Goal: Task Accomplishment & Management: Manage account settings

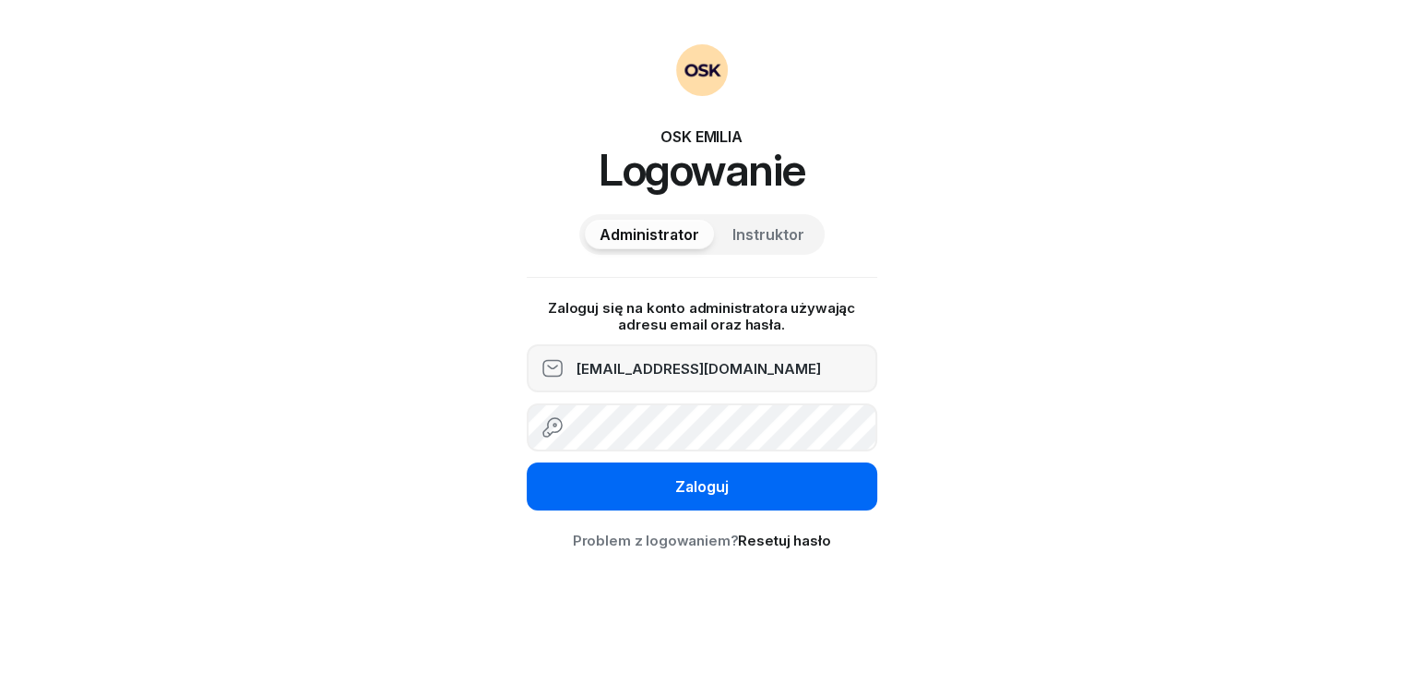
click at [686, 482] on div "Zaloguj" at bounding box center [702, 487] width 54 height 18
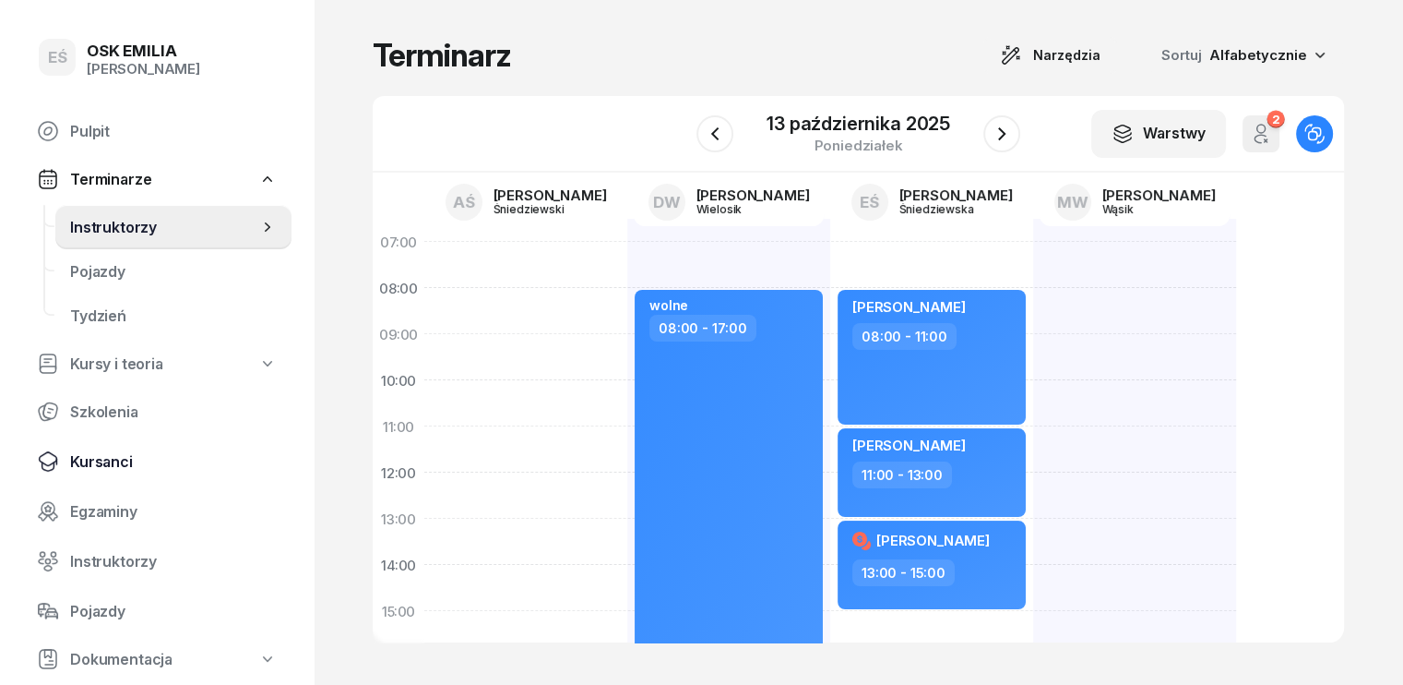
click at [119, 453] on span "Kursanci" at bounding box center [173, 462] width 207 height 18
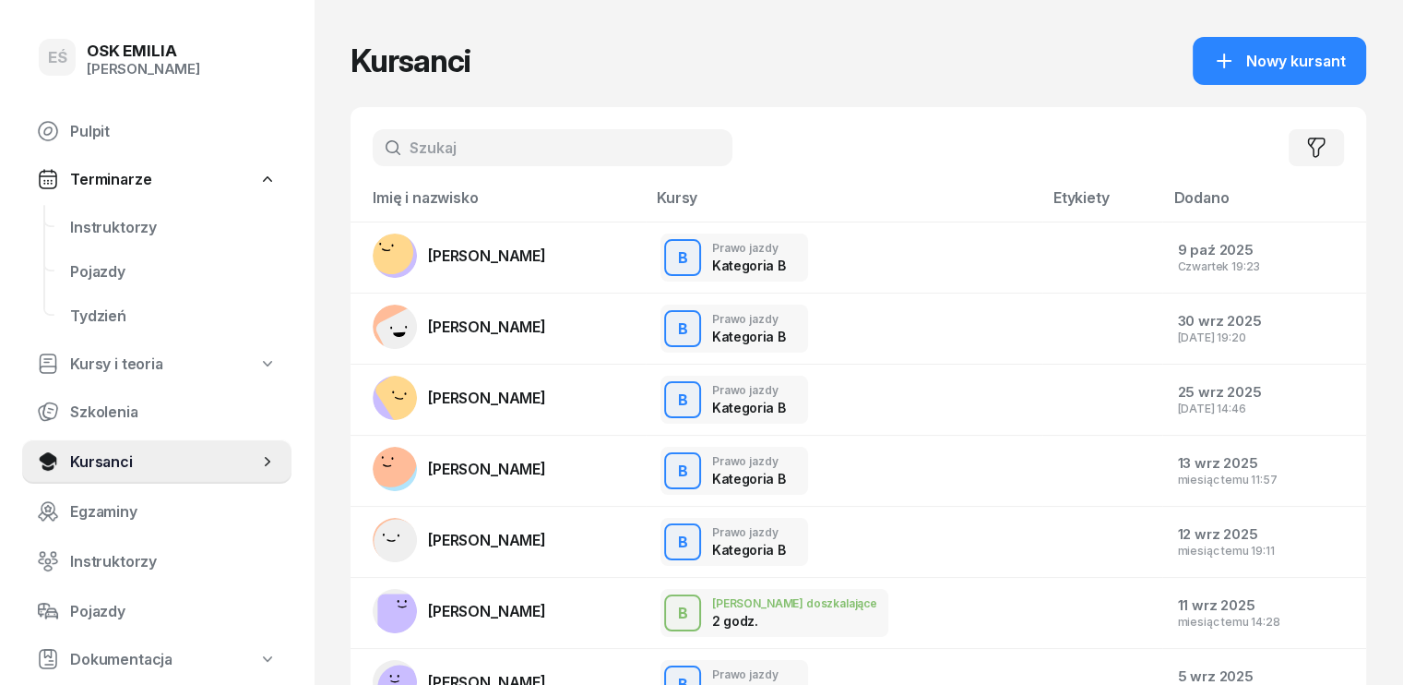
click at [458, 137] on input "text" at bounding box center [553, 147] width 360 height 37
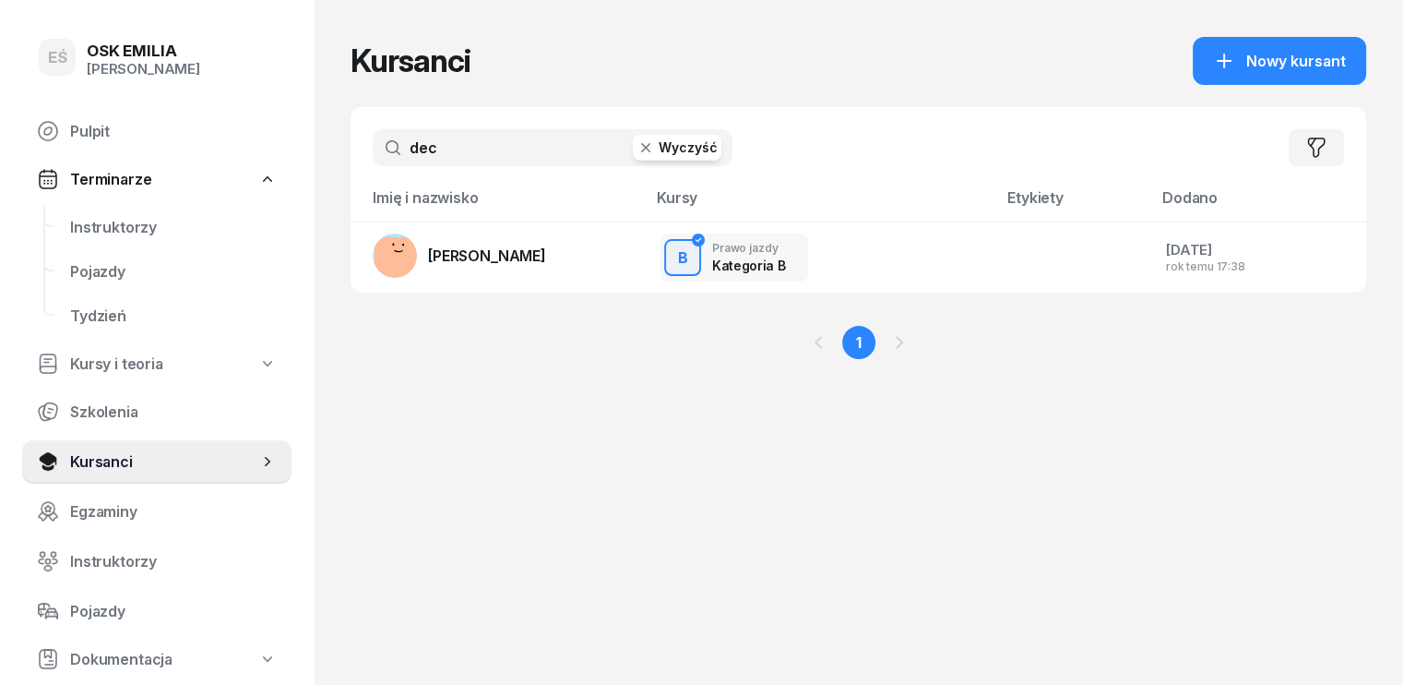
type input "dec"
click at [1304, 65] on span "Nowy kursant" at bounding box center [1296, 62] width 100 height 18
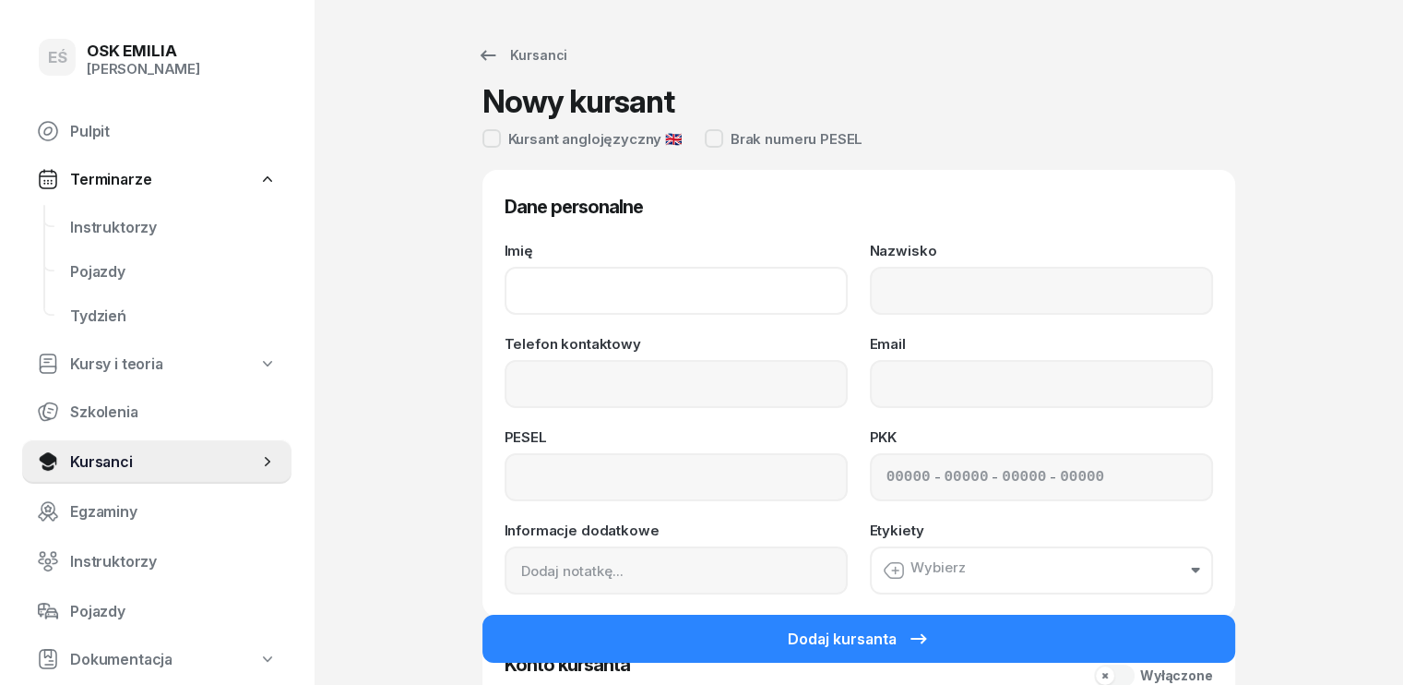
click at [509, 286] on input "Imię" at bounding box center [676, 291] width 343 height 48
type input "Karina"
click at [937, 305] on input "Nazwisko" at bounding box center [1041, 291] width 343 height 48
type input "Dec"
click at [688, 376] on input "Telefon kontaktowy" at bounding box center [676, 384] width 343 height 48
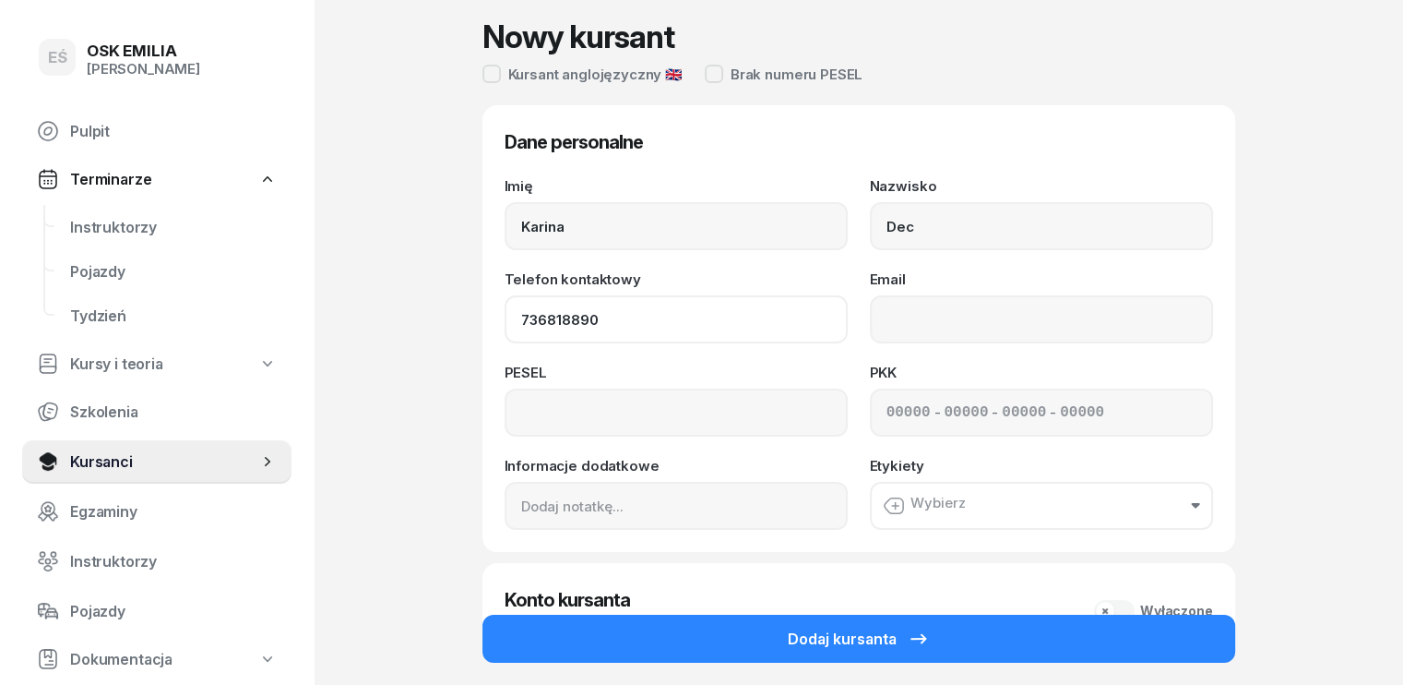
scroll to position [185, 0]
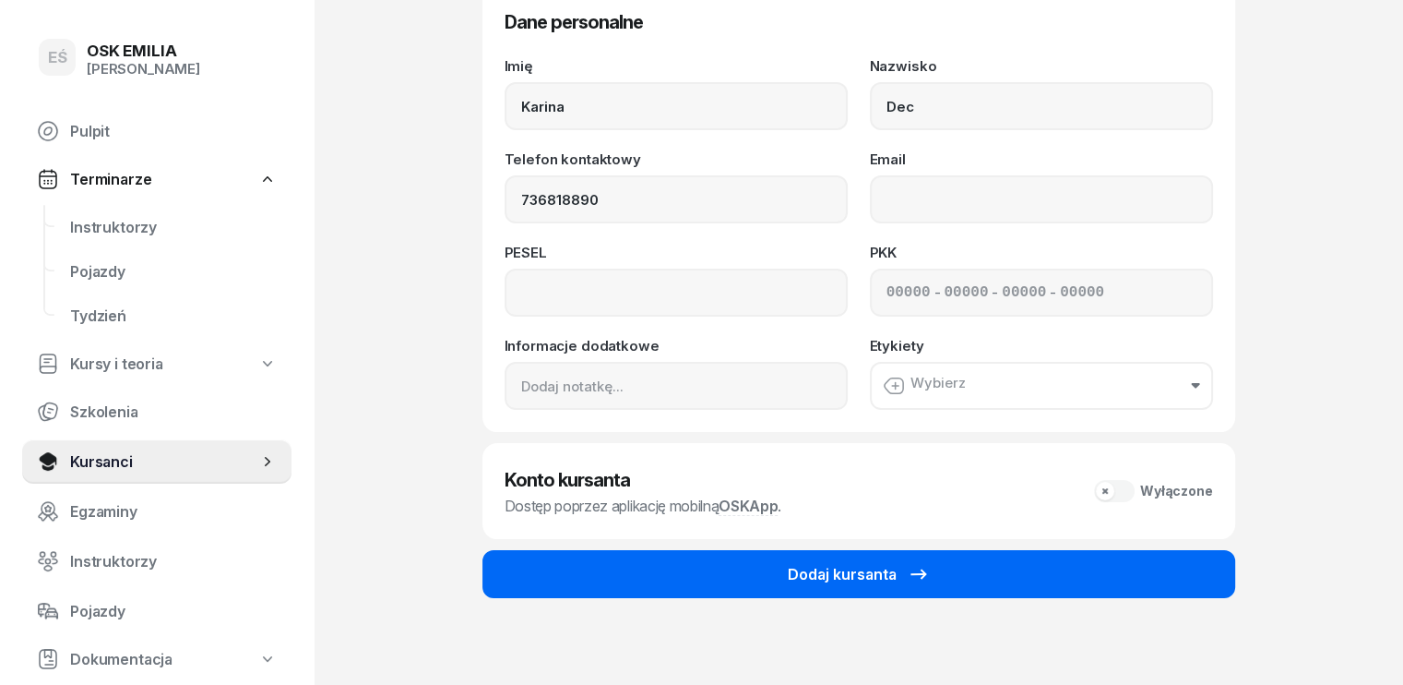
type input "736 818 890"
click at [828, 566] on div "Dodaj kursanta" at bounding box center [859, 574] width 142 height 22
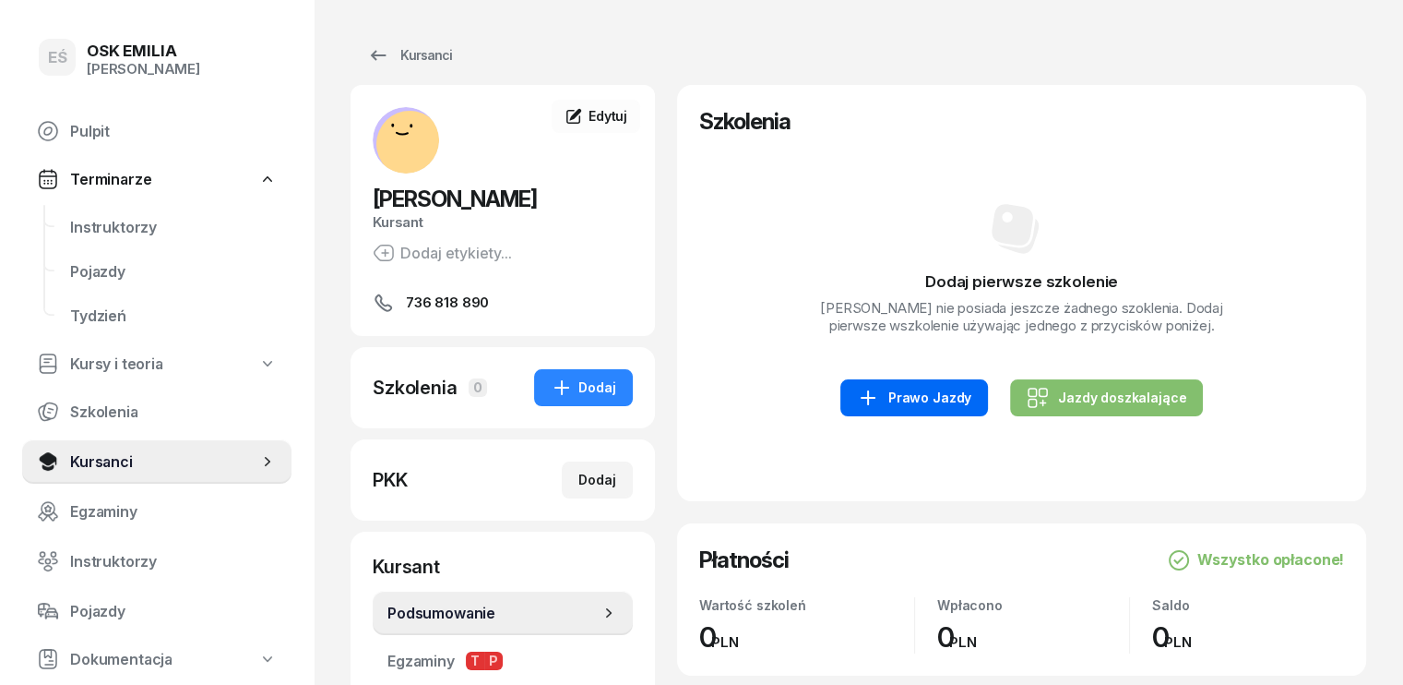
click at [920, 407] on div "Prawo Jazdy" at bounding box center [914, 398] width 114 height 22
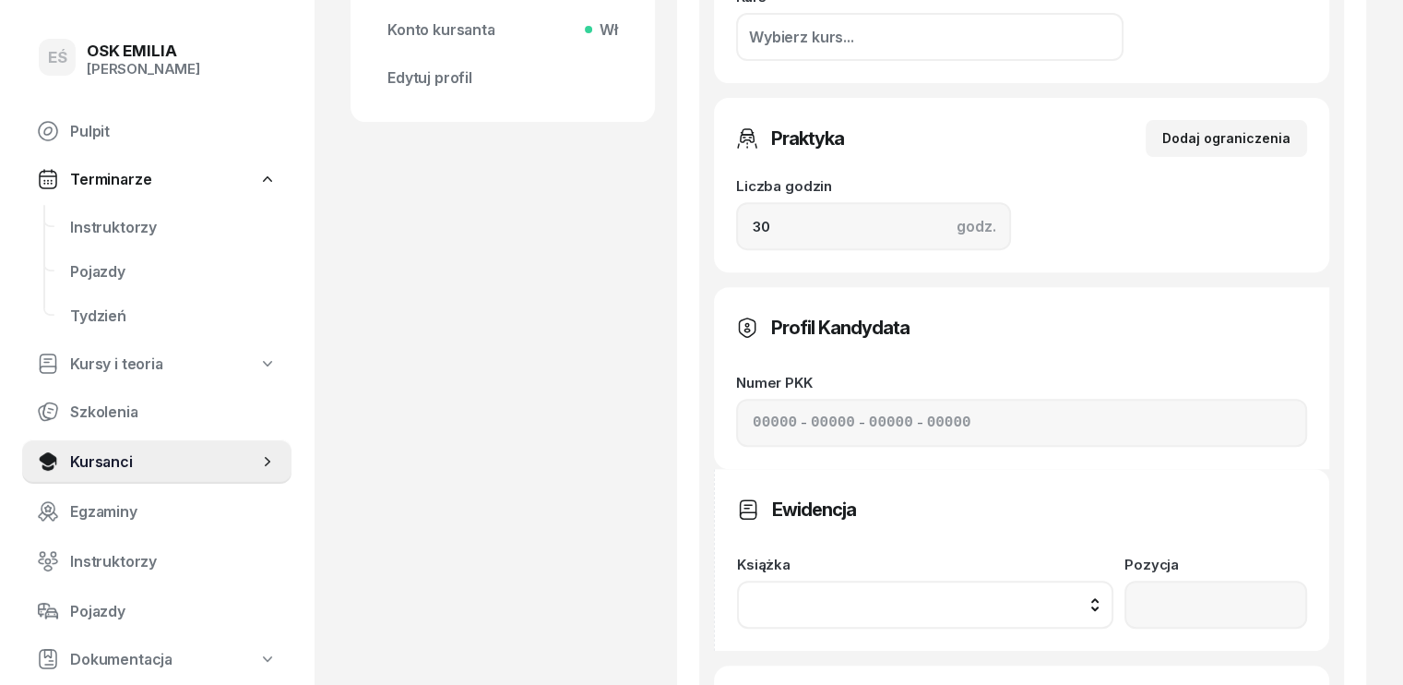
scroll to position [738, 0]
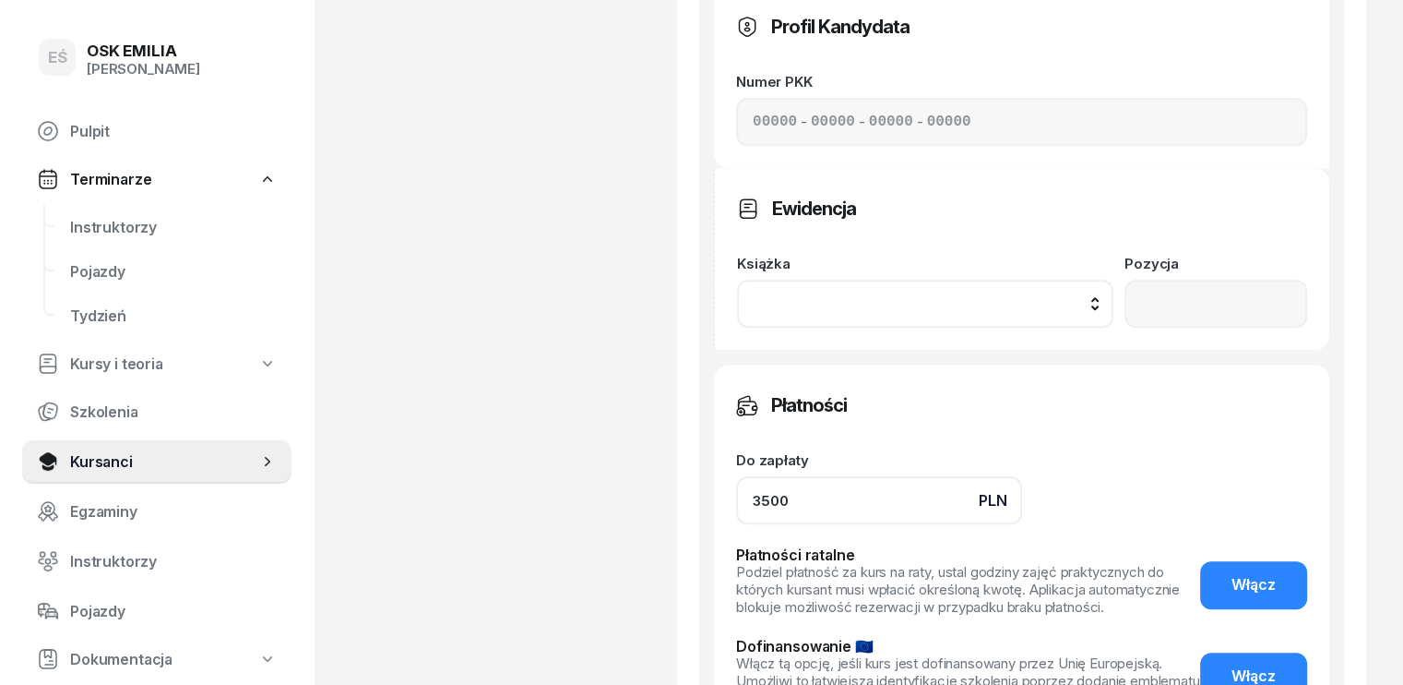
scroll to position [1015, 0]
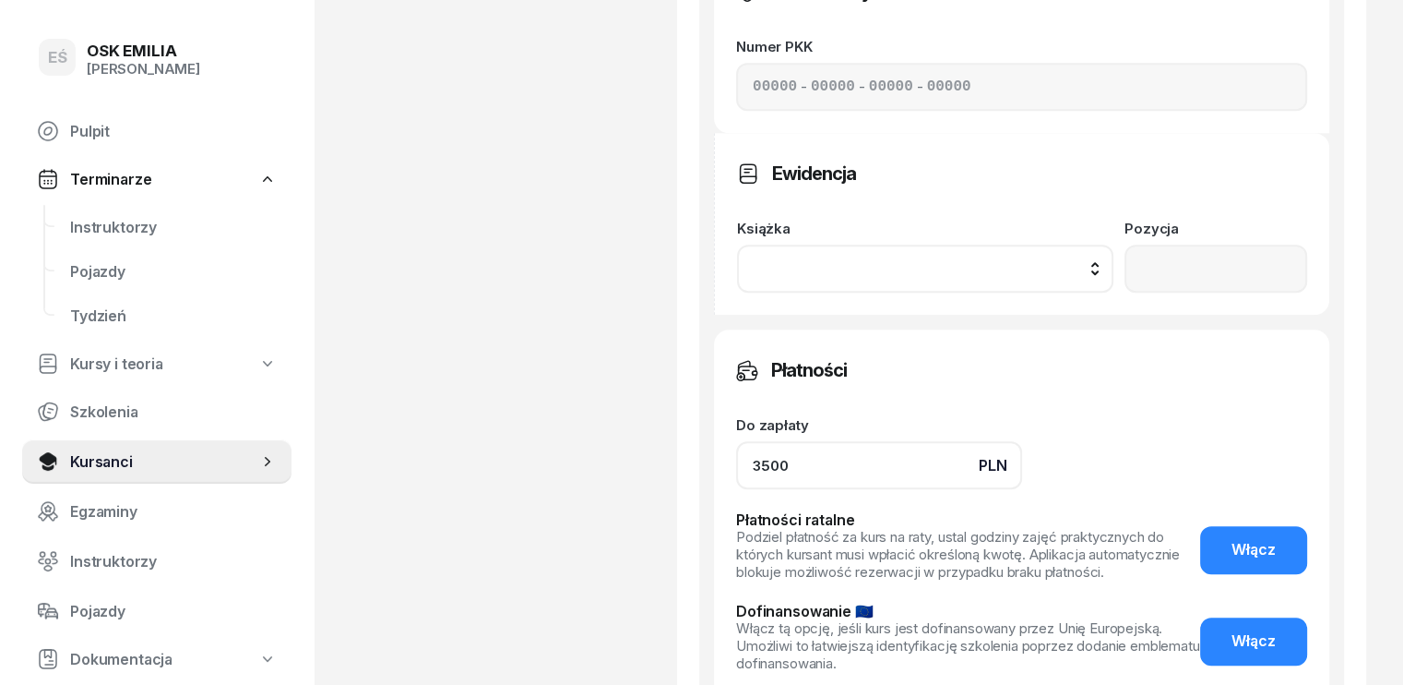
type input "3500"
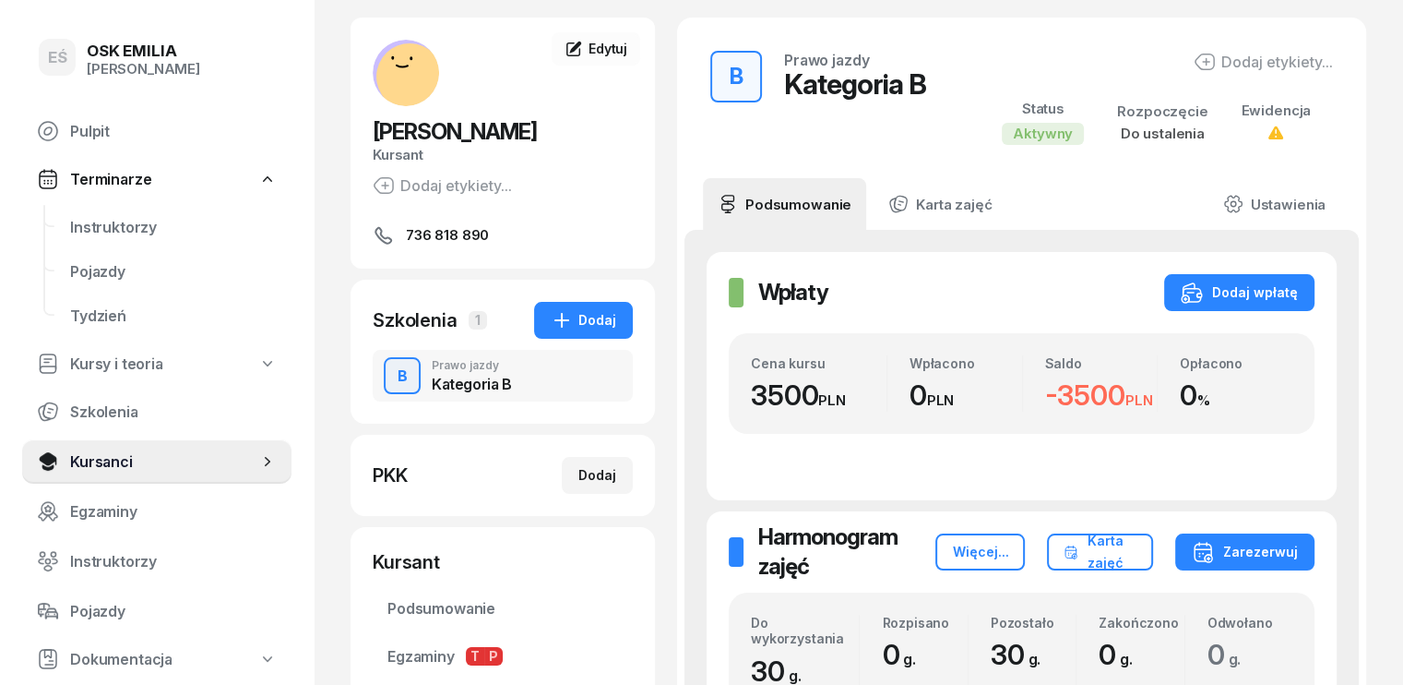
scroll to position [185, 0]
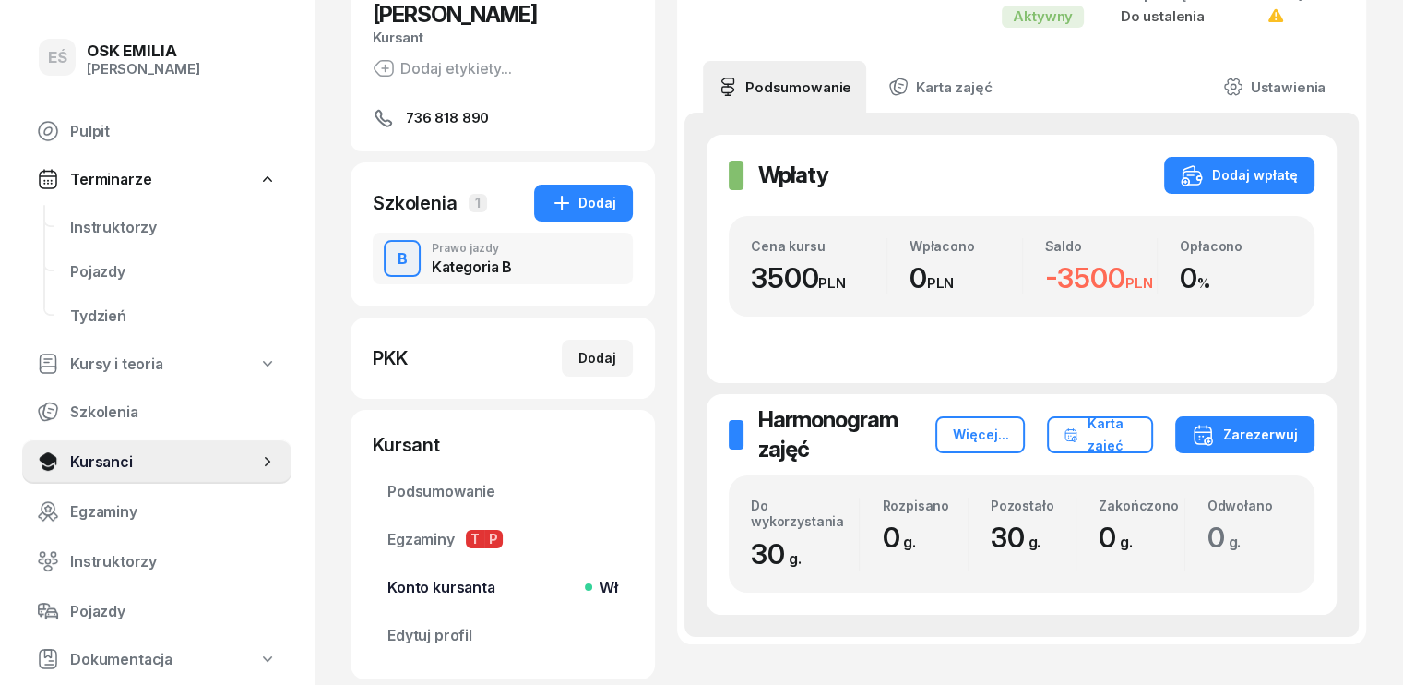
click at [402, 584] on span "Konto kursanta Wł" at bounding box center [502, 587] width 231 height 18
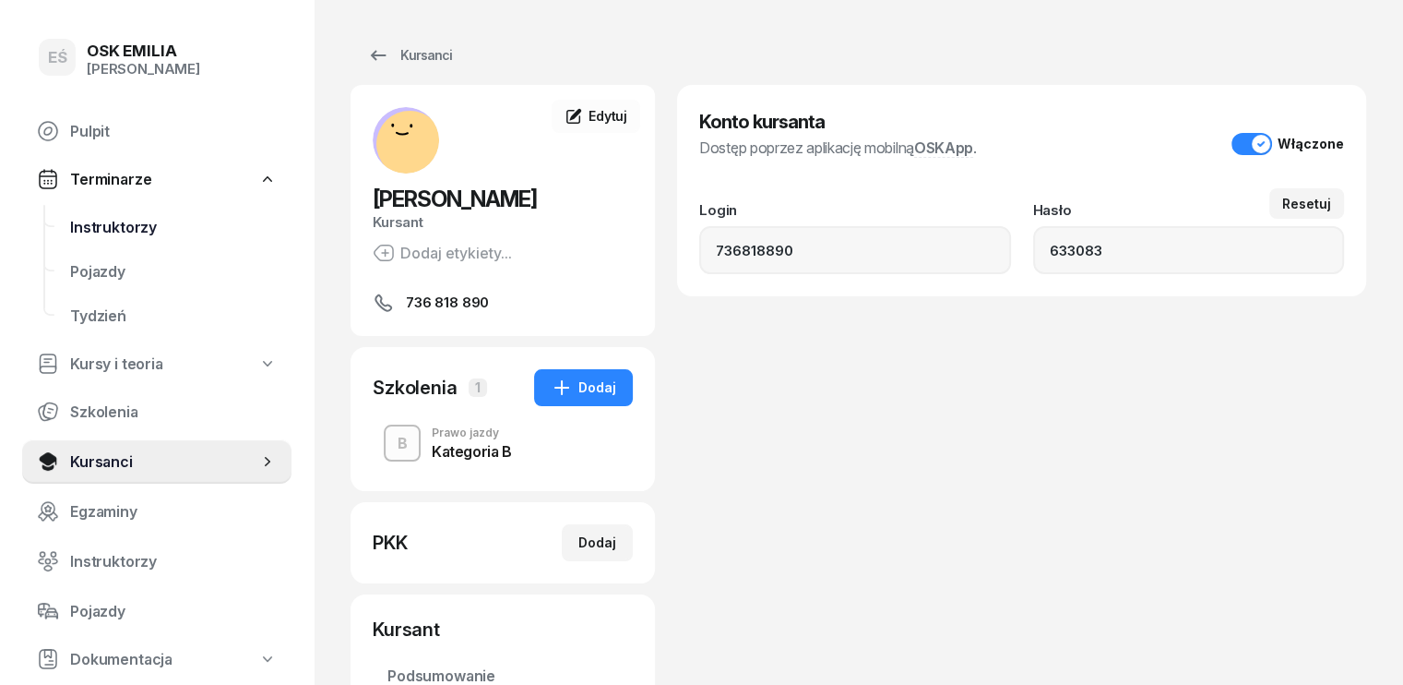
click at [131, 234] on span "Instruktorzy" at bounding box center [173, 228] width 207 height 18
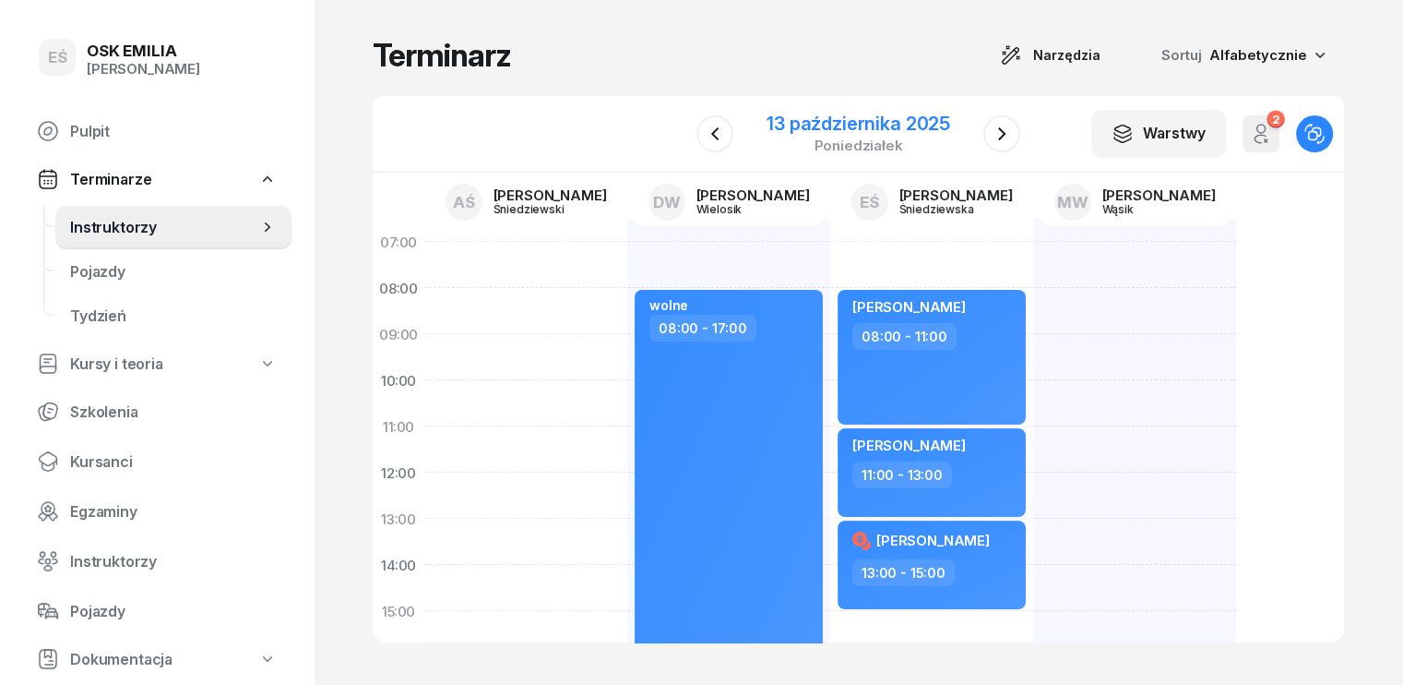
click at [878, 107] on div "[DATE]" at bounding box center [858, 133] width 228 height 53
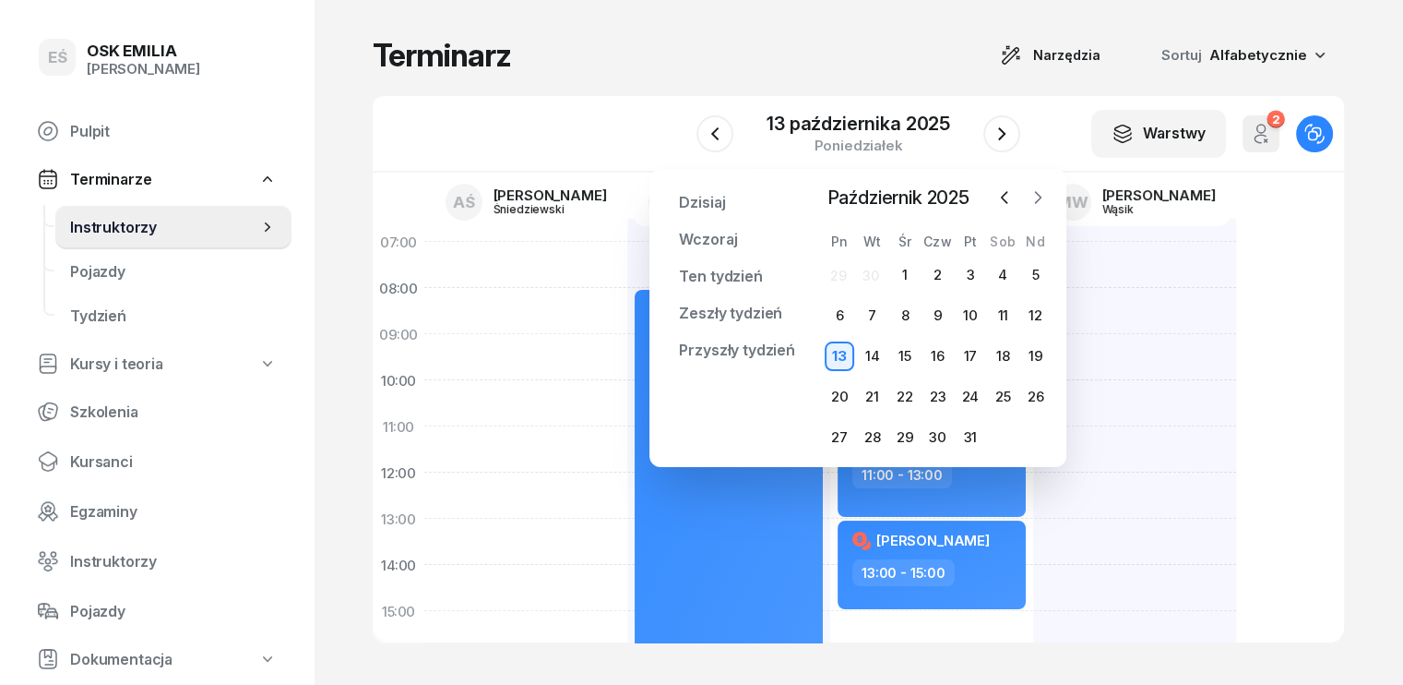
click at [1045, 206] on icon "button" at bounding box center [1038, 197] width 18 height 18
click at [842, 314] on div "3" at bounding box center [840, 316] width 30 height 30
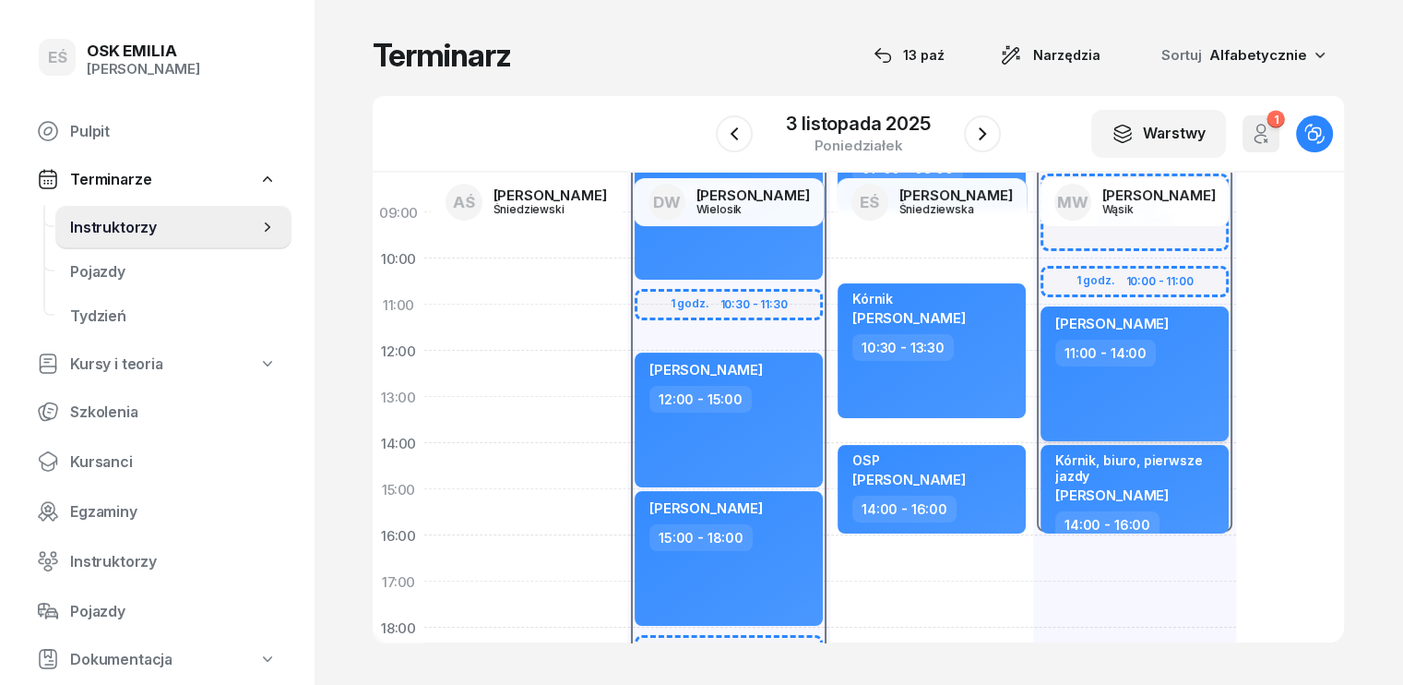
scroll to position [92, 0]
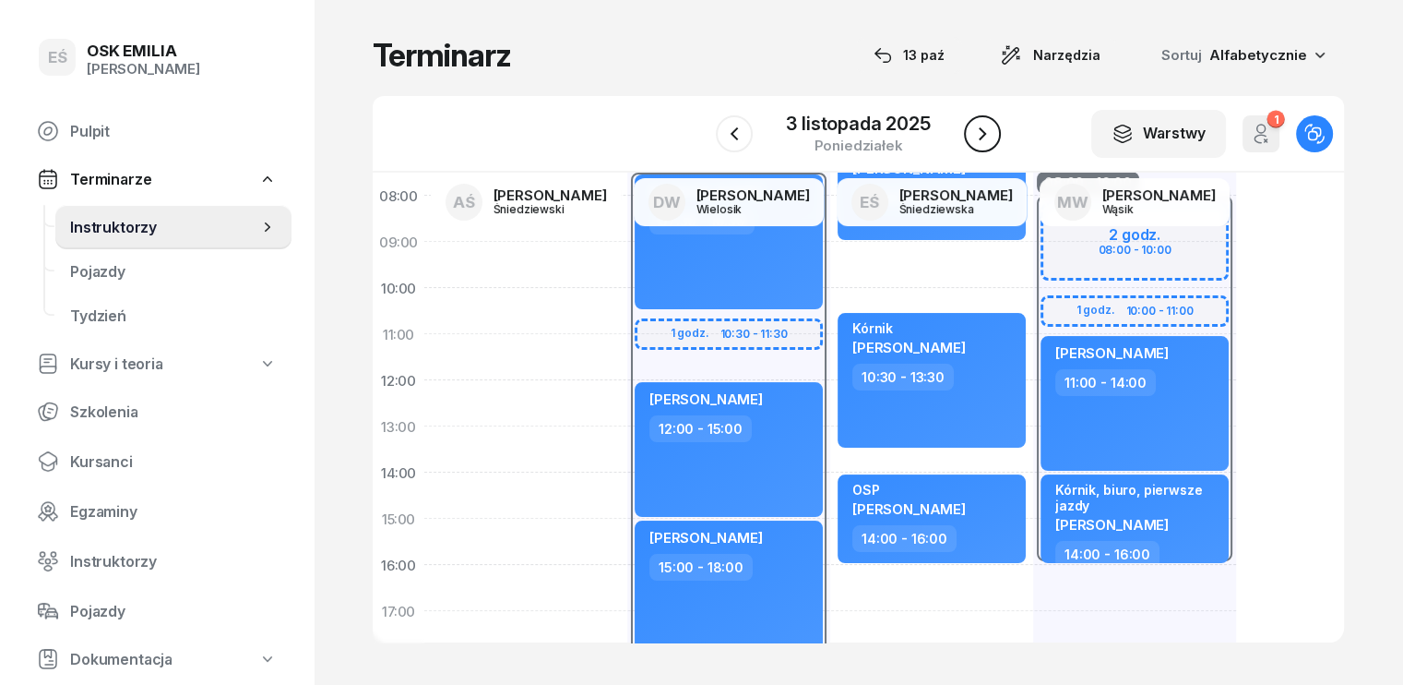
click at [978, 135] on icon "button" at bounding box center [982, 134] width 22 height 22
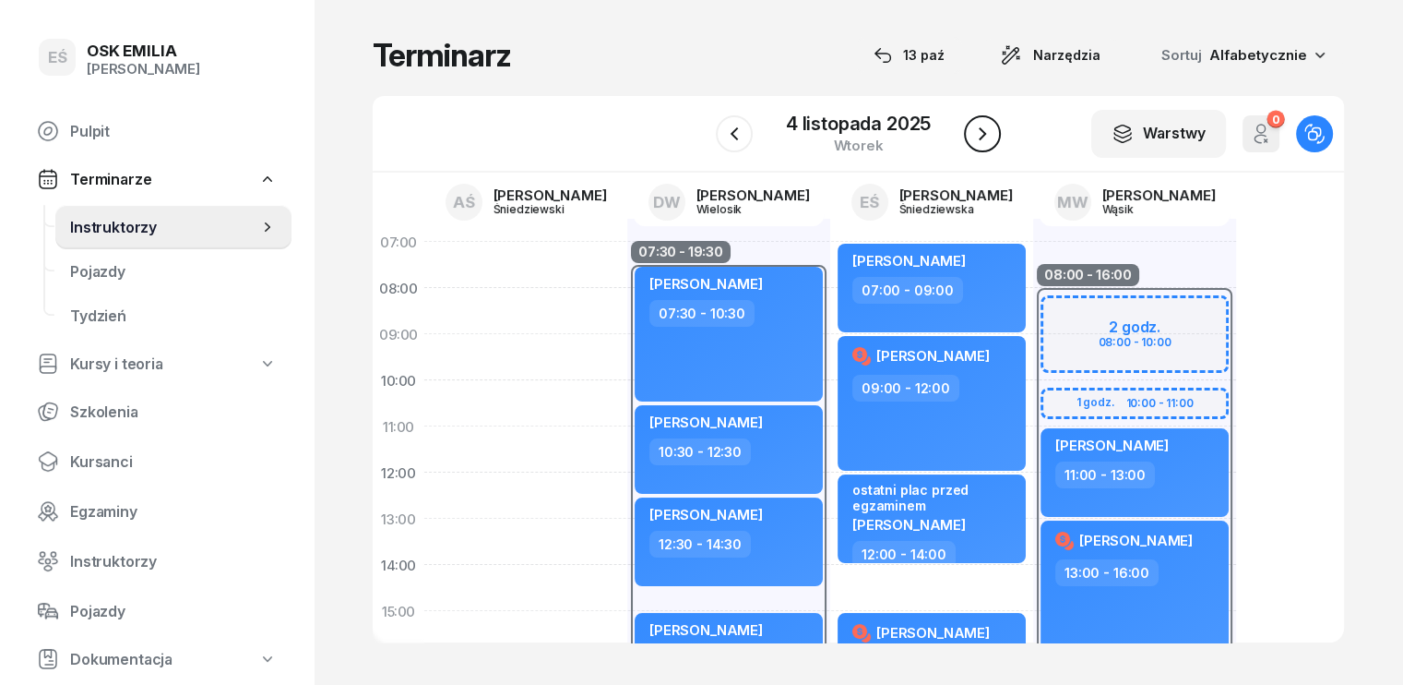
click at [985, 137] on icon "button" at bounding box center [982, 134] width 22 height 22
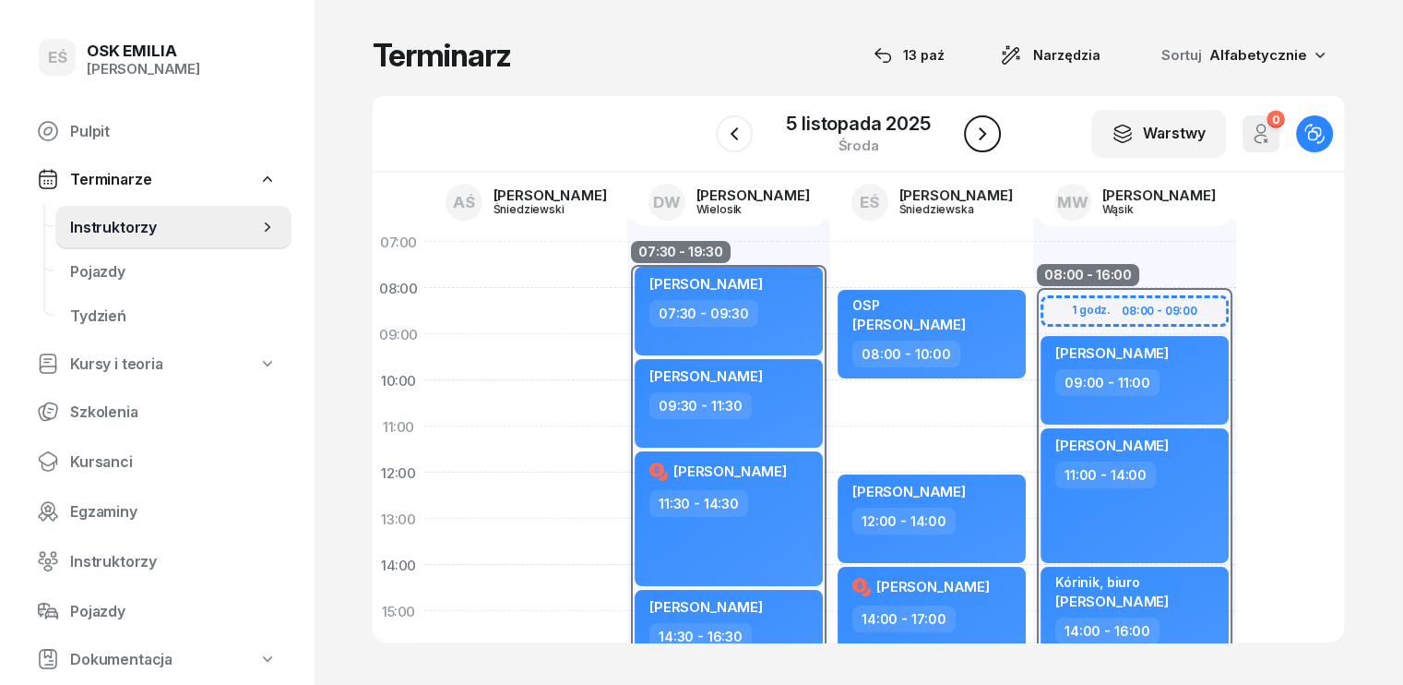
click at [985, 137] on icon "button" at bounding box center [982, 134] width 22 height 22
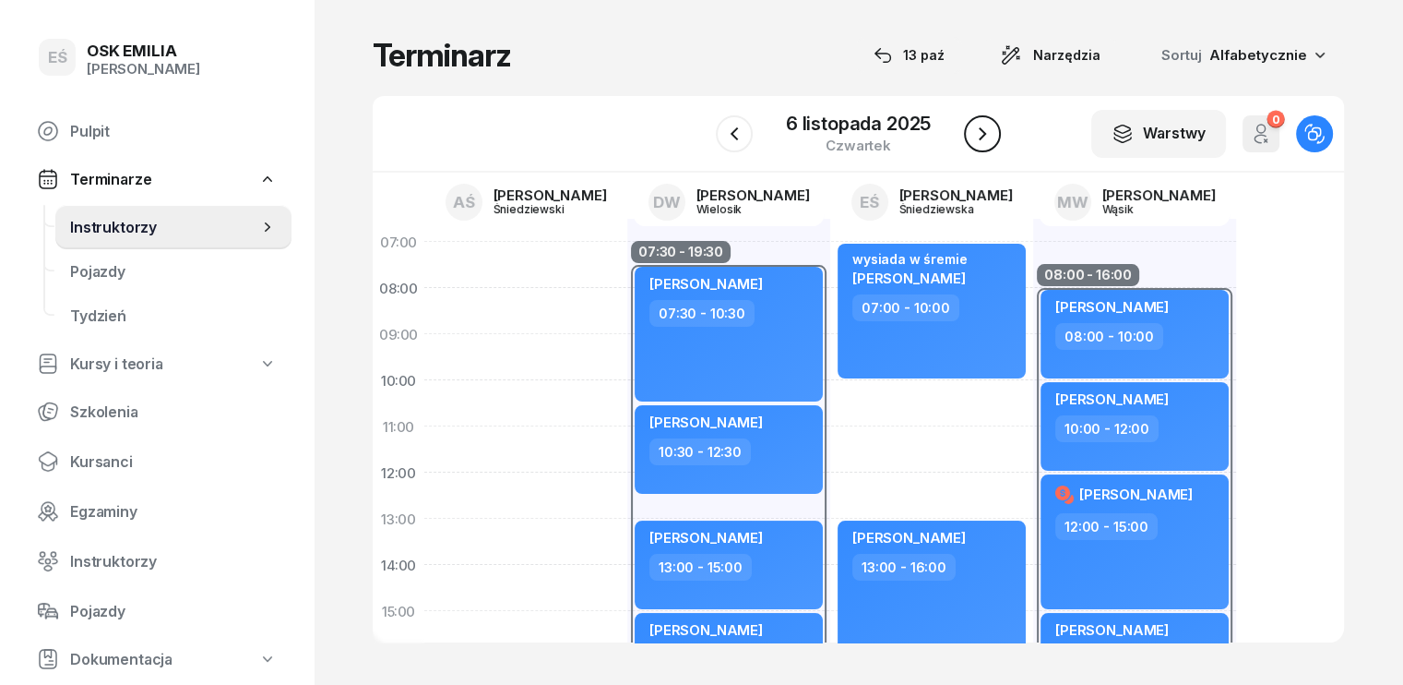
click at [985, 137] on icon "button" at bounding box center [982, 134] width 22 height 22
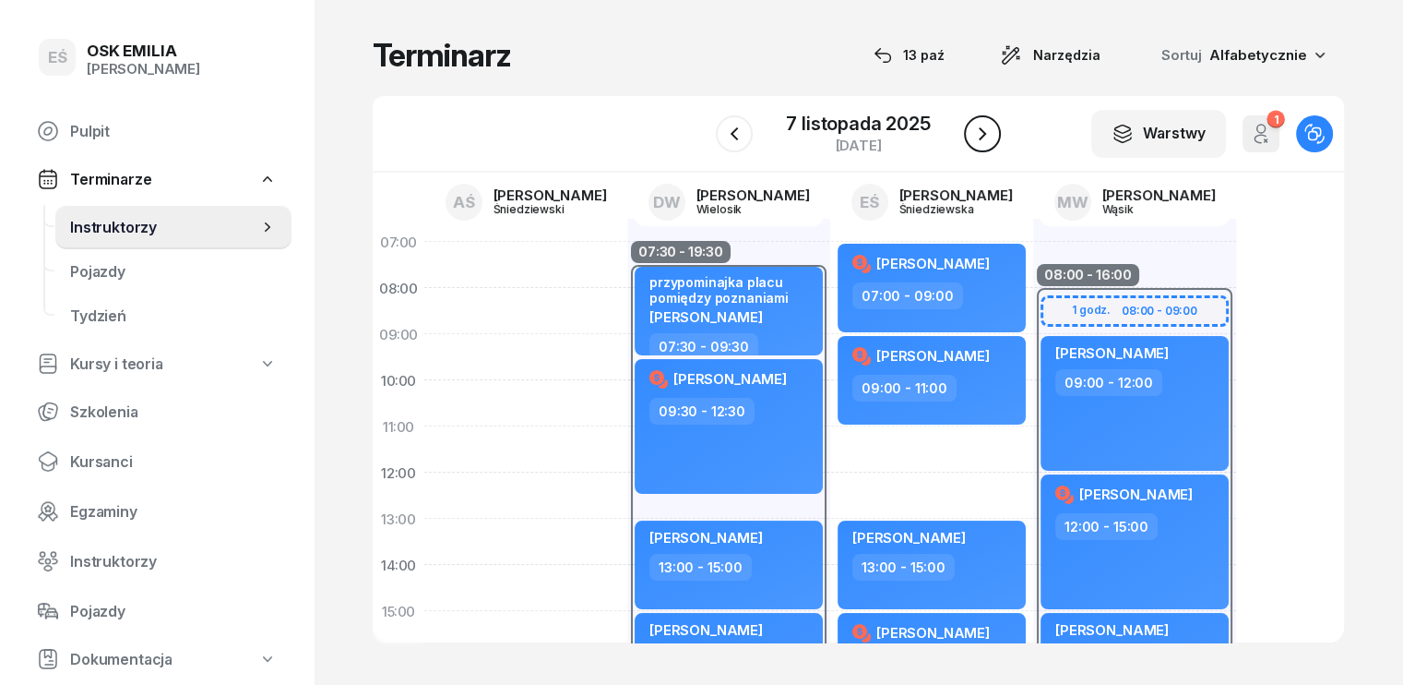
click at [985, 137] on icon "button" at bounding box center [982, 134] width 22 height 22
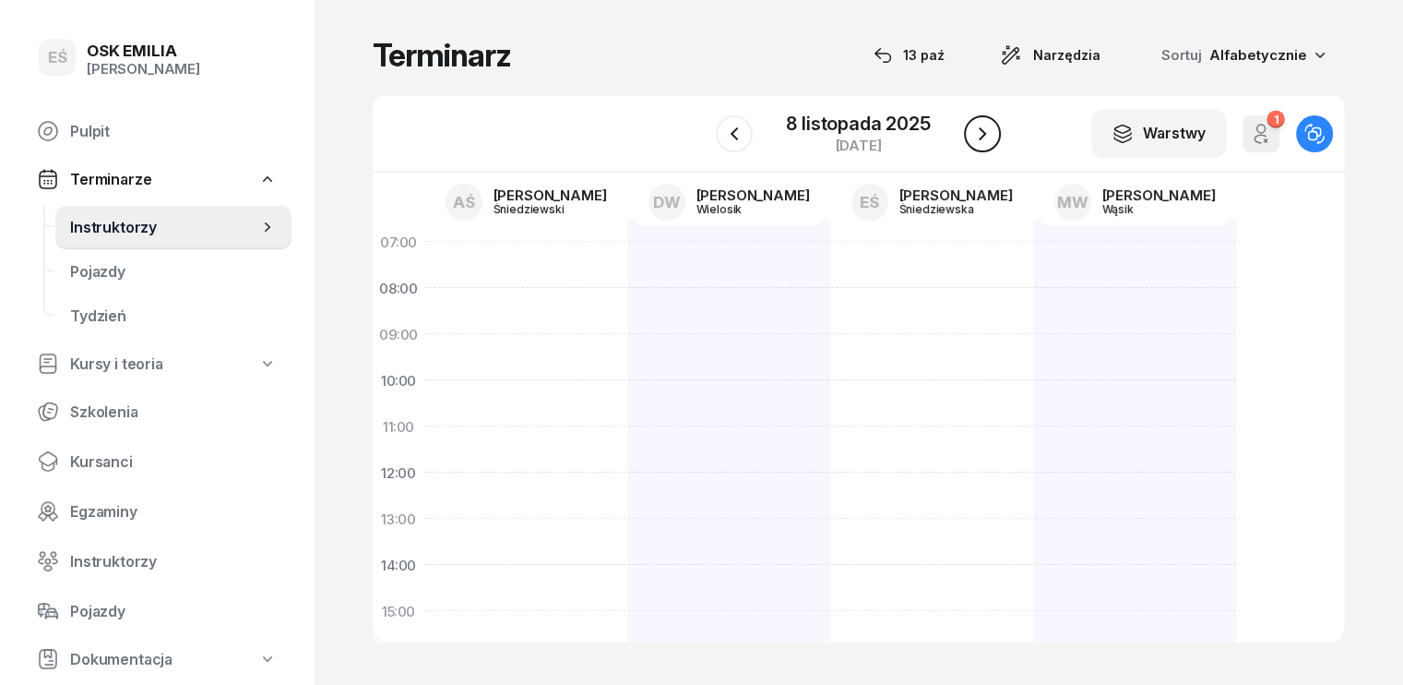
click at [985, 137] on icon "button" at bounding box center [982, 134] width 22 height 22
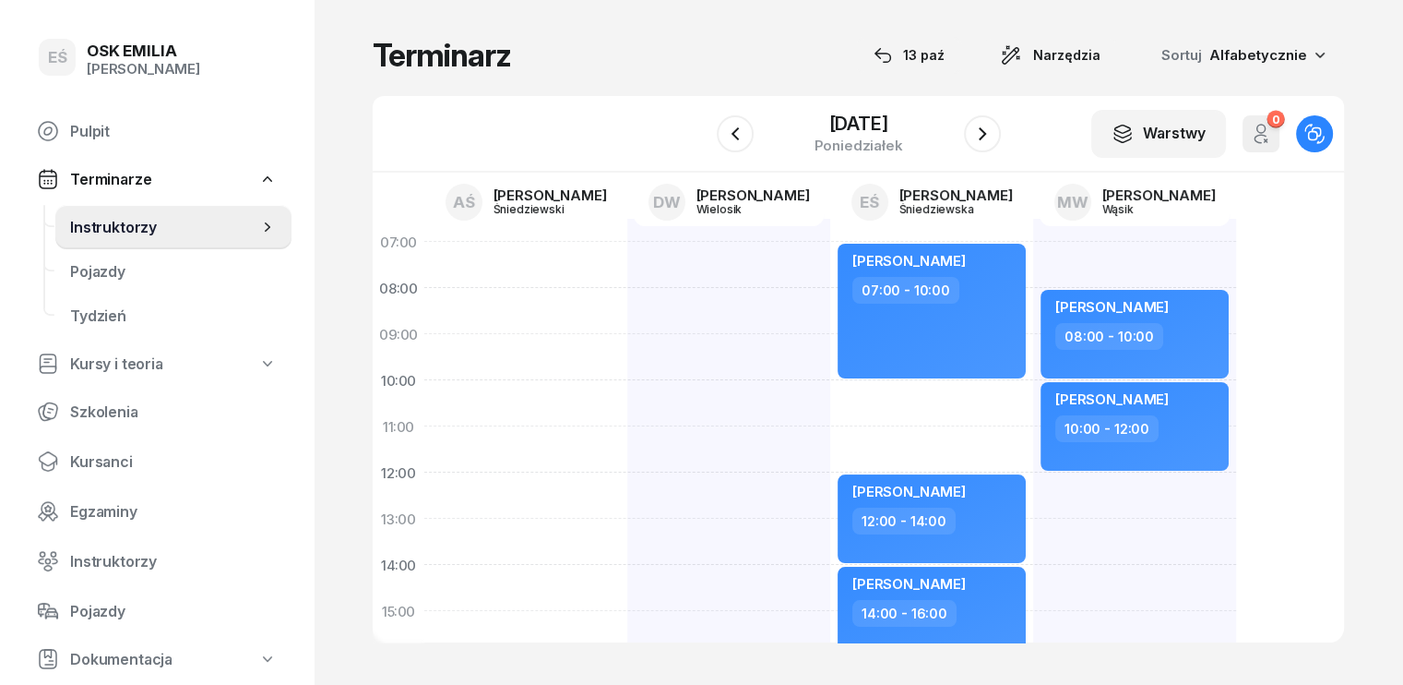
click at [1034, 488] on div "[PERSON_NAME] 08:00 - 10:00 [PERSON_NAME] 10:00 - 12:00" at bounding box center [1134, 634] width 203 height 830
select select "12"
select select "14"
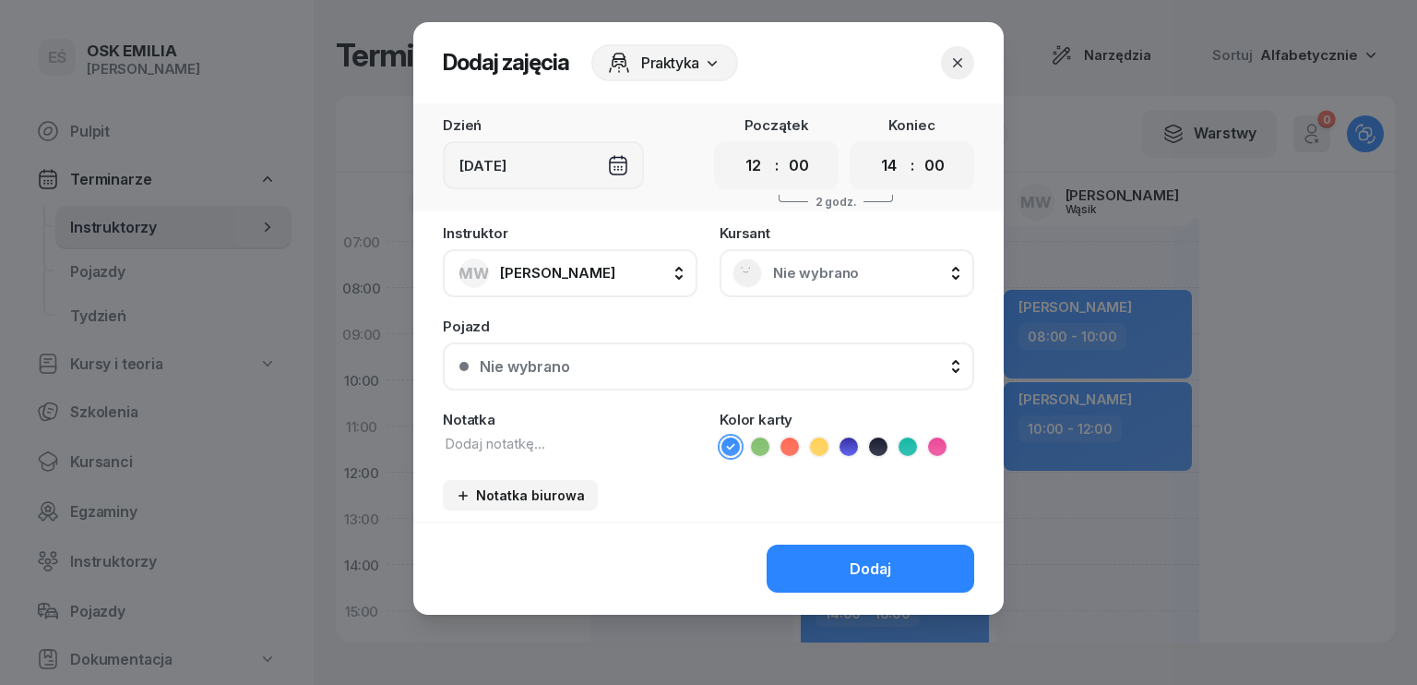
click at [839, 255] on div "Nie wybrano" at bounding box center [847, 273] width 255 height 48
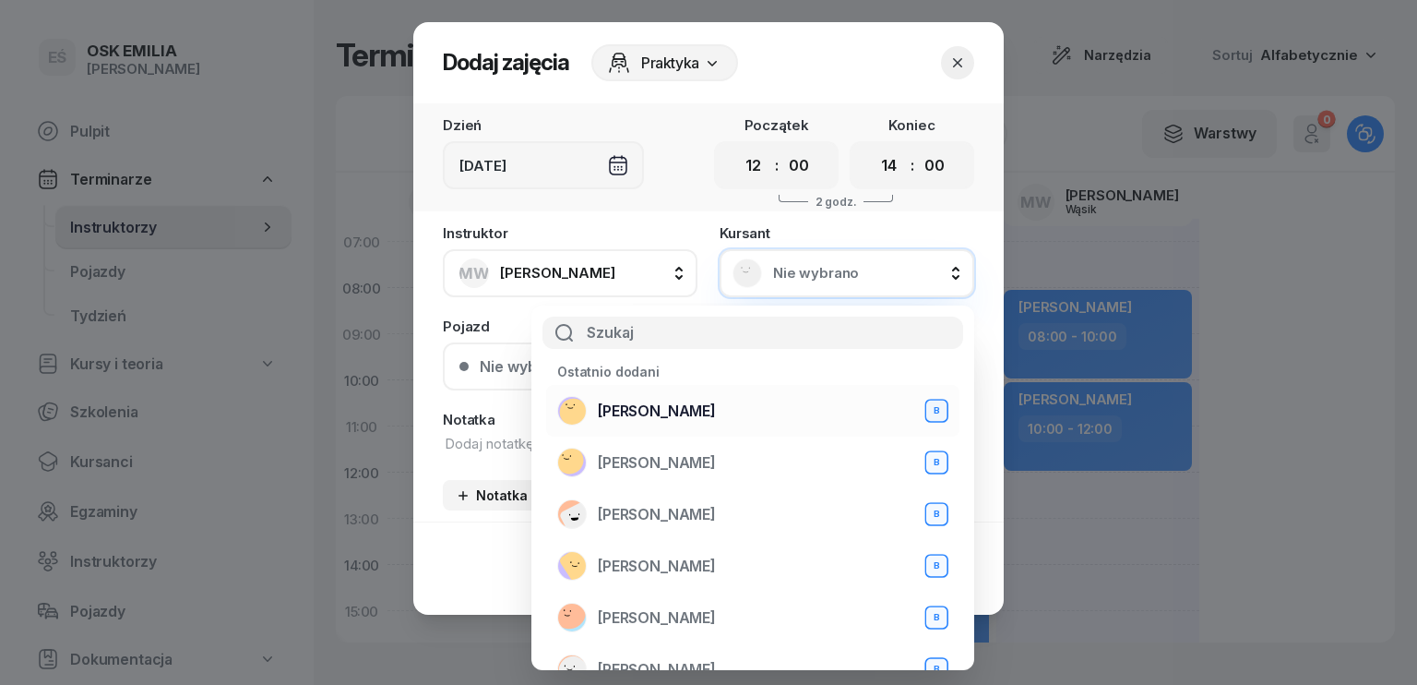
drag, startPoint x: 668, startPoint y: 406, endPoint x: 676, endPoint y: 411, distance: 9.5
click at [669, 409] on span "[PERSON_NAME]" at bounding box center [657, 411] width 118 height 18
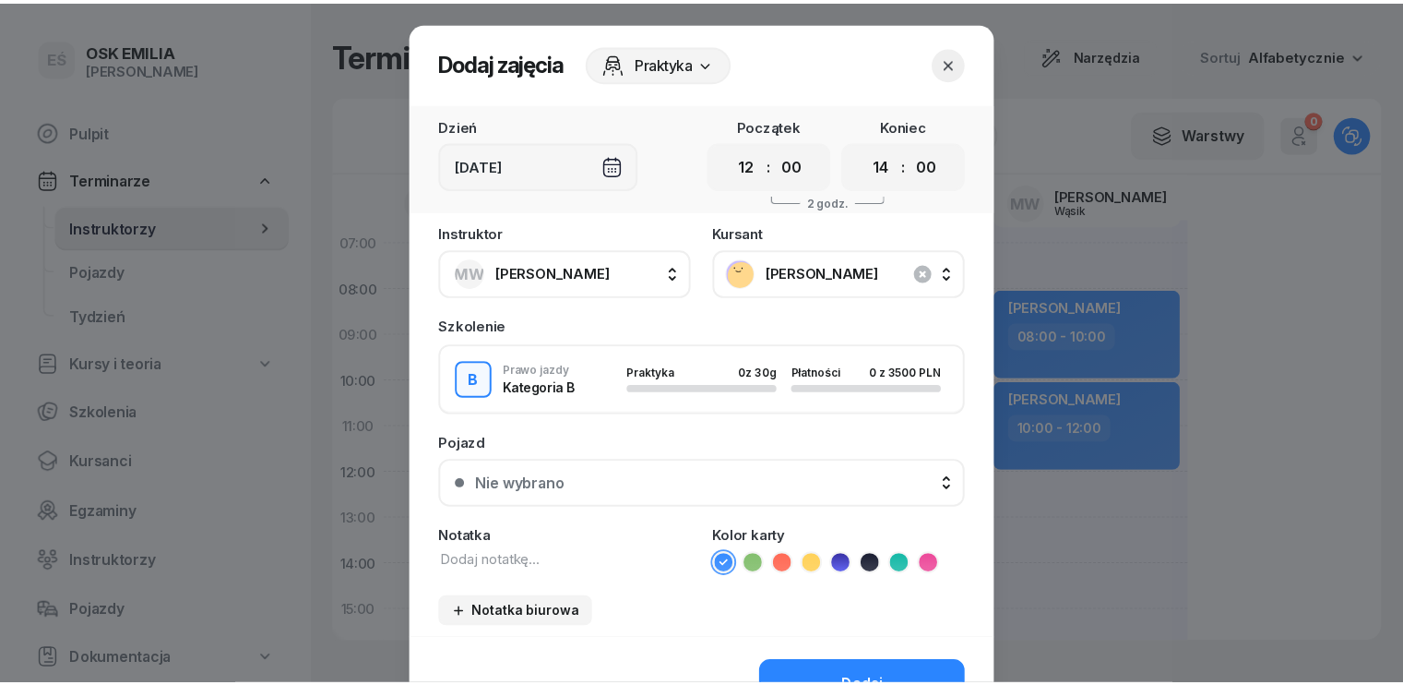
scroll to position [92, 0]
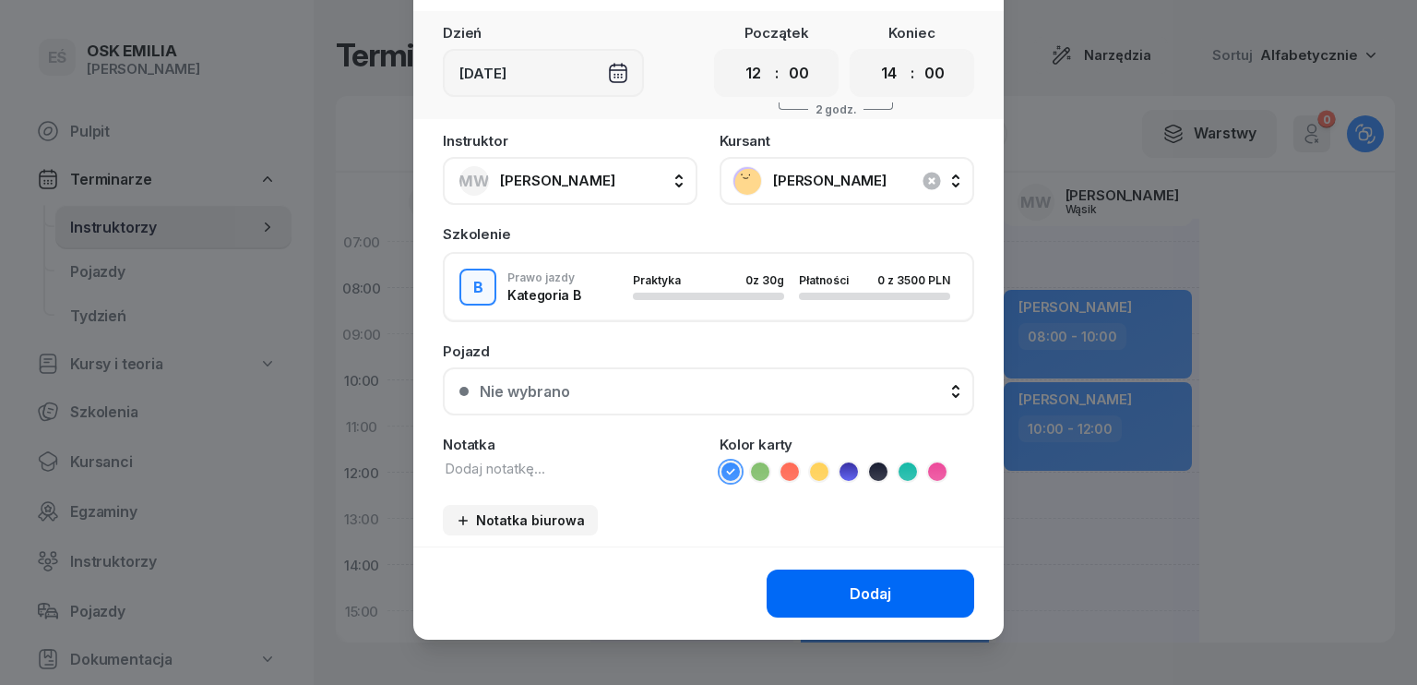
click at [838, 582] on button "Dodaj" at bounding box center [871, 593] width 208 height 48
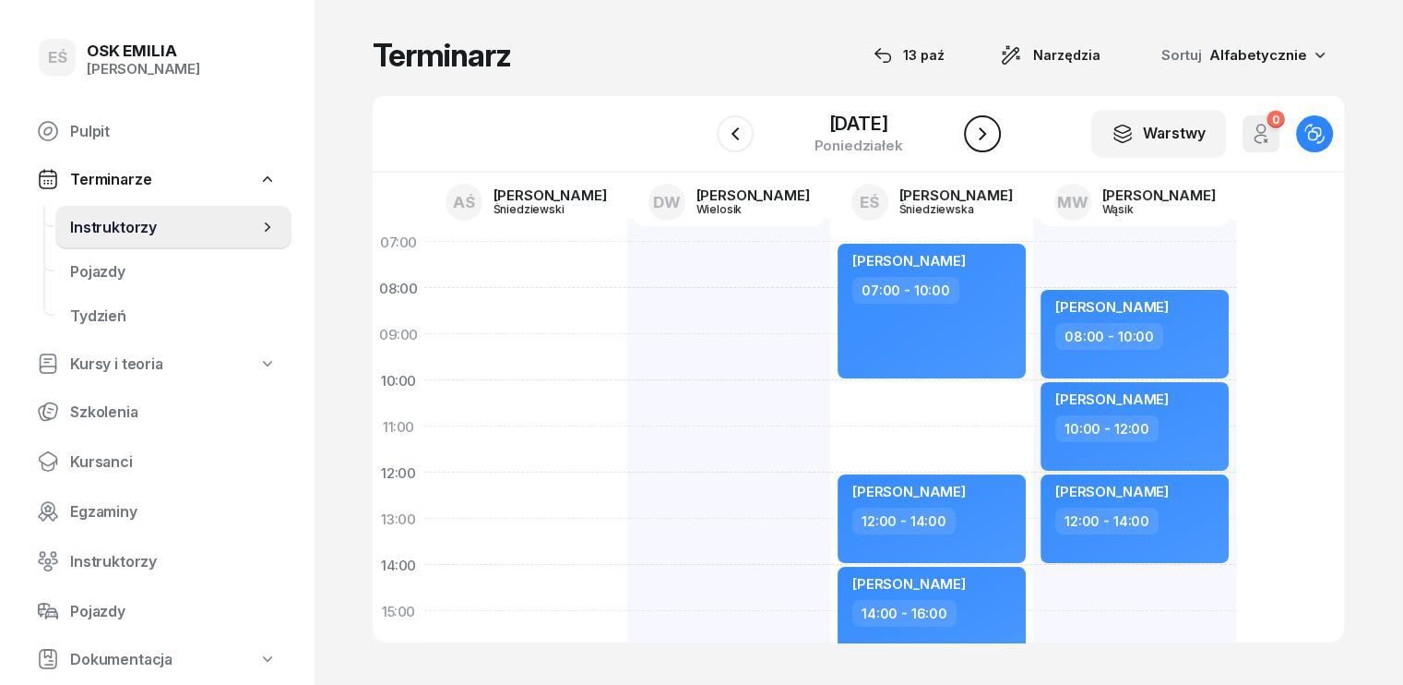
click at [987, 129] on icon "button" at bounding box center [982, 134] width 22 height 22
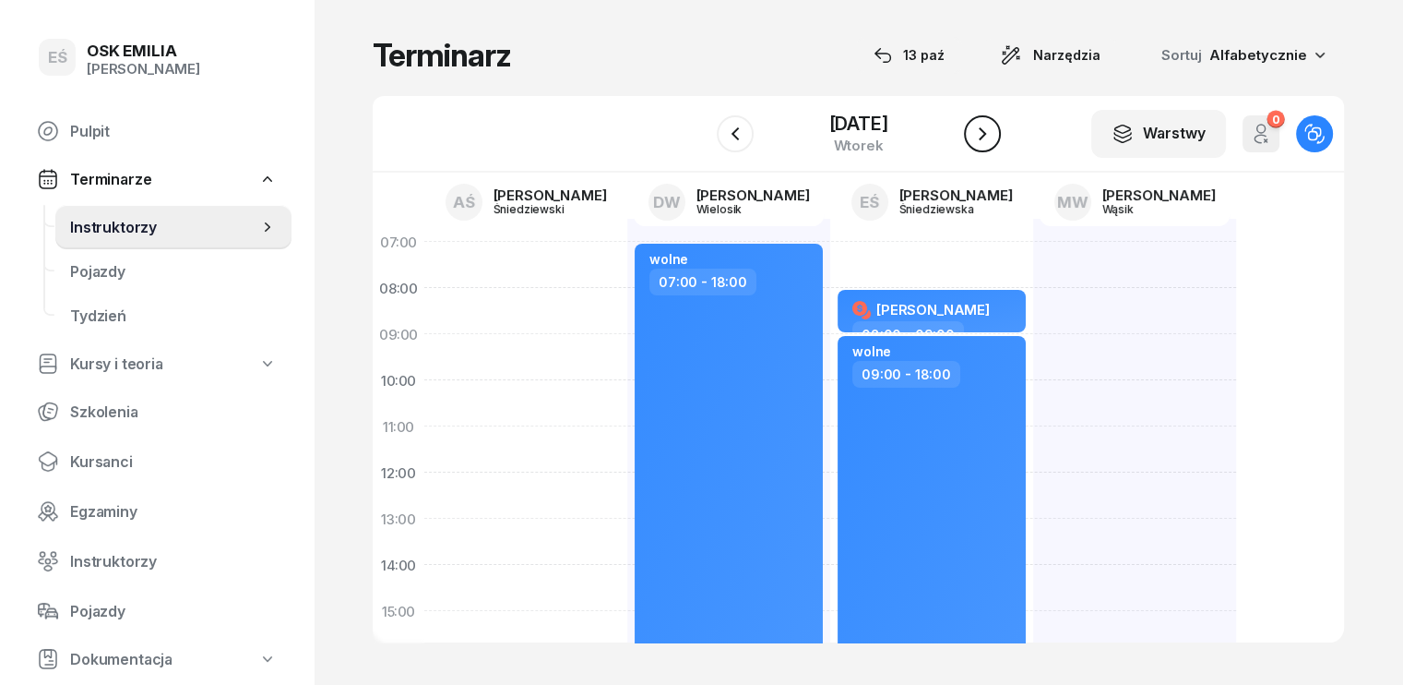
click at [987, 129] on icon "button" at bounding box center [982, 134] width 22 height 22
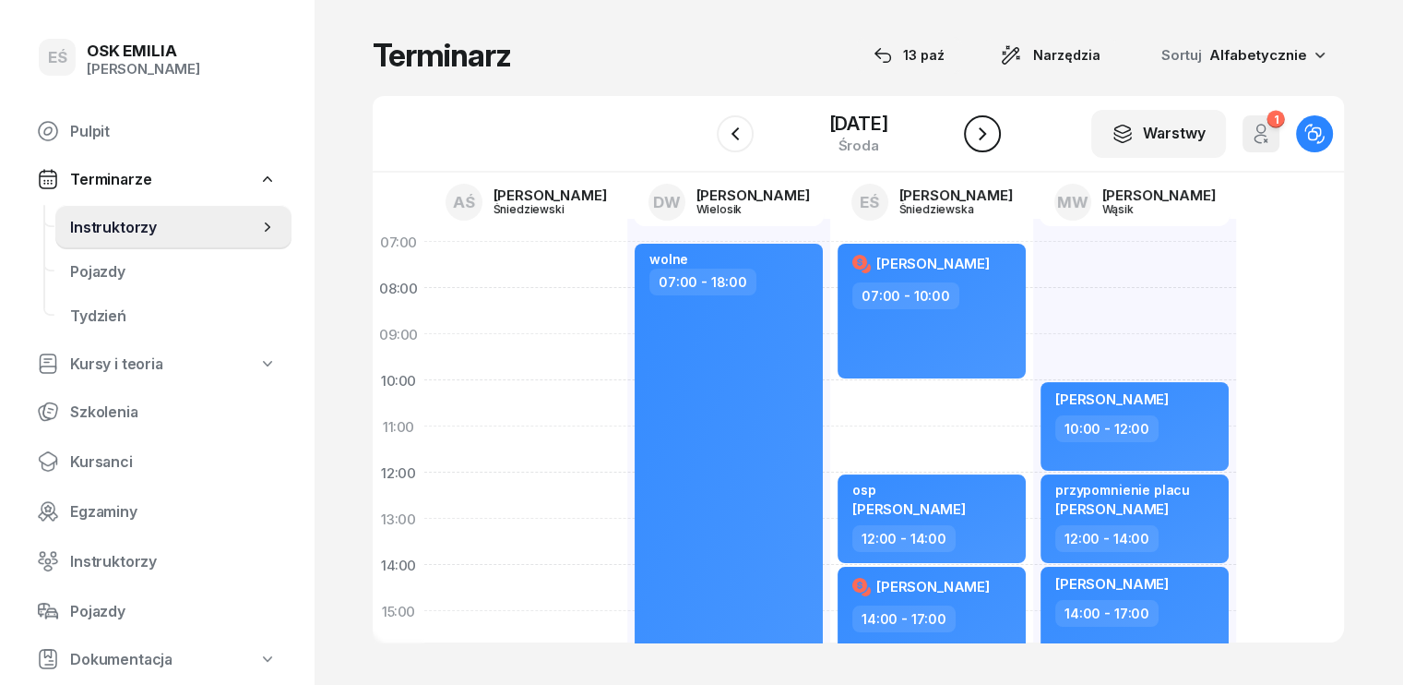
click at [987, 129] on icon "button" at bounding box center [982, 134] width 22 height 22
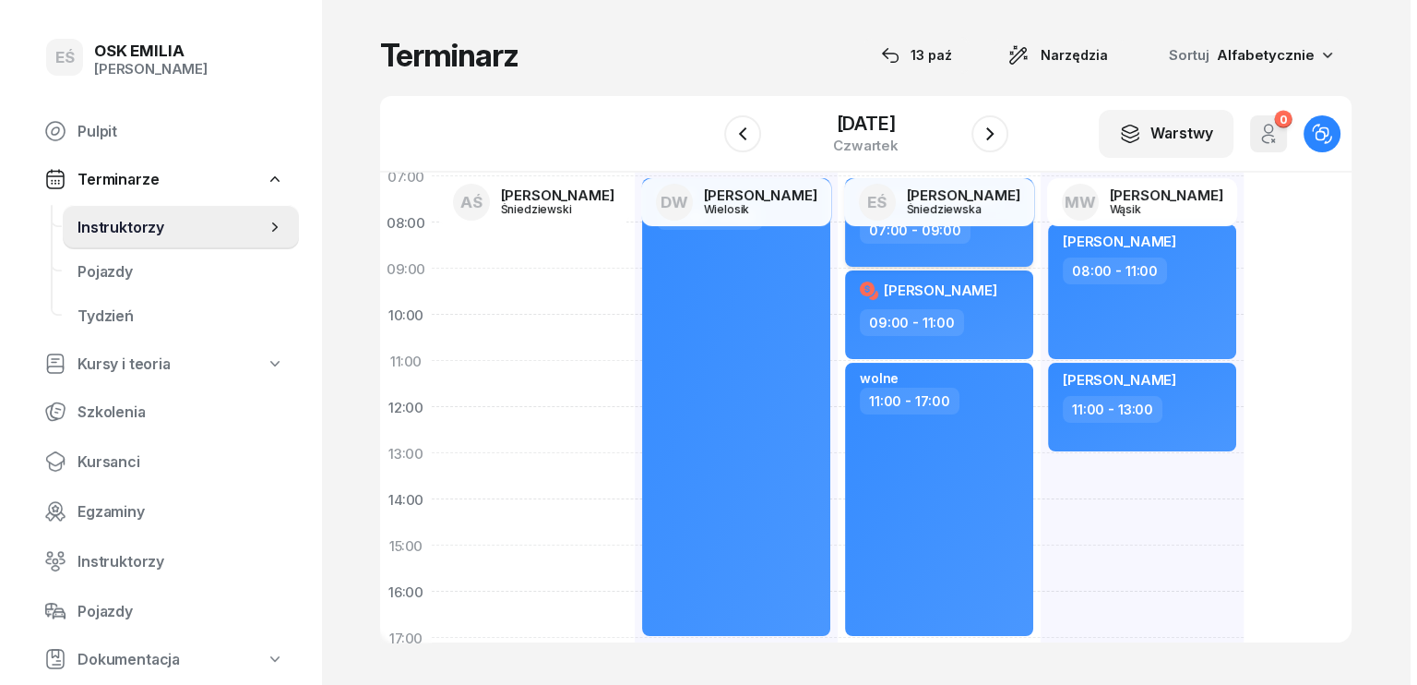
scroll to position [92, 0]
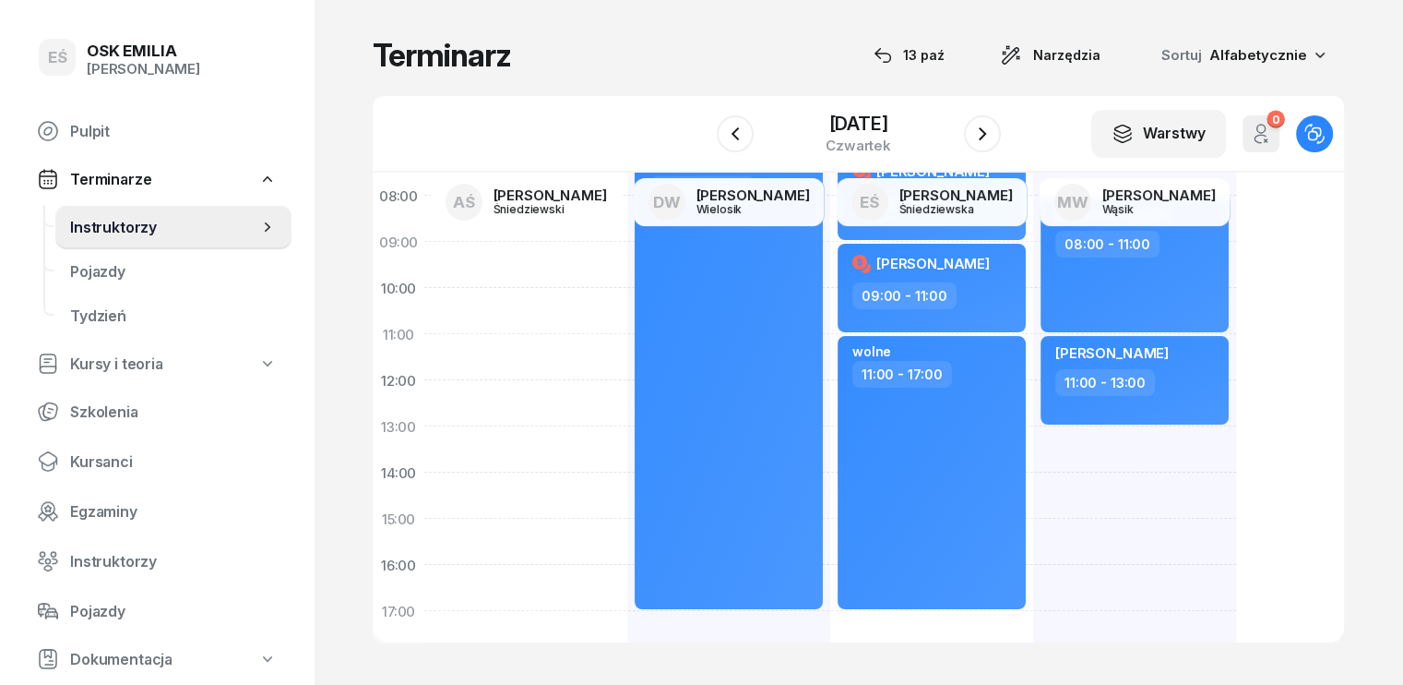
click at [1033, 435] on div "[PERSON_NAME] 08:00 - 11:00 [PERSON_NAME] 11:00 - 13:00" at bounding box center [1134, 541] width 203 height 830
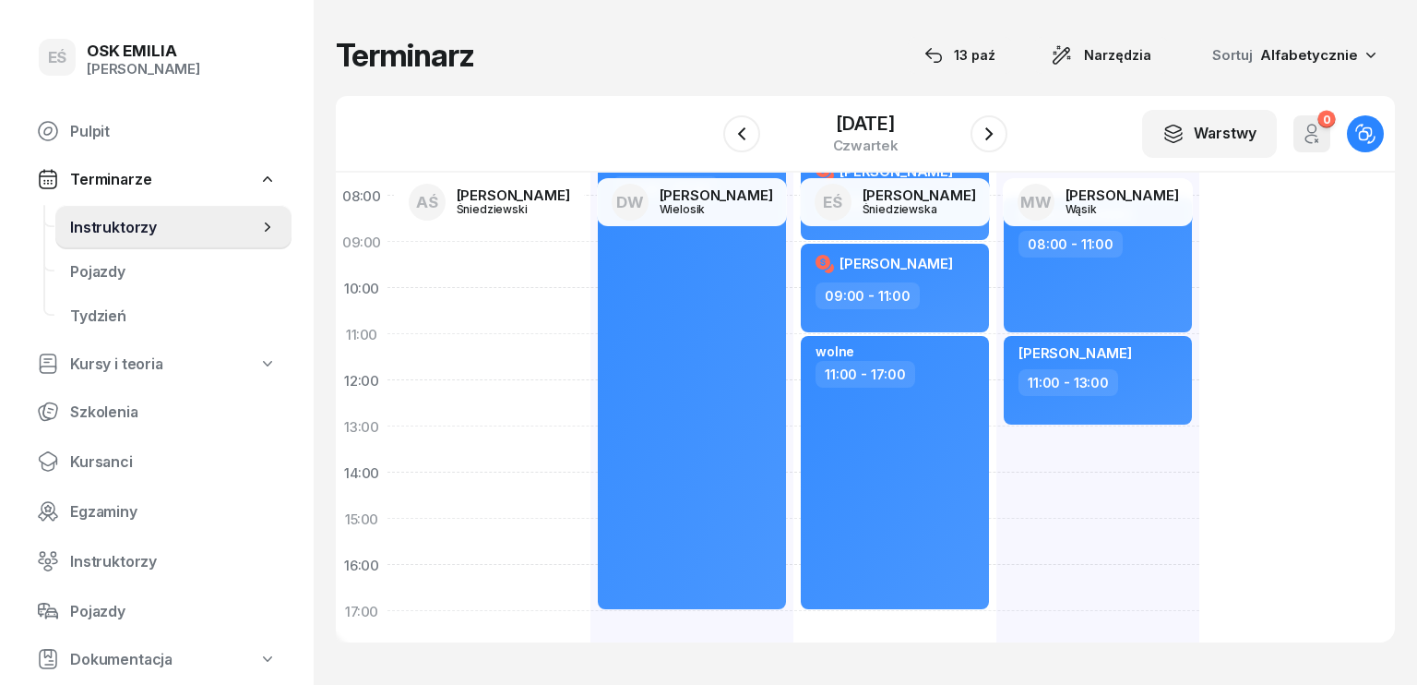
select select "13"
select select "15"
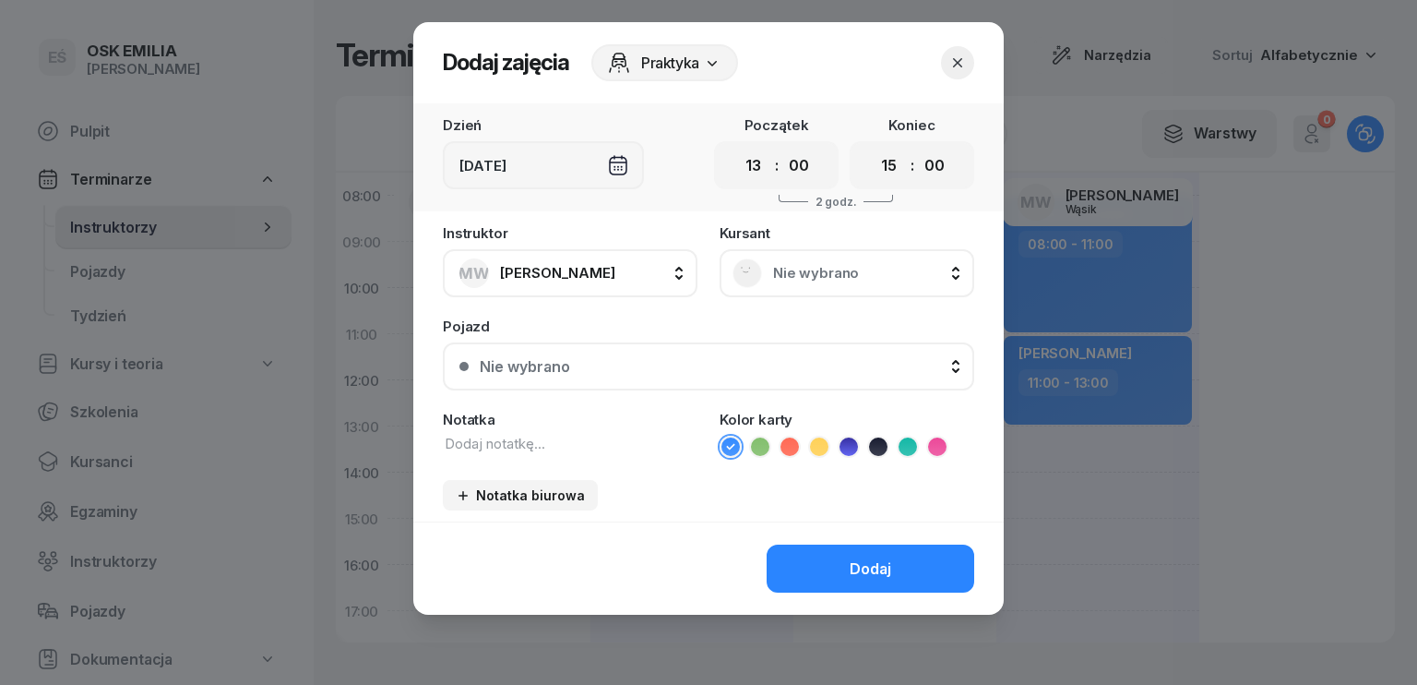
click at [827, 284] on div "Nie wybrano" at bounding box center [846, 273] width 229 height 30
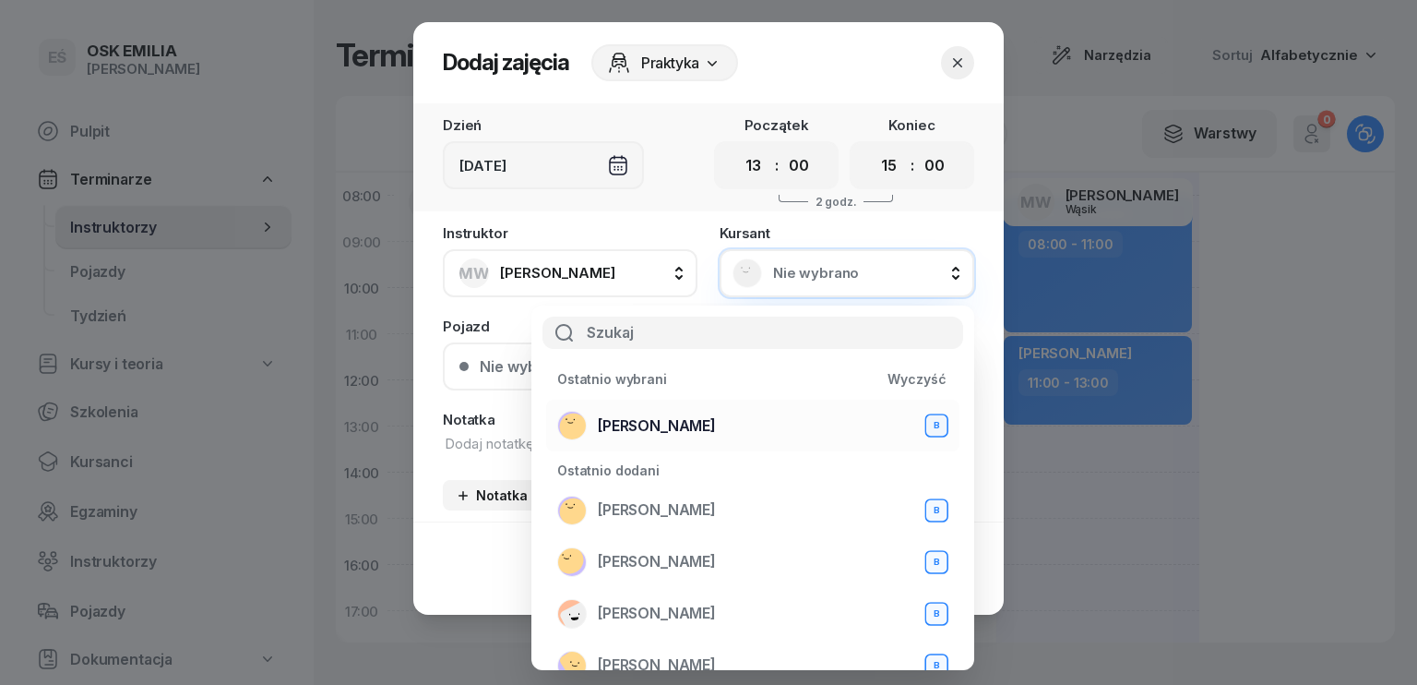
click at [676, 413] on div "[PERSON_NAME] B" at bounding box center [752, 426] width 391 height 30
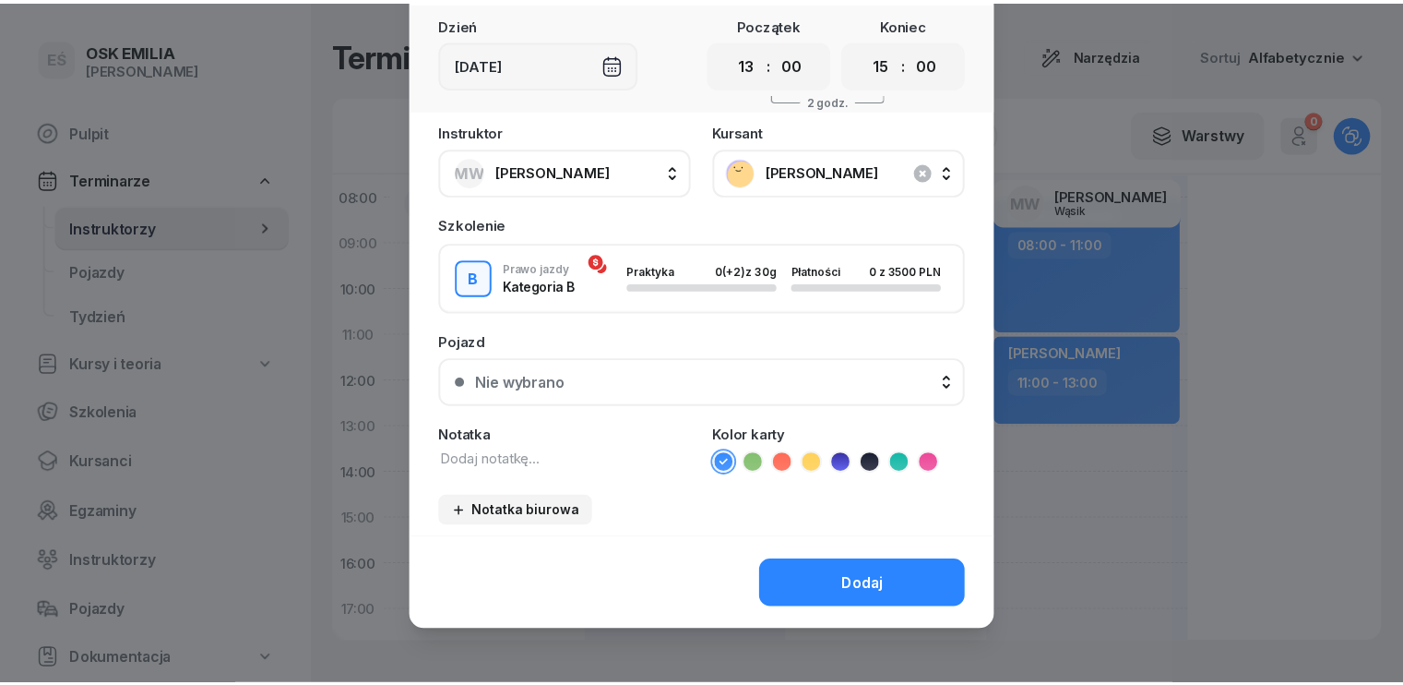
scroll to position [103, 0]
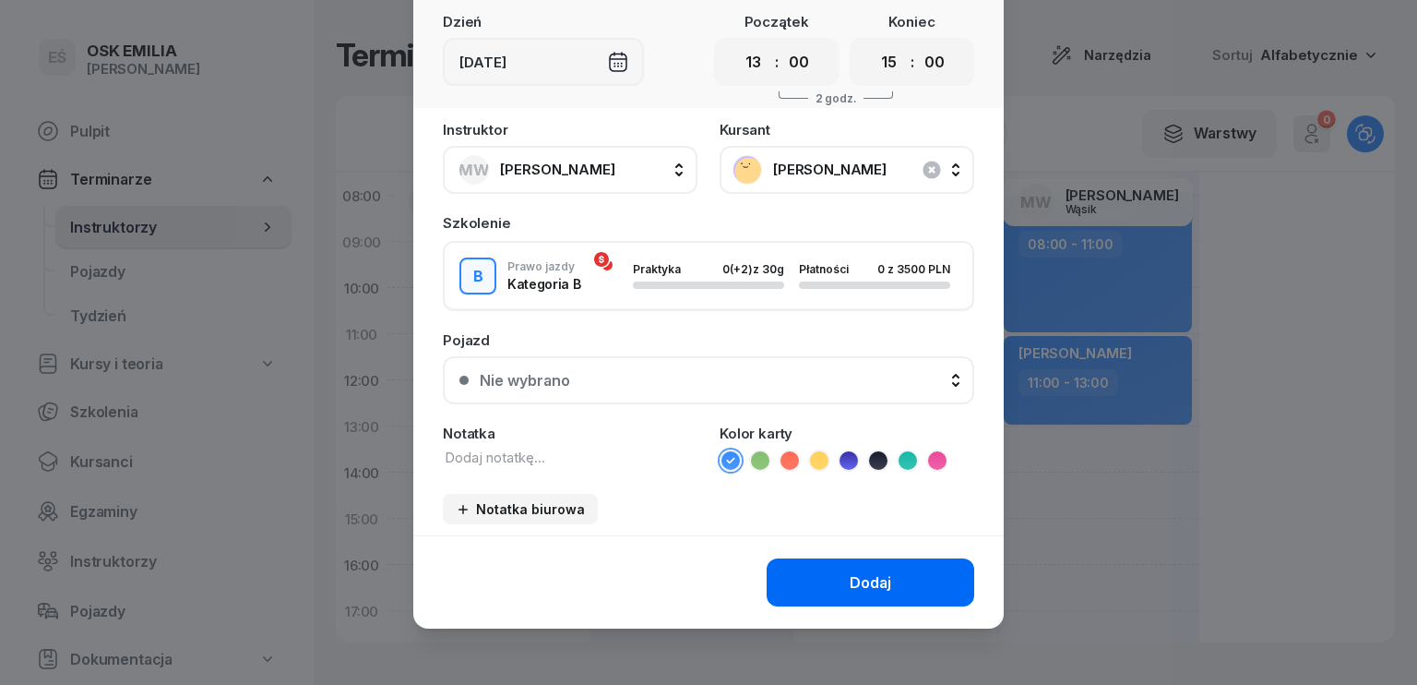
click at [887, 589] on button "Dodaj" at bounding box center [871, 582] width 208 height 48
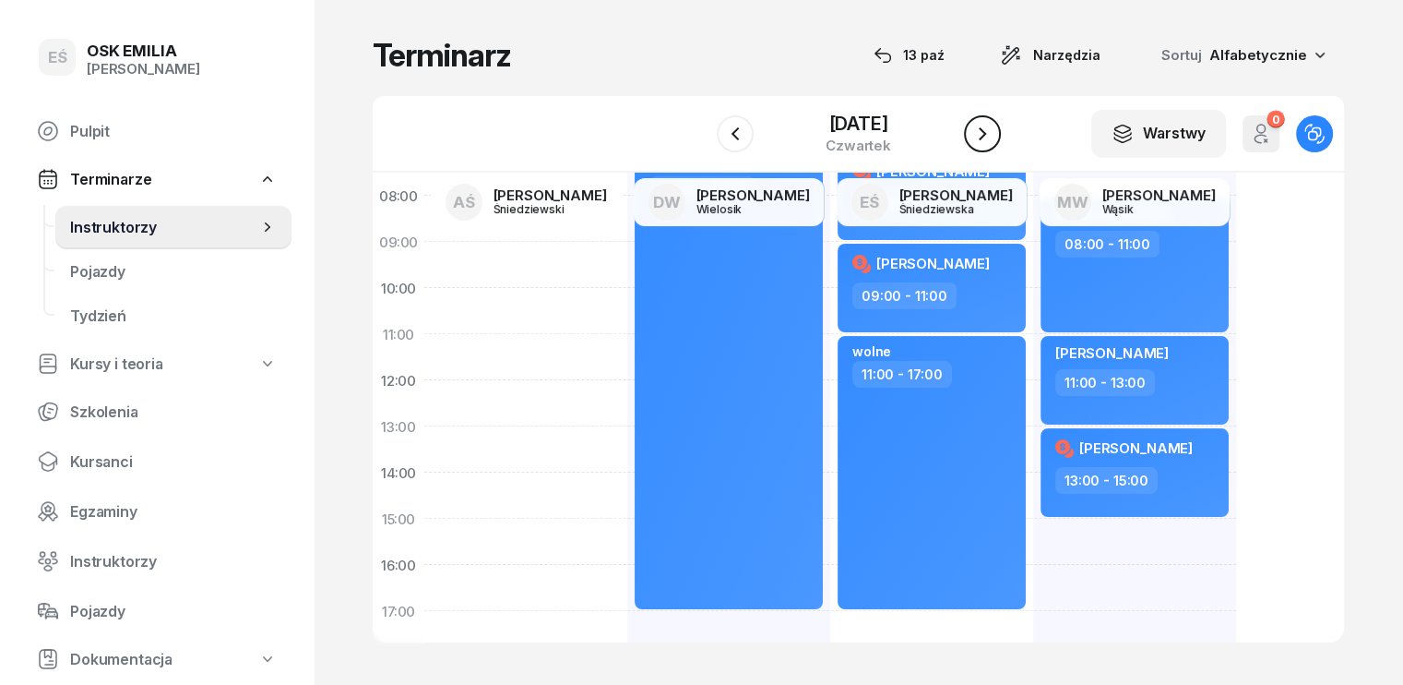
click at [978, 134] on icon "button" at bounding box center [982, 134] width 22 height 22
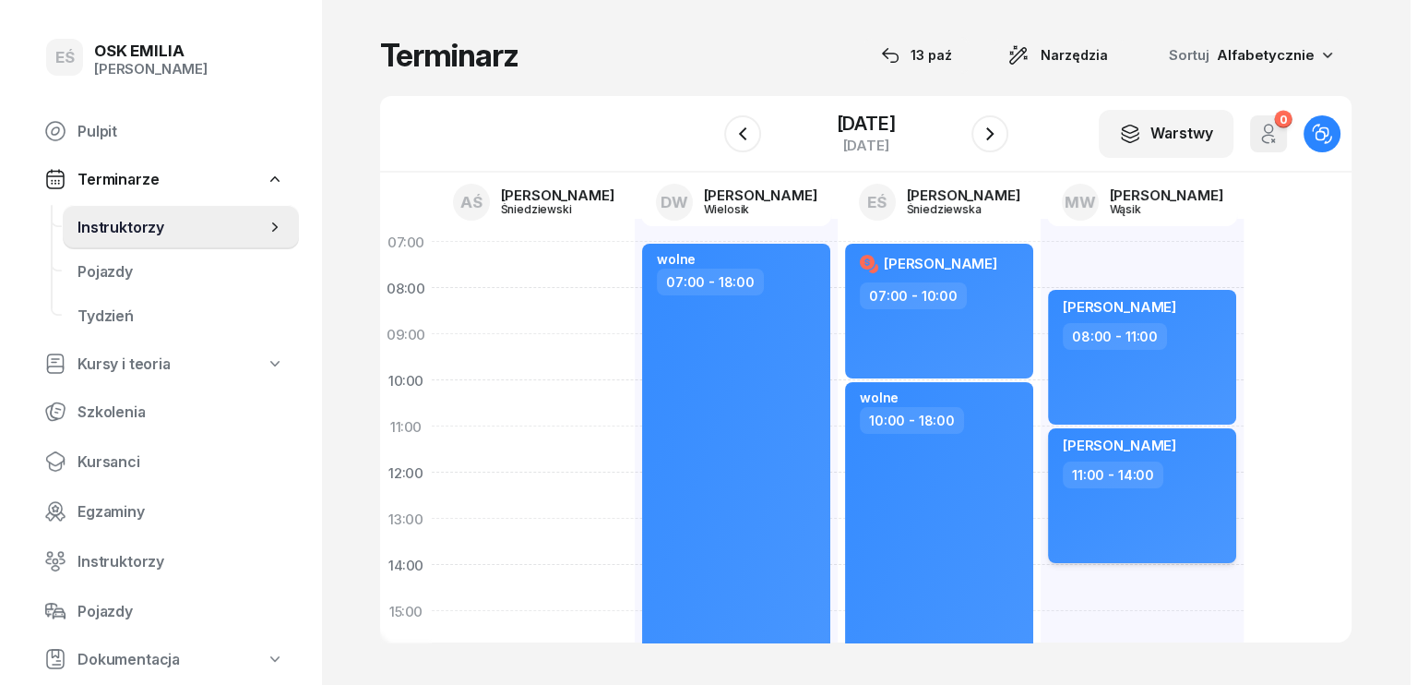
scroll to position [92, 0]
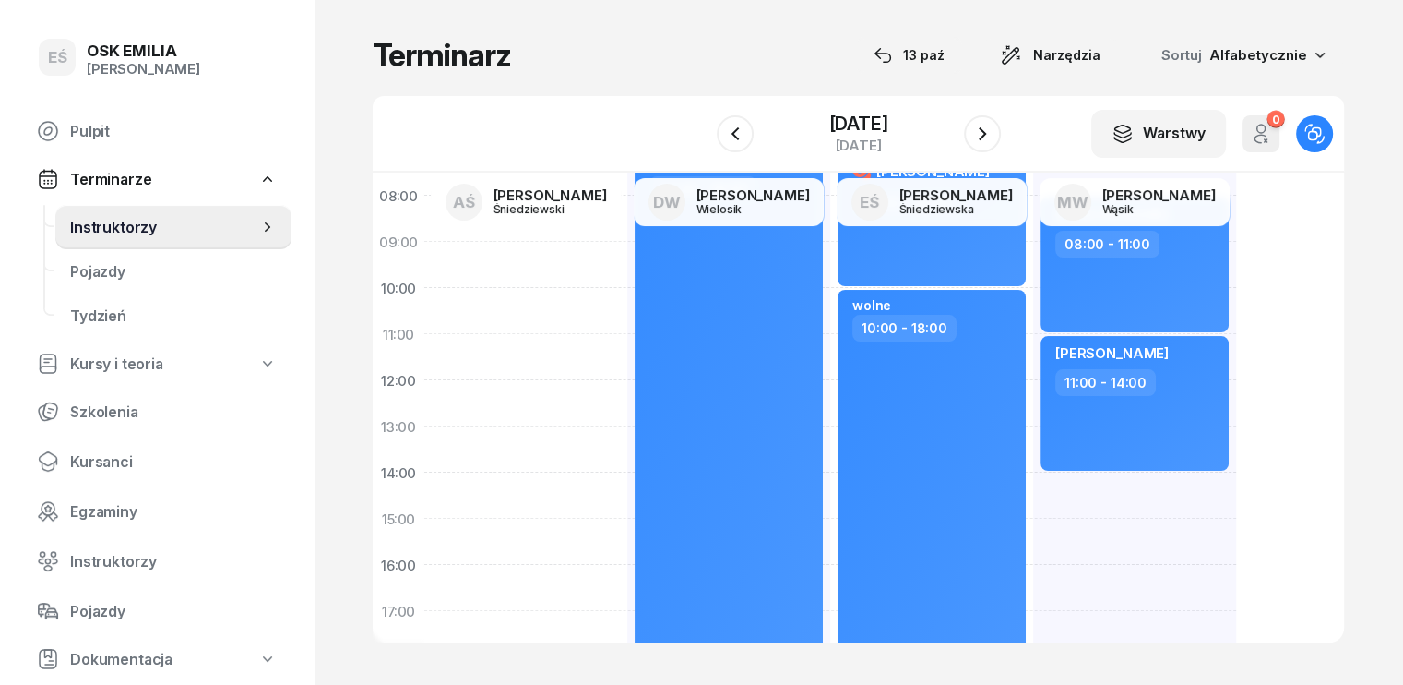
click at [1033, 479] on div "[PERSON_NAME] 08:00 - 11:00 [PERSON_NAME] 11:00 - 14:00" at bounding box center [1134, 541] width 203 height 830
select select "14"
select select "16"
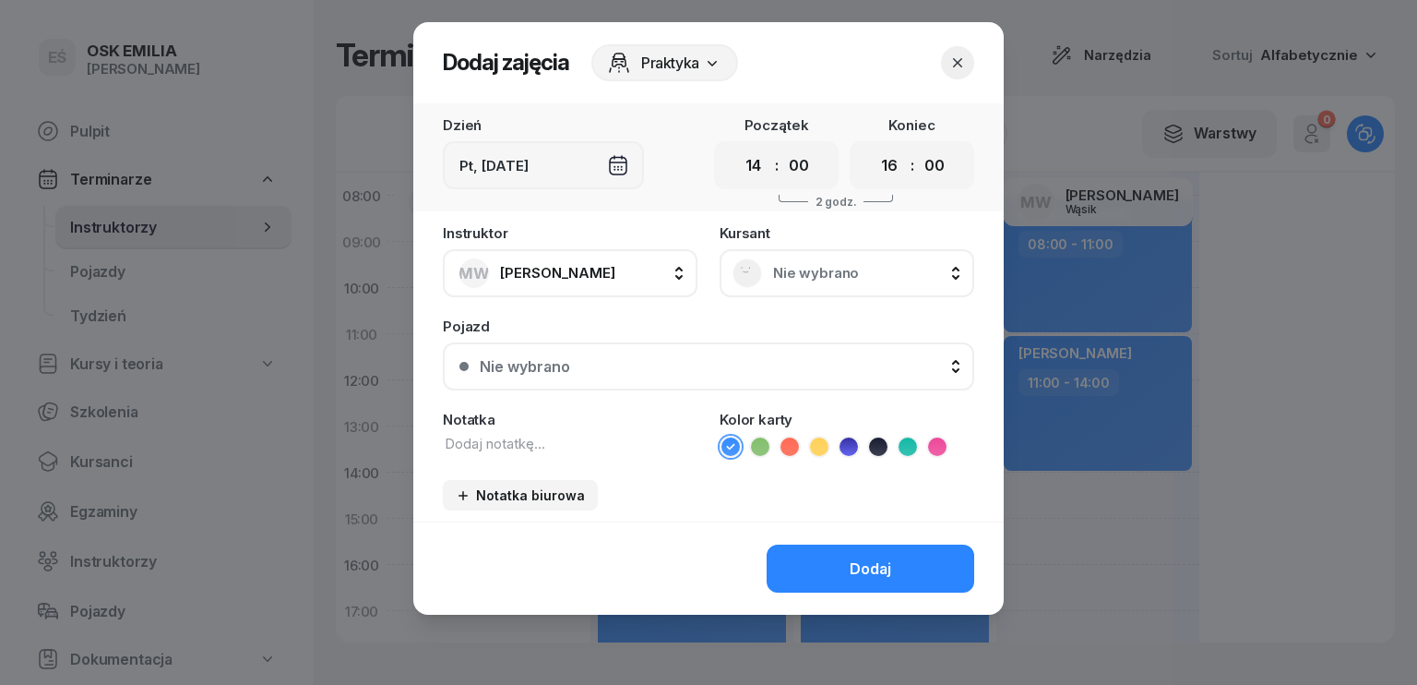
click at [839, 272] on span "Nie wybrano" at bounding box center [867, 273] width 188 height 17
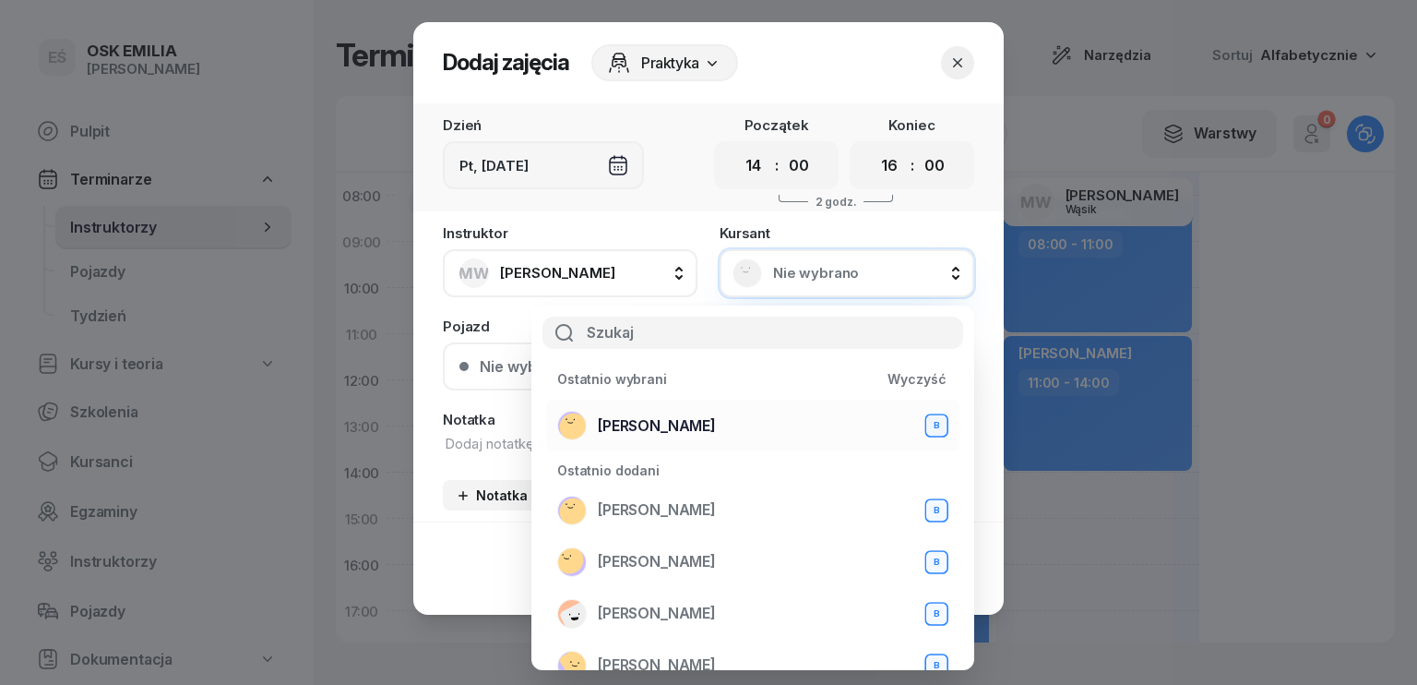
click at [650, 428] on span "[PERSON_NAME]" at bounding box center [657, 426] width 118 height 18
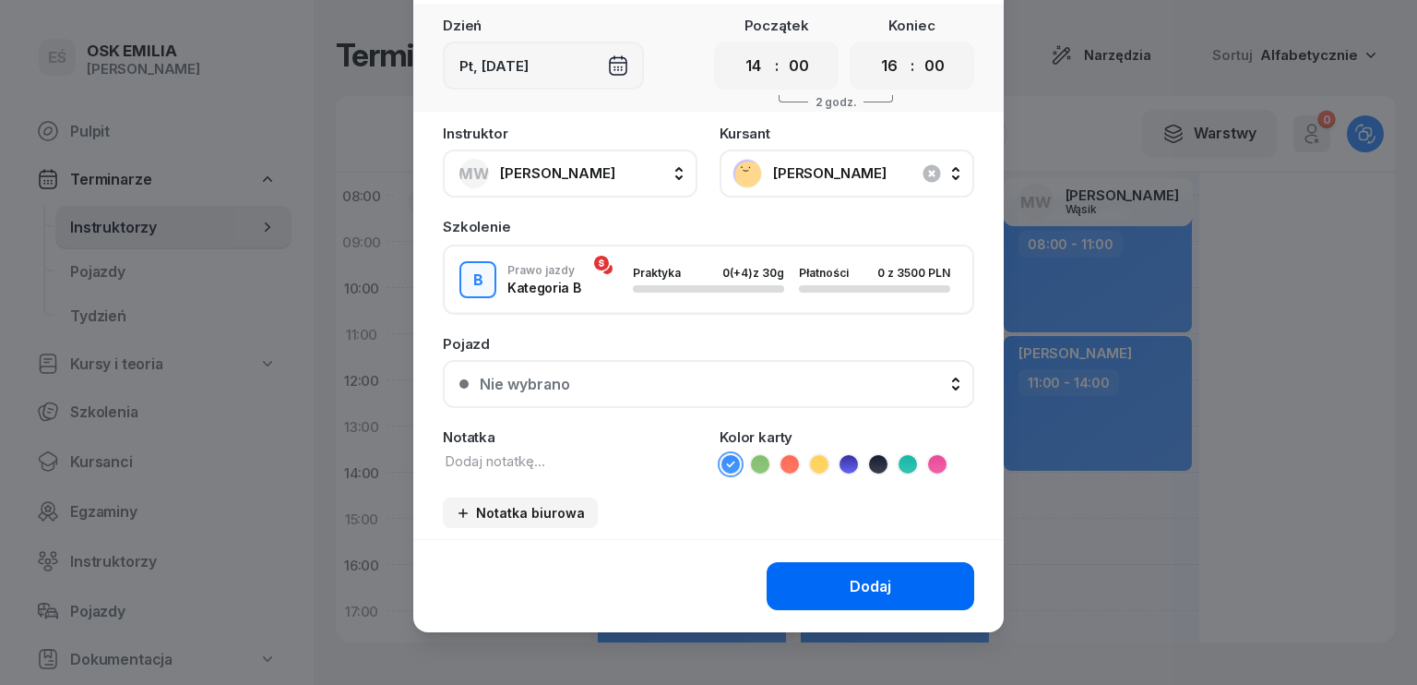
scroll to position [103, 0]
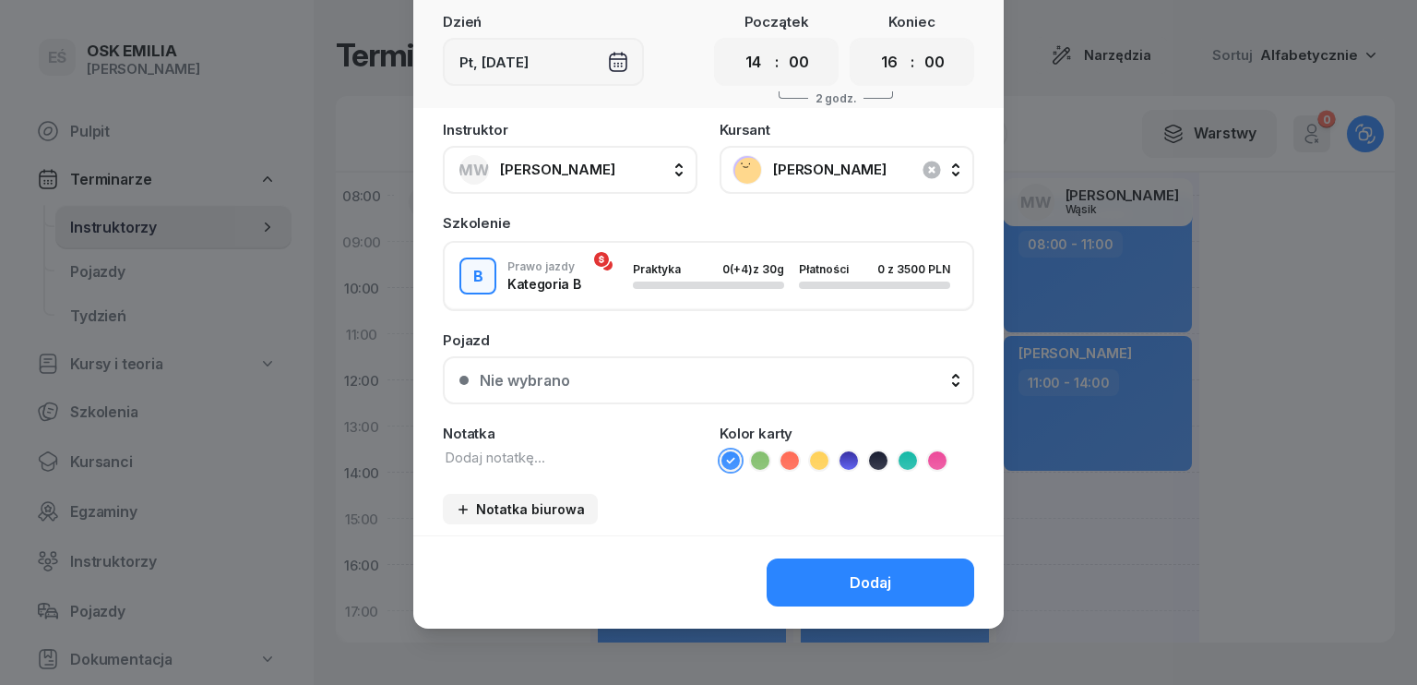
click at [891, 585] on button "Dodaj" at bounding box center [871, 582] width 208 height 48
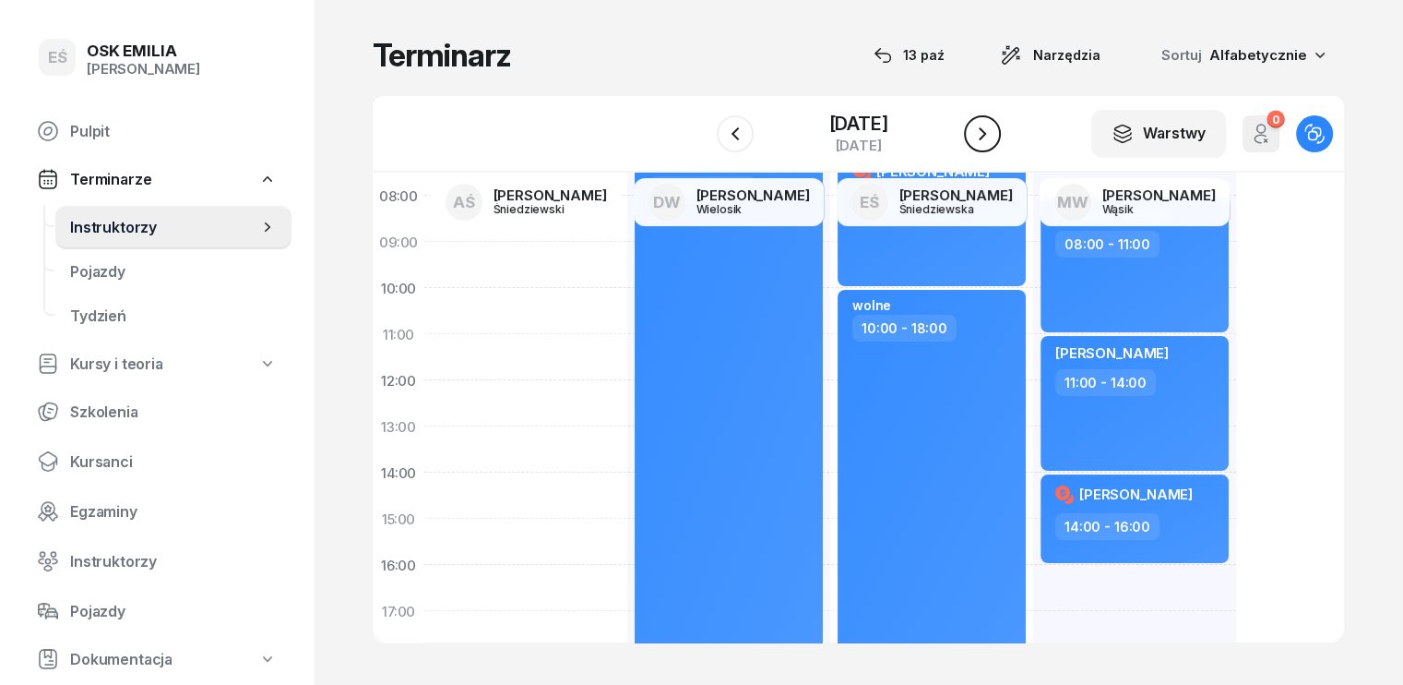
click at [985, 132] on icon "button" at bounding box center [982, 134] width 22 height 22
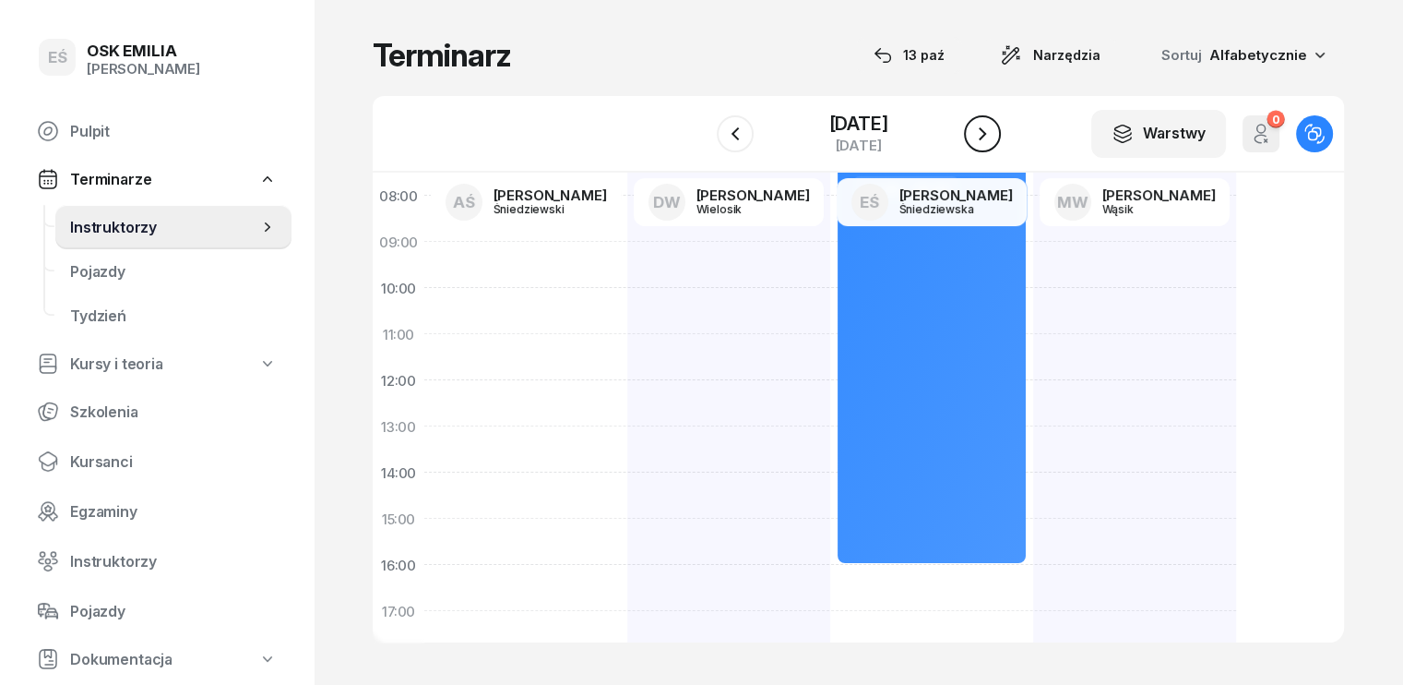
click at [985, 132] on icon "button" at bounding box center [982, 134] width 22 height 22
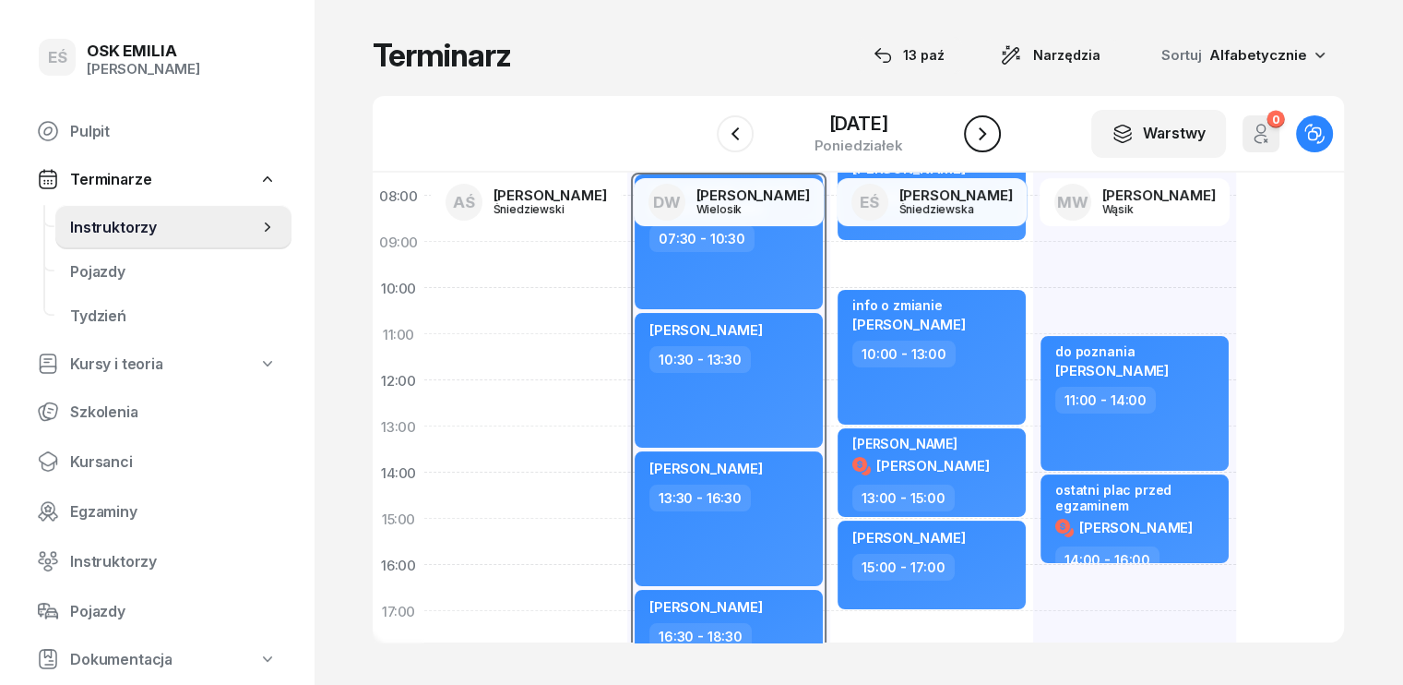
click at [985, 132] on icon "button" at bounding box center [982, 134] width 22 height 22
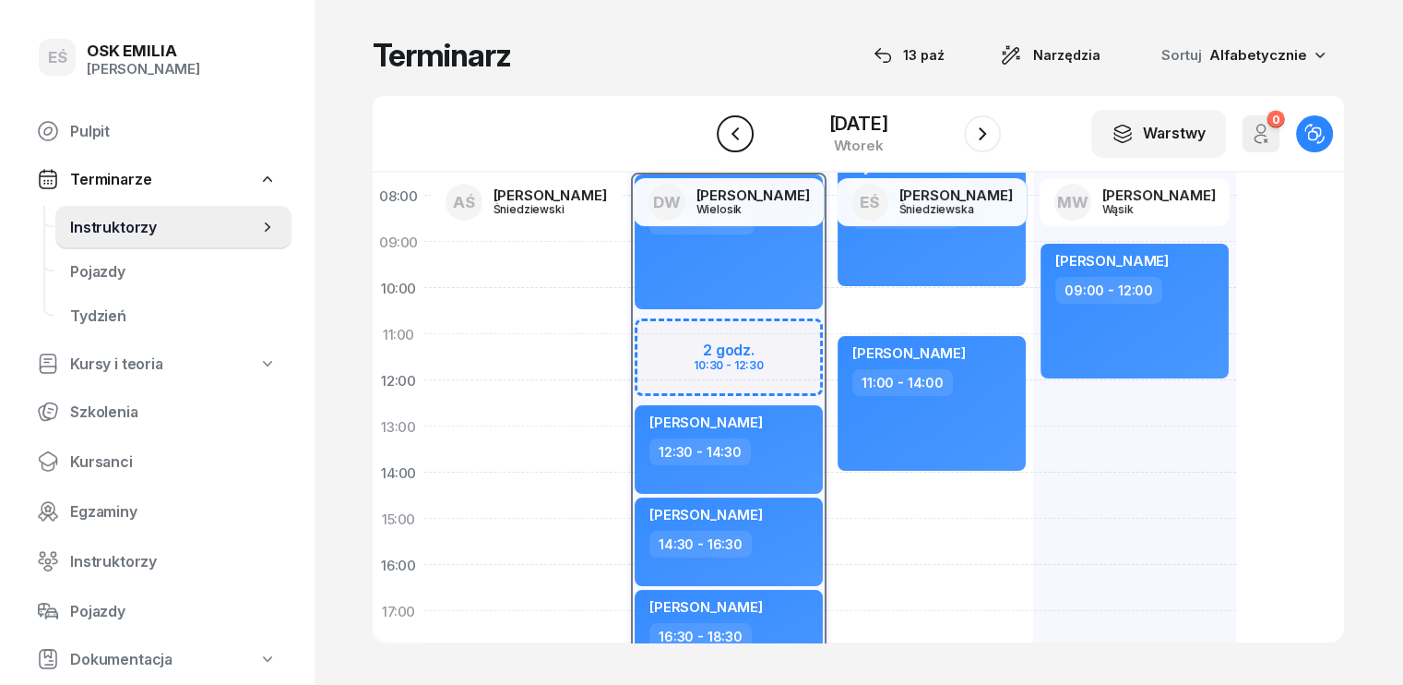
click at [734, 132] on icon "button" at bounding box center [735, 134] width 22 height 22
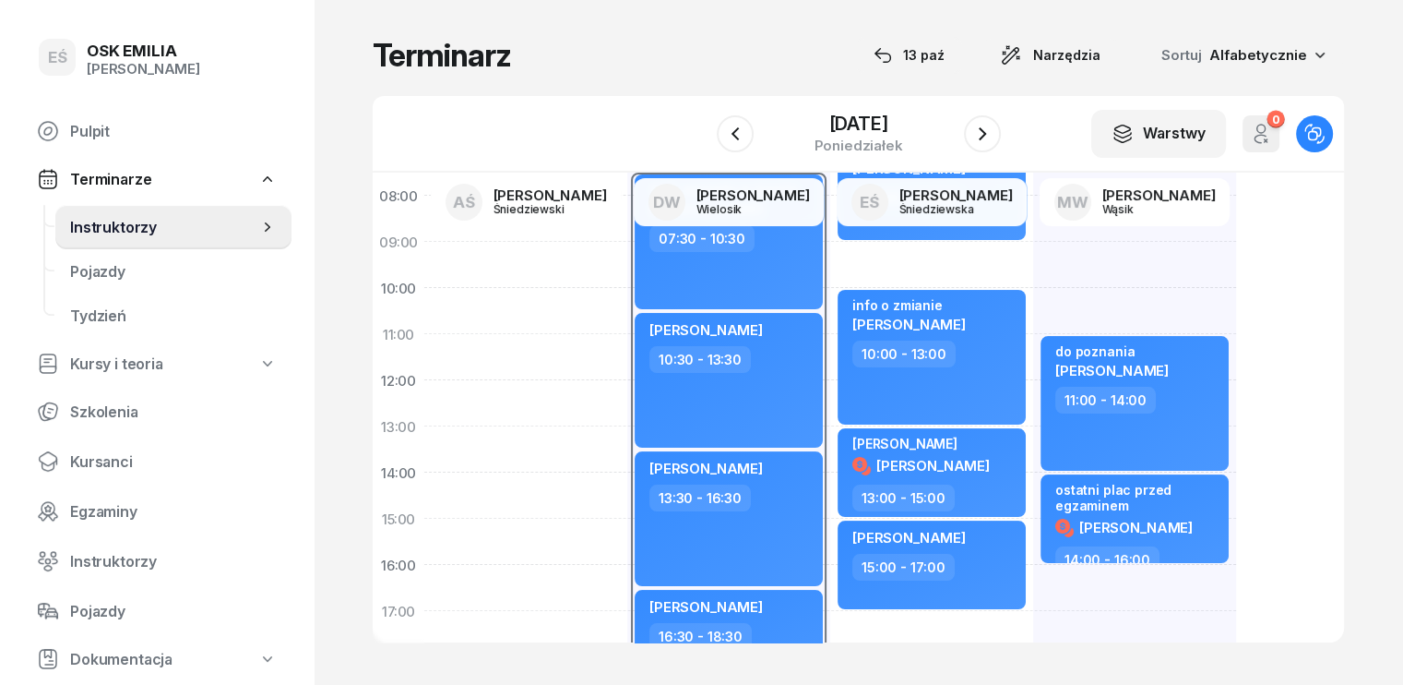
click at [1033, 283] on div "do poznania [PERSON_NAME] 11:00 - 14:00 ostatni plac przed egzaminem [PERSON_NA…" at bounding box center [1134, 541] width 203 height 830
select select "09"
select select "11"
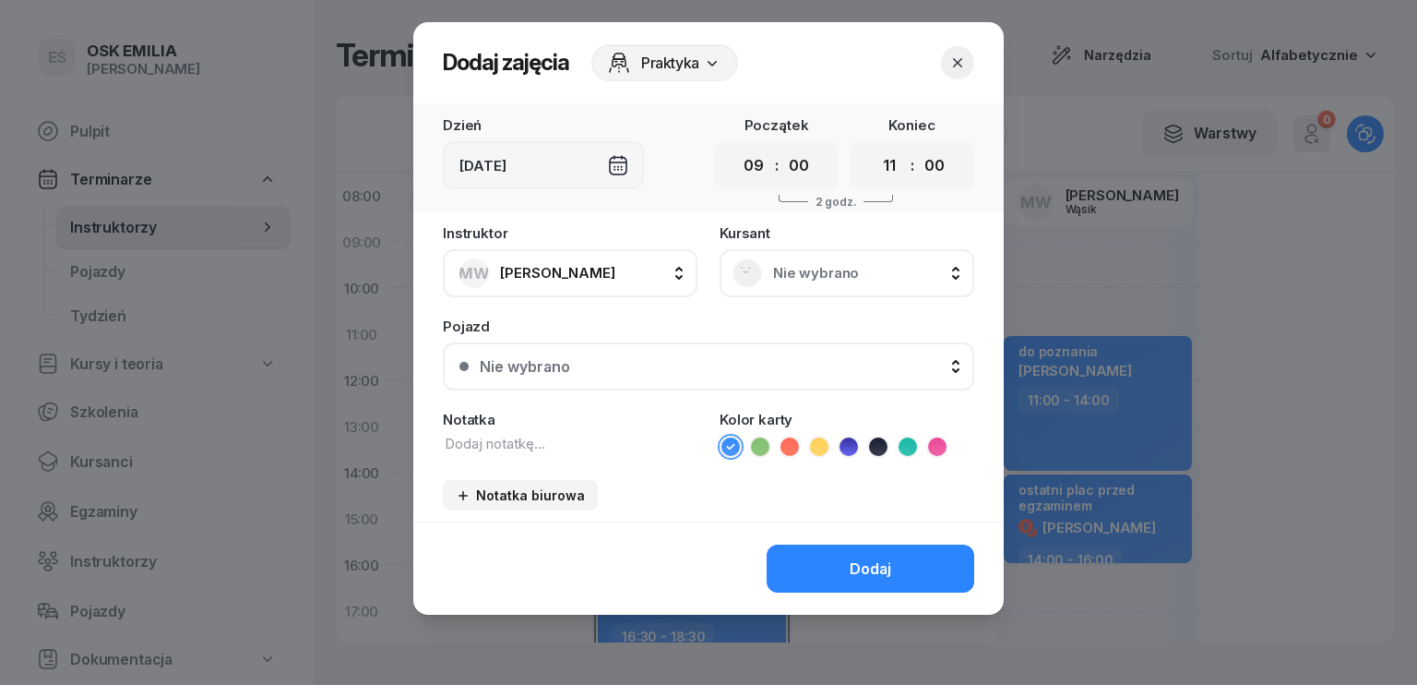
click at [824, 280] on span "Nie wybrano" at bounding box center [867, 273] width 188 height 17
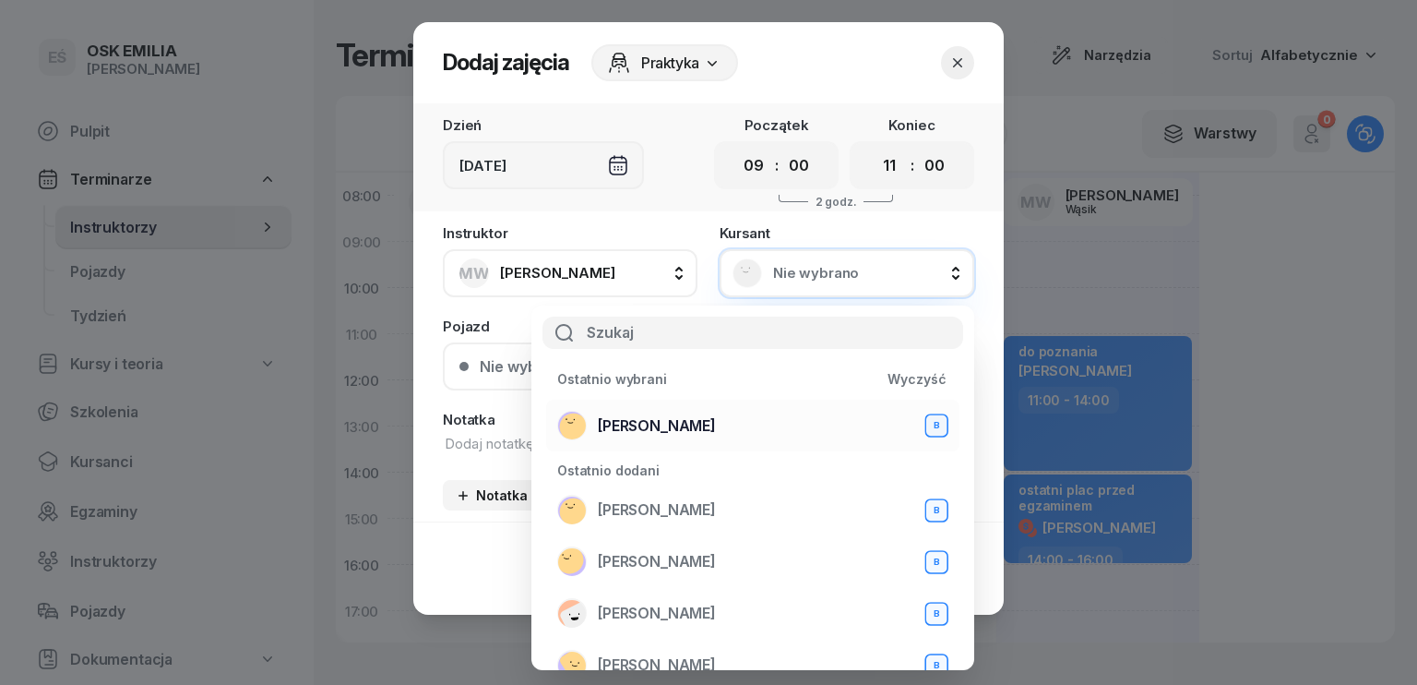
click at [613, 430] on span "[PERSON_NAME]" at bounding box center [657, 426] width 118 height 18
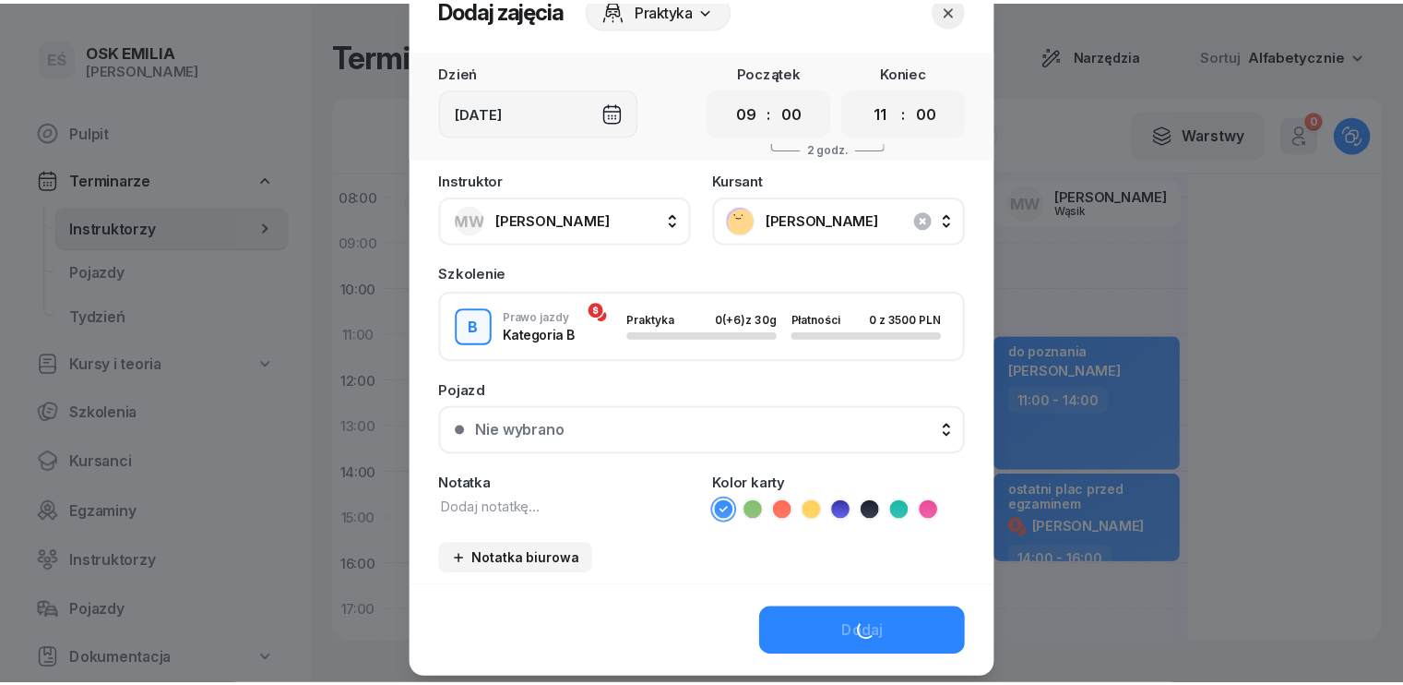
scroll to position [103, 0]
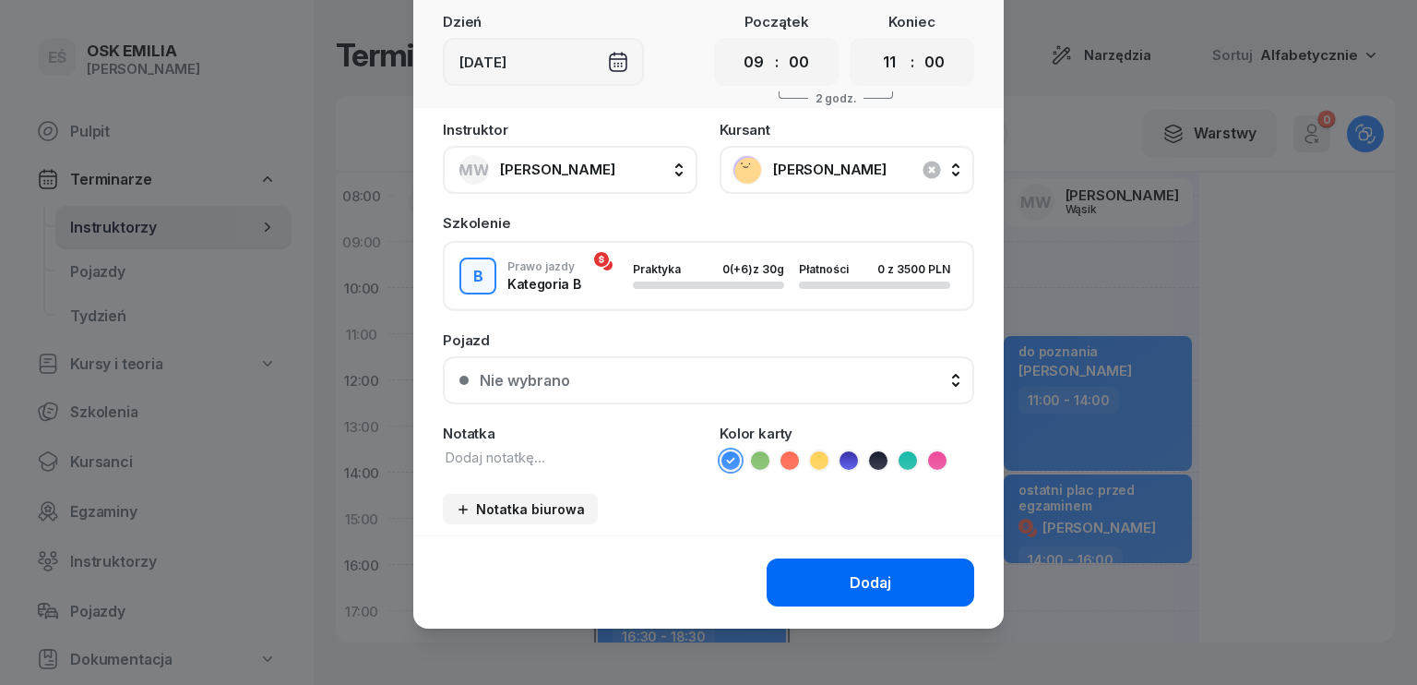
click at [851, 574] on div "Dodaj" at bounding box center [871, 583] width 42 height 18
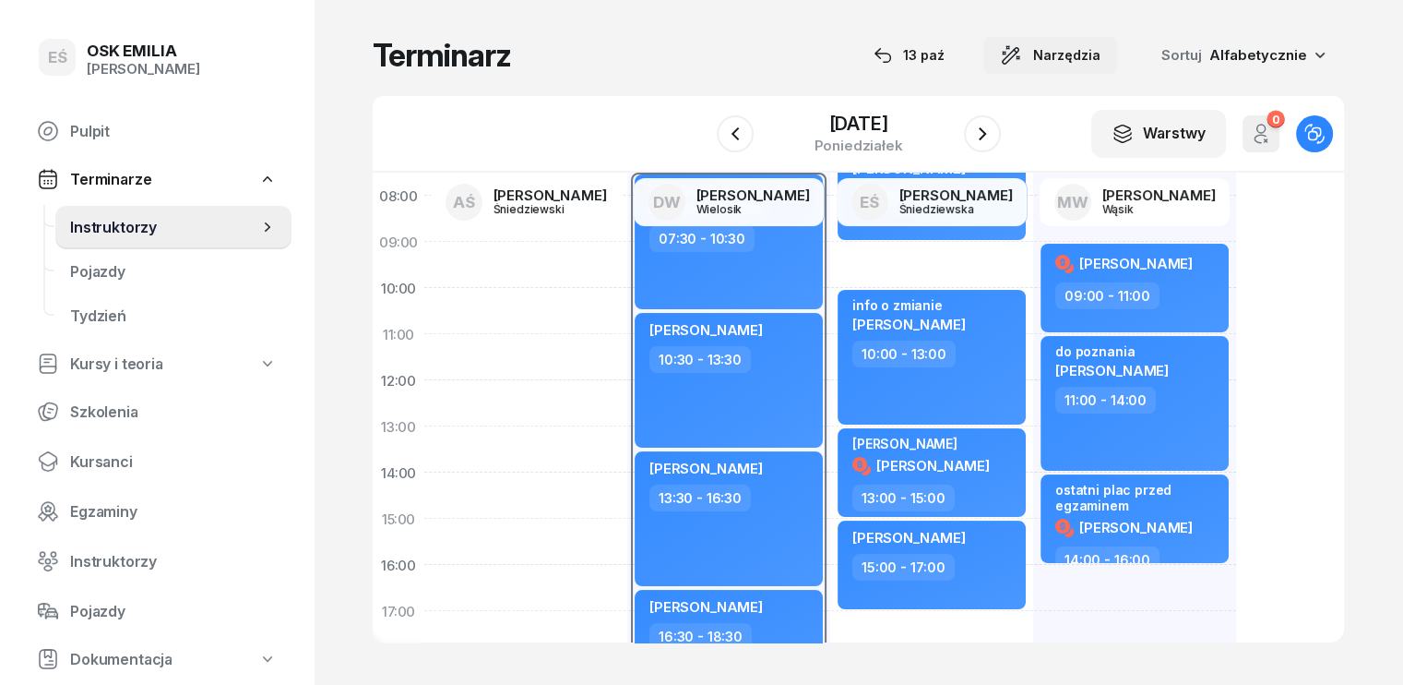
click at [1022, 54] on icon "button" at bounding box center [1011, 55] width 22 height 22
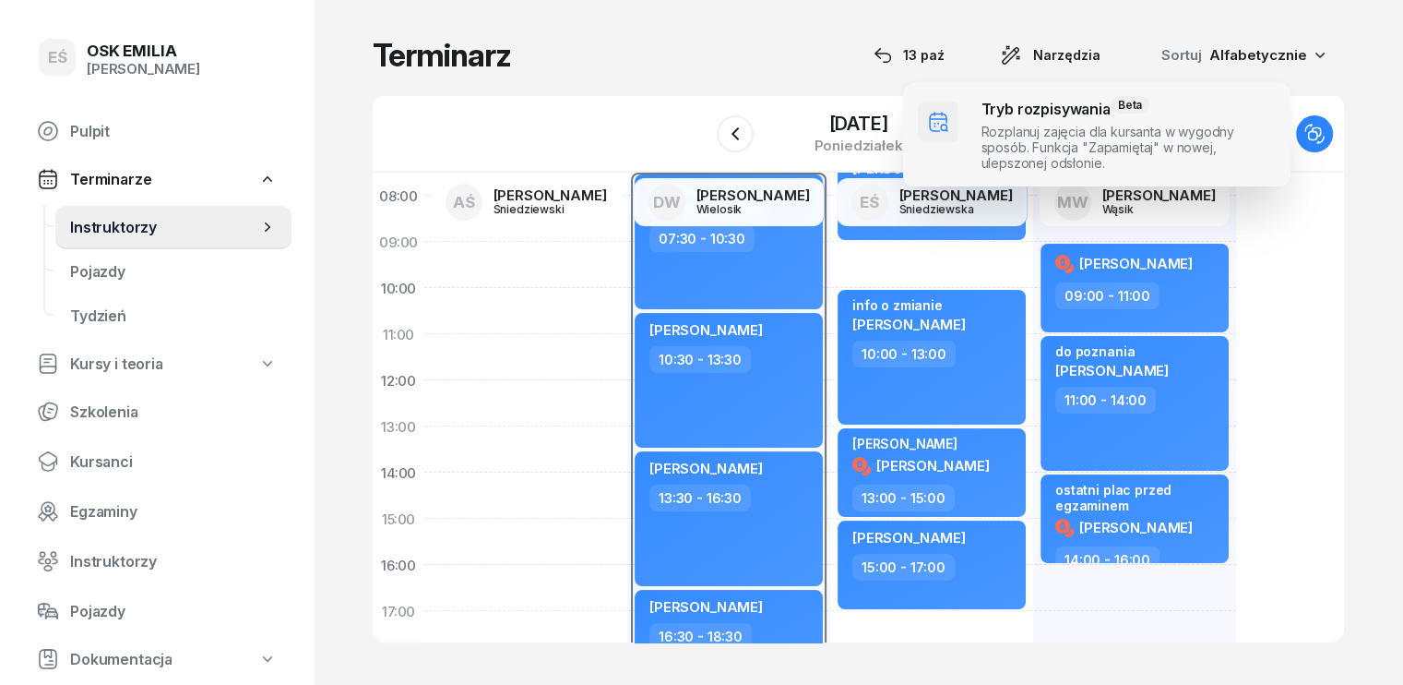
click at [1035, 123] on span at bounding box center [1096, 134] width 387 height 103
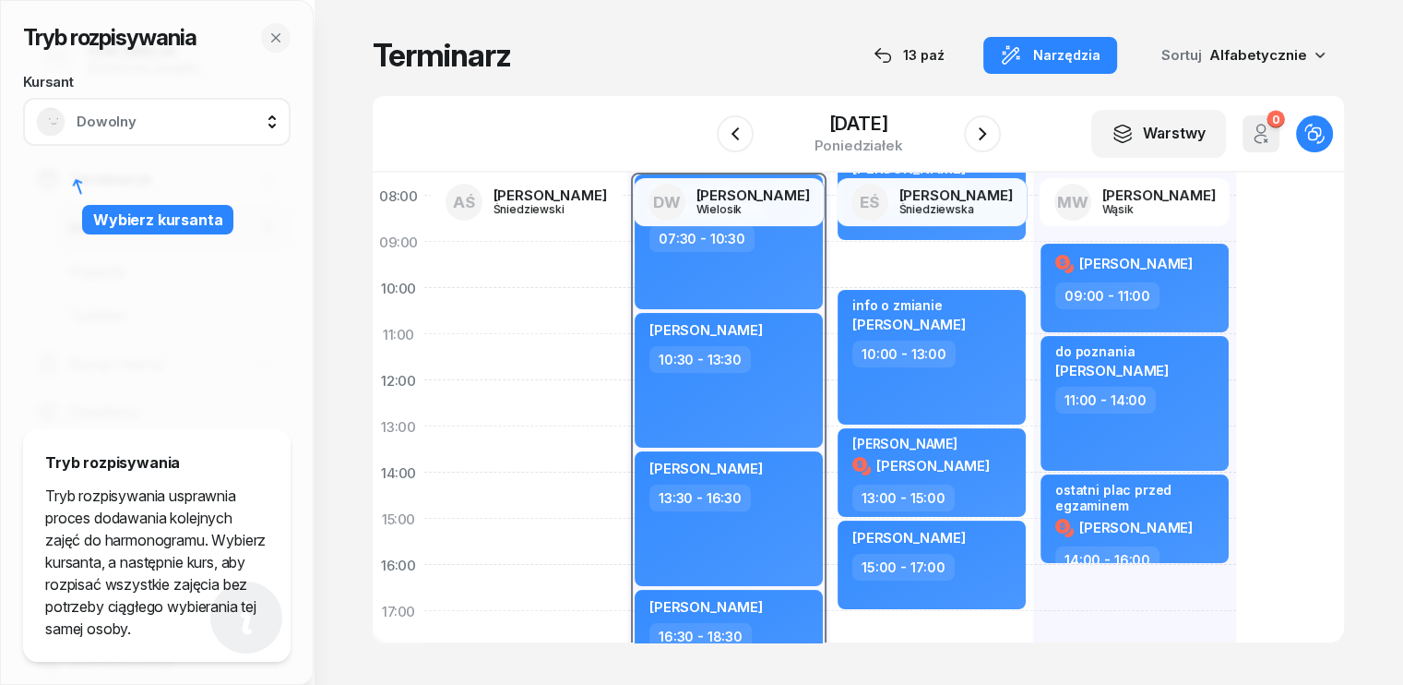
click at [194, 125] on span "Dowolny" at bounding box center [177, 121] width 201 height 17
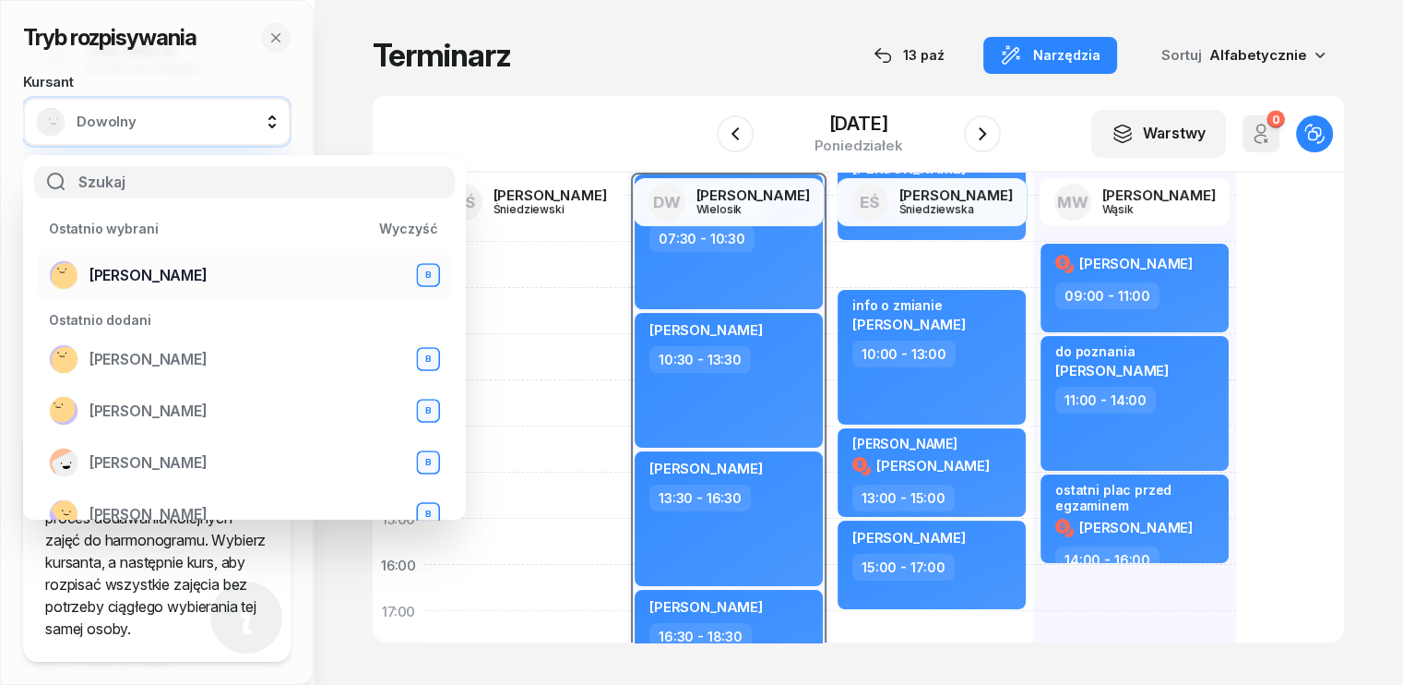
click at [145, 269] on span "[PERSON_NAME]" at bounding box center [148, 276] width 118 height 18
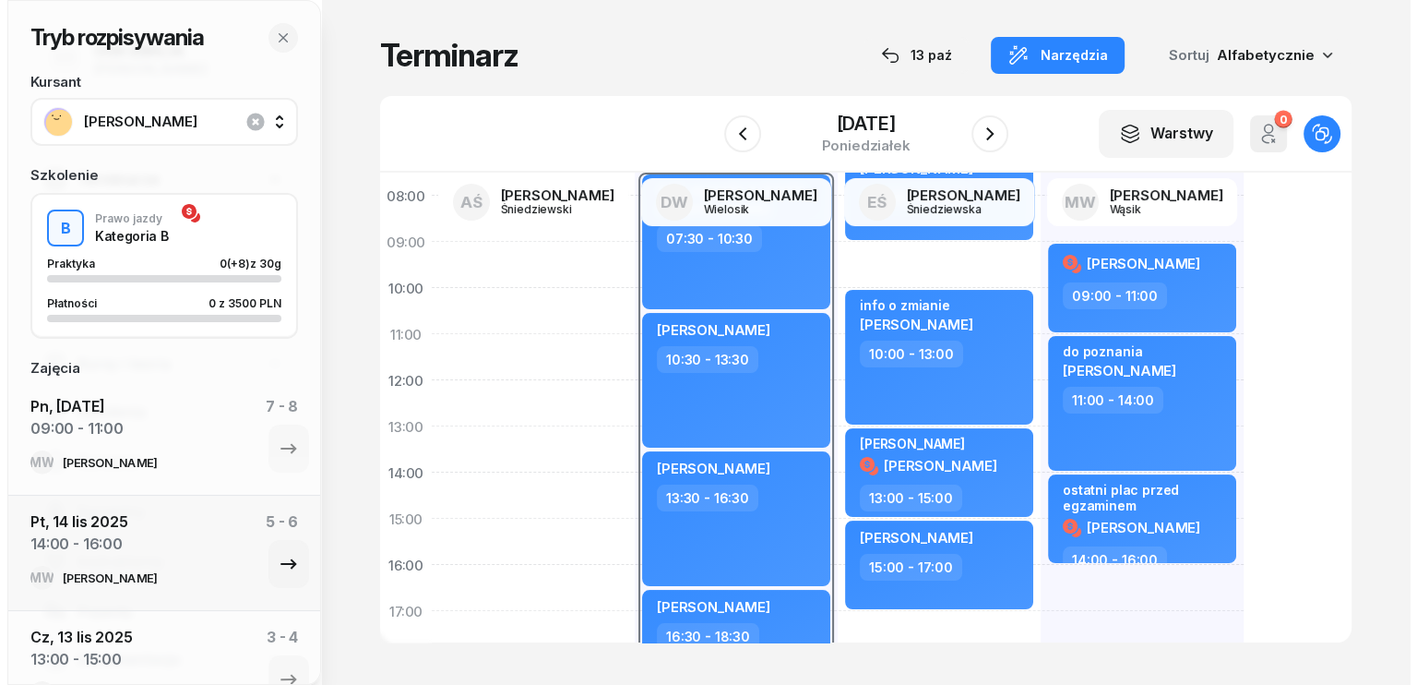
scroll to position [0, 0]
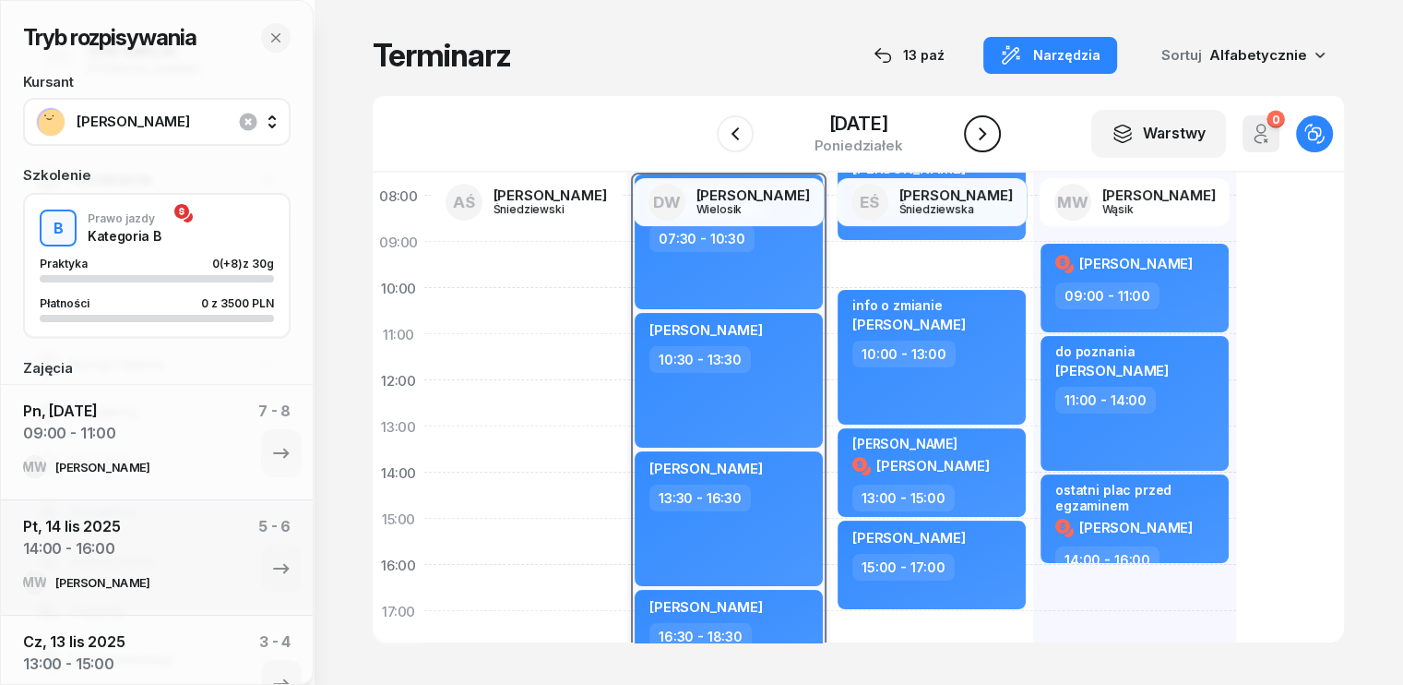
click at [981, 131] on icon "button" at bounding box center [982, 134] width 22 height 22
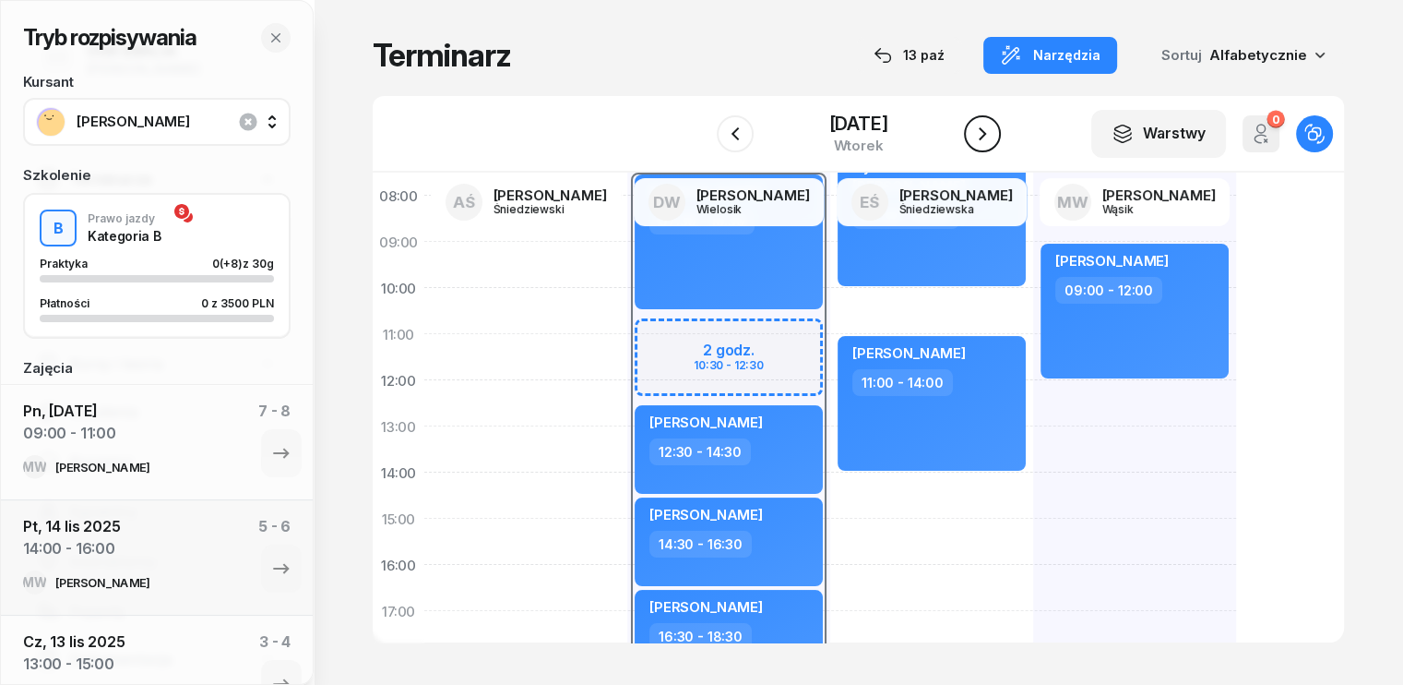
click at [974, 141] on icon "button" at bounding box center [982, 134] width 22 height 22
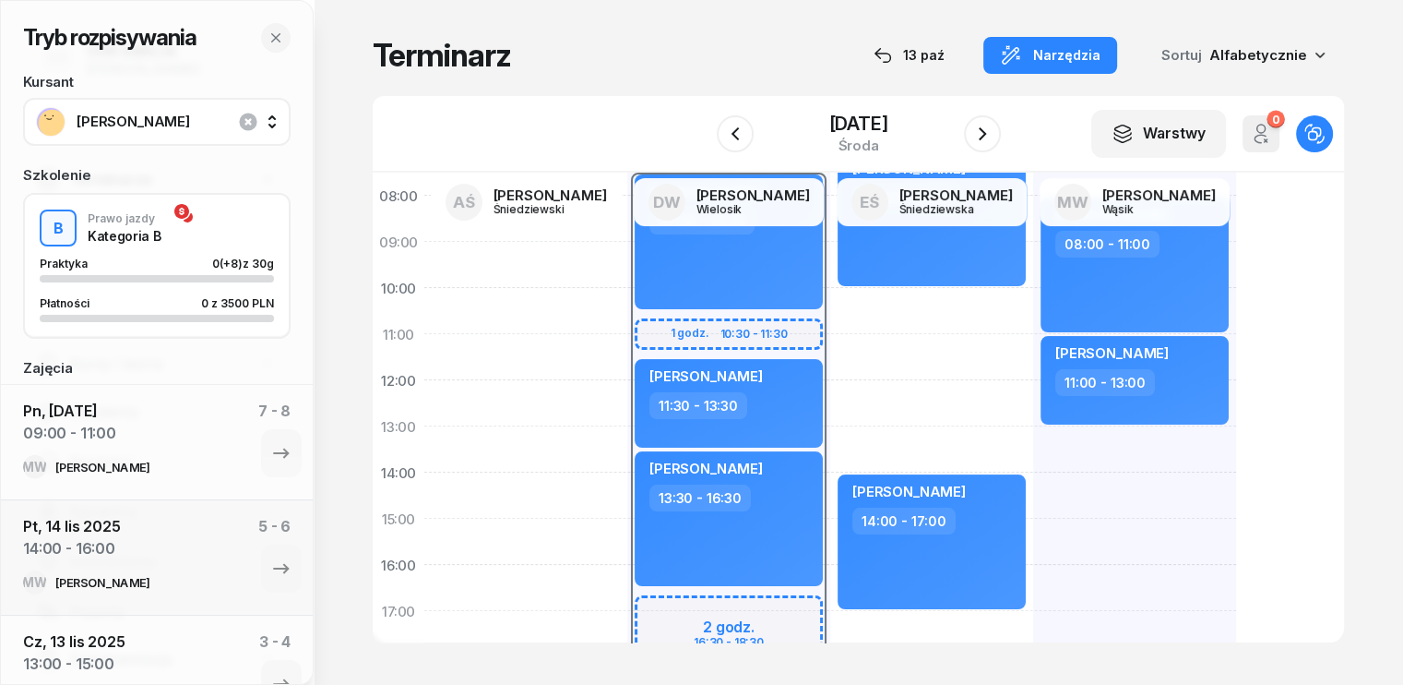
click at [1033, 443] on div "[PERSON_NAME] 08:00 - 11:00 [PERSON_NAME] 11:00 - 13:00" at bounding box center [1134, 541] width 203 height 830
select select "13"
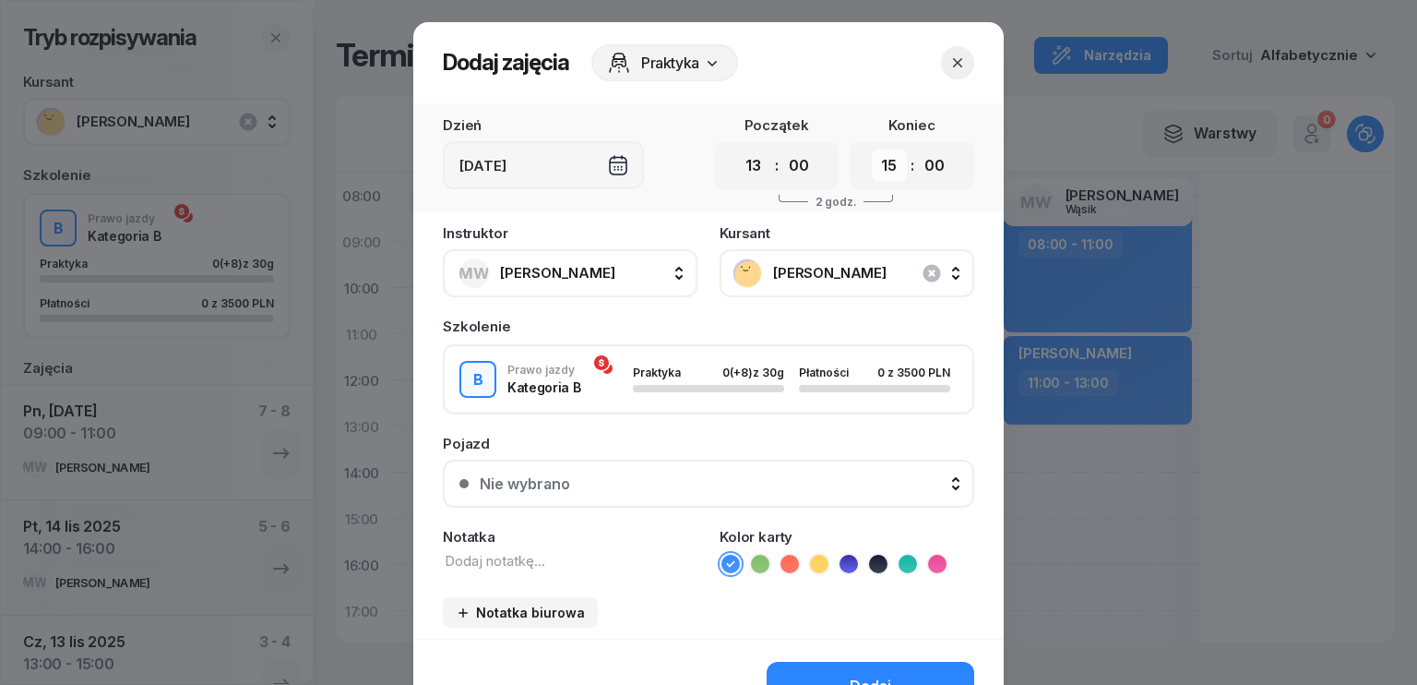
click at [894, 169] on select "00 01 02 03 04 05 06 07 08 09 10 11 12 13 14 15 16 17 18 19 20 21 22 23" at bounding box center [889, 165] width 35 height 32
select select "16"
click at [872, 149] on select "00 01 02 03 04 05 06 07 08 09 10 11 12 13 14 15 16 17 18 19 20 21 22 23" at bounding box center [889, 165] width 35 height 32
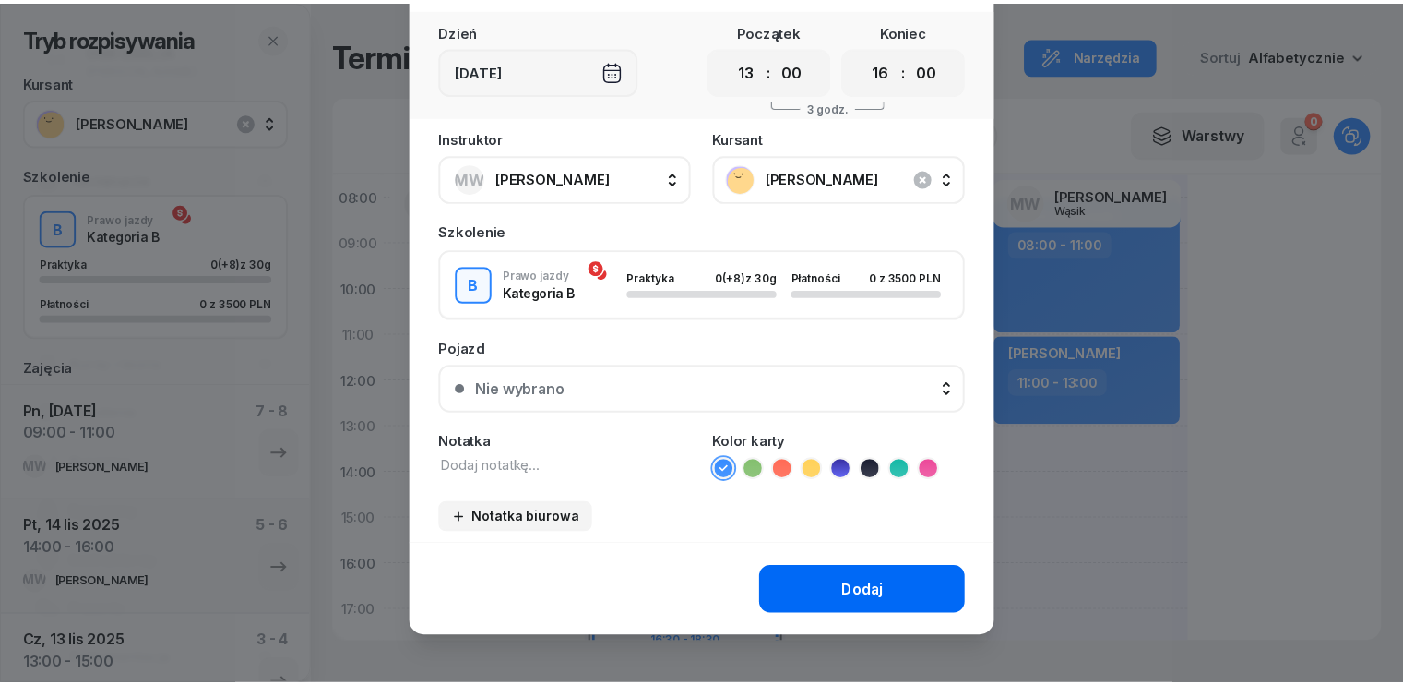
scroll to position [103, 0]
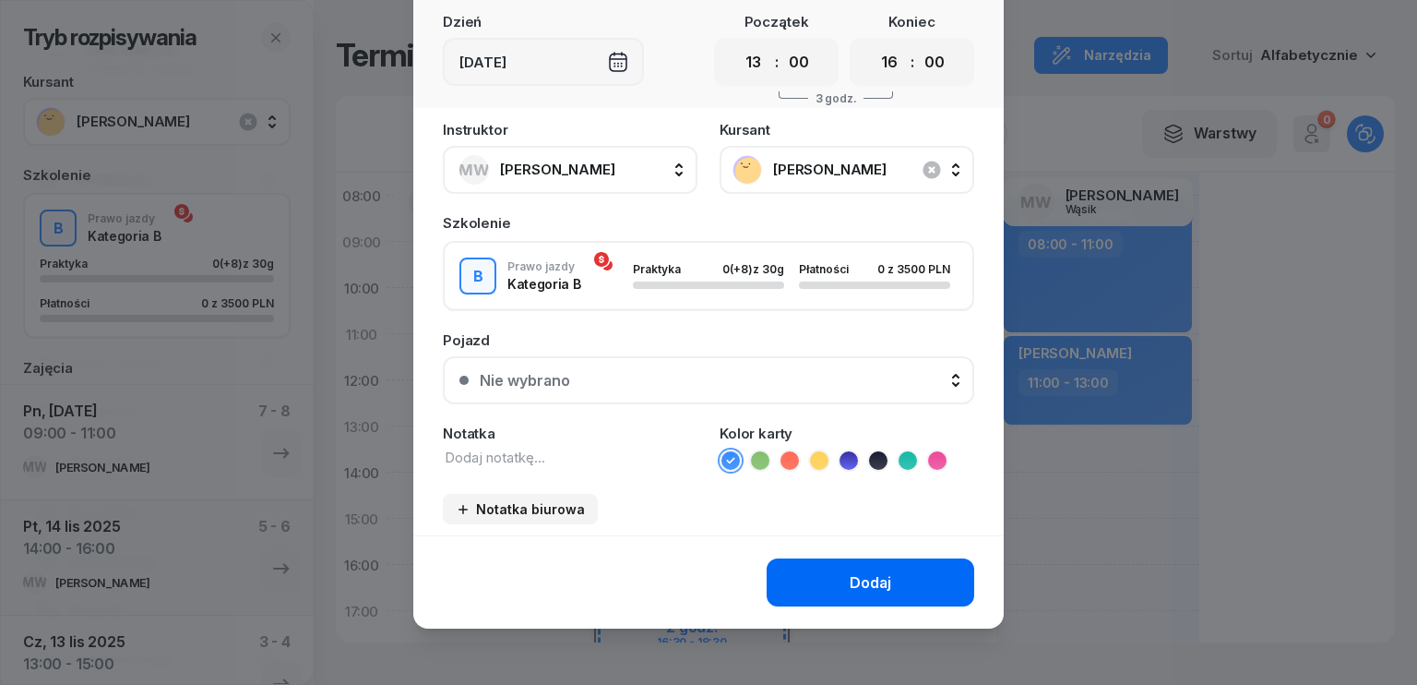
click at [872, 574] on div "Dodaj" at bounding box center [871, 583] width 42 height 18
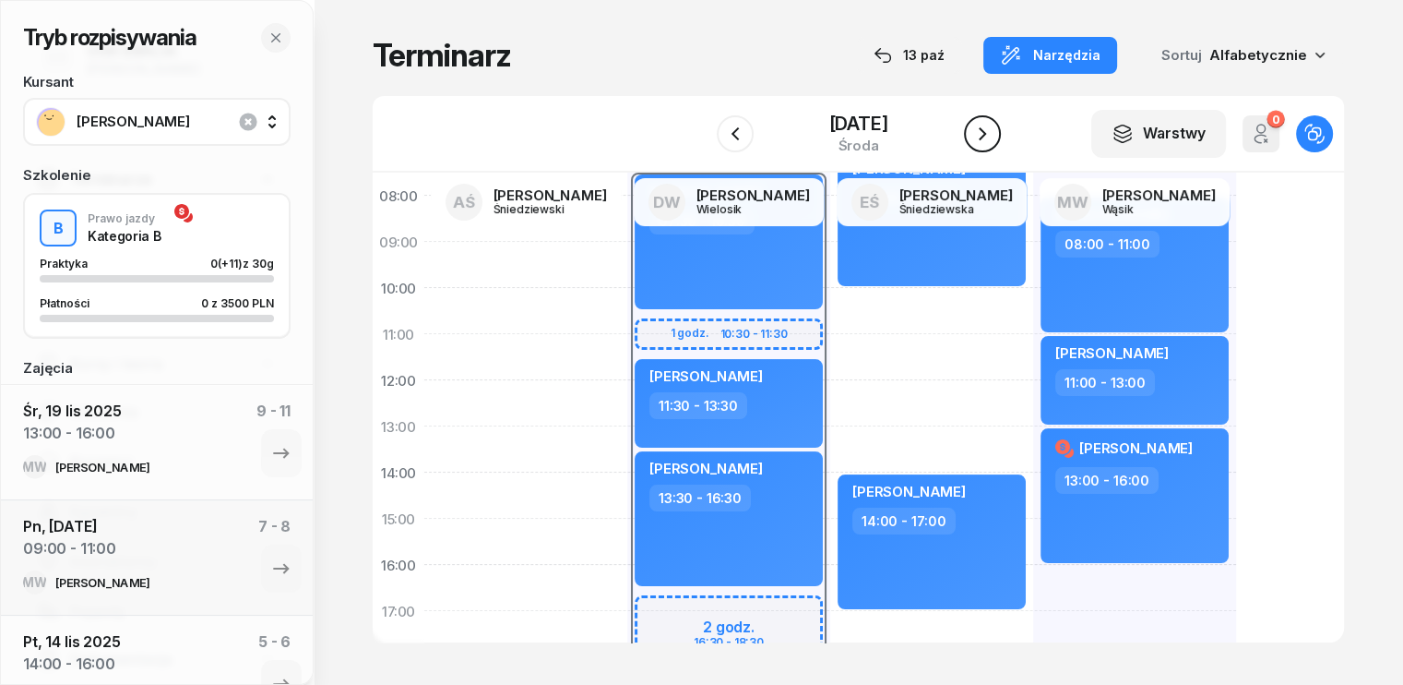
click at [989, 125] on icon "button" at bounding box center [982, 134] width 22 height 22
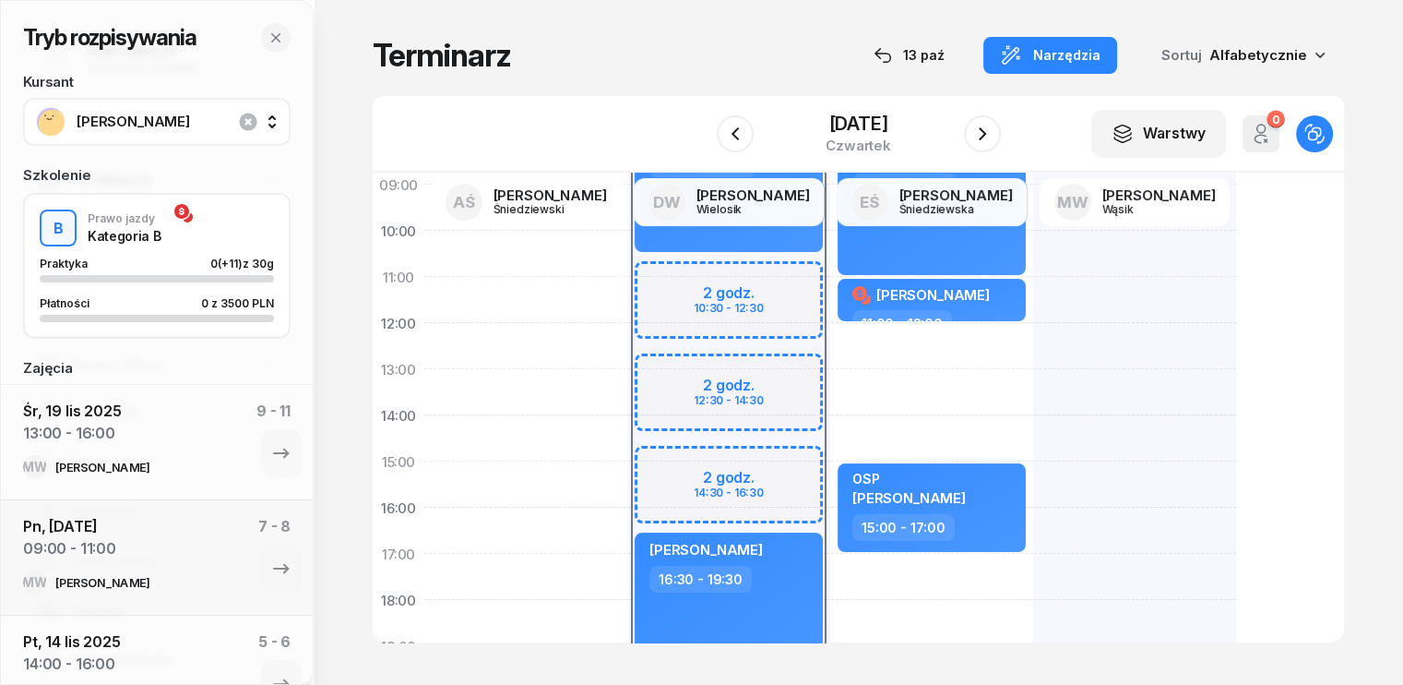
scroll to position [277, 0]
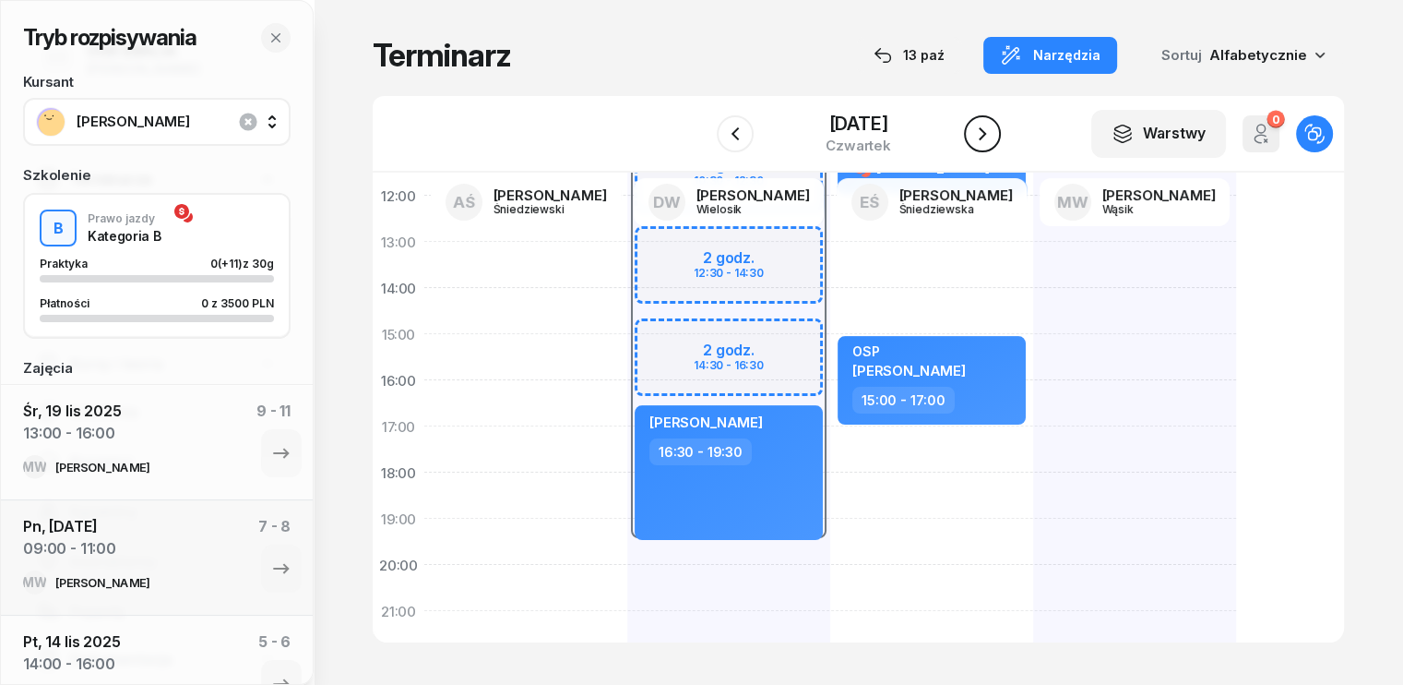
click at [986, 132] on icon "button" at bounding box center [982, 133] width 7 height 13
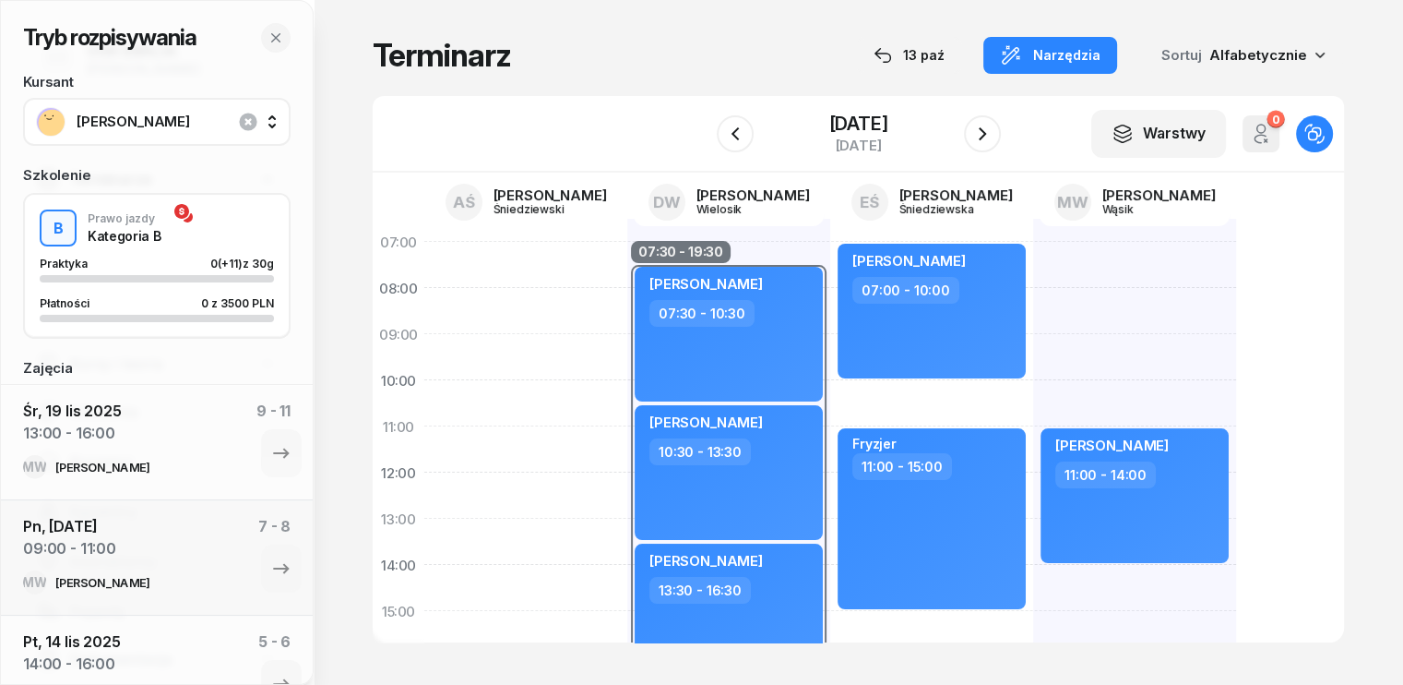
click at [1033, 327] on div "[PERSON_NAME] 11:00 - 14:00" at bounding box center [1134, 634] width 203 height 830
select select "08"
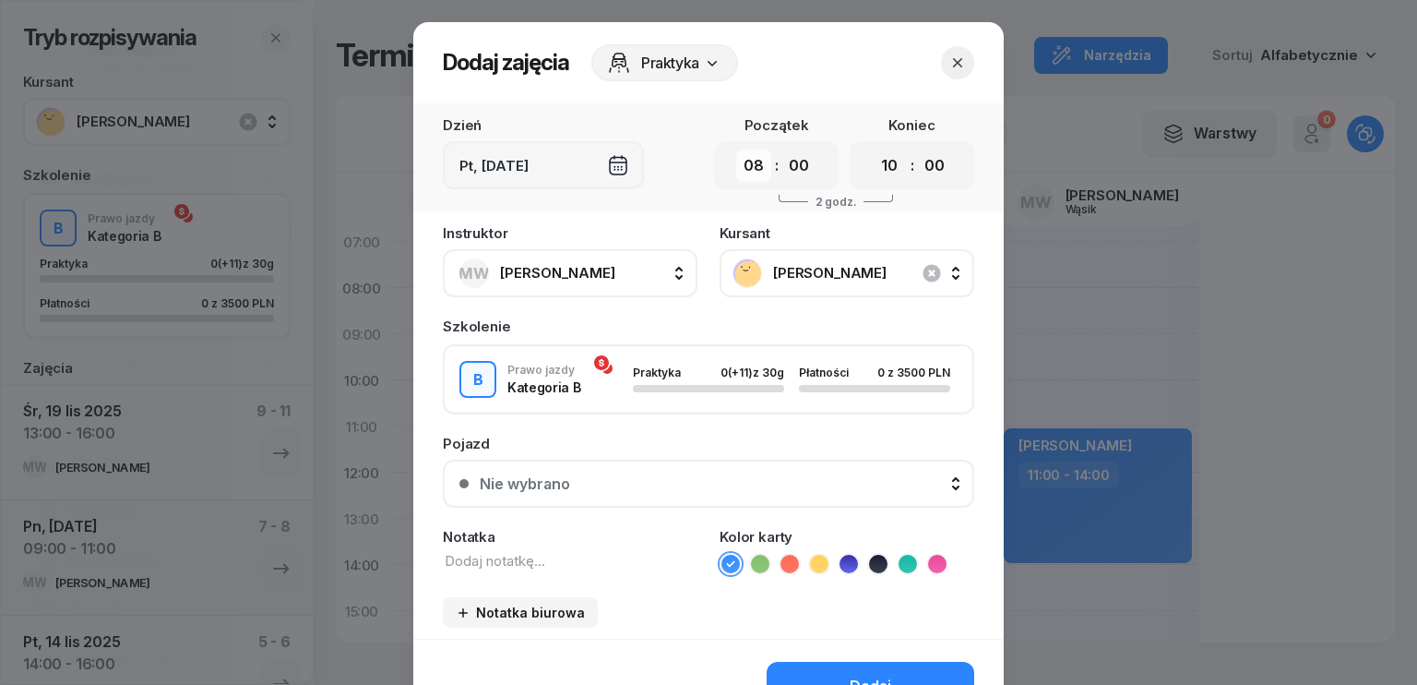
click at [760, 166] on select "00 01 02 03 04 05 06 07 08 09 10 11 12 13 14 15 16 17 18 19 20 21 22 23" at bounding box center [753, 165] width 35 height 32
drag, startPoint x: 746, startPoint y: 169, endPoint x: 759, endPoint y: 170, distance: 12.9
click at [746, 169] on select "00 01 02 03 04 05 06 07 08 09 10 11 12 13 14 15 16 17 18 19 20 21 22 23" at bounding box center [753, 165] width 35 height 32
click at [891, 173] on select "00 01 02 03 04 05 06 07 08 09 10 11 12 13 14 15 16 17 18 19 20 21 22 23" at bounding box center [889, 165] width 35 height 32
select select "11"
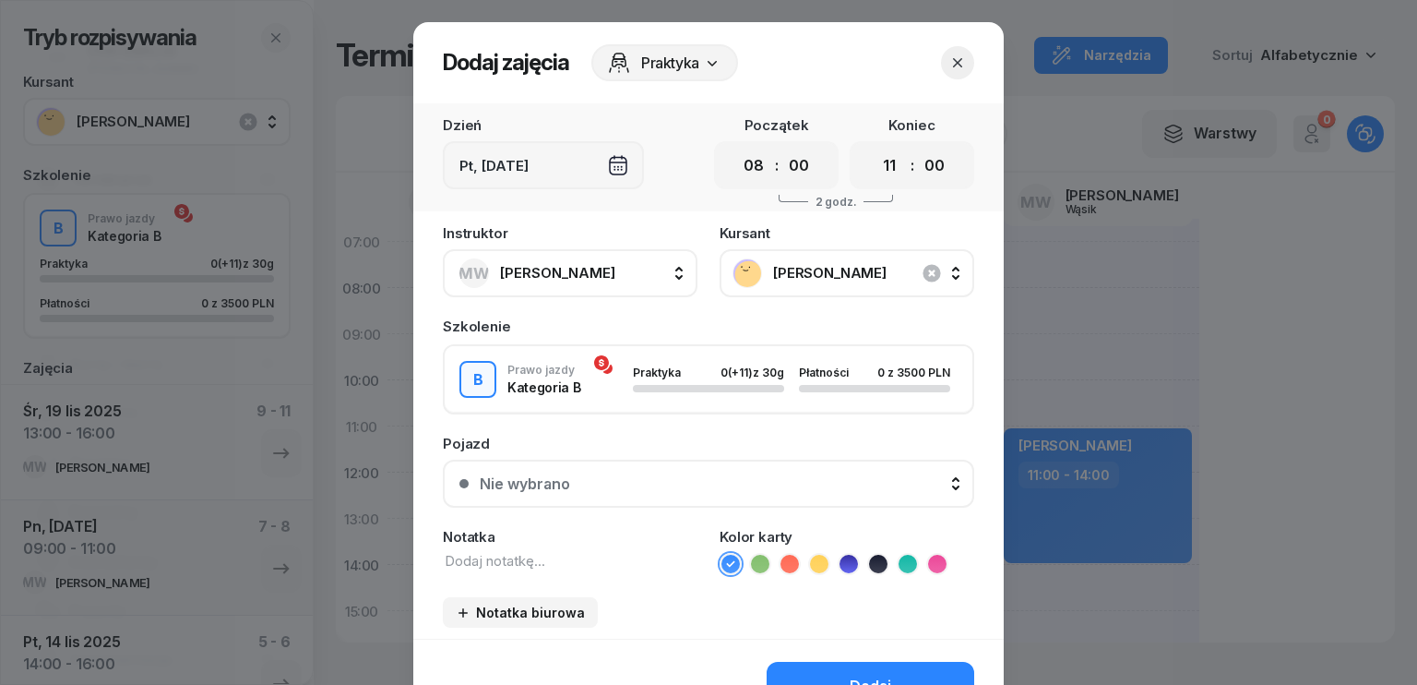
click at [872, 149] on select "00 01 02 03 04 05 06 07 08 09 10 11 12 13 14 15 16 17 18 19 20 21 22 23" at bounding box center [889, 165] width 35 height 32
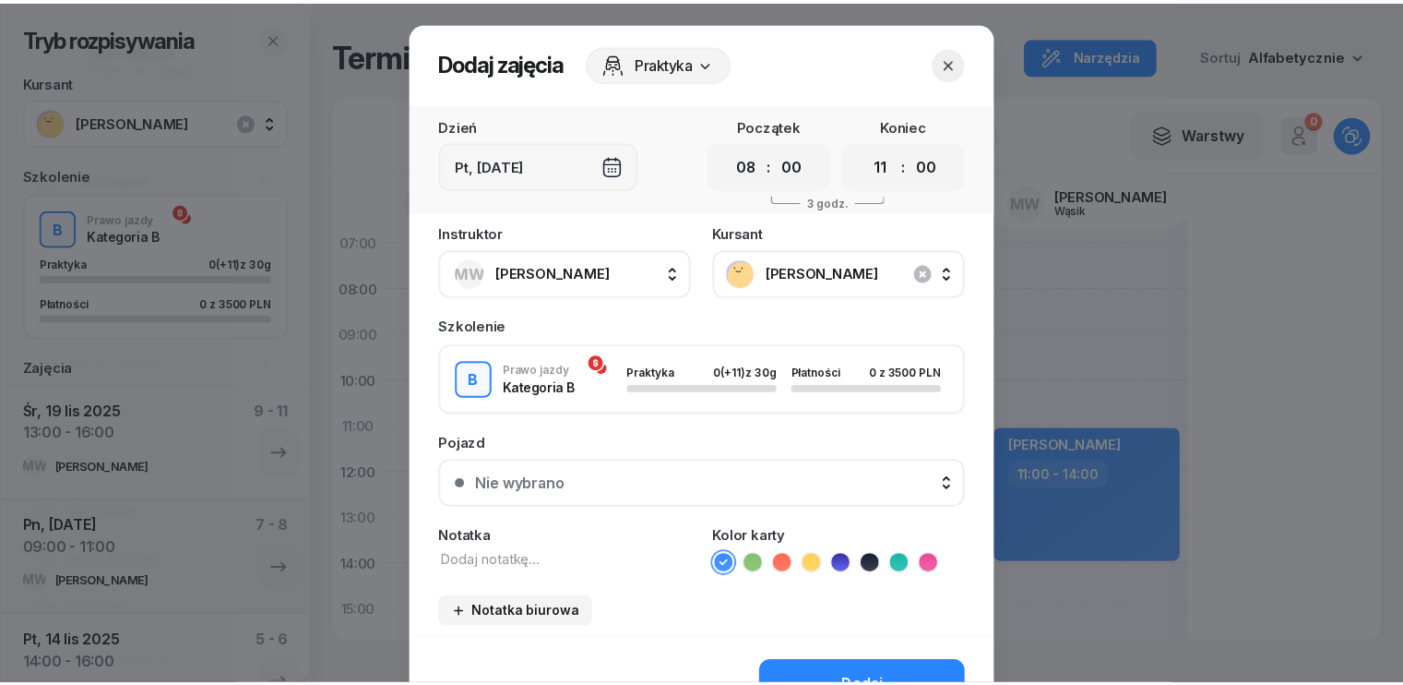
scroll to position [103, 0]
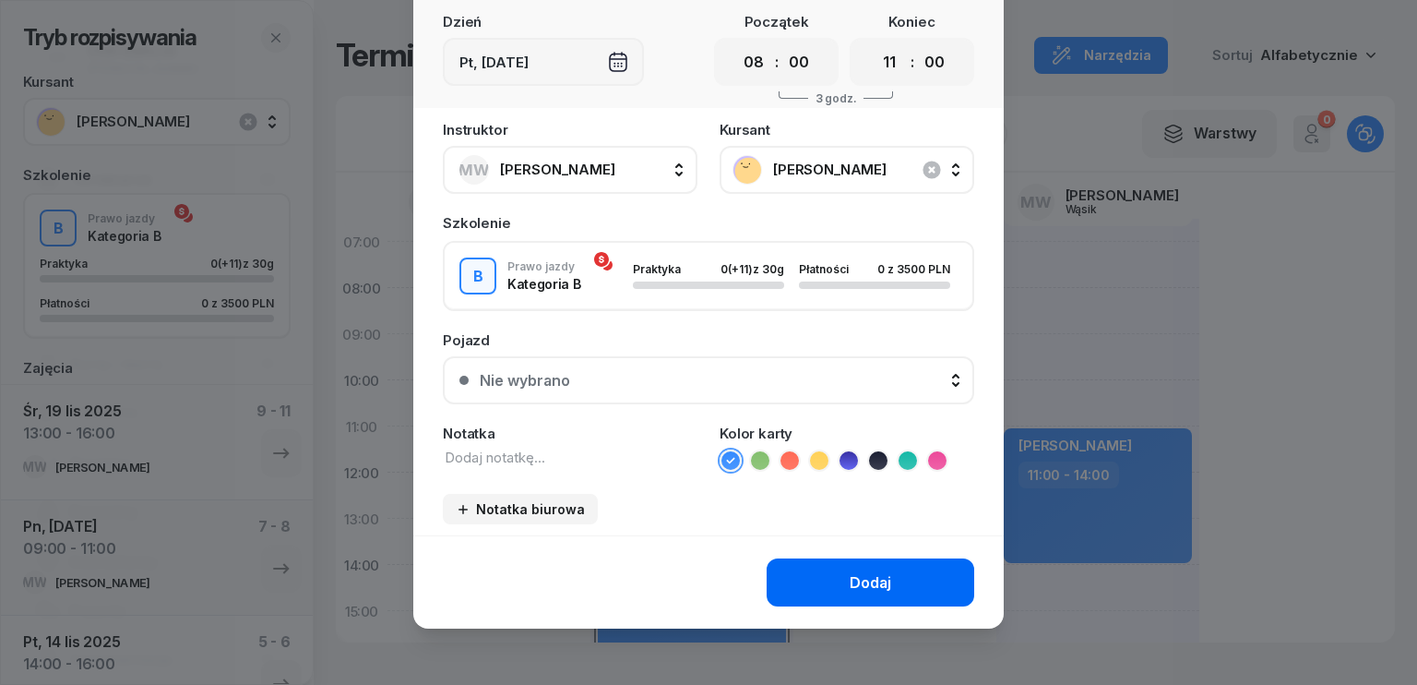
click at [875, 575] on div "Dodaj" at bounding box center [871, 583] width 42 height 18
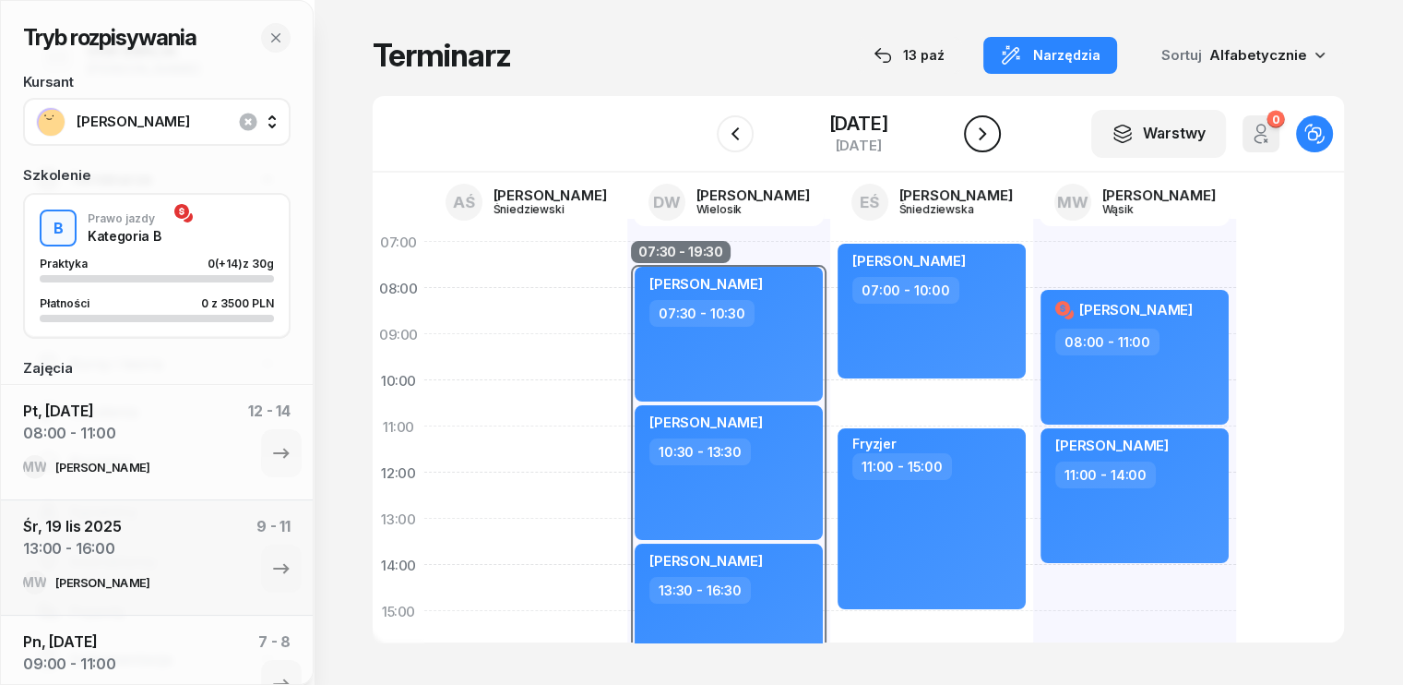
click at [989, 132] on icon "button" at bounding box center [982, 134] width 22 height 22
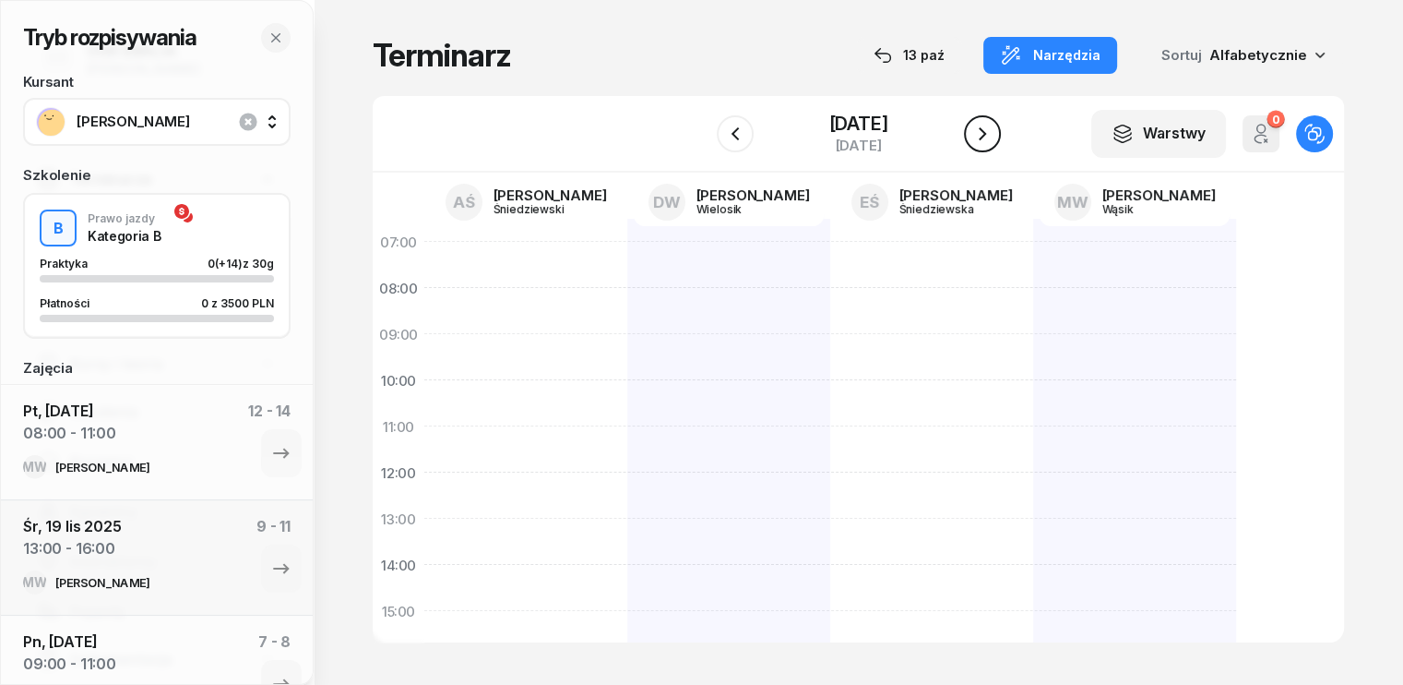
click at [986, 132] on icon "button" at bounding box center [982, 133] width 7 height 13
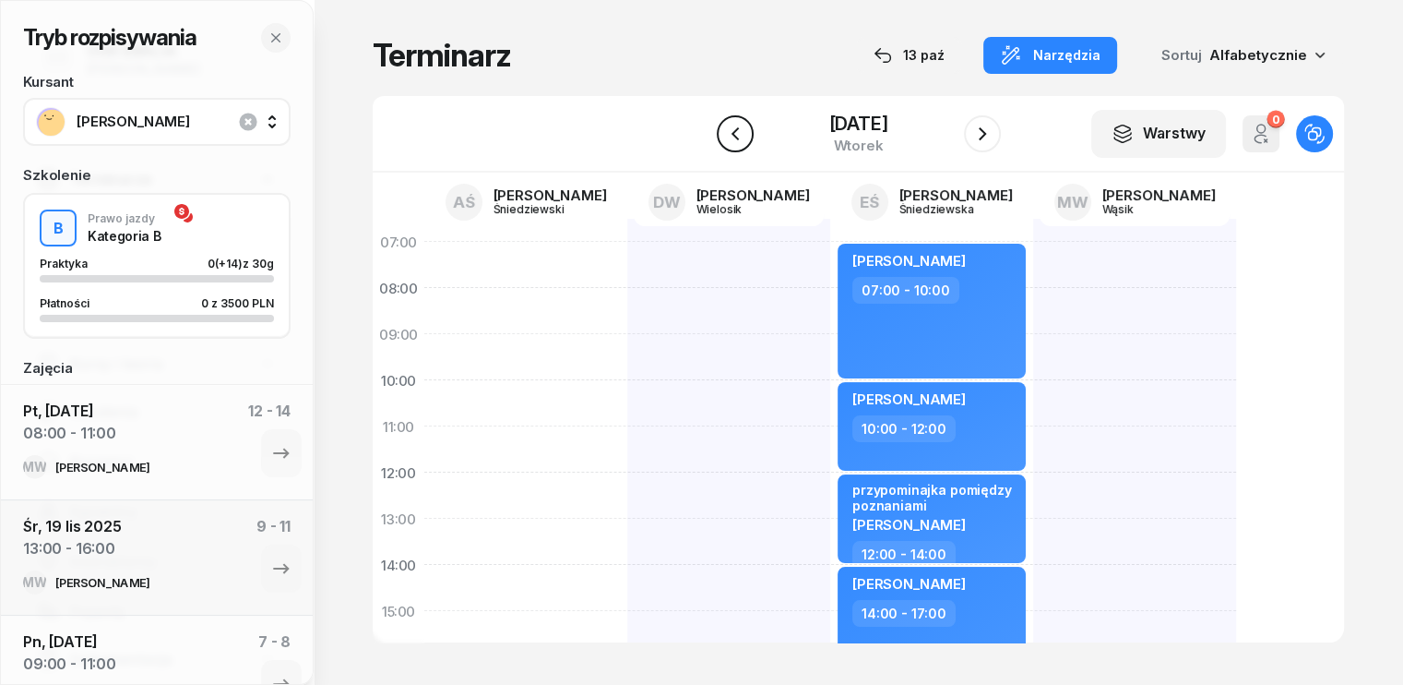
click at [717, 129] on button "button" at bounding box center [735, 133] width 37 height 37
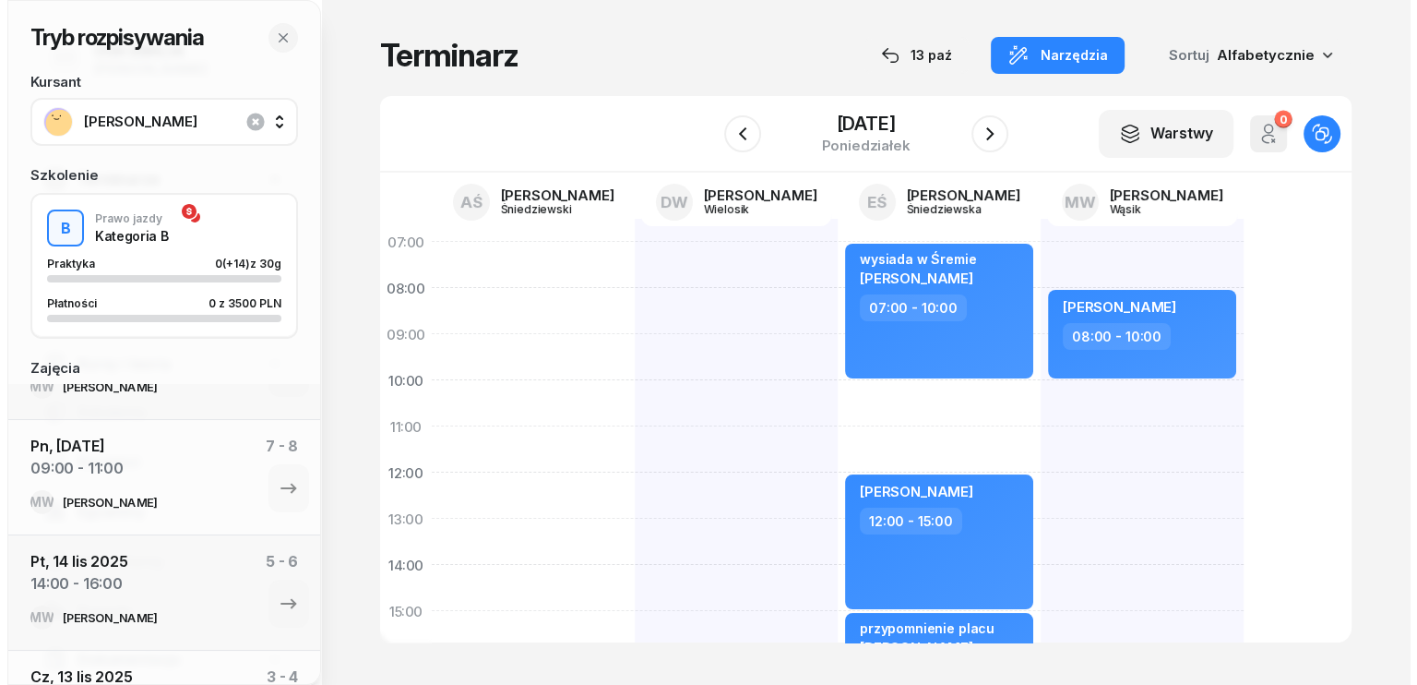
scroll to position [389, 0]
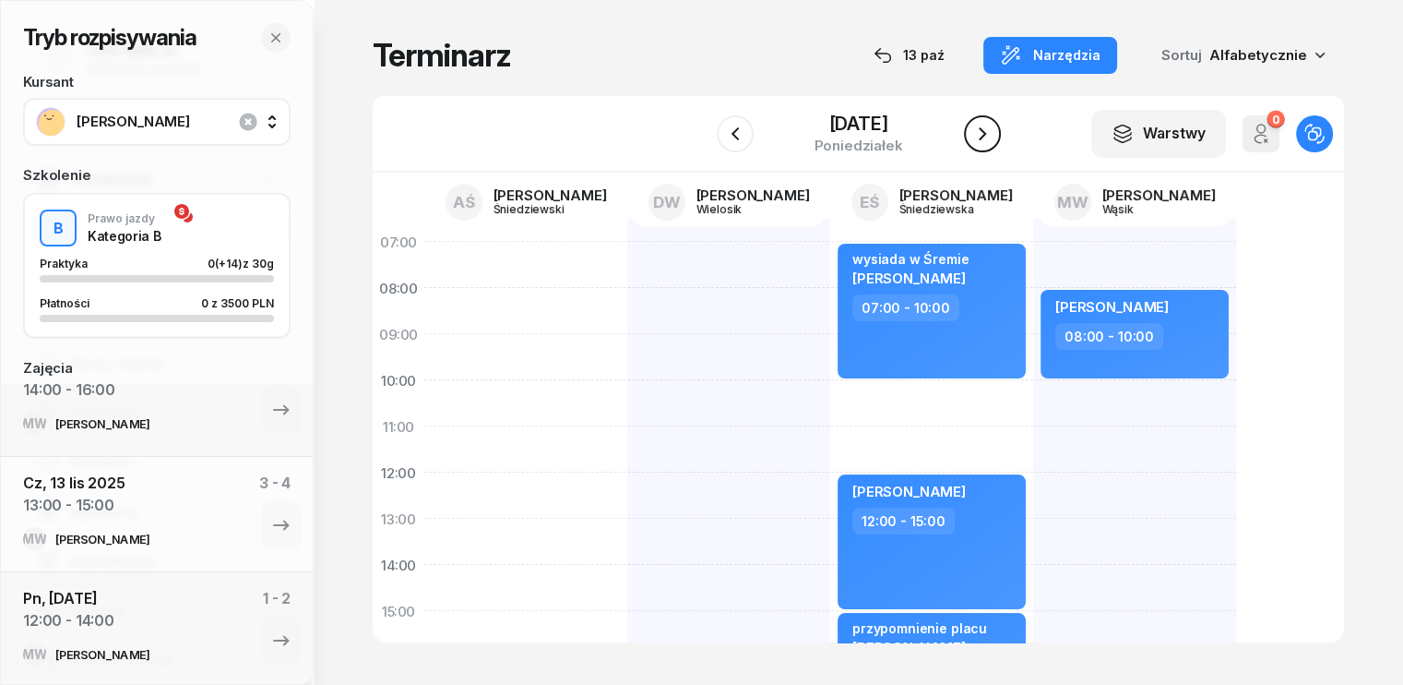
click at [993, 132] on icon "button" at bounding box center [982, 134] width 22 height 22
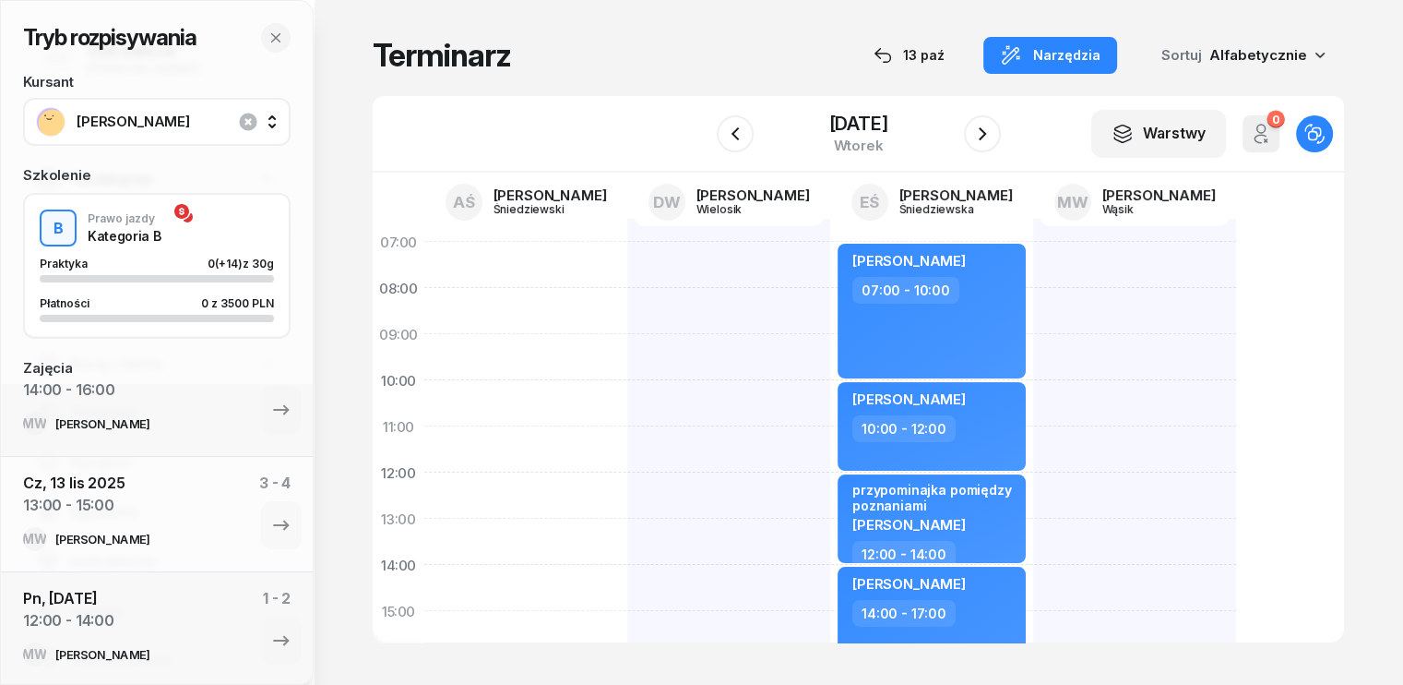
click at [1033, 266] on div at bounding box center [1134, 634] width 203 height 830
select select "07"
select select "09"
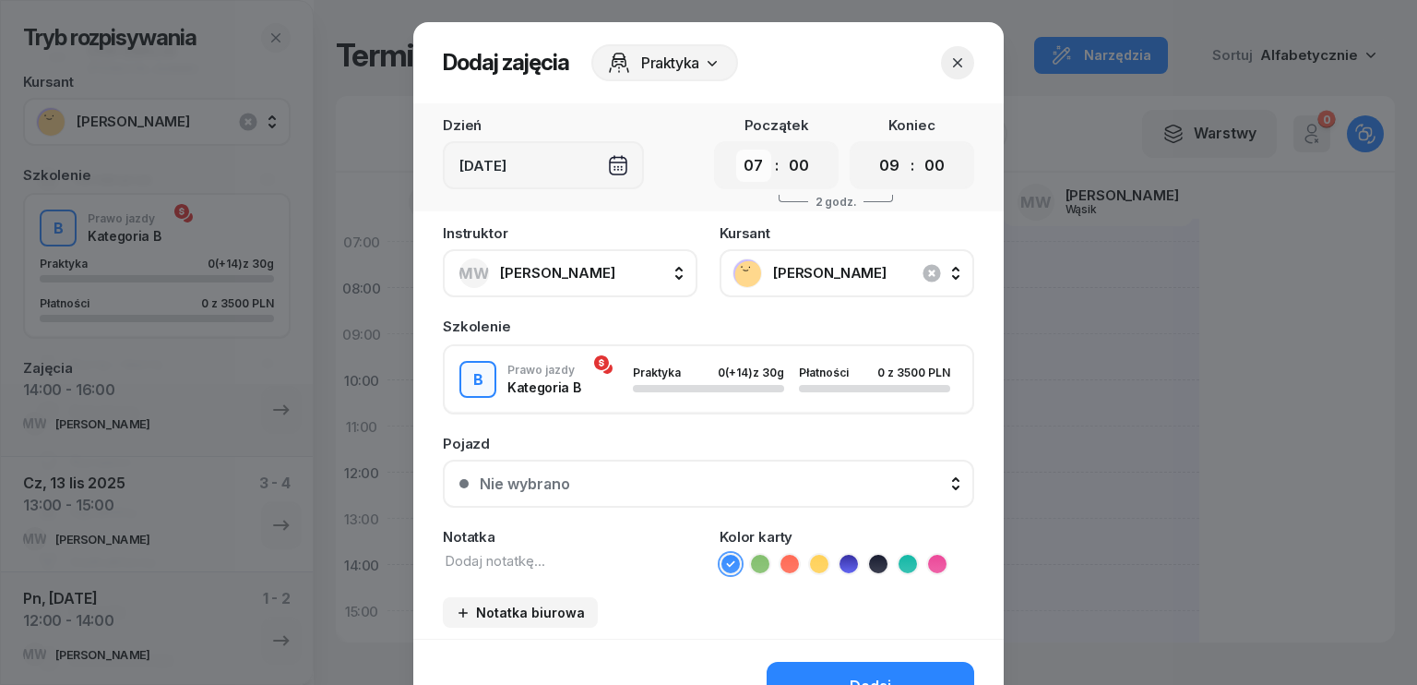
click at [757, 162] on select "00 01 02 03 04 05 06 07 08 09 10 11 12 13 14 15 16 17 18 19 20 21 22 23" at bounding box center [753, 165] width 35 height 32
select select "08"
click at [736, 149] on select "00 01 02 03 04 05 06 07 08 09 10 11 12 13 14 15 16 17 18 19 20 21 22 23" at bounding box center [753, 165] width 35 height 32
click at [880, 166] on select "00 01 02 03 04 05 06 07 08 09 10 11 12 13 14 15 16 17 18 19 20 21 22 23" at bounding box center [889, 165] width 35 height 32
select select "11"
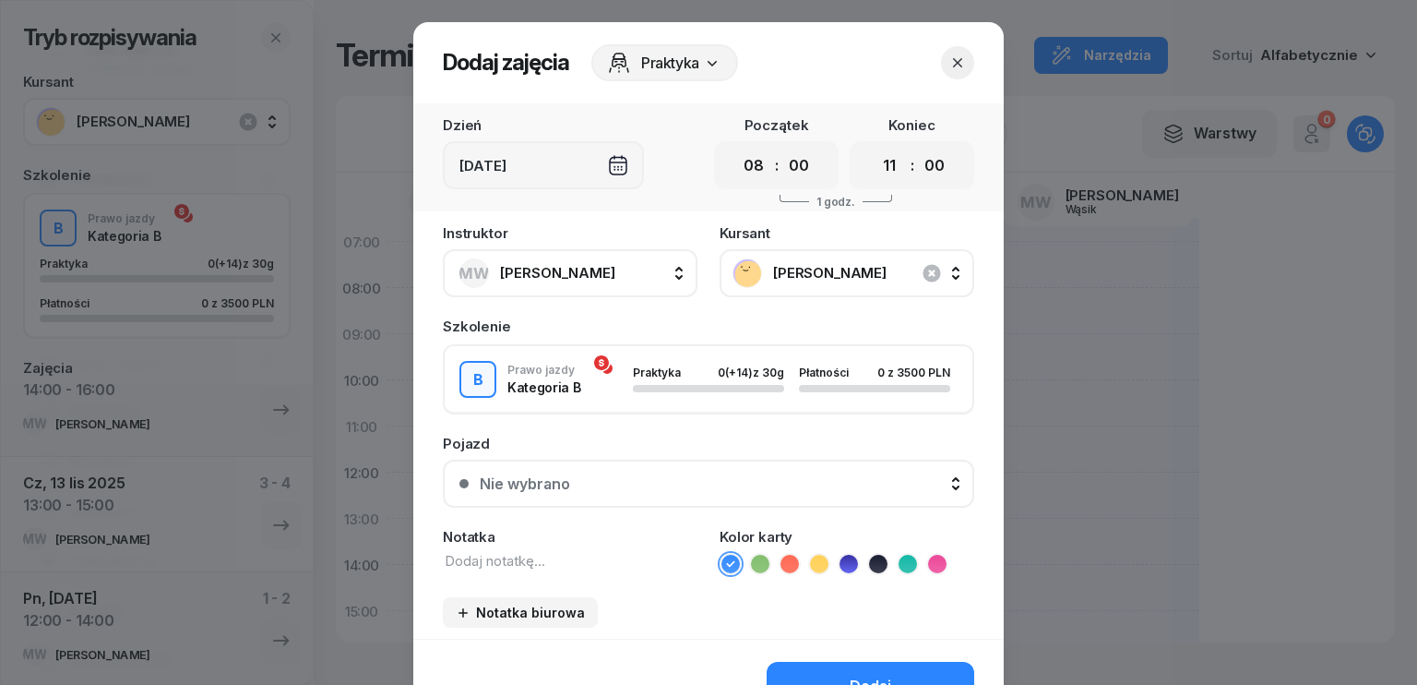
click at [872, 149] on select "00 01 02 03 04 05 06 07 08 09 10 11 12 13 14 15 16 17 18 19 20 21 22 23" at bounding box center [889, 165] width 35 height 32
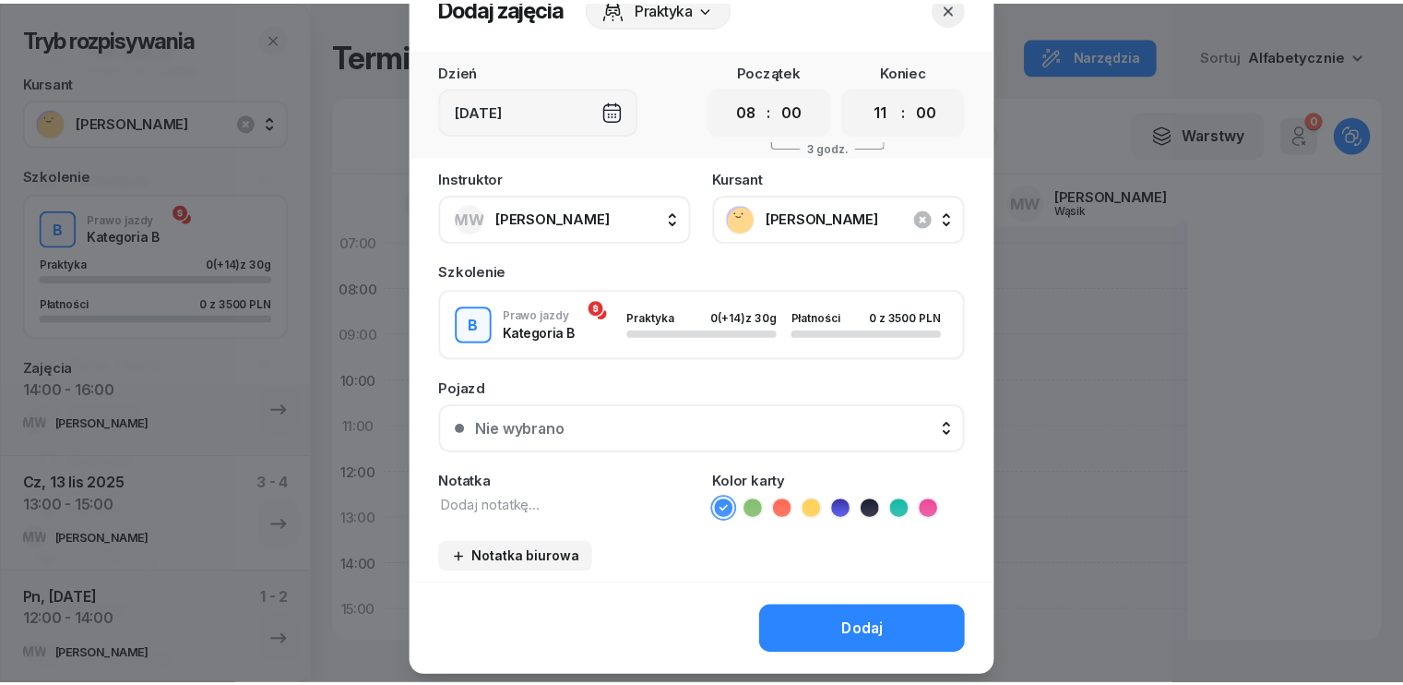
scroll to position [103, 0]
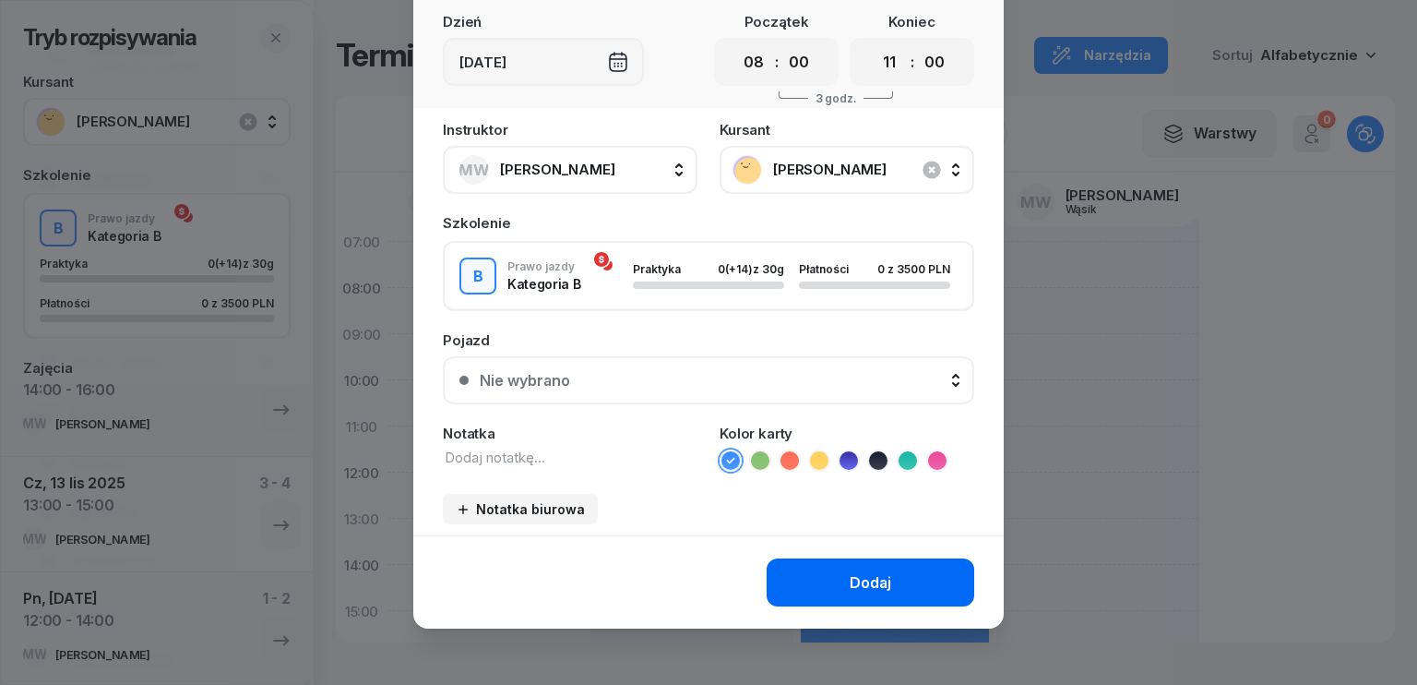
click at [890, 577] on button "Dodaj" at bounding box center [871, 582] width 208 height 48
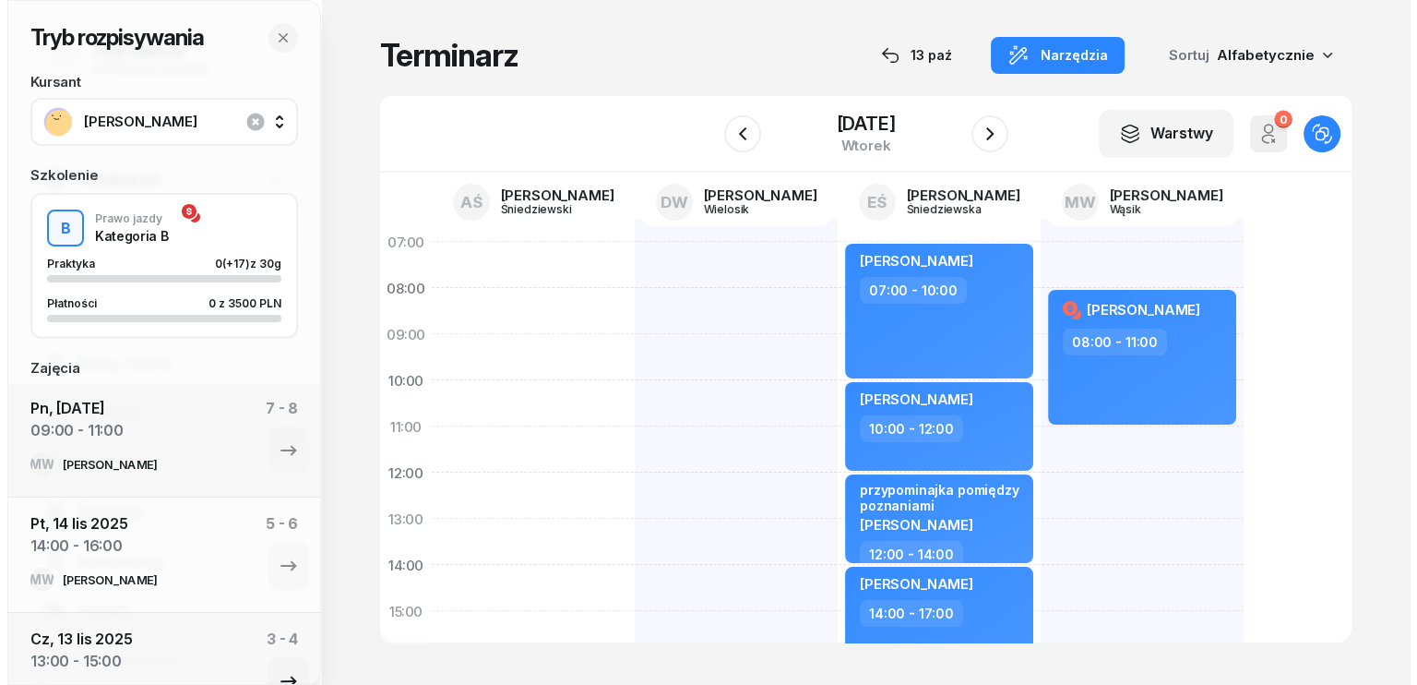
scroll to position [0, 0]
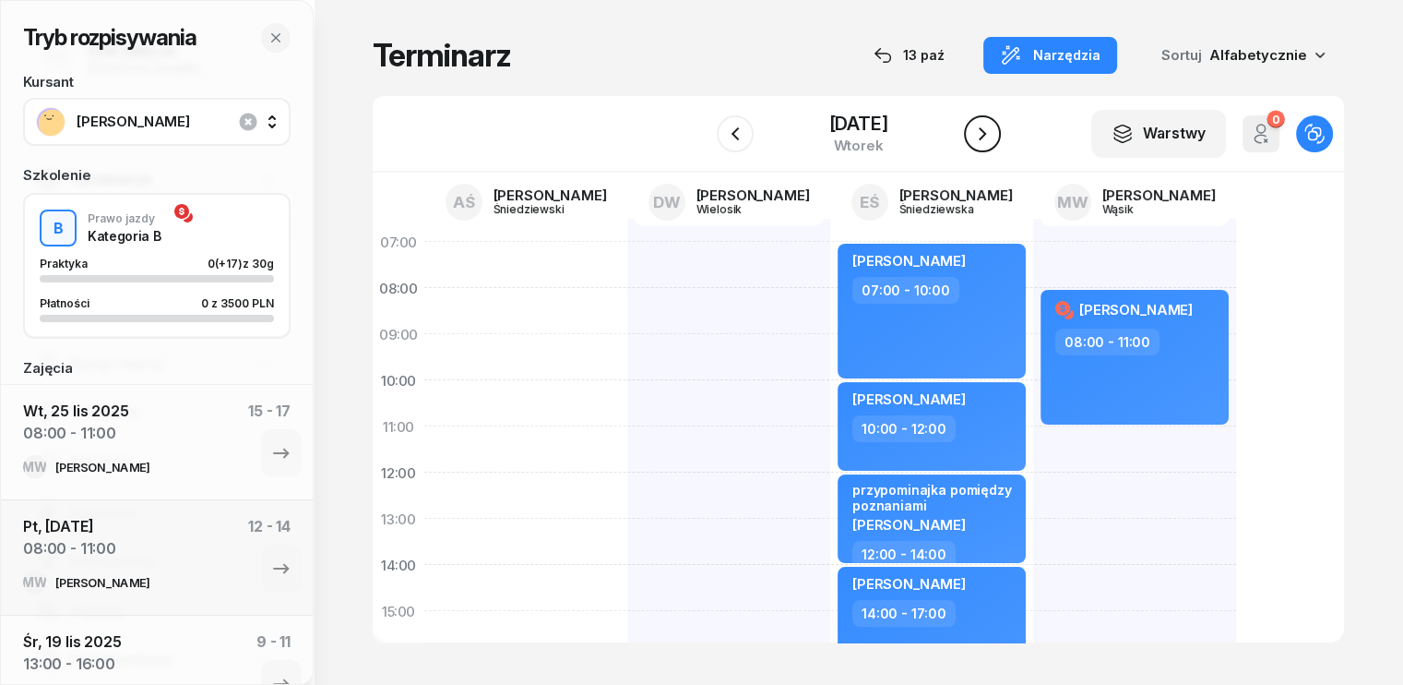
click at [990, 135] on icon "button" at bounding box center [982, 134] width 22 height 22
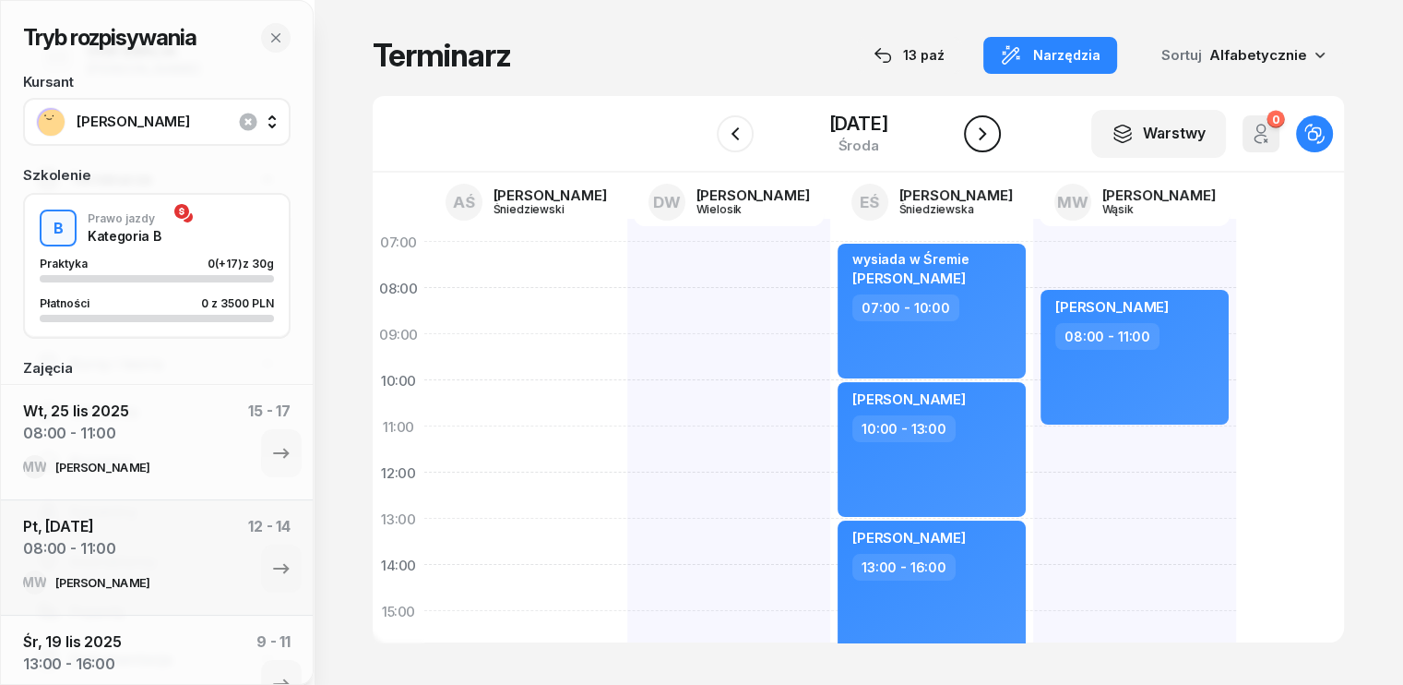
click at [985, 134] on icon "button" at bounding box center [982, 134] width 22 height 22
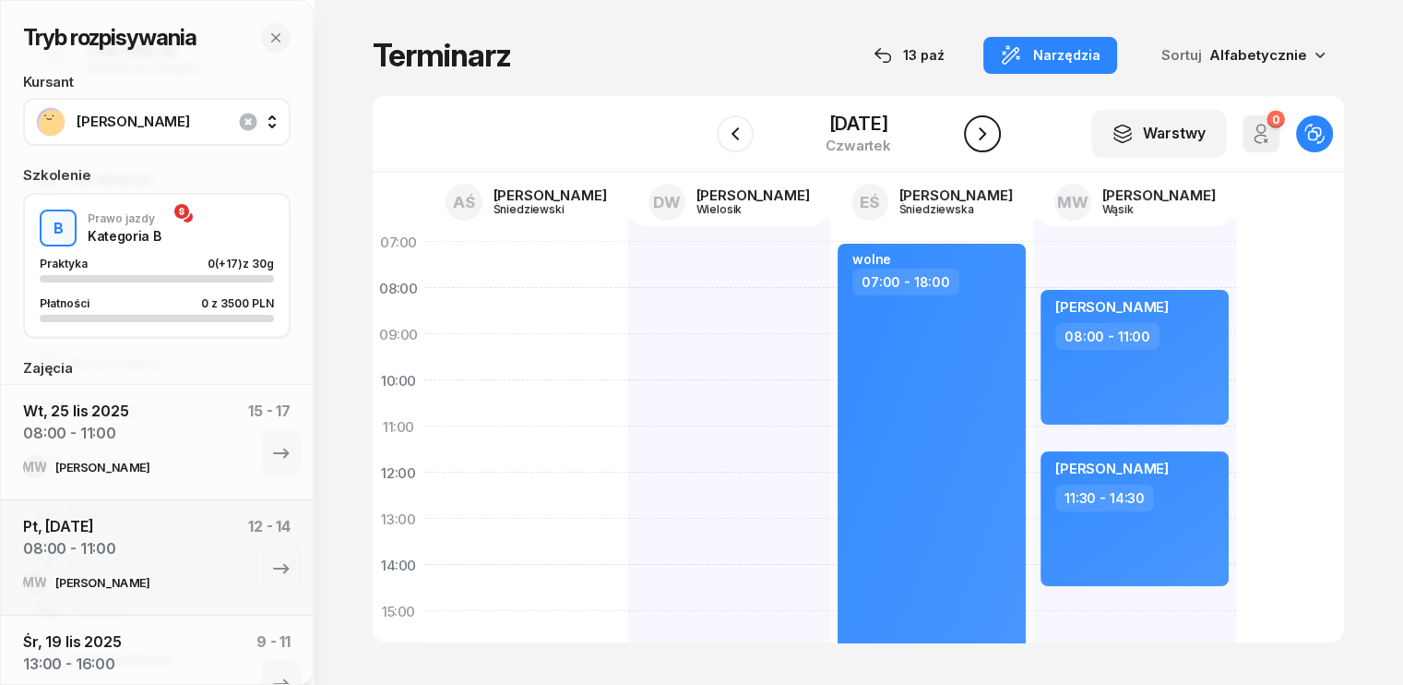
click at [989, 139] on icon "button" at bounding box center [982, 134] width 22 height 22
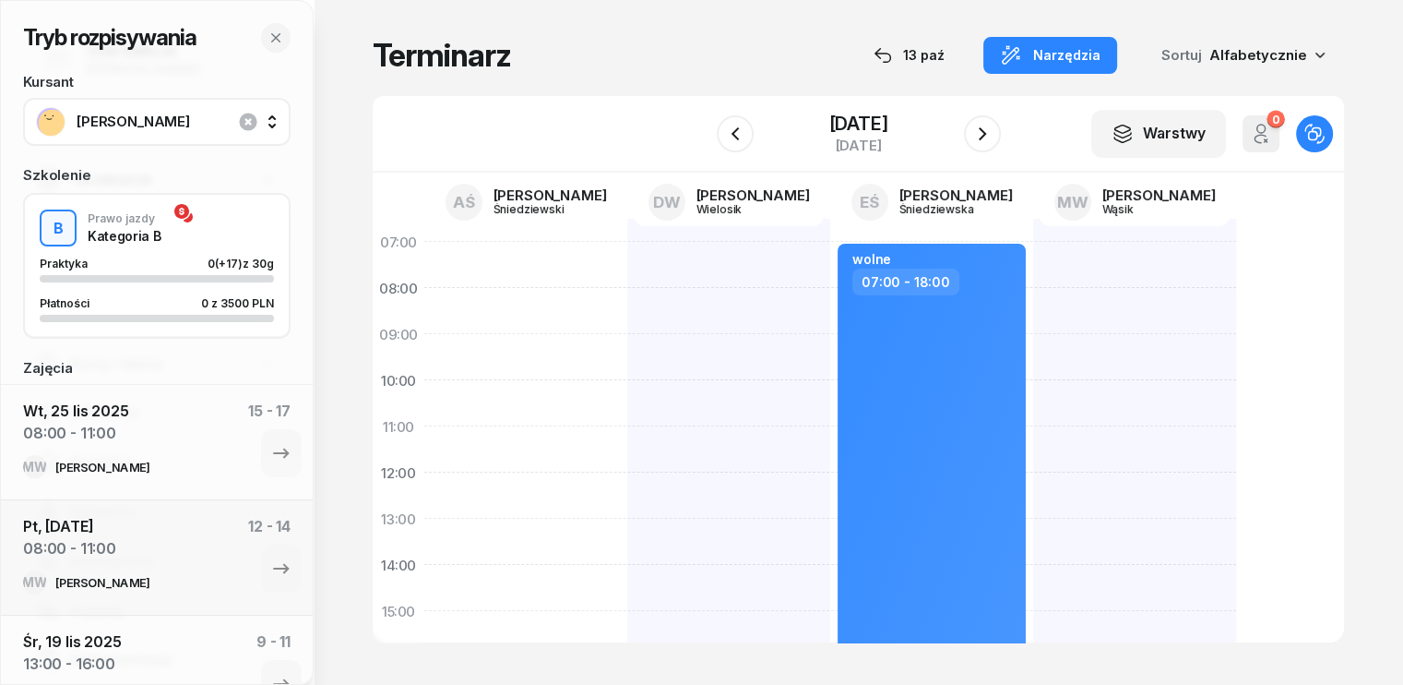
click at [1033, 262] on div at bounding box center [1134, 634] width 203 height 830
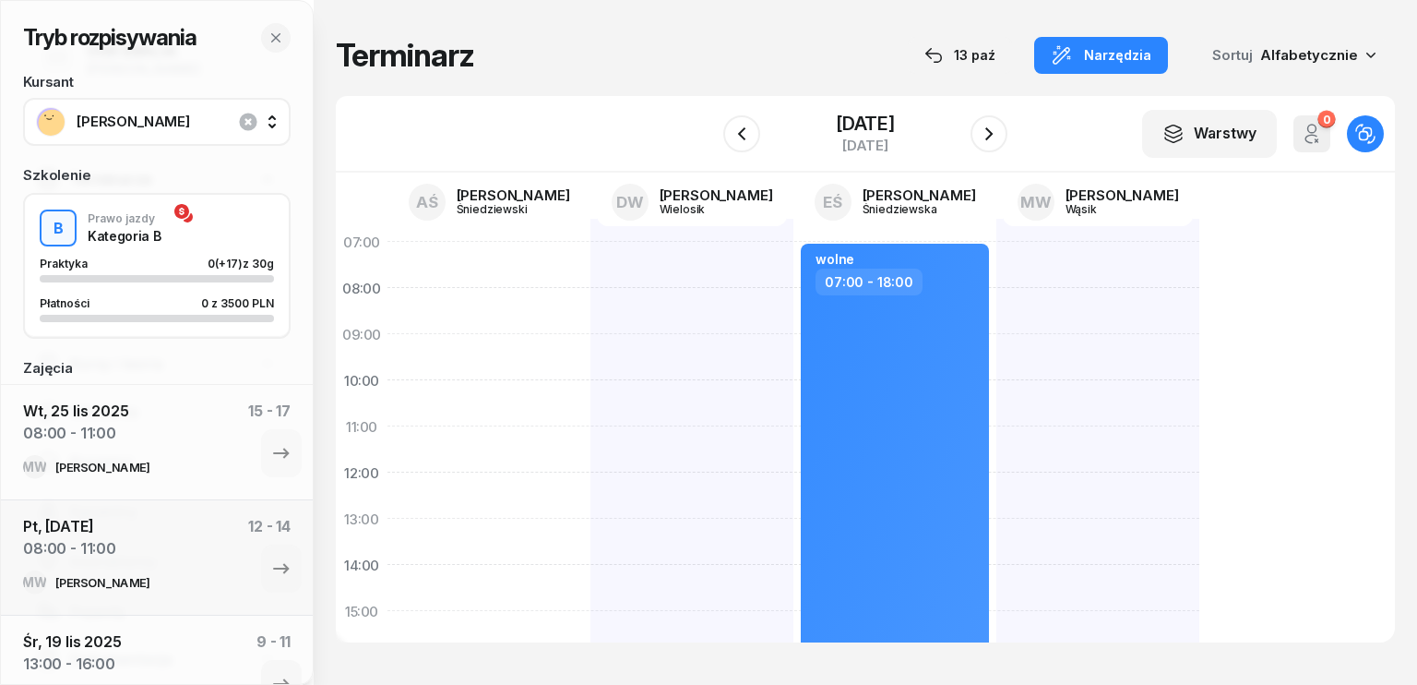
select select "07"
select select "09"
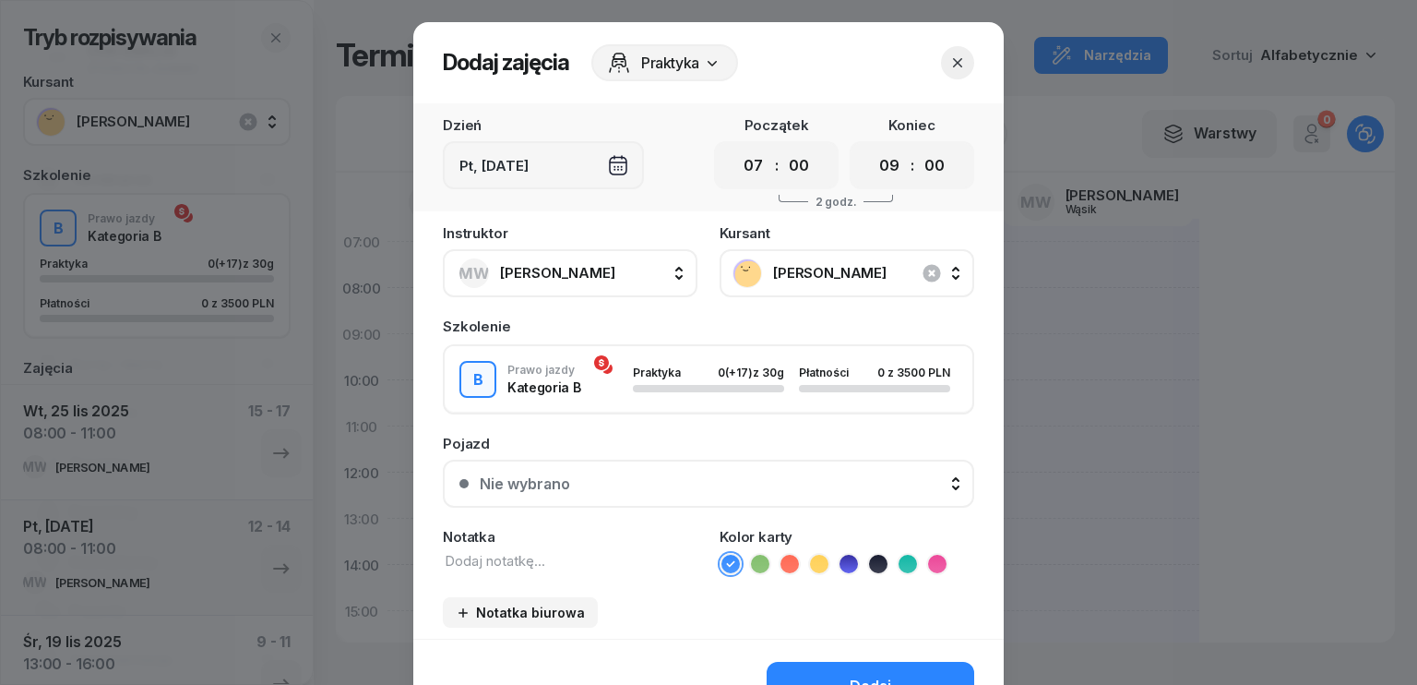
drag, startPoint x: 757, startPoint y: 171, endPoint x: 765, endPoint y: 180, distance: 11.8
click at [757, 171] on select "00 01 02 03 04 05 06 07 08 09 10 11 12 13 14 15 16 17 18 19 20 21 22 23" at bounding box center [753, 165] width 35 height 32
select select "08"
click at [736, 149] on select "00 01 02 03 04 05 06 07 08 09 10 11 12 13 14 15 16 17 18 19 20 21 22 23" at bounding box center [753, 165] width 35 height 32
drag, startPoint x: 877, startPoint y: 161, endPoint x: 881, endPoint y: 179, distance: 17.9
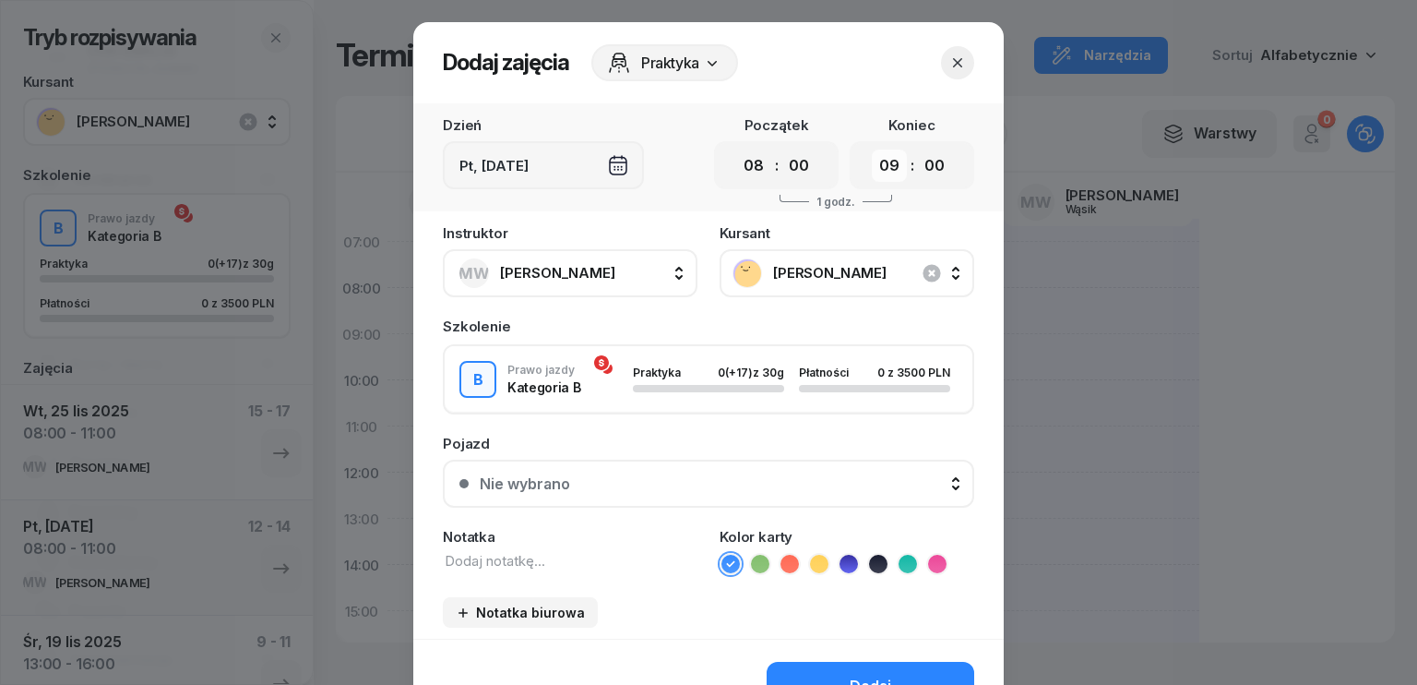
click at [877, 161] on select "00 01 02 03 04 05 06 07 08 09 10 11 12 13 14 15 16 17 18 19 20 21 22 23" at bounding box center [889, 165] width 35 height 32
select select "11"
click at [872, 149] on select "00 01 02 03 04 05 06 07 08 09 10 11 12 13 14 15 16 17 18 19 20 21 22 23" at bounding box center [889, 165] width 35 height 32
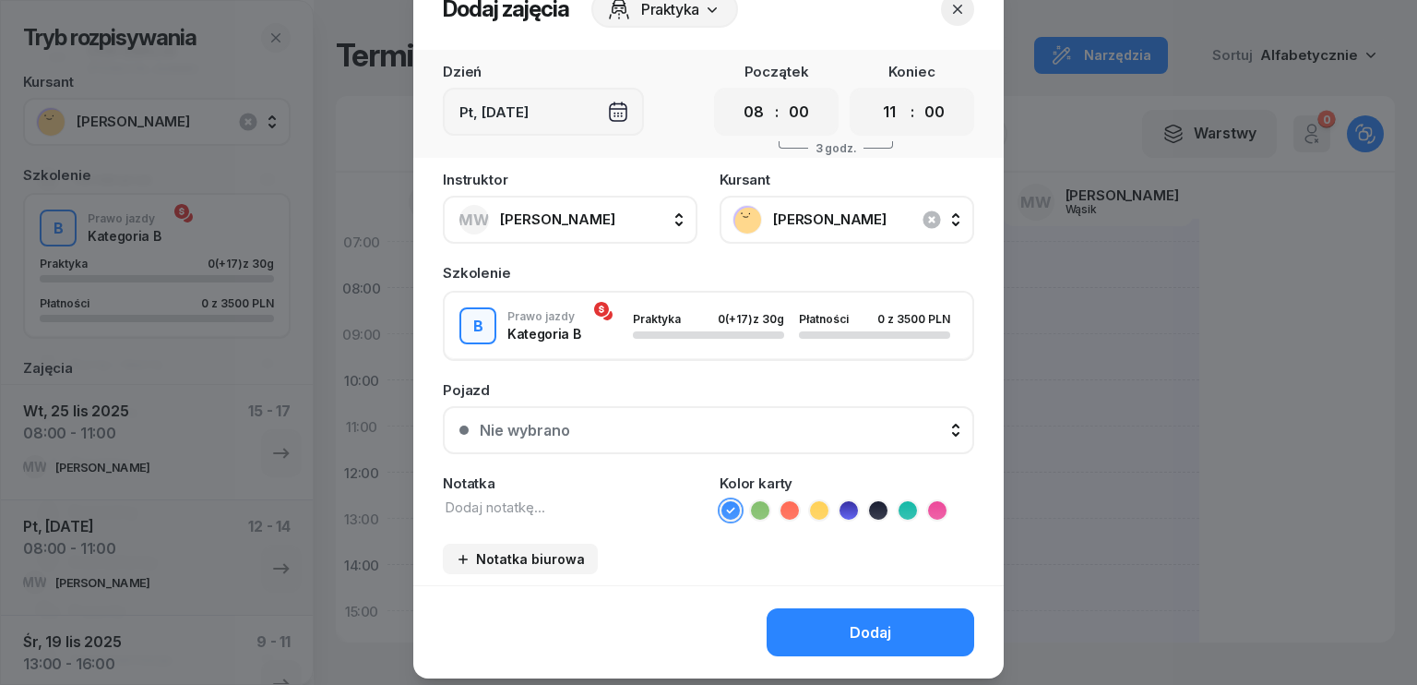
scroll to position [103, 0]
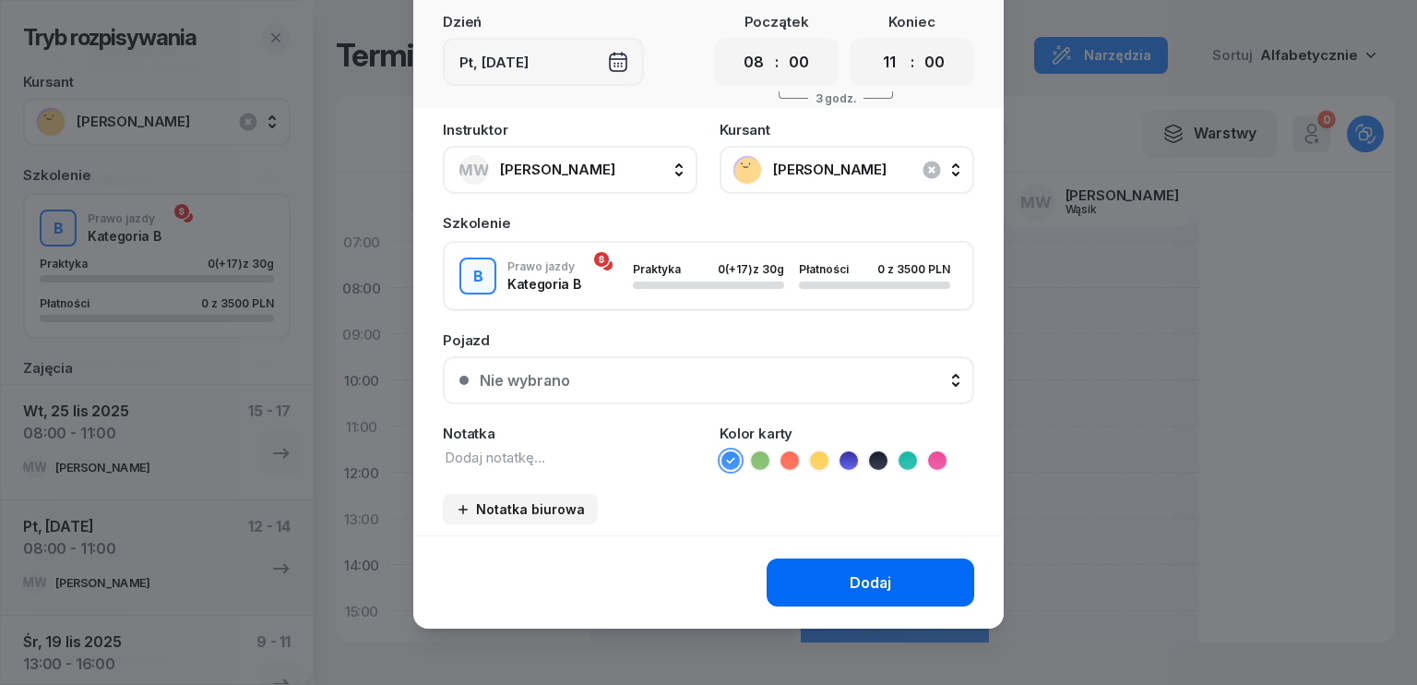
click at [867, 577] on div "Dodaj" at bounding box center [871, 583] width 42 height 18
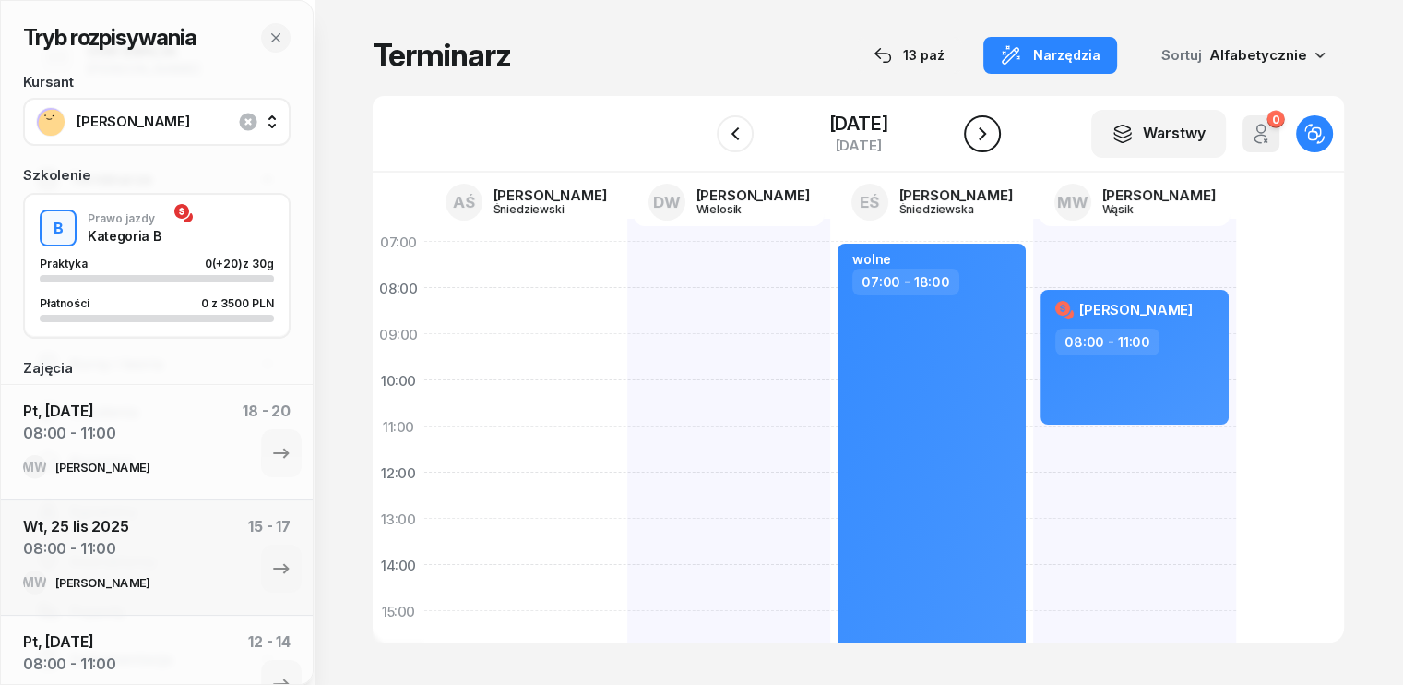
click at [988, 139] on icon "button" at bounding box center [982, 134] width 22 height 22
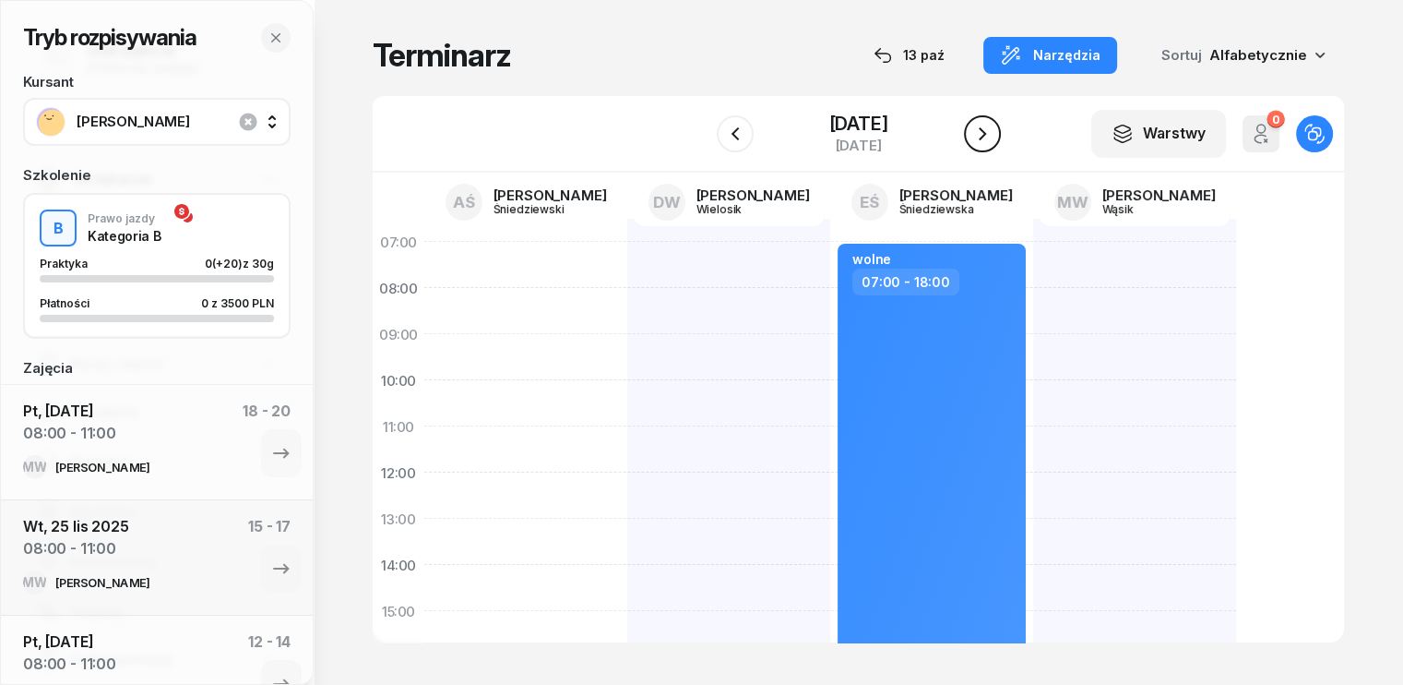
click at [979, 135] on icon "button" at bounding box center [982, 134] width 22 height 22
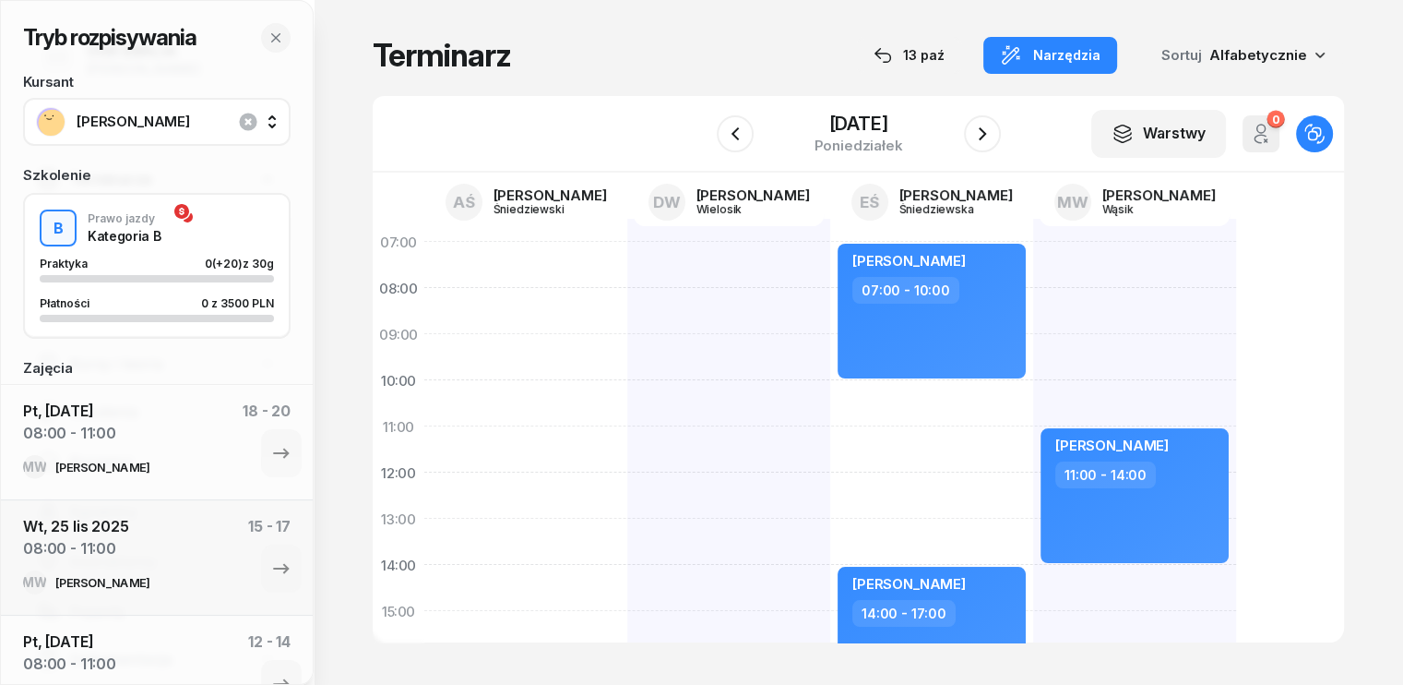
click at [1033, 387] on div "[PERSON_NAME] 11:00 - 14:00" at bounding box center [1134, 634] width 203 height 830
select select "10"
select select "11"
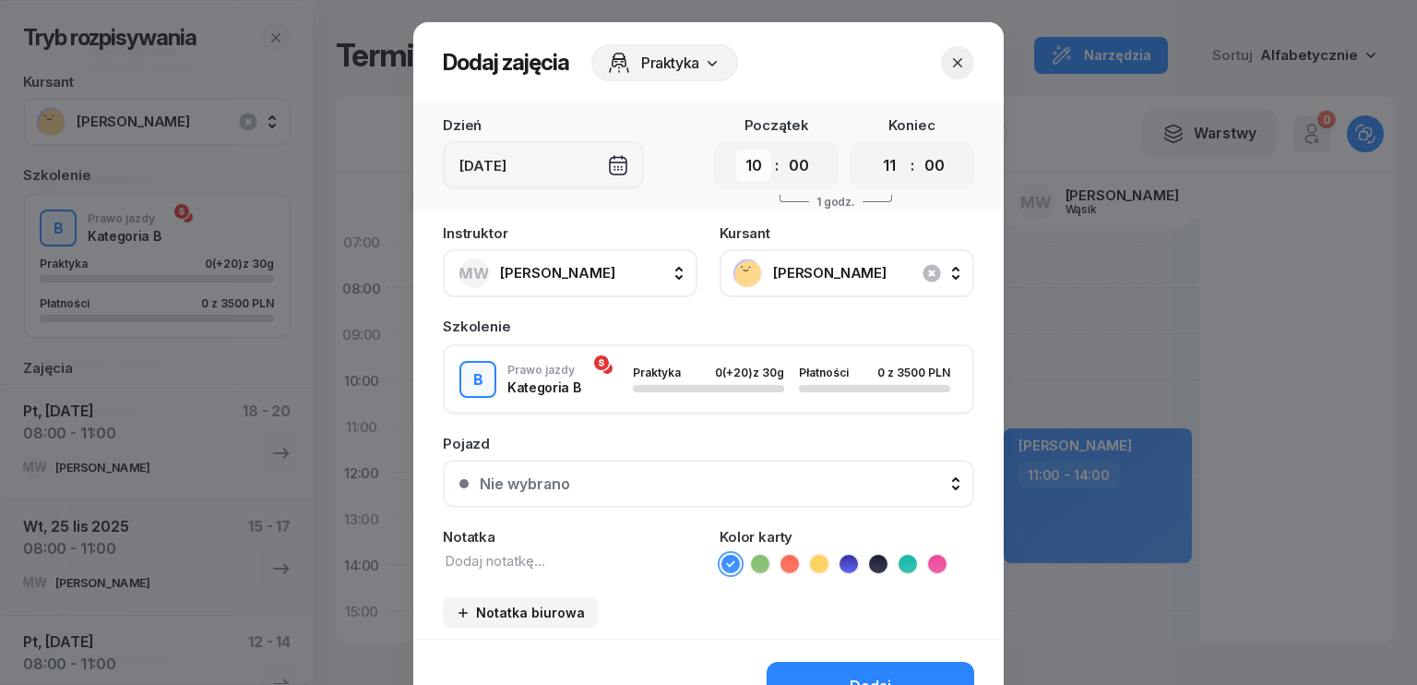
click at [756, 161] on select "00 01 02 03 04 05 06 07 08 09 10 11 12 13 14 15 16 17 18 19 20 21 22 23" at bounding box center [753, 165] width 35 height 32
select select "09"
click at [736, 149] on select "00 01 02 03 04 05 06 07 08 09 10 11 12 13 14 15 16 17 18 19 20 21 22 23" at bounding box center [753, 165] width 35 height 32
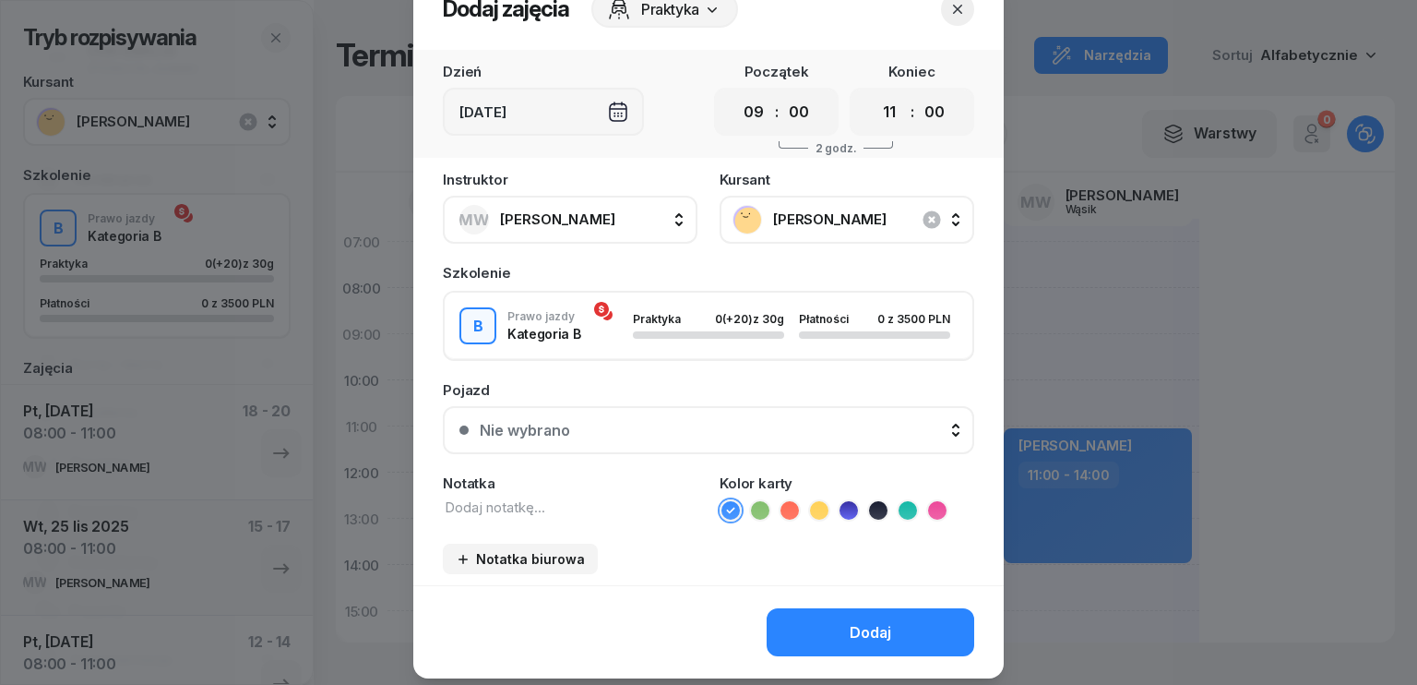
scroll to position [103, 0]
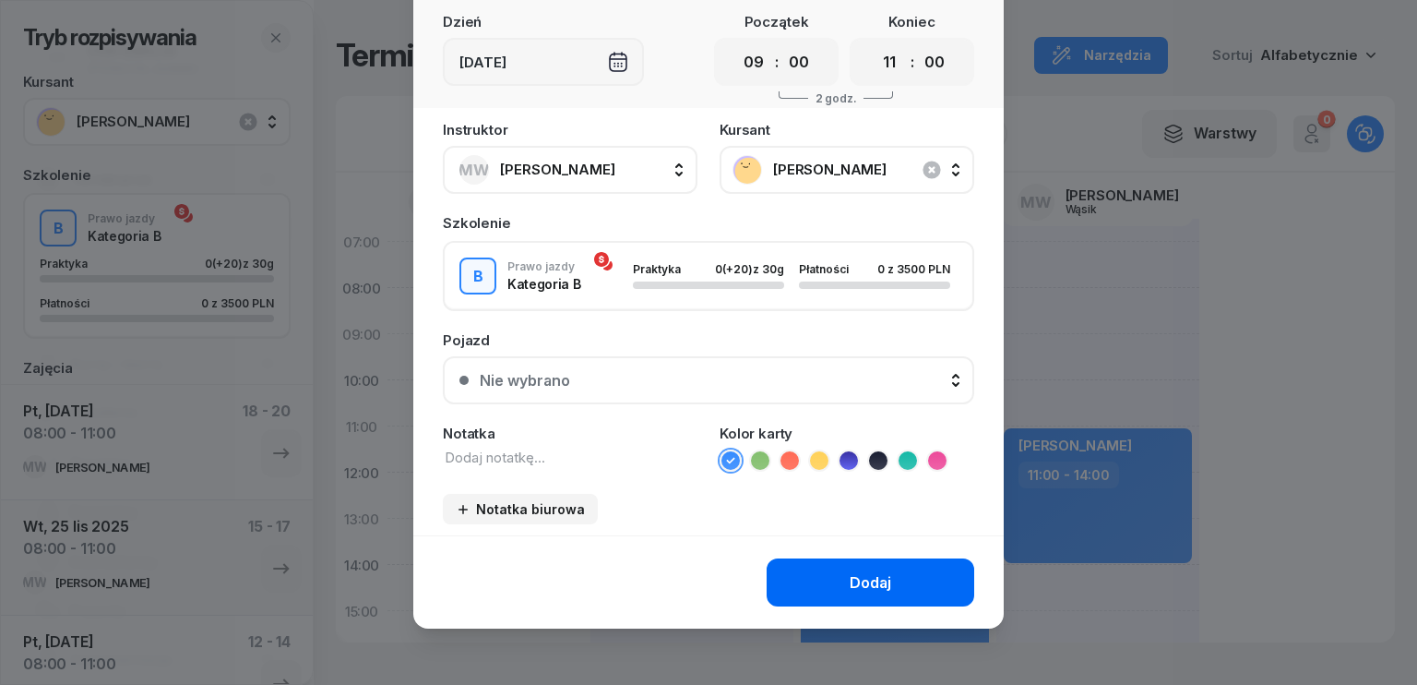
click at [897, 588] on button "Dodaj" at bounding box center [871, 582] width 208 height 48
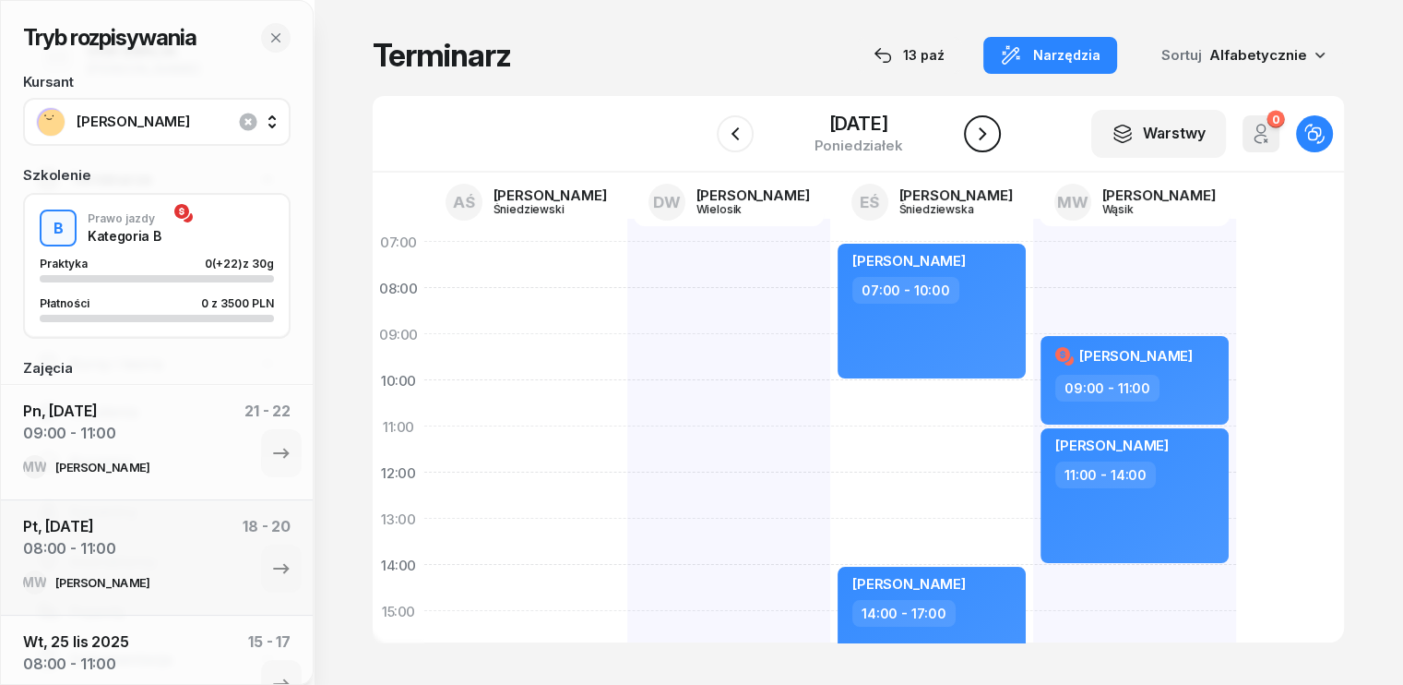
click at [979, 134] on icon "button" at bounding box center [982, 134] width 22 height 22
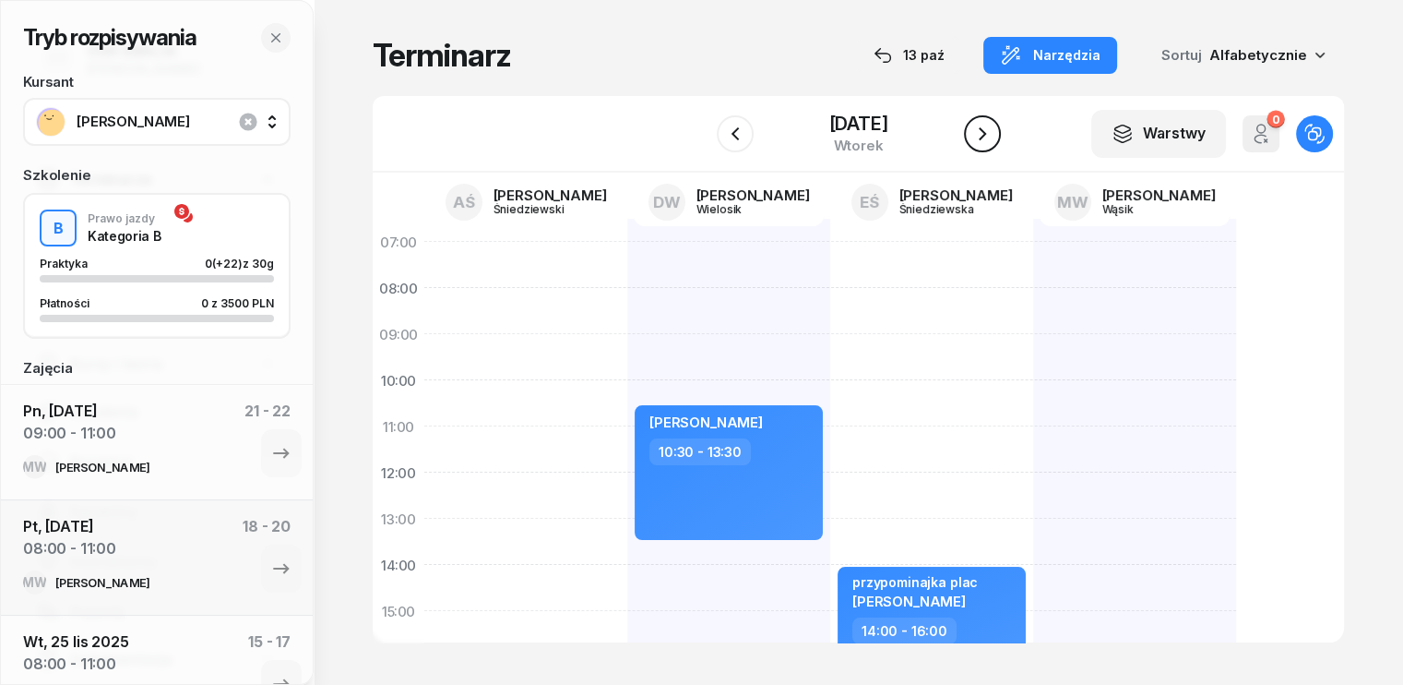
click at [997, 134] on button "button" at bounding box center [982, 133] width 37 height 37
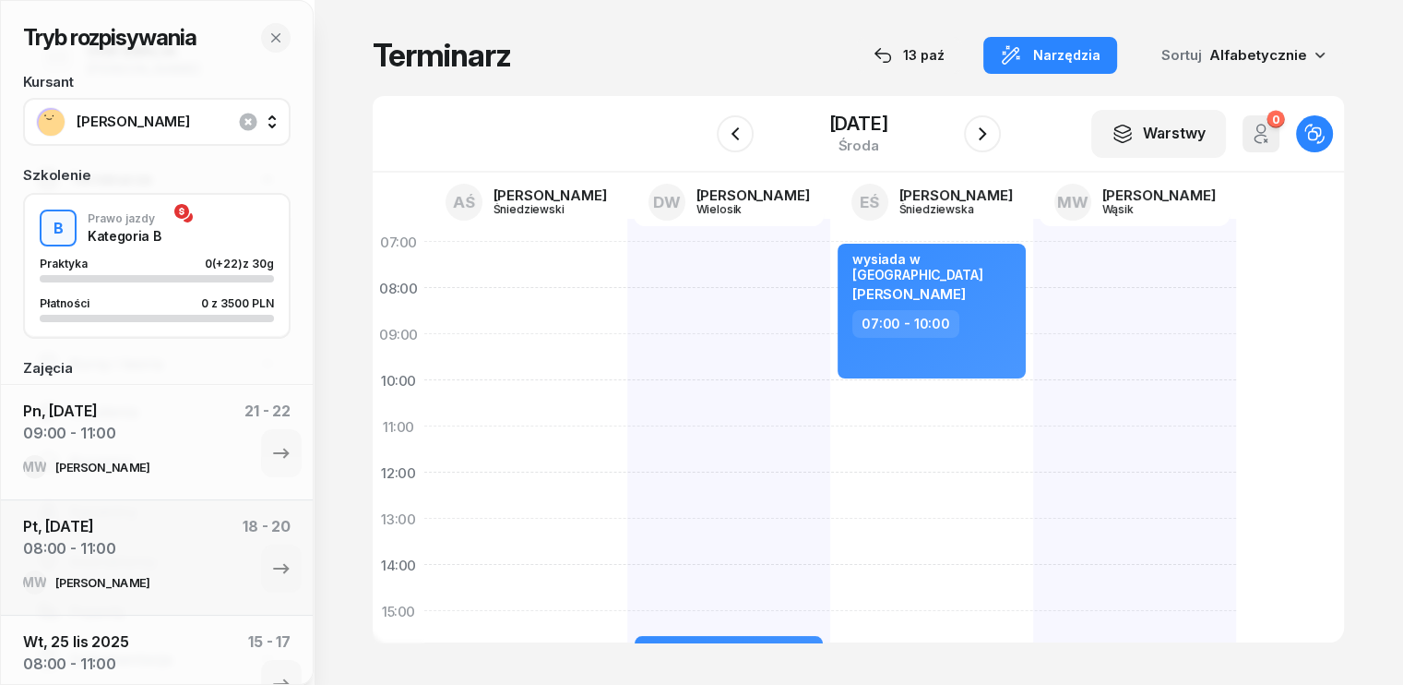
click at [1033, 260] on div at bounding box center [1134, 634] width 203 height 830
select select "07"
select select "09"
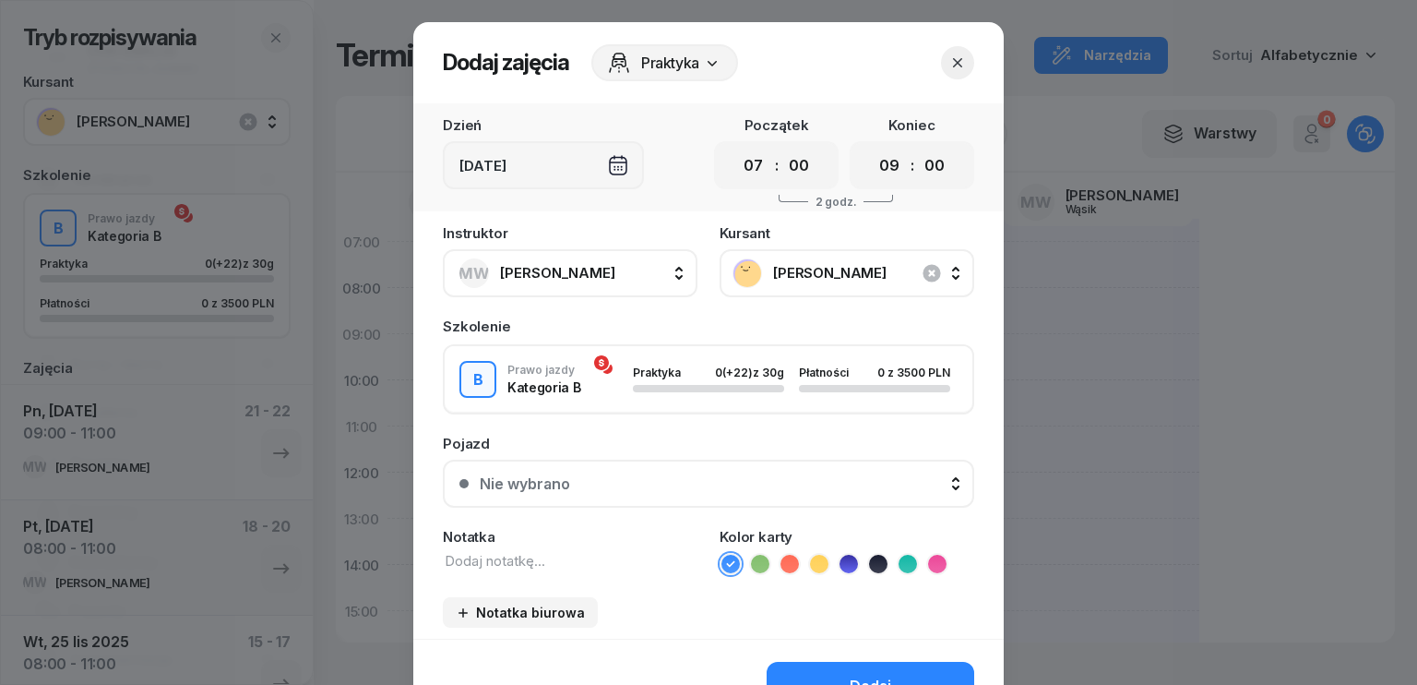
click at [953, 61] on icon "button" at bounding box center [957, 62] width 9 height 9
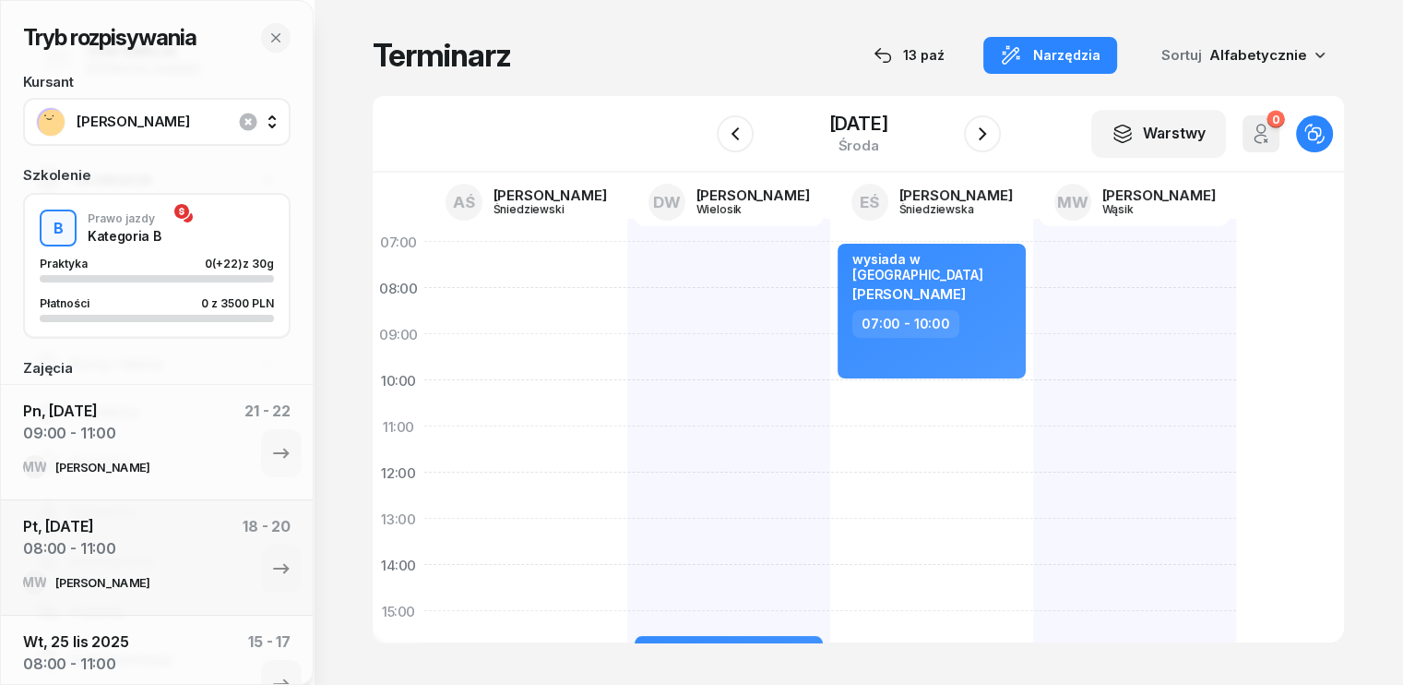
click at [830, 394] on div "wysiada w [GEOGRAPHIC_DATA] [PERSON_NAME] 07:00 - 10:00" at bounding box center [931, 634] width 203 height 830
select select "10"
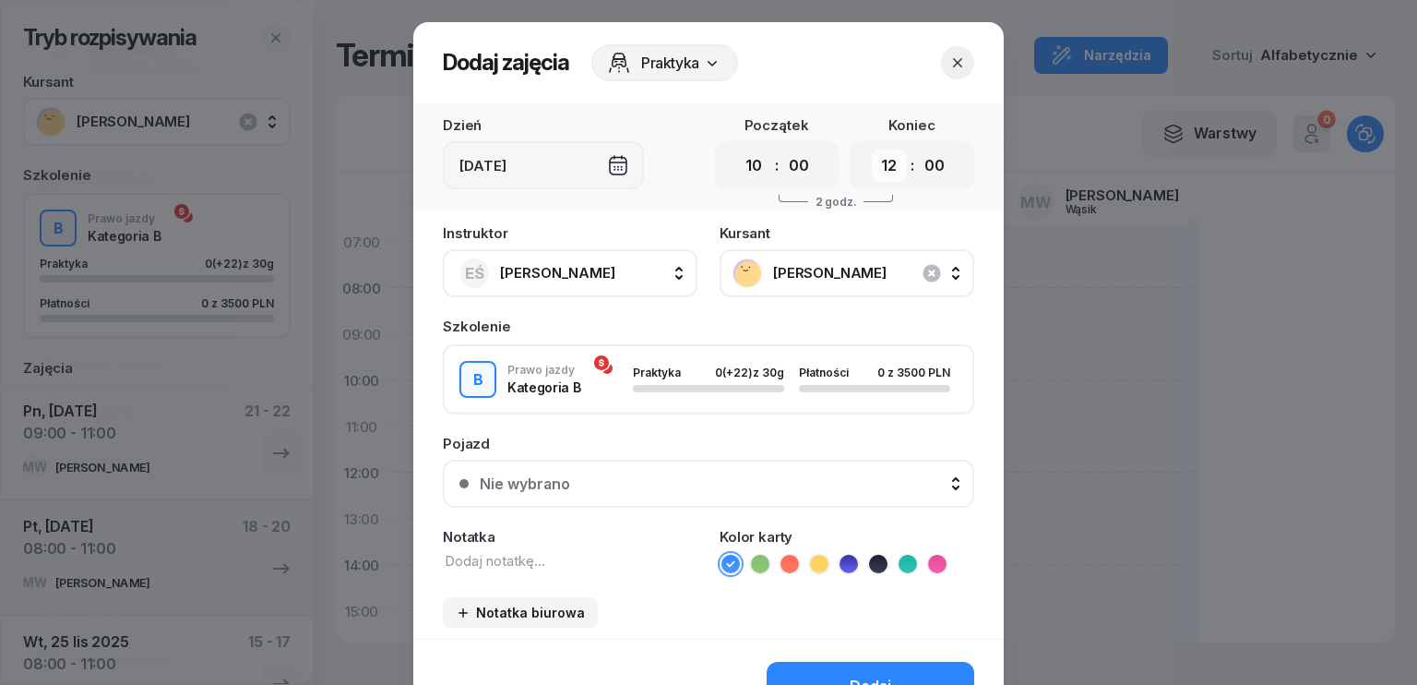
drag, startPoint x: 881, startPoint y: 165, endPoint x: 880, endPoint y: 176, distance: 11.1
click at [881, 165] on select "00 01 02 03 04 05 06 07 08 09 10 11 12 13 14 15 16 17 18 19 20 21 22 23" at bounding box center [889, 165] width 35 height 32
select select "13"
click at [872, 149] on select "00 01 02 03 04 05 06 07 08 09 10 11 12 13 14 15 16 17 18 19 20 21 22 23" at bounding box center [889, 165] width 35 height 32
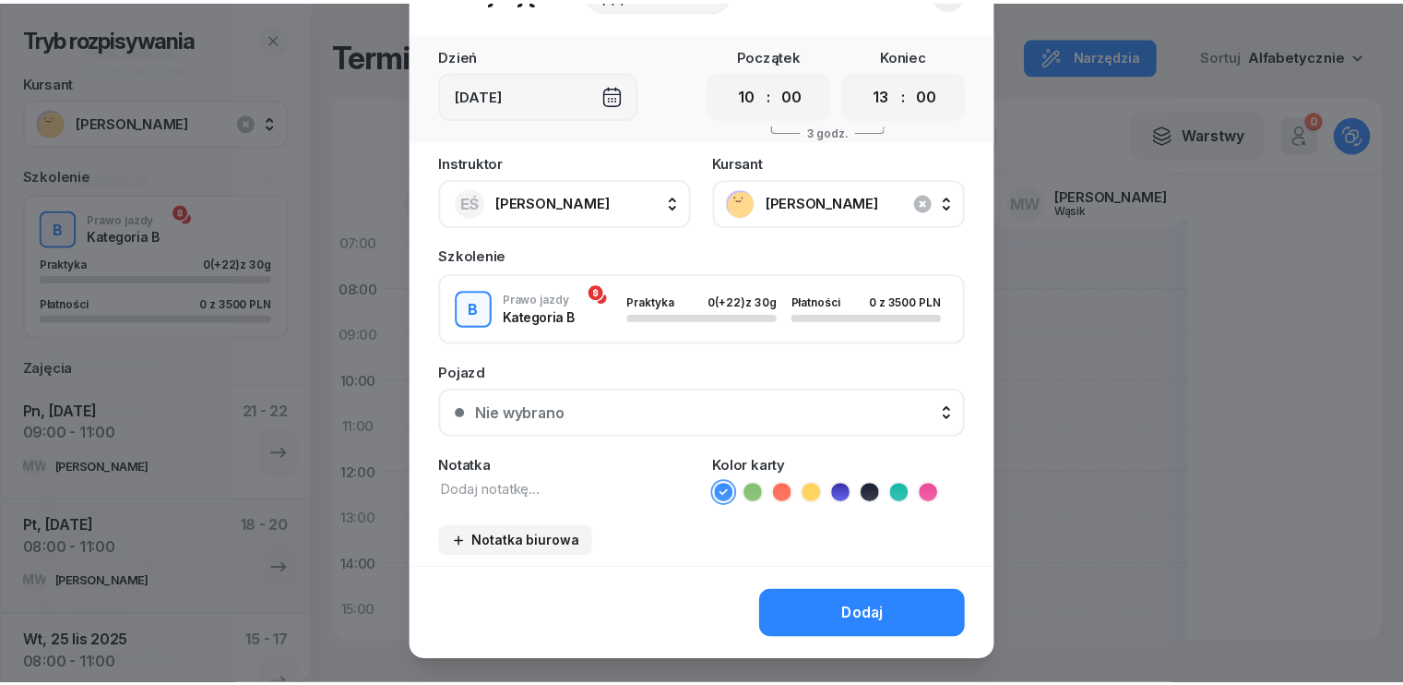
scroll to position [103, 0]
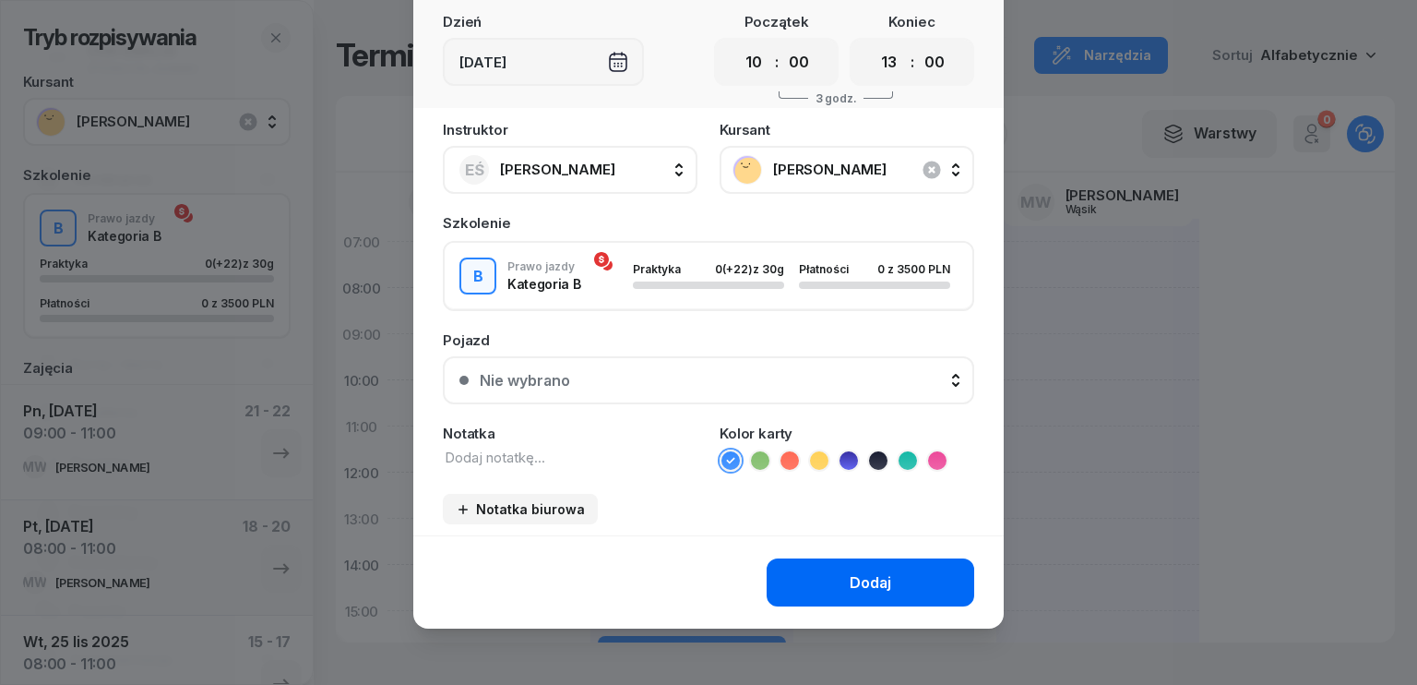
click at [869, 578] on div "Dodaj" at bounding box center [871, 583] width 42 height 18
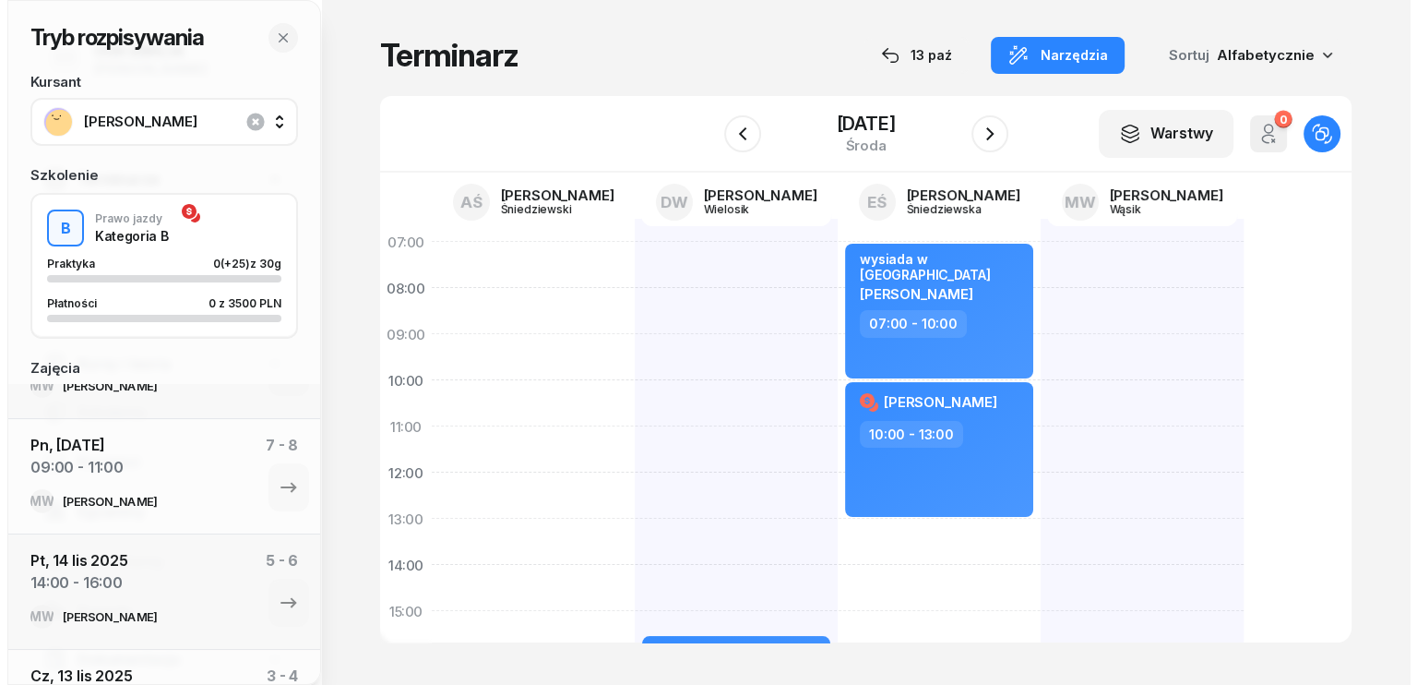
scroll to position [850, 0]
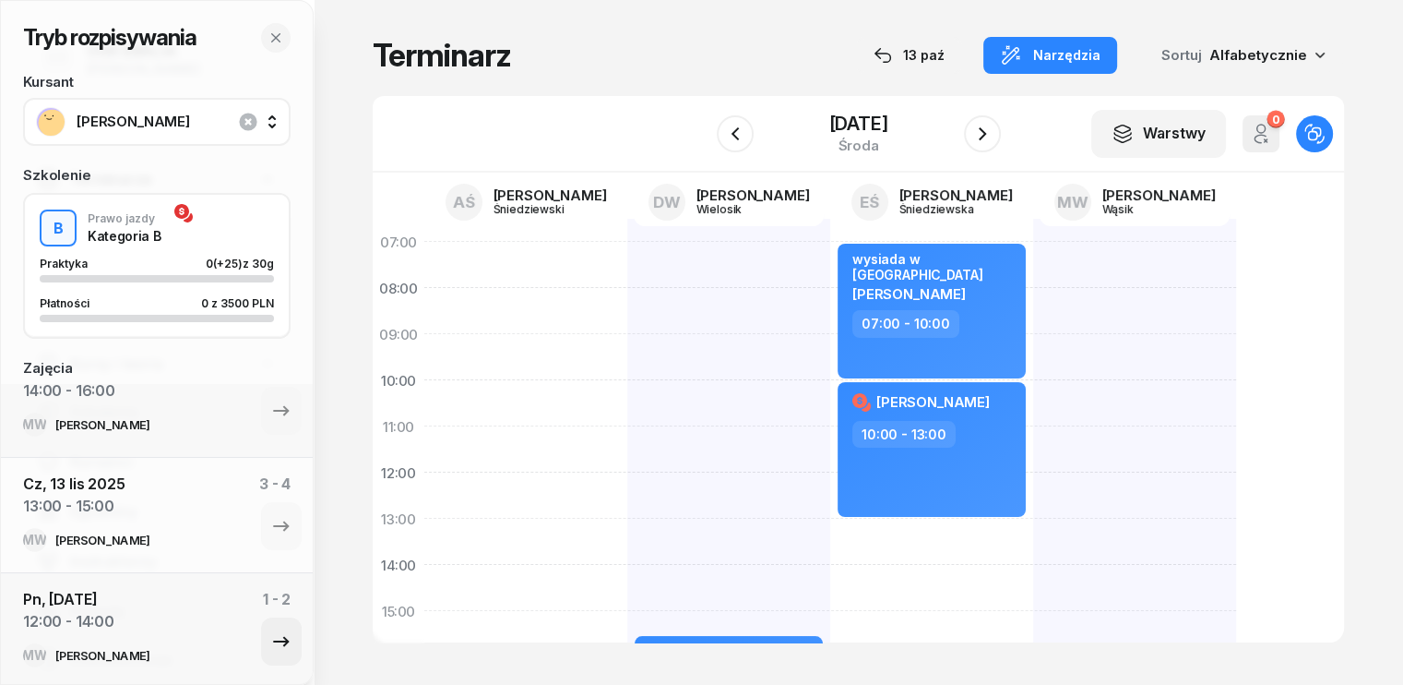
click at [272, 634] on icon "button" at bounding box center [281, 641] width 22 height 22
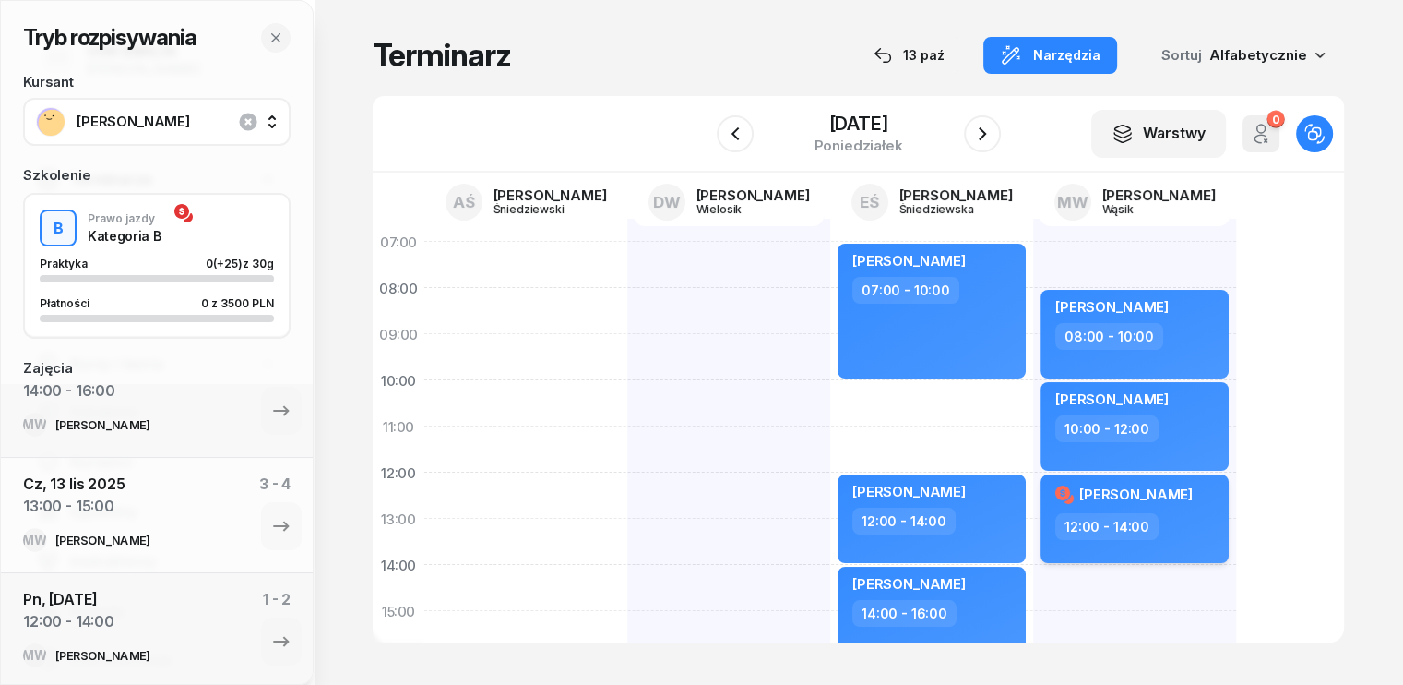
click at [1154, 494] on div "[PERSON_NAME]" at bounding box center [1136, 497] width 162 height 31
select select "12"
select select "14"
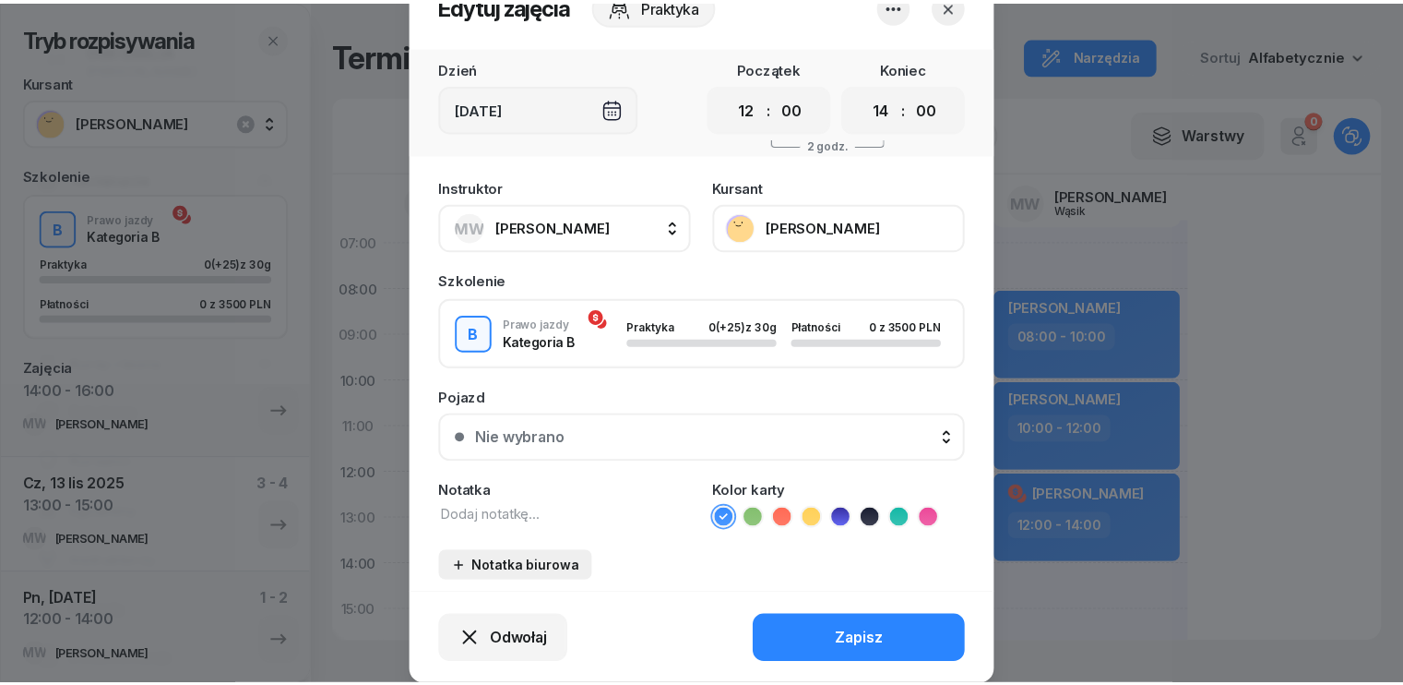
scroll to position [114, 0]
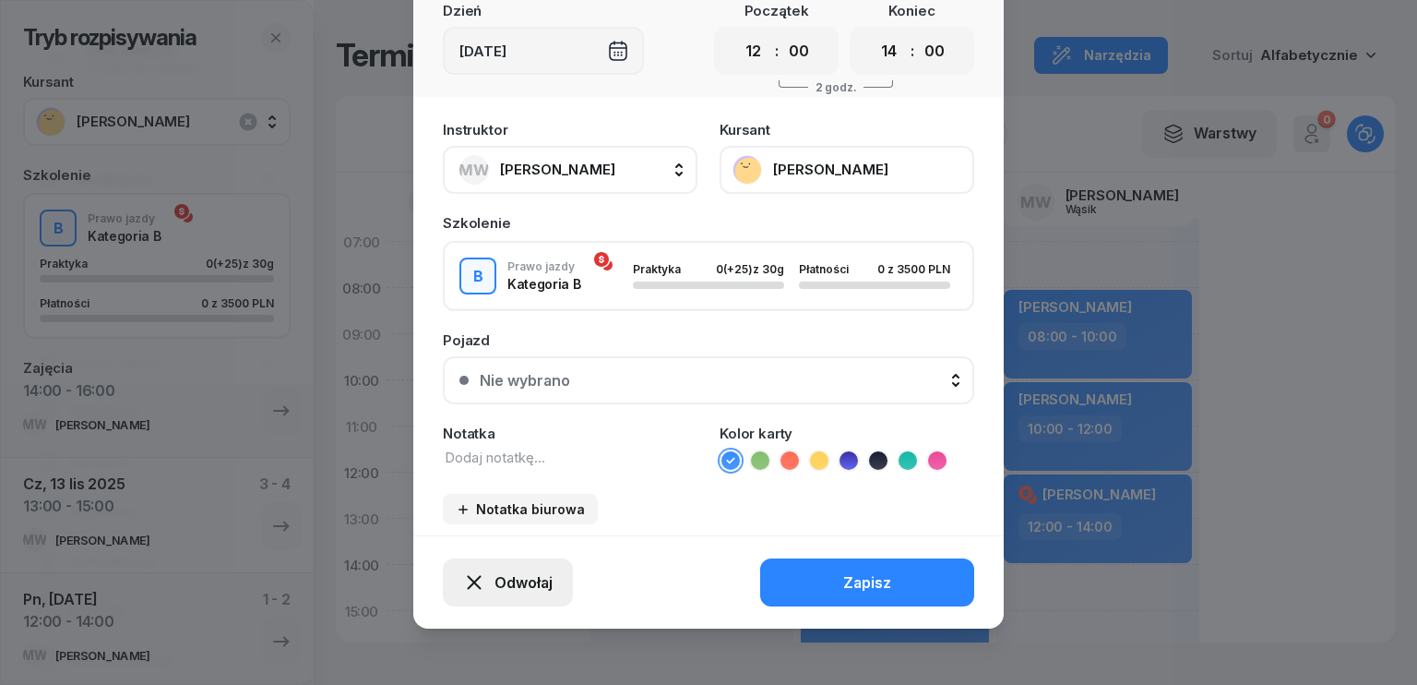
click at [525, 577] on span "Odwołaj" at bounding box center [523, 583] width 58 height 18
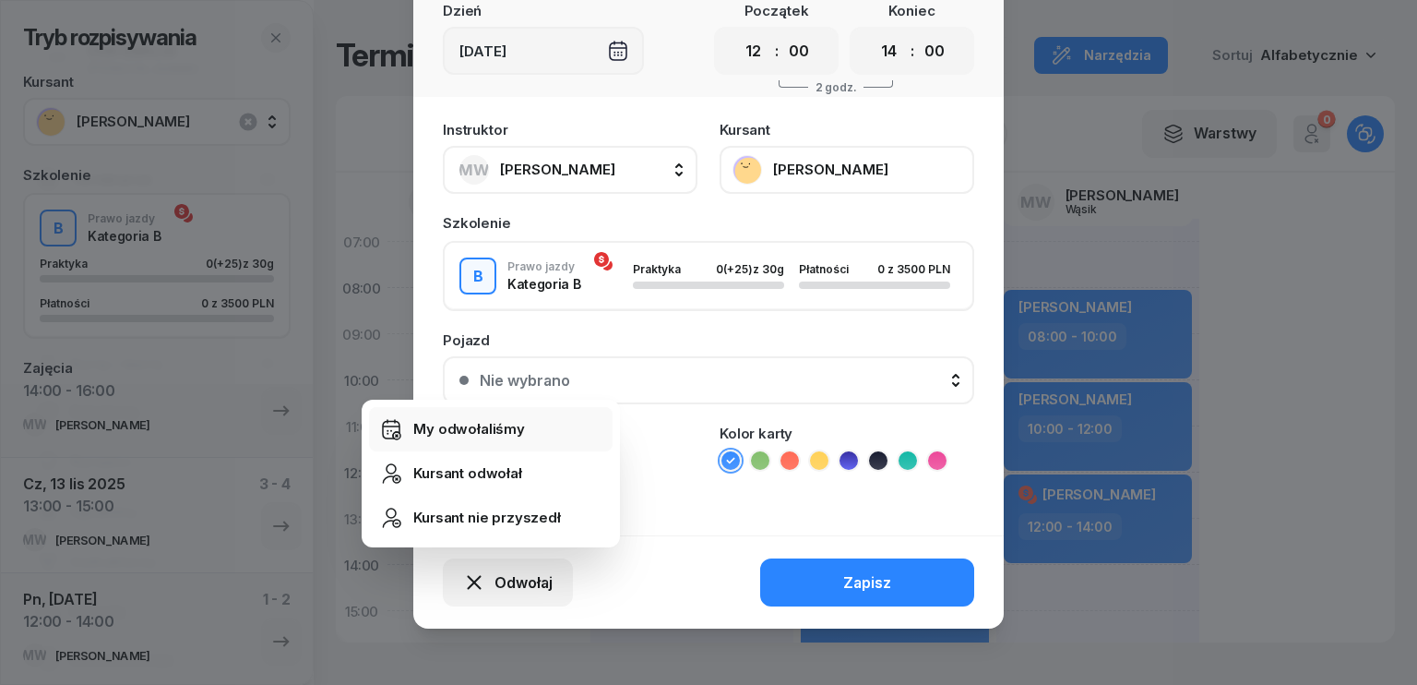
click at [439, 437] on link "My odwołaliśmy" at bounding box center [491, 429] width 244 height 44
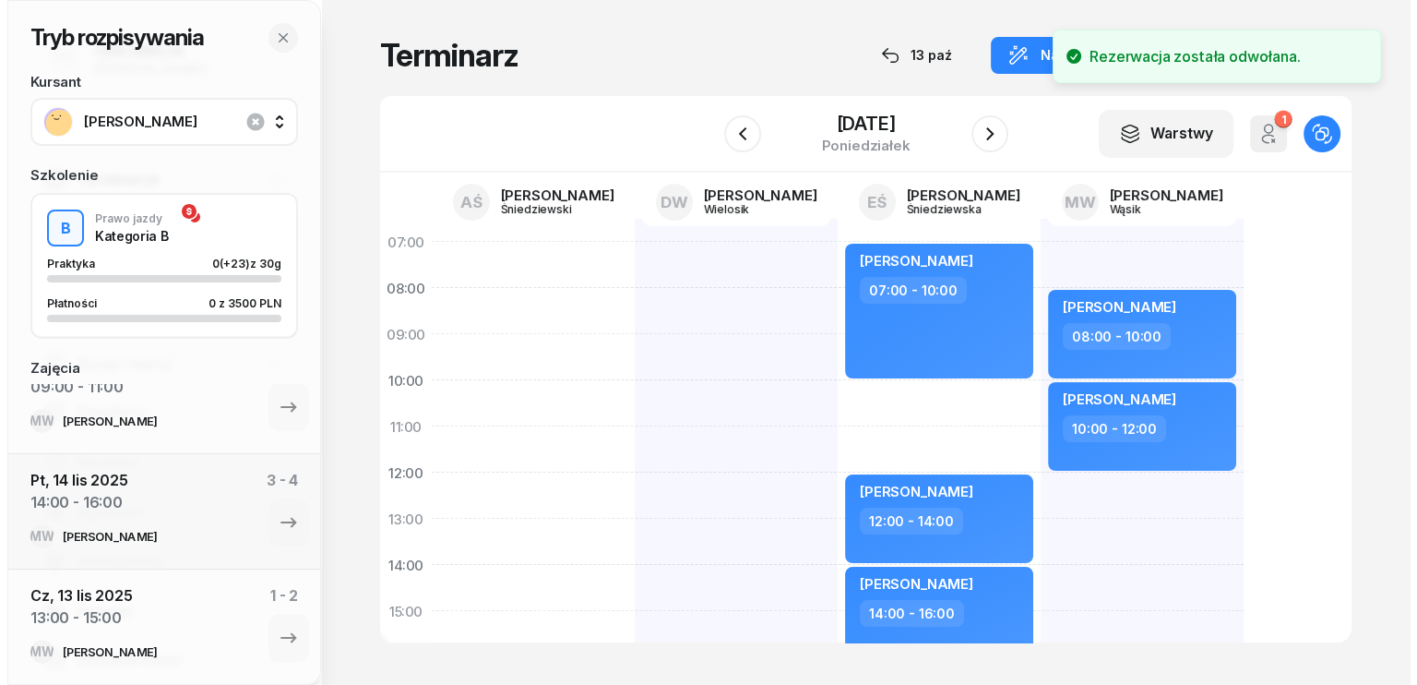
scroll to position [734, 0]
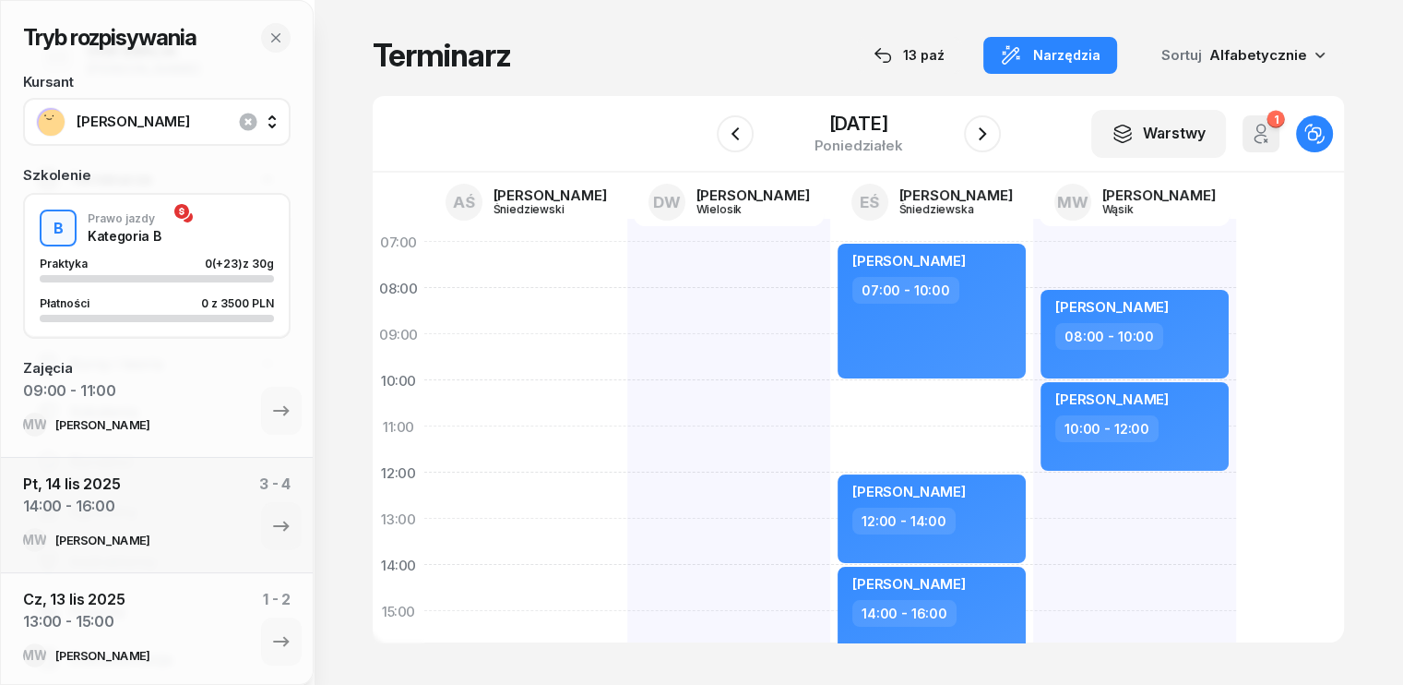
click at [1033, 491] on div "[PERSON_NAME] 08:00 - 10:00 [PERSON_NAME] 10:00 - 12:00 my odwołaliśmy [PERSON_…" at bounding box center [1134, 634] width 203 height 830
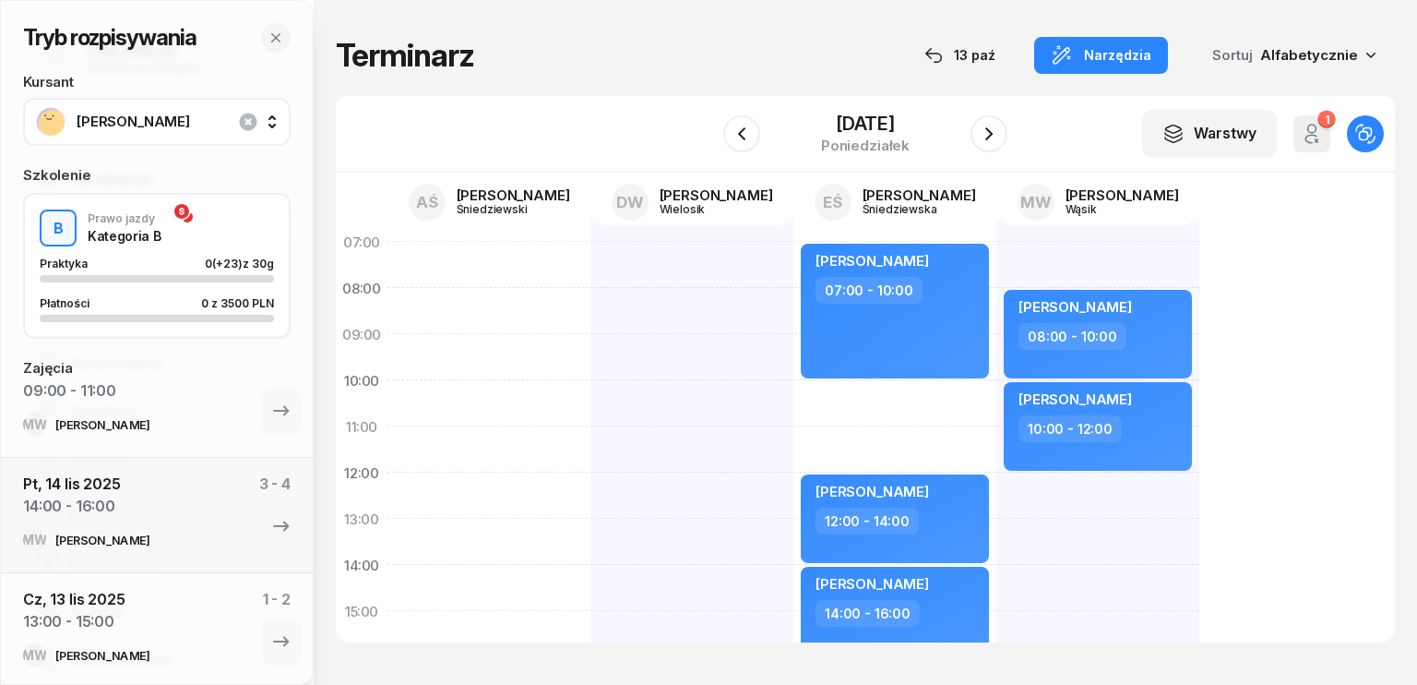
select select "12"
select select "14"
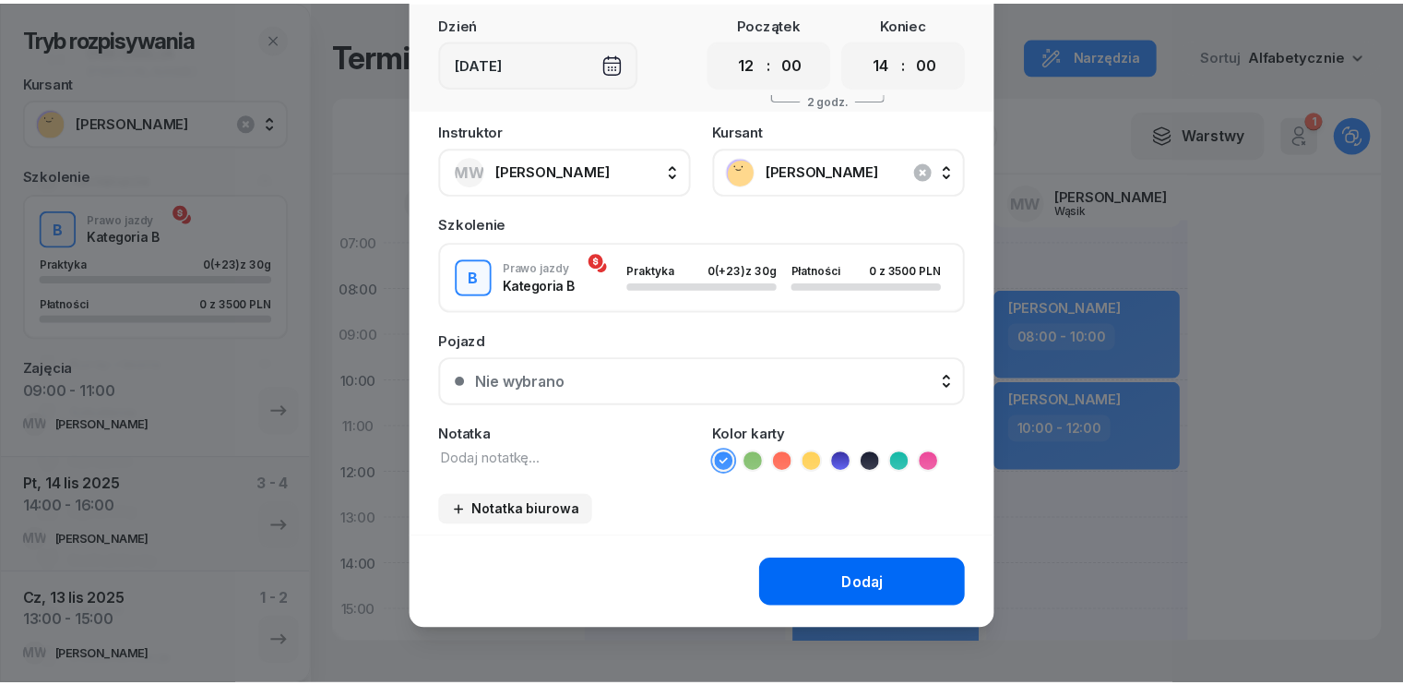
scroll to position [103, 0]
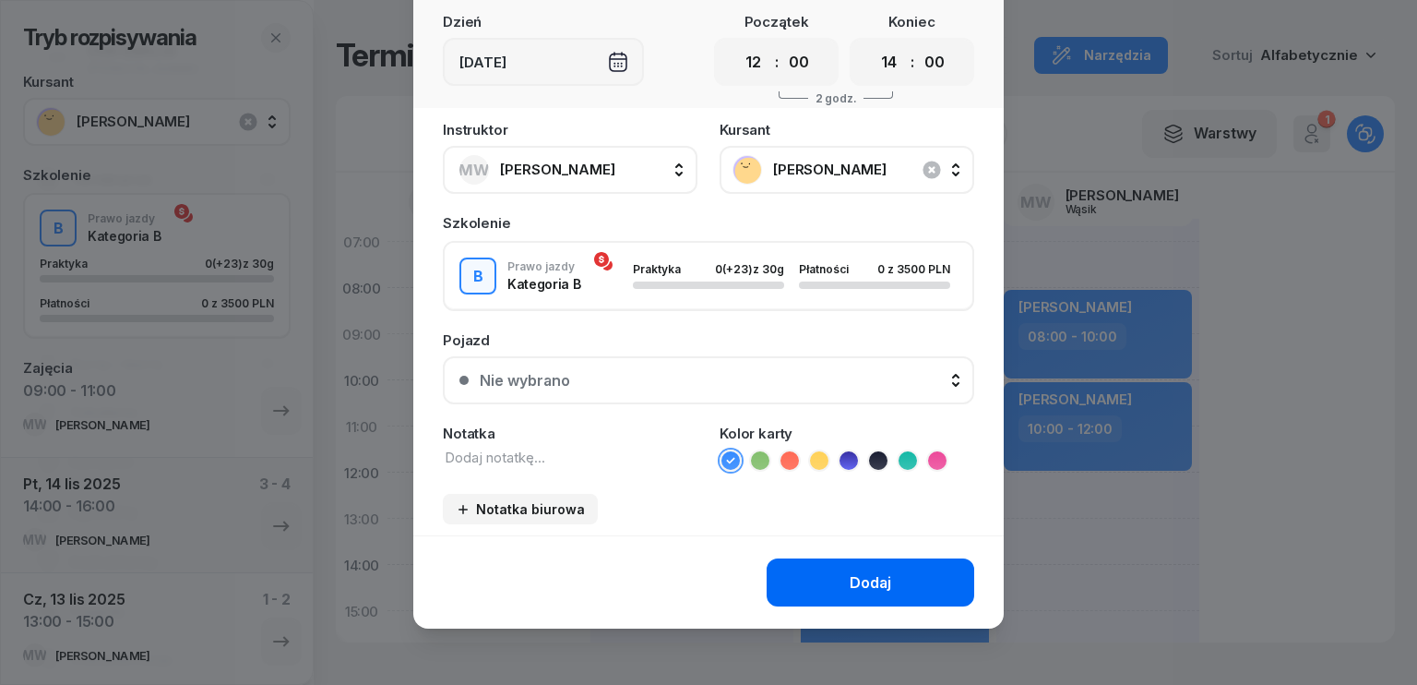
click at [850, 582] on div "Dodaj" at bounding box center [871, 583] width 42 height 18
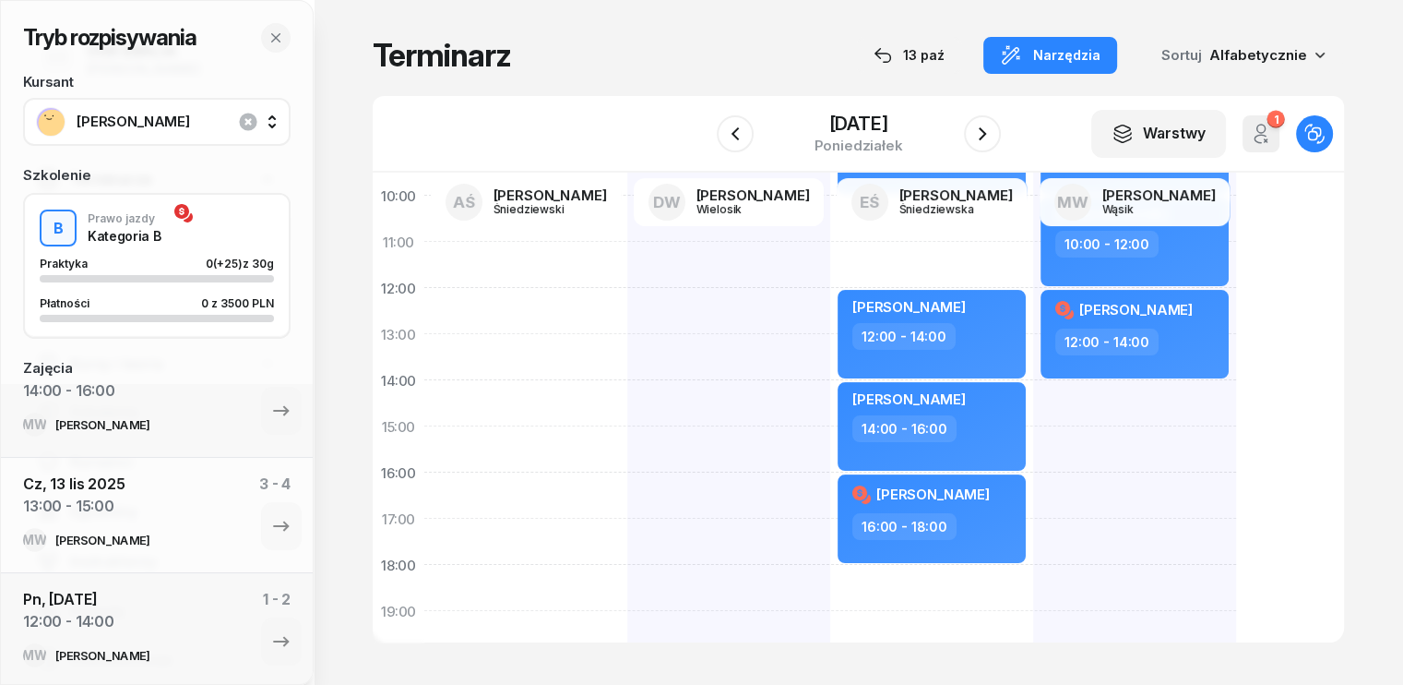
scroll to position [0, 0]
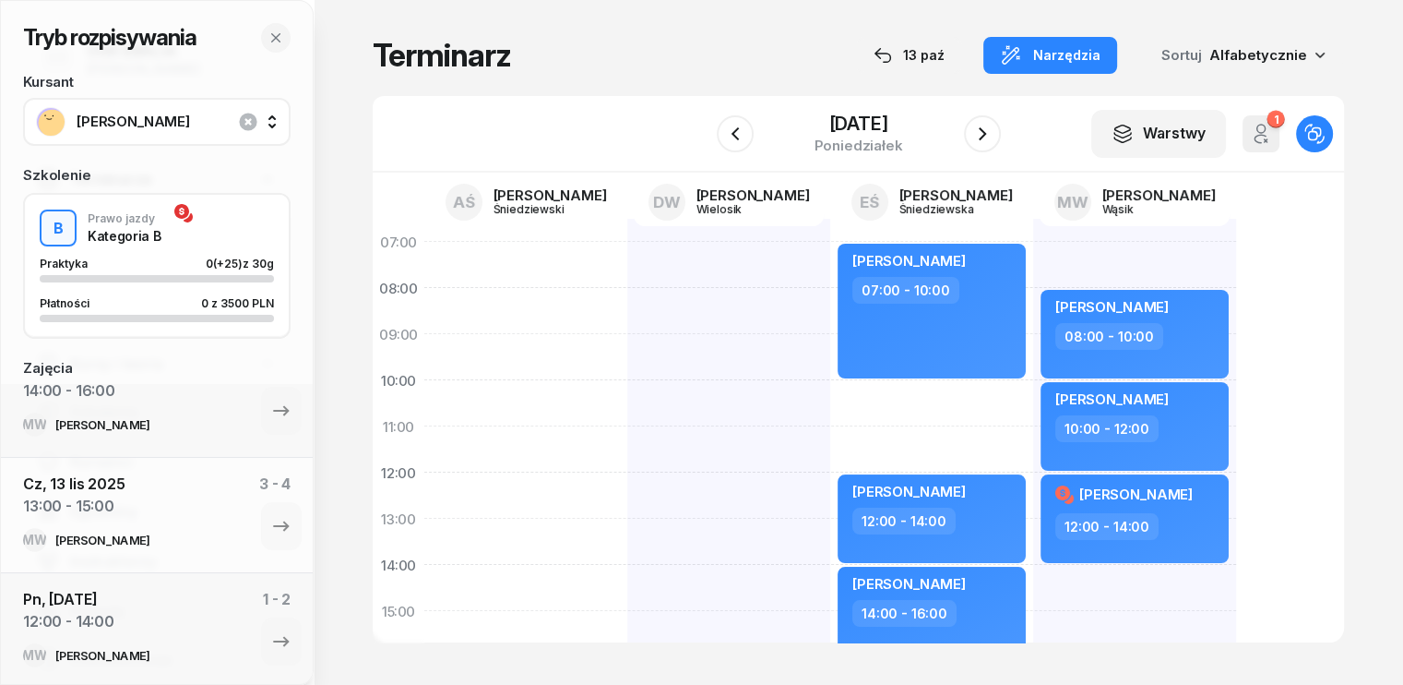
click at [198, 117] on span "[PERSON_NAME]" at bounding box center [177, 121] width 201 height 17
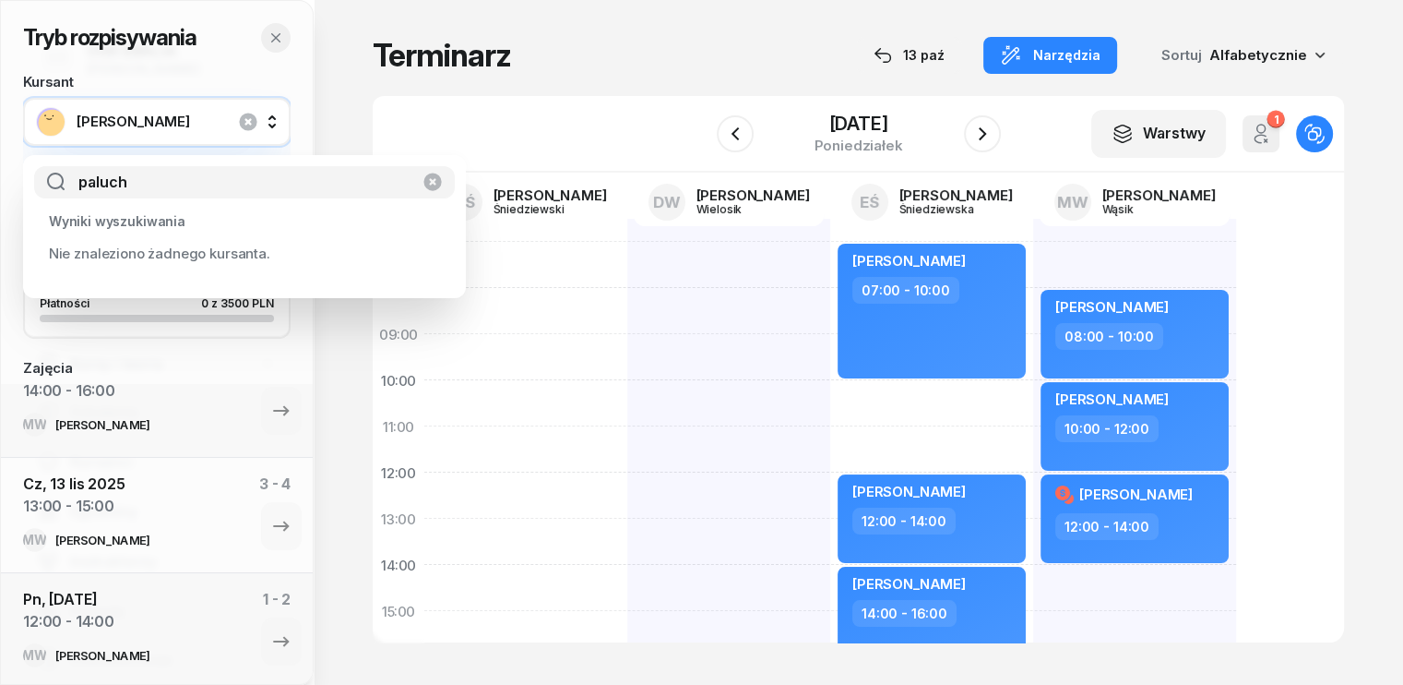
type input "paluch"
click at [278, 30] on icon "button" at bounding box center [275, 37] width 15 height 15
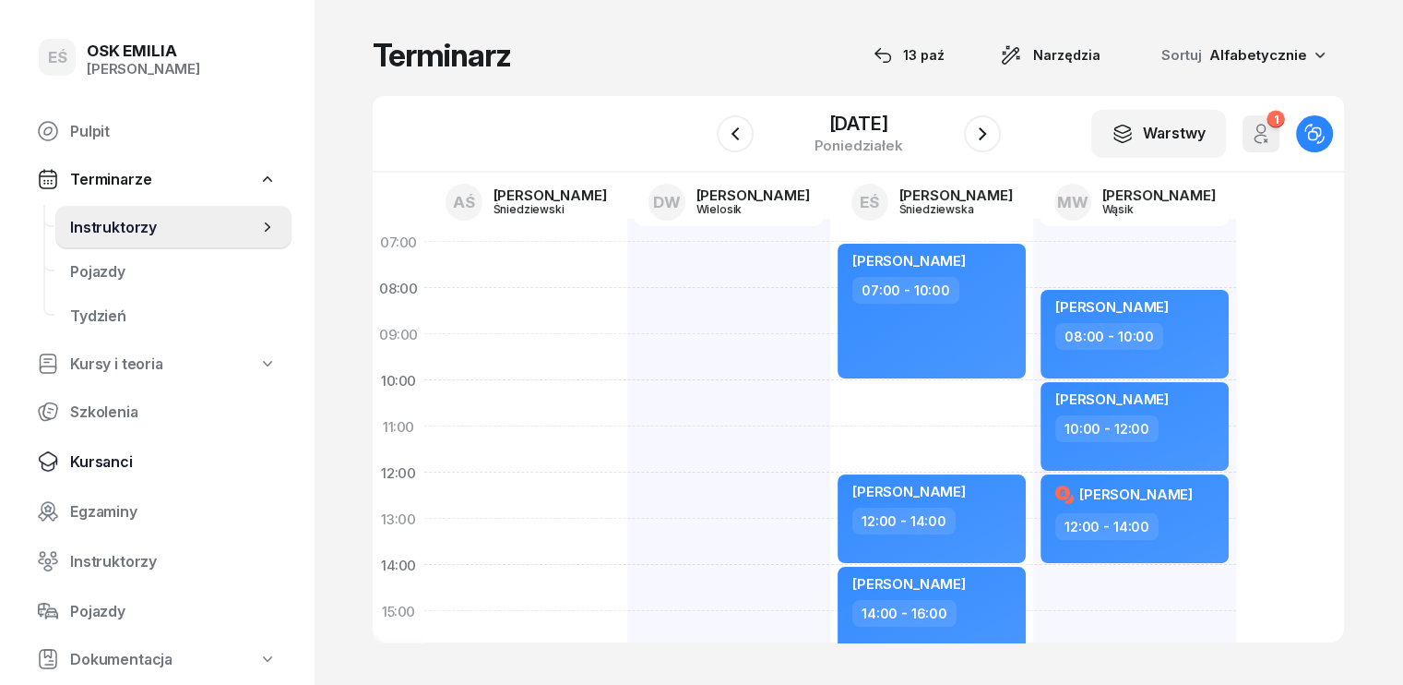
click at [106, 464] on span "Kursanci" at bounding box center [173, 462] width 207 height 18
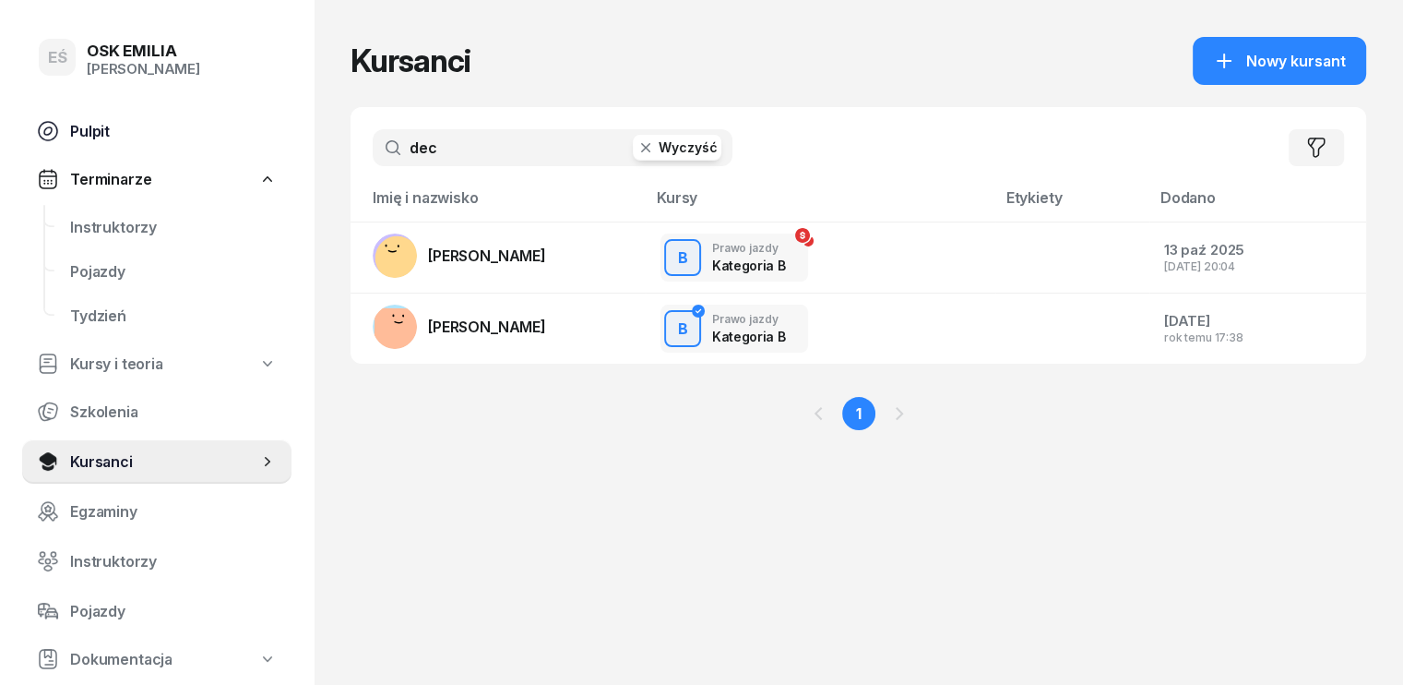
drag, startPoint x: 362, startPoint y: 147, endPoint x: 177, endPoint y: 129, distance: 185.3
click at [186, 142] on div "EŚ OSK [PERSON_NAME] Pulpit Terminarze Instruktorzy Pojazdy Tydzień Kursy i teo…" at bounding box center [701, 342] width 1403 height 685
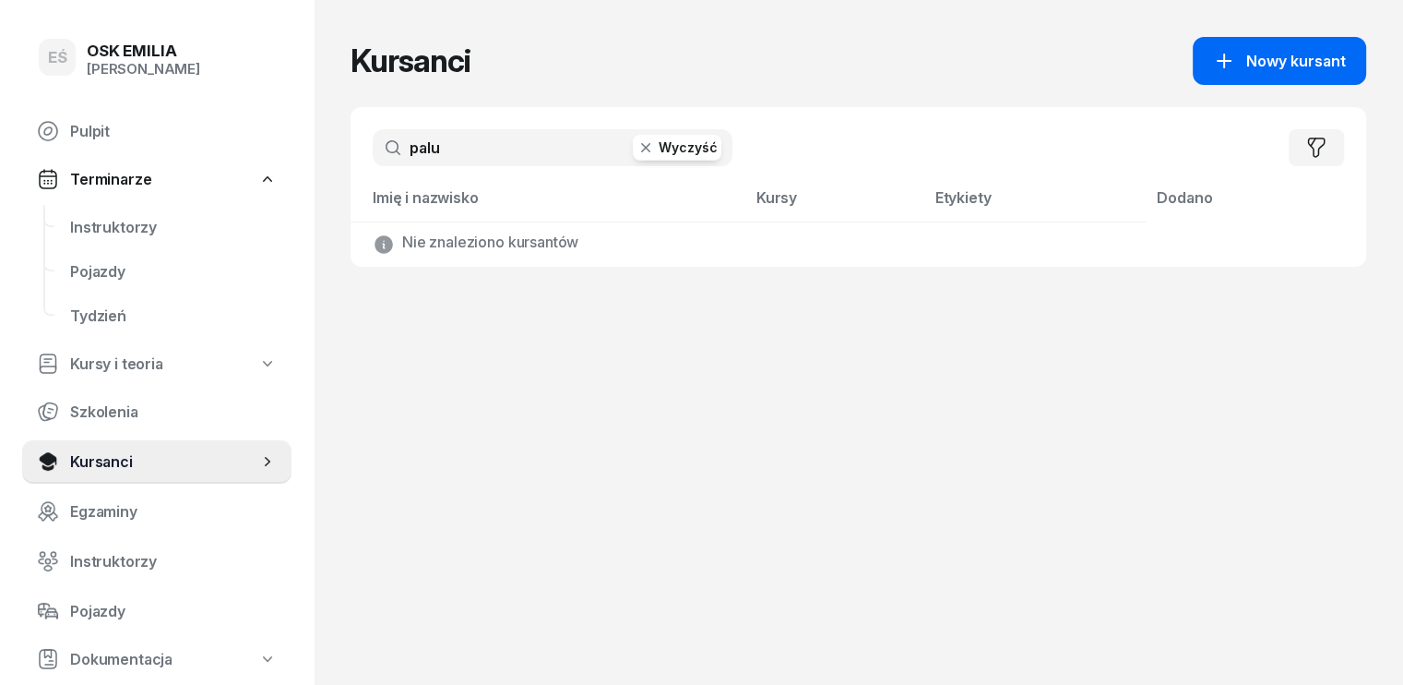
type input "palu"
click at [1310, 59] on span "Nowy kursant" at bounding box center [1296, 62] width 100 height 18
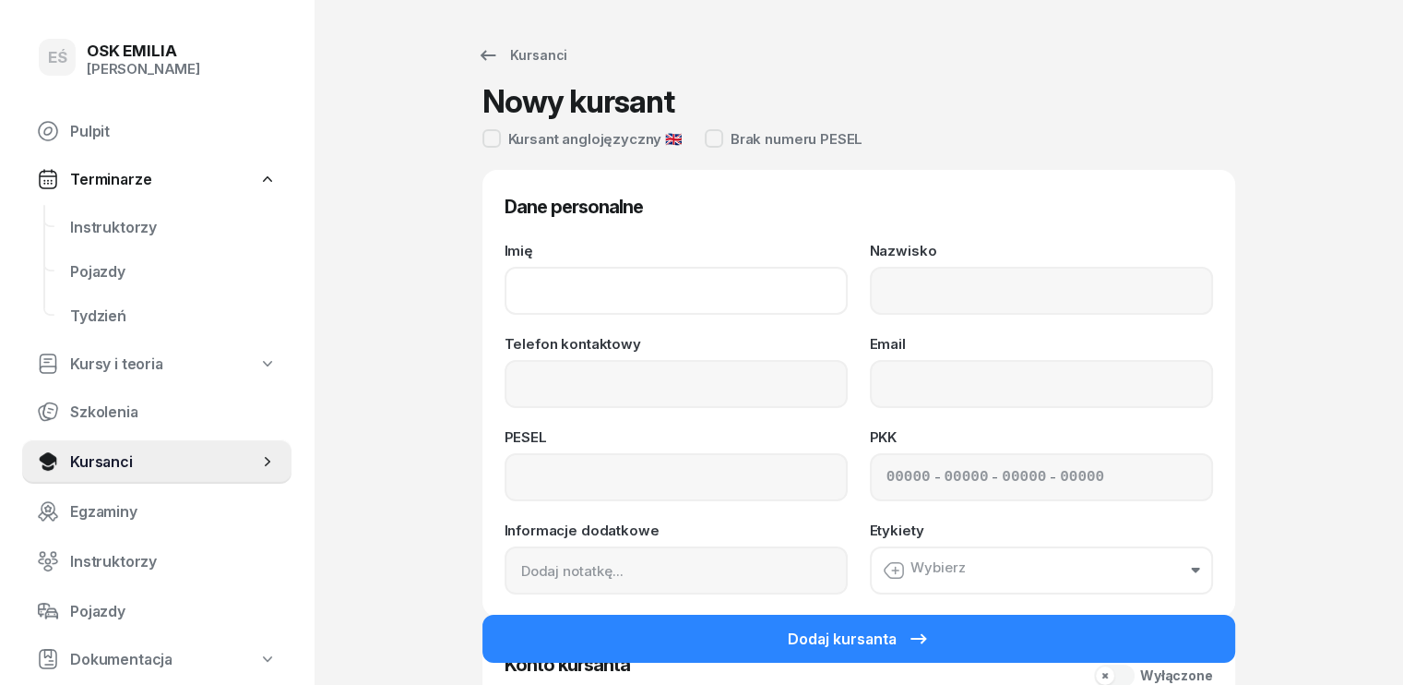
click at [505, 277] on input "Imię" at bounding box center [676, 291] width 343 height 48
type input "[PERSON_NAME]"
click at [937, 289] on input "Nazwisko" at bounding box center [1041, 291] width 343 height 48
type input "Paluch"
click at [642, 382] on input "Telefon kontaktowy" at bounding box center [676, 384] width 343 height 48
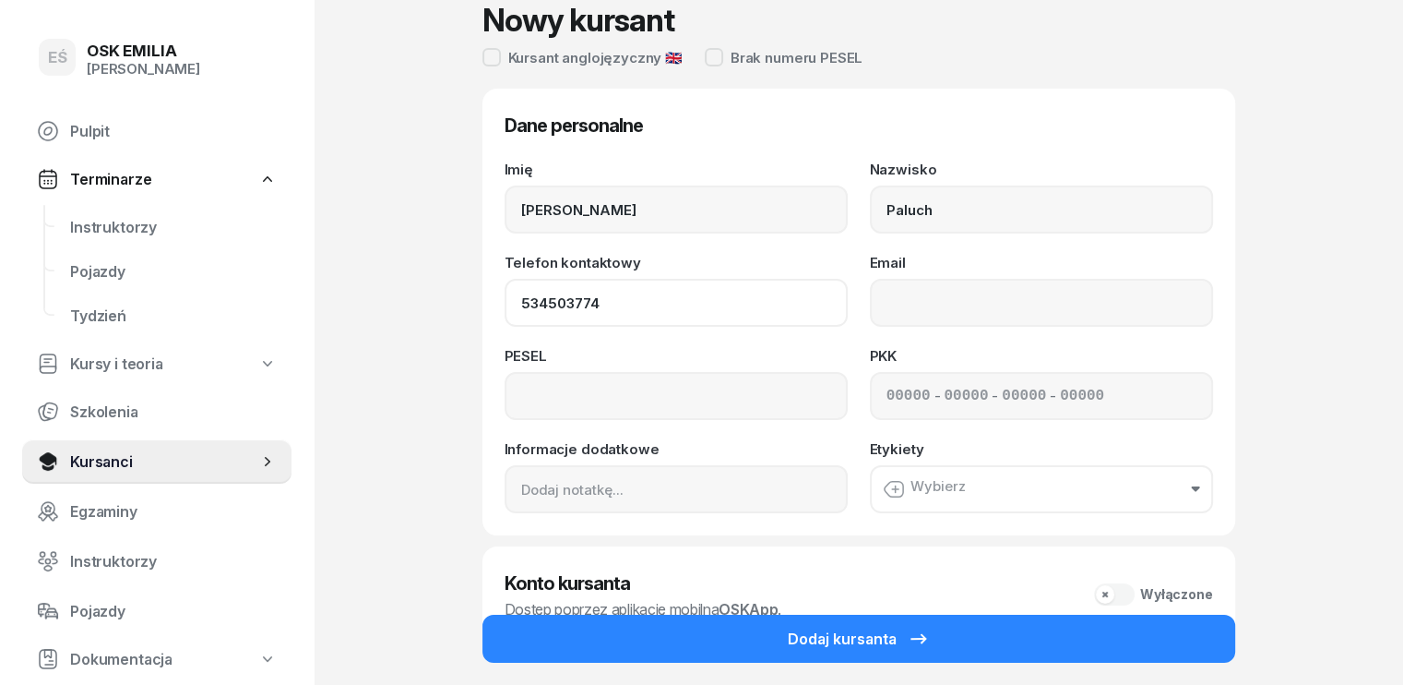
scroll to position [200, 0]
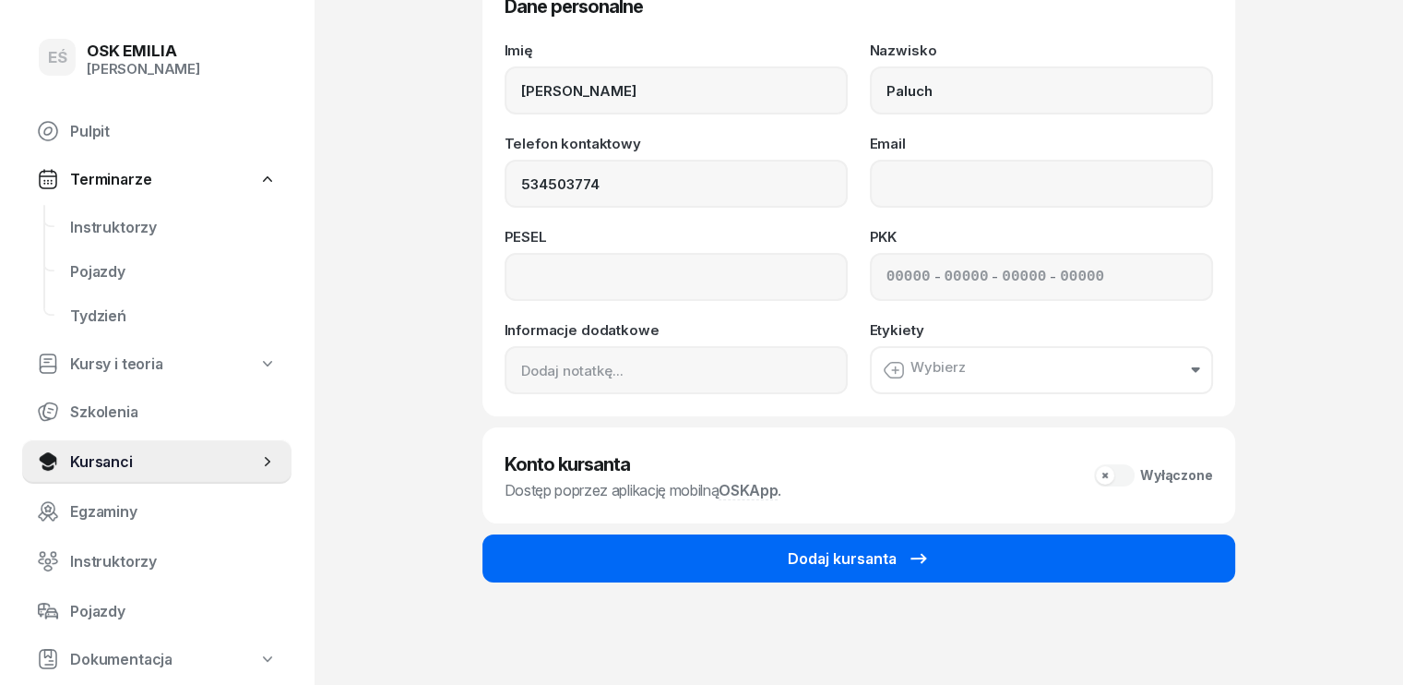
type input "534 503 774"
click at [835, 562] on div "Dodaj kursanta" at bounding box center [859, 558] width 142 height 22
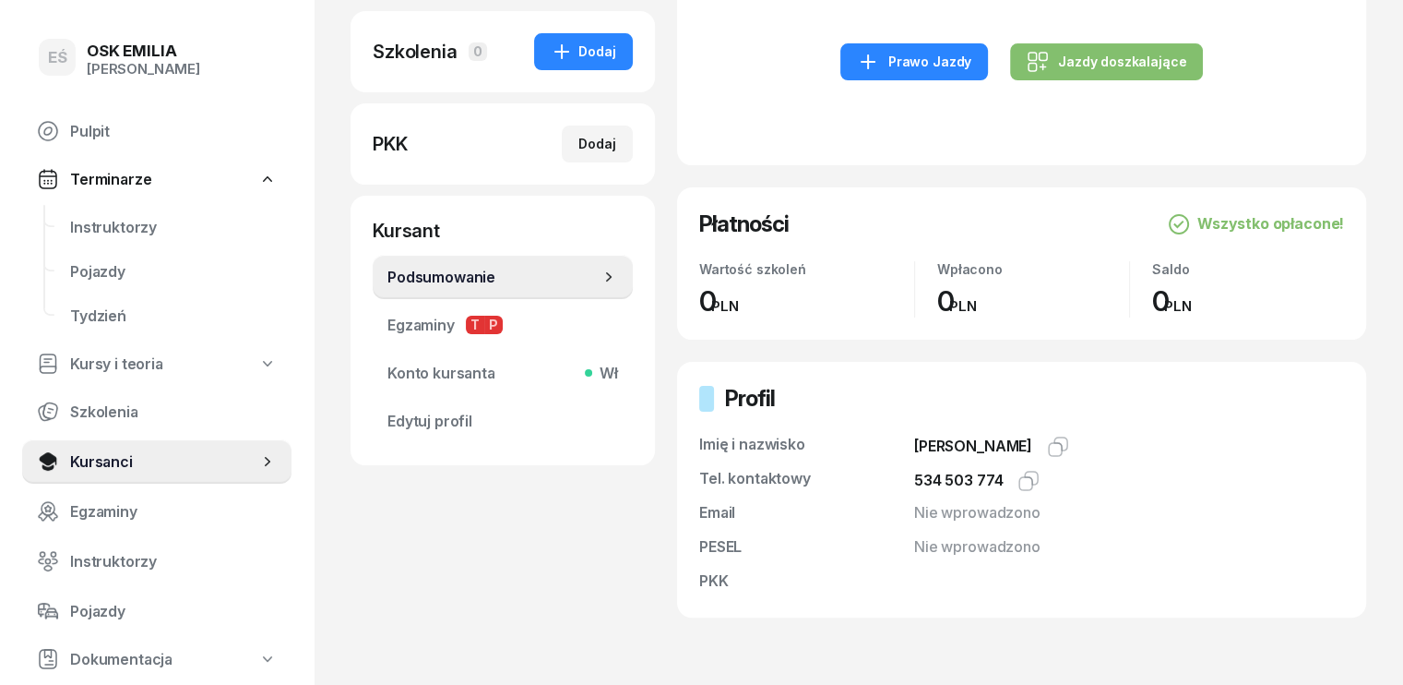
scroll to position [369, 0]
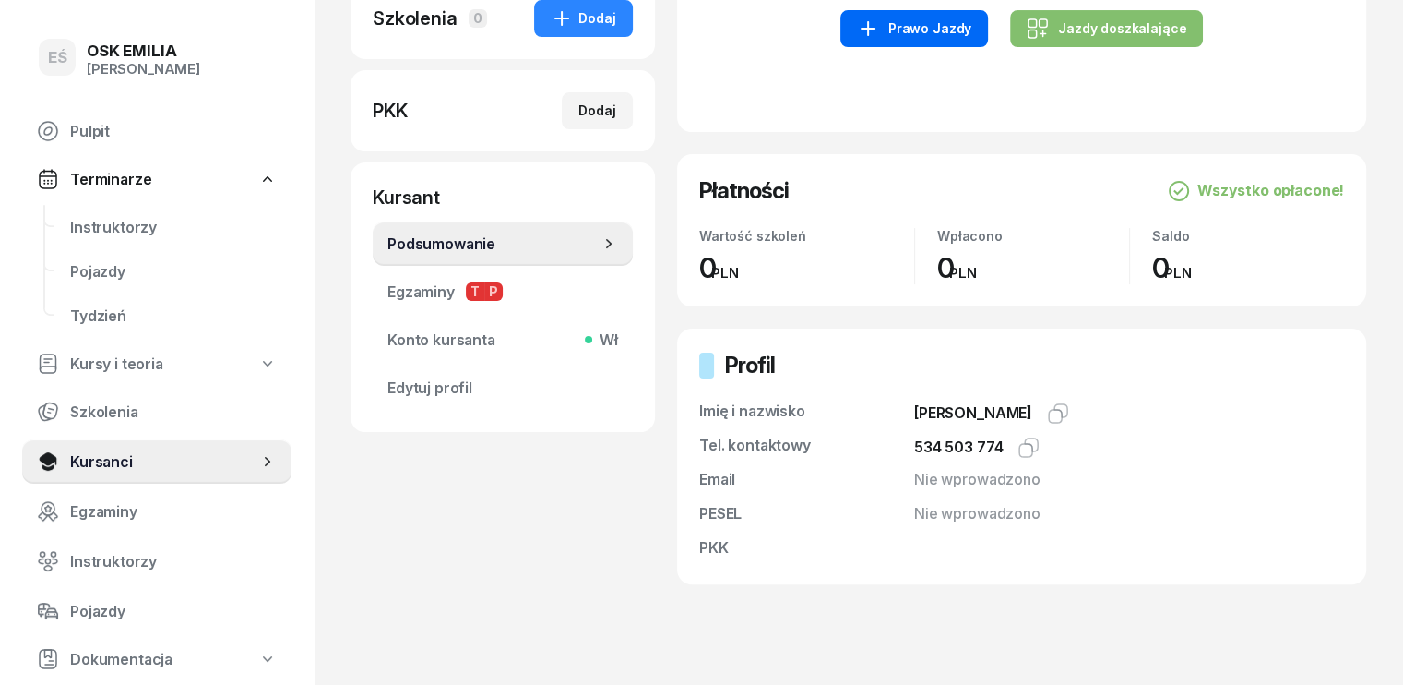
click at [897, 30] on div "Prawo Jazdy" at bounding box center [914, 29] width 114 height 22
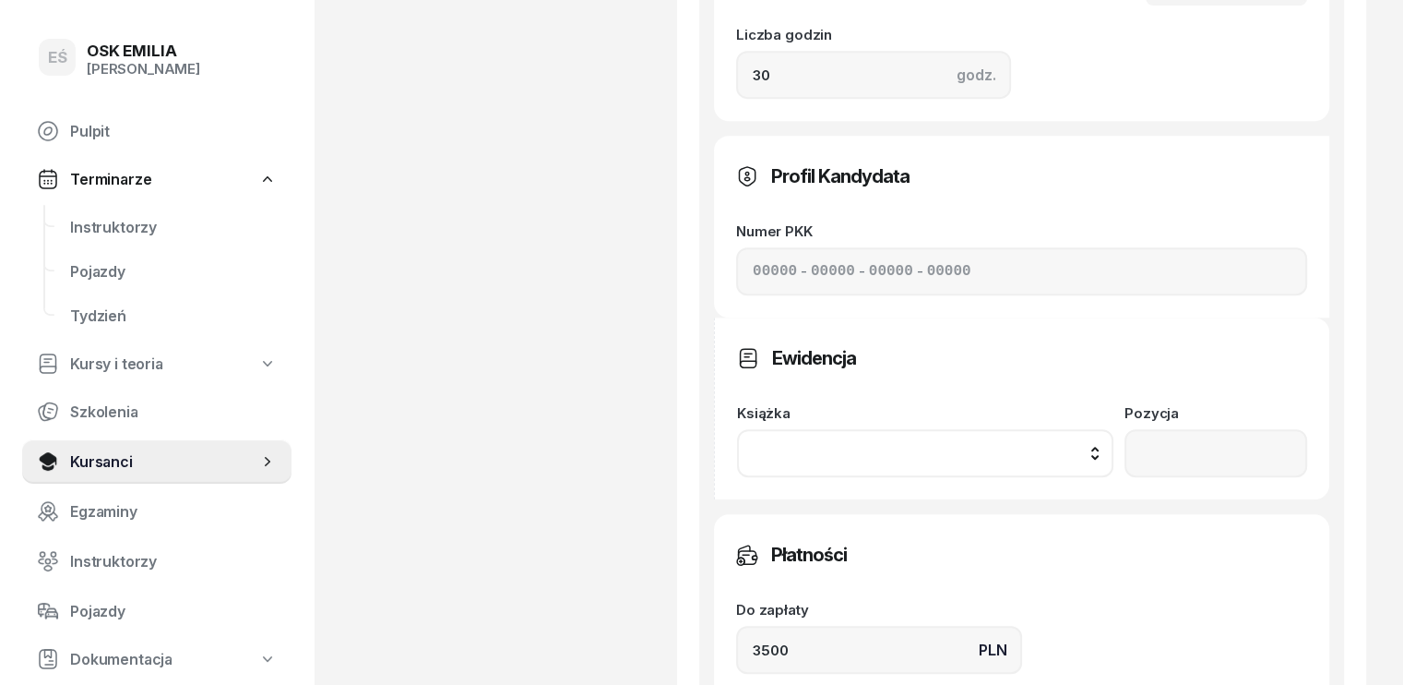
scroll to position [1126, 0]
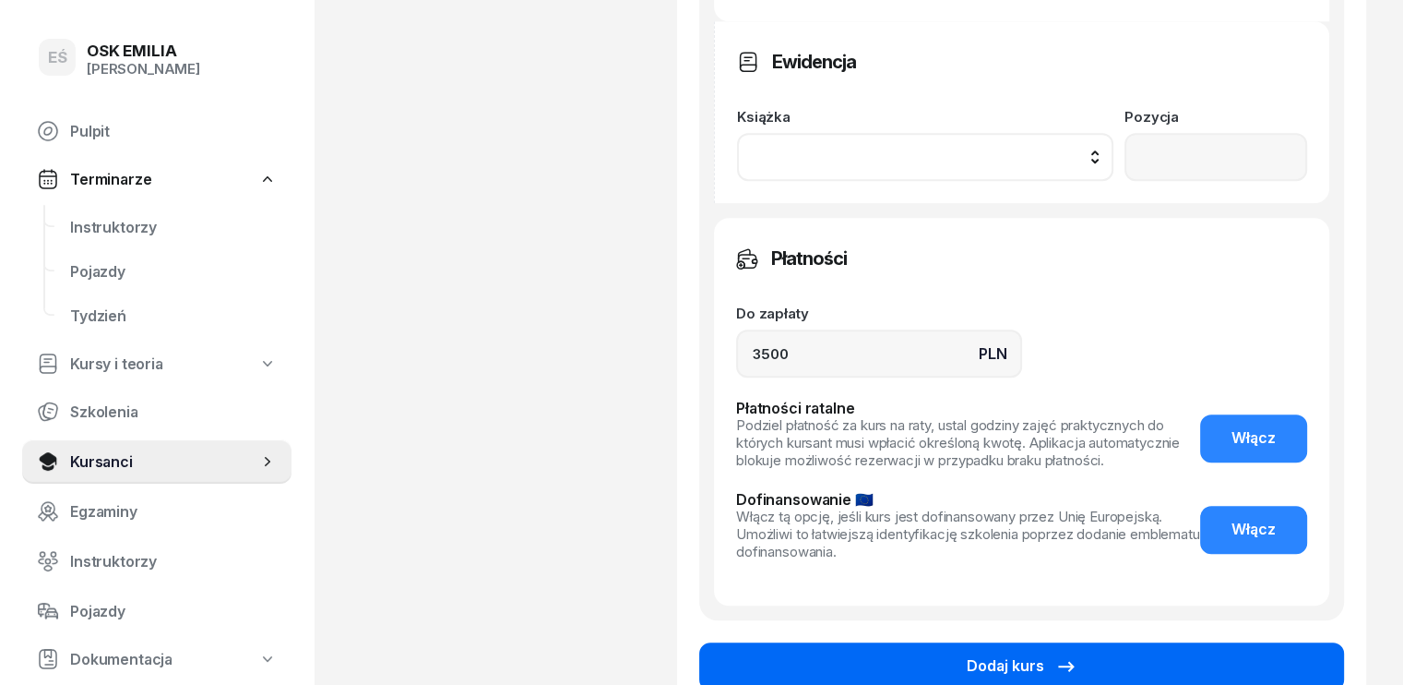
click at [1137, 642] on button "Dodaj kurs" at bounding box center [1021, 666] width 645 height 48
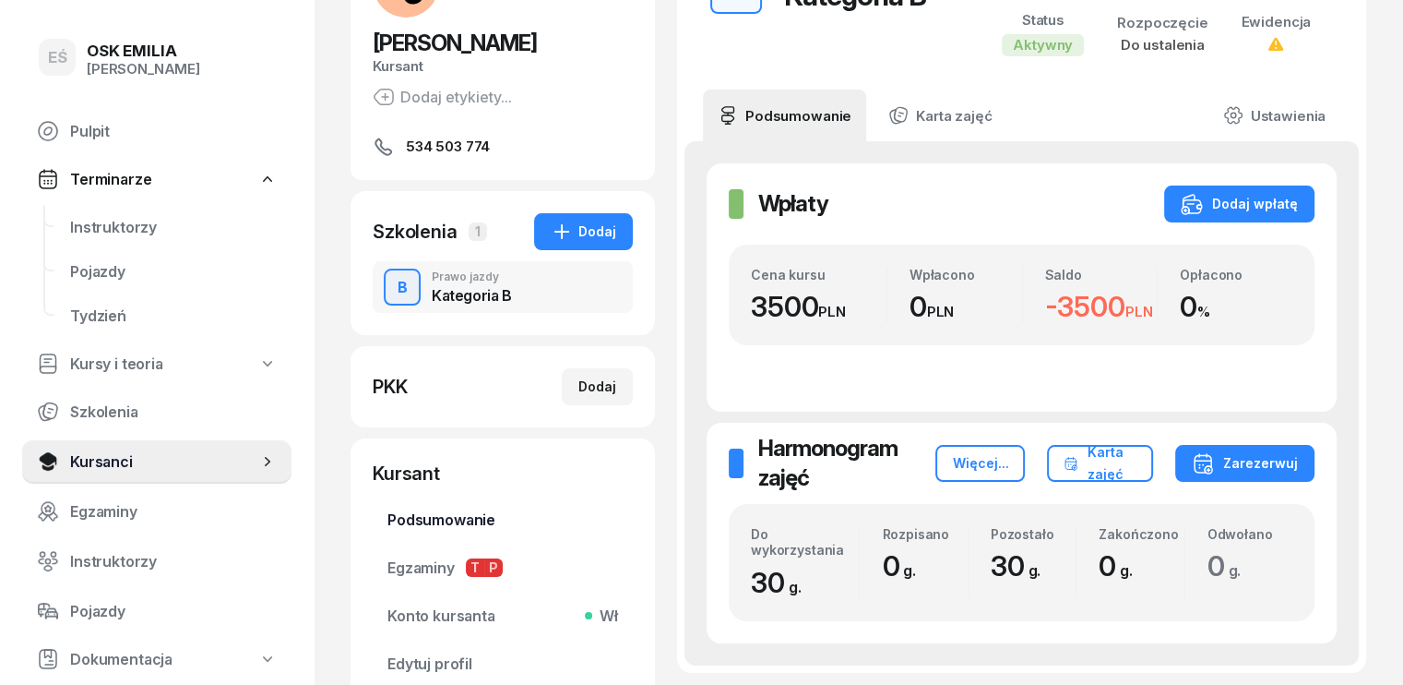
scroll to position [308, 0]
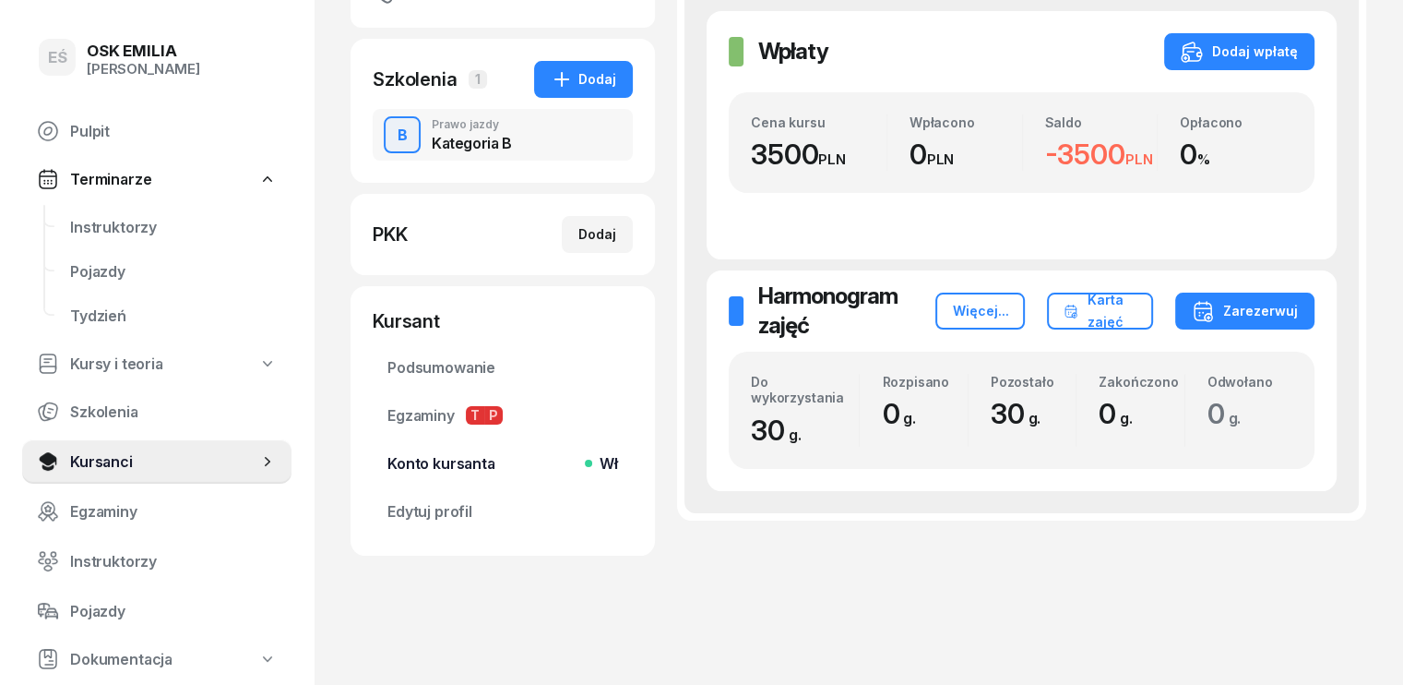
click at [396, 460] on span "Konto kursanta Wł" at bounding box center [502, 464] width 231 height 18
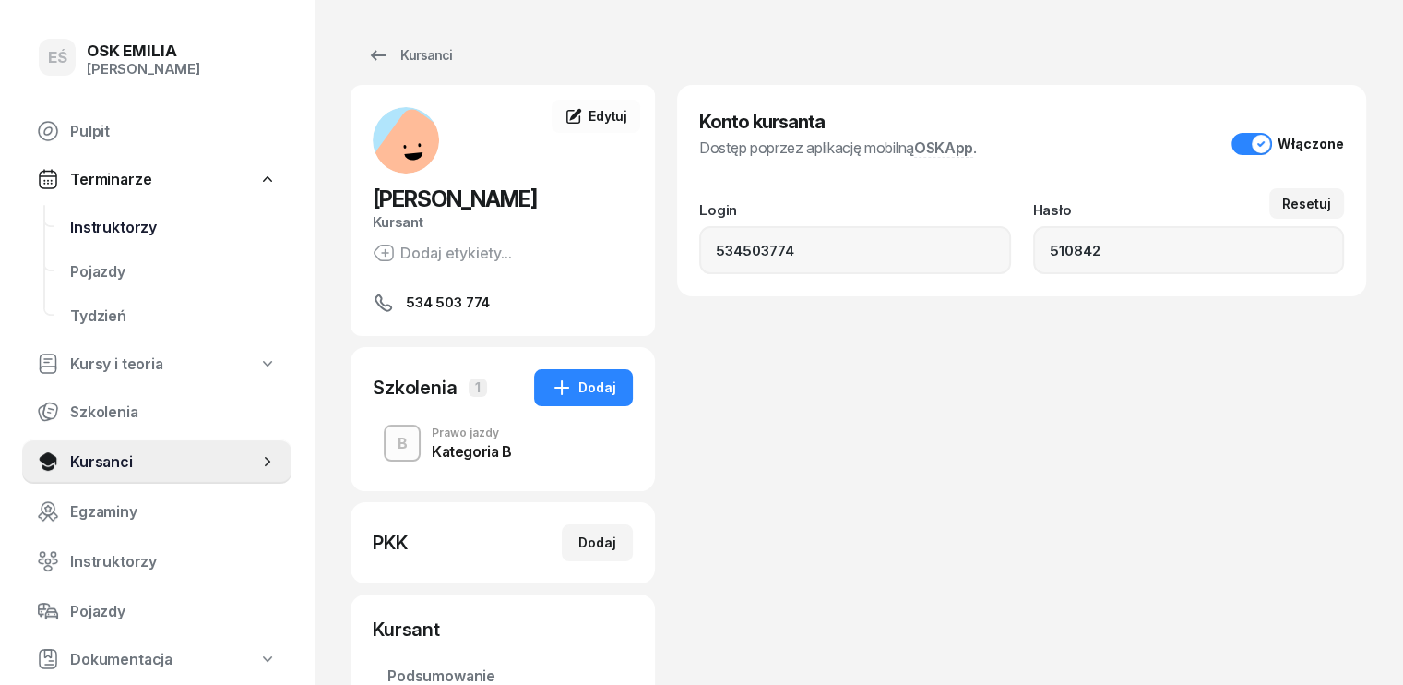
click at [137, 227] on span "Instruktorzy" at bounding box center [173, 228] width 207 height 18
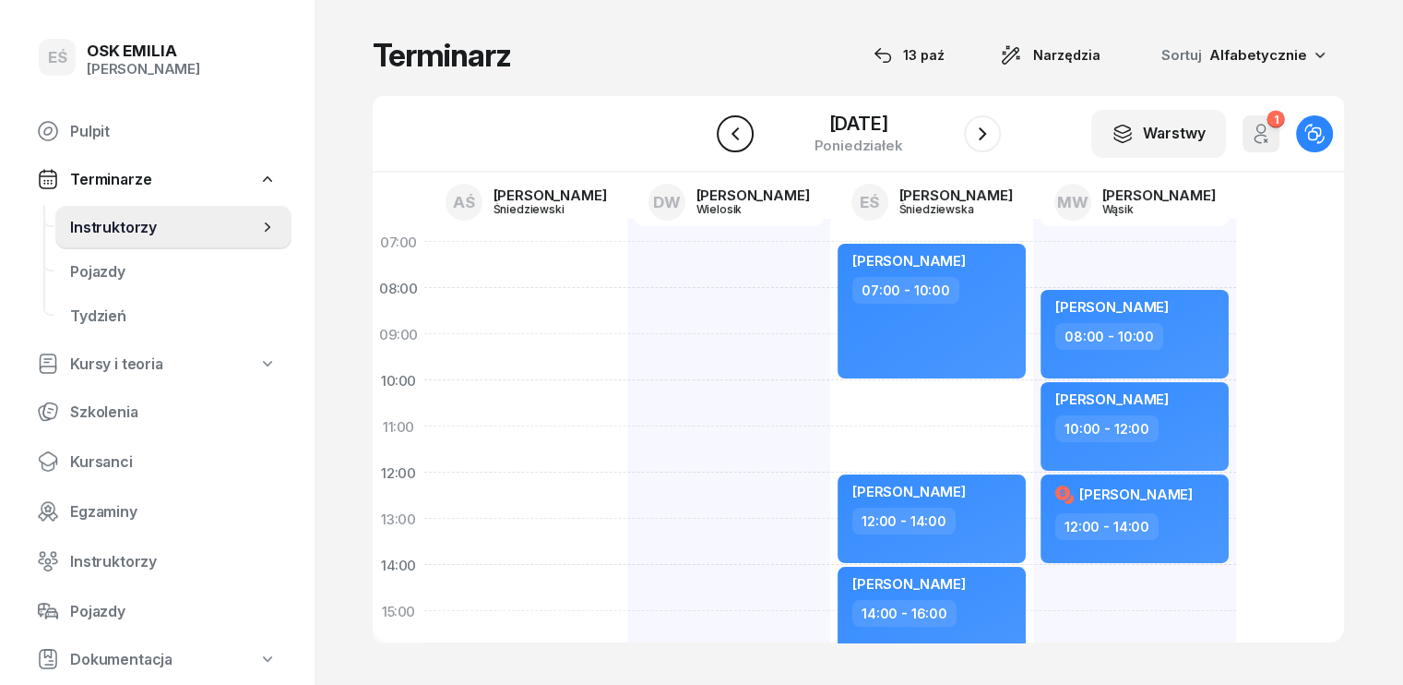
click at [724, 132] on icon "button" at bounding box center [735, 134] width 22 height 22
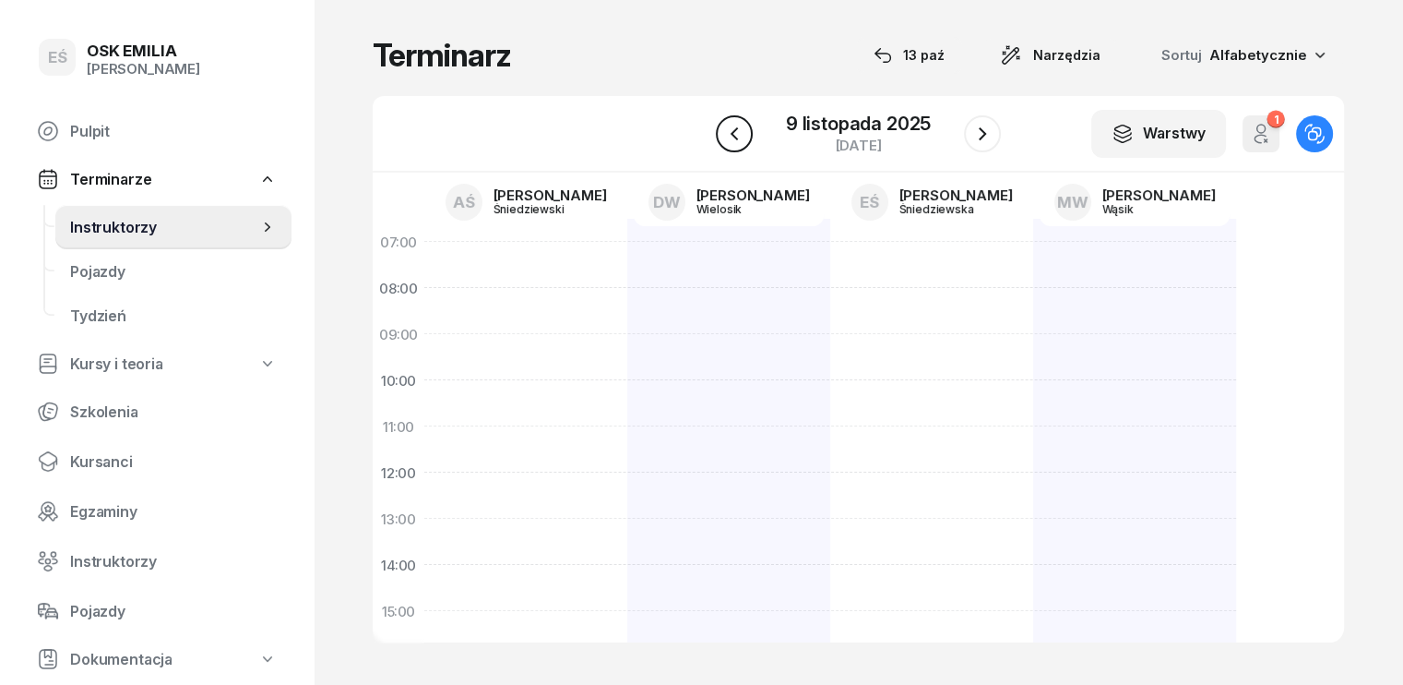
click at [723, 132] on icon "button" at bounding box center [734, 134] width 22 height 22
click at [982, 131] on icon "button" at bounding box center [982, 133] width 7 height 13
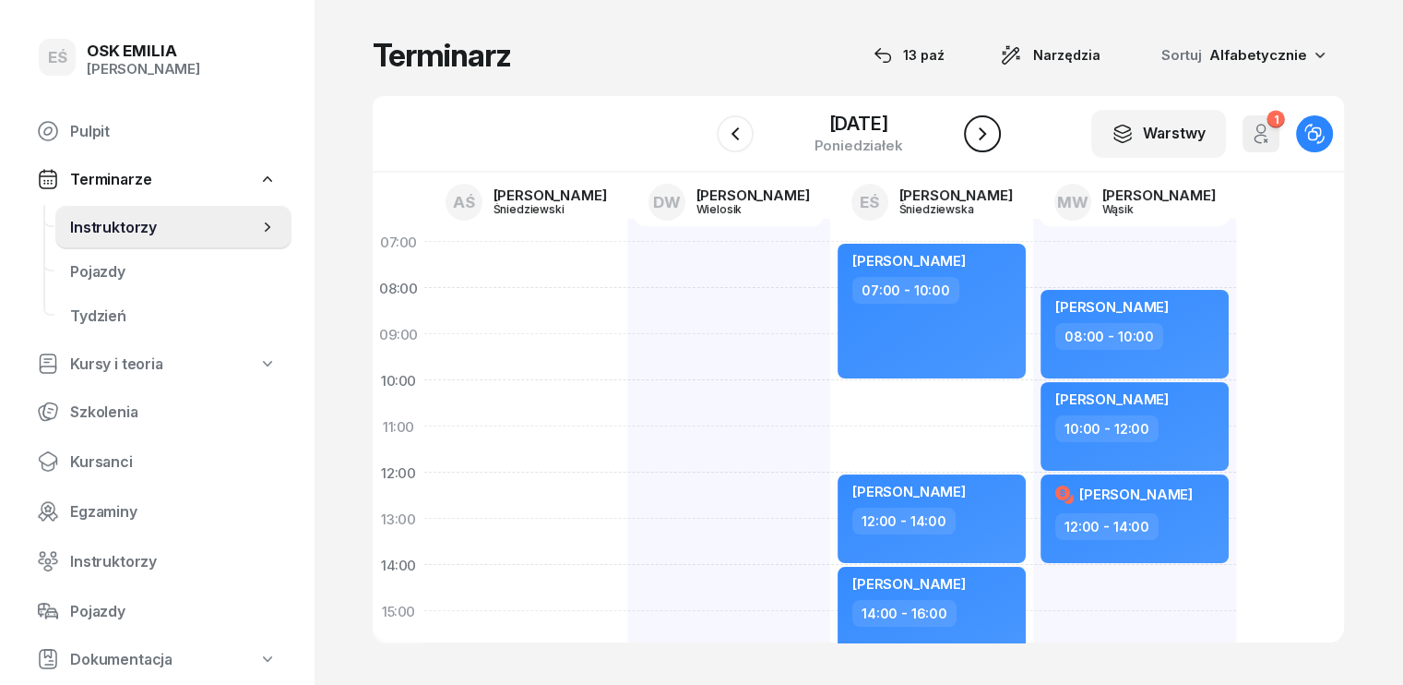
click at [980, 129] on icon "button" at bounding box center [982, 134] width 22 height 22
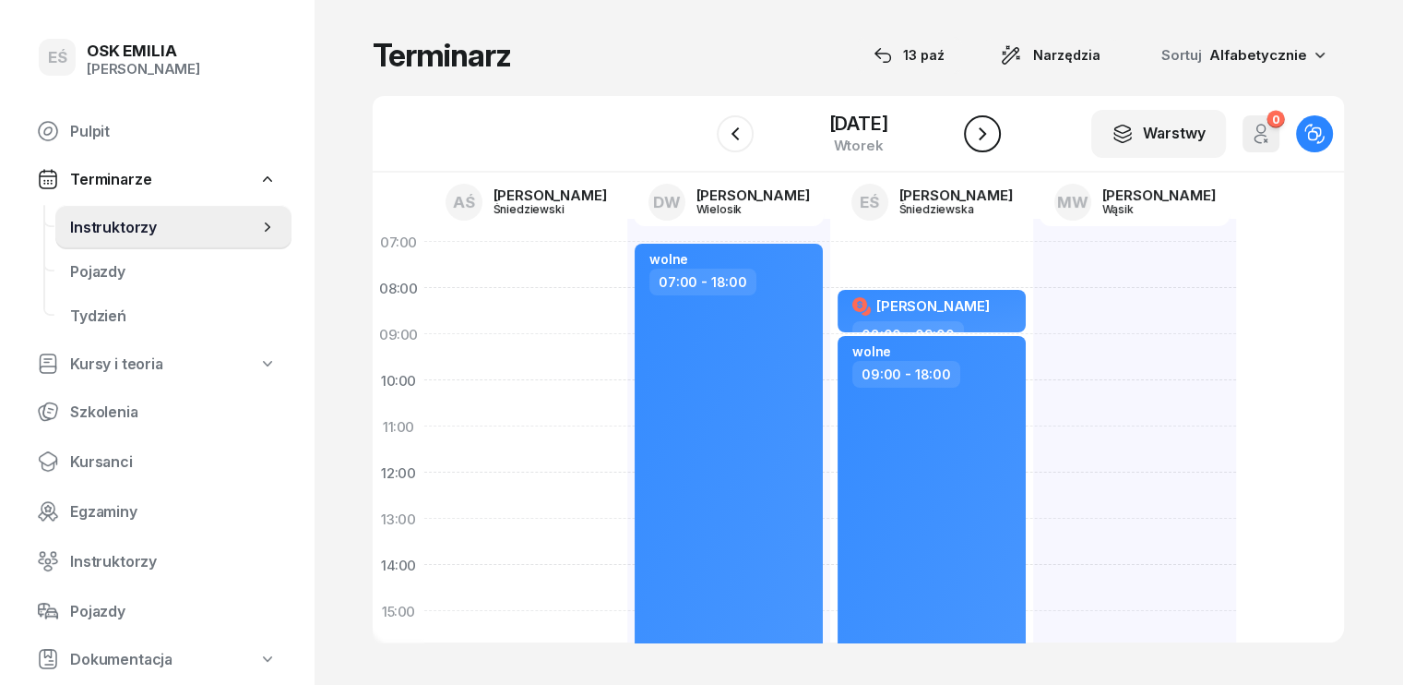
click at [982, 132] on icon "button" at bounding box center [982, 134] width 22 height 22
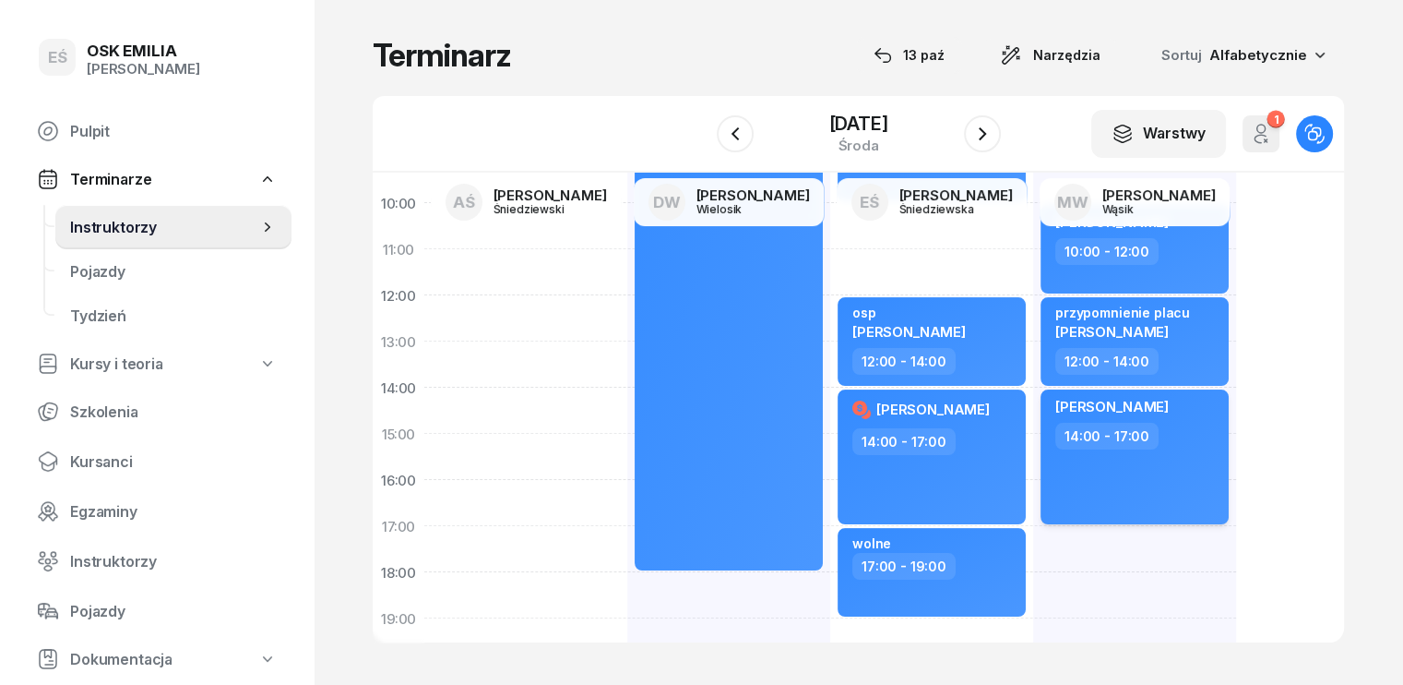
scroll to position [185, 0]
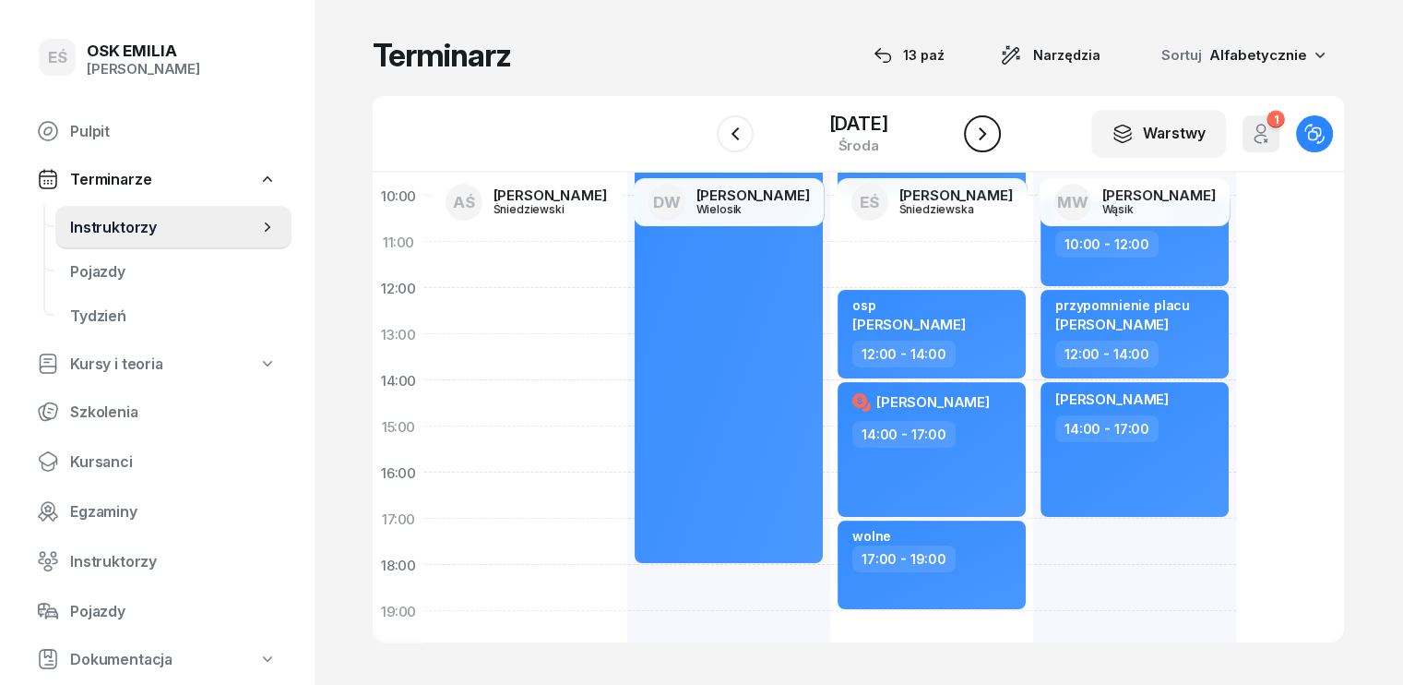
click at [990, 136] on icon "button" at bounding box center [982, 134] width 22 height 22
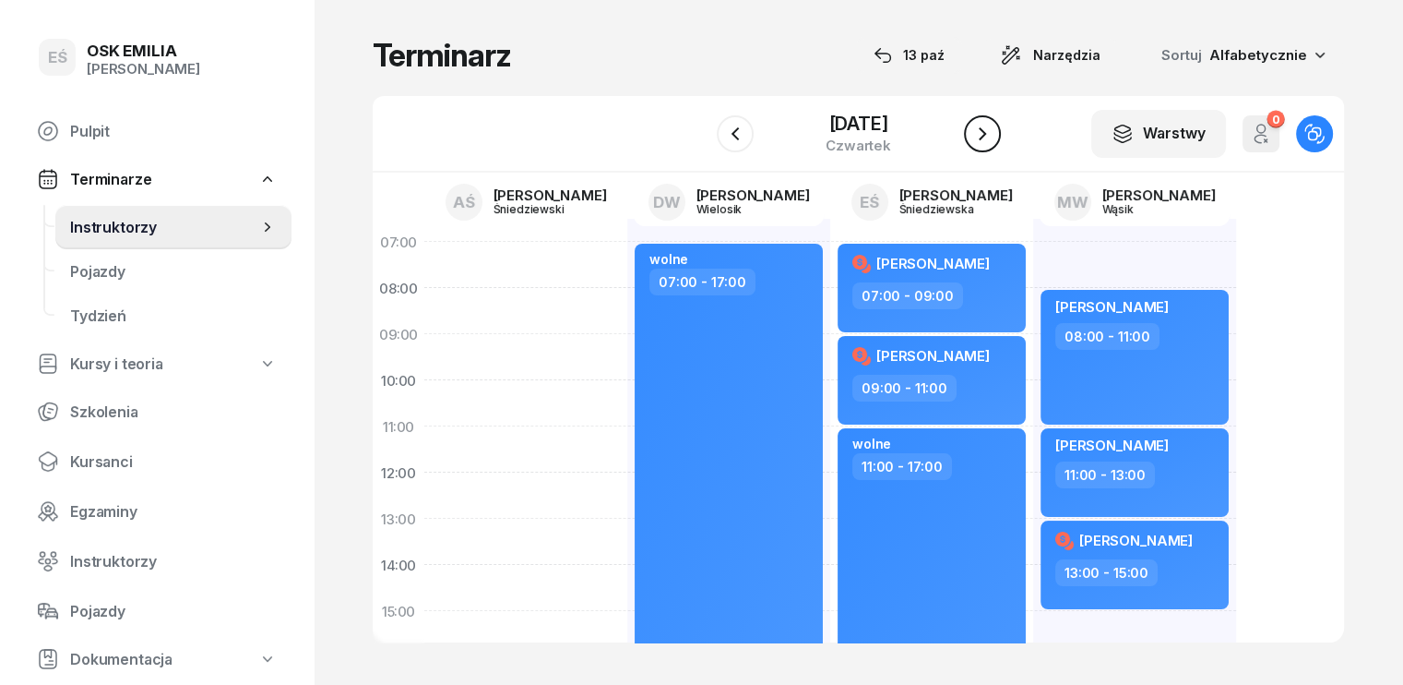
click at [970, 128] on button "button" at bounding box center [982, 133] width 37 height 37
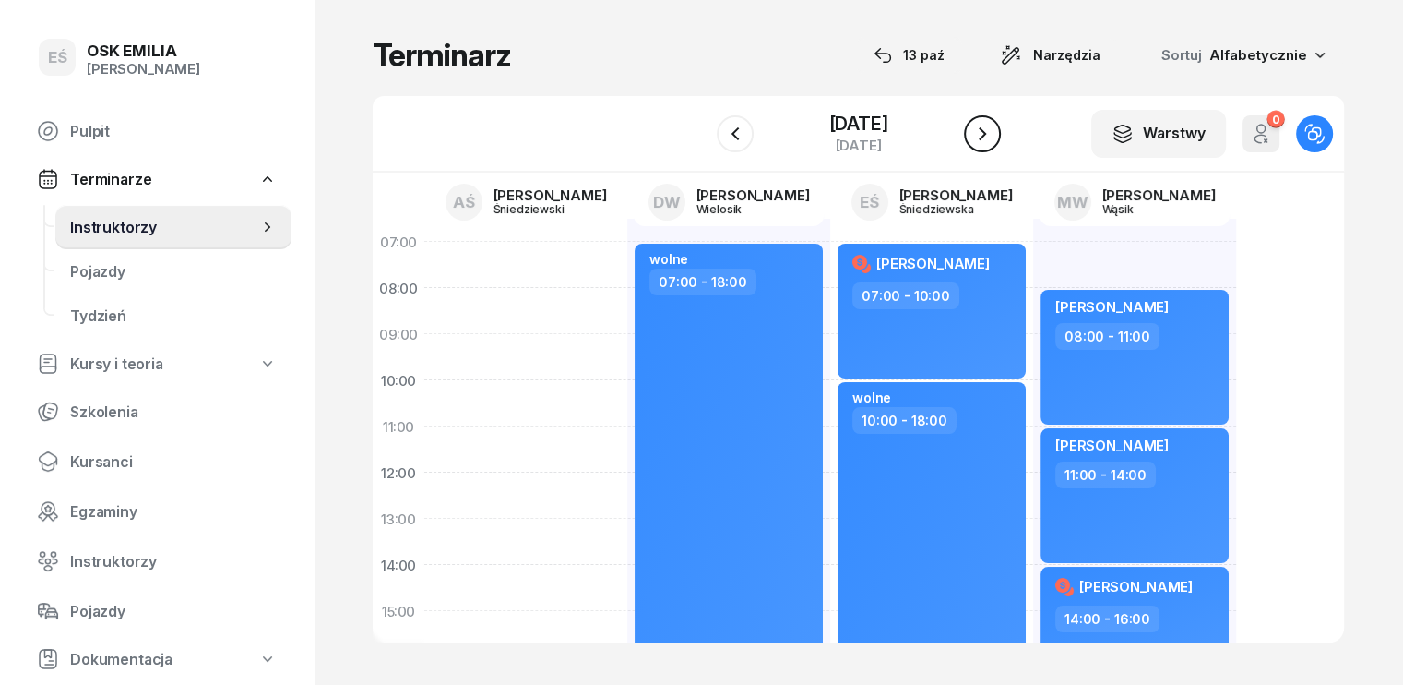
click at [981, 139] on icon "button" at bounding box center [982, 134] width 22 height 22
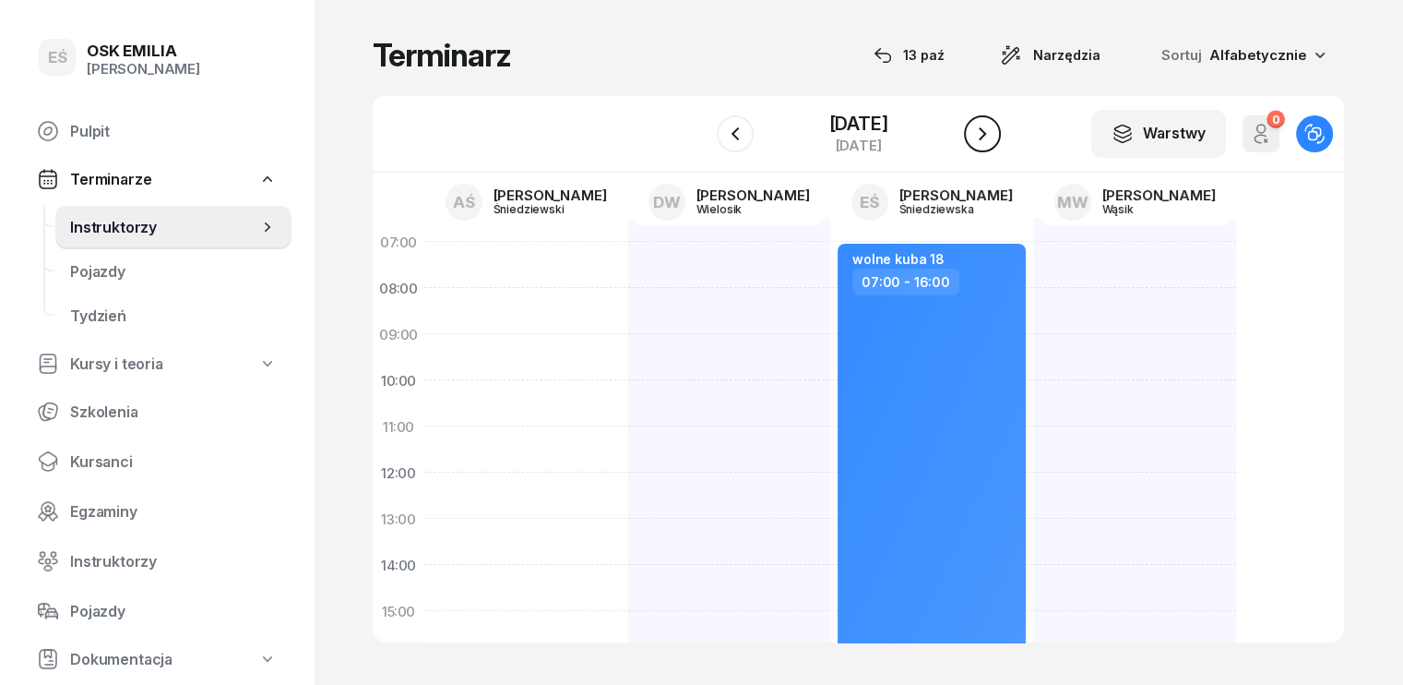
click at [981, 139] on icon "button" at bounding box center [982, 134] width 22 height 22
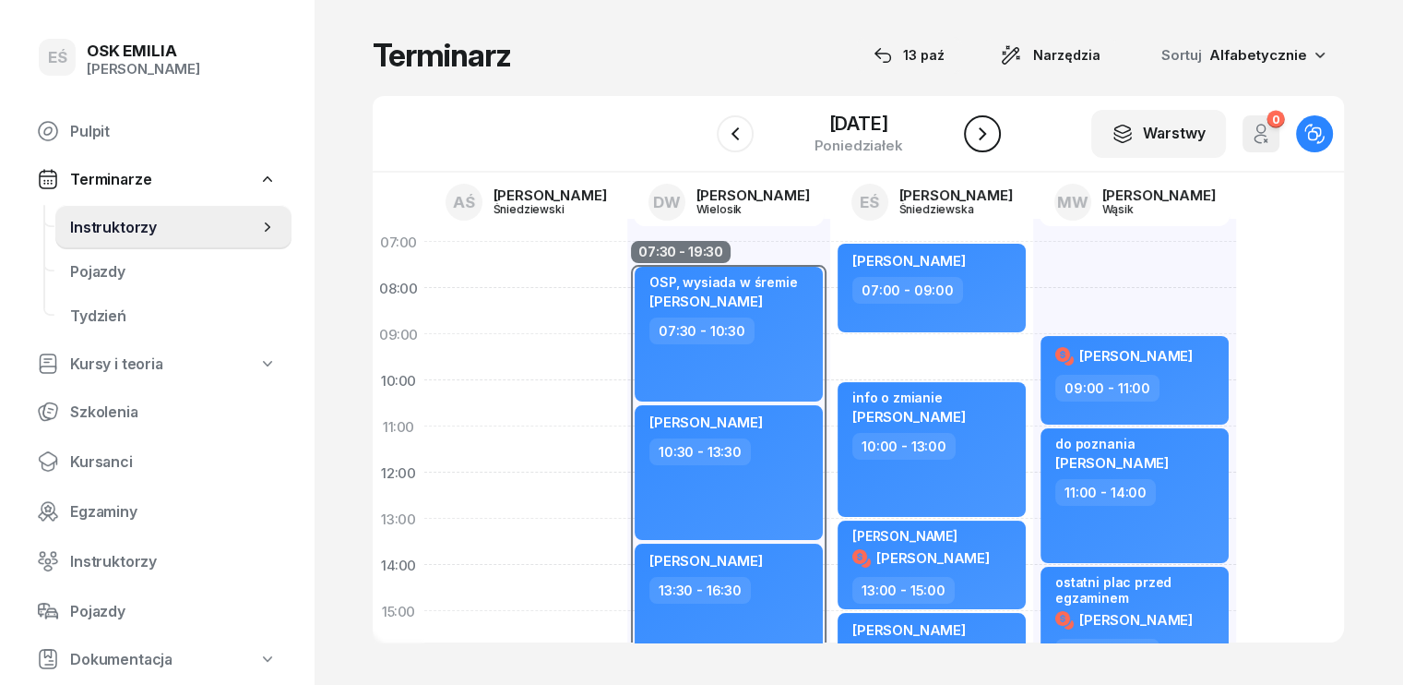
click at [985, 138] on icon "button" at bounding box center [982, 134] width 22 height 22
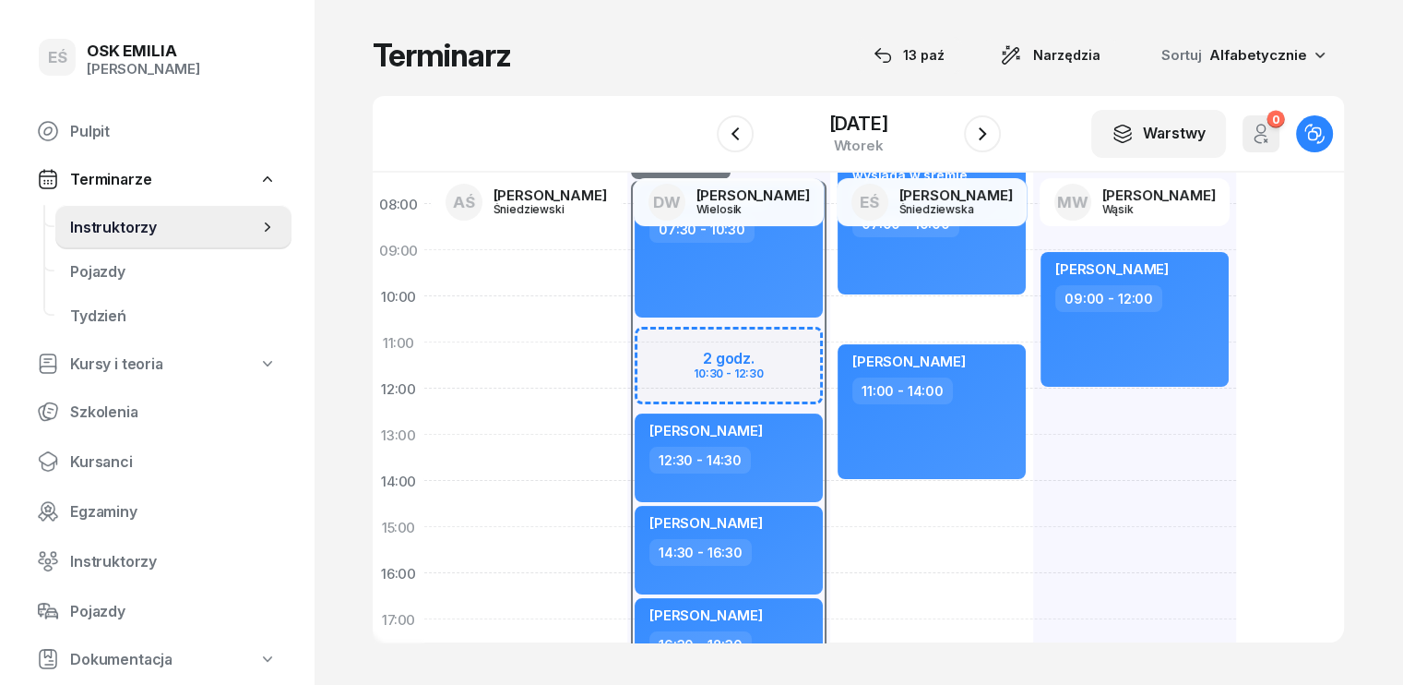
scroll to position [185, 0]
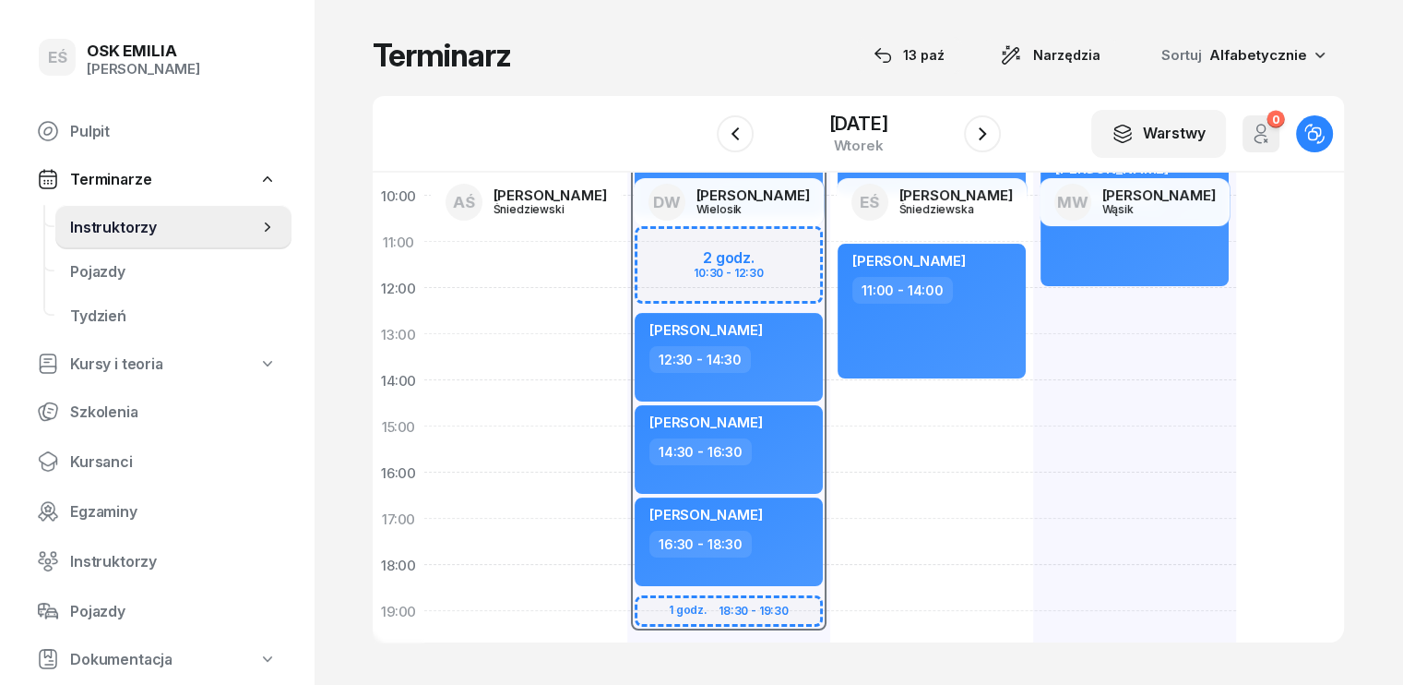
click at [1033, 305] on div "[PERSON_NAME] 09:00 - 12:00" at bounding box center [1134, 449] width 203 height 830
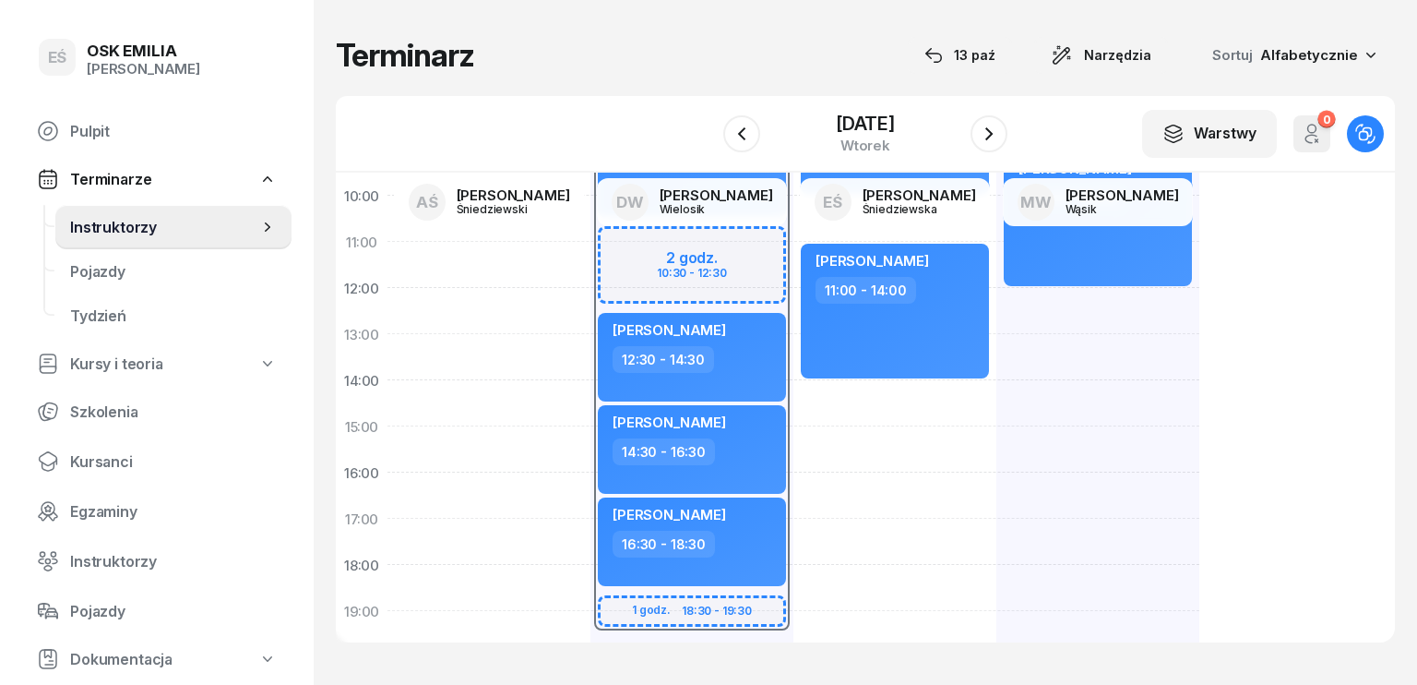
select select "12"
select select "14"
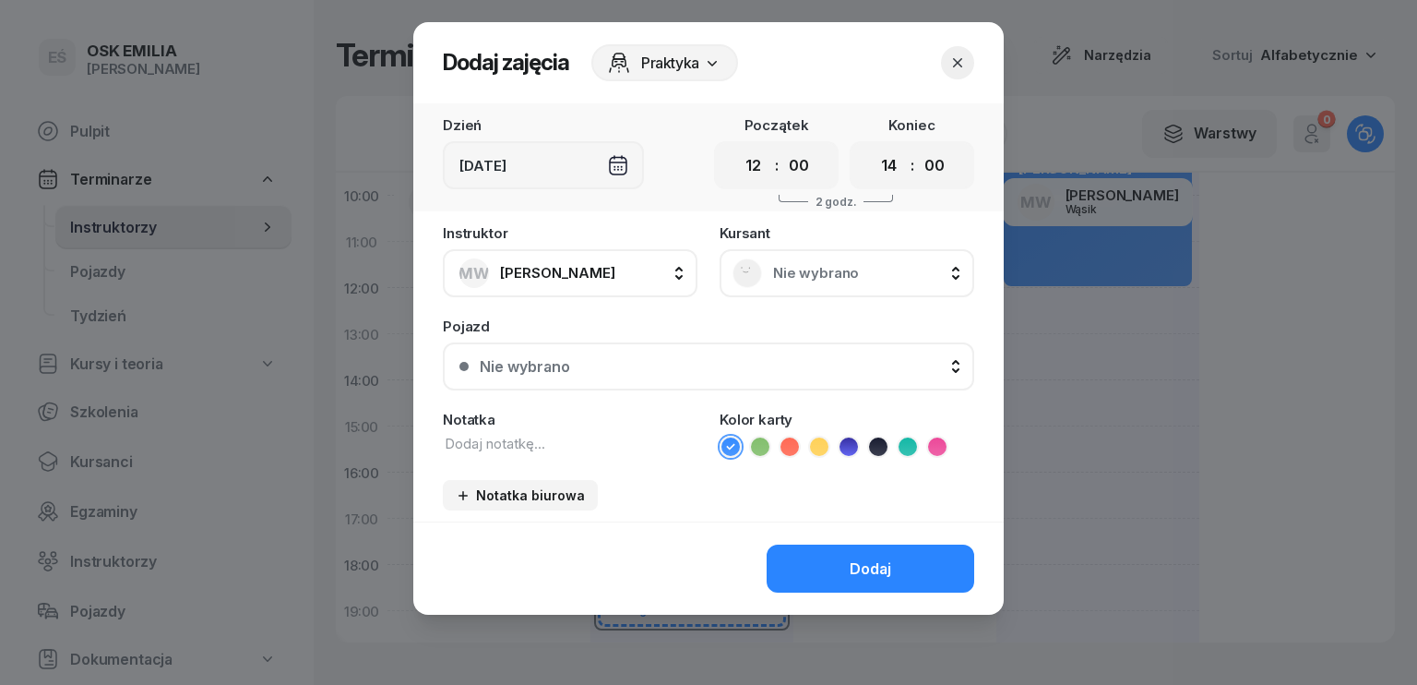
click at [829, 268] on span "Nie wybrano" at bounding box center [867, 273] width 188 height 17
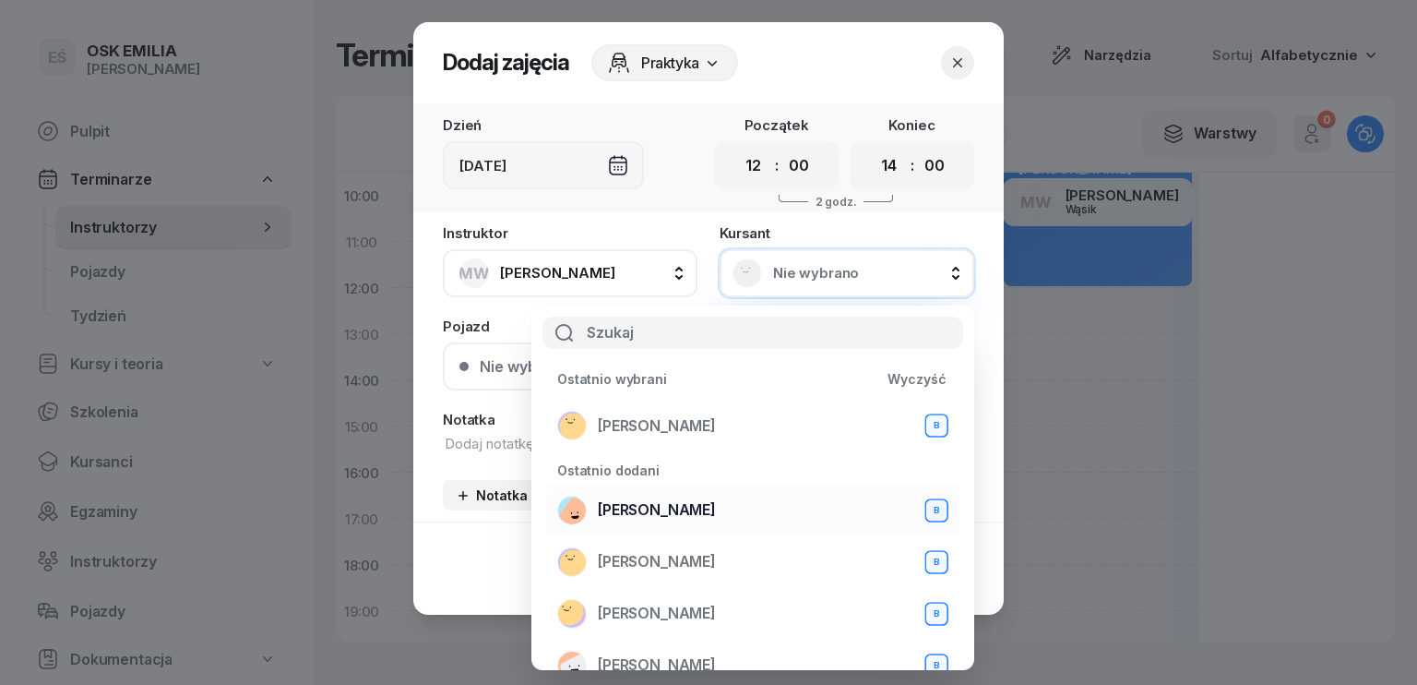
click at [668, 503] on span "[PERSON_NAME]" at bounding box center [657, 510] width 118 height 18
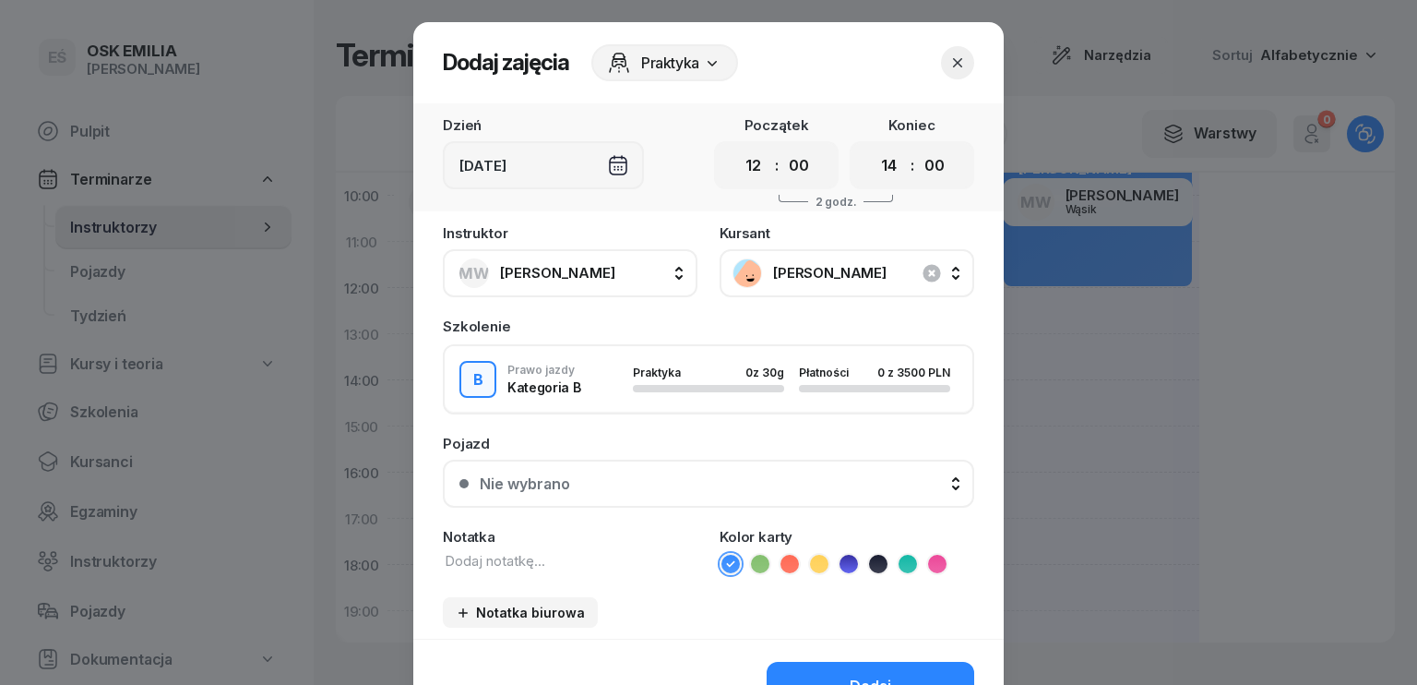
click at [941, 68] on div at bounding box center [957, 62] width 33 height 33
click at [948, 65] on icon "button" at bounding box center [957, 63] width 18 height 18
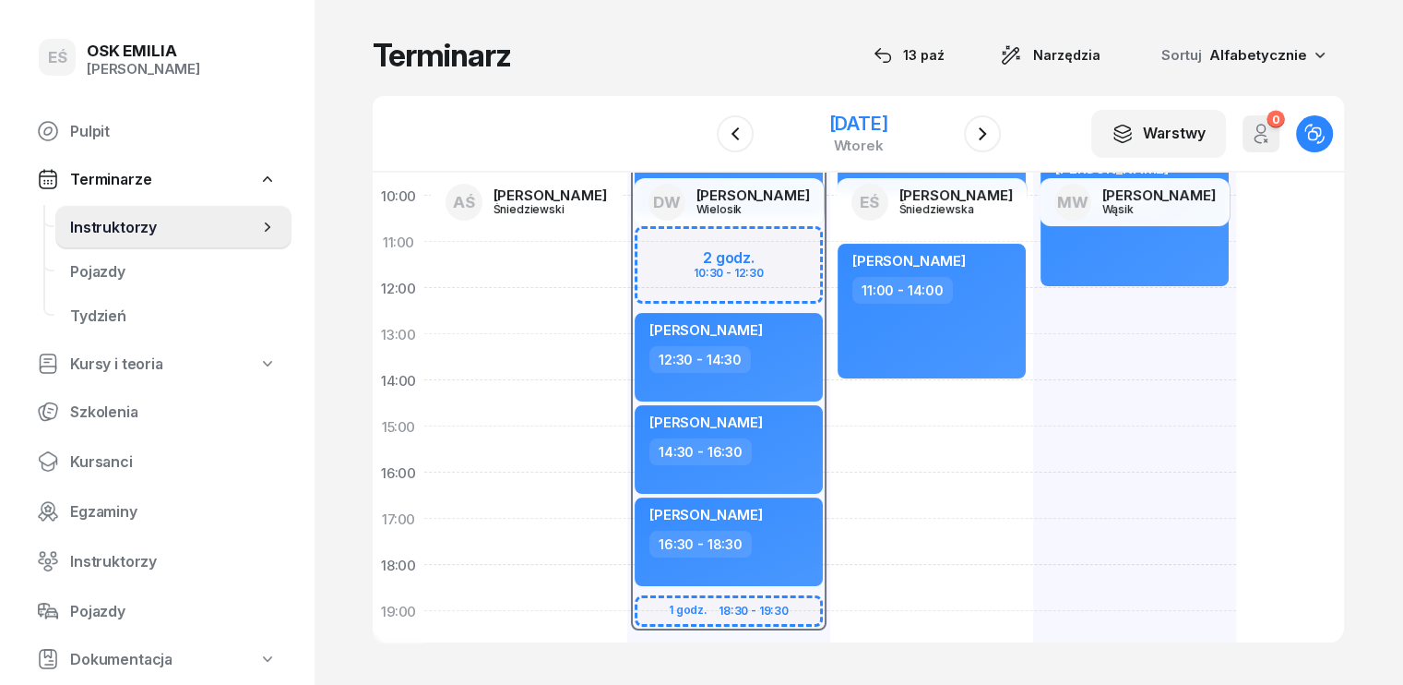
click at [828, 116] on div "[DATE]" at bounding box center [857, 123] width 59 height 18
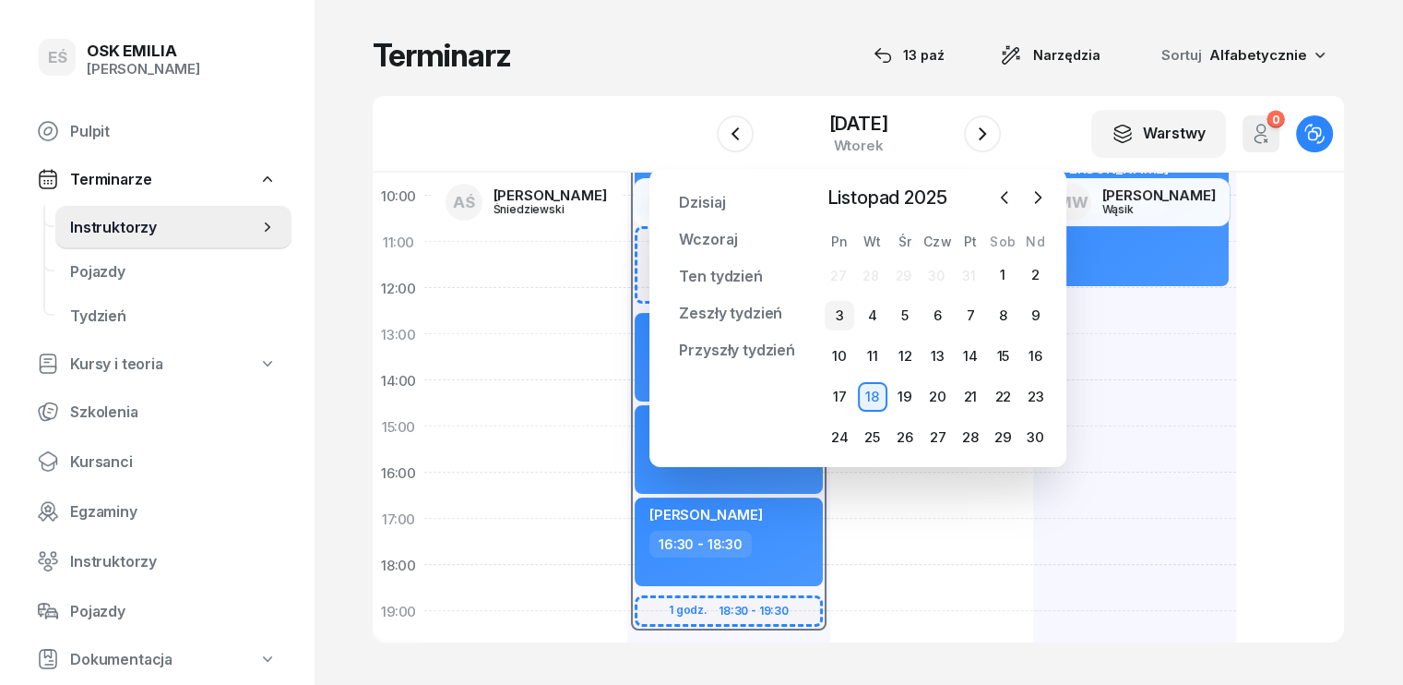
click at [841, 316] on div "3" at bounding box center [840, 316] width 30 height 30
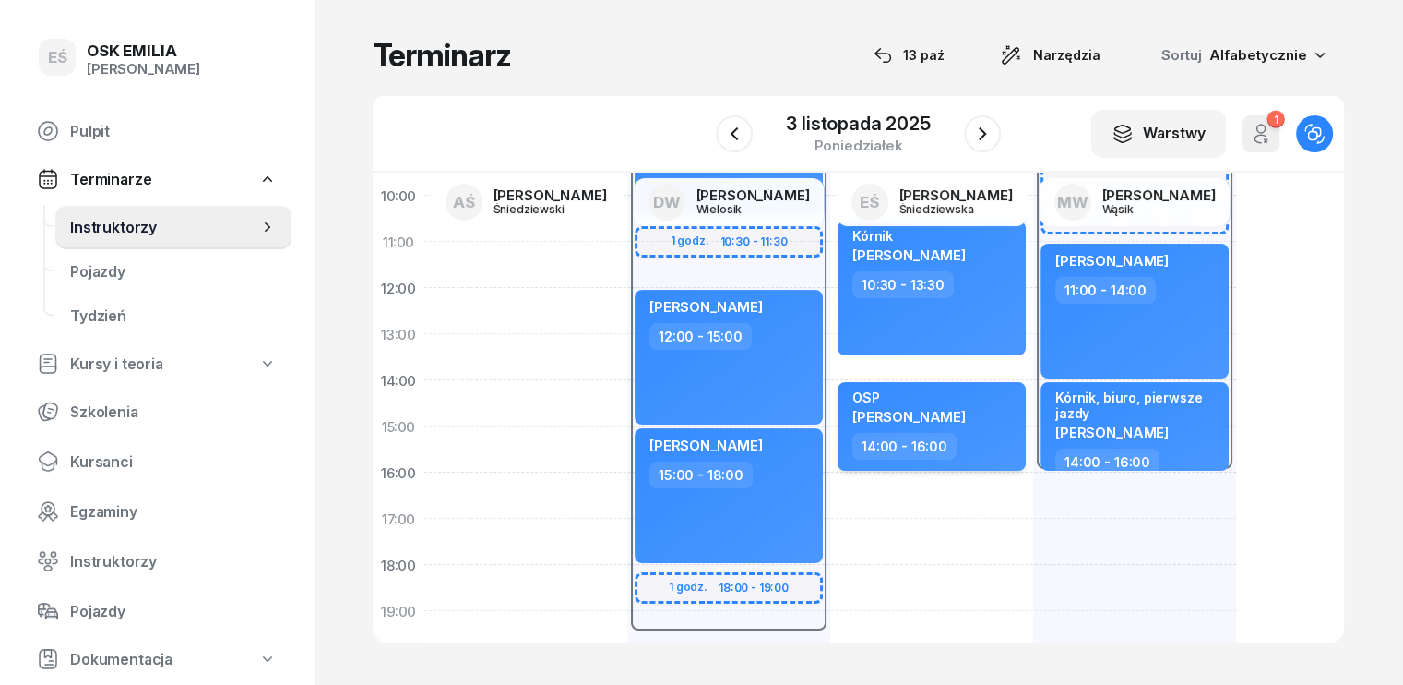
scroll to position [92, 0]
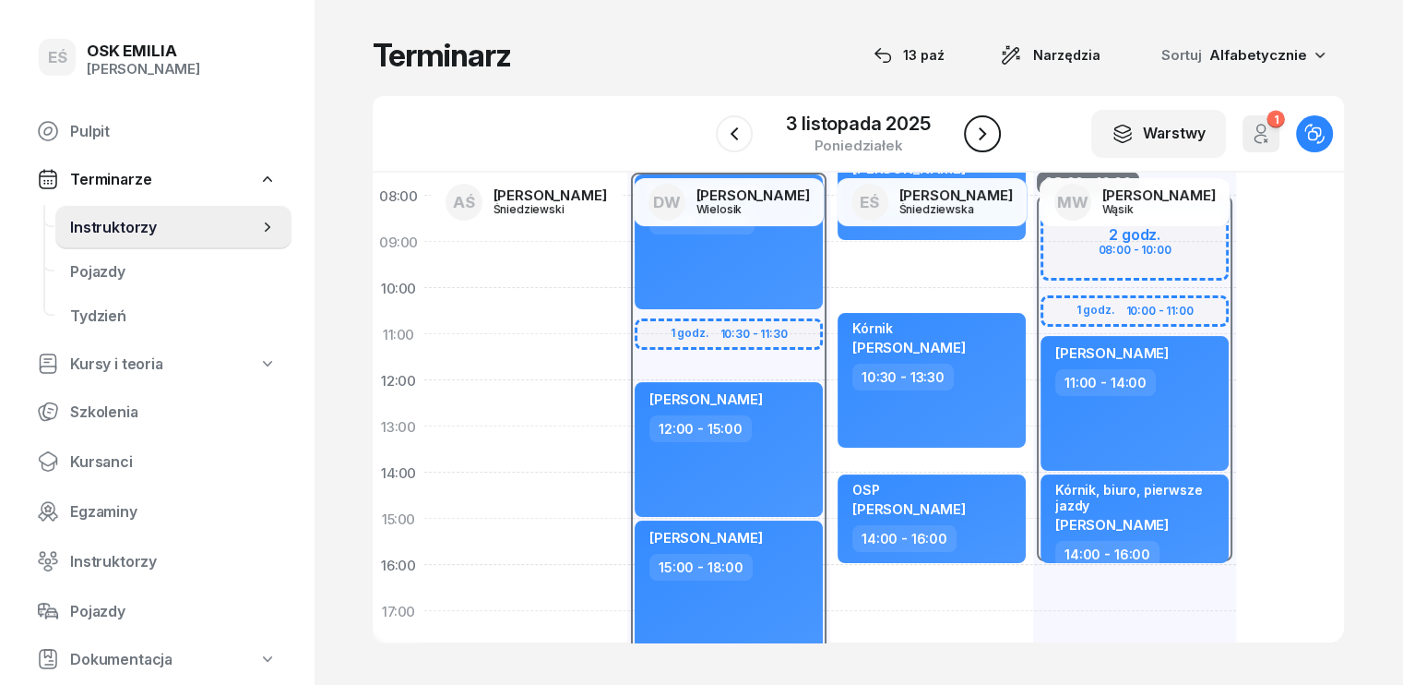
click at [982, 121] on button "button" at bounding box center [982, 133] width 37 height 37
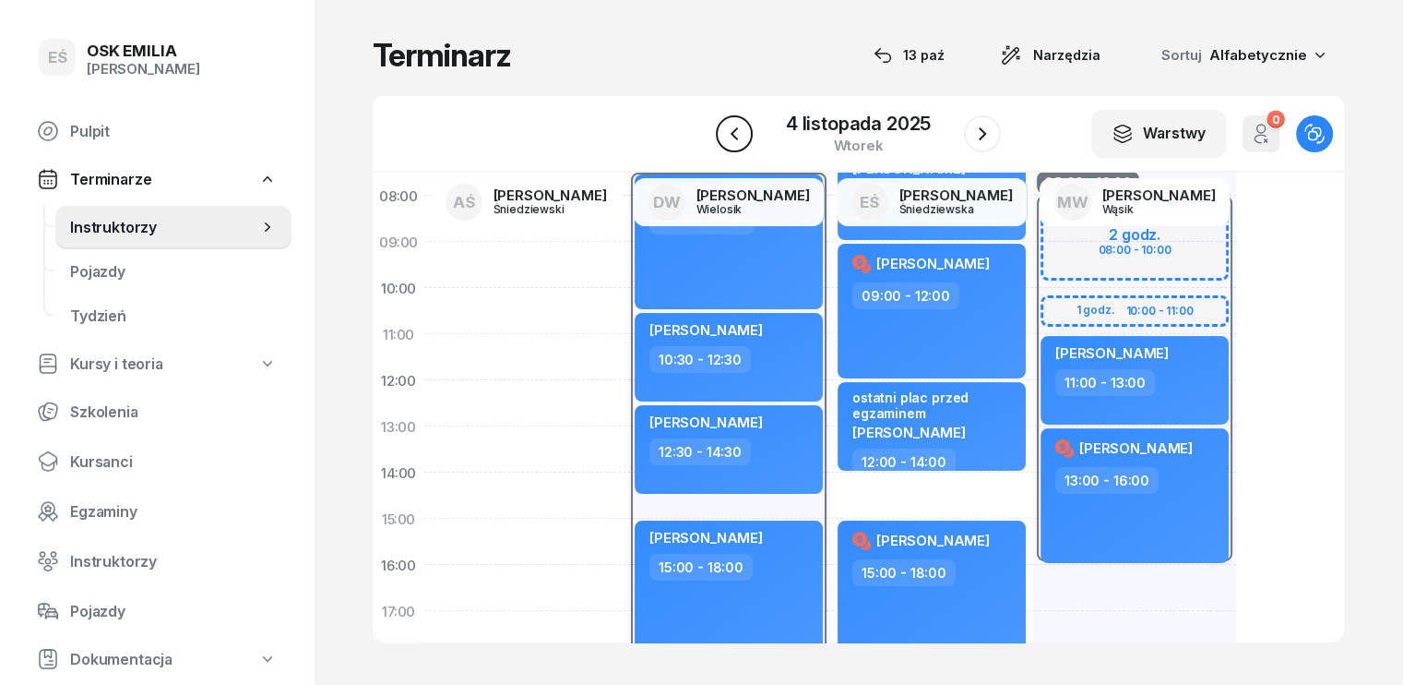
click at [724, 137] on icon "button" at bounding box center [734, 134] width 22 height 22
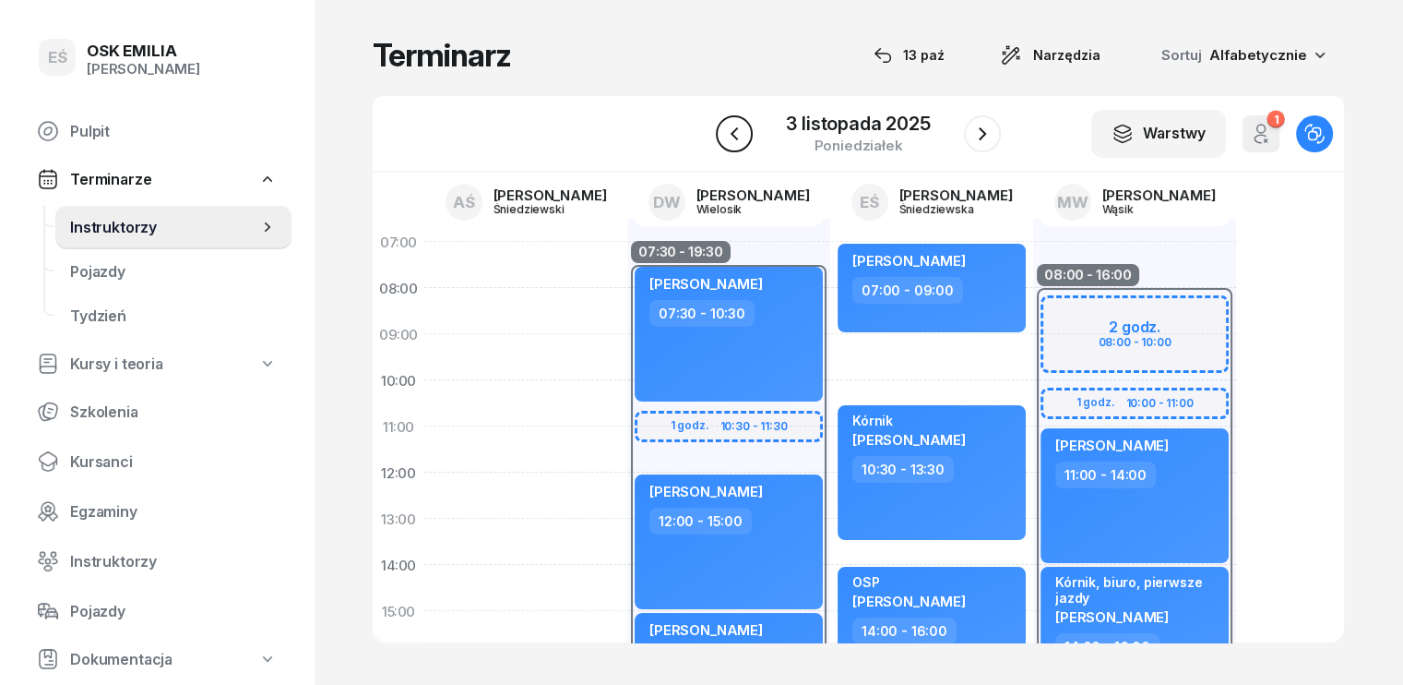
click at [739, 132] on icon "button" at bounding box center [734, 134] width 22 height 22
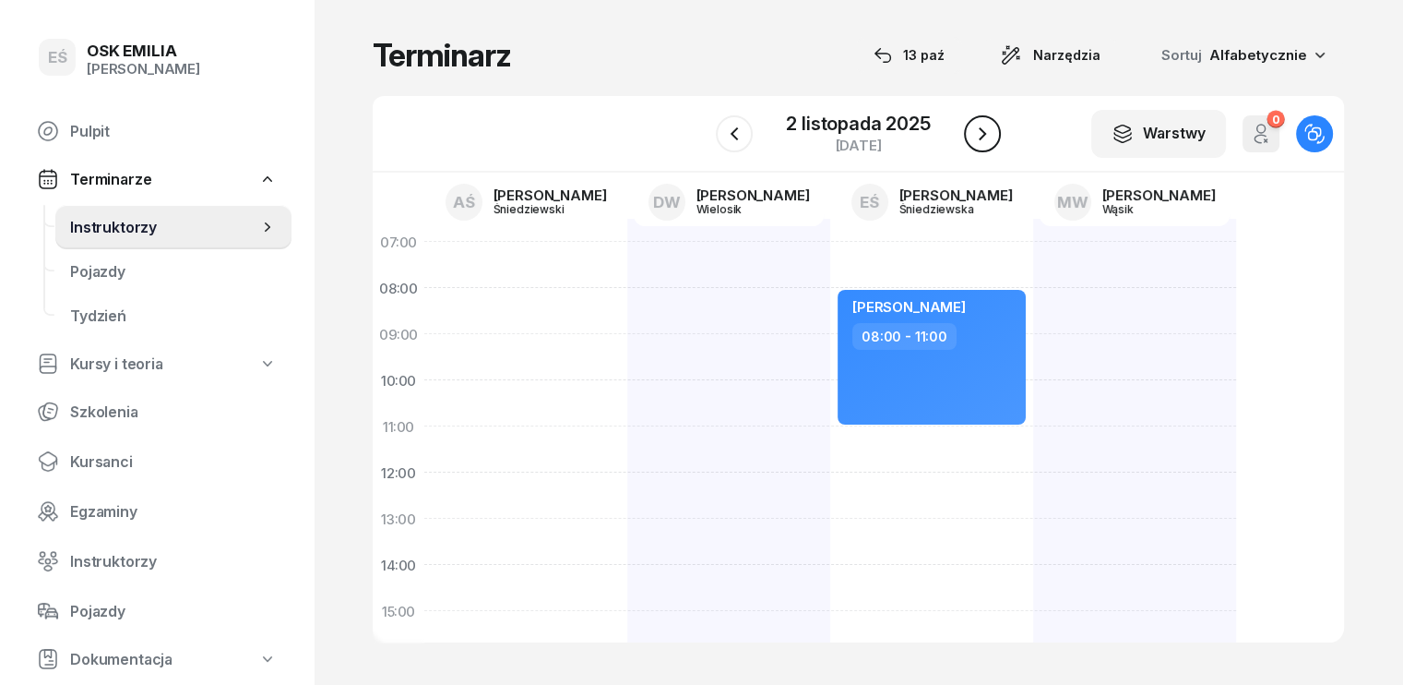
click at [986, 140] on icon "button" at bounding box center [982, 134] width 22 height 22
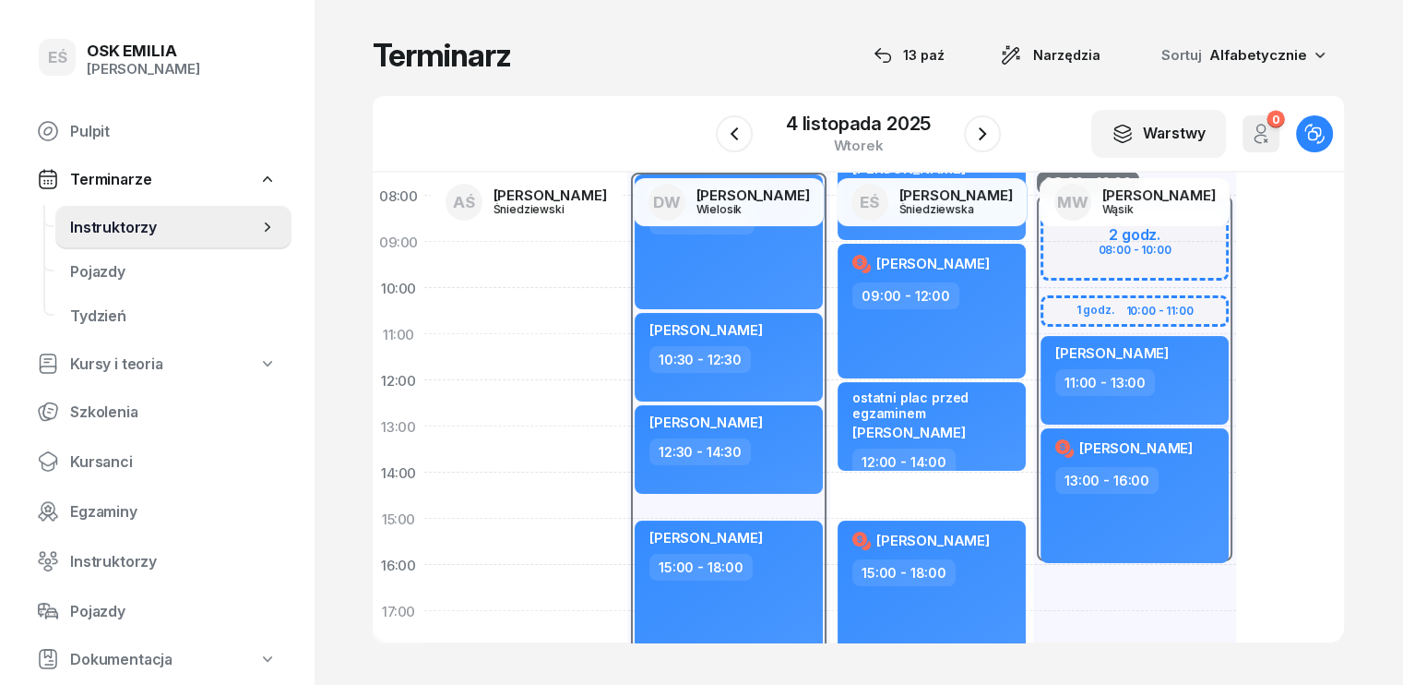
scroll to position [92, 0]
click at [1033, 582] on div "08:00 - 16:00 2 godz. 08:00 - 10:00 1 godz. 10:00 - 11:00 [PERSON_NAME] 11:00 -…" at bounding box center [1134, 541] width 203 height 830
select select "16"
select select "18"
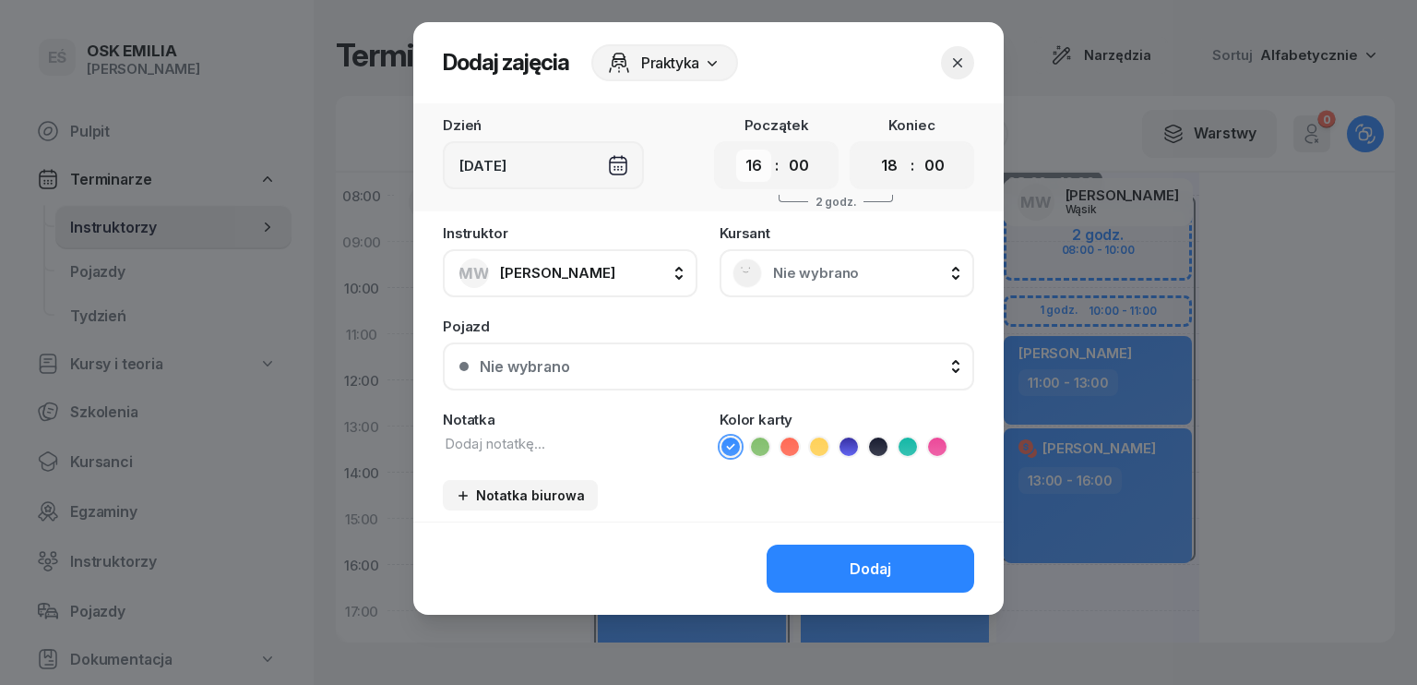
click at [768, 158] on select "00 01 02 03 04 05 06 07 08 09 10 11 12 13 14 15 16 17 18 19 20 21 22 23" at bounding box center [753, 165] width 35 height 32
select select "09"
click at [736, 149] on select "00 01 02 03 04 05 06 07 08 09 10 11 12 13 14 15 16 17 18 19 20 21 22 23" at bounding box center [753, 165] width 35 height 32
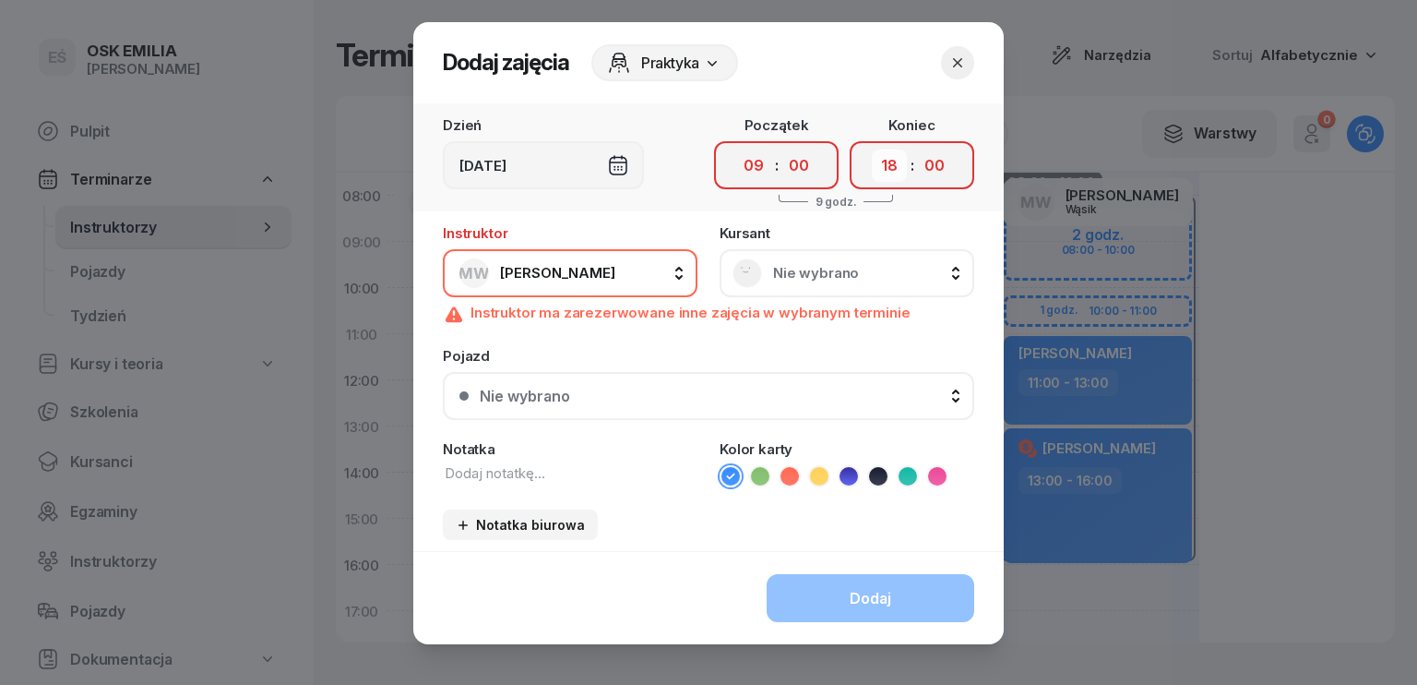
drag, startPoint x: 883, startPoint y: 165, endPoint x: 879, endPoint y: 180, distance: 15.2
click at [883, 165] on select "00 01 02 03 04 05 06 07 08 09 10 11 12 13 14 15 16 17 18 19 20 21 22 23" at bounding box center [889, 165] width 35 height 32
click at [953, 64] on icon "button" at bounding box center [957, 62] width 9 height 9
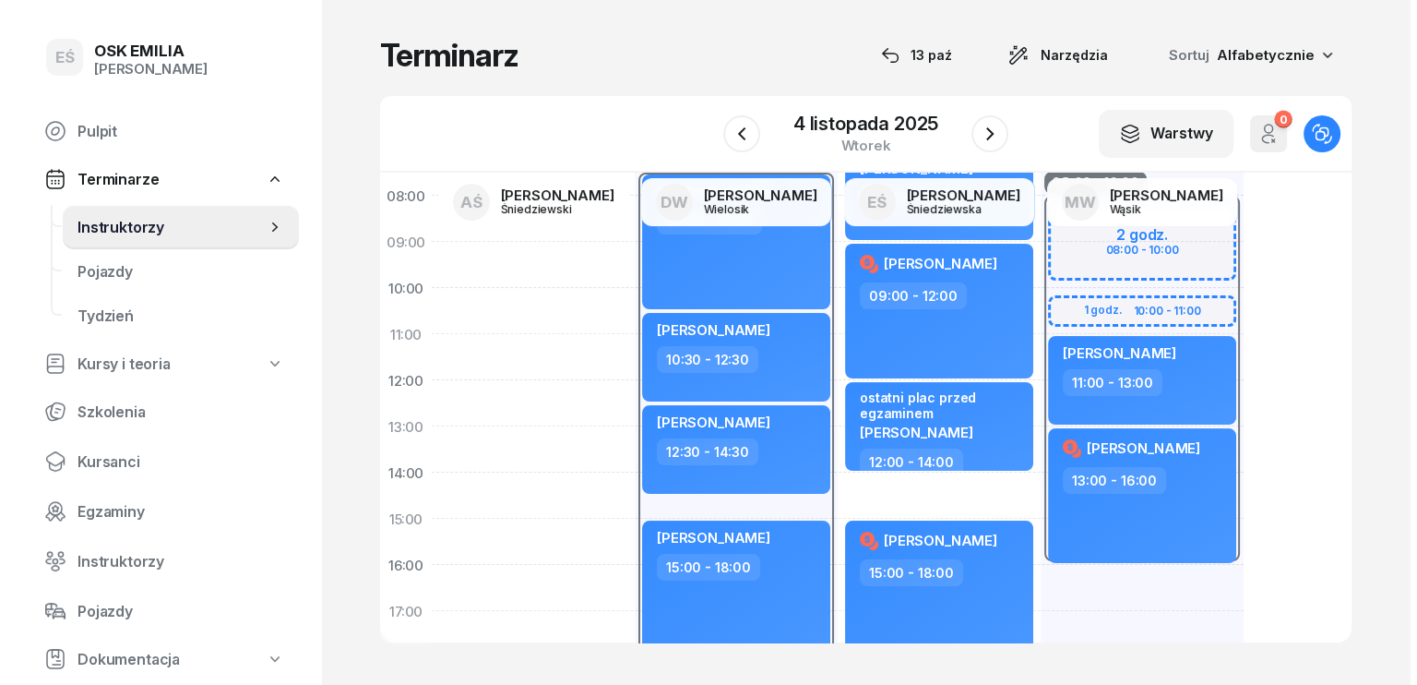
scroll to position [185, 0]
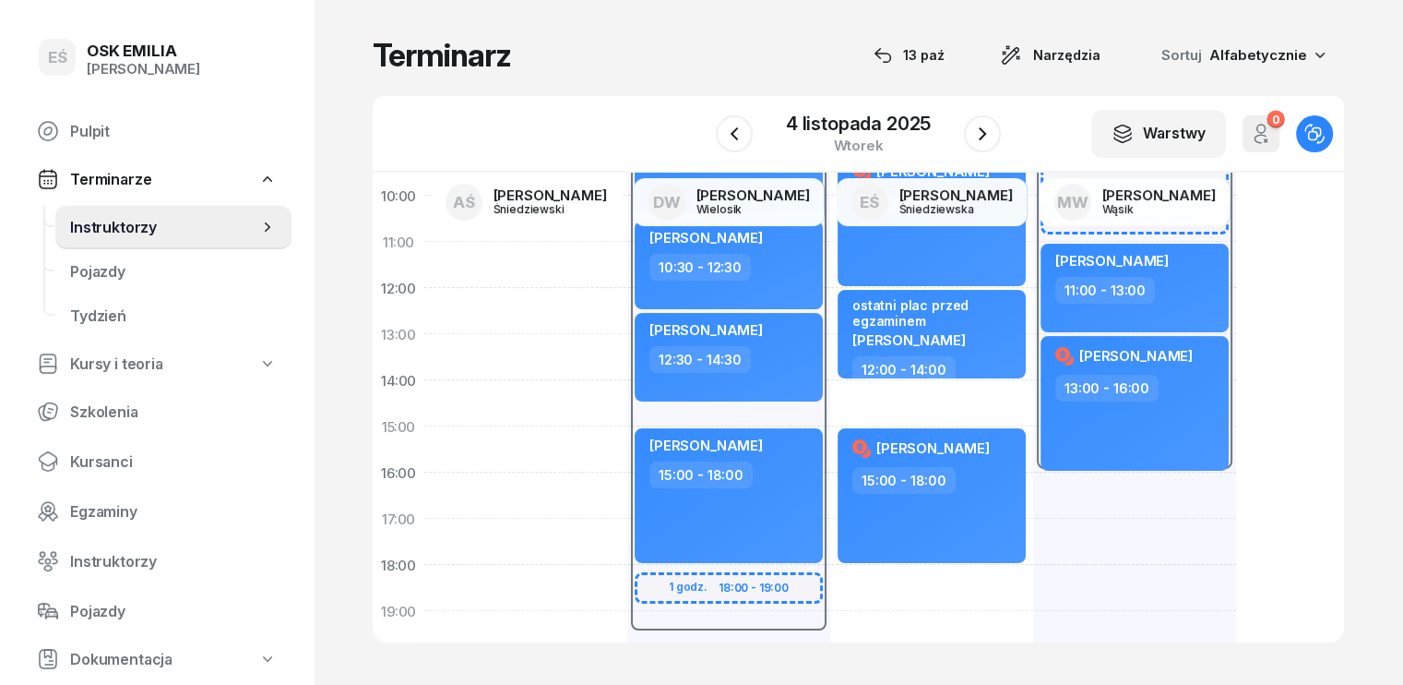
click at [1033, 482] on div "08:00 - 16:00 2 godz. 08:00 - 10:00 1 godz. 10:00 - 11:00 [PERSON_NAME] 11:00 -…" at bounding box center [1134, 449] width 203 height 830
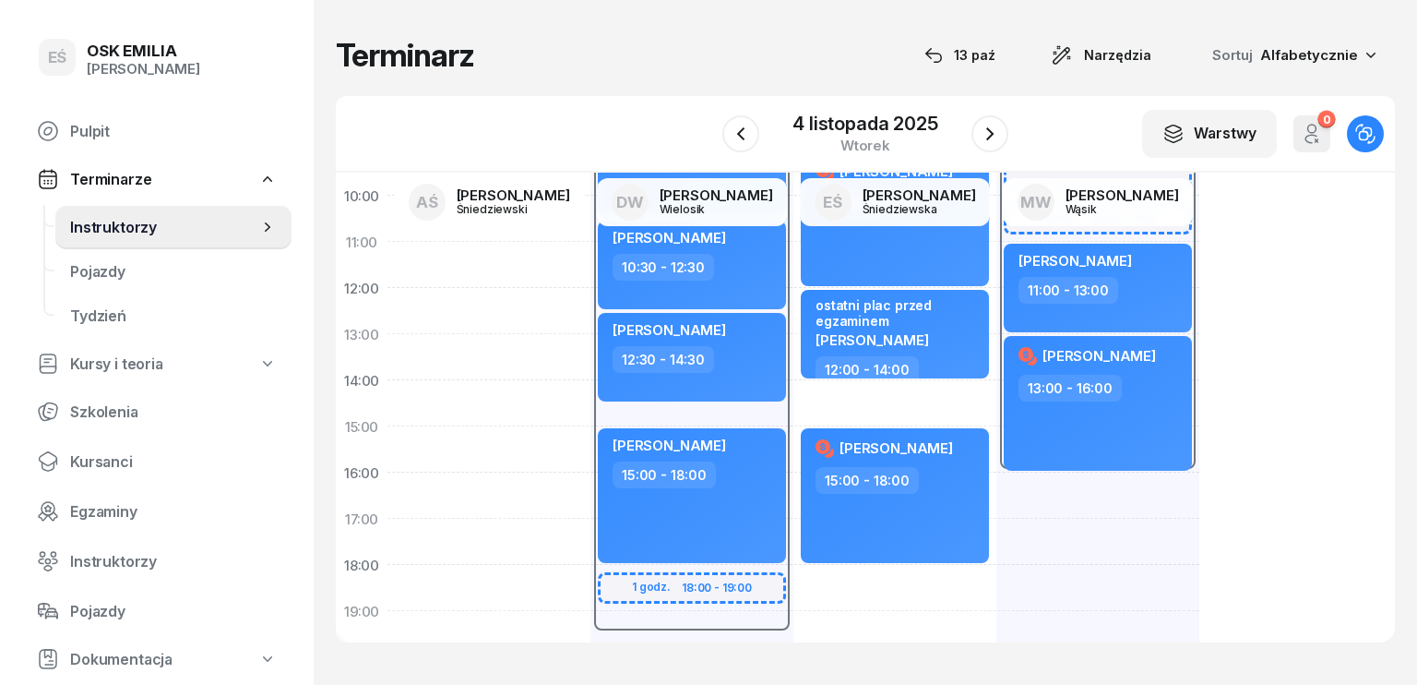
select select "16"
select select "18"
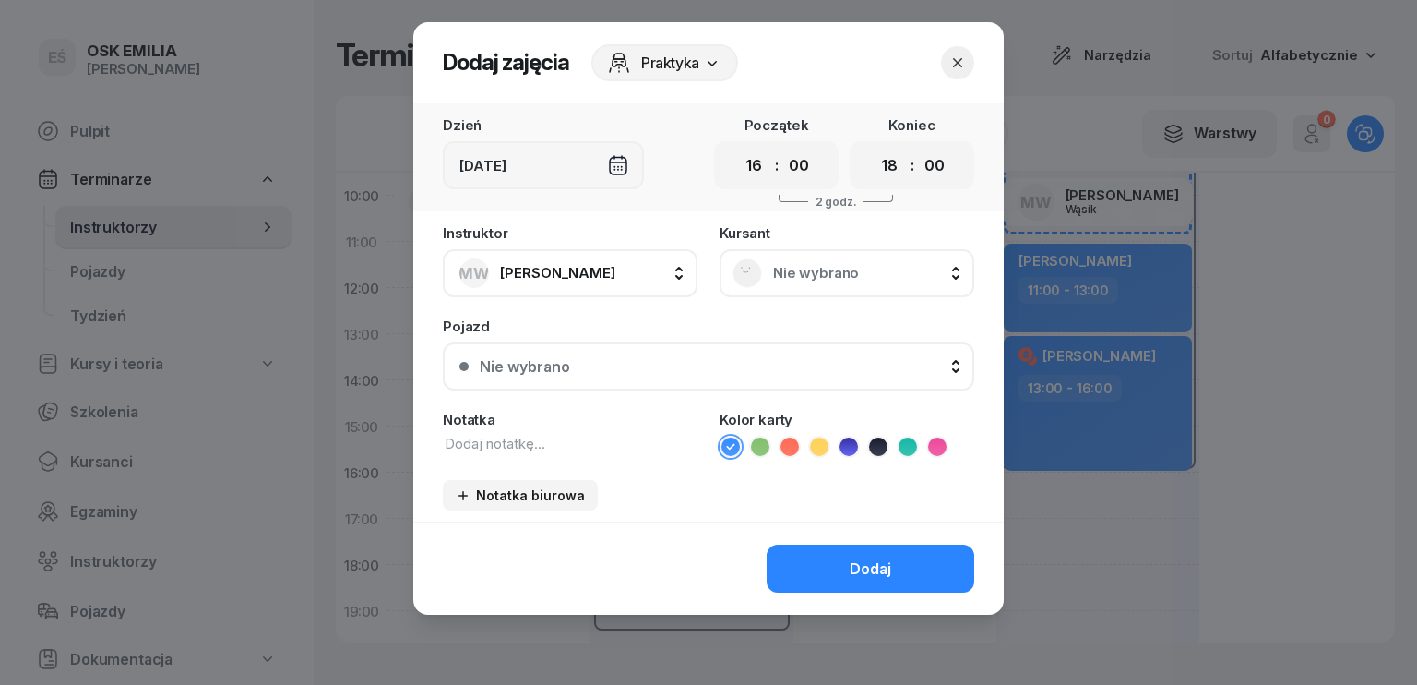
click at [834, 258] on div "Nie wybrano" at bounding box center [846, 273] width 229 height 30
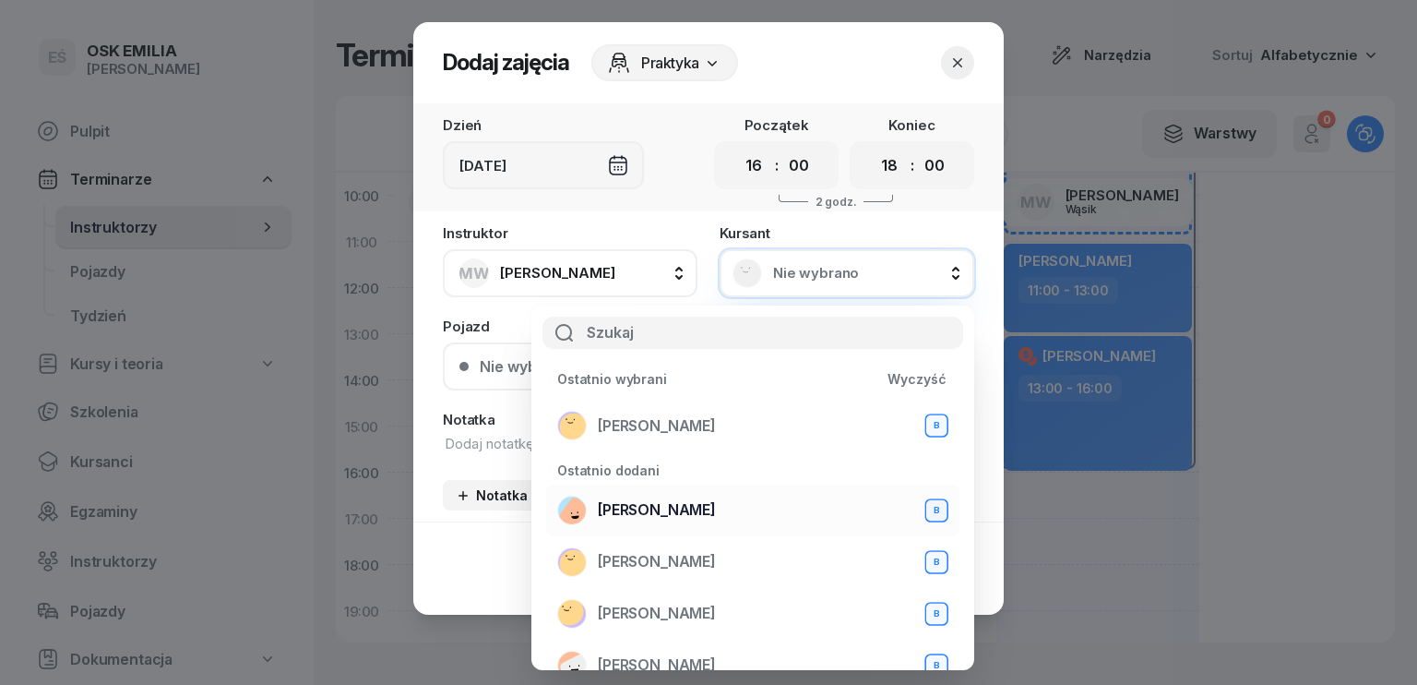
click at [652, 499] on div "[PERSON_NAME] B" at bounding box center [752, 510] width 391 height 30
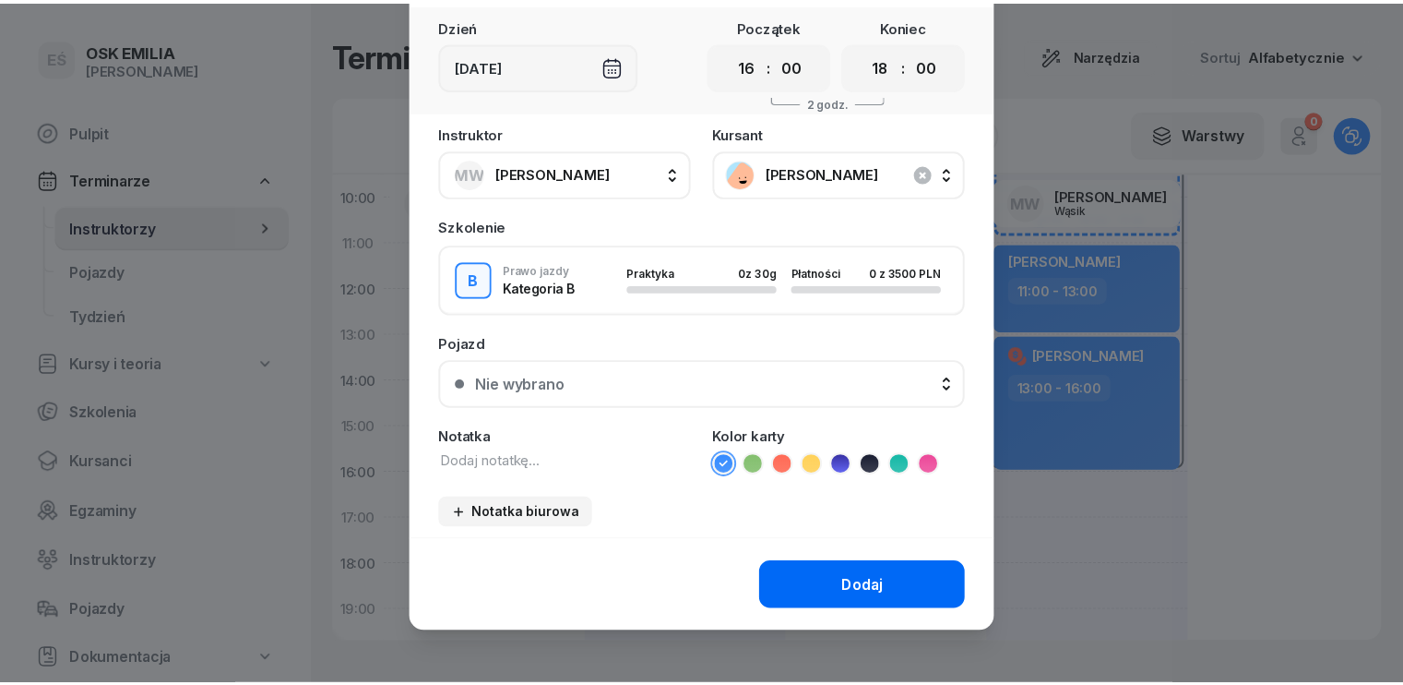
scroll to position [103, 0]
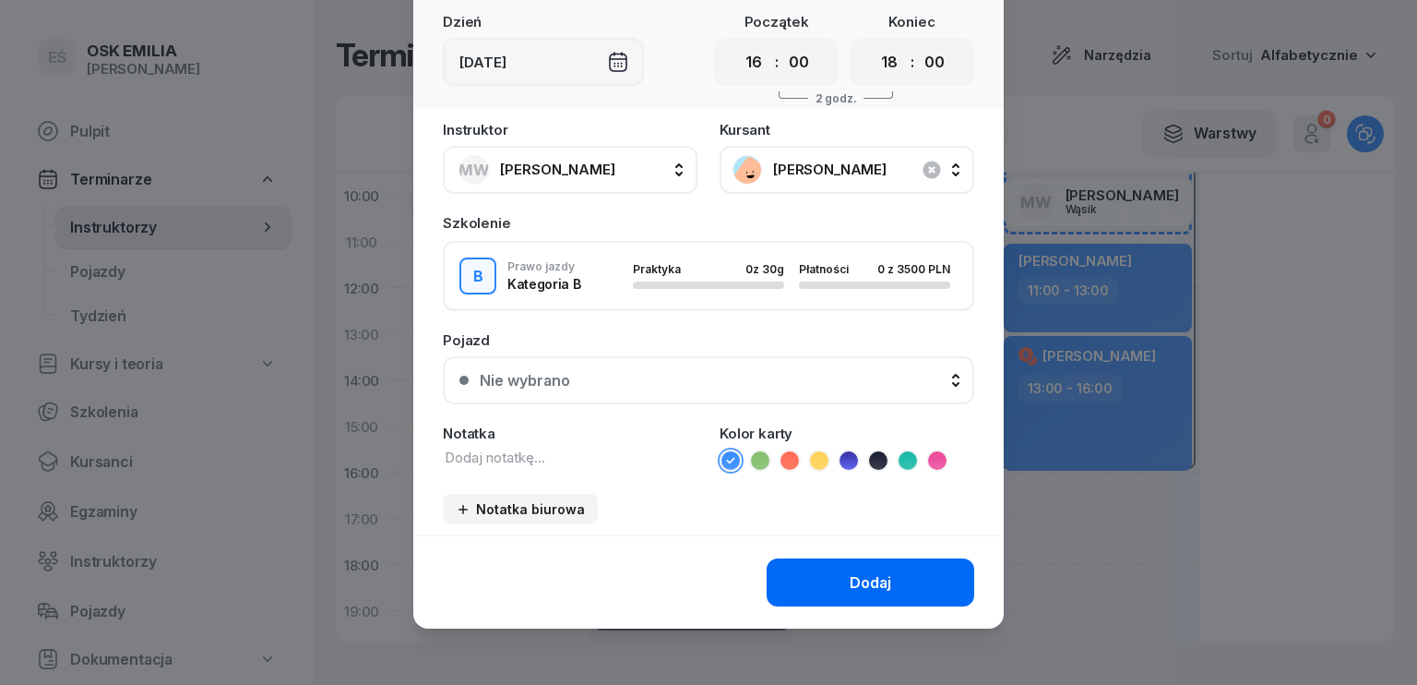
click at [851, 577] on div "Dodaj" at bounding box center [871, 583] width 42 height 18
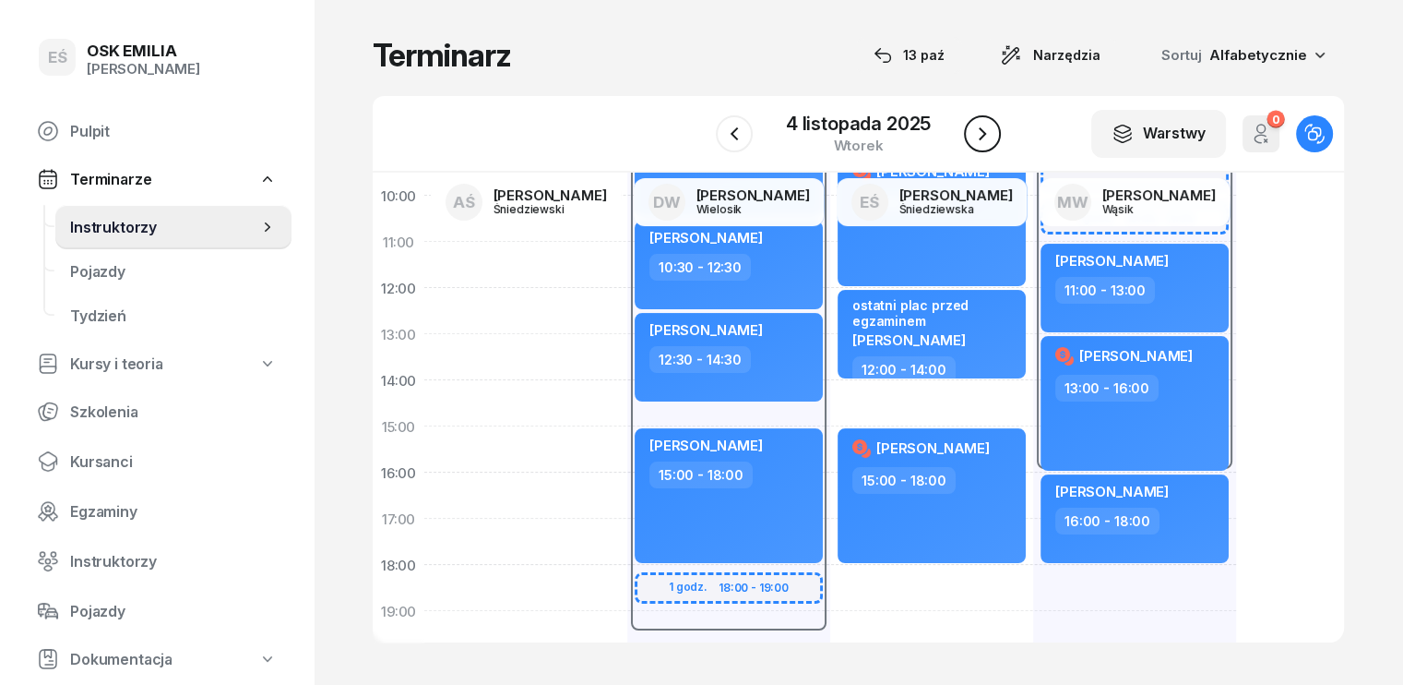
click at [992, 138] on icon "button" at bounding box center [982, 134] width 22 height 22
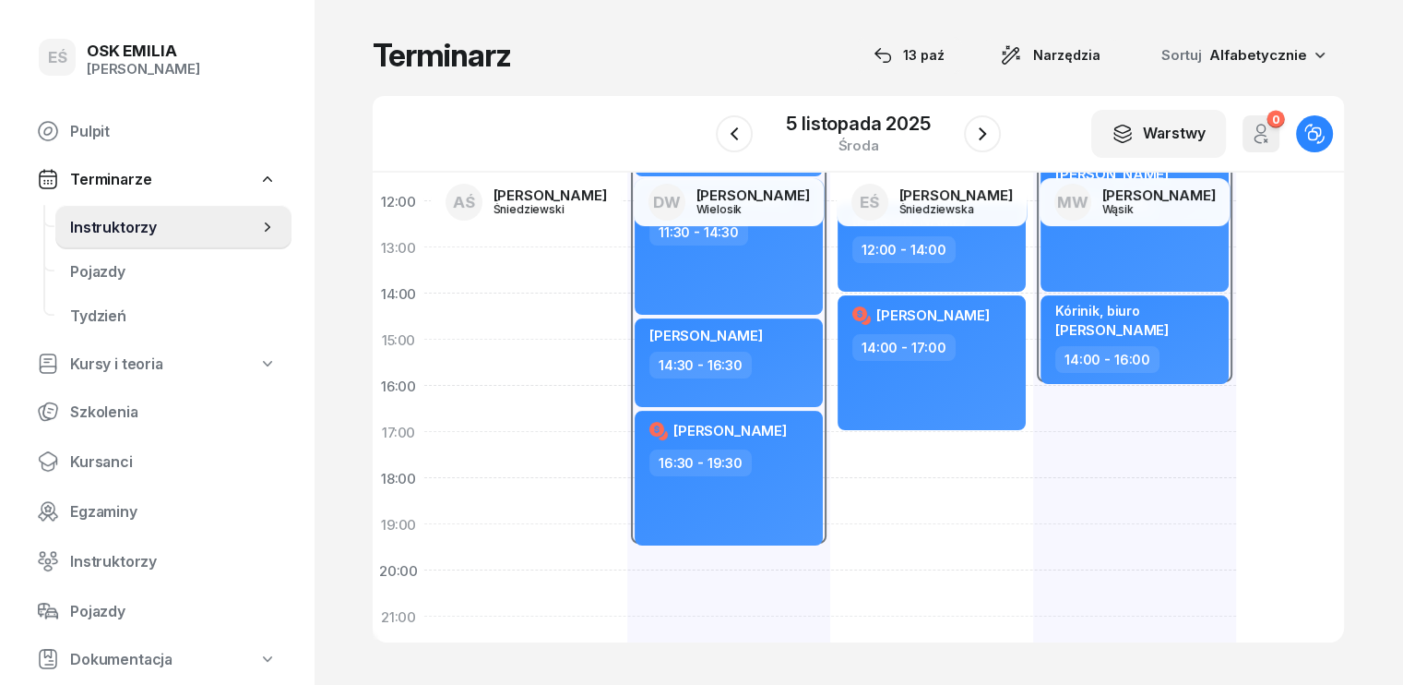
scroll to position [277, 0]
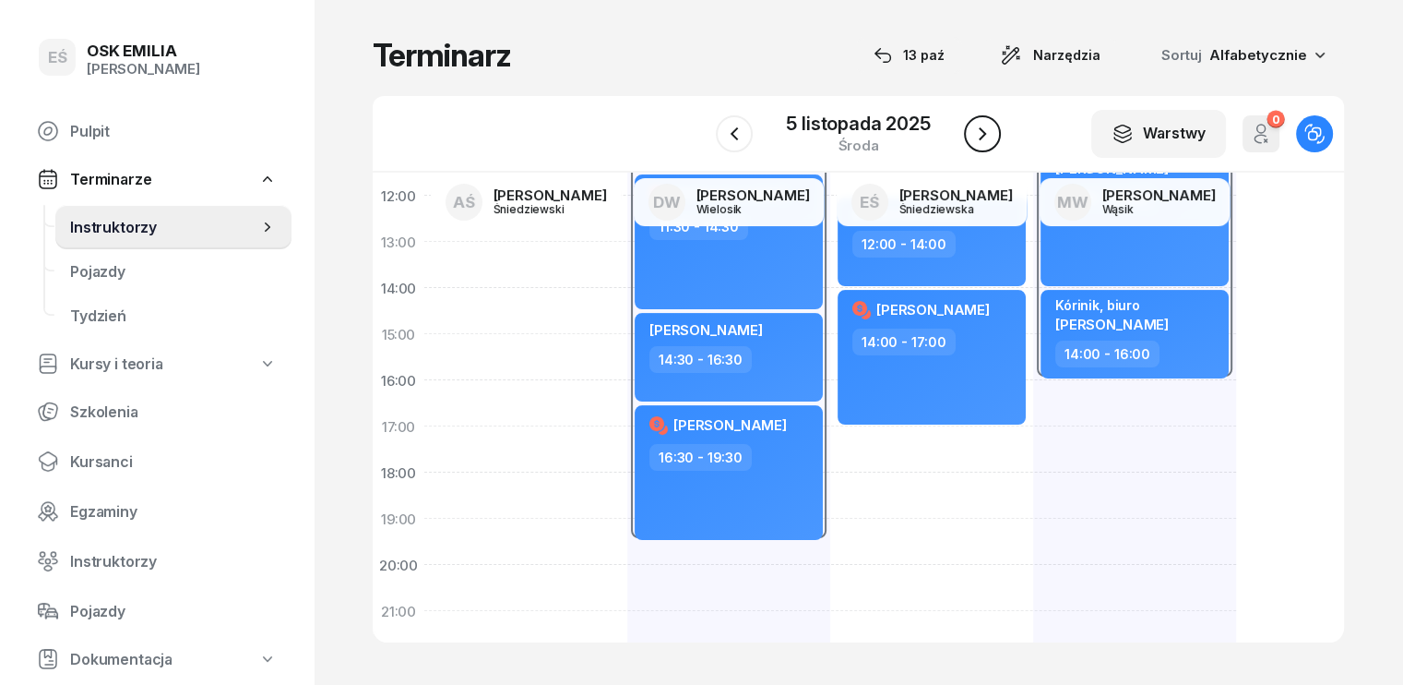
click at [977, 134] on icon "button" at bounding box center [982, 134] width 22 height 22
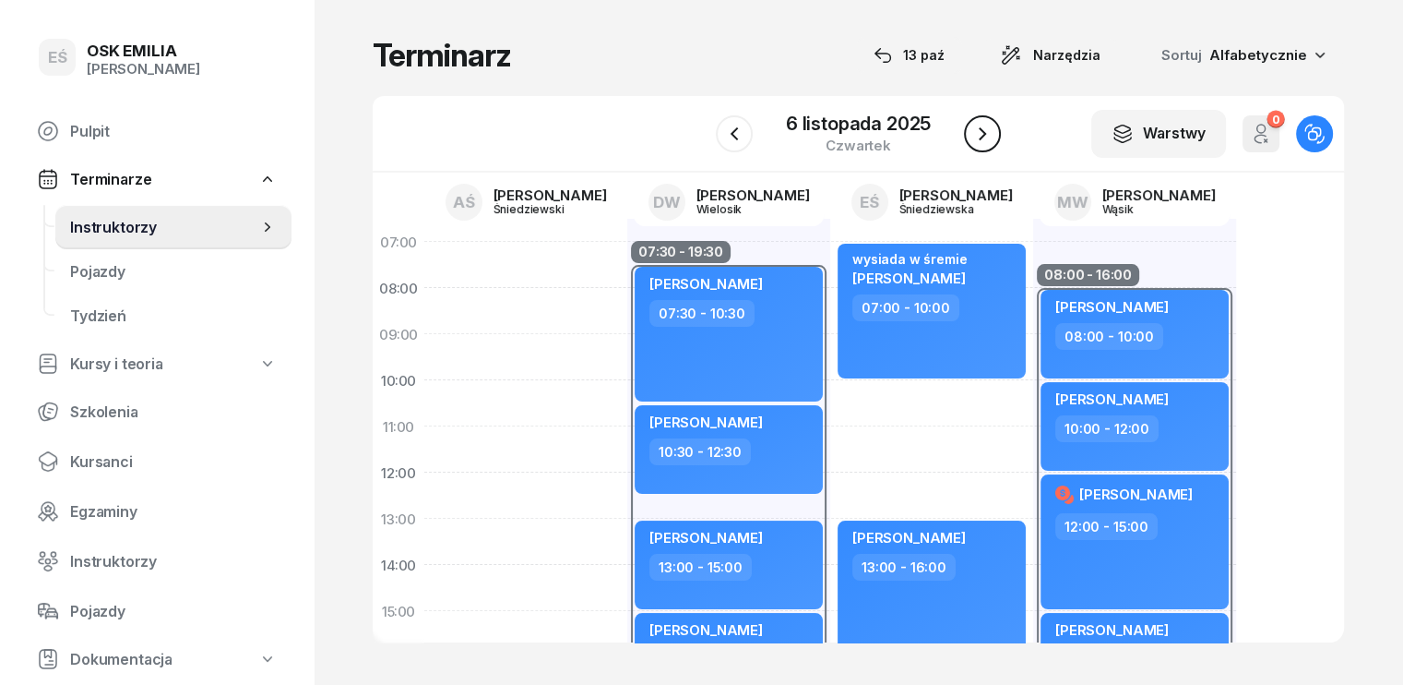
click at [989, 132] on icon "button" at bounding box center [982, 134] width 22 height 22
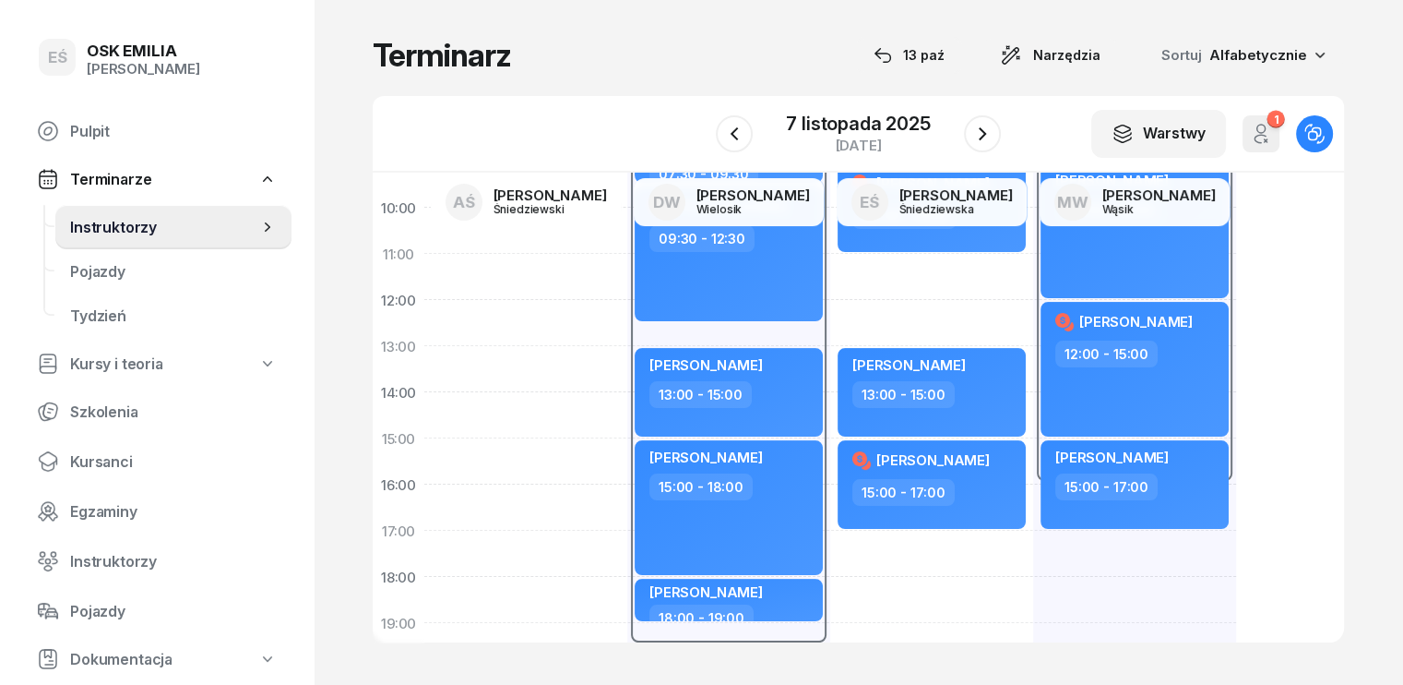
scroll to position [185, 0]
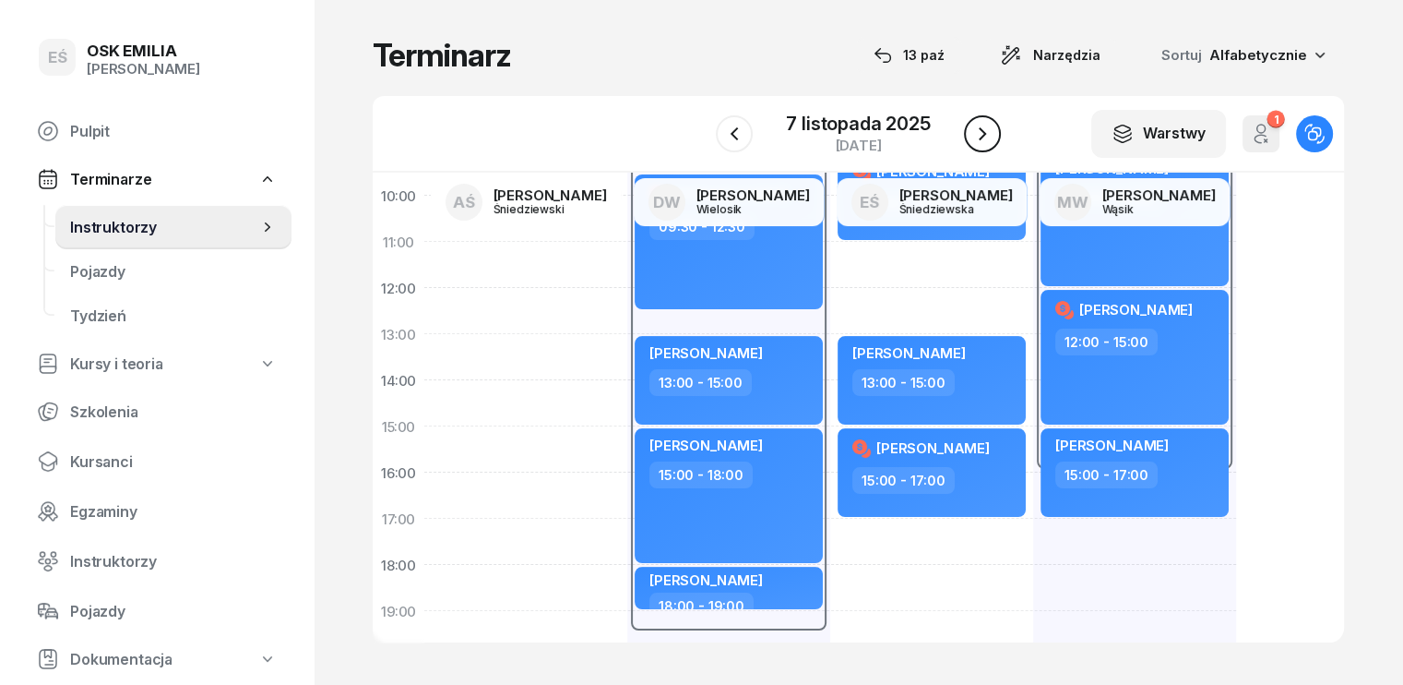
click at [982, 136] on icon "button" at bounding box center [982, 133] width 7 height 13
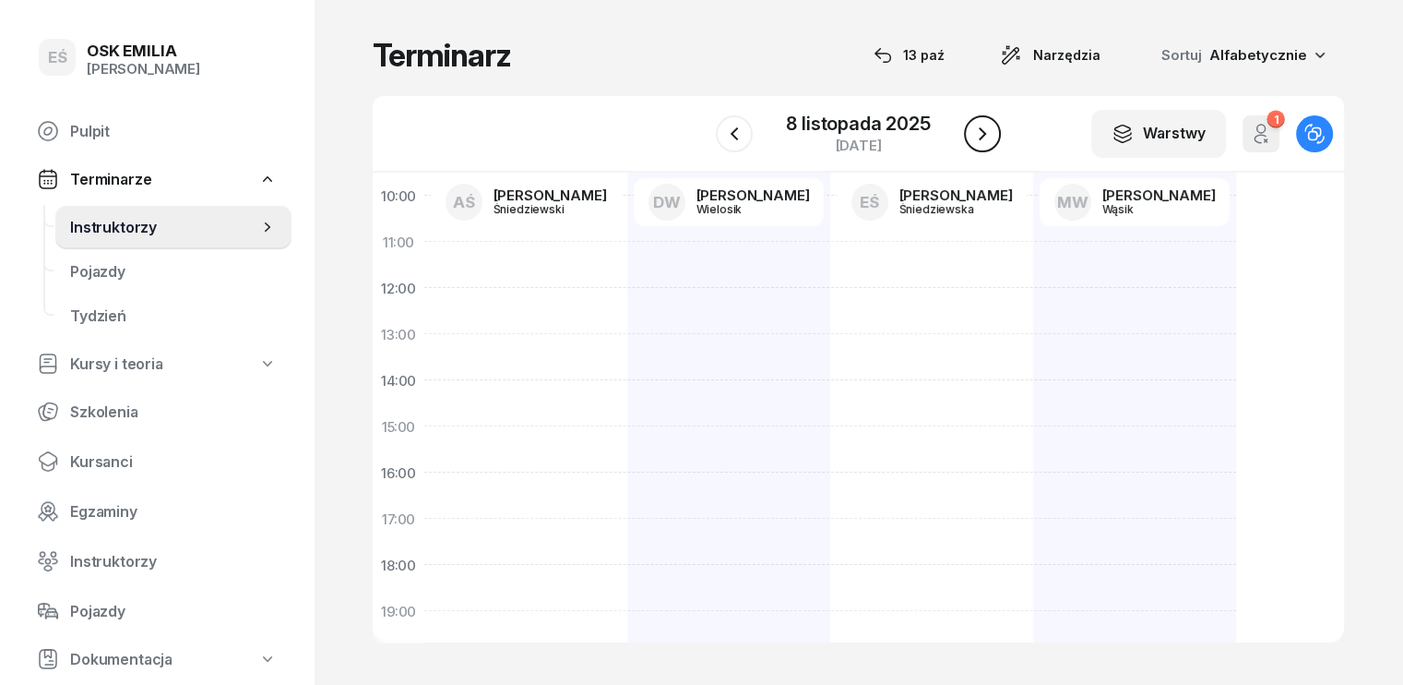
click at [976, 125] on icon "button" at bounding box center [982, 134] width 22 height 22
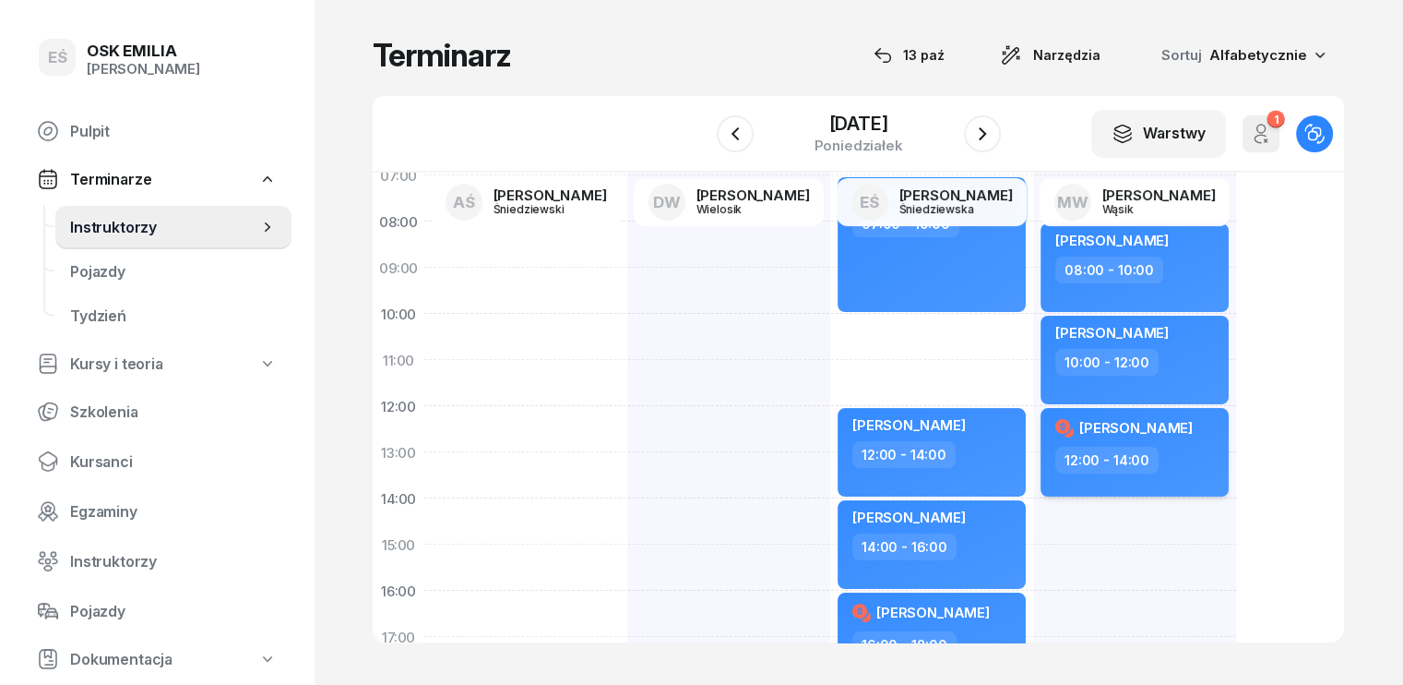
scroll to position [92, 0]
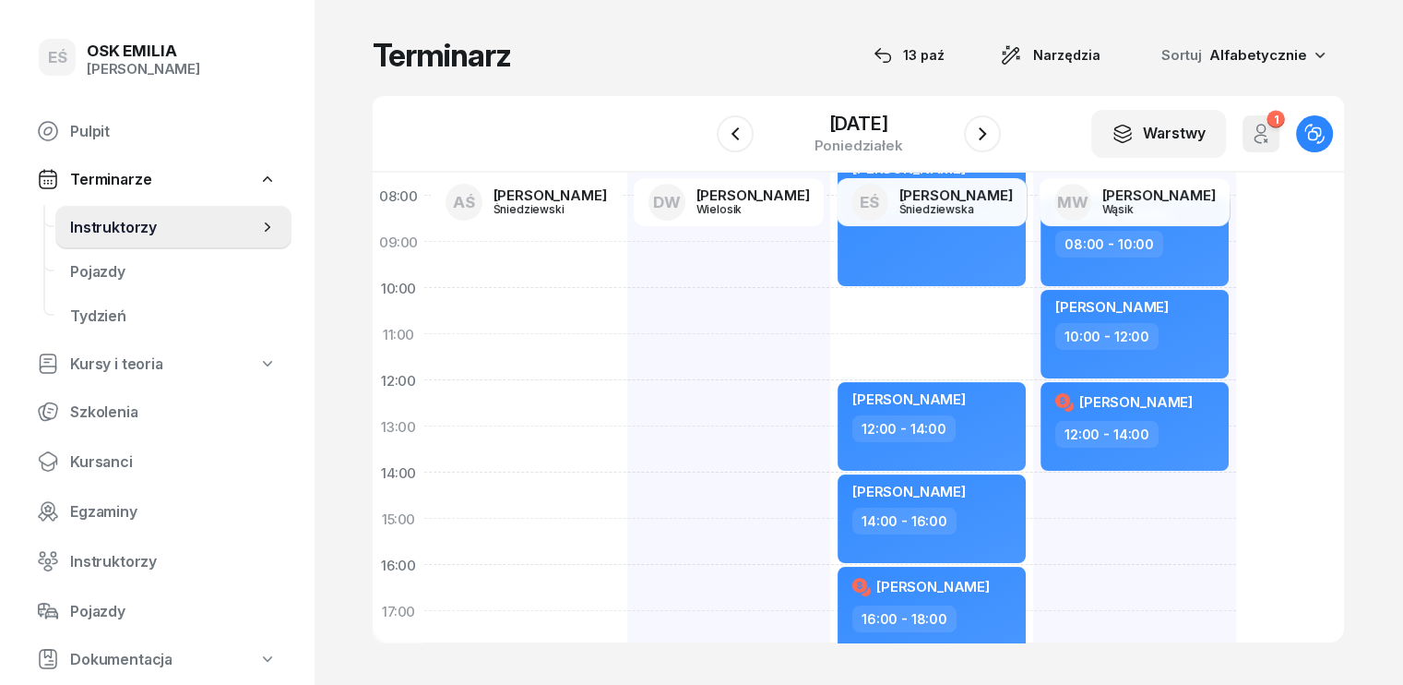
click at [1033, 483] on div "[PERSON_NAME] 08:00 - 10:00 [PERSON_NAME] 10:00 - 12:00 my odwołaliśmy [PERSON_…" at bounding box center [1134, 541] width 203 height 830
select select "14"
select select "16"
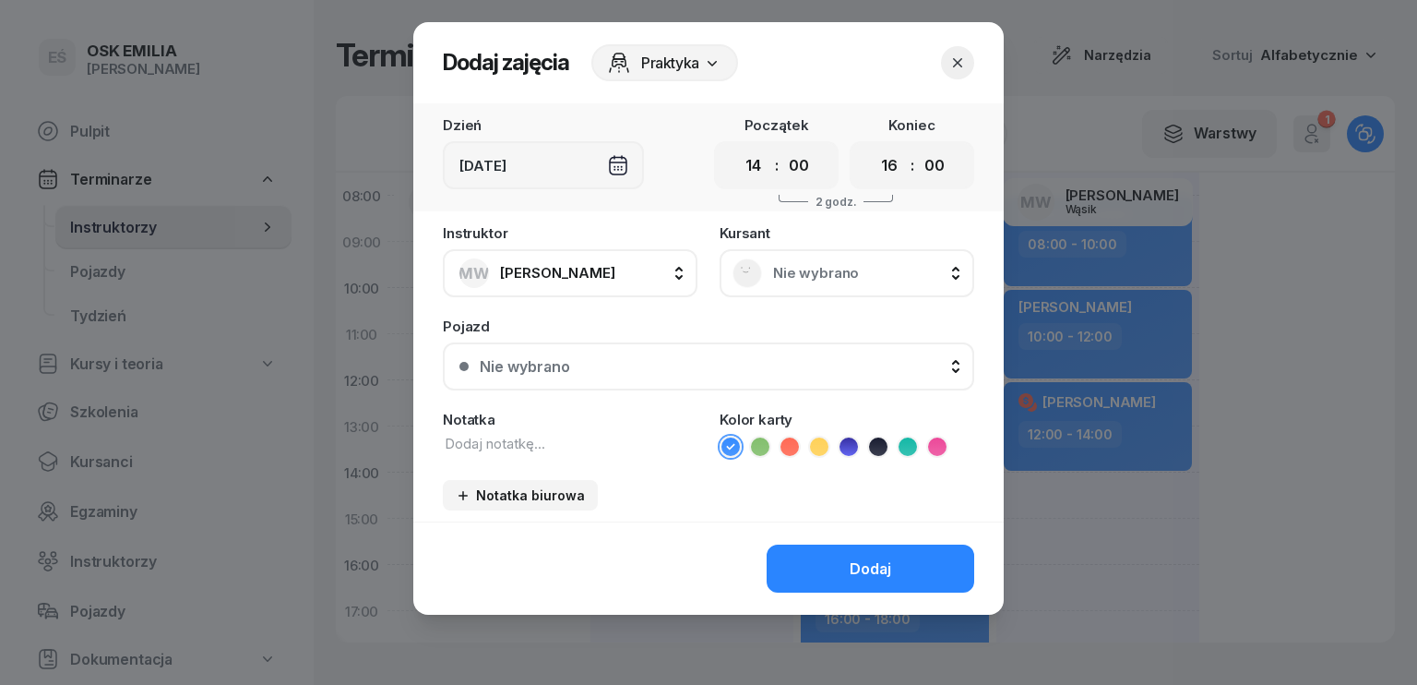
click at [817, 274] on span "Nie wybrano" at bounding box center [867, 273] width 188 height 17
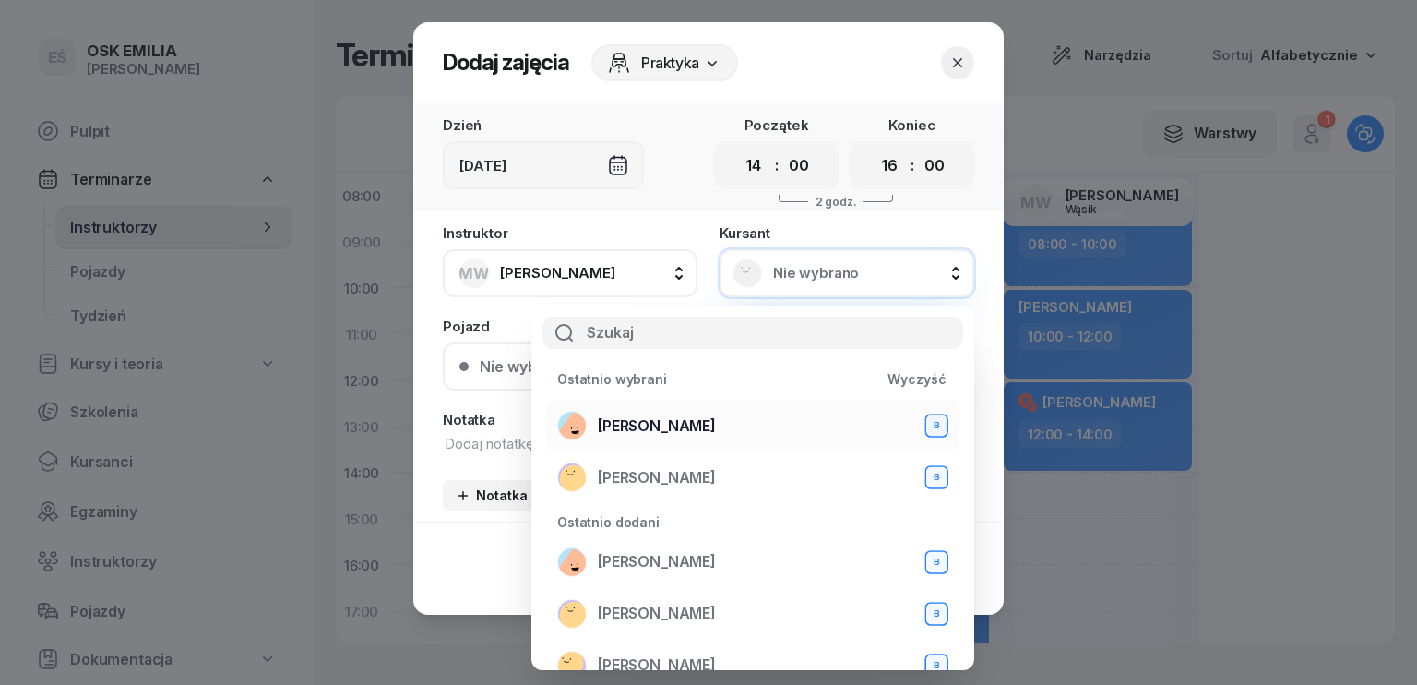
click at [711, 427] on div "[PERSON_NAME] B" at bounding box center [752, 426] width 391 height 30
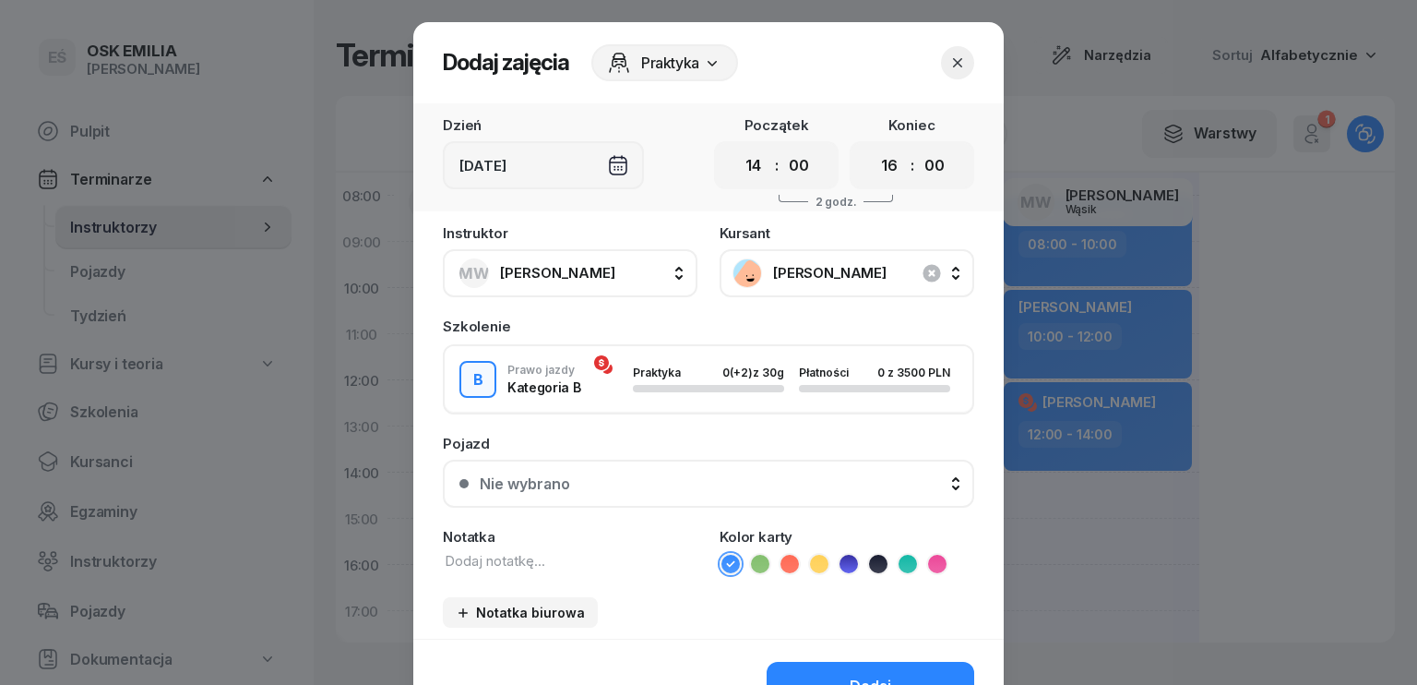
click at [948, 64] on icon "button" at bounding box center [957, 63] width 18 height 18
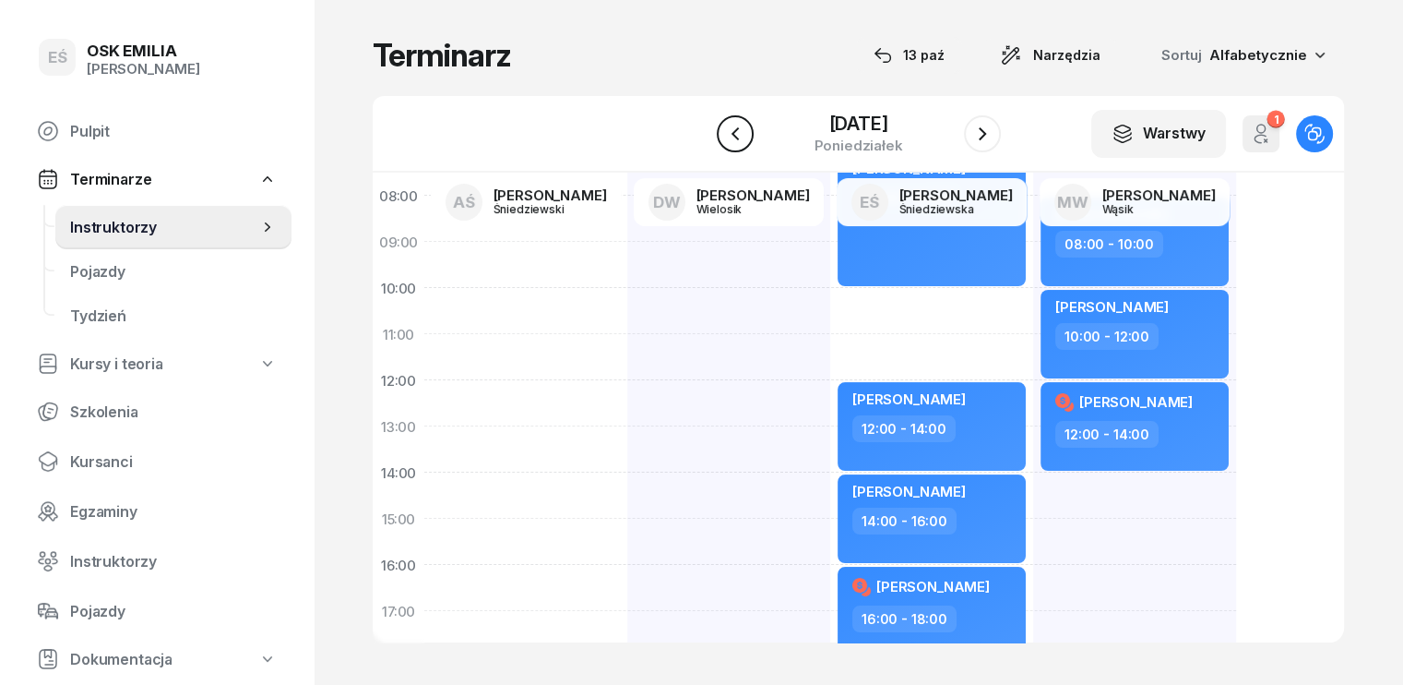
click at [727, 125] on icon "button" at bounding box center [735, 134] width 22 height 22
click at [727, 125] on icon "button" at bounding box center [734, 134] width 22 height 22
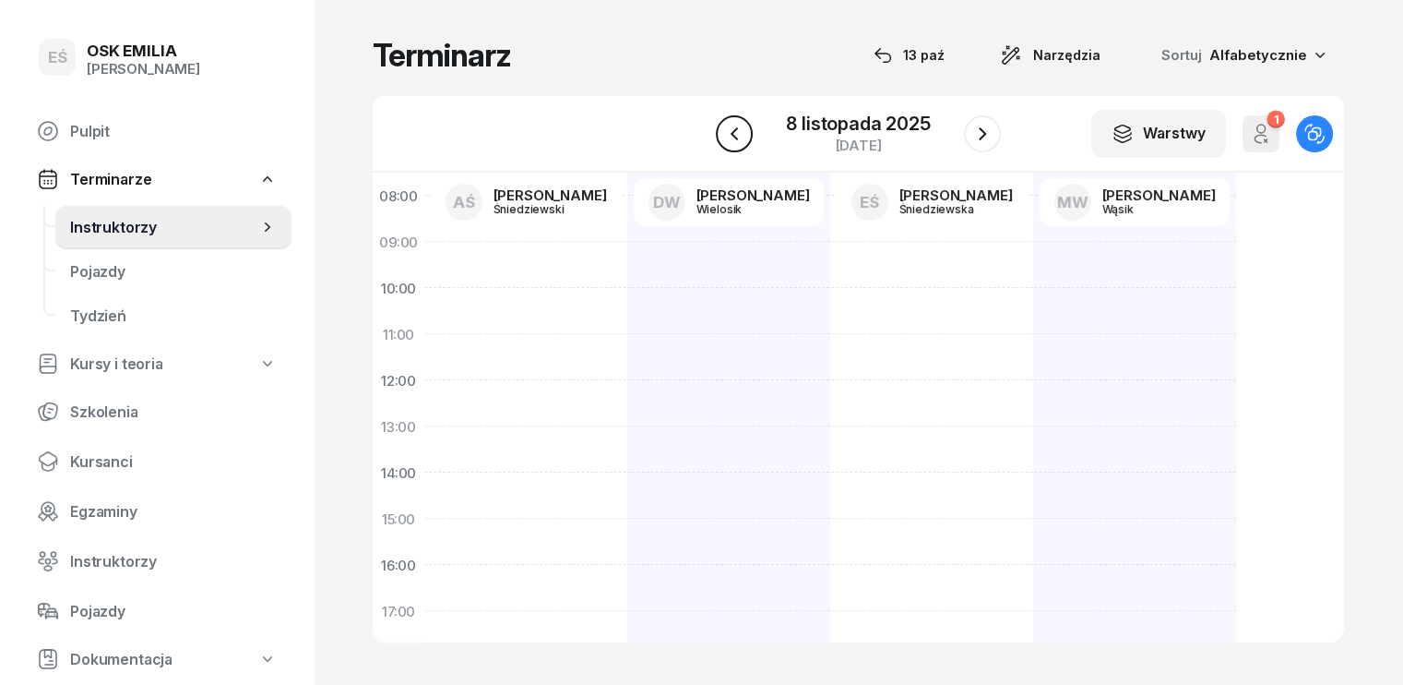
click at [727, 125] on icon "button" at bounding box center [734, 134] width 22 height 22
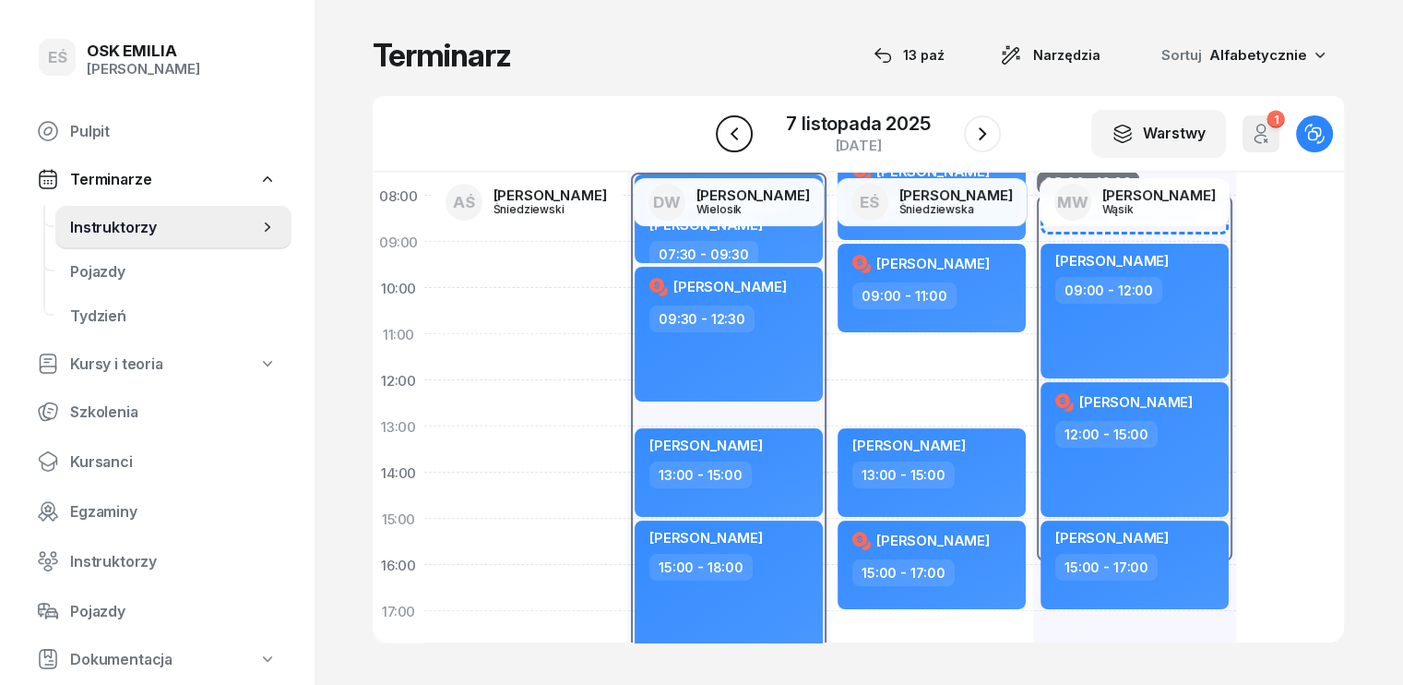
click at [727, 125] on icon "button" at bounding box center [734, 134] width 22 height 22
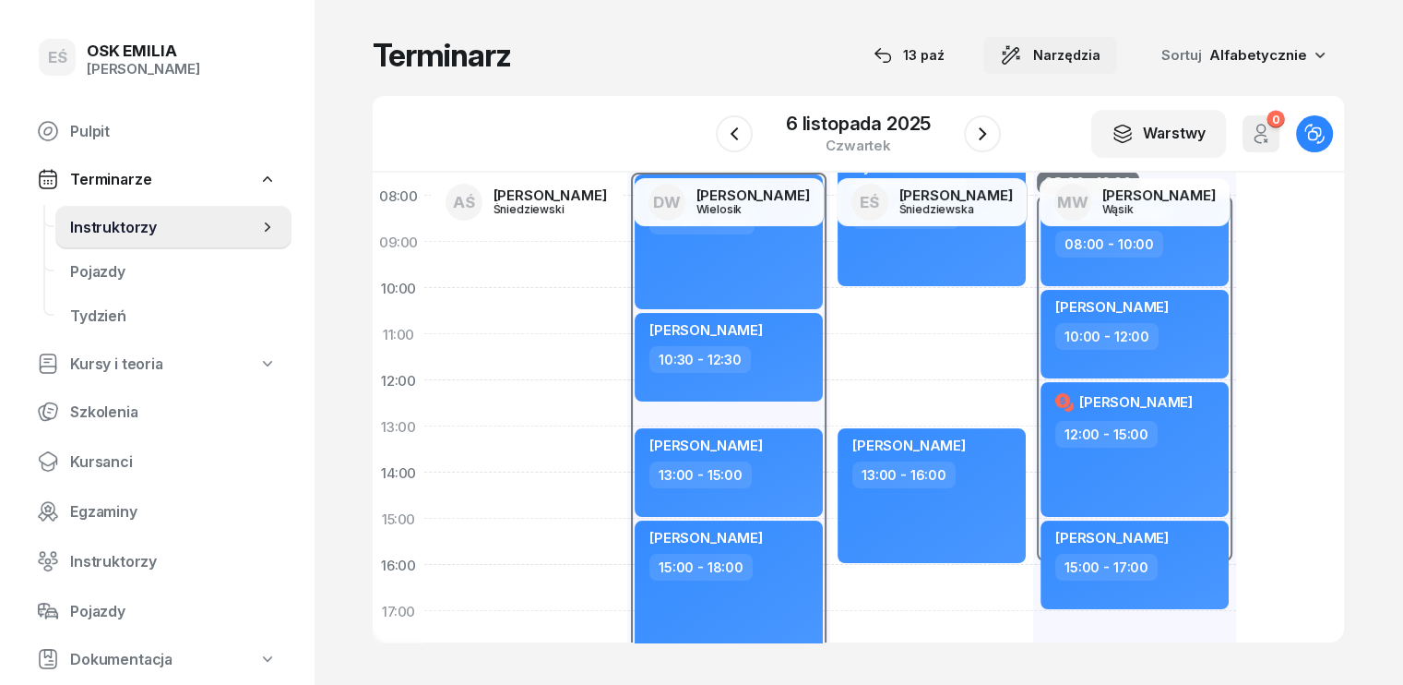
click at [1101, 60] on span "Narzędzia" at bounding box center [1066, 55] width 67 height 22
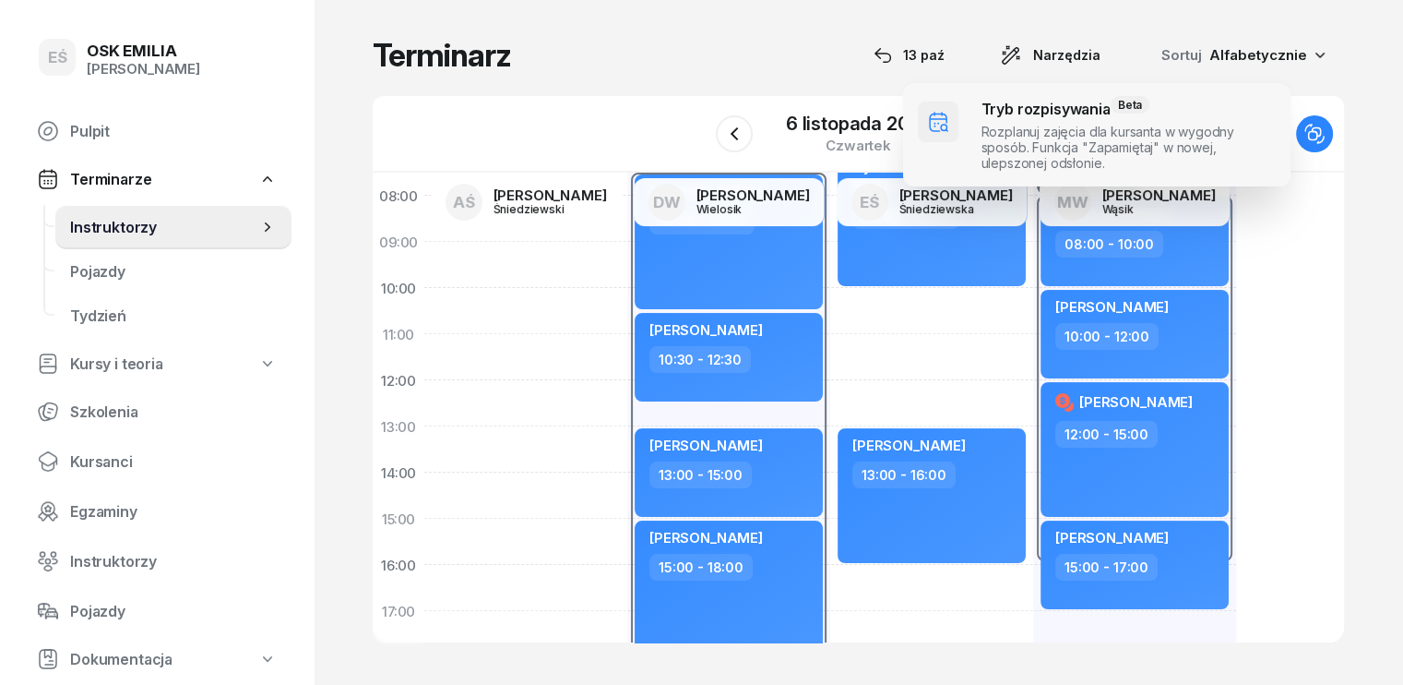
click at [1114, 125] on span at bounding box center [1096, 134] width 387 height 103
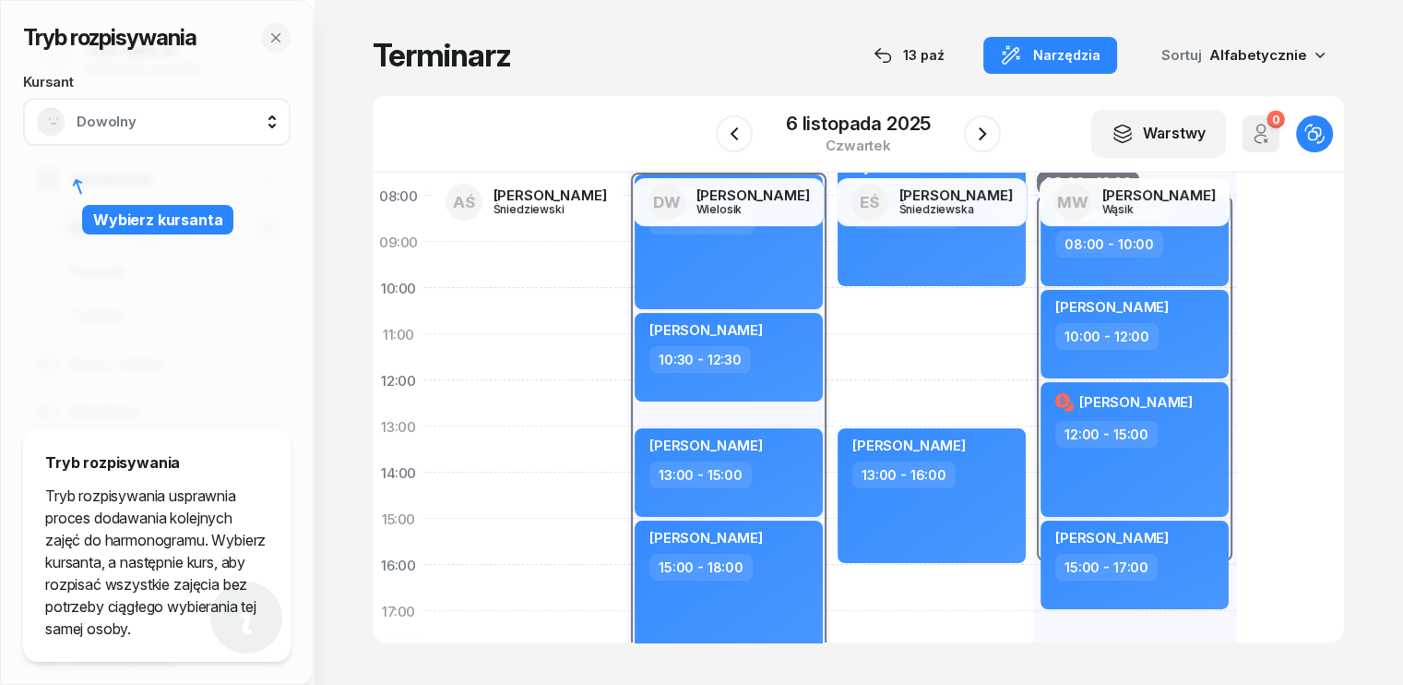
click at [200, 110] on div "Dowolny" at bounding box center [157, 122] width 242 height 30
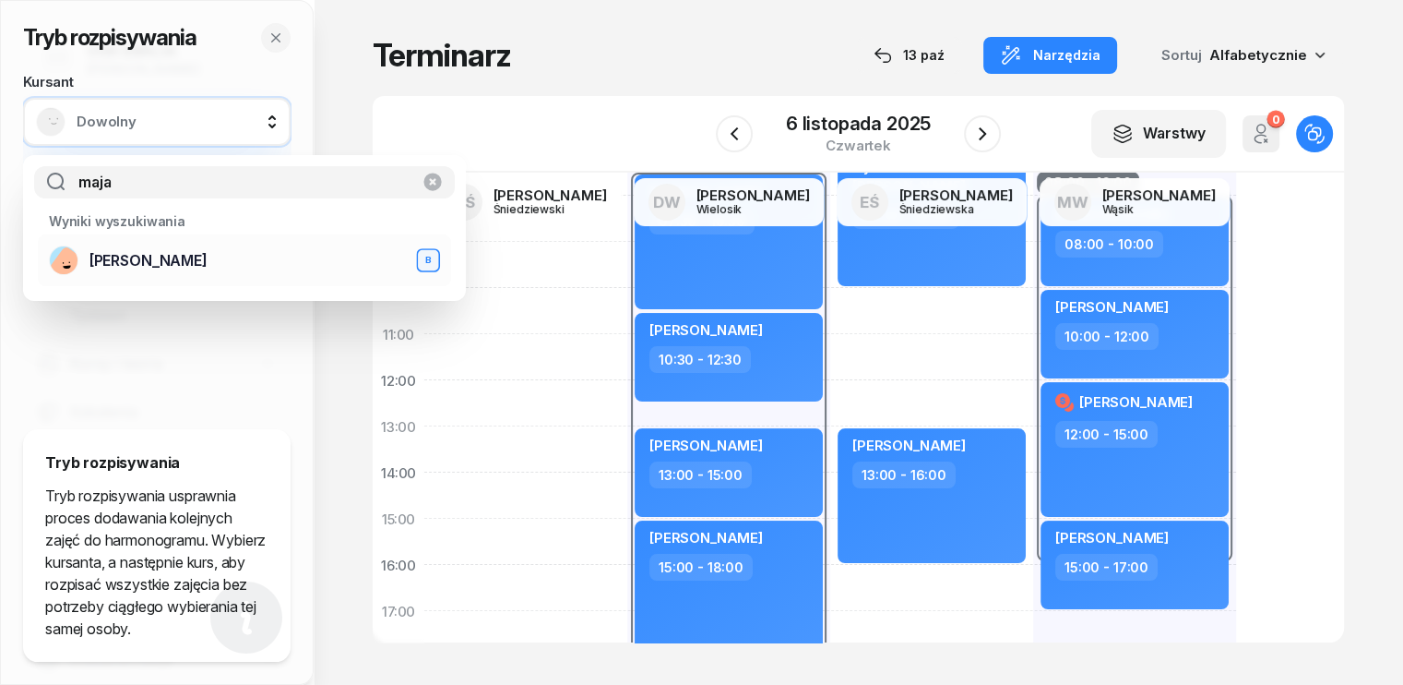
type input "maja"
click at [134, 268] on span "[PERSON_NAME]" at bounding box center [148, 261] width 118 height 18
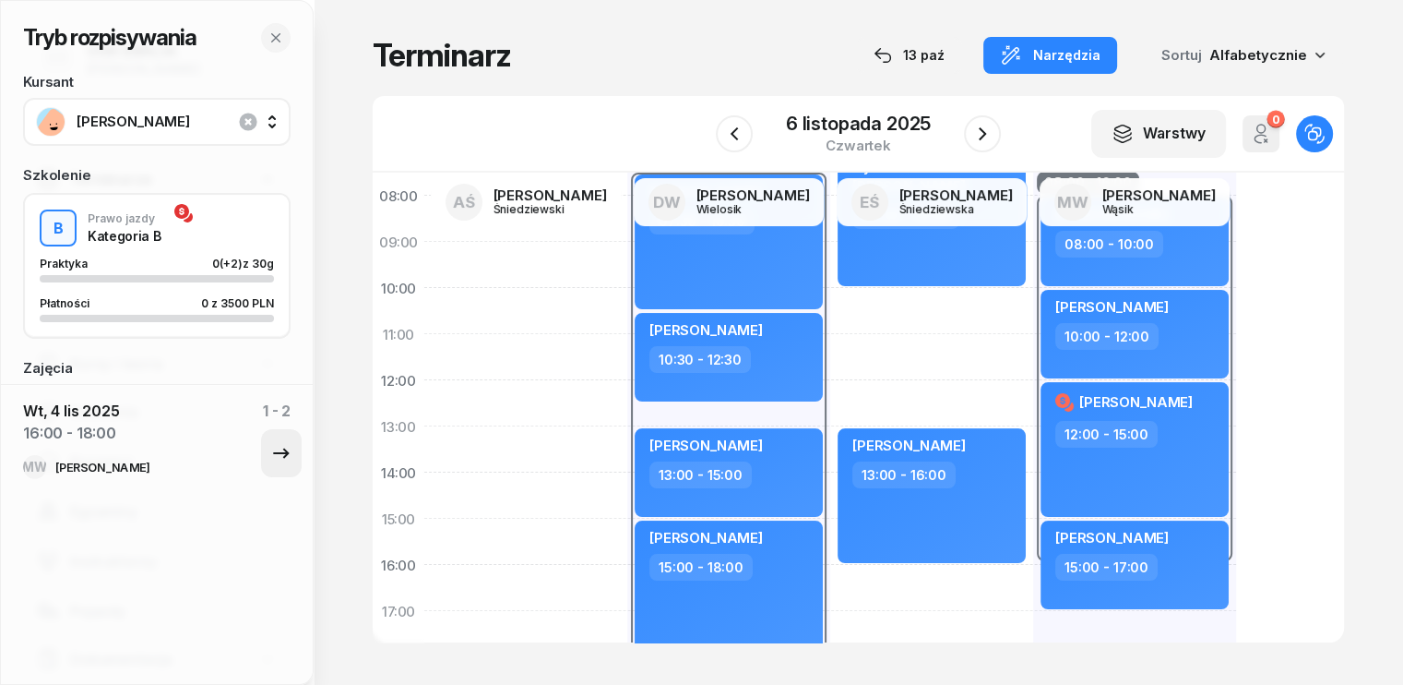
click at [273, 451] on icon "button" at bounding box center [281, 453] width 16 height 10
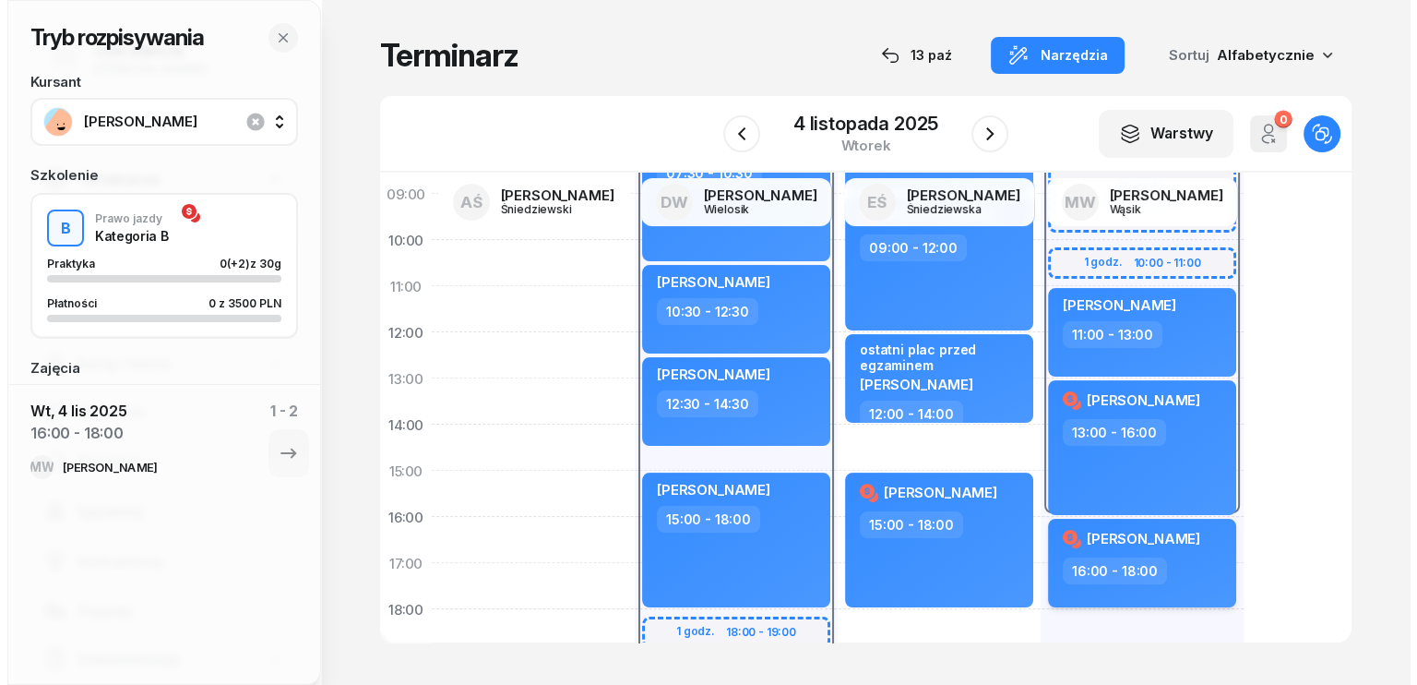
scroll to position [185, 0]
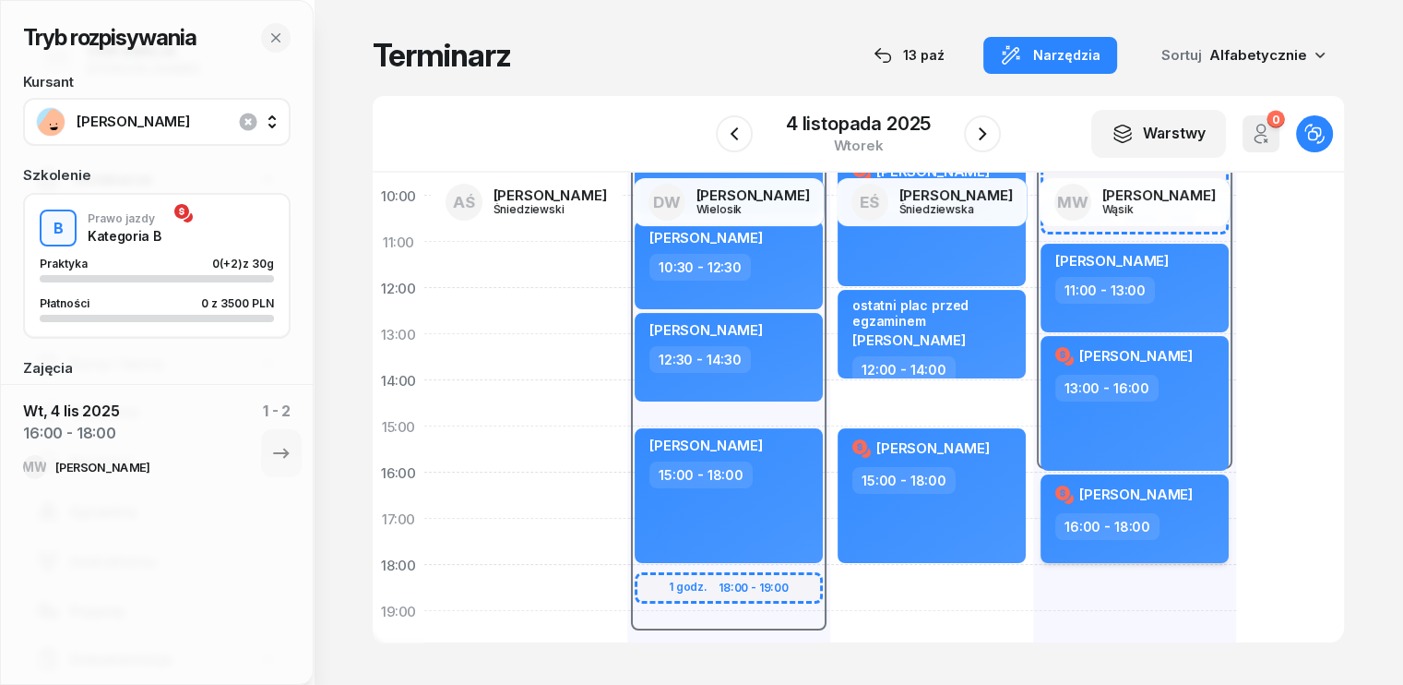
click at [1156, 503] on div "[PERSON_NAME]" at bounding box center [1136, 497] width 162 height 31
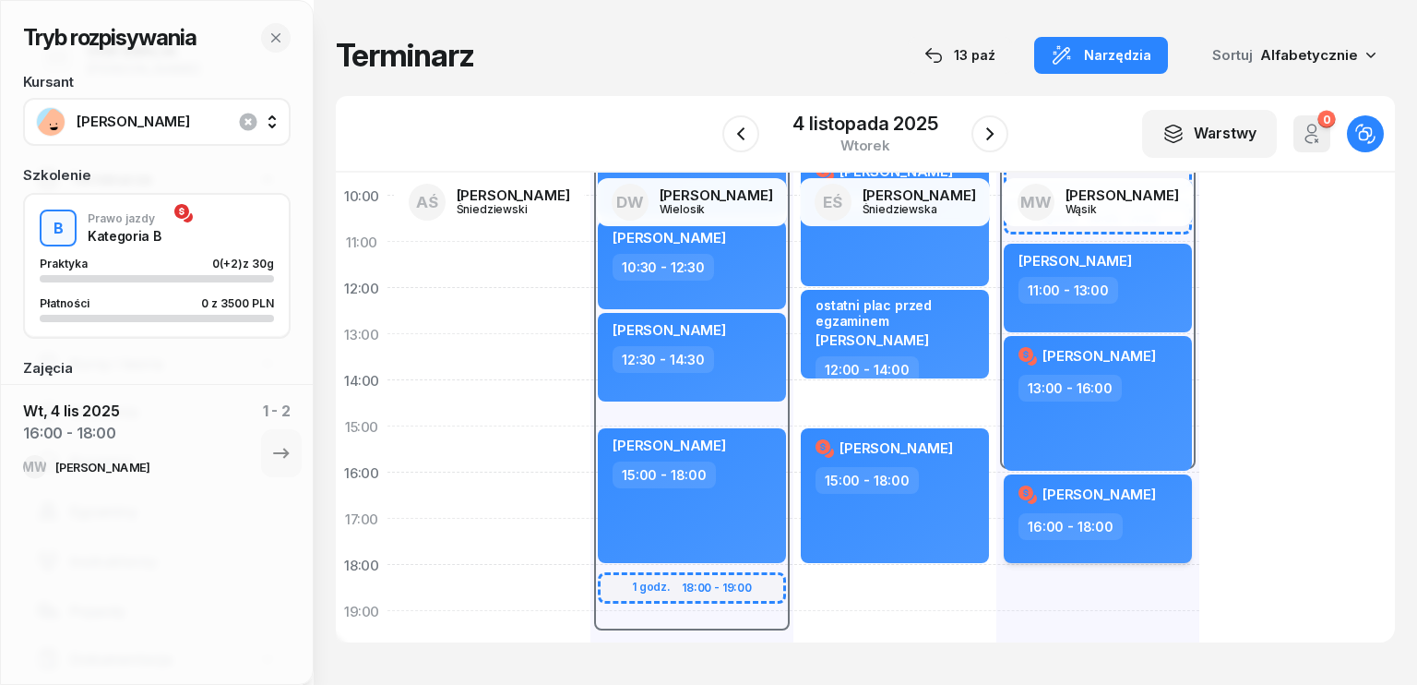
select select "16"
select select "18"
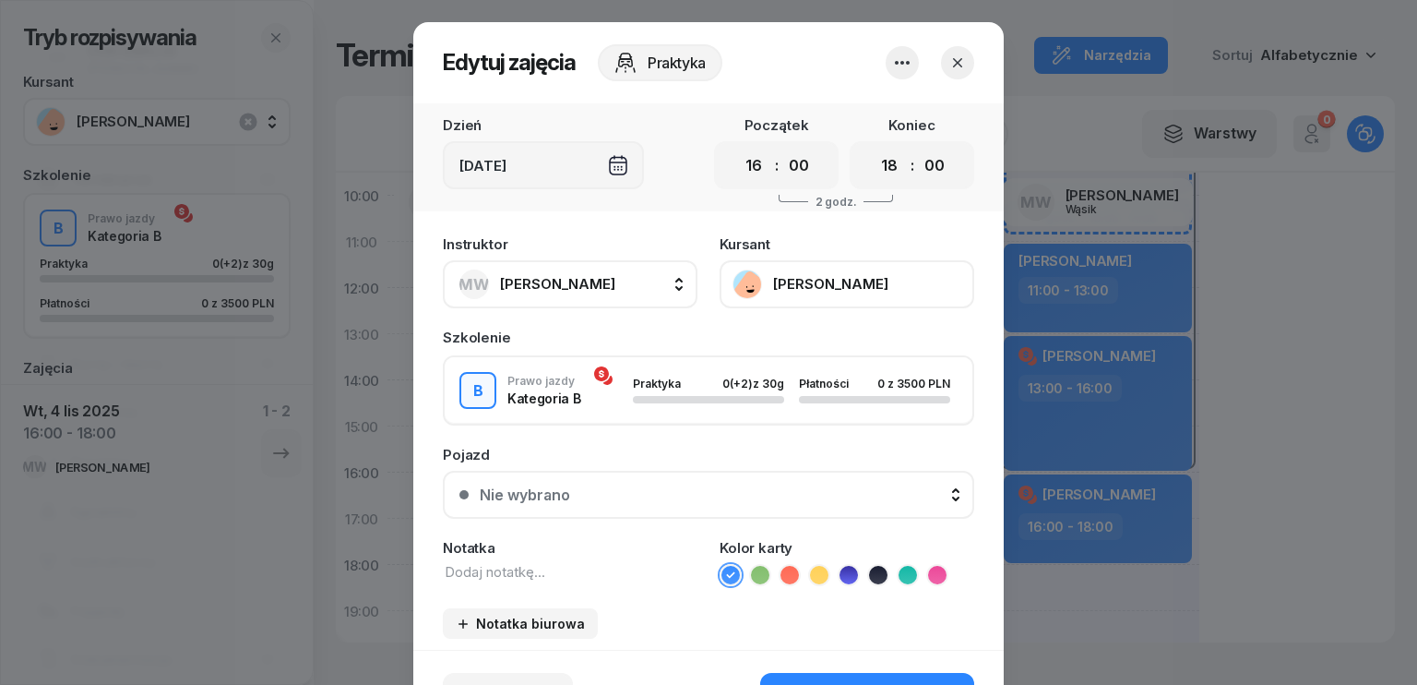
click at [514, 567] on textarea at bounding box center [570, 572] width 255 height 20
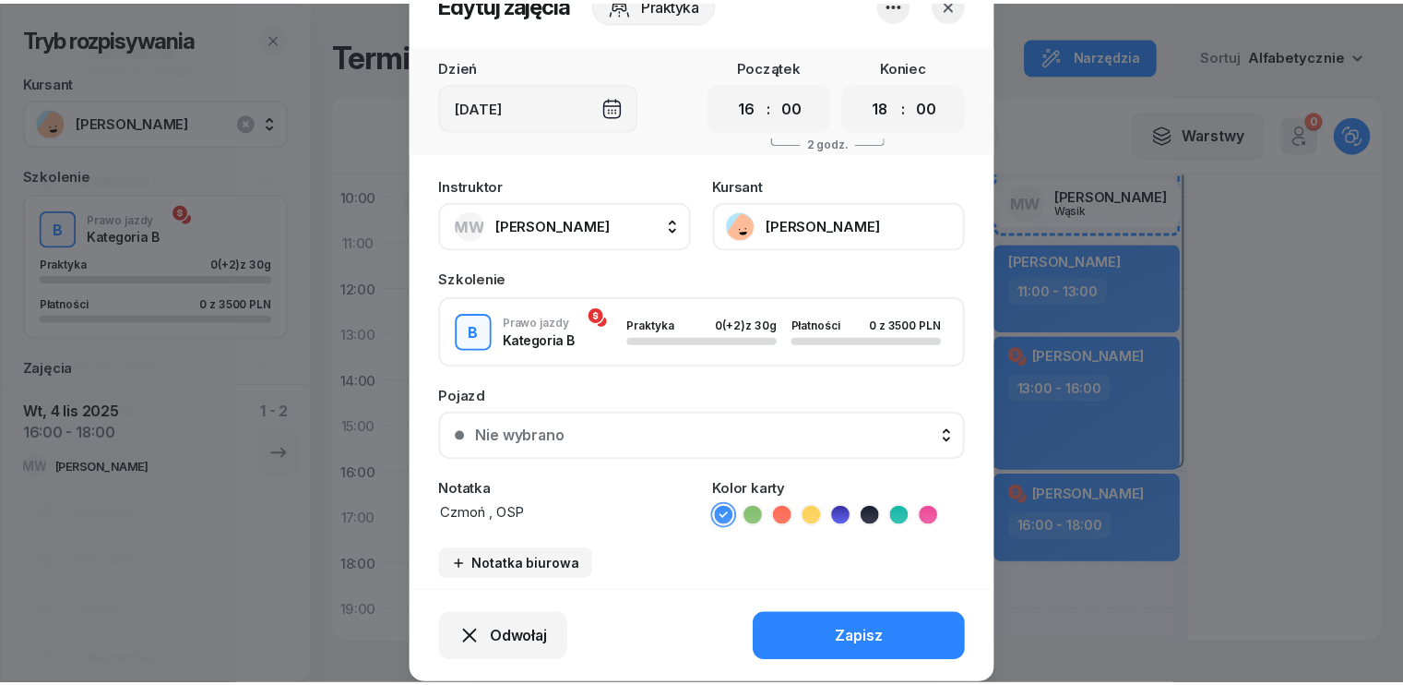
scroll to position [114, 0]
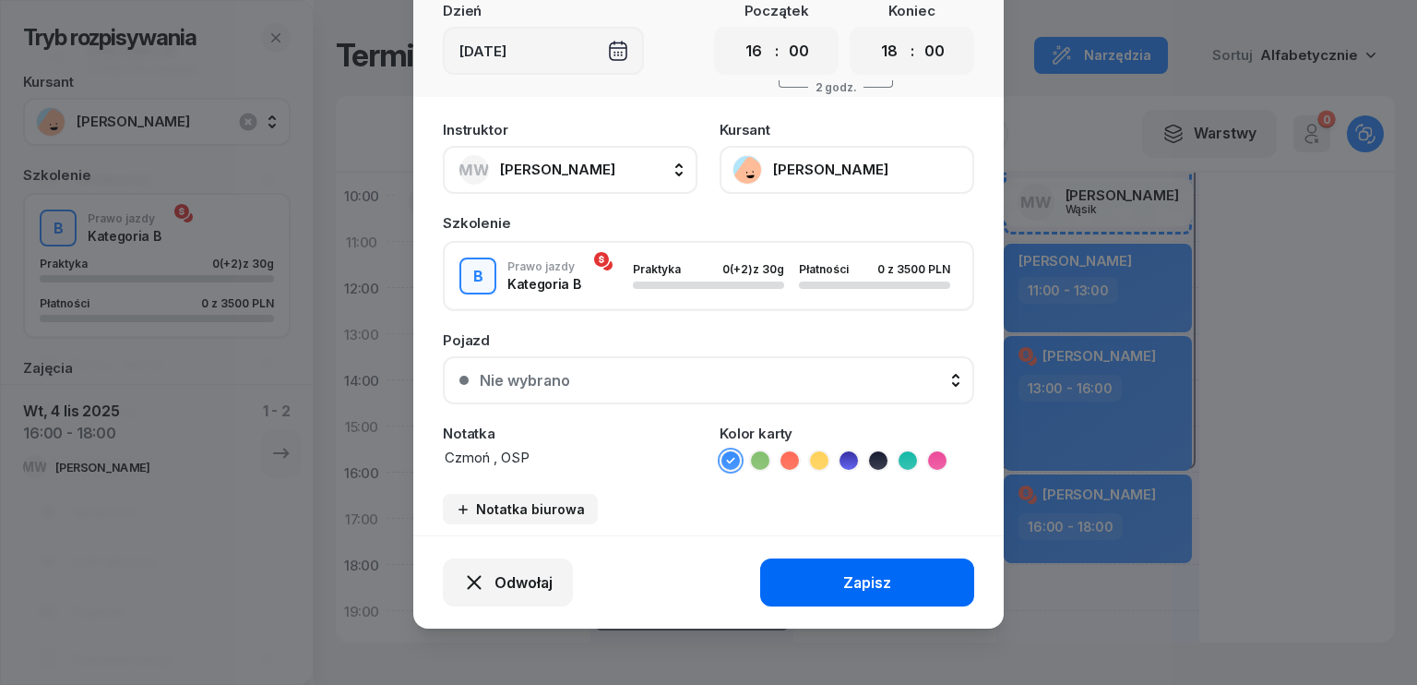
type textarea "Czmoń , OSP"
click at [861, 582] on div "Zapisz" at bounding box center [867, 583] width 48 height 18
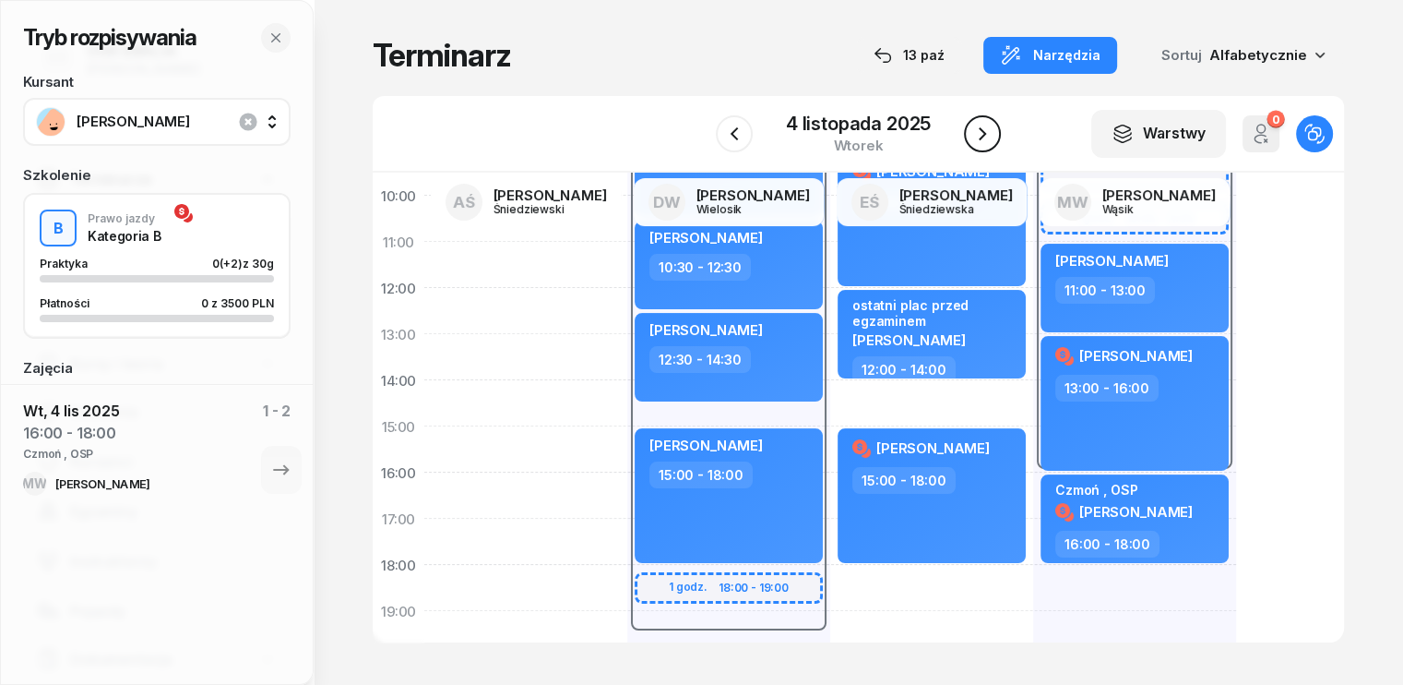
click at [982, 128] on icon "button" at bounding box center [982, 133] width 7 height 13
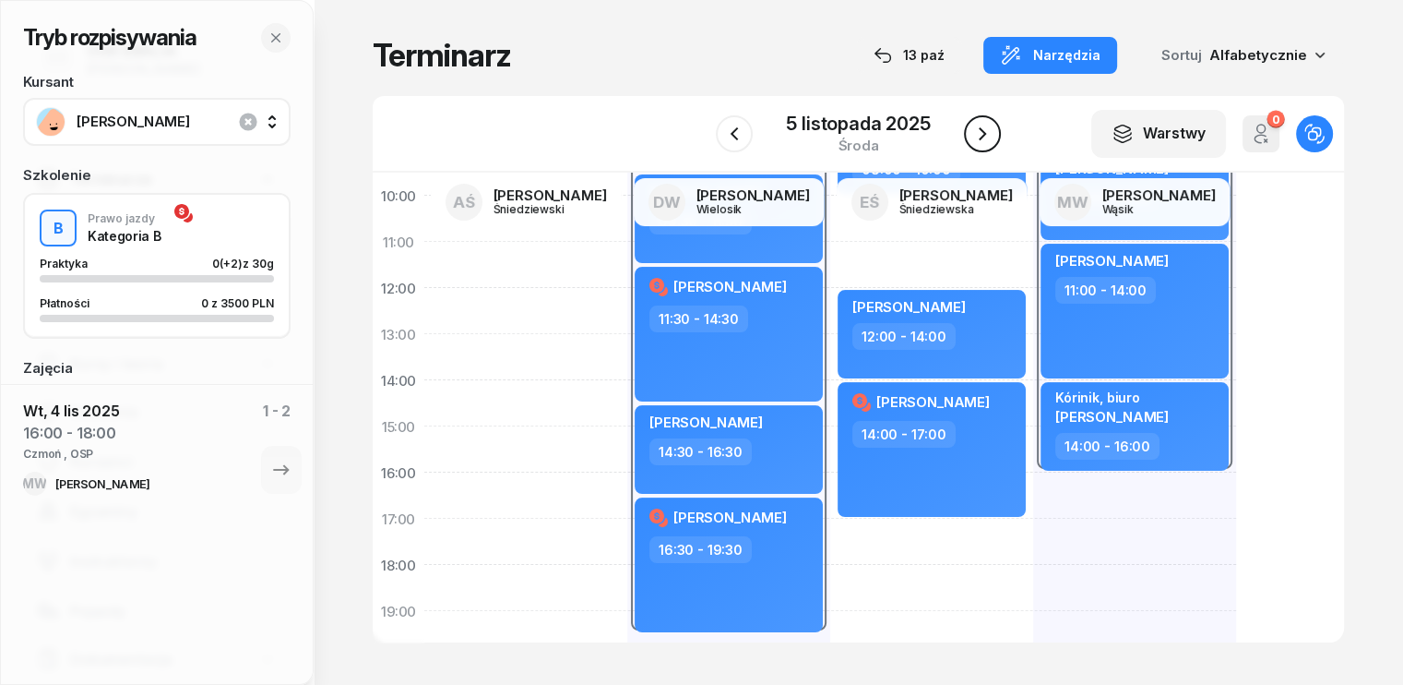
click at [982, 128] on icon "button" at bounding box center [982, 133] width 7 height 13
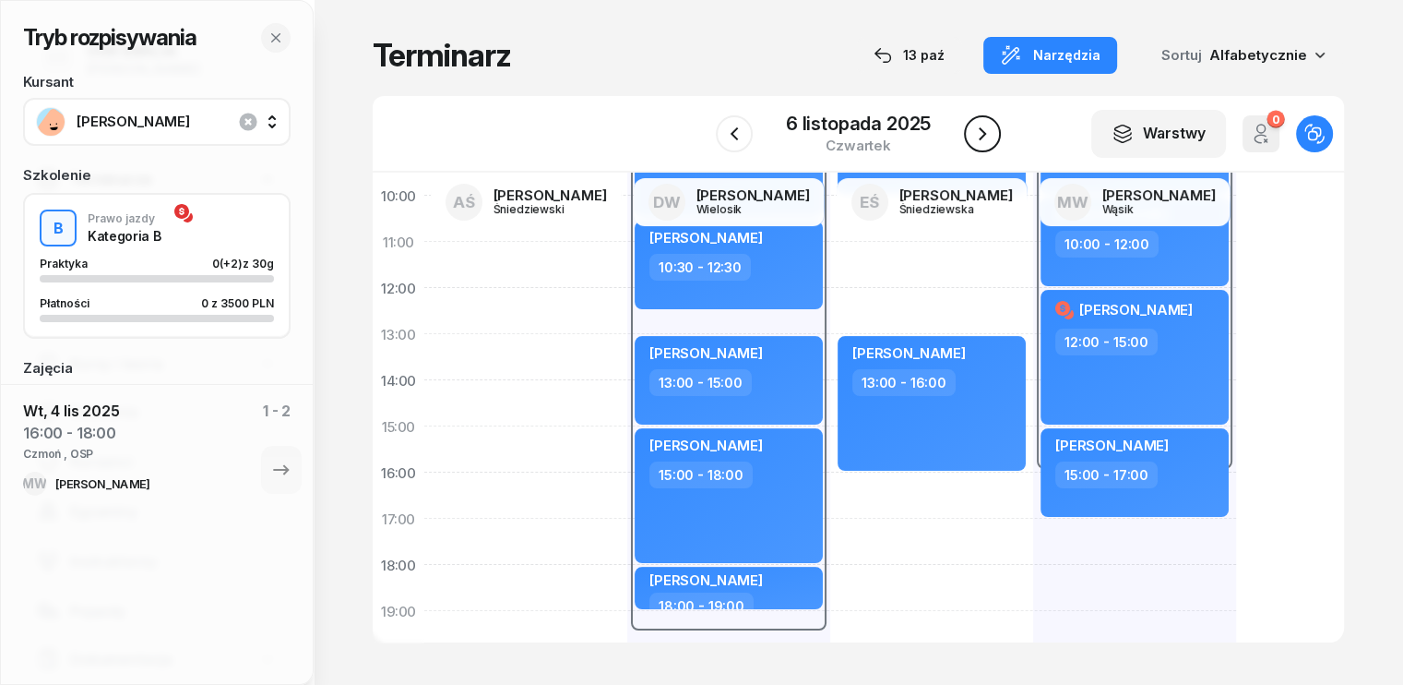
click at [982, 128] on icon "button" at bounding box center [982, 133] width 7 height 13
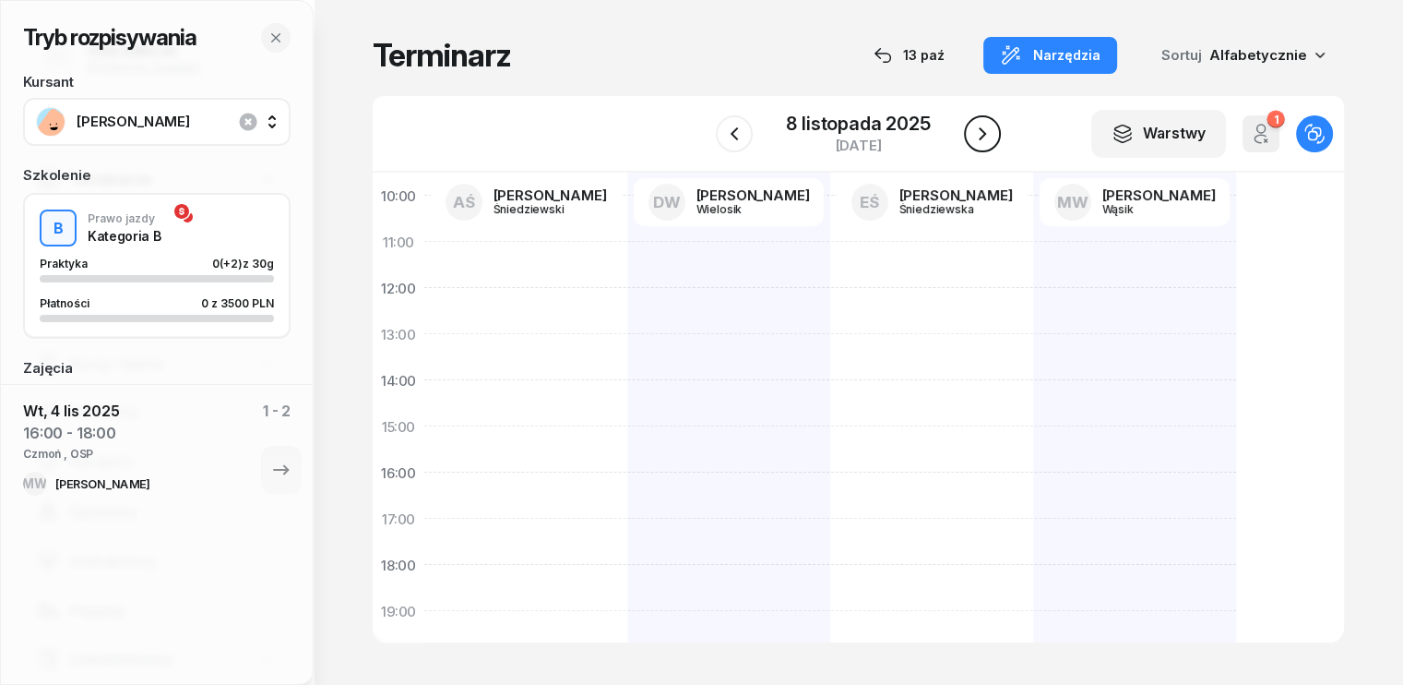
click at [982, 128] on icon "button" at bounding box center [982, 133] width 7 height 13
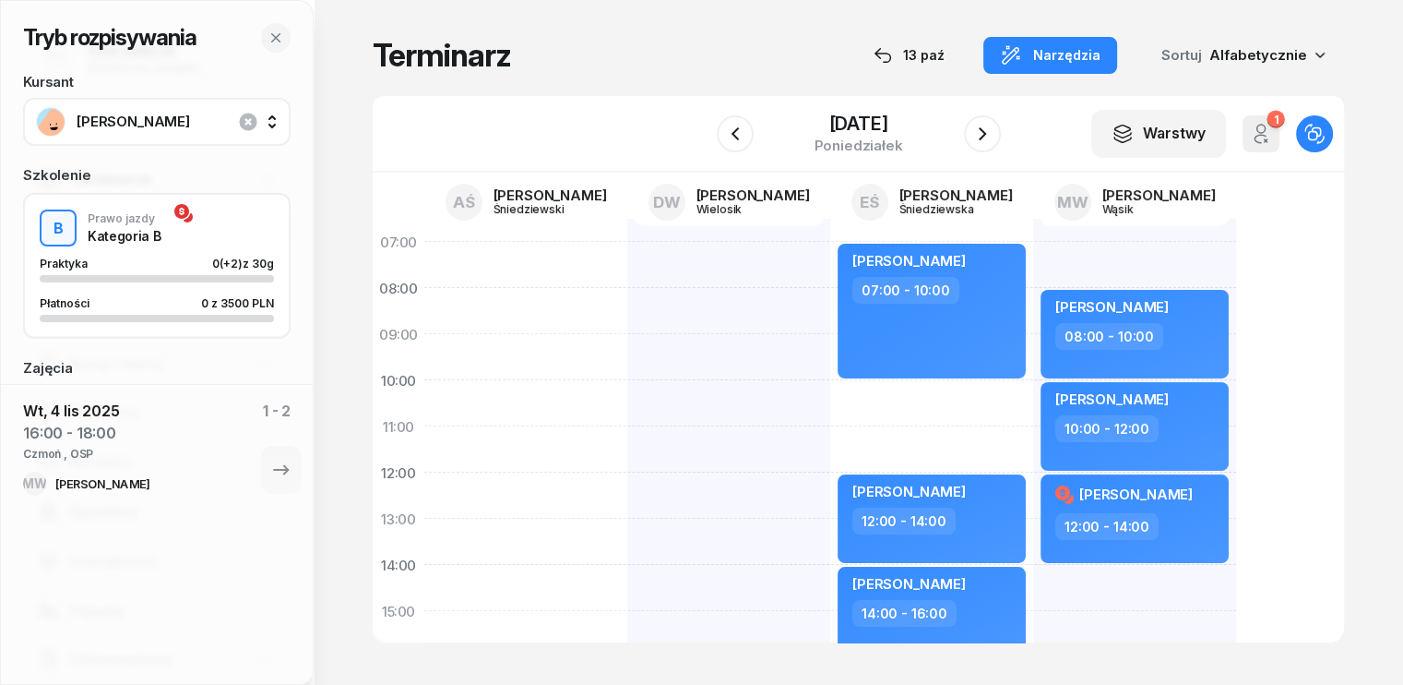
scroll to position [92, 0]
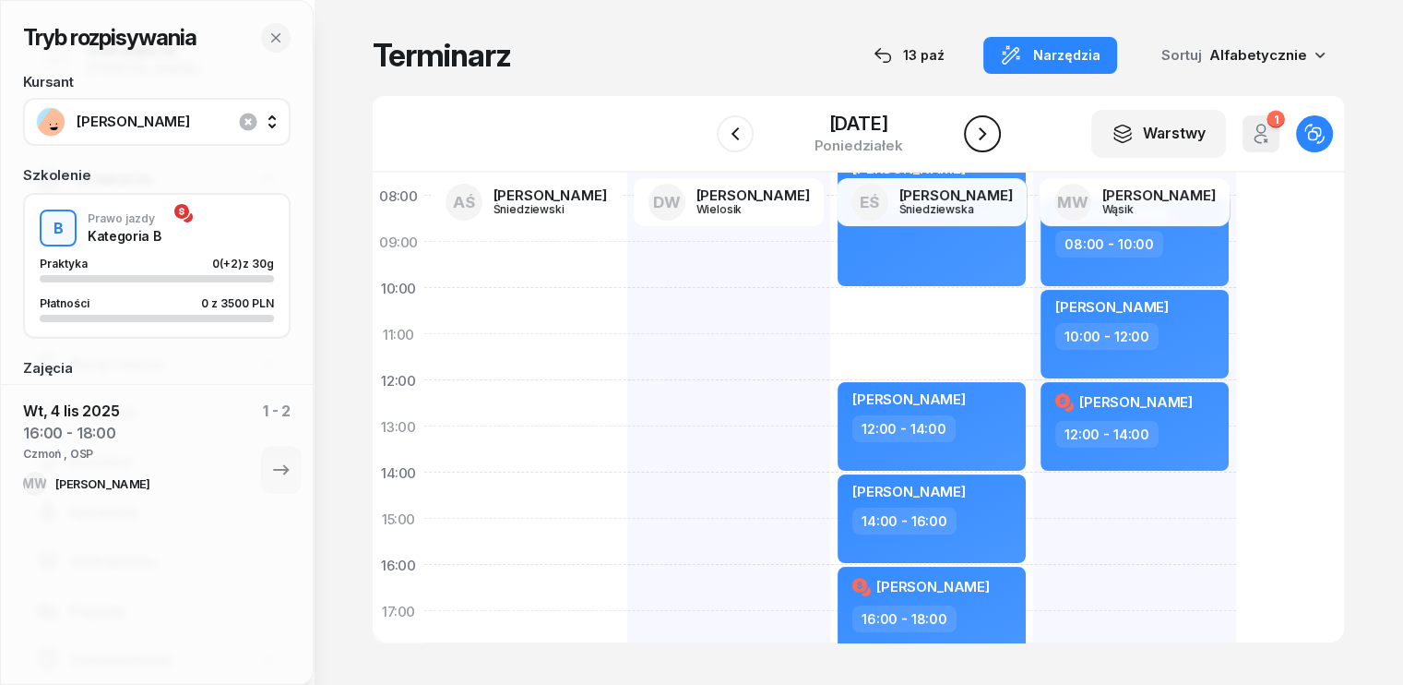
click at [989, 138] on icon "button" at bounding box center [982, 134] width 22 height 22
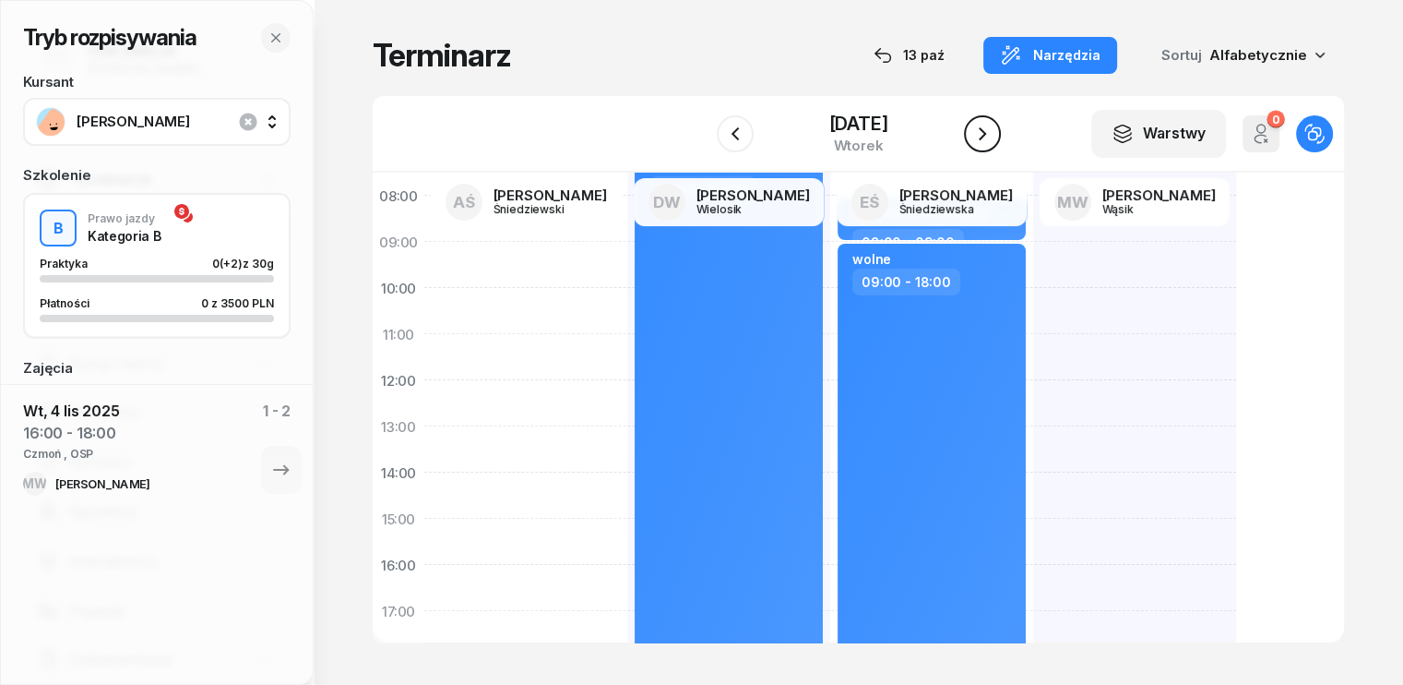
click at [987, 130] on icon "button" at bounding box center [982, 134] width 22 height 22
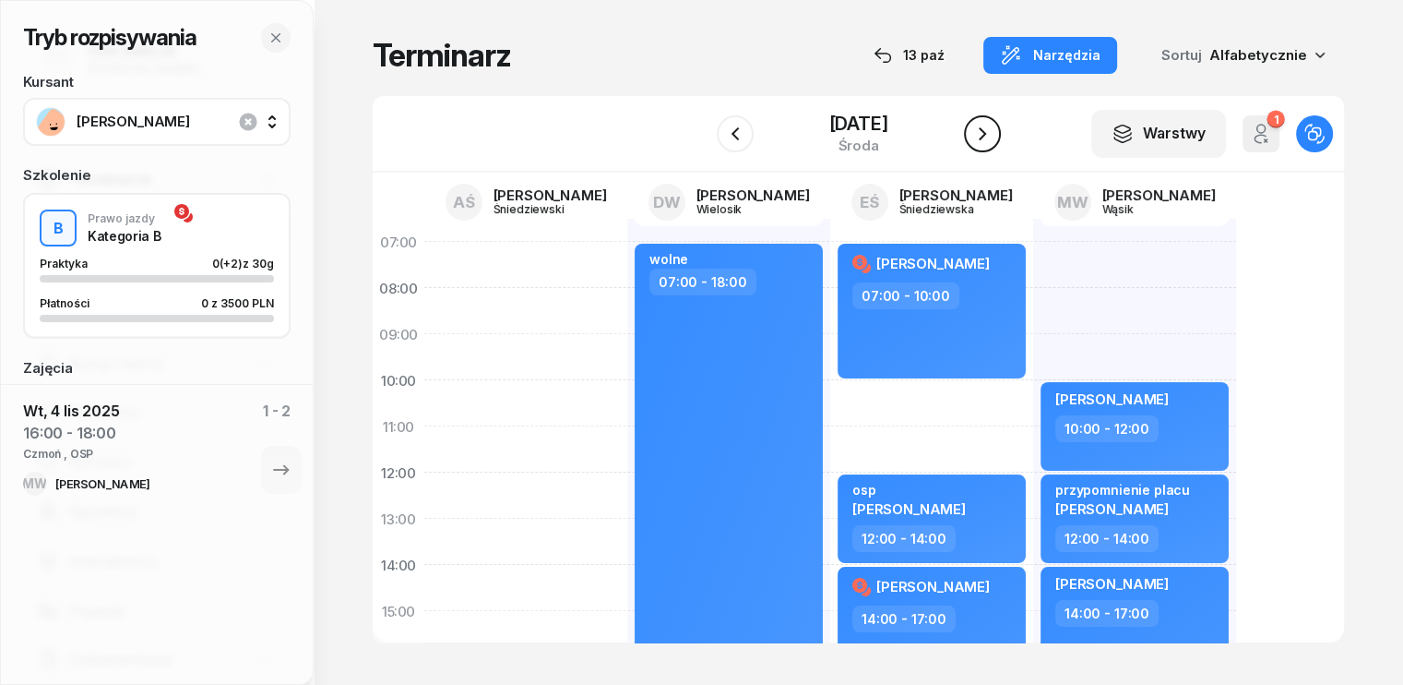
click at [986, 127] on icon "button" at bounding box center [982, 134] width 22 height 22
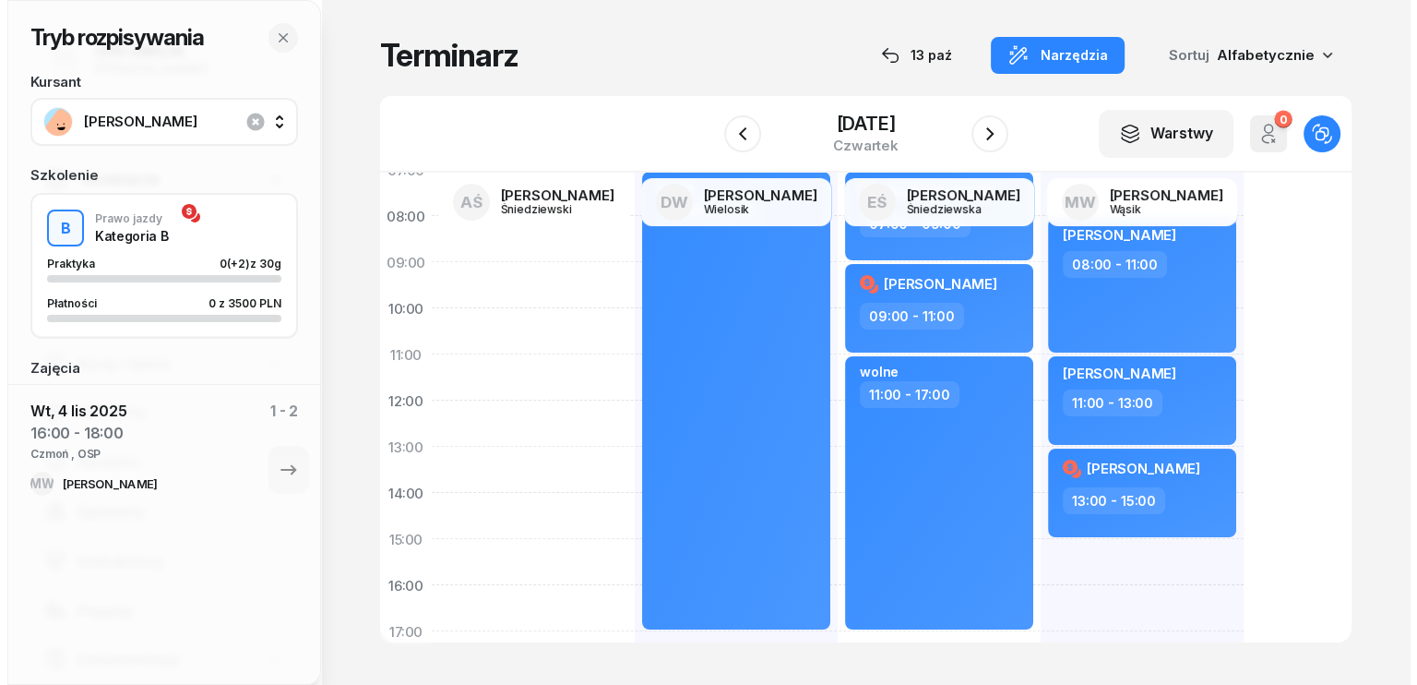
scroll to position [185, 0]
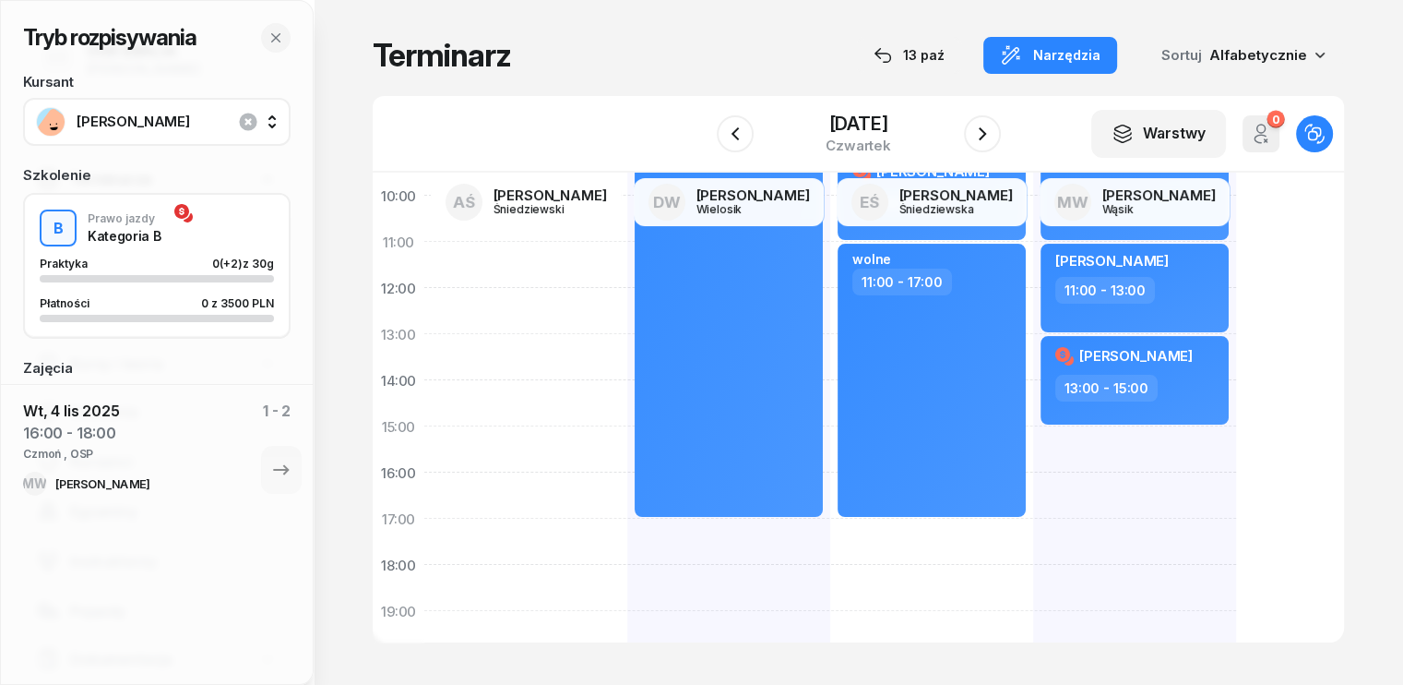
click at [1033, 444] on div "[PERSON_NAME] 08:00 - 11:00 [PERSON_NAME] 11:00 - 13:00 [PERSON_NAME] 13:00 - 1…" at bounding box center [1134, 449] width 203 height 830
select select "15"
select select "17"
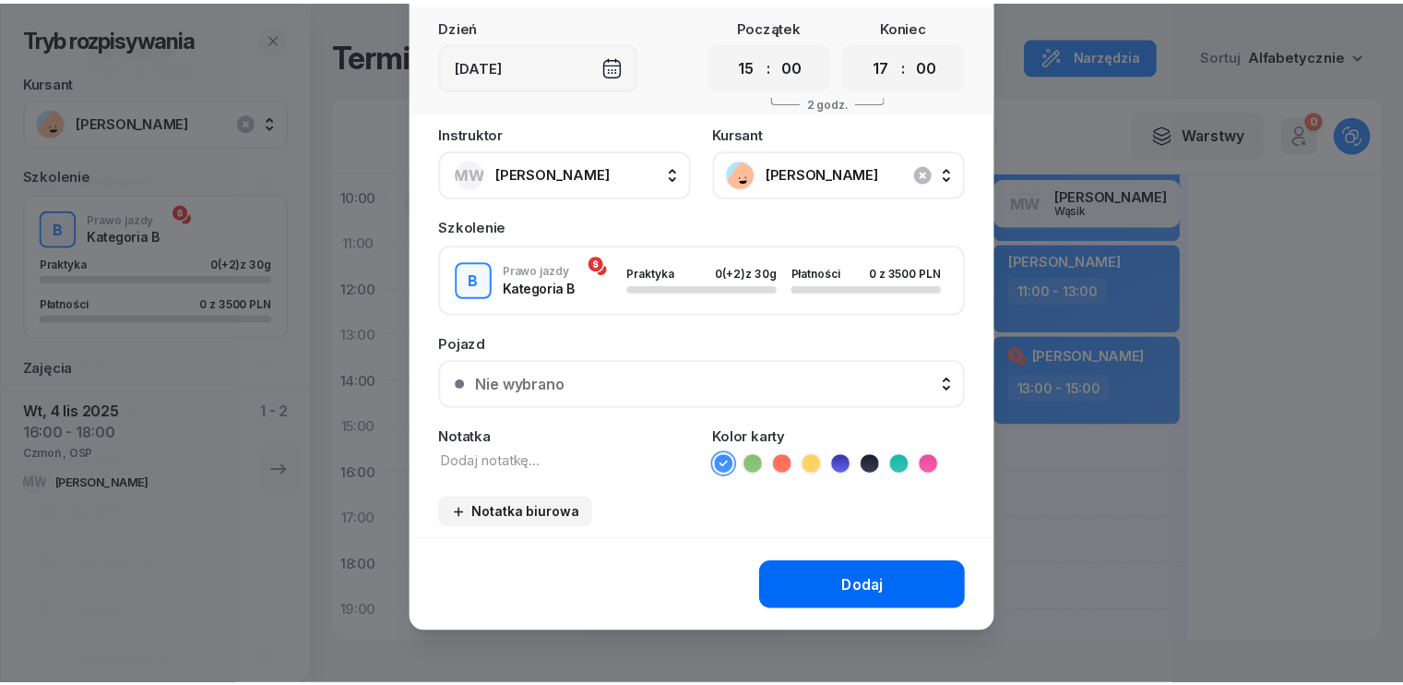
scroll to position [103, 0]
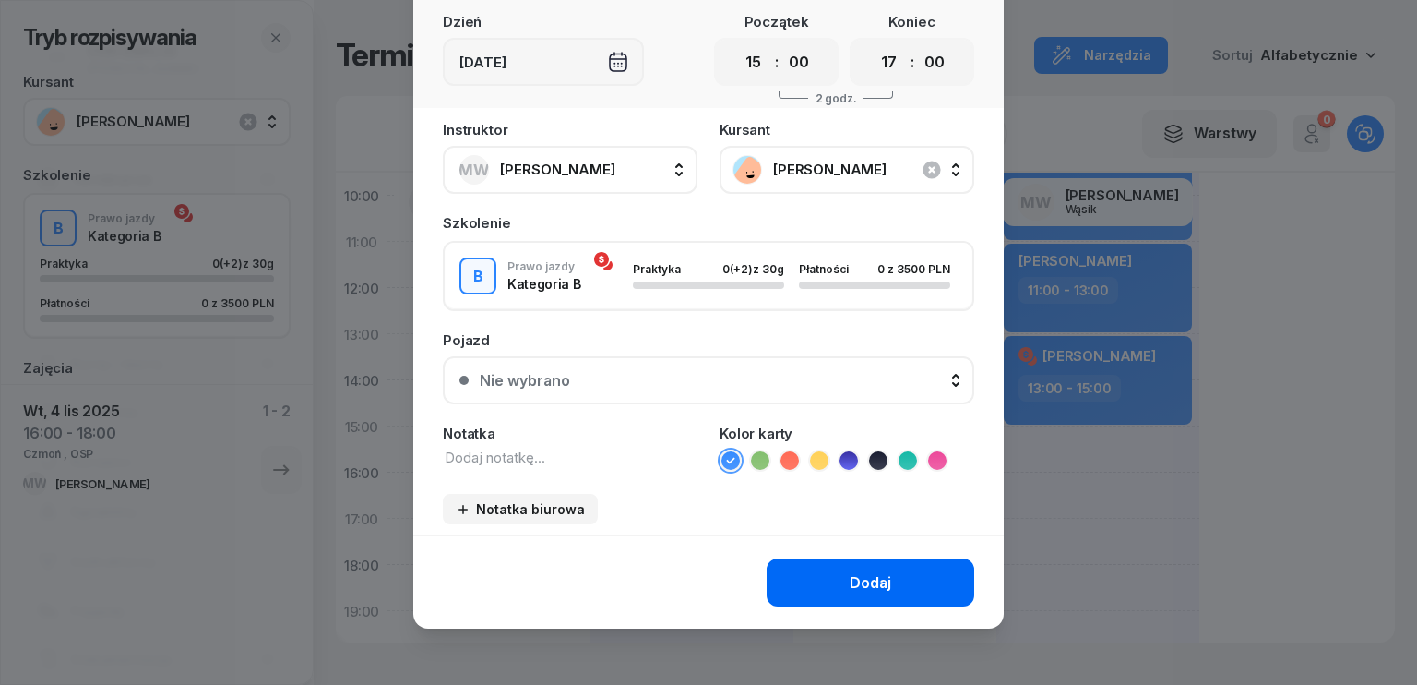
click at [888, 577] on button "Dodaj" at bounding box center [871, 582] width 208 height 48
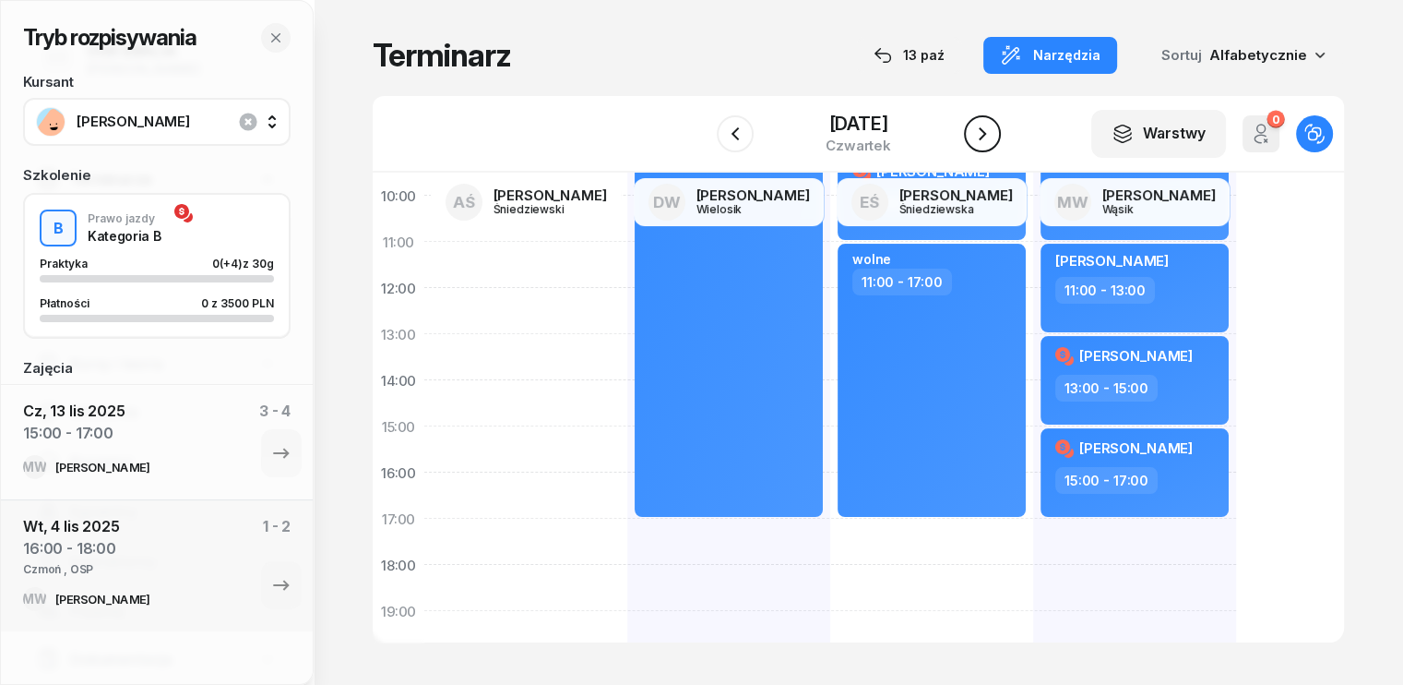
click at [974, 138] on icon "button" at bounding box center [982, 134] width 22 height 22
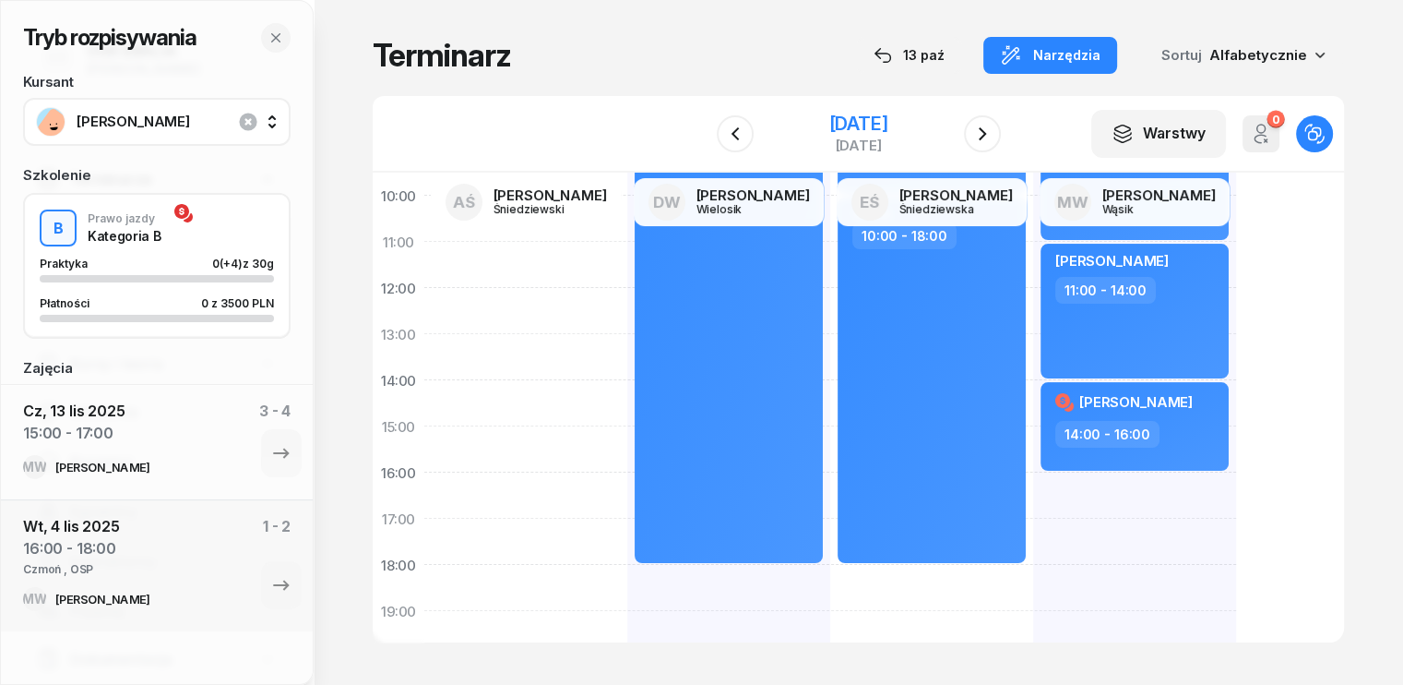
click at [828, 121] on div "[DATE]" at bounding box center [857, 123] width 59 height 18
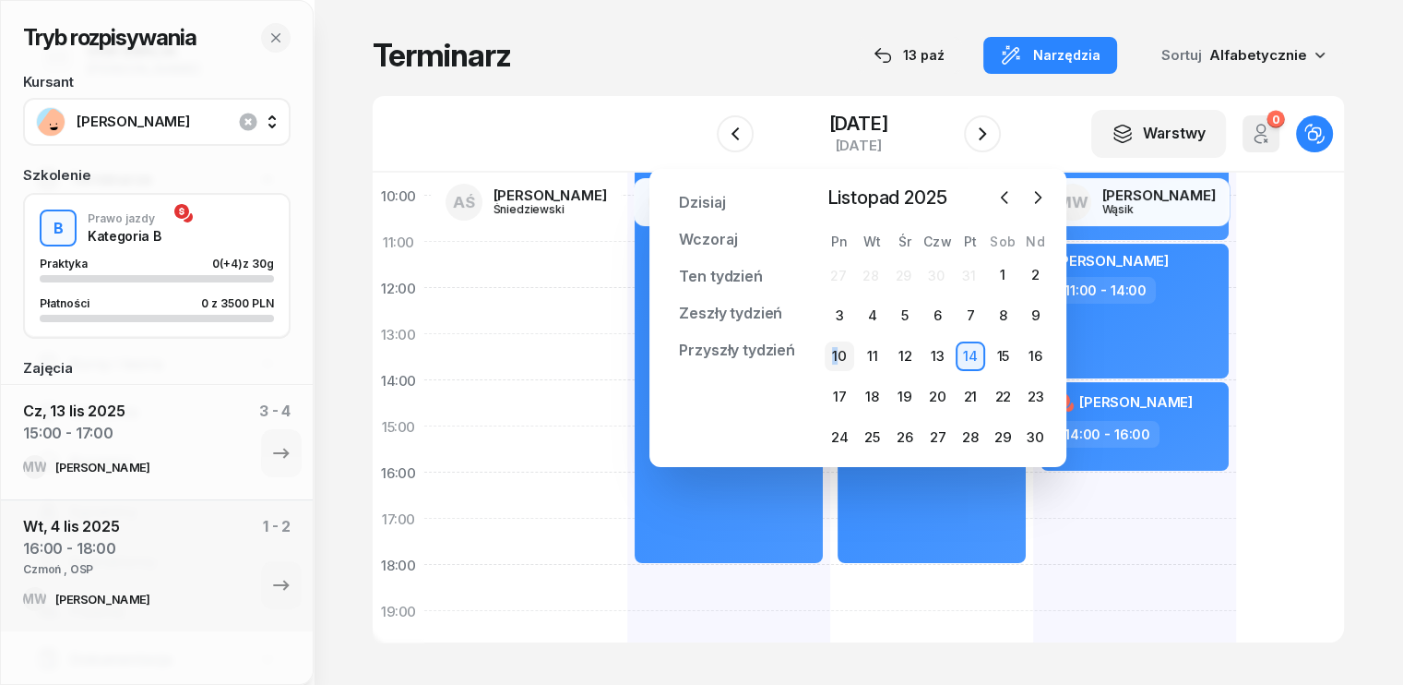
click at [835, 353] on div "10" at bounding box center [840, 356] width 30 height 30
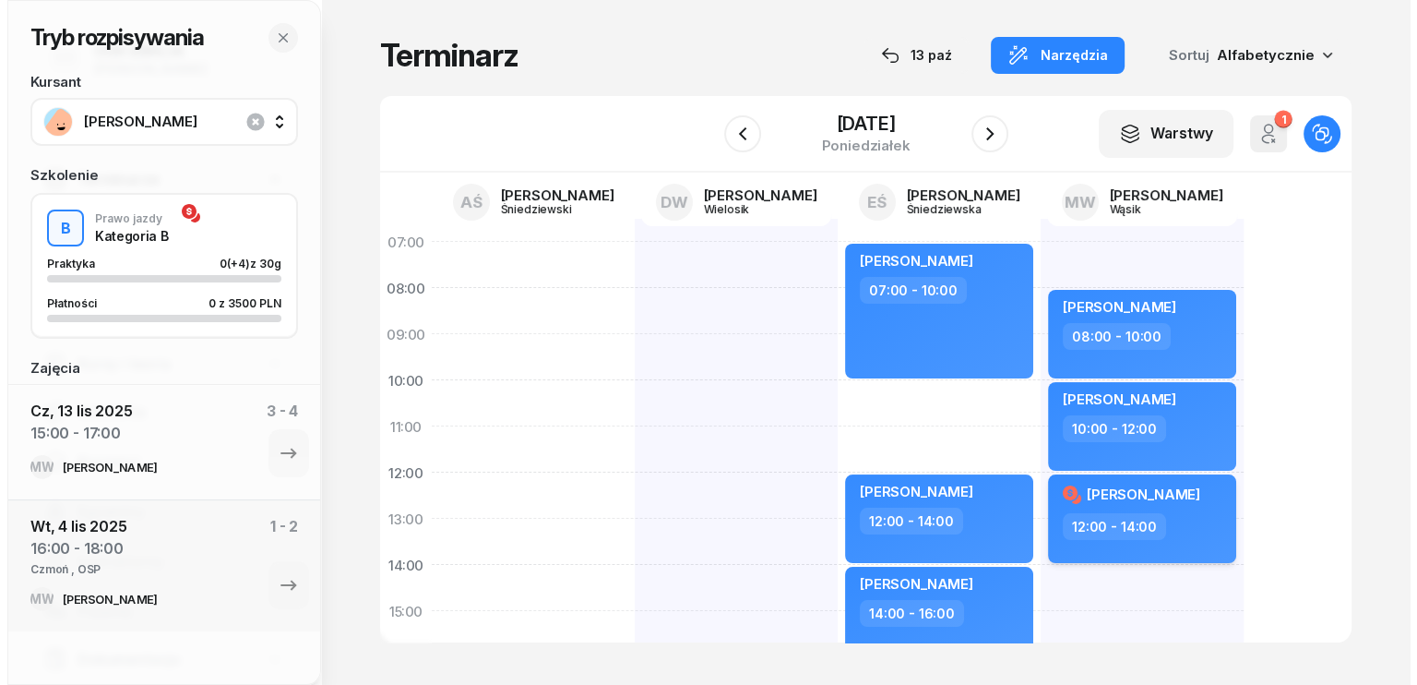
scroll to position [92, 0]
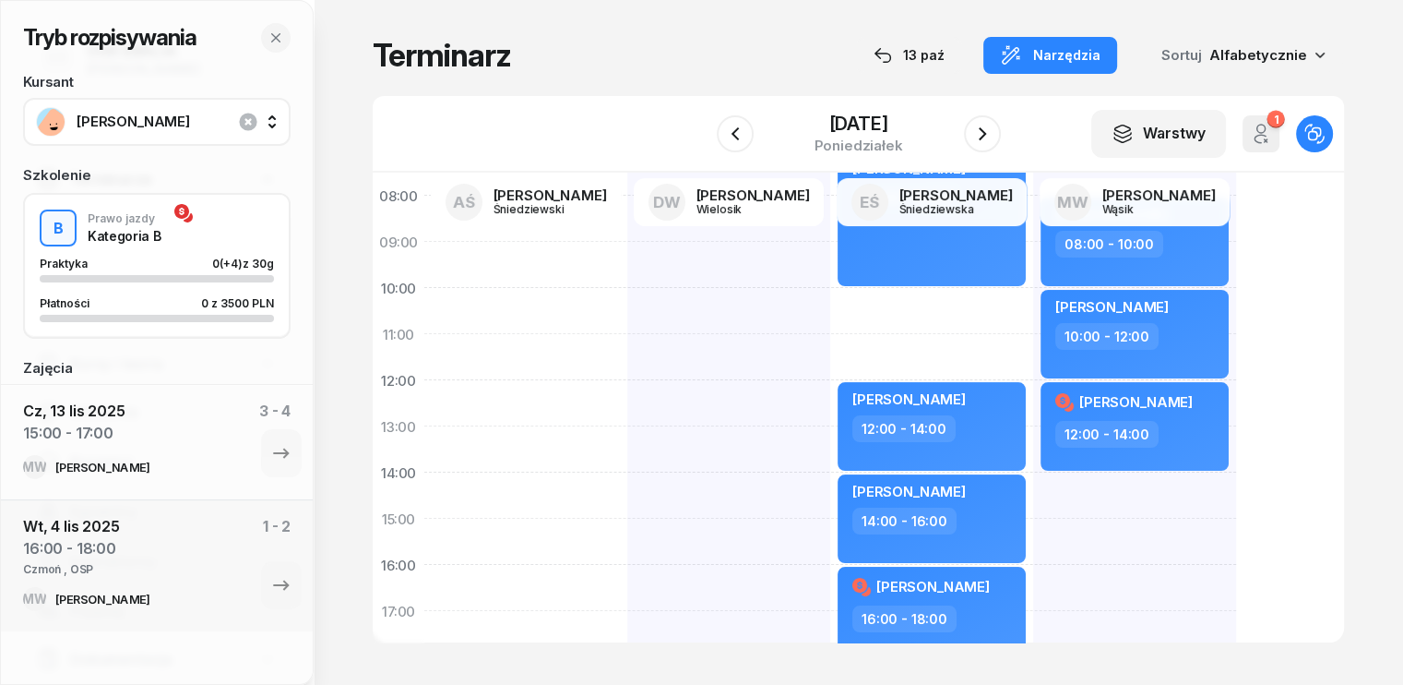
click at [1033, 482] on div "[PERSON_NAME] 08:00 - 10:00 [PERSON_NAME] 10:00 - 12:00 my odwołaliśmy [PERSON_…" at bounding box center [1134, 541] width 203 height 830
select select "14"
select select "16"
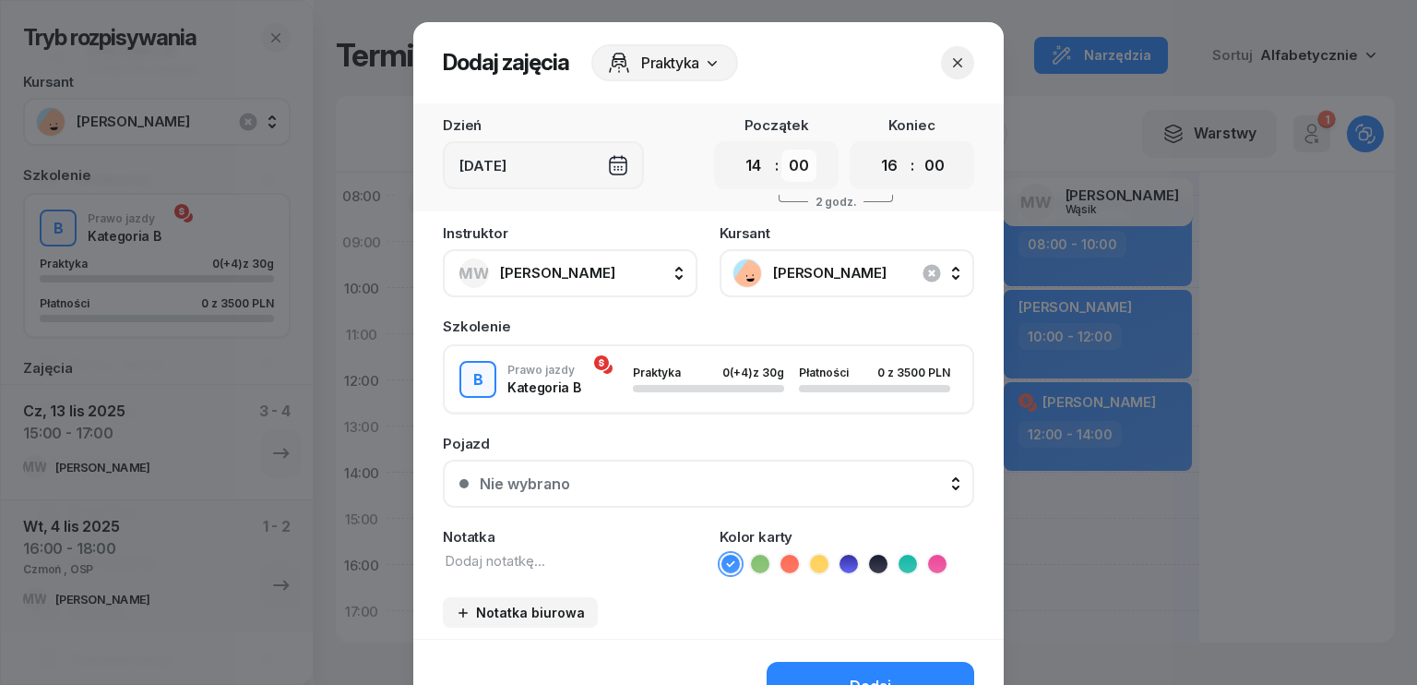
drag, startPoint x: 798, startPoint y: 165, endPoint x: 799, endPoint y: 176, distance: 11.1
click at [798, 165] on select "00 05 10 15 20 25 30 35 40 45 50 55" at bounding box center [798, 165] width 35 height 32
select select "30"
click at [781, 149] on select "00 05 10 15 20 25 30 35 40 45 50 55" at bounding box center [798, 165] width 35 height 32
click at [923, 167] on select "00 05 10 15 20 25 30 35 40 45 50 55" at bounding box center [934, 165] width 35 height 32
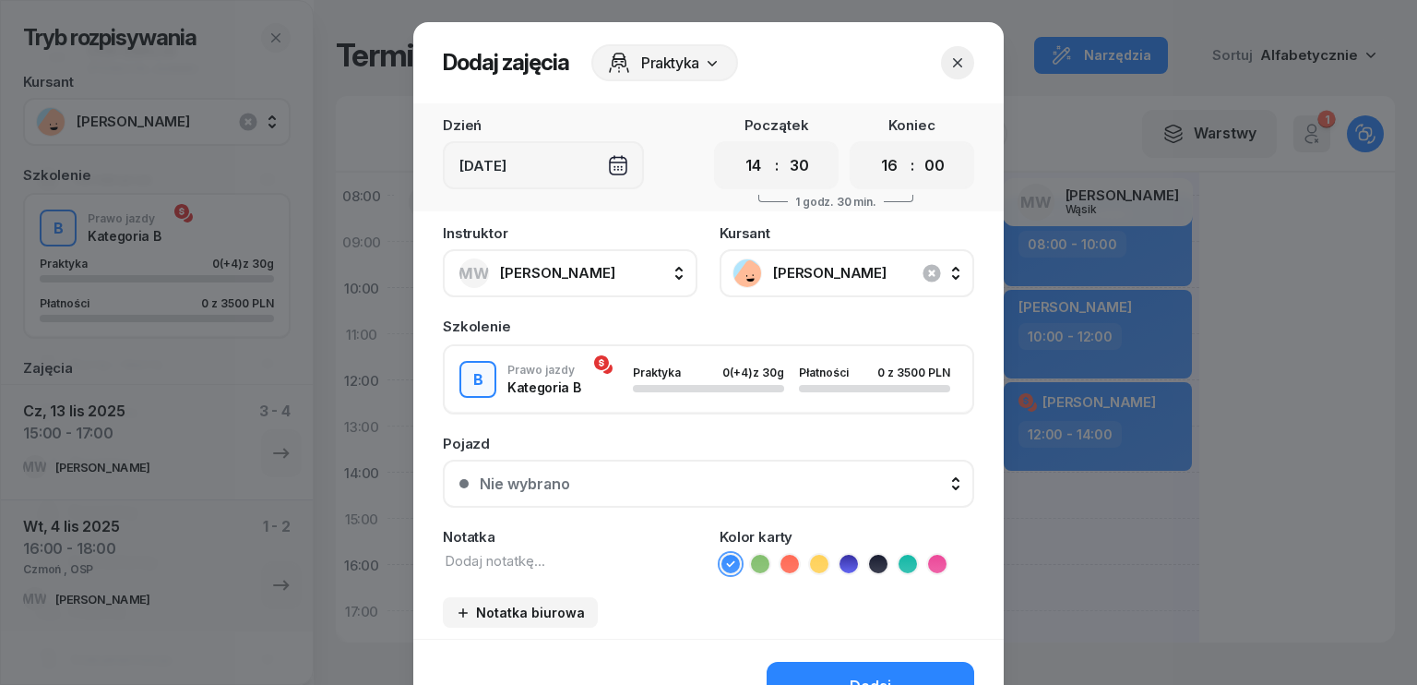
select select "30"
click at [917, 149] on select "00 05 10 15 20 25 30 35 40 45 50 55" at bounding box center [934, 165] width 35 height 32
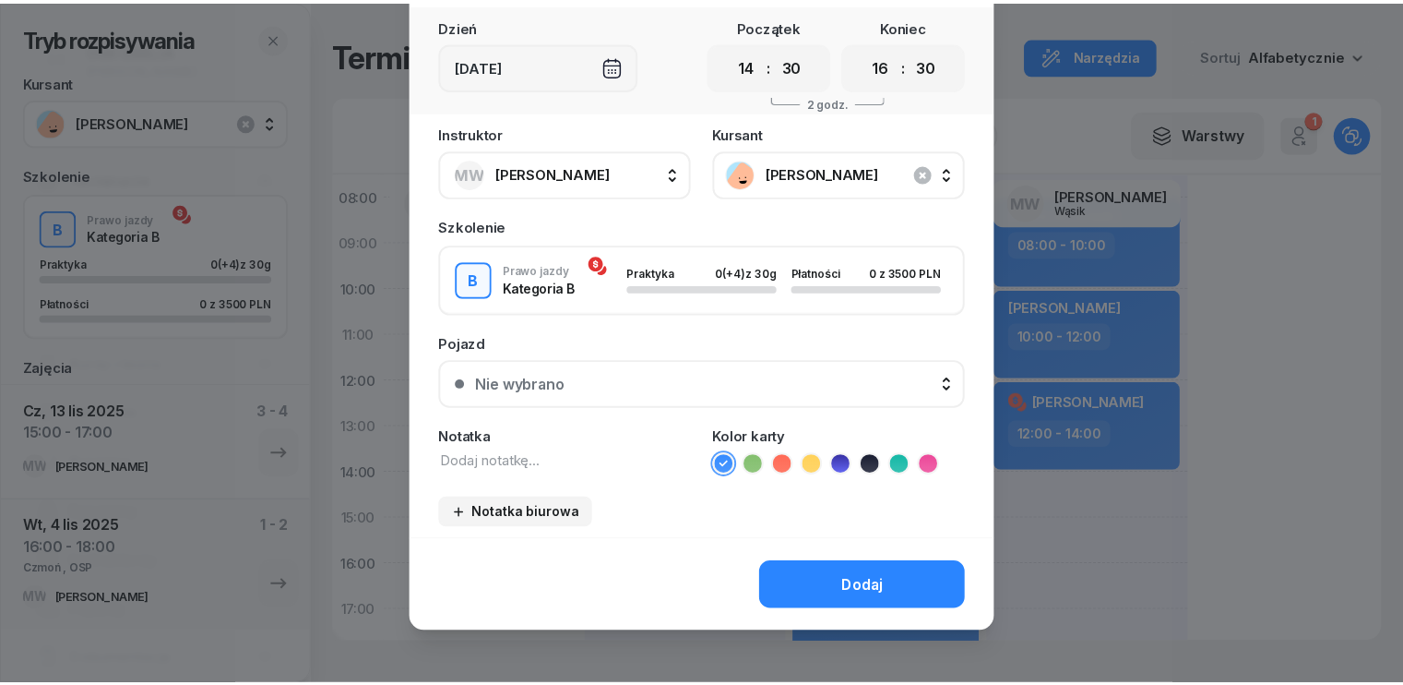
scroll to position [103, 0]
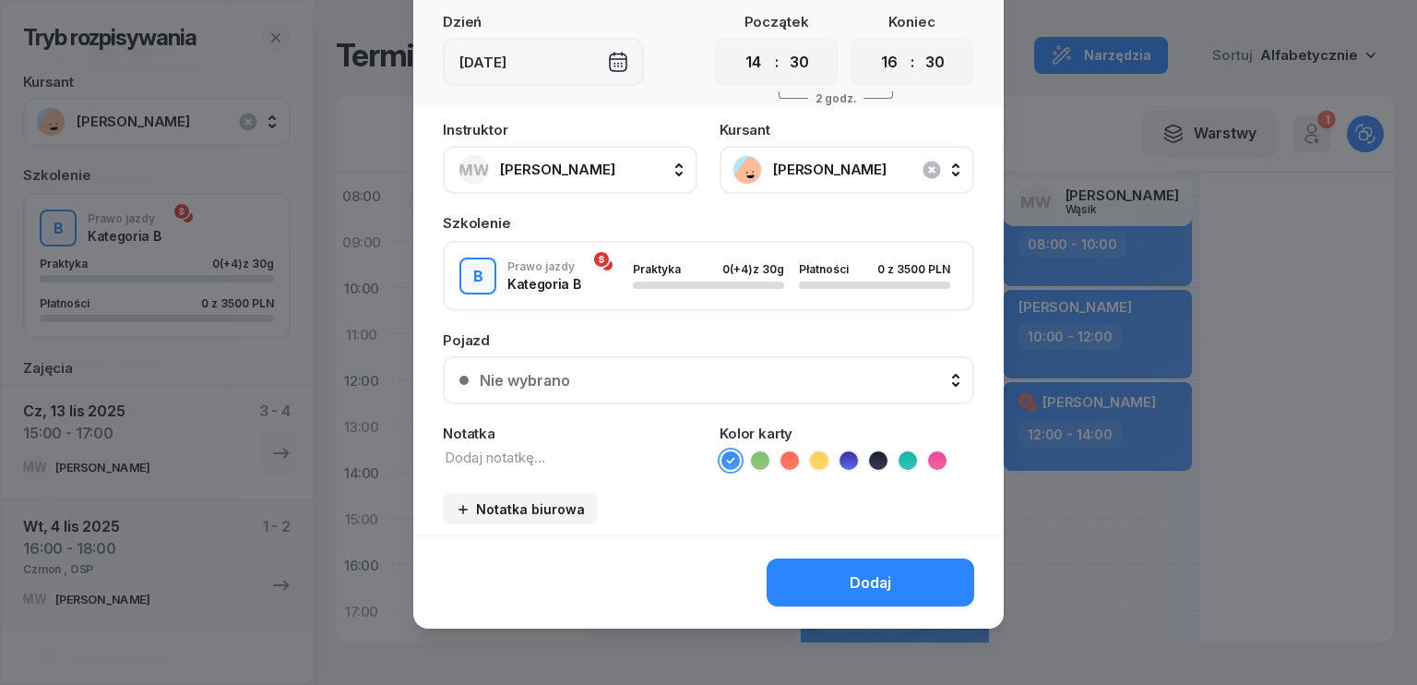
click at [544, 453] on textarea at bounding box center [570, 457] width 255 height 20
type textarea "Czmoń OSP"
click at [804, 582] on button "Dodaj" at bounding box center [871, 582] width 208 height 48
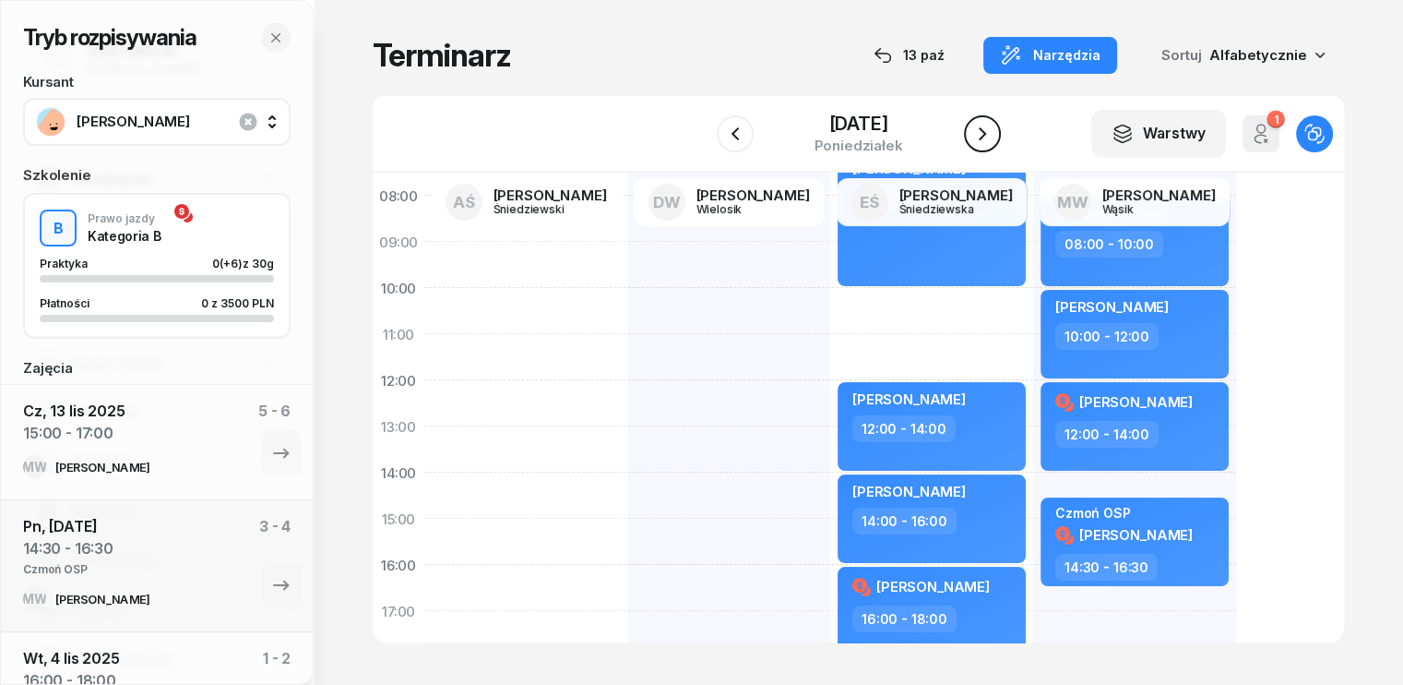
click at [982, 140] on icon "button" at bounding box center [982, 134] width 22 height 22
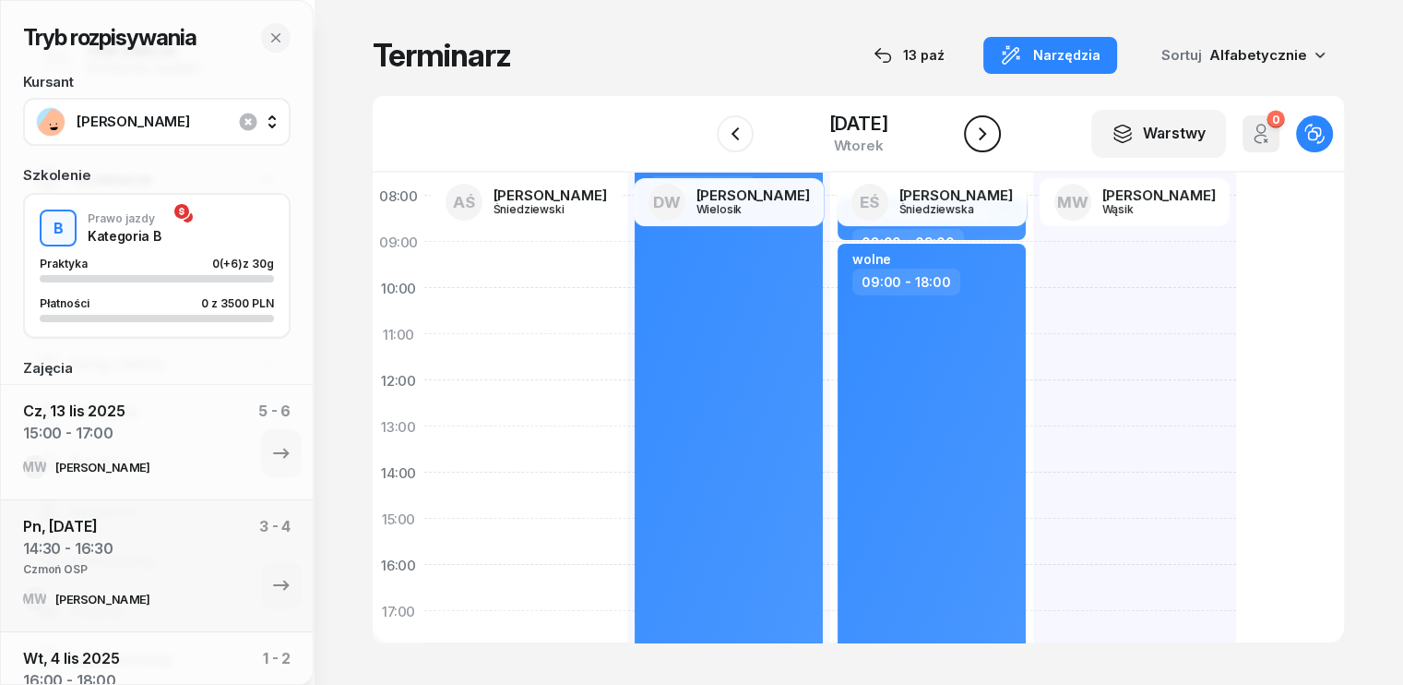
click at [982, 140] on icon "button" at bounding box center [982, 134] width 22 height 22
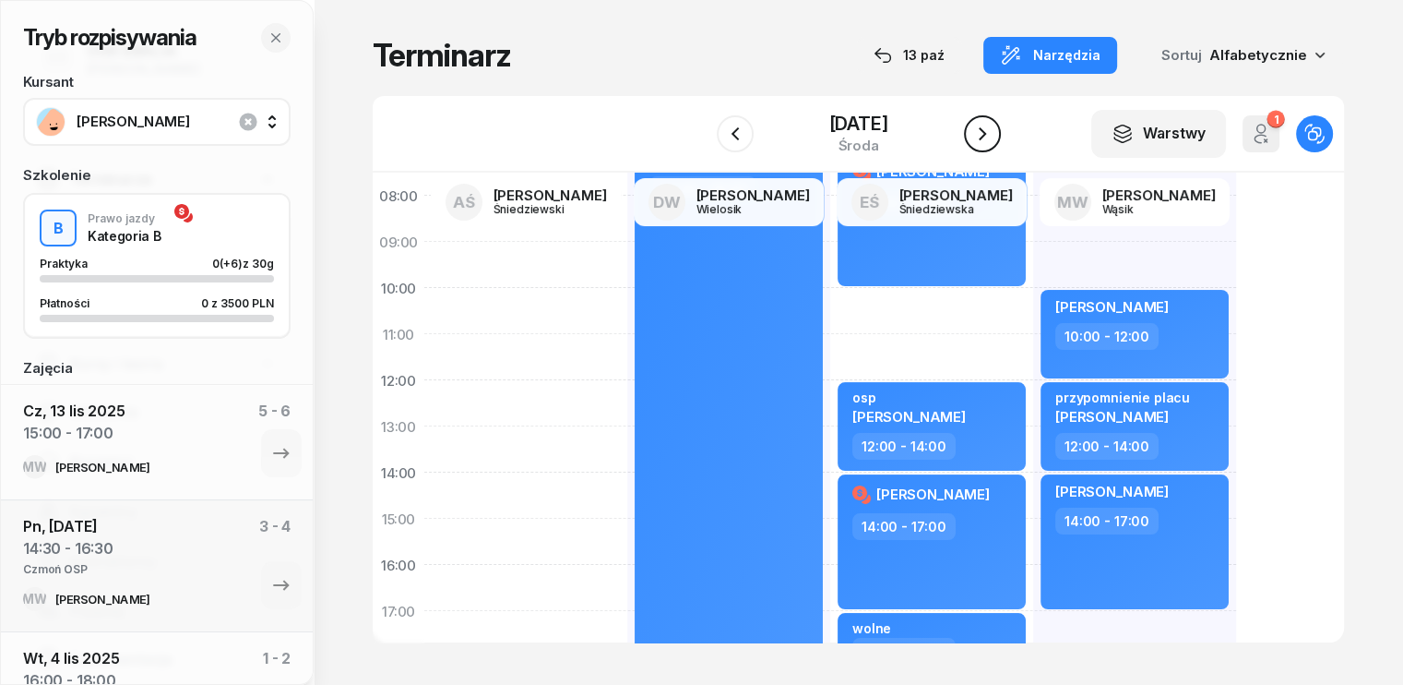
click at [992, 139] on icon "button" at bounding box center [982, 134] width 22 height 22
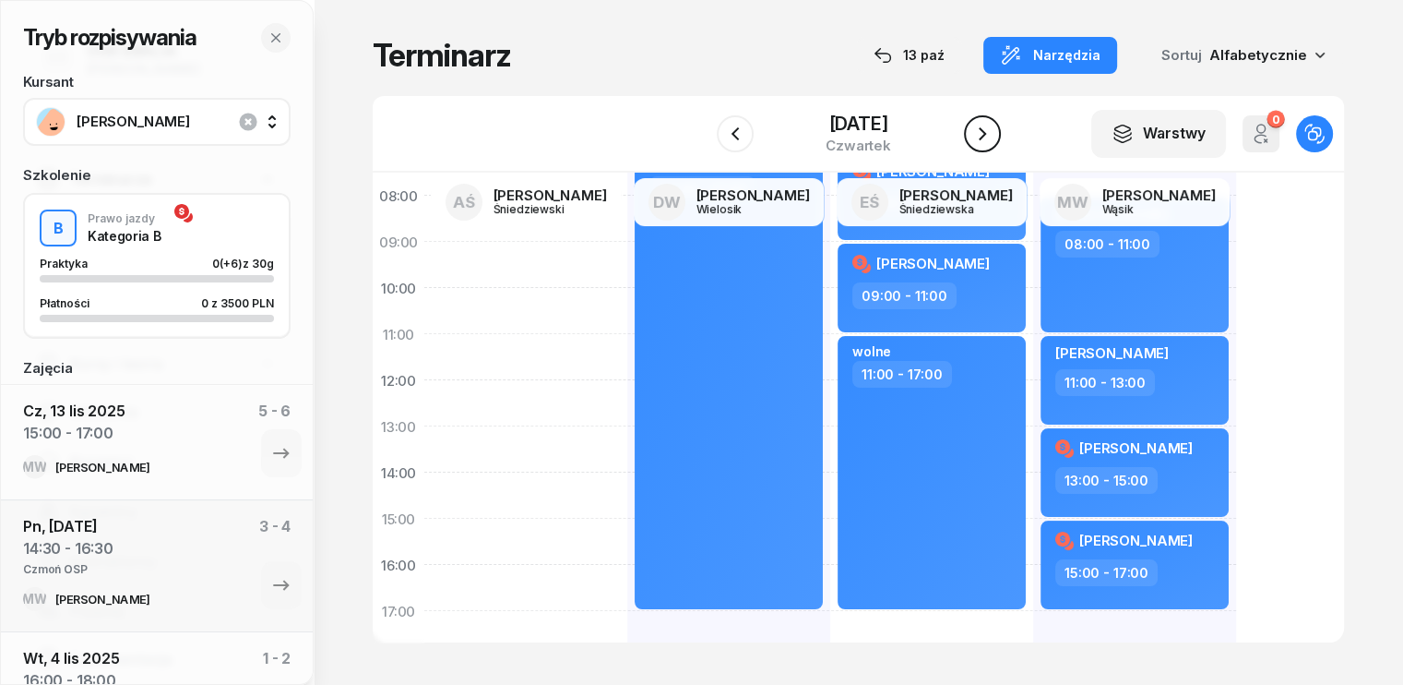
click at [992, 139] on icon "button" at bounding box center [982, 134] width 22 height 22
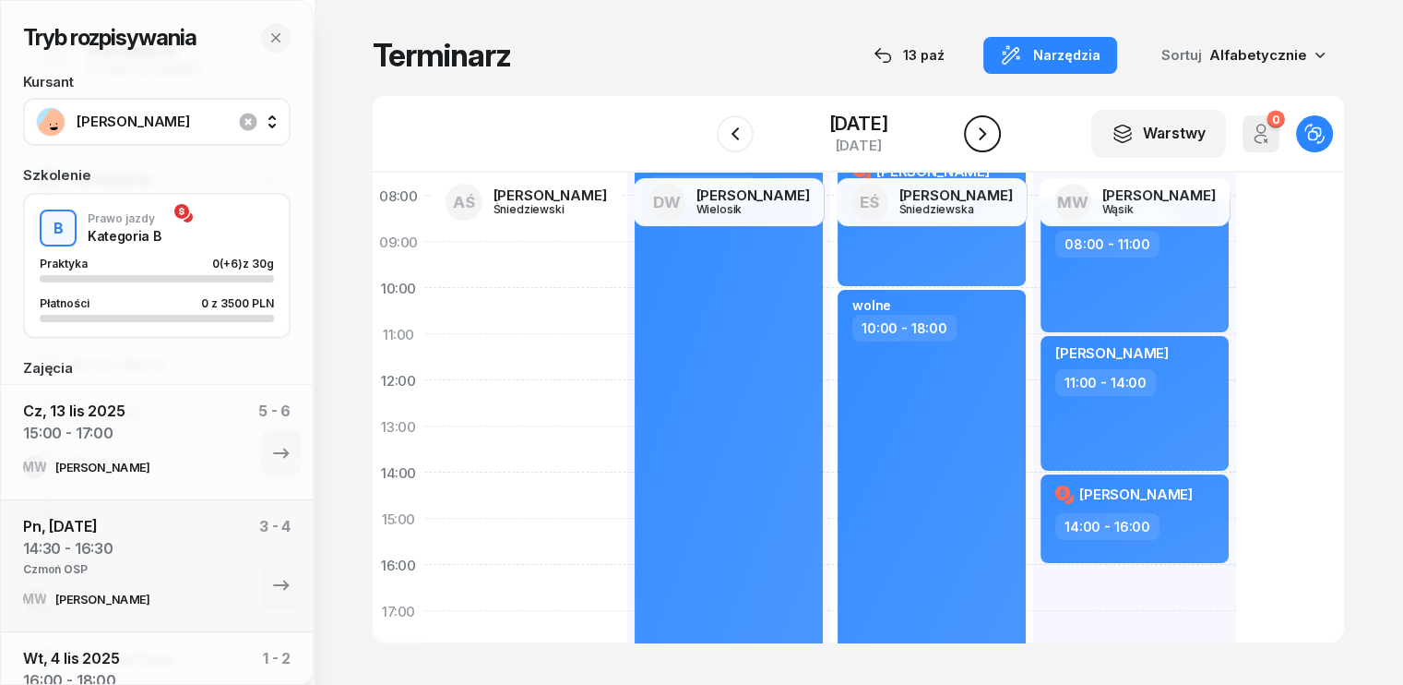
click at [992, 139] on icon "button" at bounding box center [982, 134] width 22 height 22
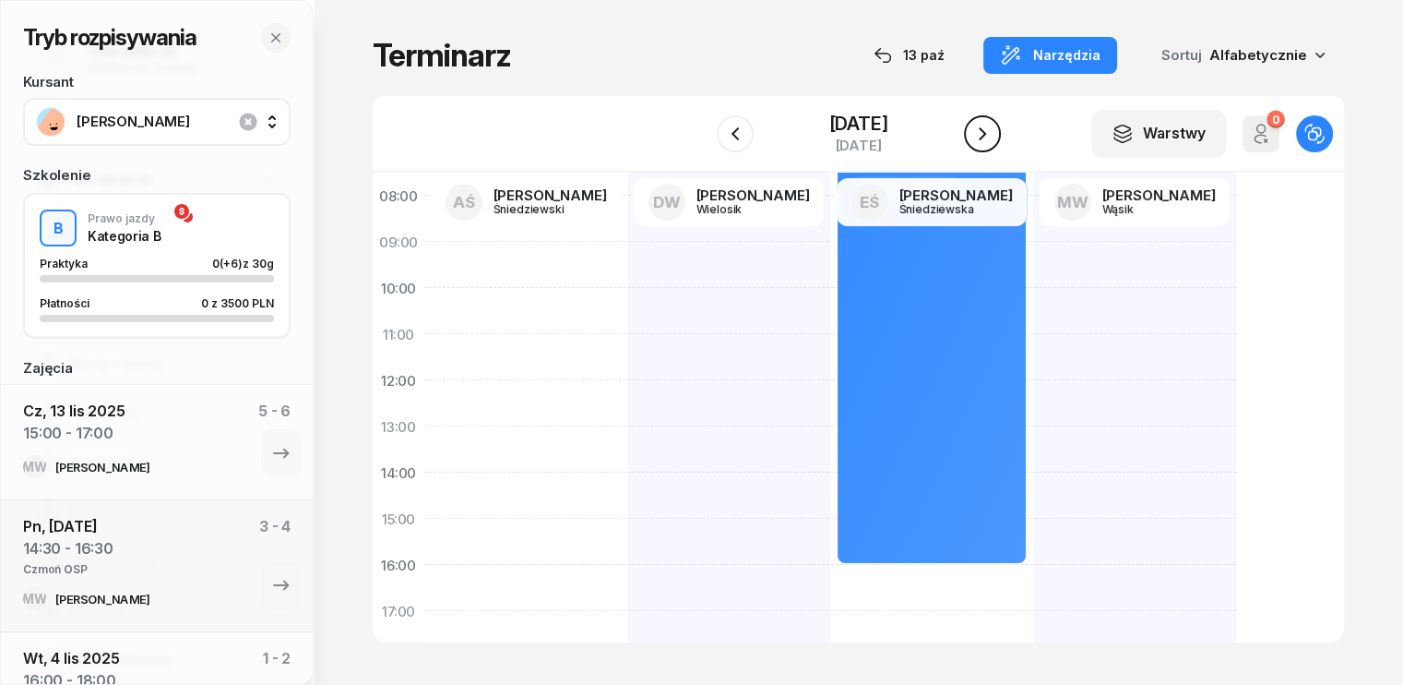
click at [984, 139] on icon "button" at bounding box center [982, 134] width 22 height 22
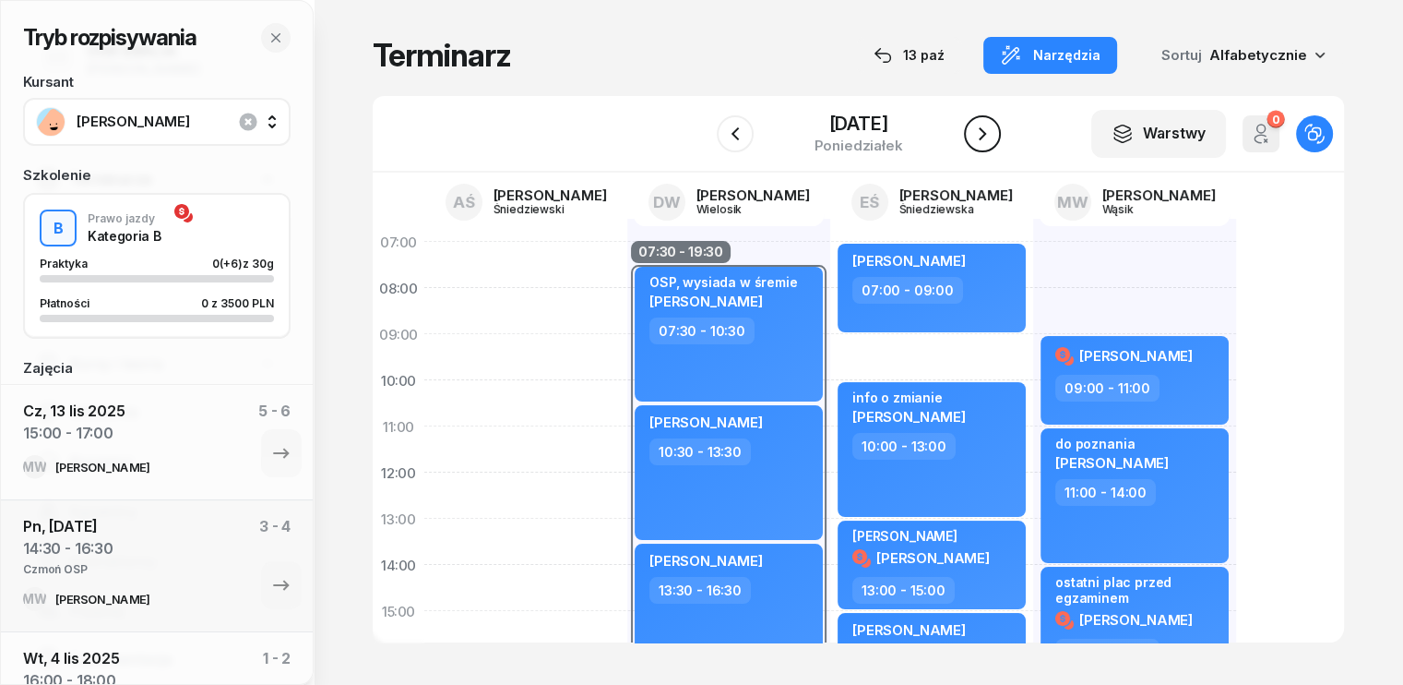
click at [985, 139] on icon "button" at bounding box center [982, 134] width 22 height 22
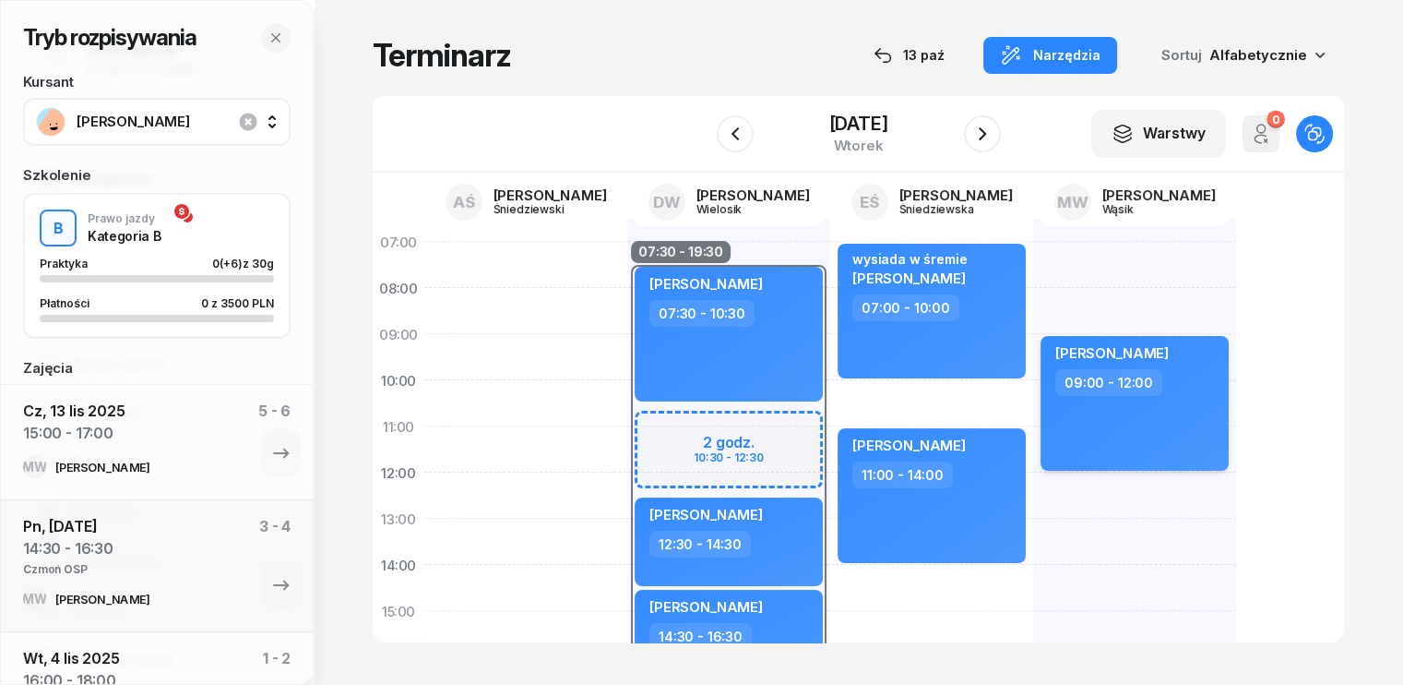
click at [1088, 420] on div "[PERSON_NAME] 09:00 - 12:00" at bounding box center [1135, 403] width 188 height 135
select select "09"
select select "12"
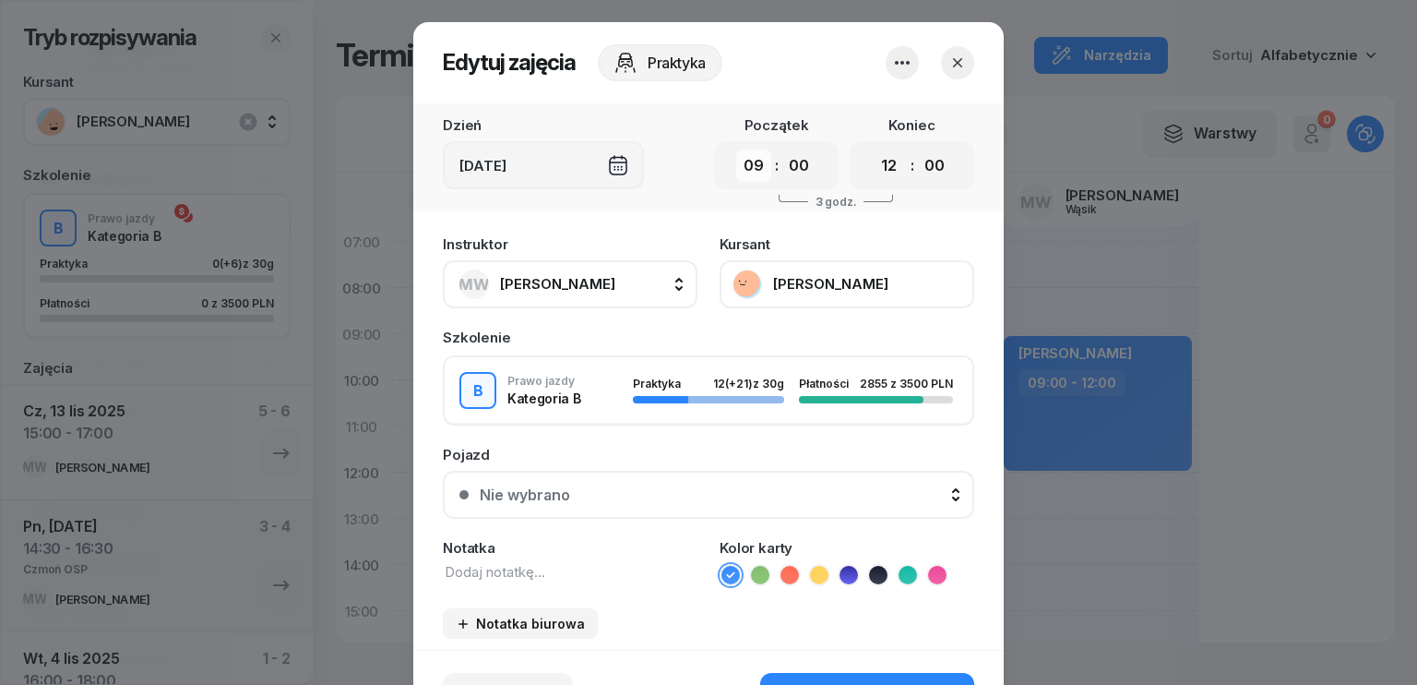
drag, startPoint x: 756, startPoint y: 163, endPoint x: 756, endPoint y: 176, distance: 12.9
click at [756, 163] on select "00 01 02 03 04 05 06 07 08 09 10 11 12 13 14 15 16 17 18 19 20 21 22 23" at bounding box center [753, 165] width 35 height 32
select select "10"
click at [736, 149] on select "00 01 02 03 04 05 06 07 08 09 10 11 12 13 14 15 16 17 18 19 20 21 22 23" at bounding box center [753, 165] width 35 height 32
drag, startPoint x: 883, startPoint y: 161, endPoint x: 882, endPoint y: 180, distance: 18.5
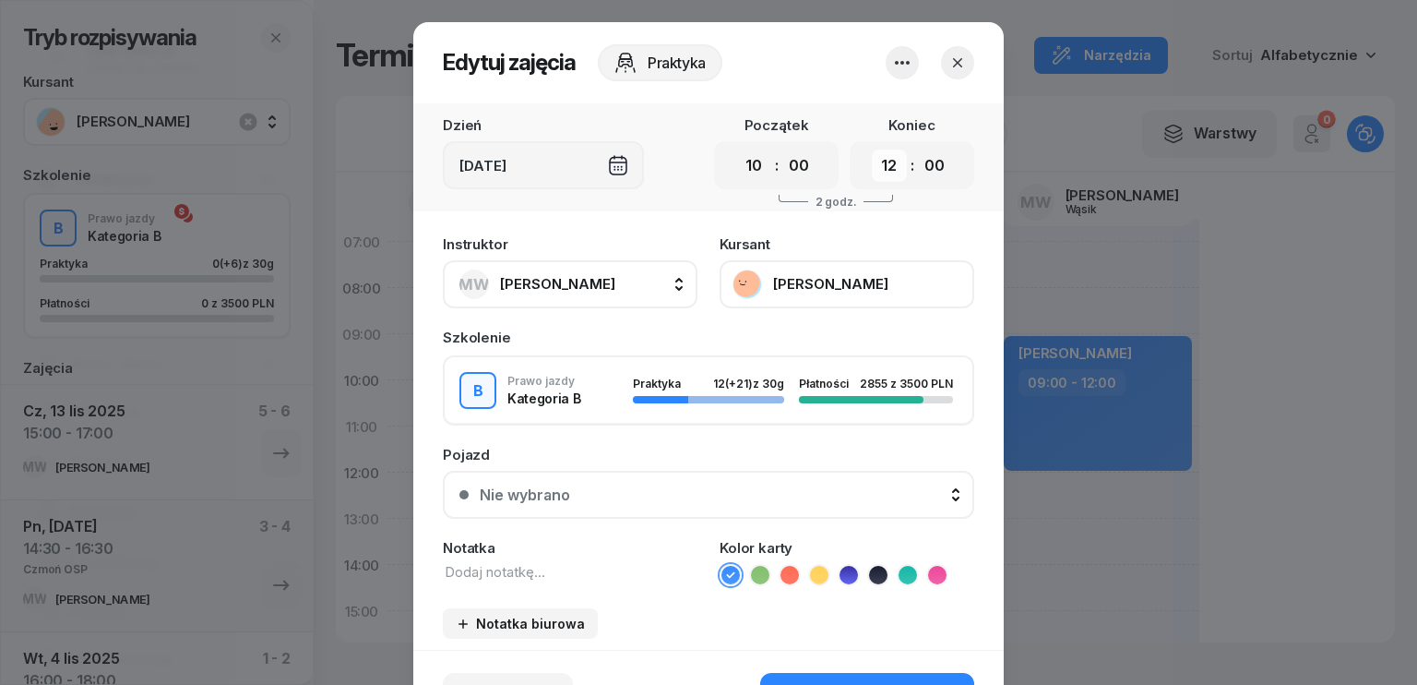
click at [883, 161] on select "00 01 02 03 04 05 06 07 08 09 10 11 12 13 14 15 16 17 18 19 20 21 22 23" at bounding box center [889, 165] width 35 height 32
select select "13"
click at [872, 149] on select "00 01 02 03 04 05 06 07 08 09 10 11 12 13 14 15 16 17 18 19 20 21 22 23" at bounding box center [889, 165] width 35 height 32
click at [542, 576] on textarea at bounding box center [570, 572] width 255 height 20
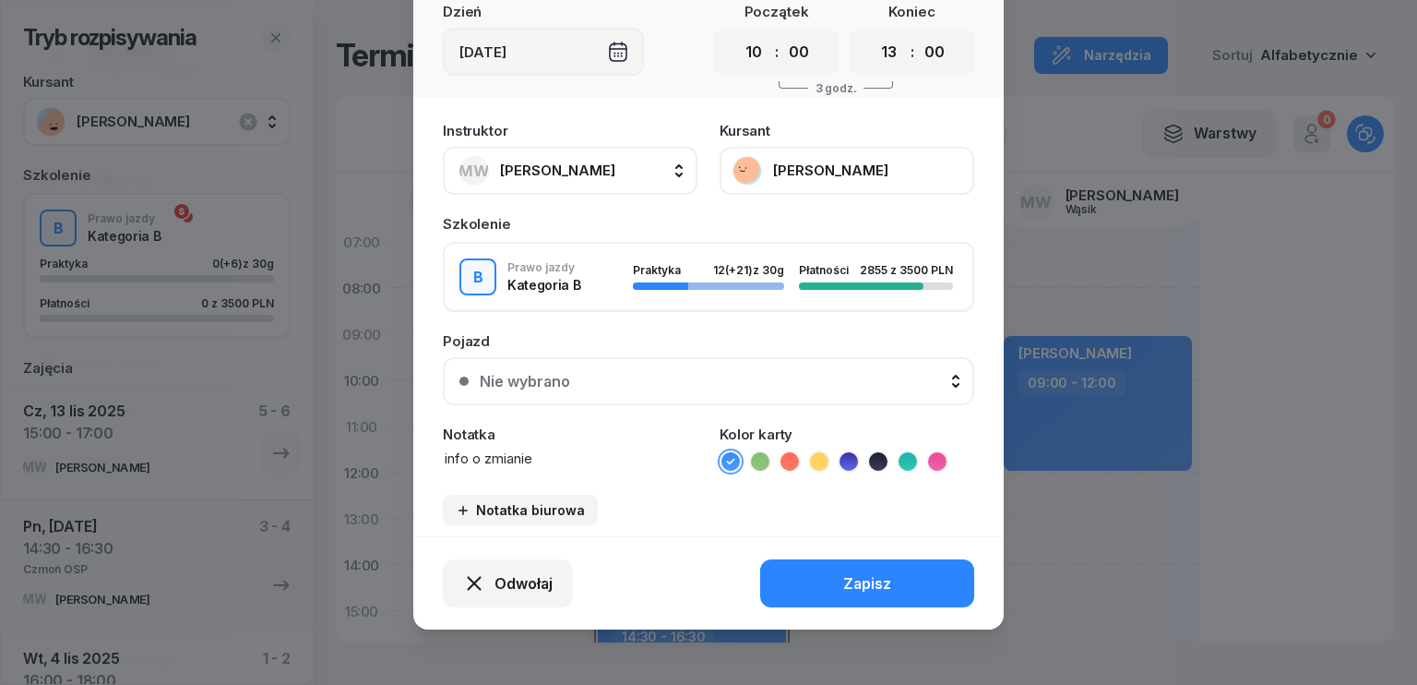
scroll to position [114, 0]
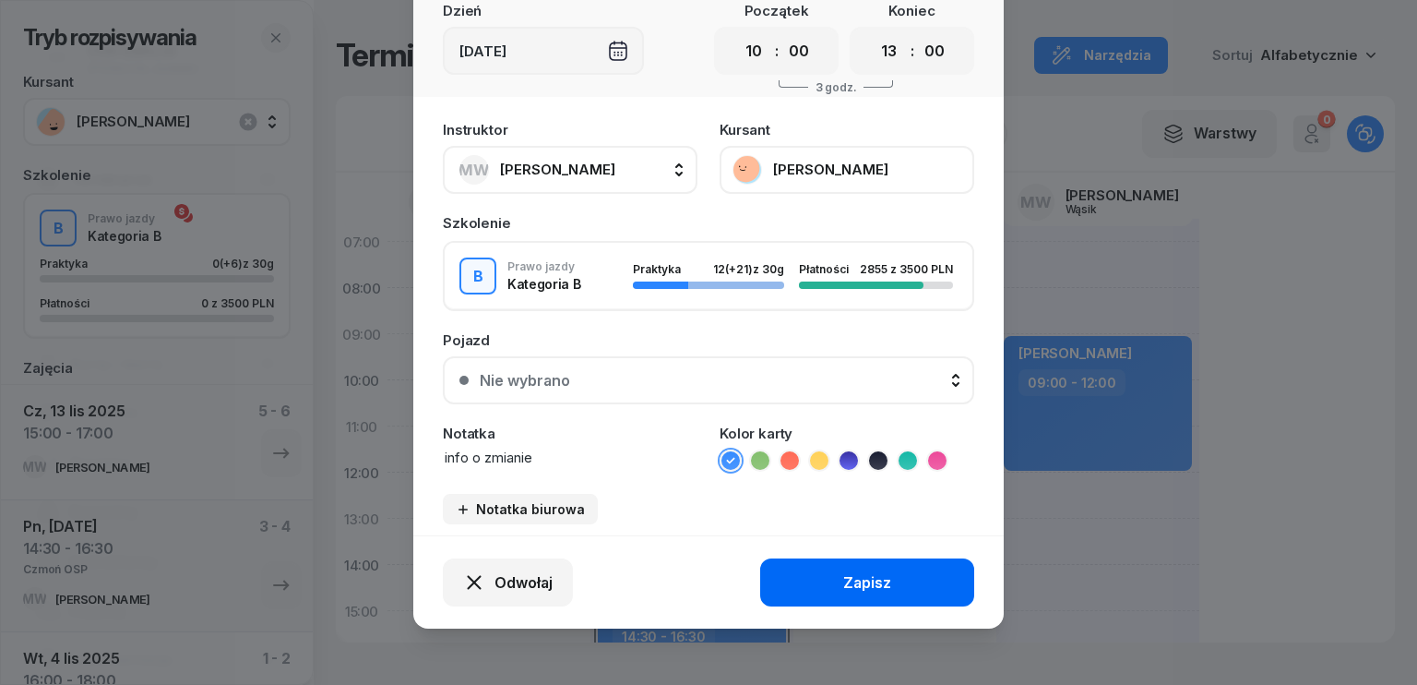
type textarea "info o zmianie"
click at [877, 582] on div "Zapisz" at bounding box center [867, 583] width 48 height 18
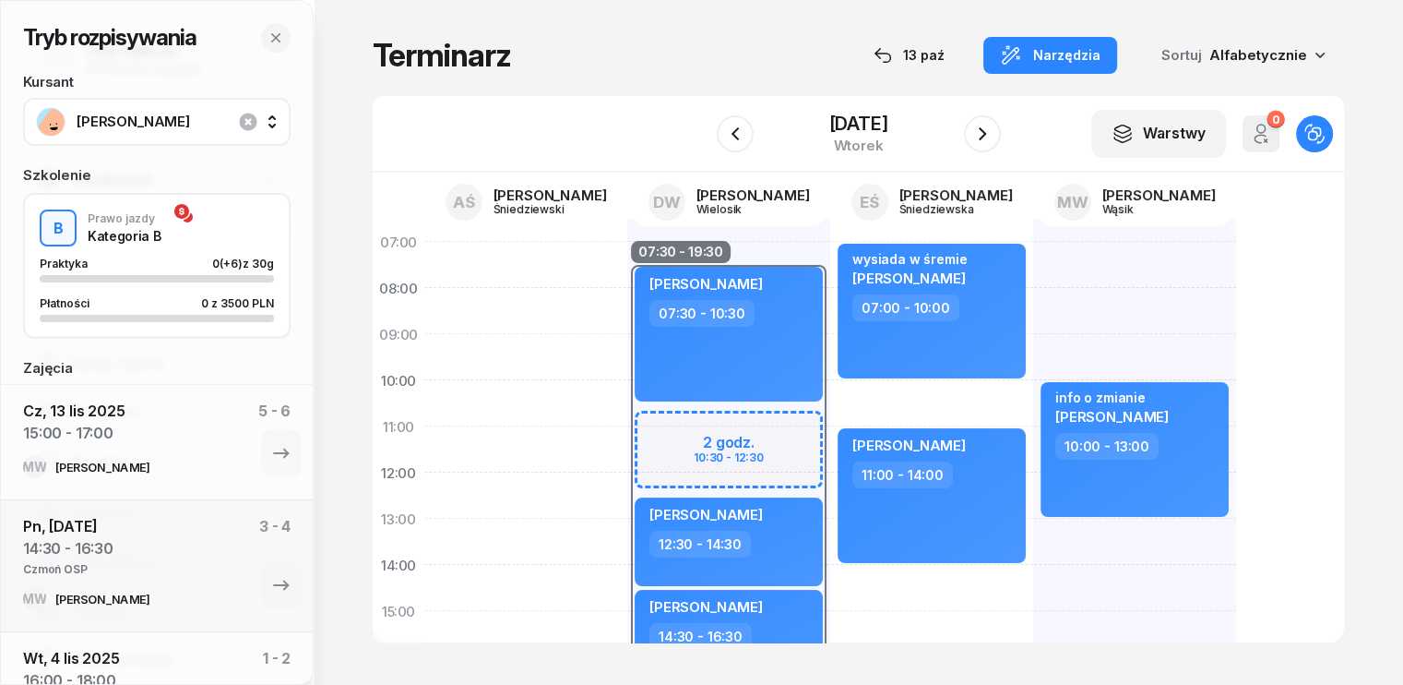
click at [1033, 330] on div "info o zmianie [PERSON_NAME] 10:00 - 13:00" at bounding box center [1134, 634] width 203 height 830
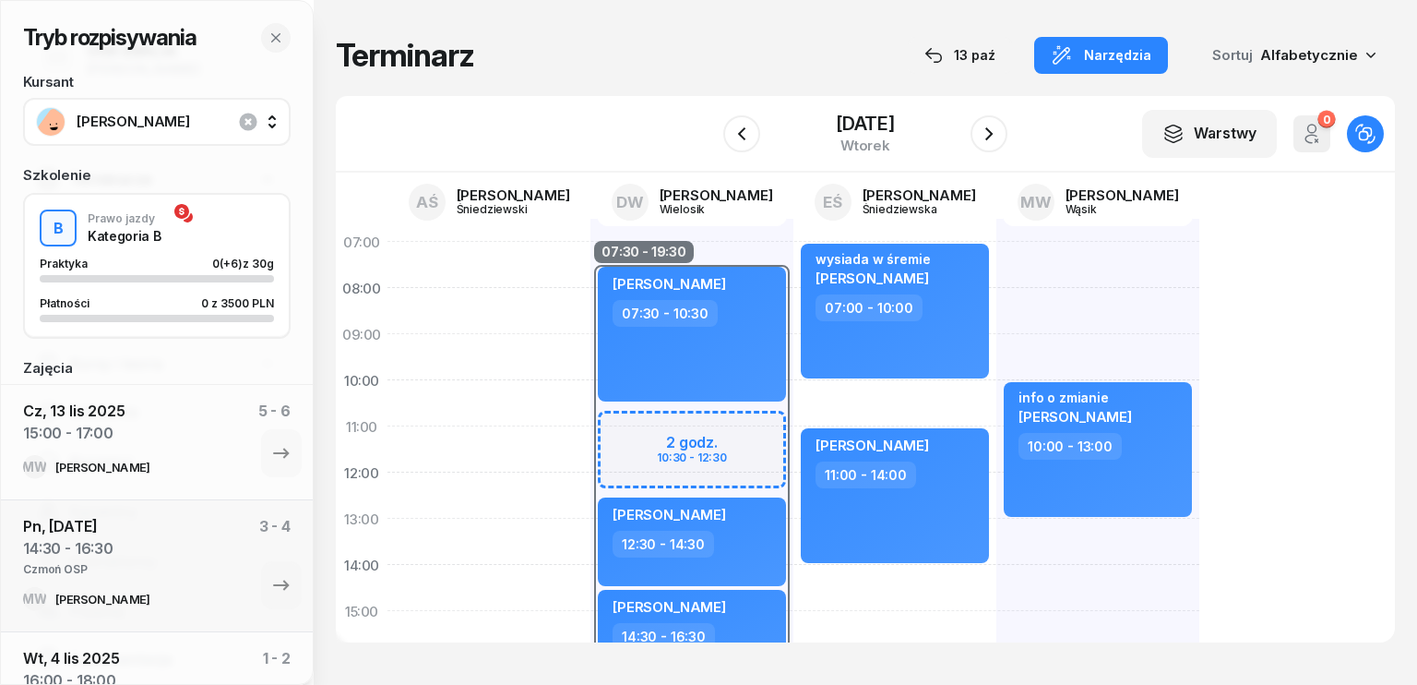
select select "08"
select select "10"
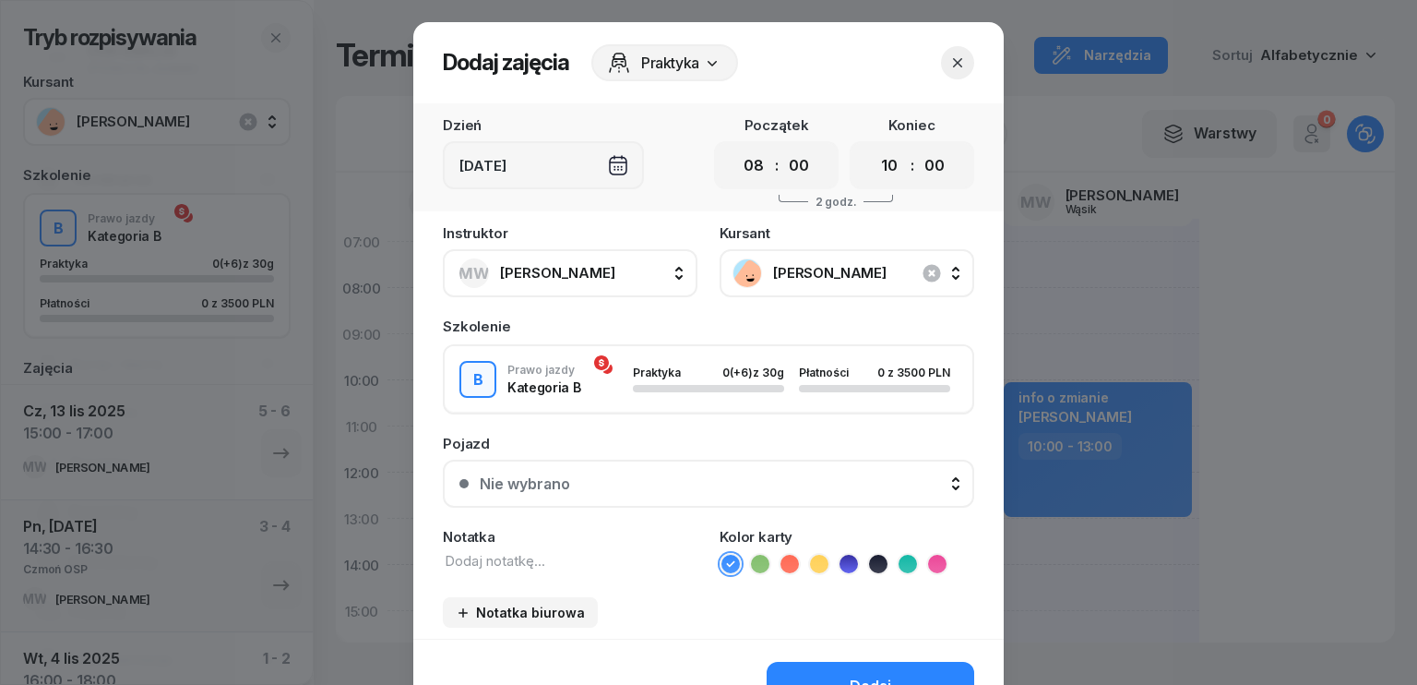
scroll to position [103, 0]
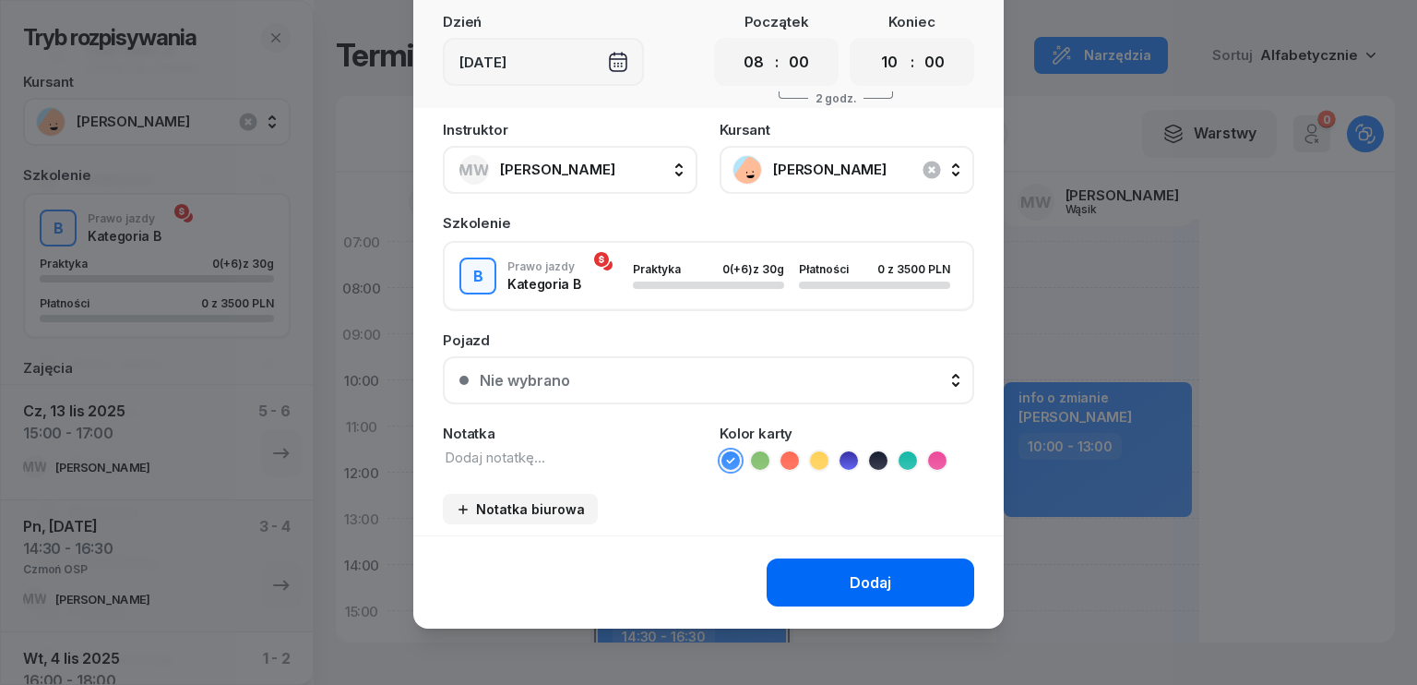
click at [836, 568] on button "Dodaj" at bounding box center [871, 582] width 208 height 48
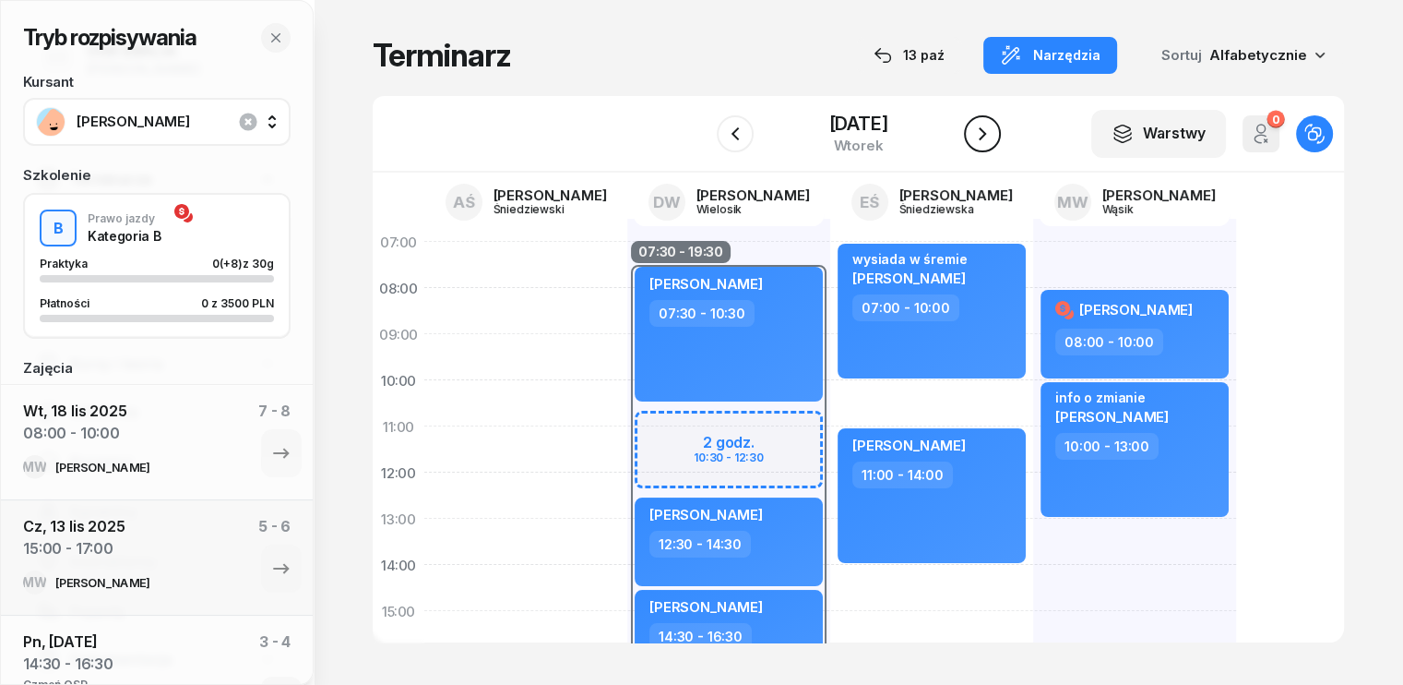
click at [986, 132] on icon "button" at bounding box center [982, 133] width 7 height 13
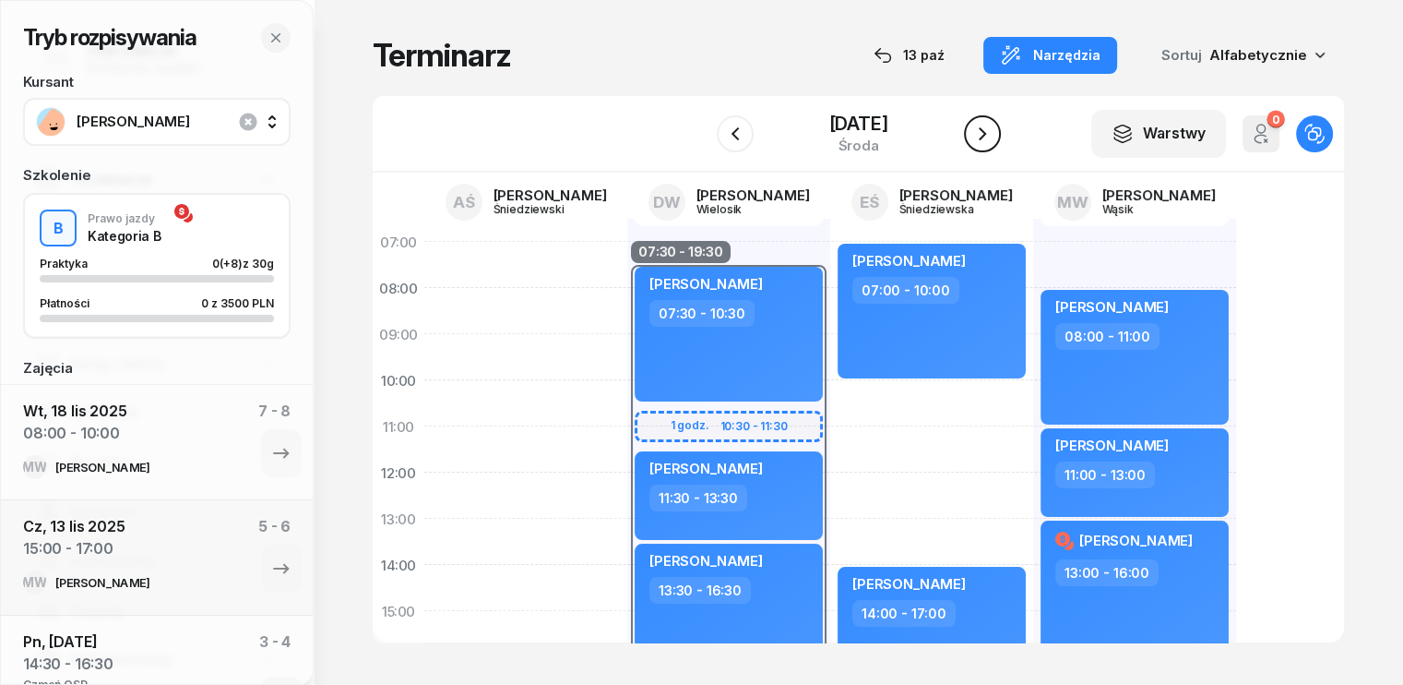
click at [982, 135] on icon "button" at bounding box center [982, 134] width 22 height 22
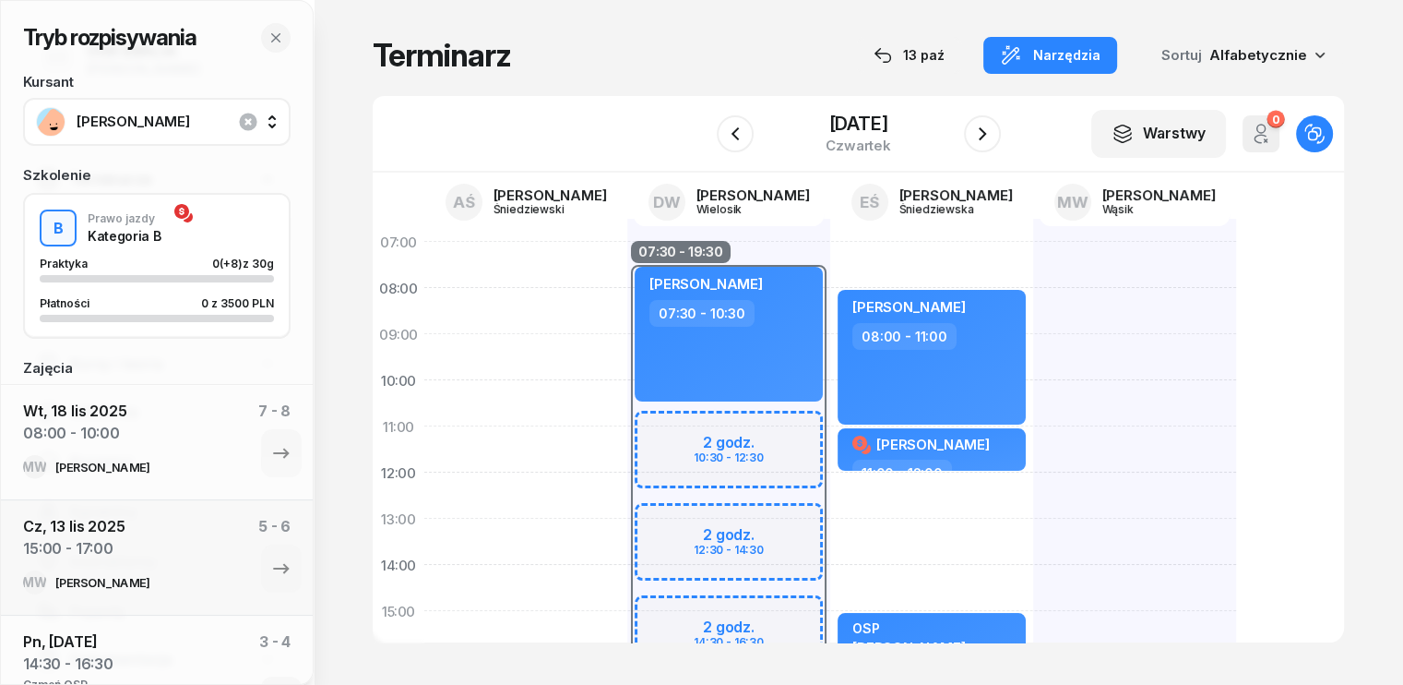
click at [1033, 329] on div at bounding box center [1134, 634] width 203 height 830
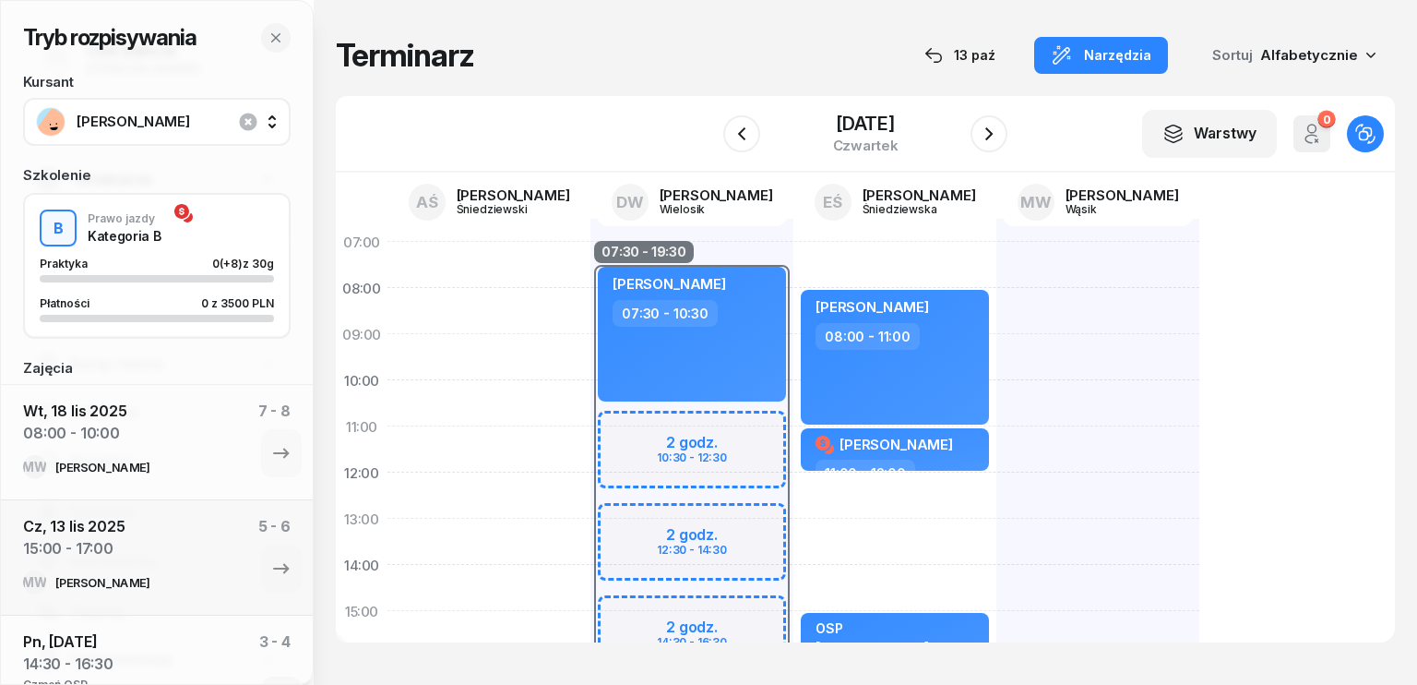
select select "08"
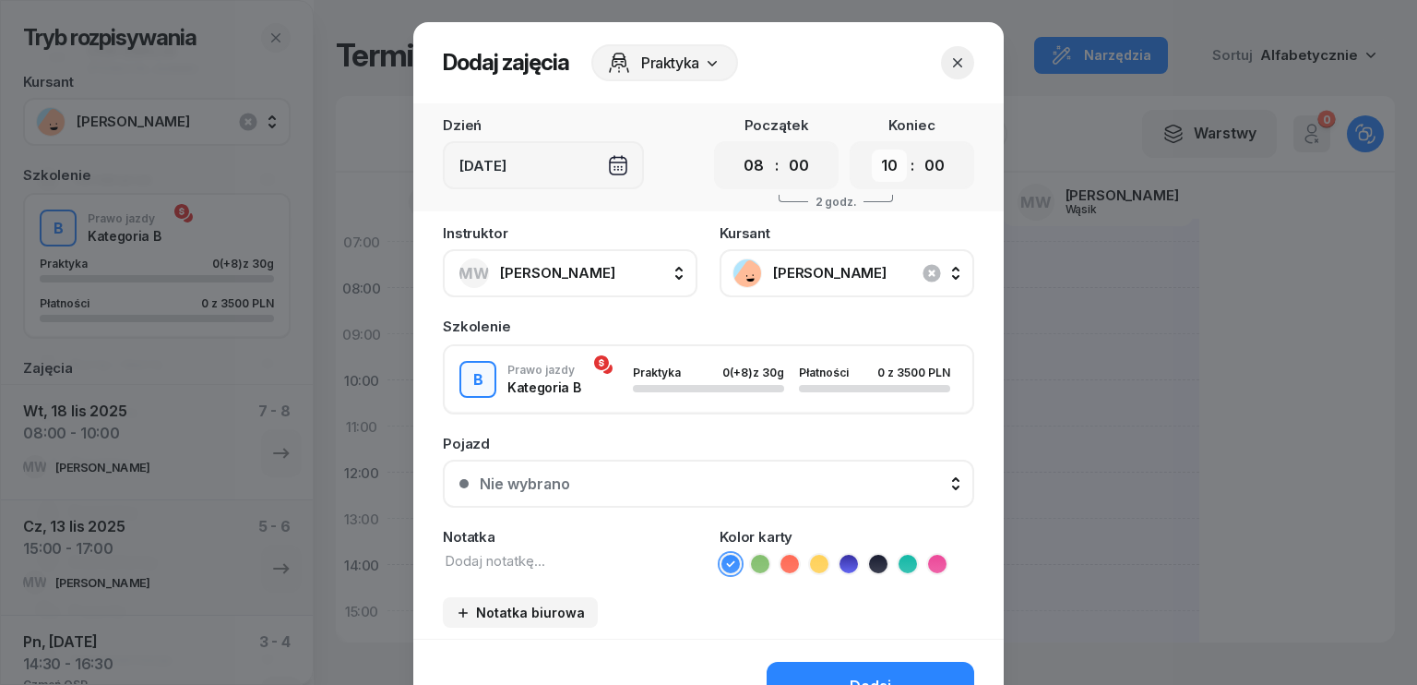
click at [875, 162] on select "00 01 02 03 04 05 06 07 08 09 10 11 12 13 14 15 16 17 18 19 20 21 22 23" at bounding box center [889, 165] width 35 height 32
select select "12"
click at [872, 149] on select "00 01 02 03 04 05 06 07 08 09 10 11 12 13 14 15 16 17 18 19 20 21 22 23" at bounding box center [889, 165] width 35 height 32
click at [509, 560] on textarea at bounding box center [570, 561] width 255 height 20
type textarea "jazda do Leszna"
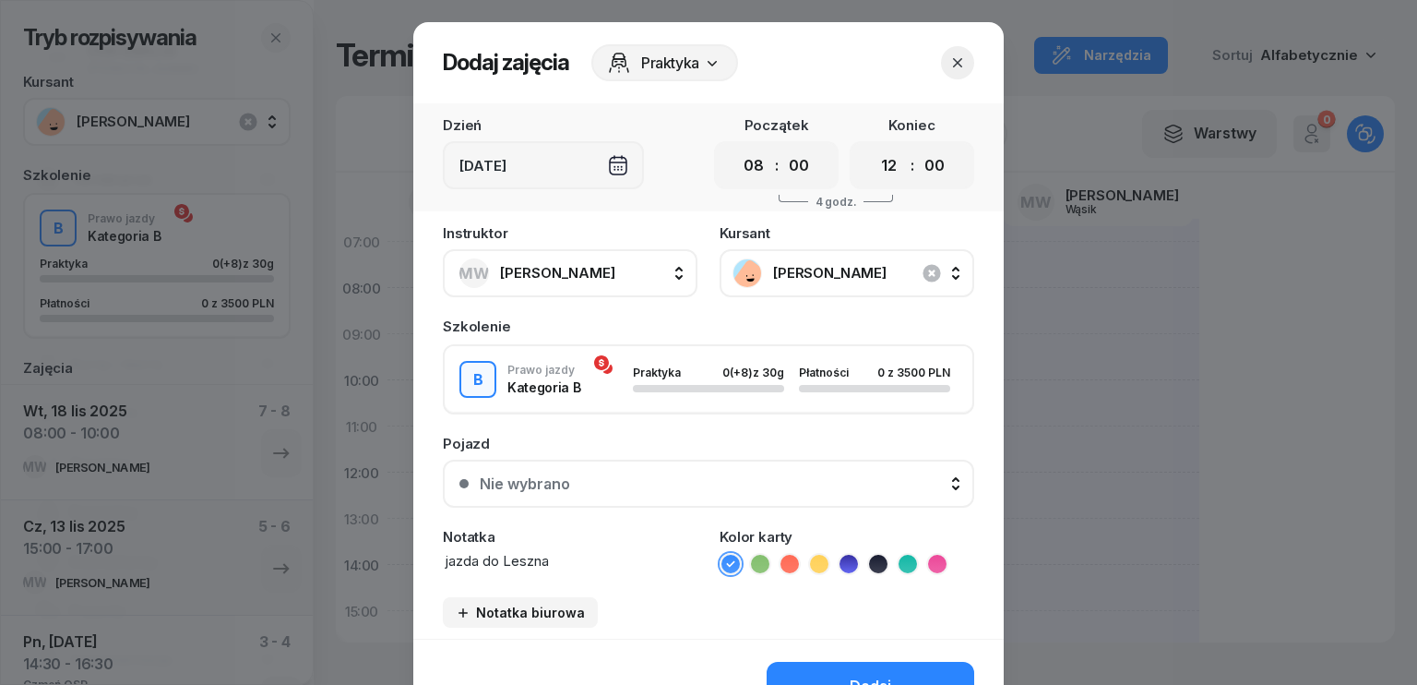
click at [953, 65] on icon "button" at bounding box center [957, 62] width 9 height 9
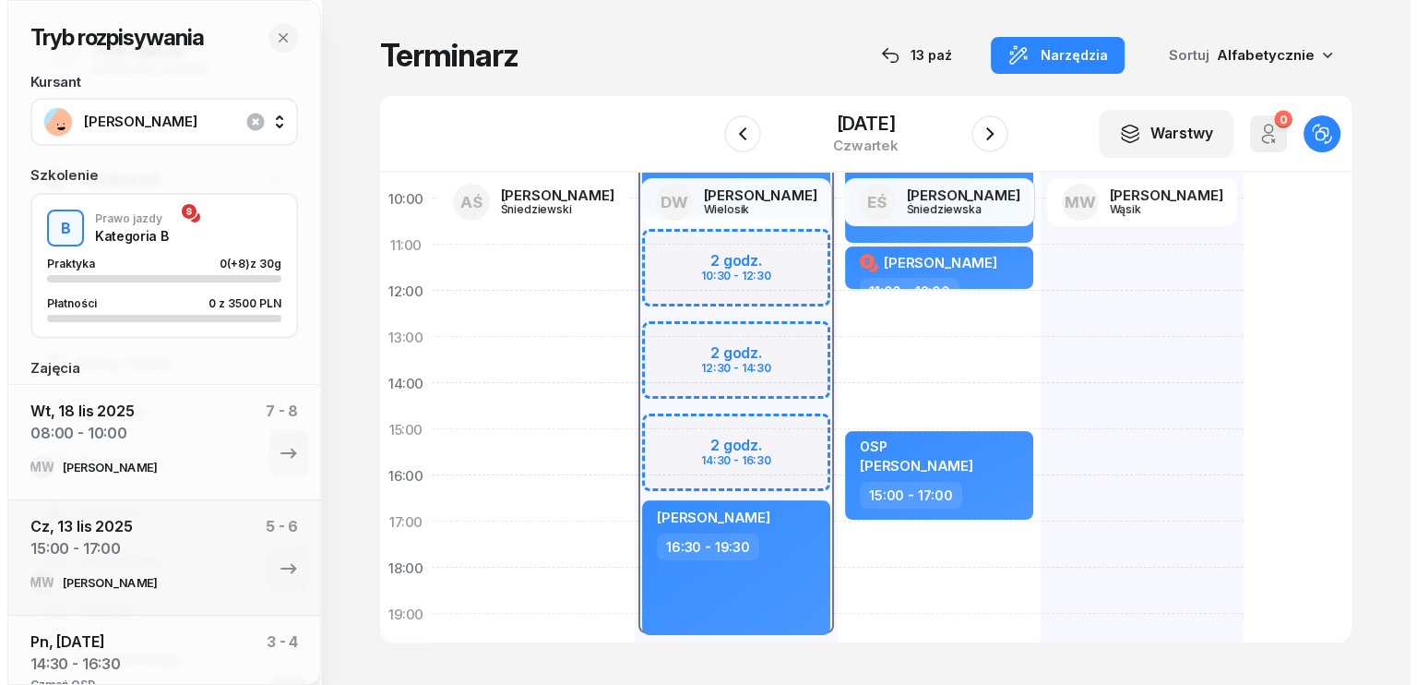
scroll to position [185, 0]
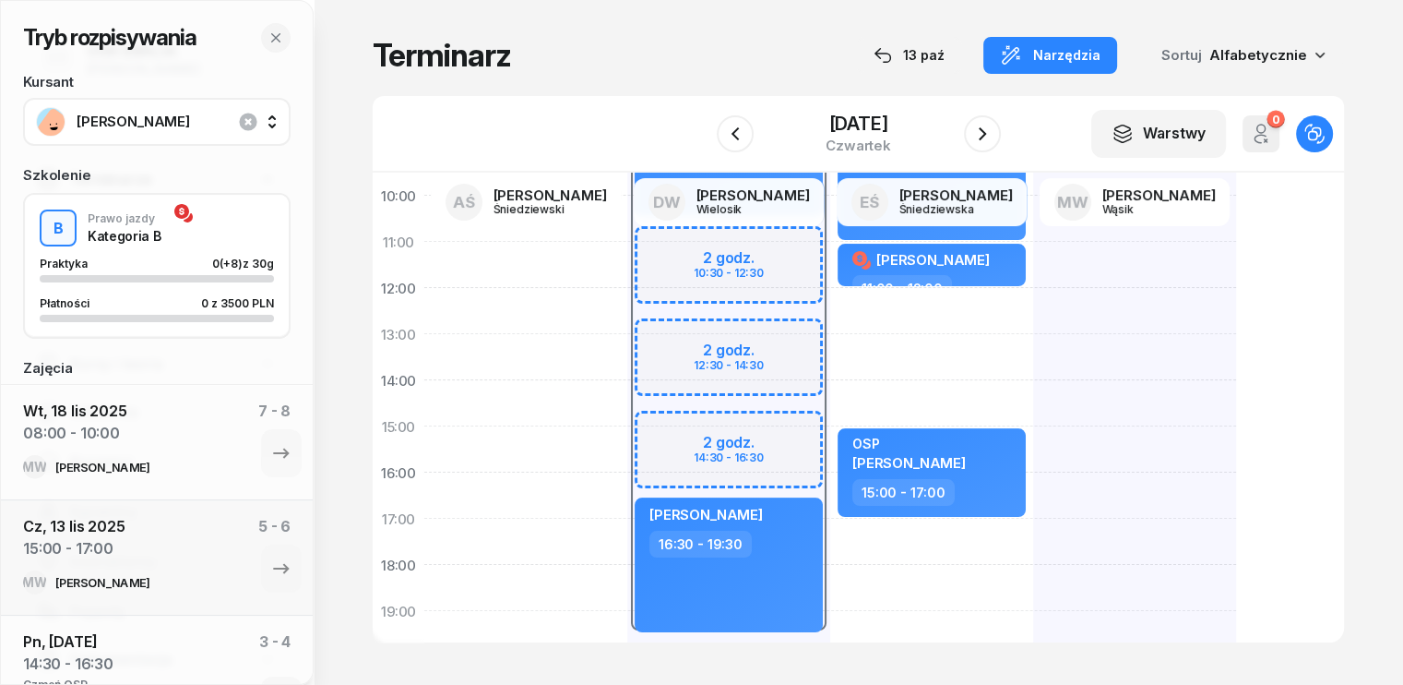
click at [1033, 335] on div at bounding box center [1134, 449] width 203 height 830
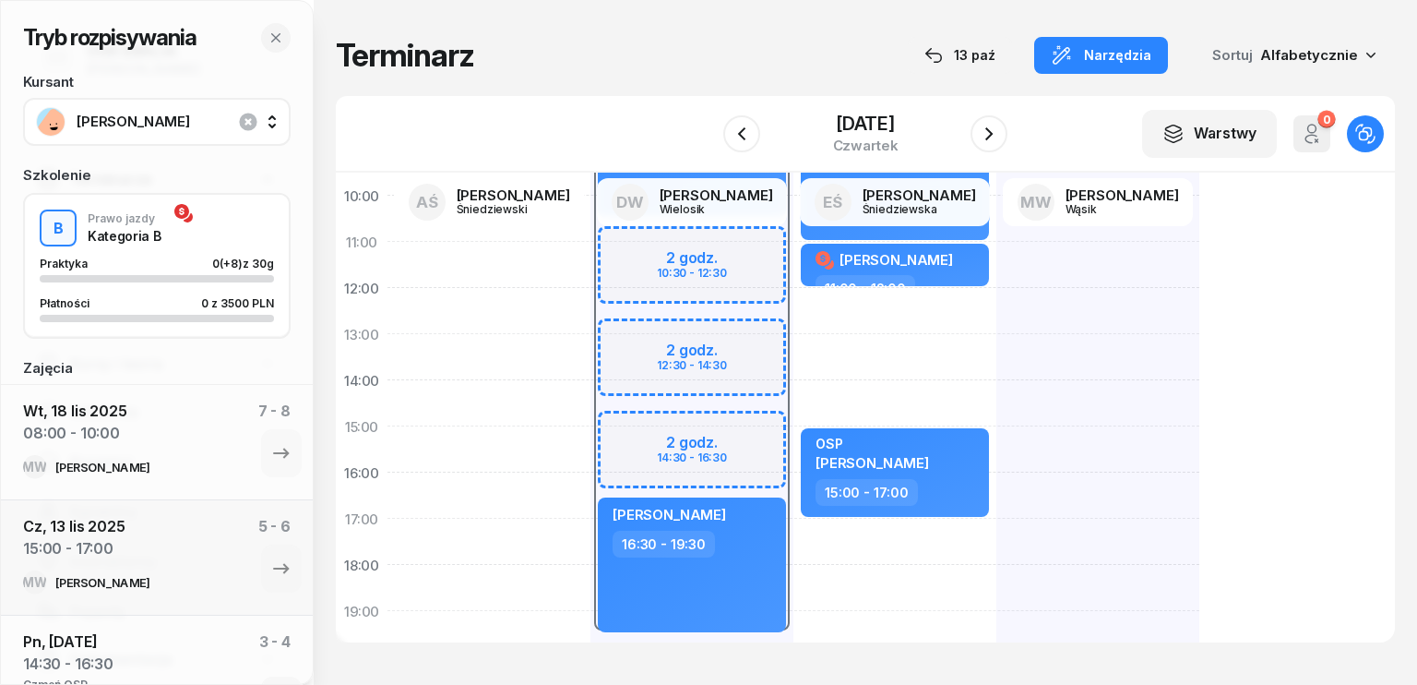
select select "13"
select select "15"
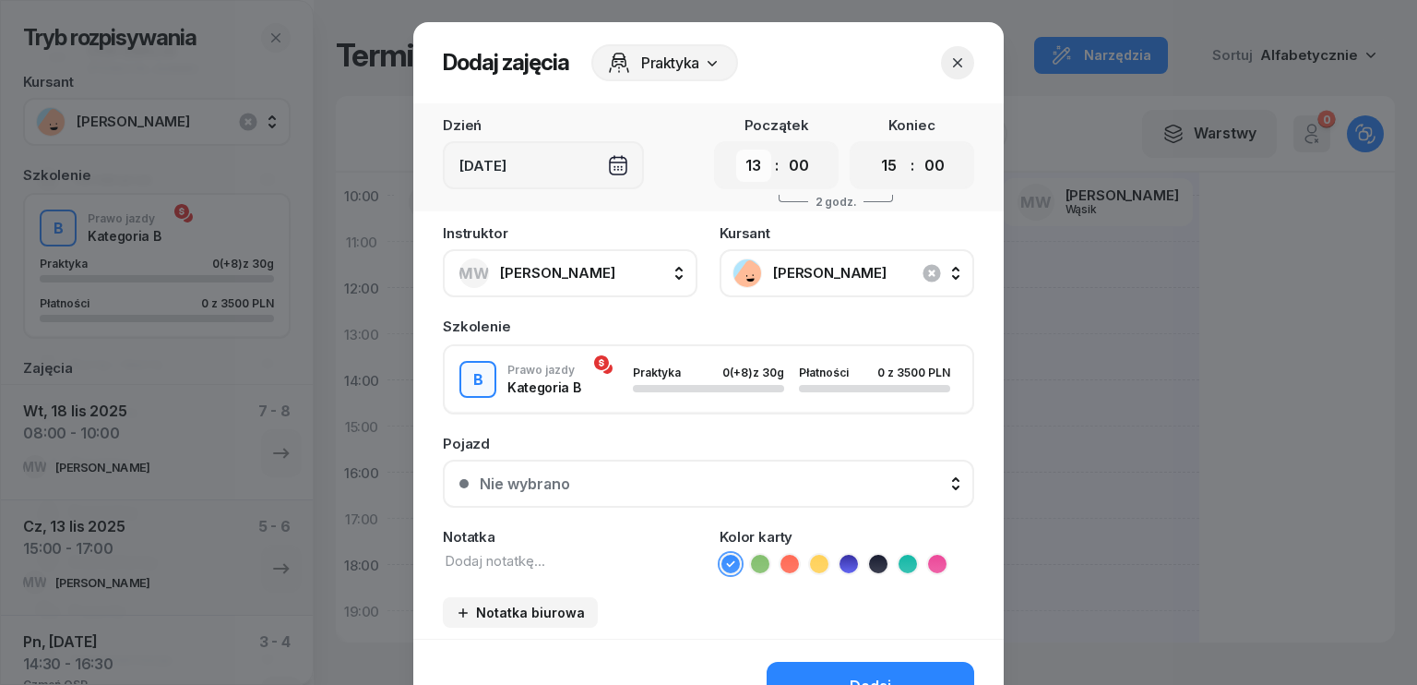
click at [755, 166] on select "00 01 02 03 04 05 06 07 08 09 10 11 12 13 14 15 16 17 18 19 20 21 22 23" at bounding box center [753, 165] width 35 height 32
select select "12"
click at [736, 149] on select "00 01 02 03 04 05 06 07 08 09 10 11 12 13 14 15 16 17 18 19 20 21 22 23" at bounding box center [753, 165] width 35 height 32
click at [872, 165] on select "00 01 02 03 04 05 06 07 08 09 10 11 12 13 14 15 16 17 18 19 20 21 22 23" at bounding box center [889, 165] width 35 height 32
select select "16"
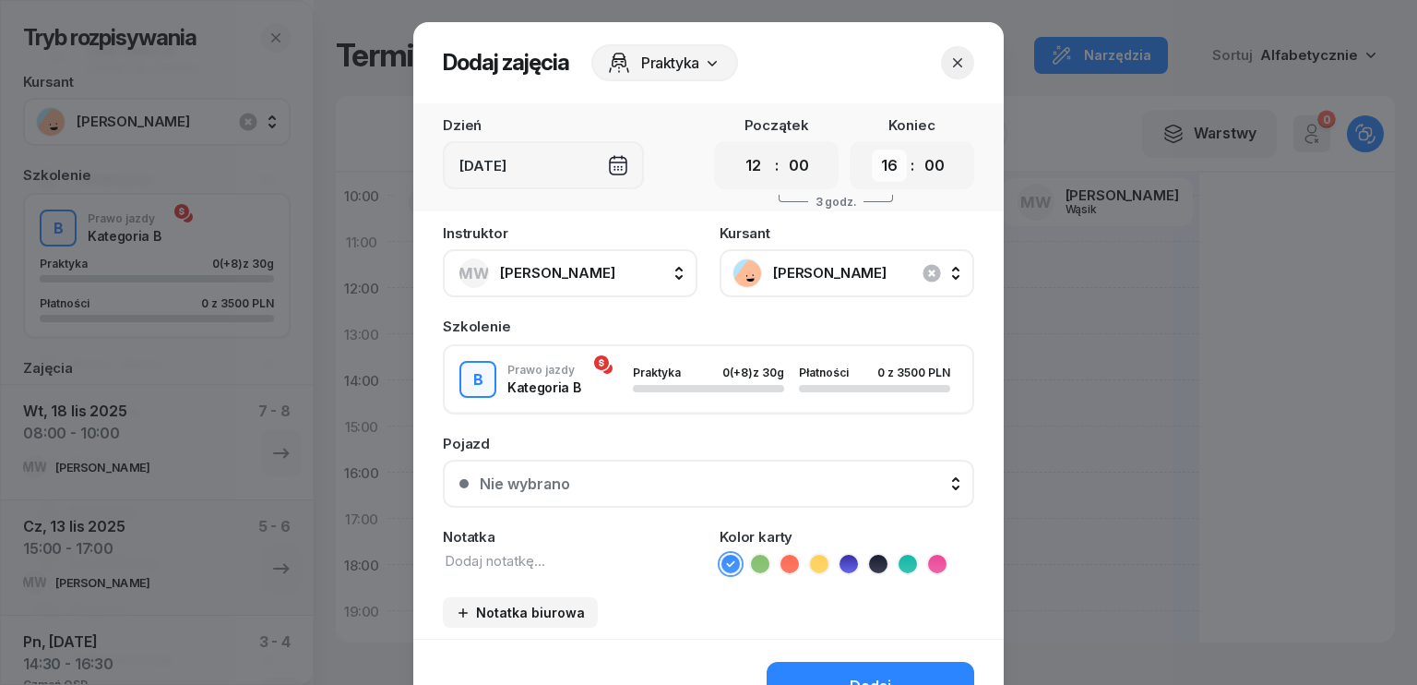
click at [872, 149] on select "00 01 02 03 04 05 06 07 08 09 10 11 12 13 14 15 16 17 18 19 20 21 22 23" at bounding box center [889, 165] width 35 height 32
click at [518, 565] on textarea at bounding box center [570, 561] width 255 height 20
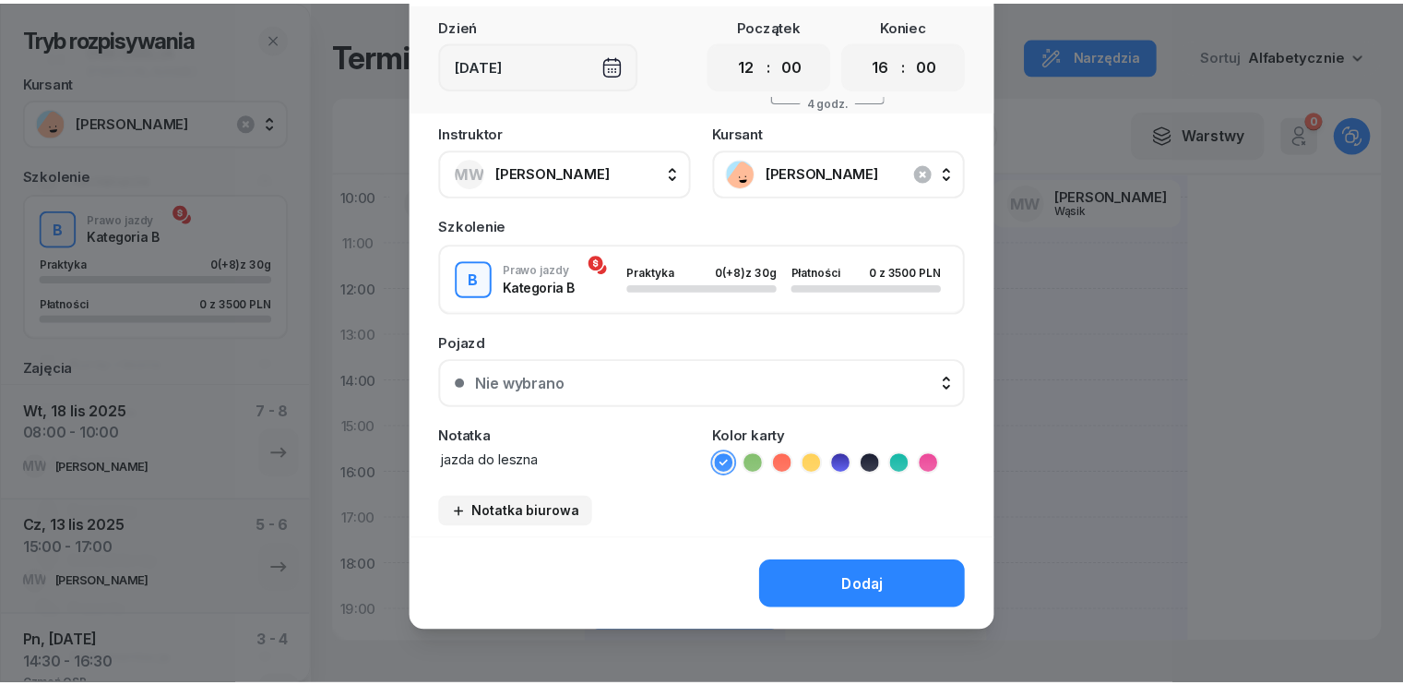
scroll to position [103, 0]
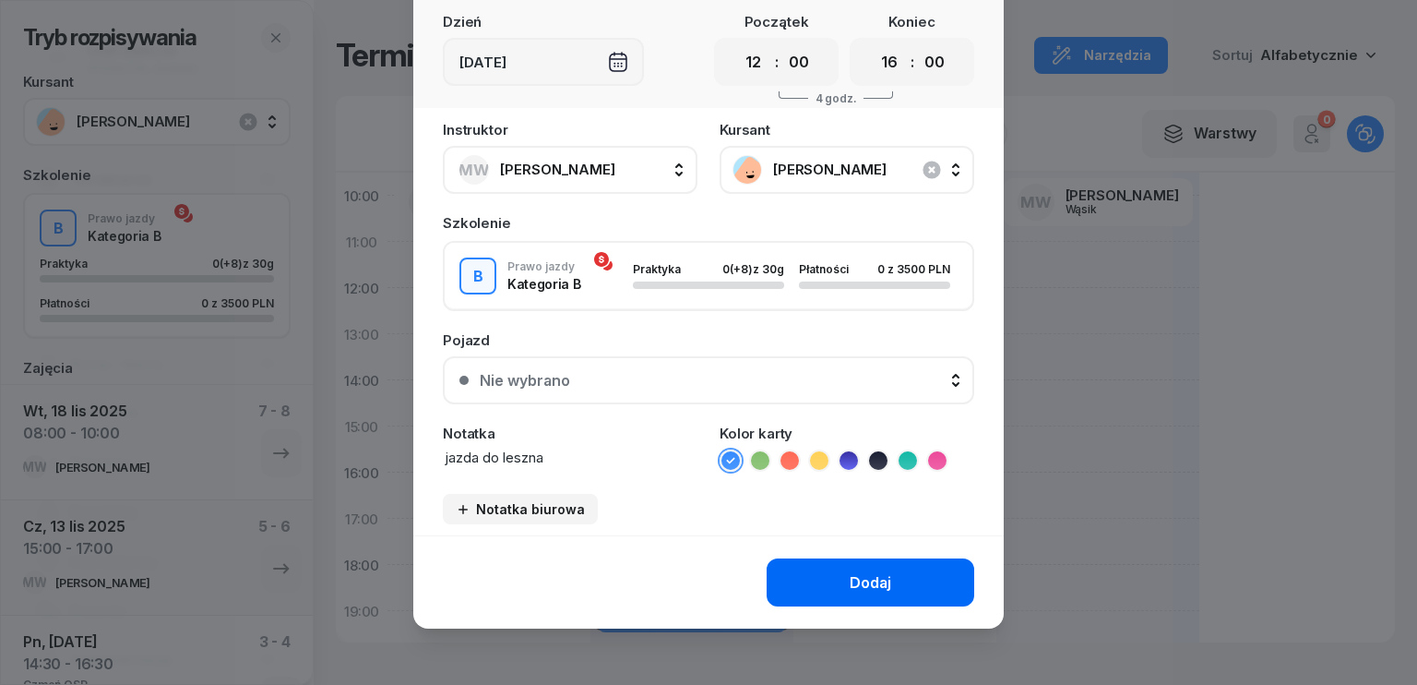
type textarea "jazda do leszna"
click at [884, 574] on div "Dodaj" at bounding box center [871, 583] width 42 height 18
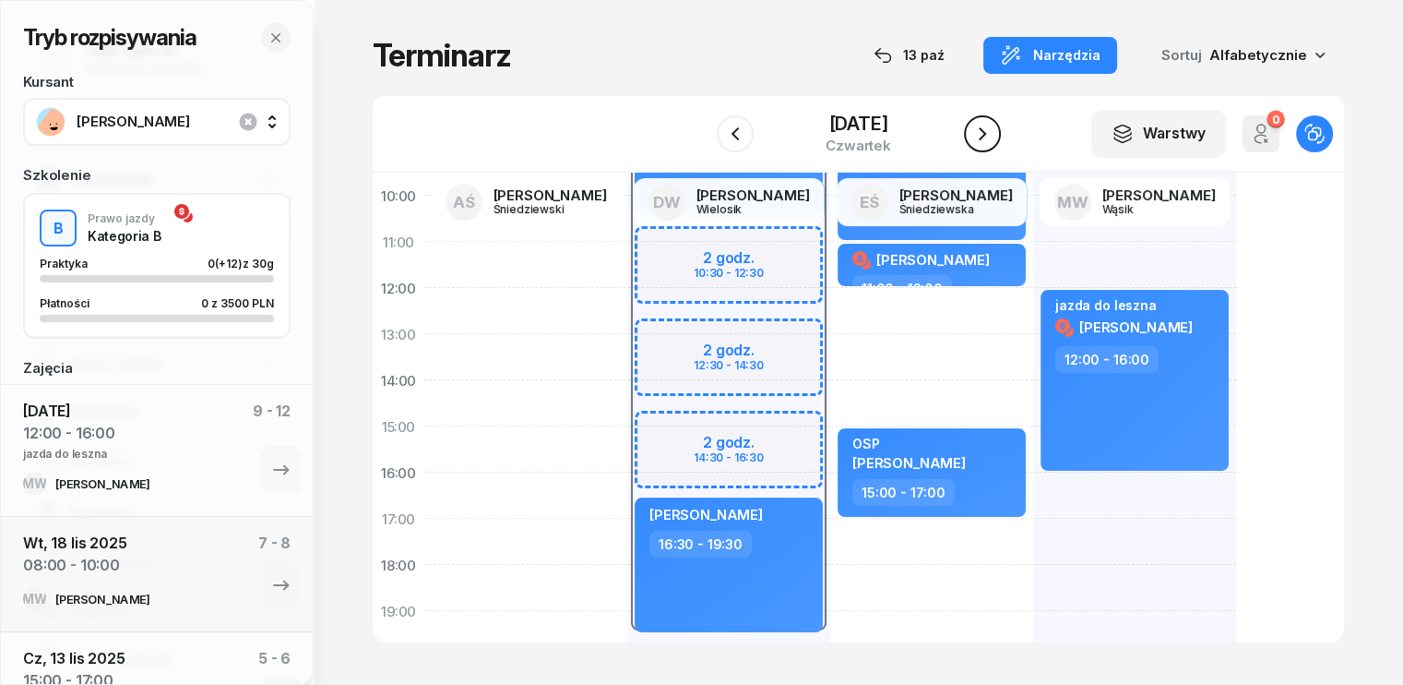
click at [986, 132] on icon "button" at bounding box center [982, 133] width 7 height 13
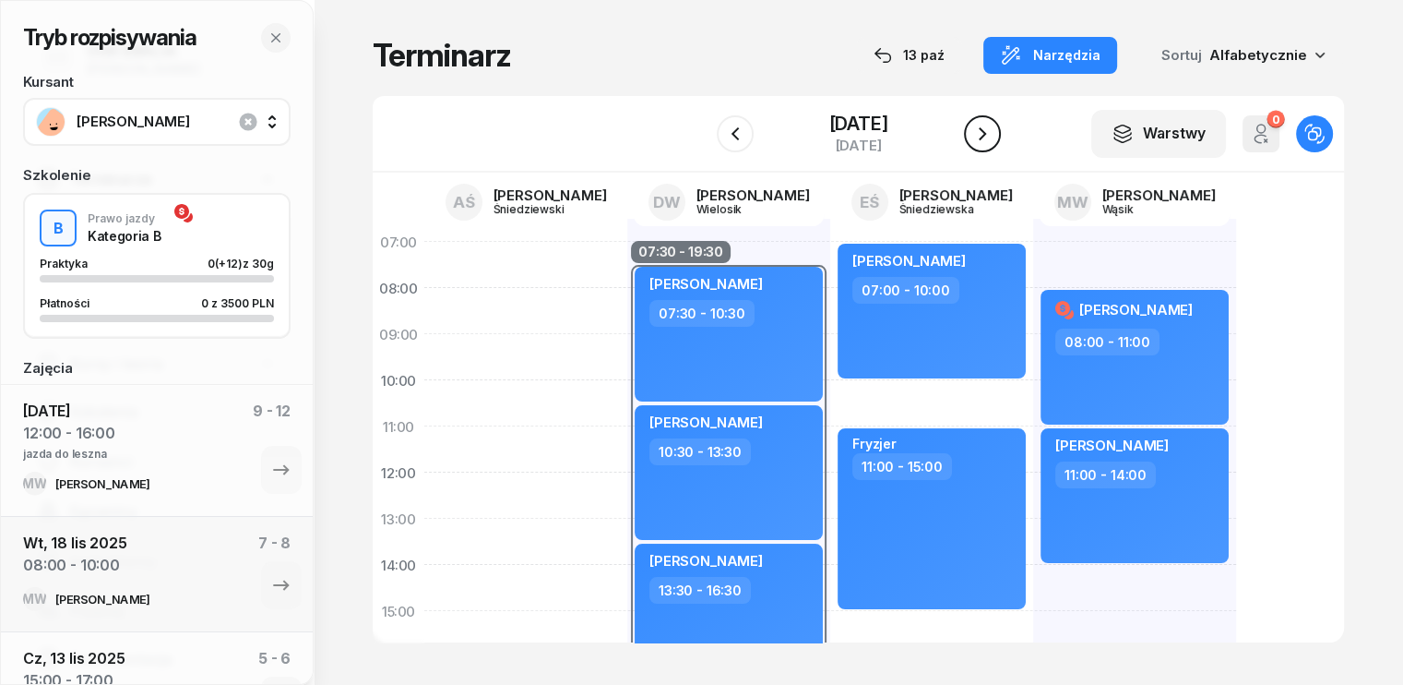
click at [976, 131] on icon "button" at bounding box center [982, 134] width 22 height 22
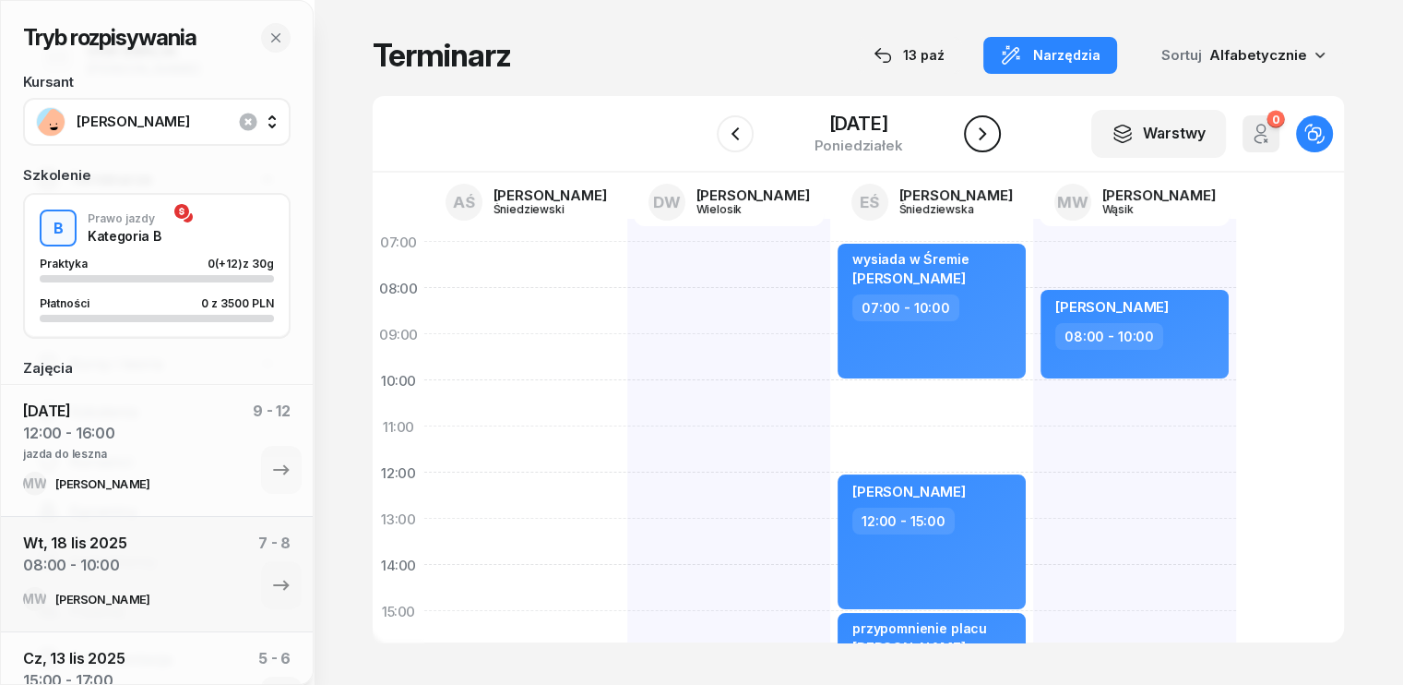
click at [994, 137] on icon "button" at bounding box center [982, 134] width 22 height 22
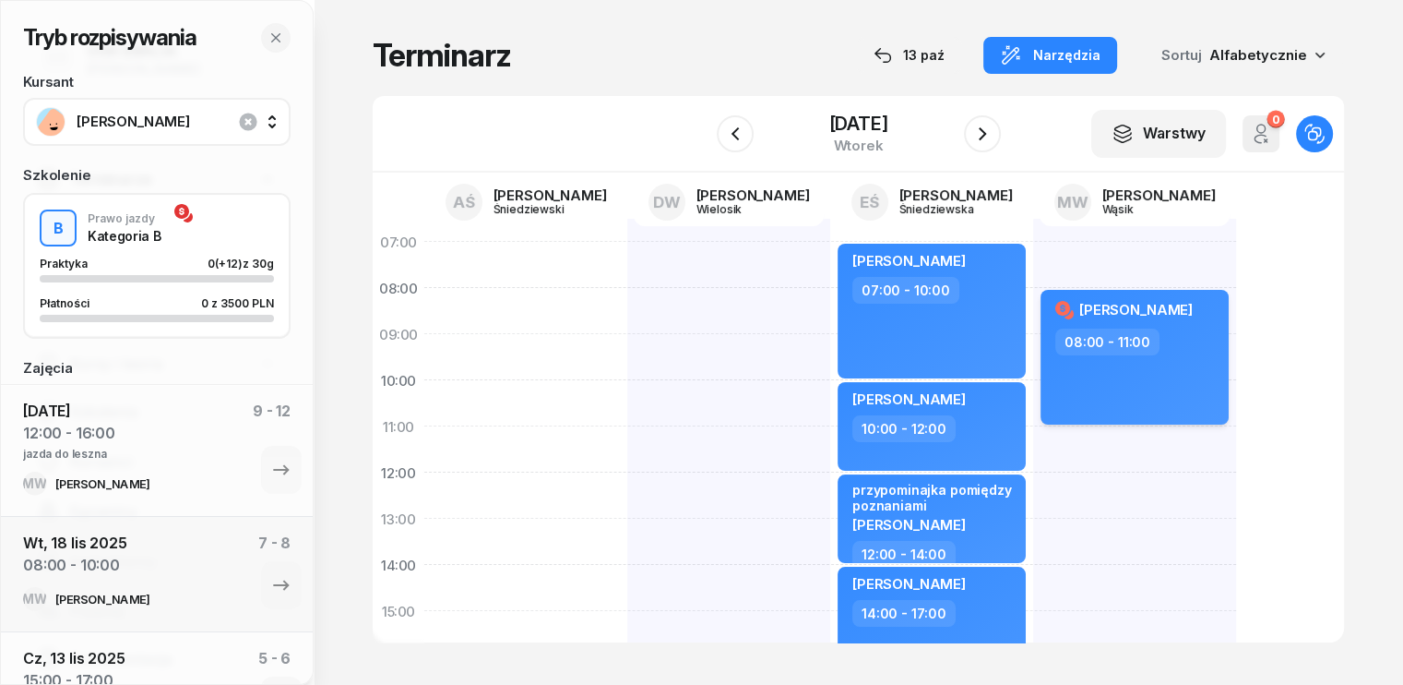
click at [1146, 332] on div "08:00 - 11:00" at bounding box center [1136, 341] width 162 height 27
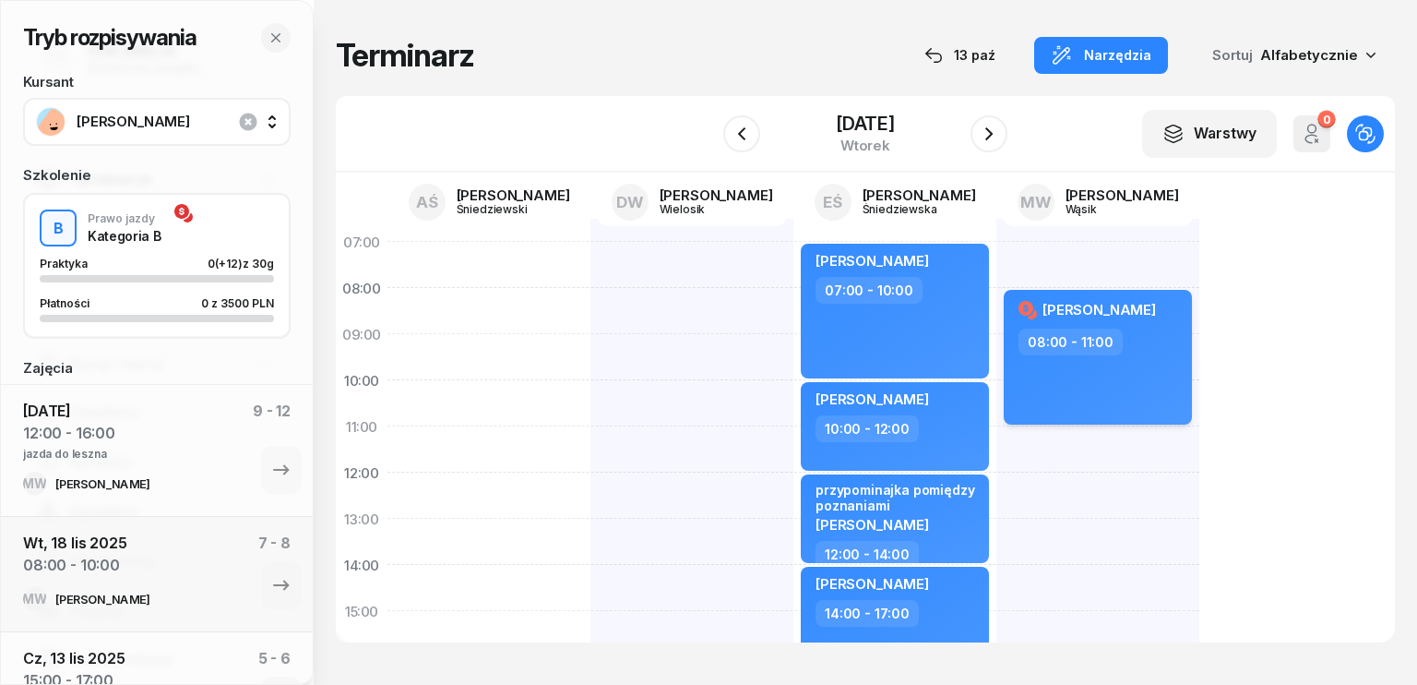
select select "08"
select select "11"
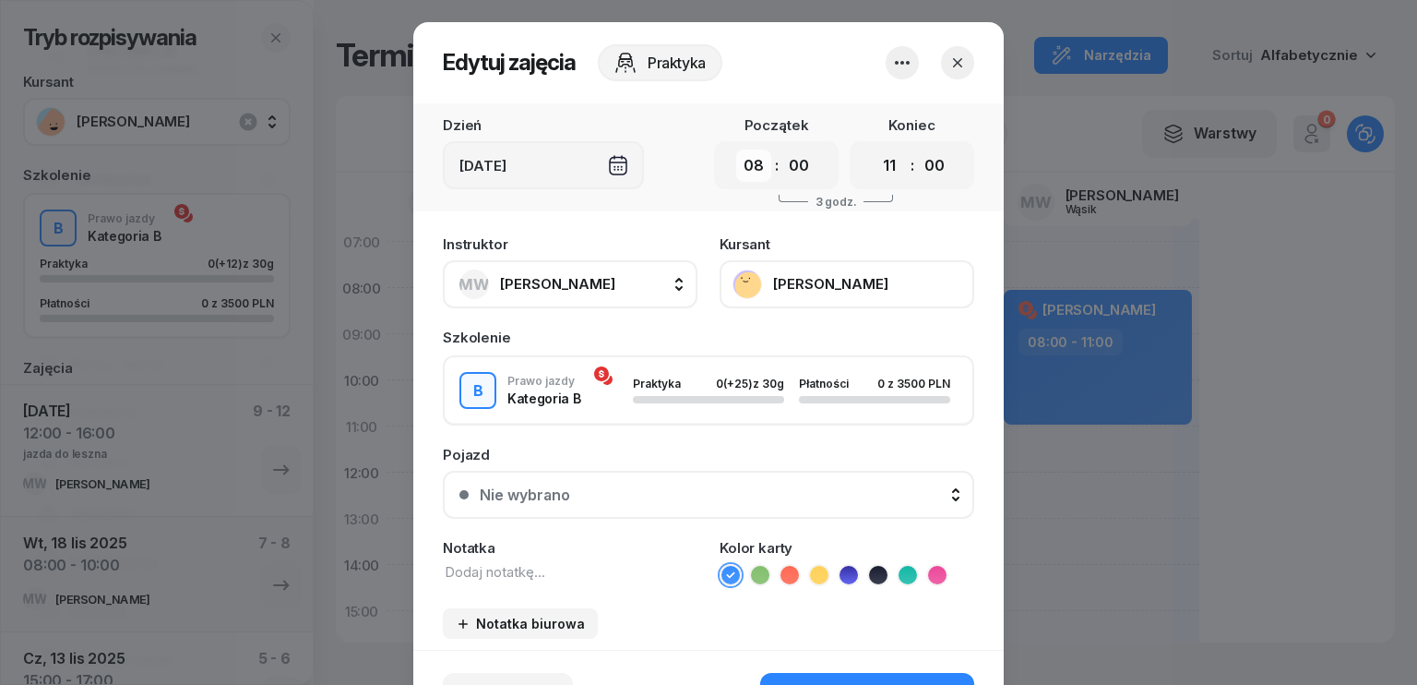
click at [747, 164] on select "00 01 02 03 04 05 06 07 08 09 10 11 12 13 14 15 16 17 18 19 20 21 22 23" at bounding box center [753, 165] width 35 height 32
select select "11"
click at [736, 149] on select "00 01 02 03 04 05 06 07 08 09 10 11 12 13 14 15 16 17 18 19 20 21 22 23" at bounding box center [753, 165] width 35 height 32
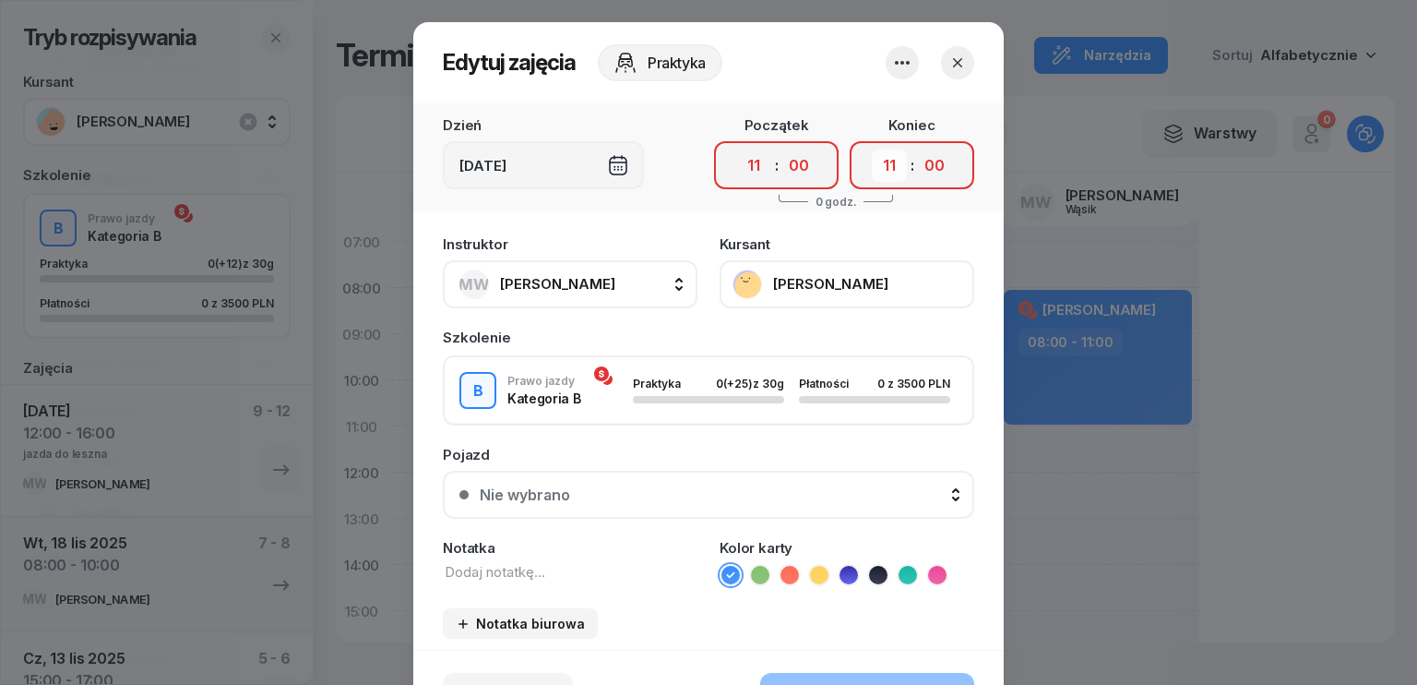
click at [875, 178] on select "00 01 02 03 04 05 06 07 08 09 10 11 12 13 14 15 16 17 18 19 20 21 22 23" at bounding box center [889, 165] width 35 height 32
click at [800, 91] on header "Edytuj zajęcia Praktyka" at bounding box center [708, 62] width 590 height 81
click at [955, 61] on icon "button" at bounding box center [957, 63] width 18 height 18
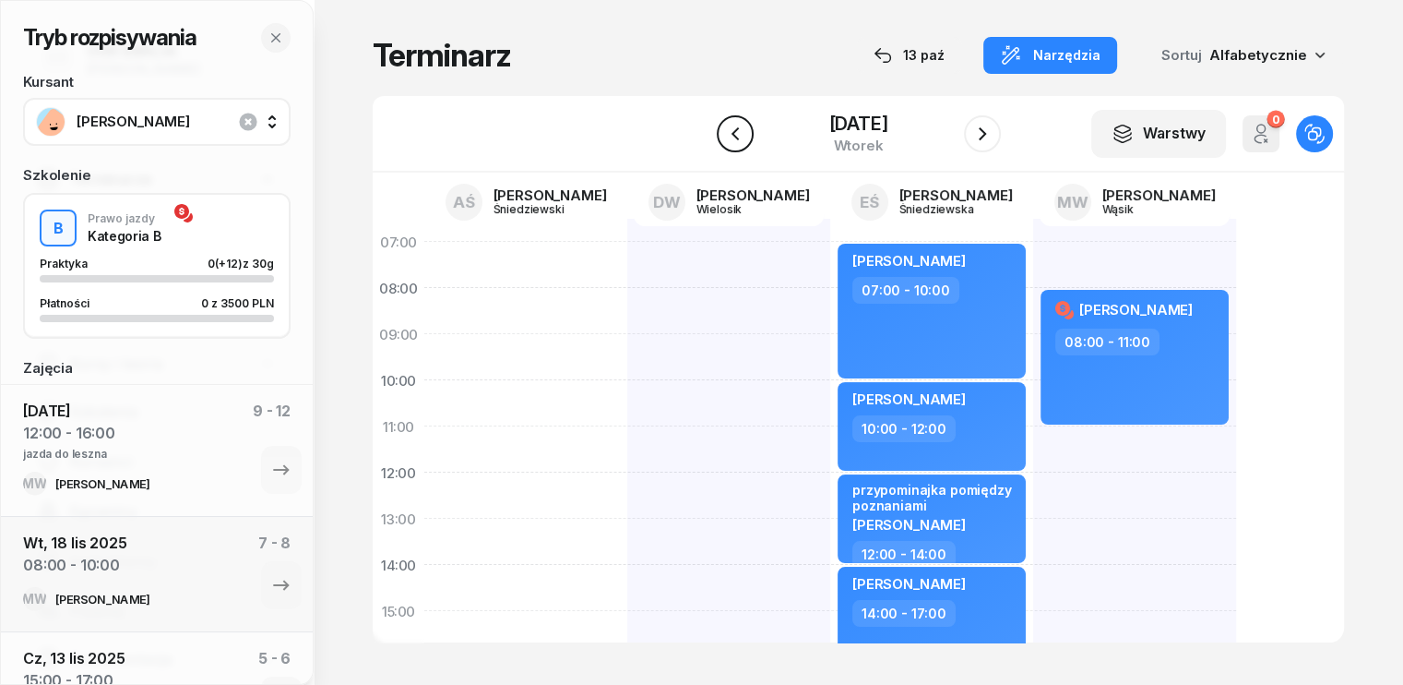
click at [735, 136] on icon "button" at bounding box center [735, 134] width 22 height 22
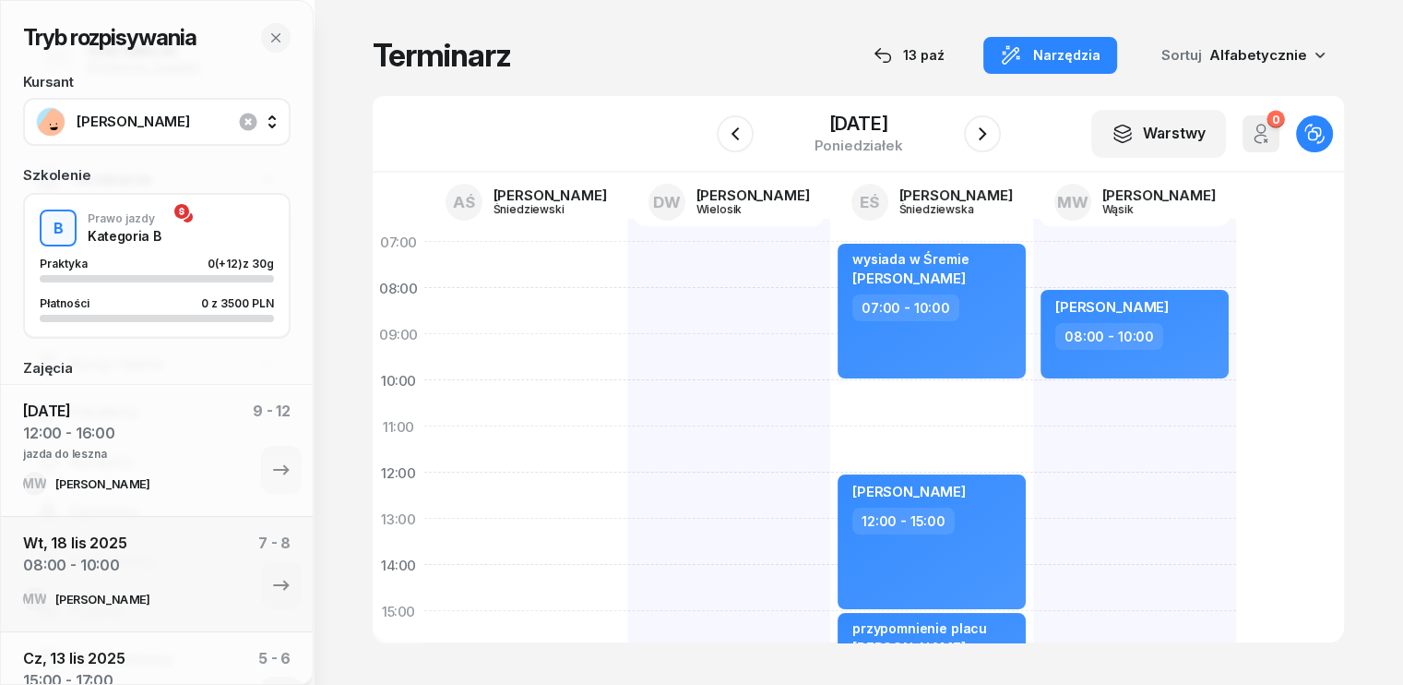
click at [1033, 475] on div "[PERSON_NAME] 08:00 - 10:00" at bounding box center [1134, 634] width 203 height 830
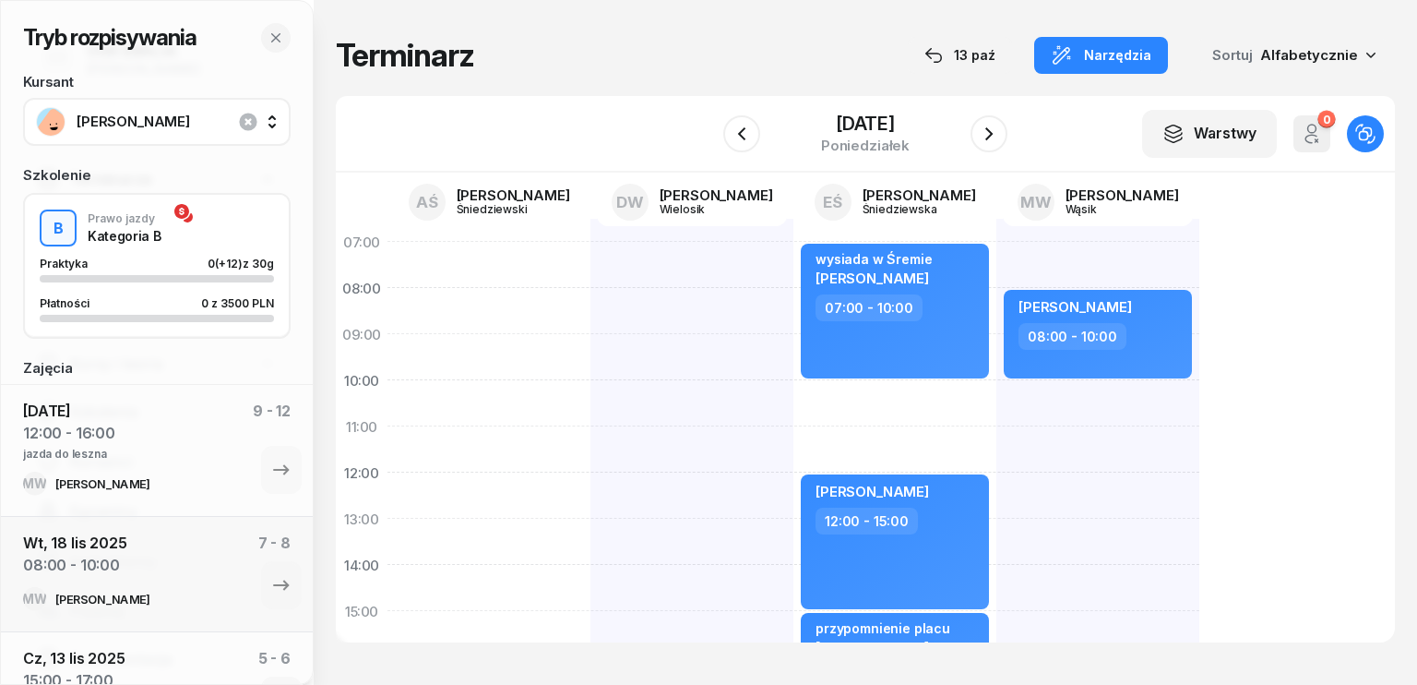
select select "12"
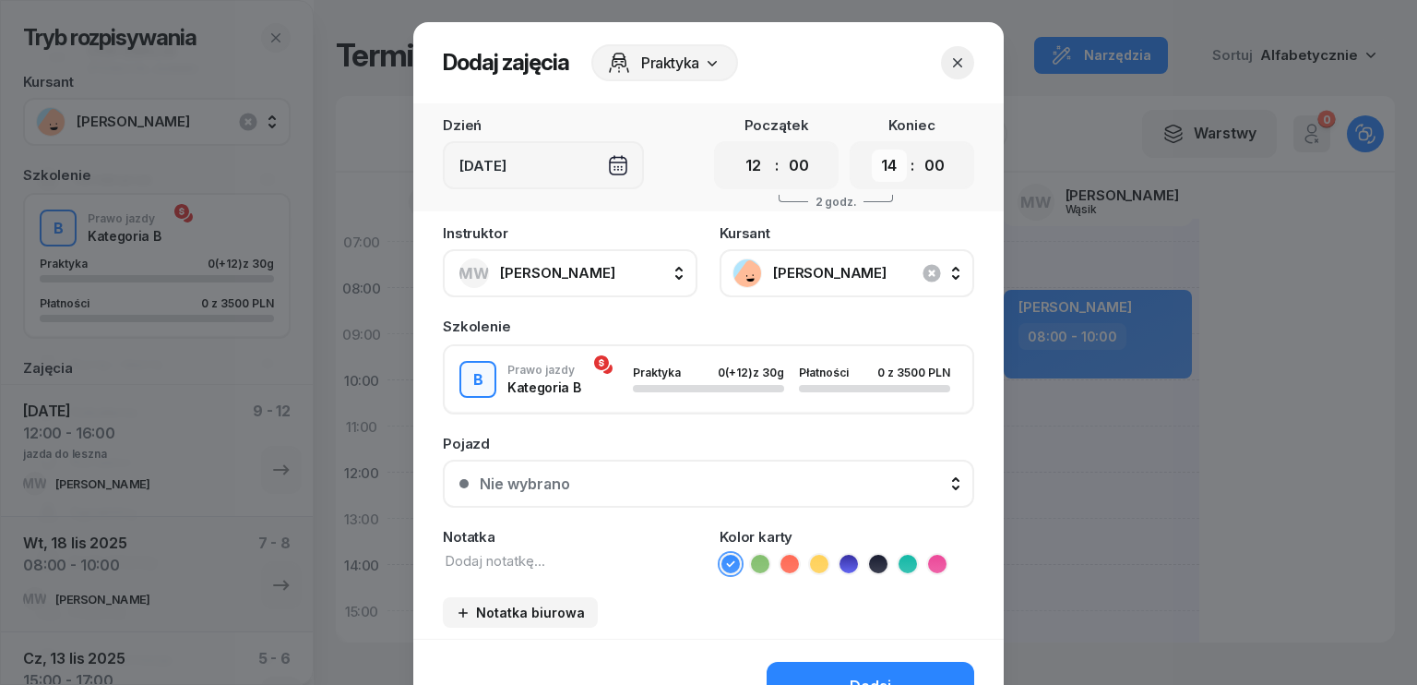
click at [883, 161] on select "00 01 02 03 04 05 06 07 08 09 10 11 12 13 14 15 16 17 18 19 20 21 22 23" at bounding box center [889, 165] width 35 height 32
select select "16"
click at [872, 149] on select "00 01 02 03 04 05 06 07 08 09 10 11 12 13 14 15 16 17 18 19 20 21 22 23" at bounding box center [889, 165] width 35 height 32
click at [953, 51] on button "button" at bounding box center [957, 62] width 33 height 33
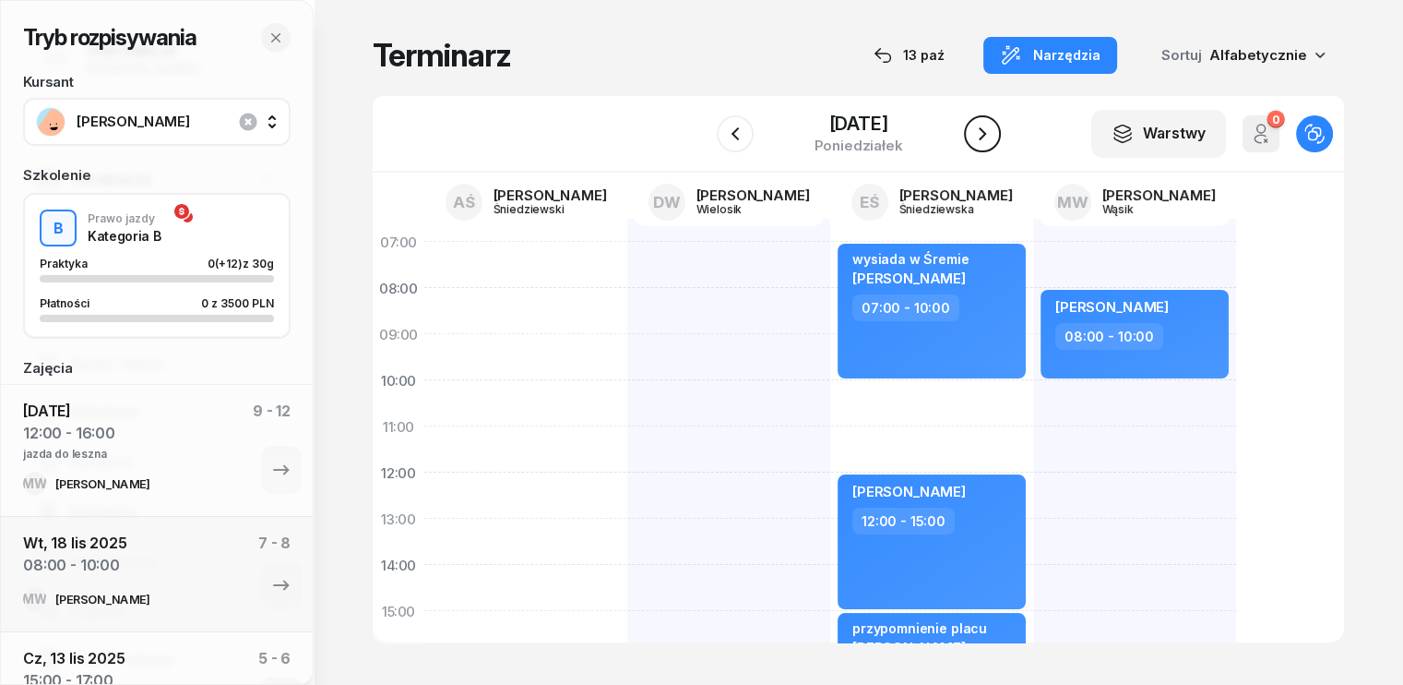
click at [985, 136] on icon "button" at bounding box center [982, 134] width 22 height 22
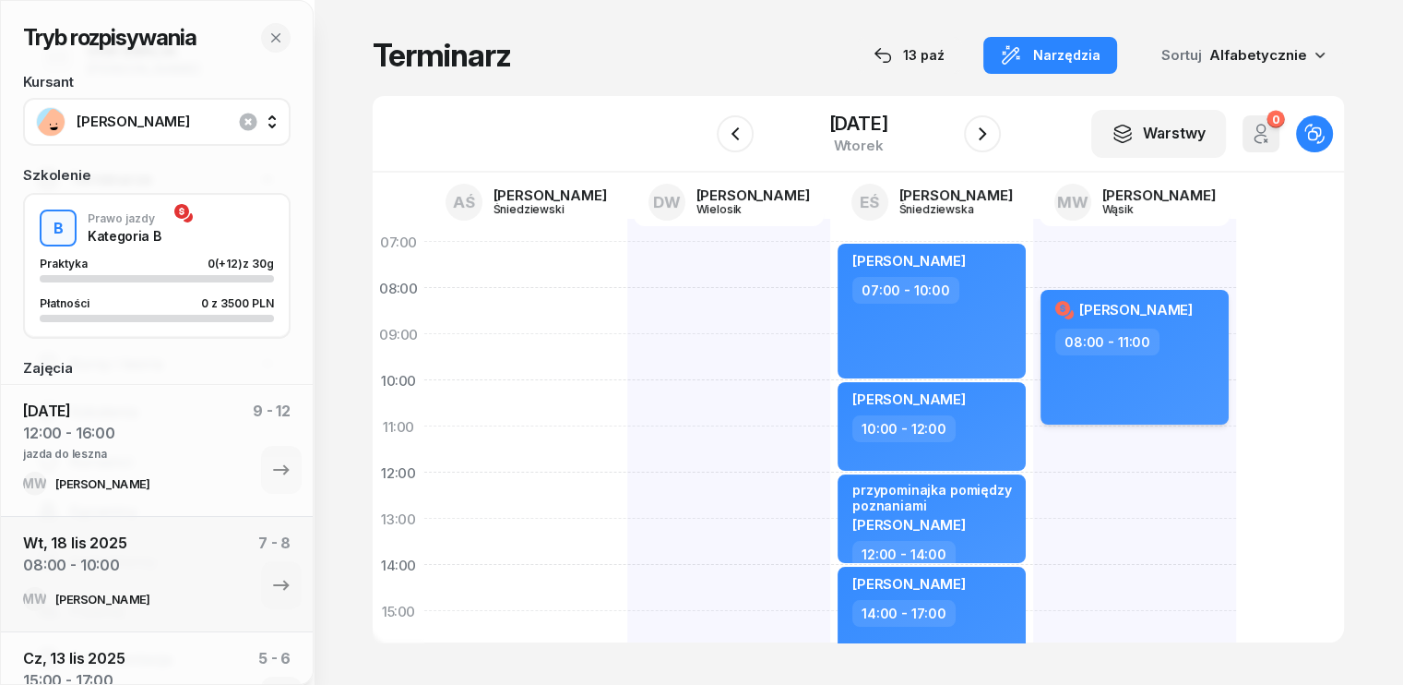
click at [1147, 355] on div "[PERSON_NAME] 08:00 - 11:00" at bounding box center [1135, 357] width 188 height 135
select select "08"
select select "11"
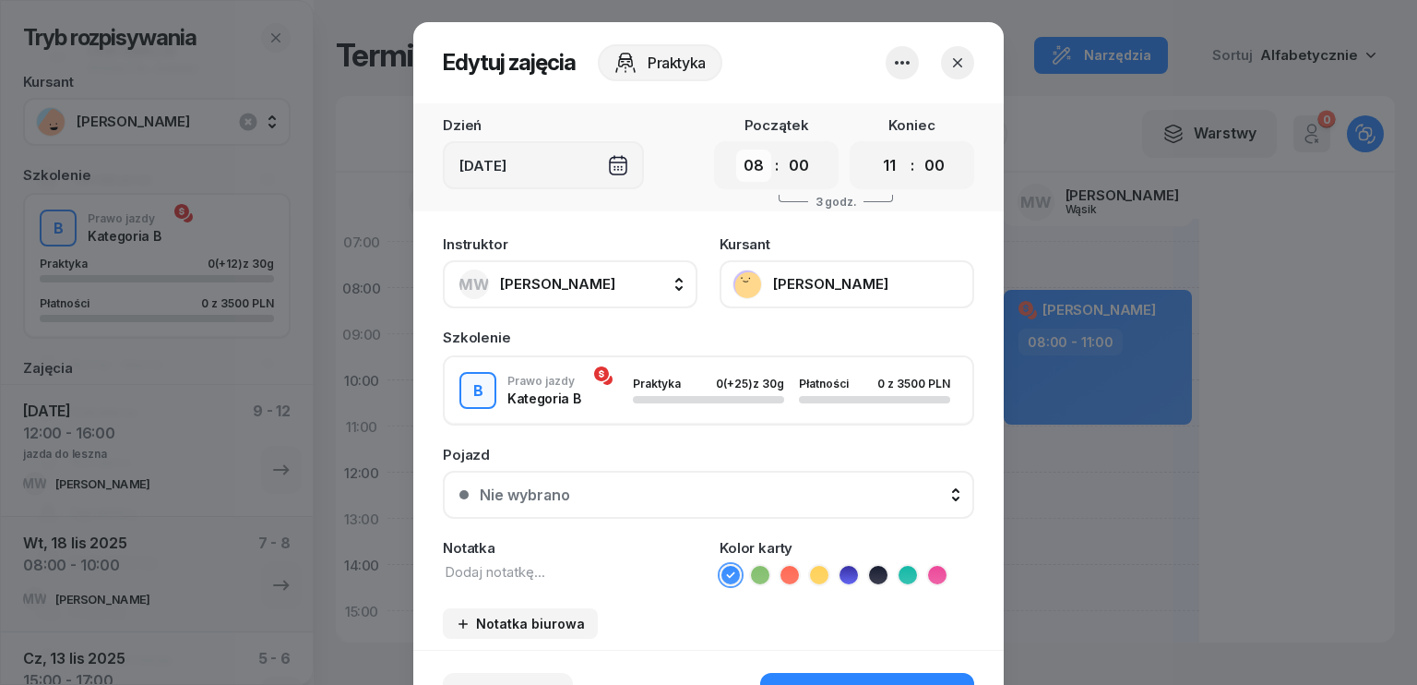
click at [744, 161] on select "00 01 02 03 04 05 06 07 08 09 10 11 12 13 14 15 16 17 18 19 20 21 22 23" at bounding box center [753, 165] width 35 height 32
select select "11"
click at [736, 149] on select "00 01 02 03 04 05 06 07 08 09 10 11 12 13 14 15 16 17 18 19 20 21 22 23" at bounding box center [753, 165] width 35 height 32
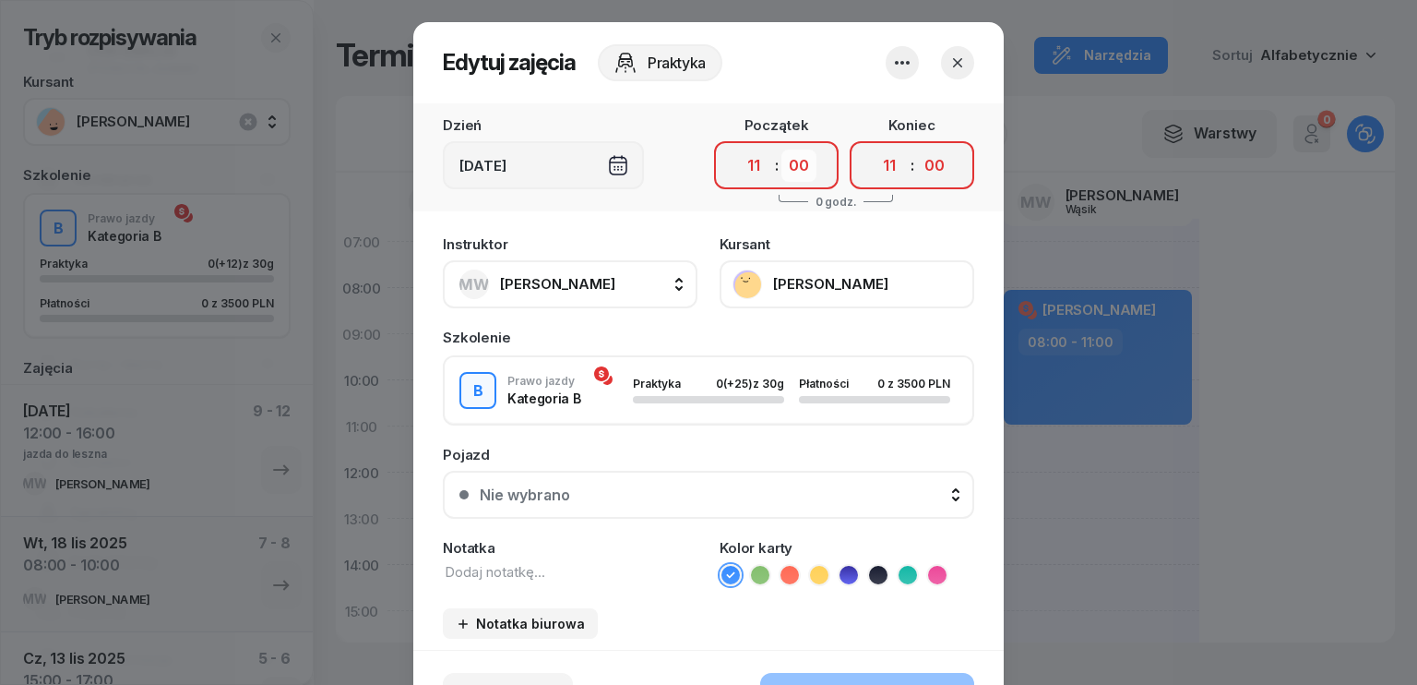
click at [798, 170] on select "00 05 10 15 20 25 30 35 40 45 50 55" at bounding box center [798, 165] width 35 height 32
select select "30"
click at [781, 149] on select "00 05 10 15 20 25 30 35 40 45 50 55" at bounding box center [798, 165] width 35 height 32
click at [884, 164] on select "00 01 02 03 04 05 06 07 08 09 10 11 12 13 14 15 16 17 18 19 20 21 22 23" at bounding box center [889, 165] width 35 height 32
select select "14"
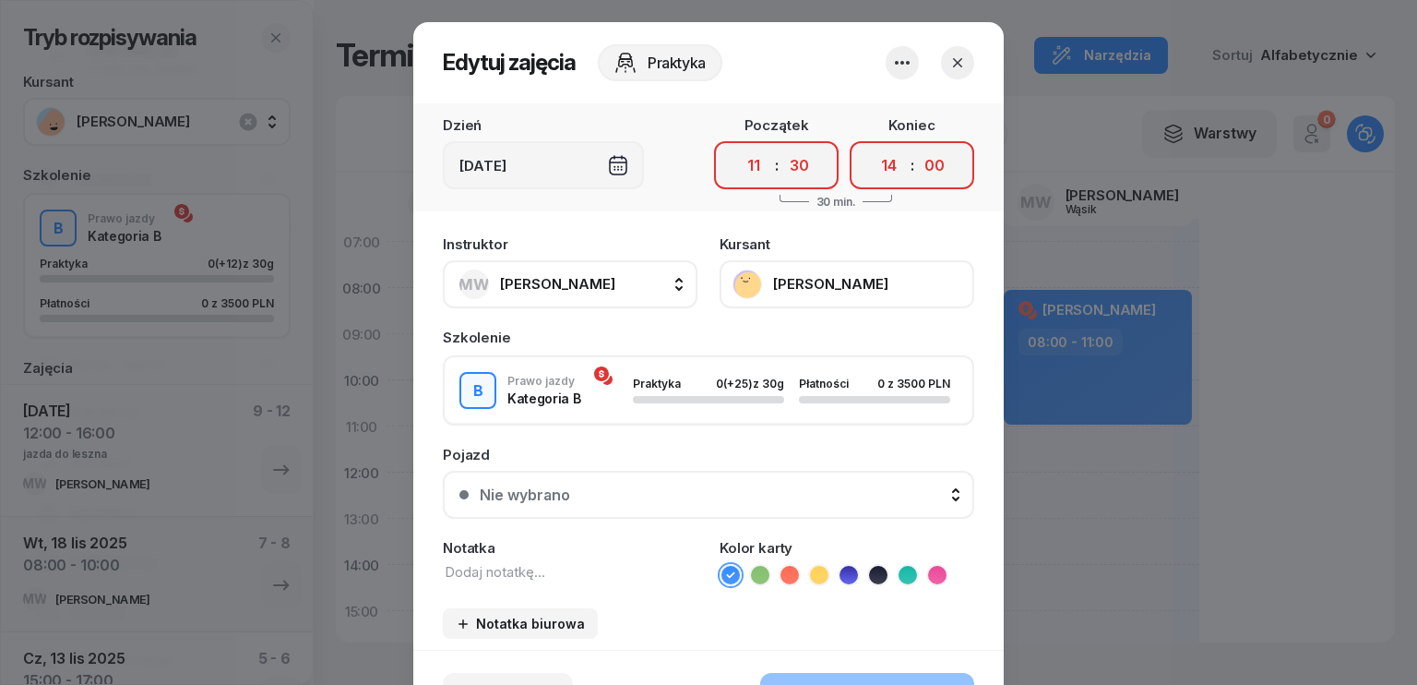
click at [872, 149] on select "00 01 02 03 04 05 06 07 08 09 10 11 12 13 14 15 16 17 18 19 20 21 22 23" at bounding box center [889, 165] width 35 height 32
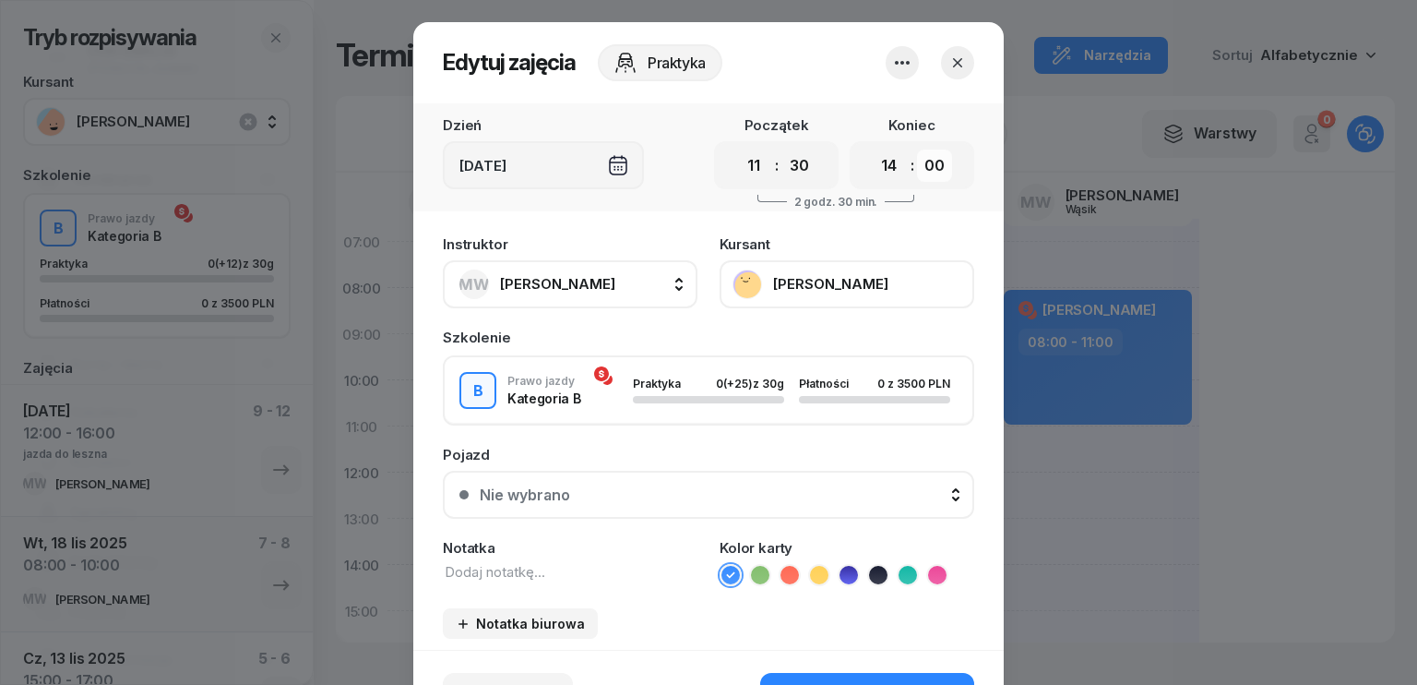
click at [923, 165] on select "00 05 10 15 20 25 30 35 40 45 50 55" at bounding box center [934, 165] width 35 height 32
select select "30"
click at [917, 149] on select "00 05 10 15 20 25 30 35 40 45 50 55" at bounding box center [934, 165] width 35 height 32
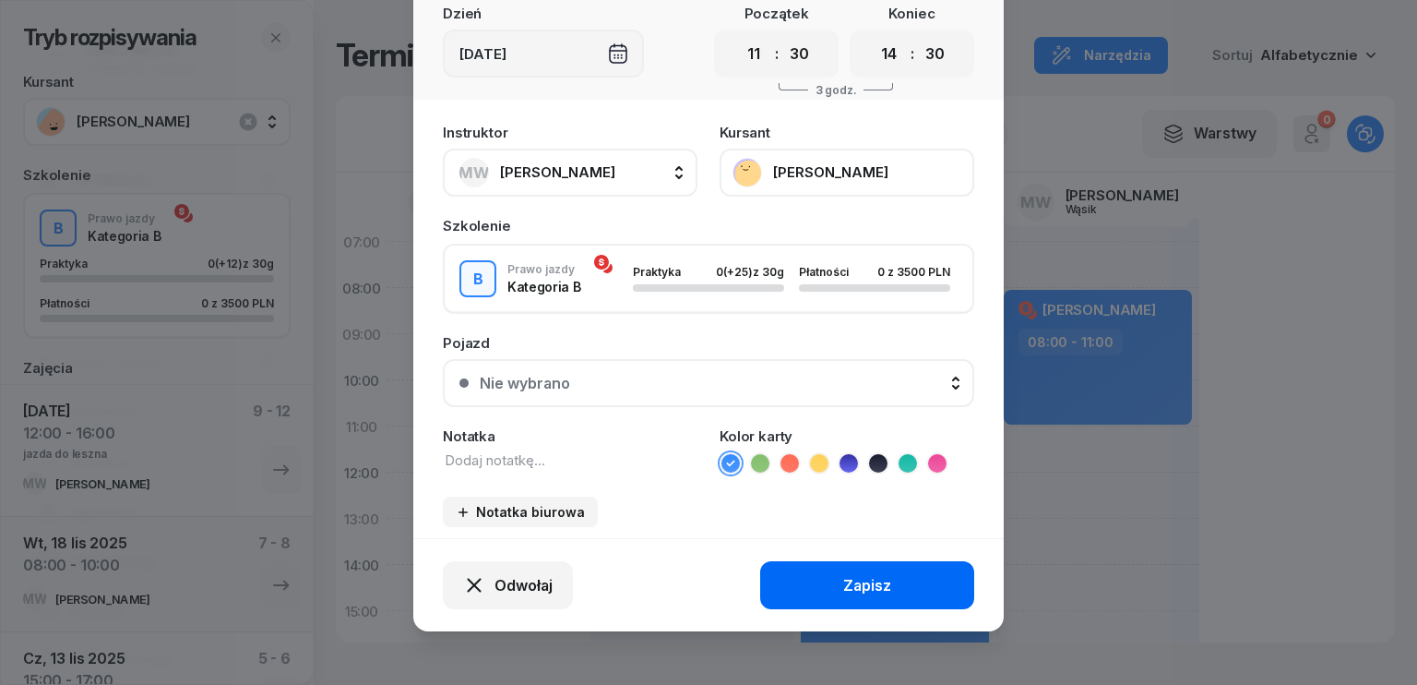
scroll to position [114, 0]
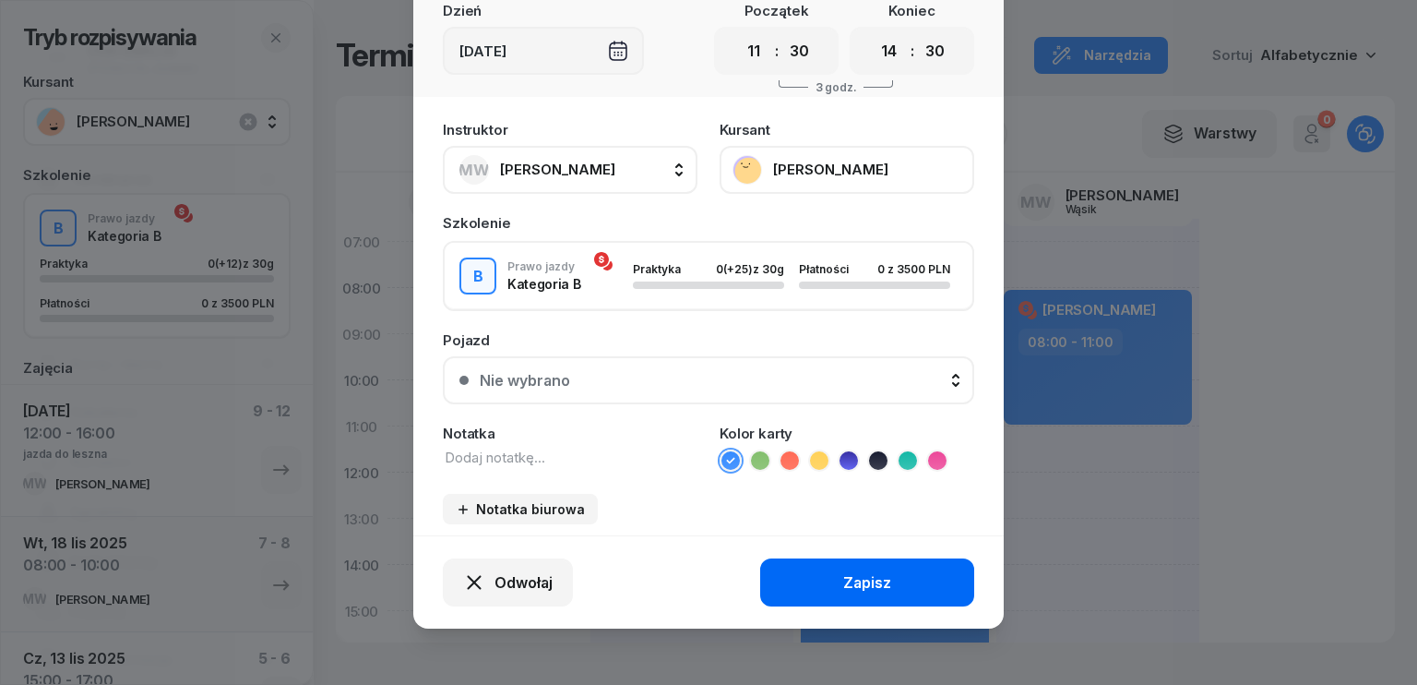
click at [822, 578] on button "Zapisz" at bounding box center [867, 582] width 214 height 48
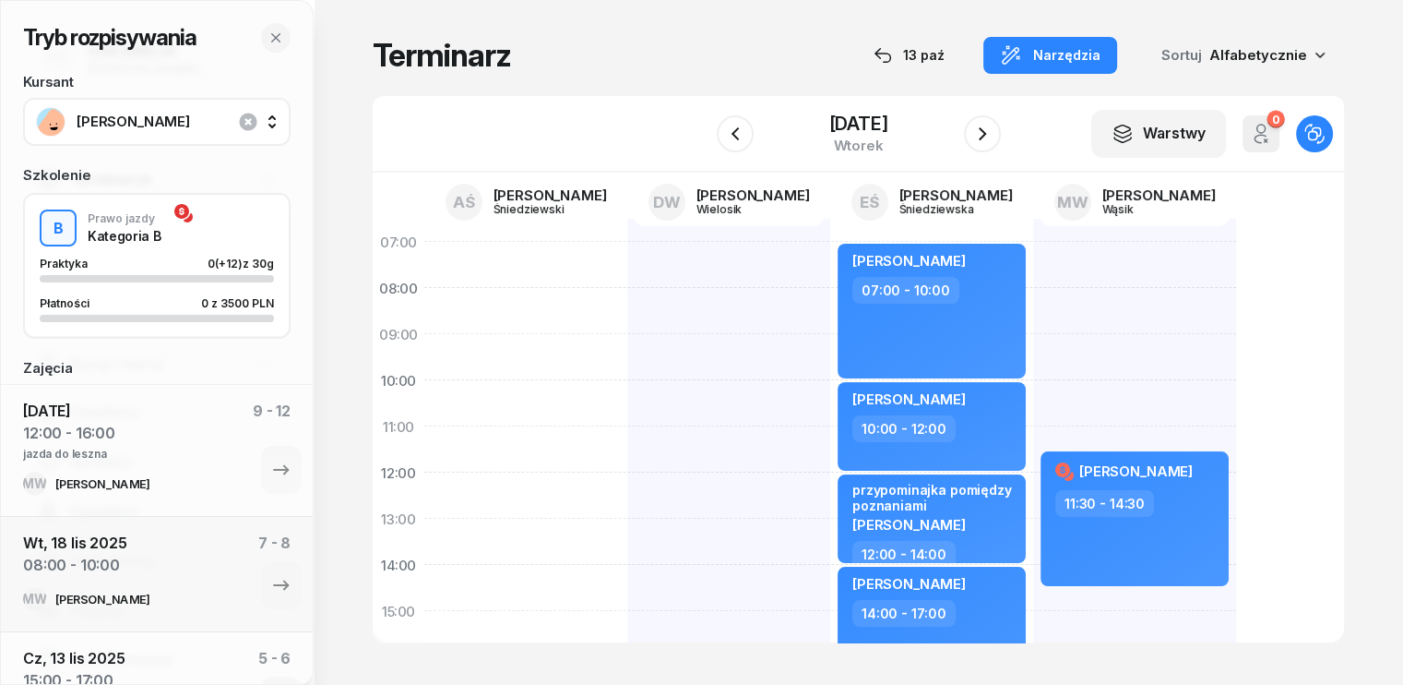
click at [1033, 274] on div "[PERSON_NAME] 11:30 - 14:30" at bounding box center [1134, 634] width 203 height 830
select select "07"
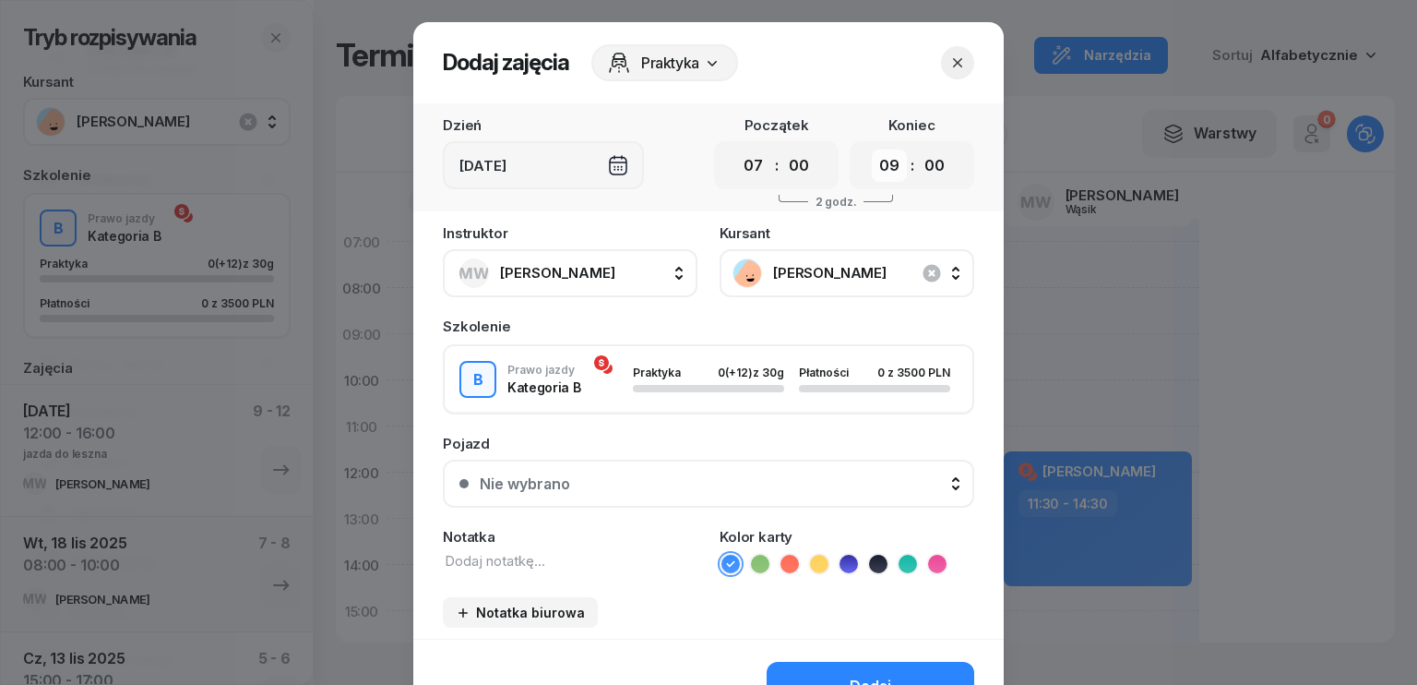
drag, startPoint x: 875, startPoint y: 158, endPoint x: 879, endPoint y: 179, distance: 21.7
click at [875, 158] on select "00 01 02 03 04 05 06 07 08 09 10 11 12 13 14 15 16 17 18 19 20 21 22 23" at bounding box center [889, 165] width 35 height 32
select select "11"
click at [872, 149] on select "00 01 02 03 04 05 06 07 08 09 10 11 12 13 14 15 16 17 18 19 20 21 22 23" at bounding box center [889, 165] width 35 height 32
click at [547, 574] on div "Instruktor MW [PERSON_NAME] AŚ [PERSON_NAME] DW [PERSON_NAME] EŚ [PERSON_NAME] …" at bounding box center [708, 432] width 590 height 412
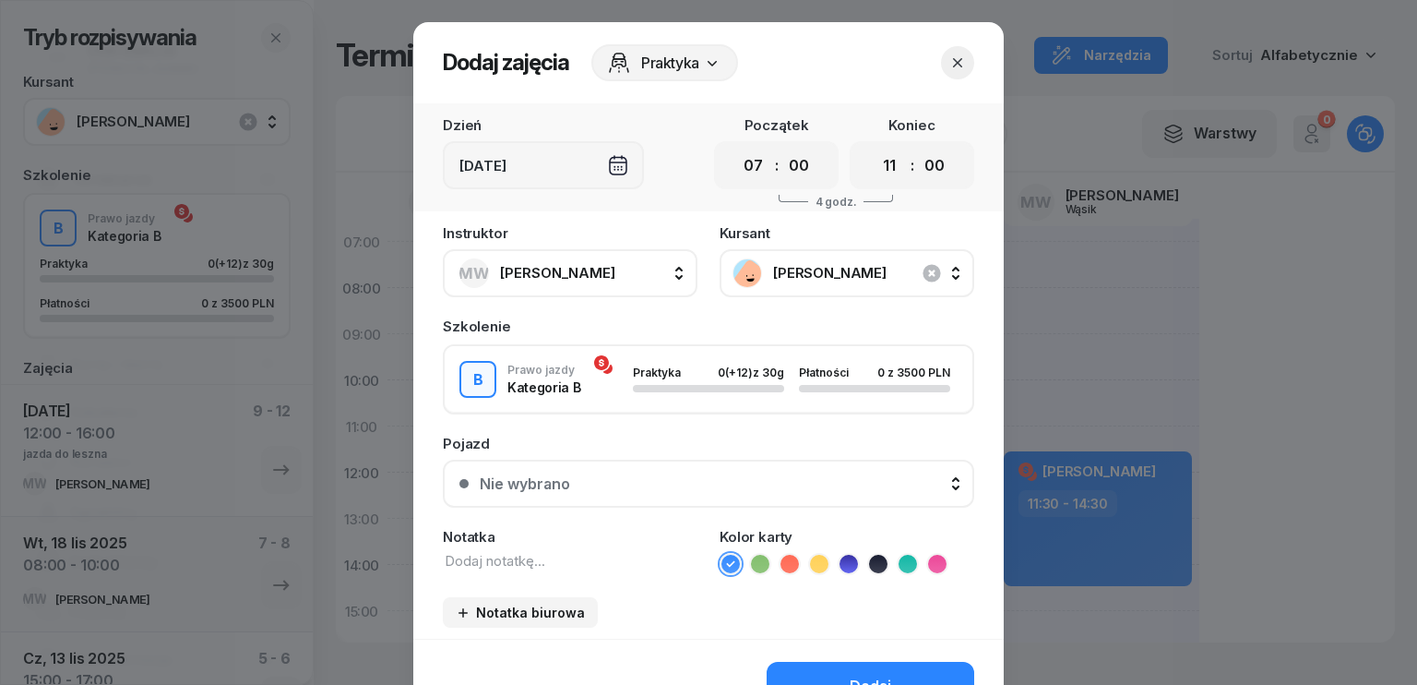
click at [545, 566] on textarea at bounding box center [570, 561] width 255 height 20
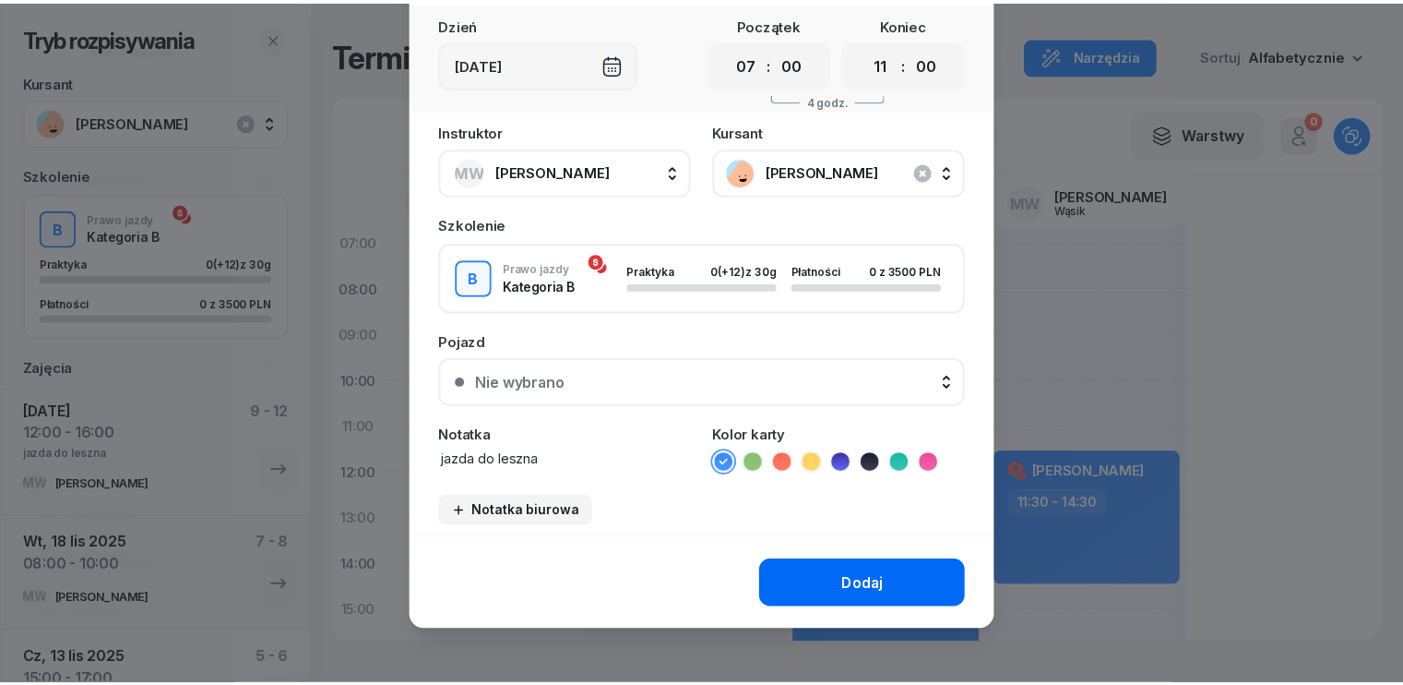
scroll to position [103, 0]
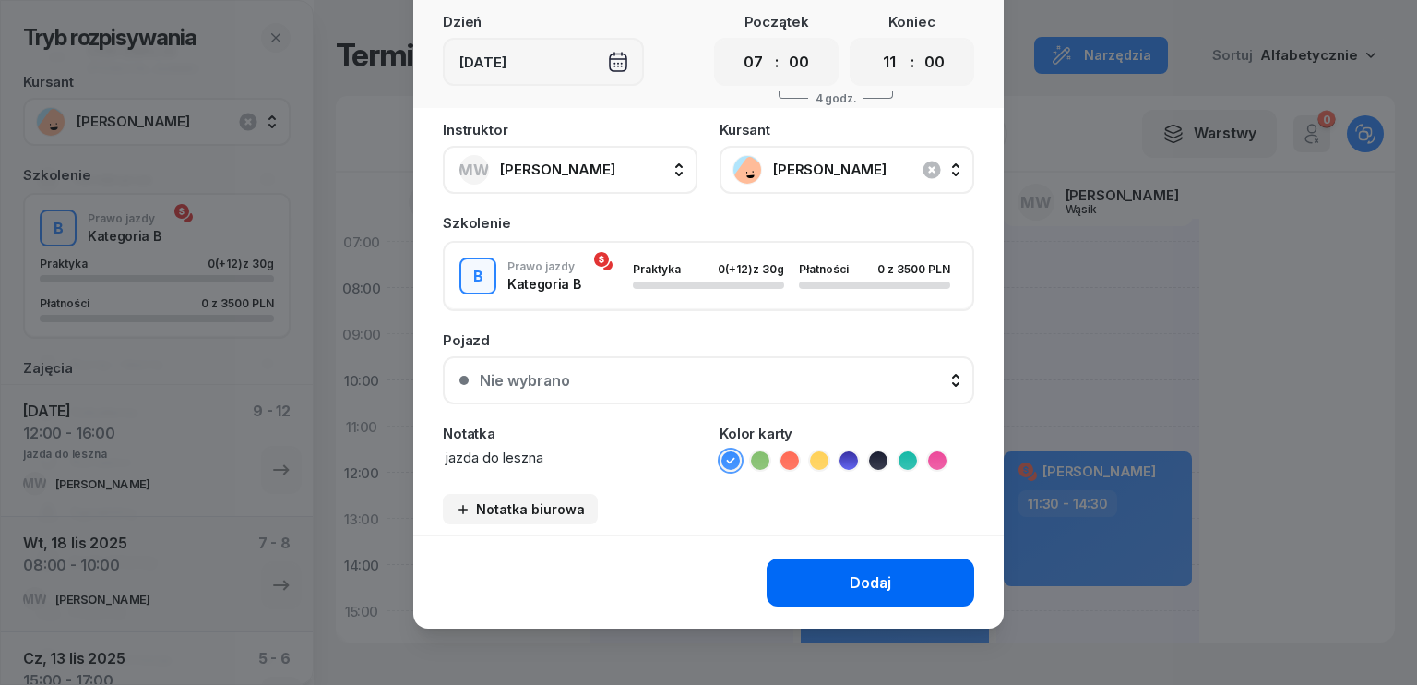
type textarea "jazda do leszna"
click at [863, 580] on div "Dodaj" at bounding box center [871, 583] width 42 height 18
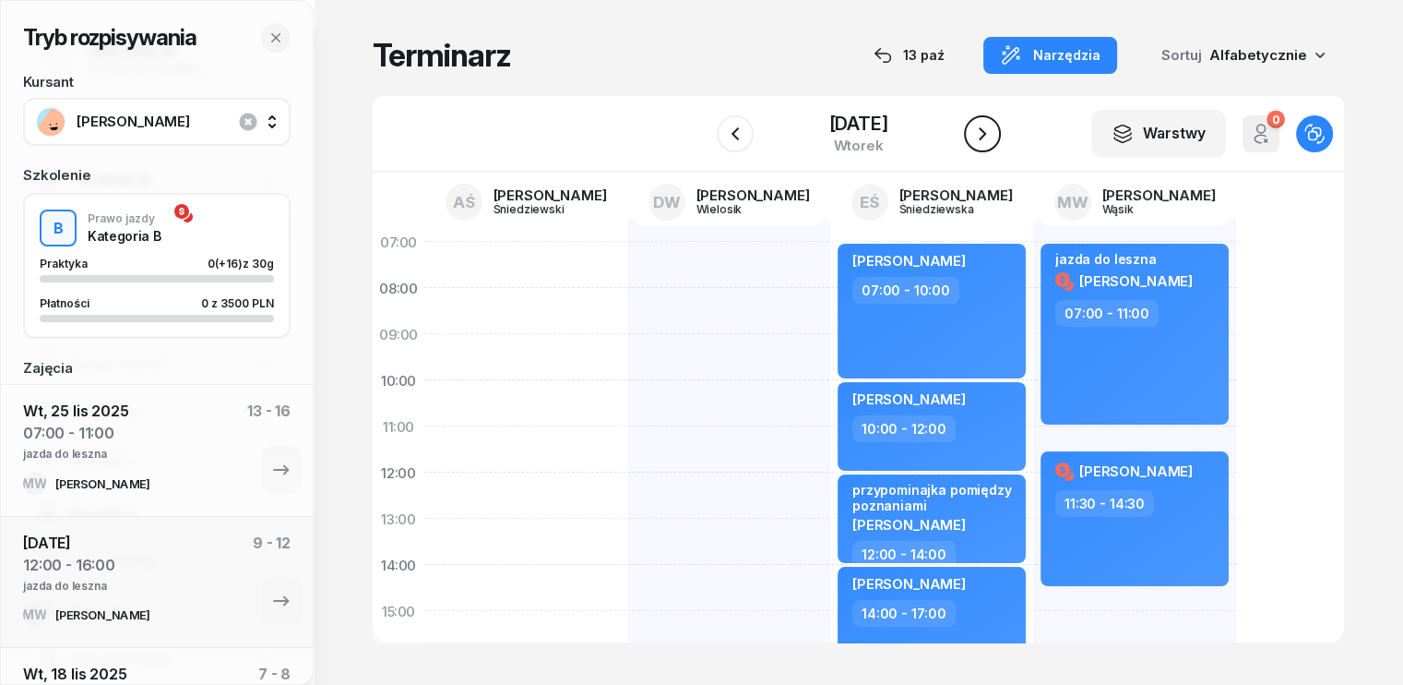
click at [989, 128] on icon "button" at bounding box center [982, 134] width 22 height 22
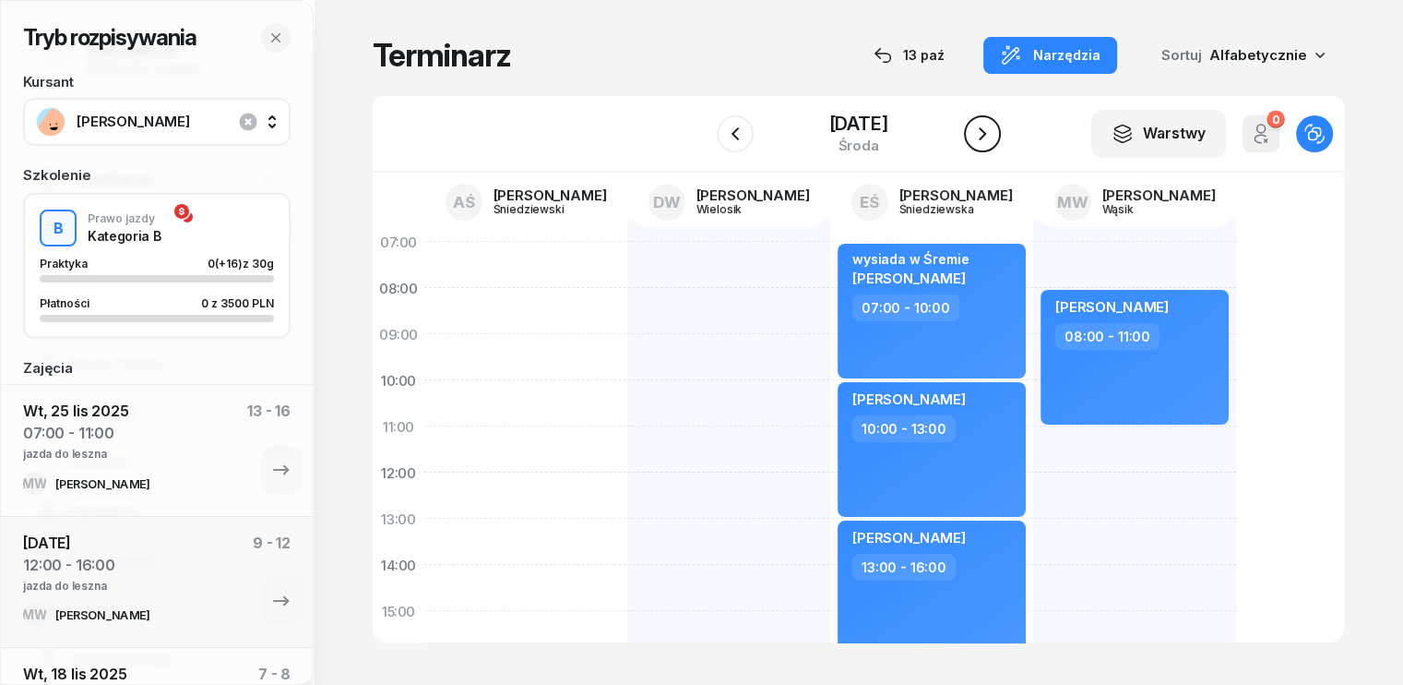
click at [989, 128] on icon "button" at bounding box center [982, 134] width 22 height 22
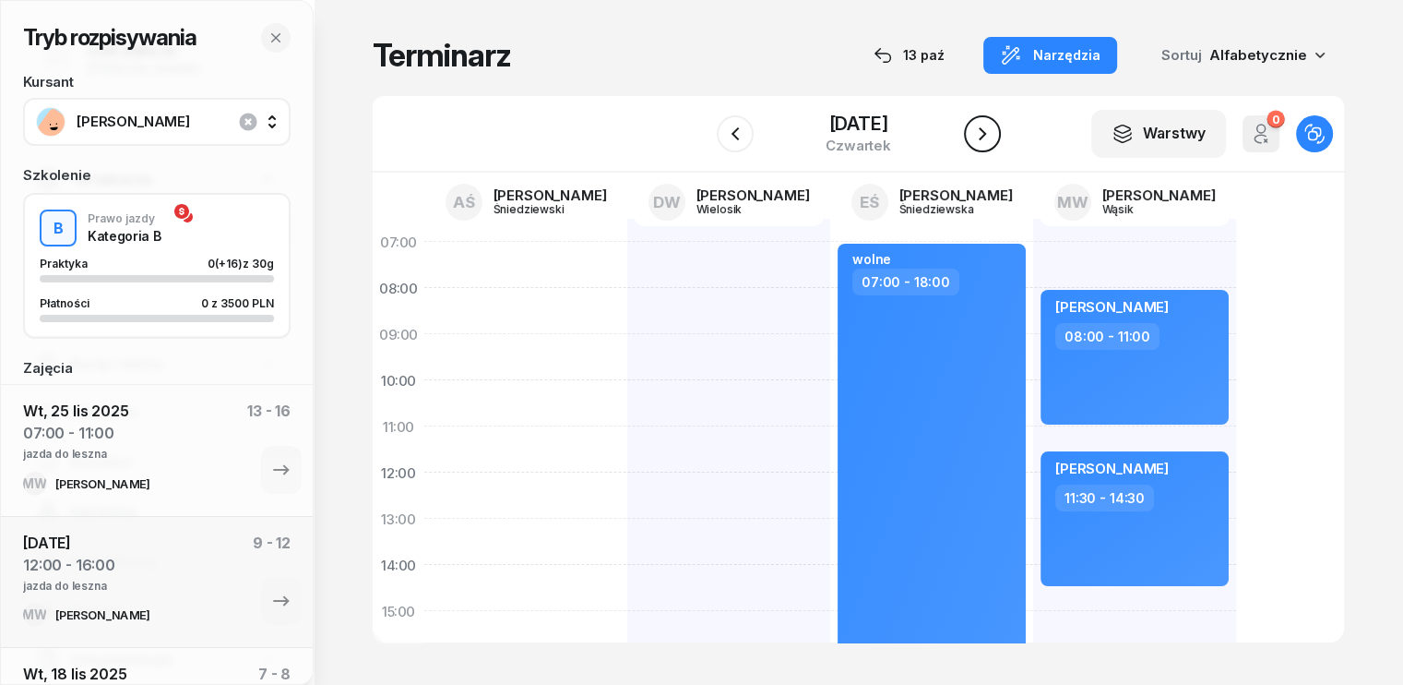
click at [986, 132] on icon "button" at bounding box center [982, 133] width 7 height 13
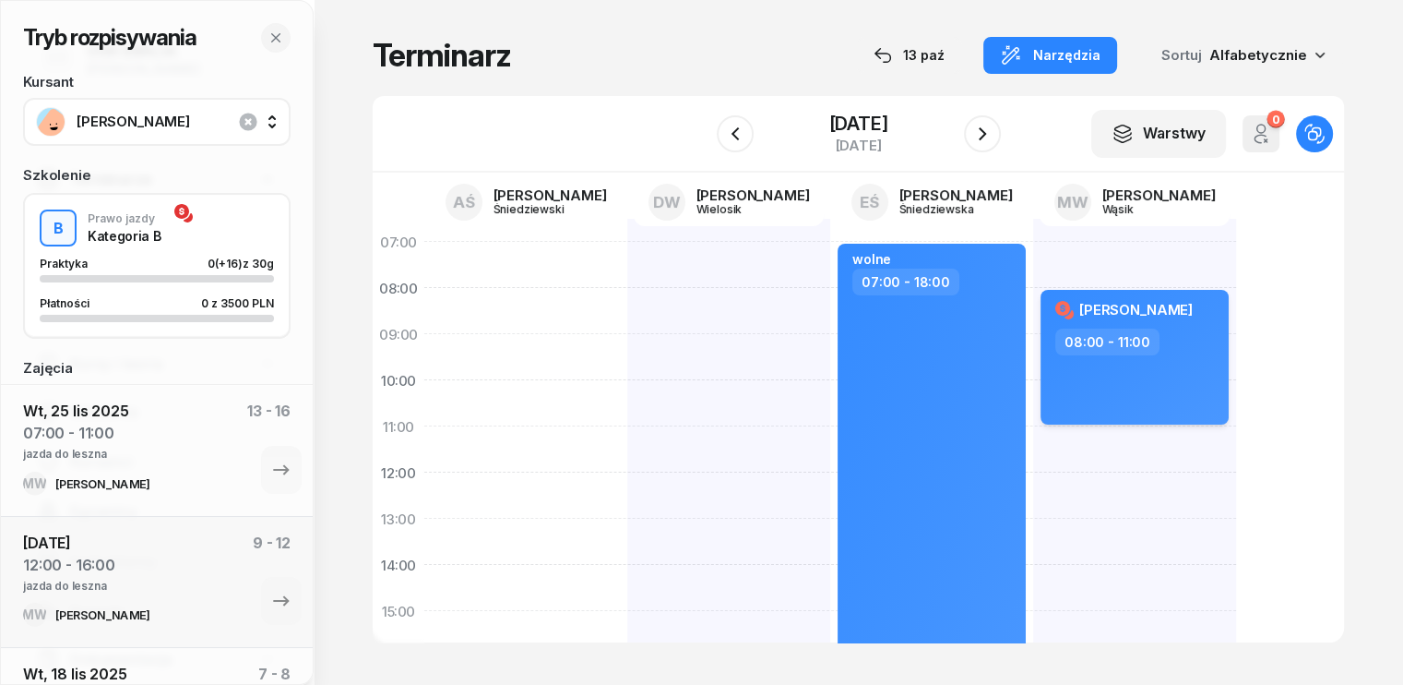
click at [1137, 376] on div "[PERSON_NAME] 08:00 - 11:00" at bounding box center [1135, 357] width 188 height 135
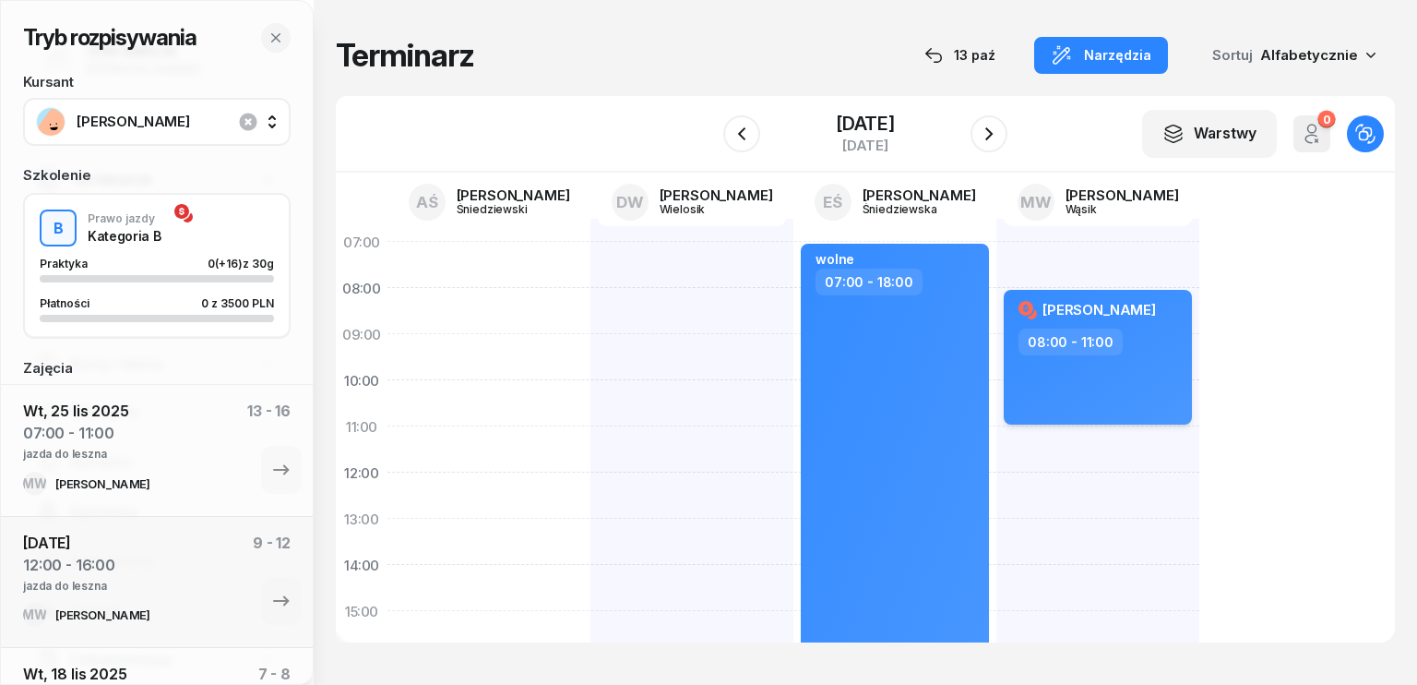
select select "08"
select select "11"
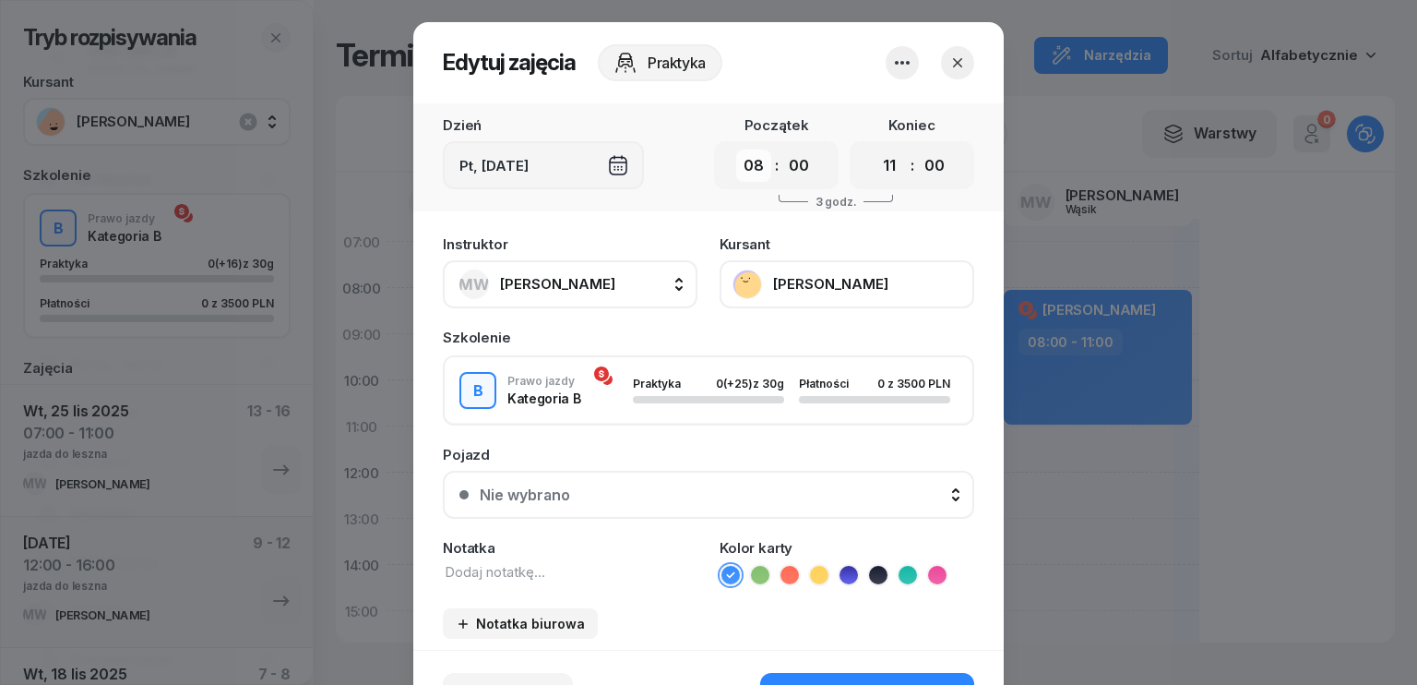
drag, startPoint x: 731, startPoint y: 161, endPoint x: 745, endPoint y: 161, distance: 14.8
click at [736, 161] on select "00 01 02 03 04 05 06 07 08 09 10 11 12 13 14 15 16 17 18 19 20 21 22 23" at bounding box center [753, 165] width 35 height 32
select select "12"
click at [736, 149] on select "00 01 02 03 04 05 06 07 08 09 10 11 12 13 14 15 16 17 18 19 20 21 22 23" at bounding box center [753, 165] width 35 height 32
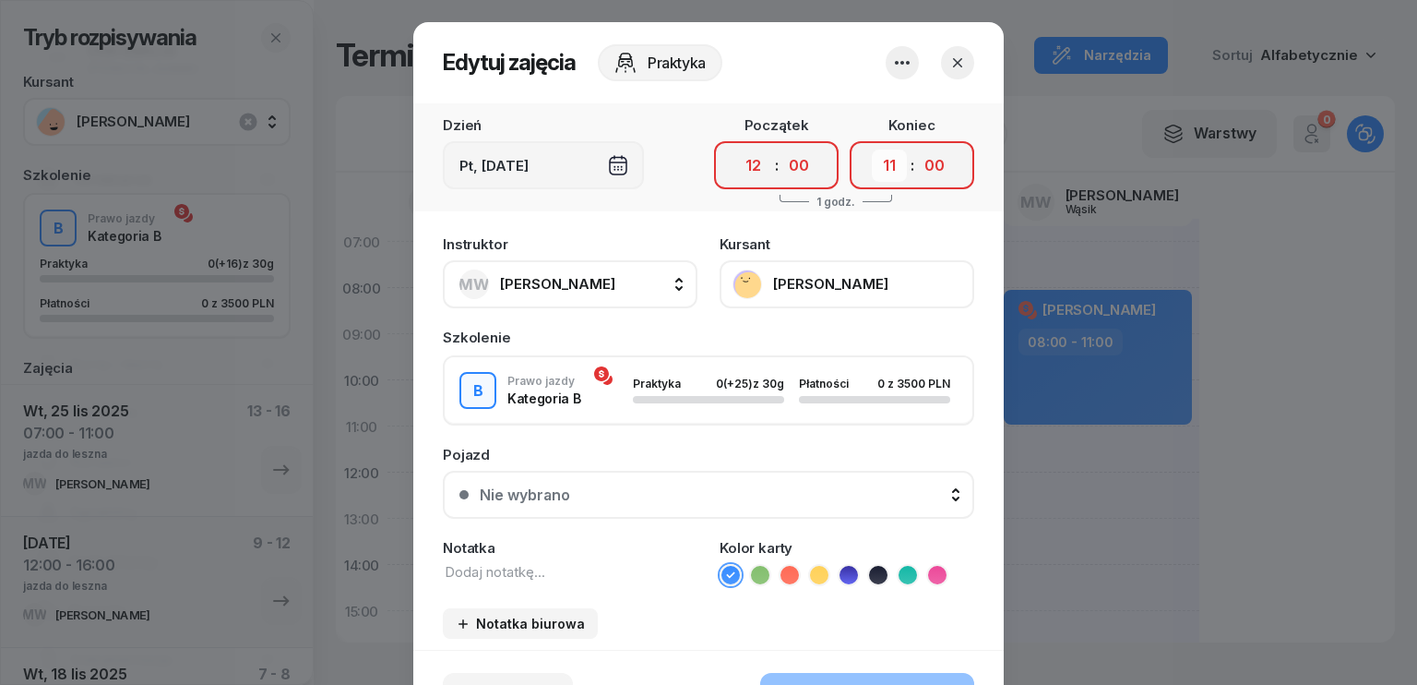
click at [875, 154] on select "00 01 02 03 04 05 06 07 08 09 10 11 12 13 14 15 16 17 18 19 20 21 22 23" at bounding box center [889, 165] width 35 height 32
select select "15"
click at [872, 149] on select "00 01 02 03 04 05 06 07 08 09 10 11 12 13 14 15 16 17 18 19 20 21 22 23" at bounding box center [889, 165] width 35 height 32
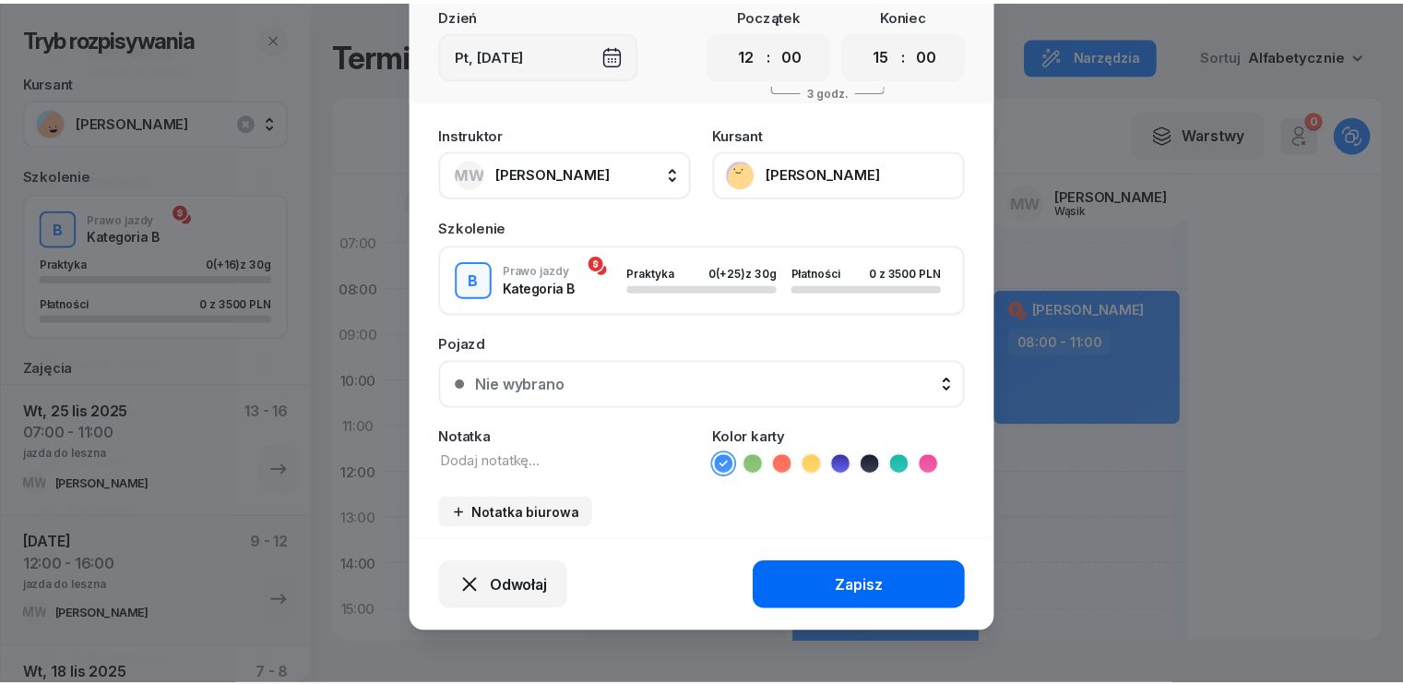
scroll to position [114, 0]
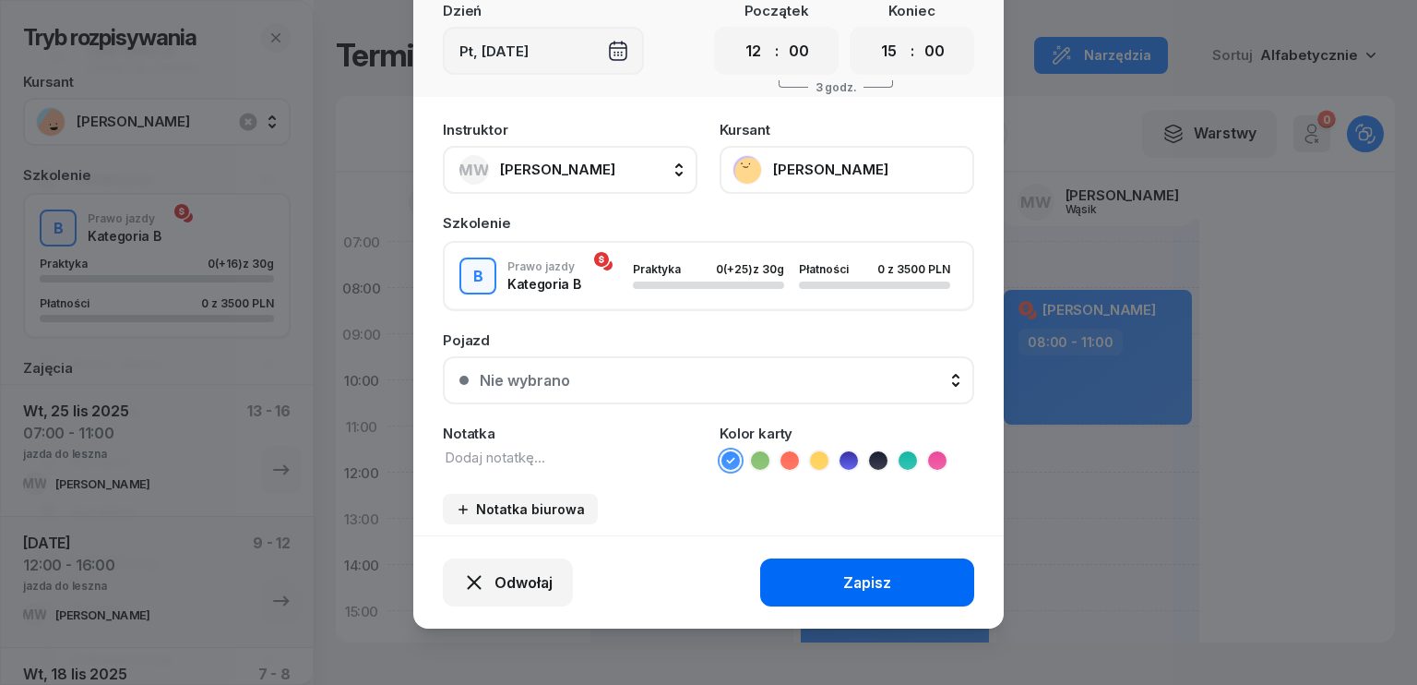
click at [832, 577] on button "Zapisz" at bounding box center [867, 582] width 214 height 48
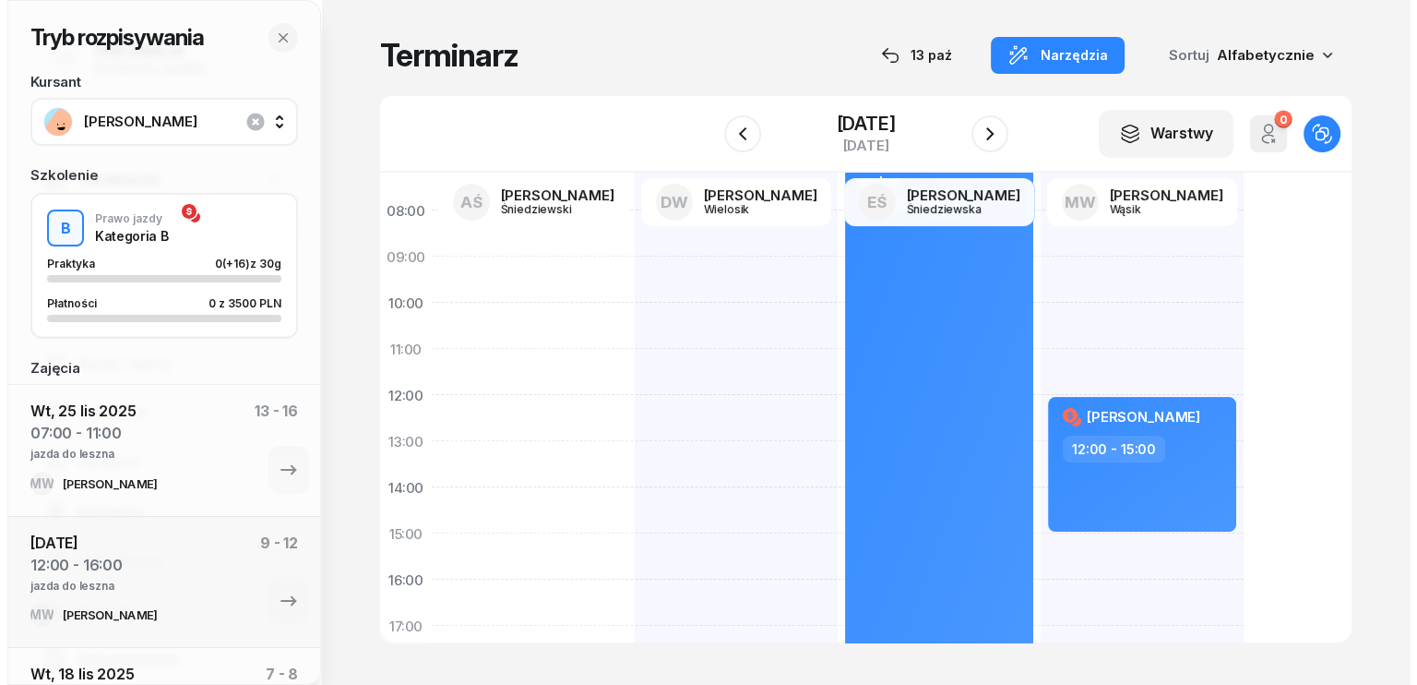
scroll to position [185, 0]
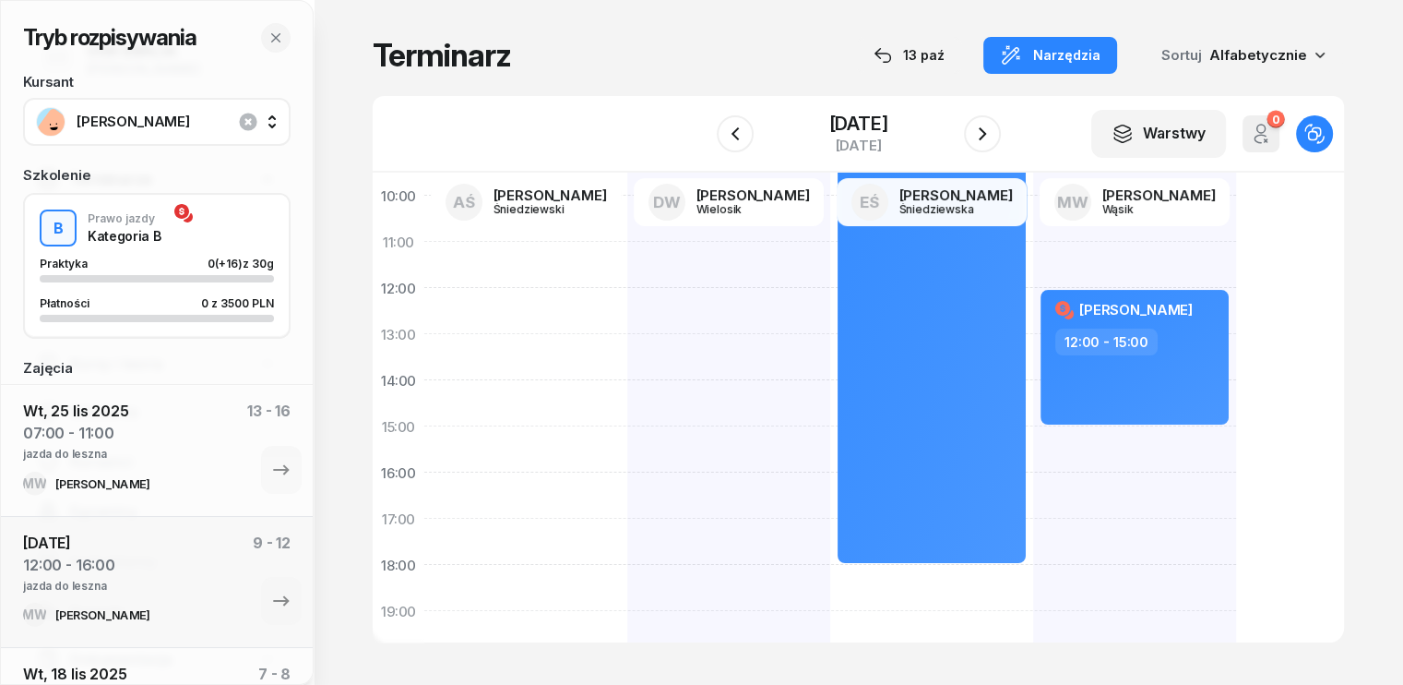
click at [1033, 444] on div "[PERSON_NAME] 12:00 - 15:00" at bounding box center [1134, 449] width 203 height 830
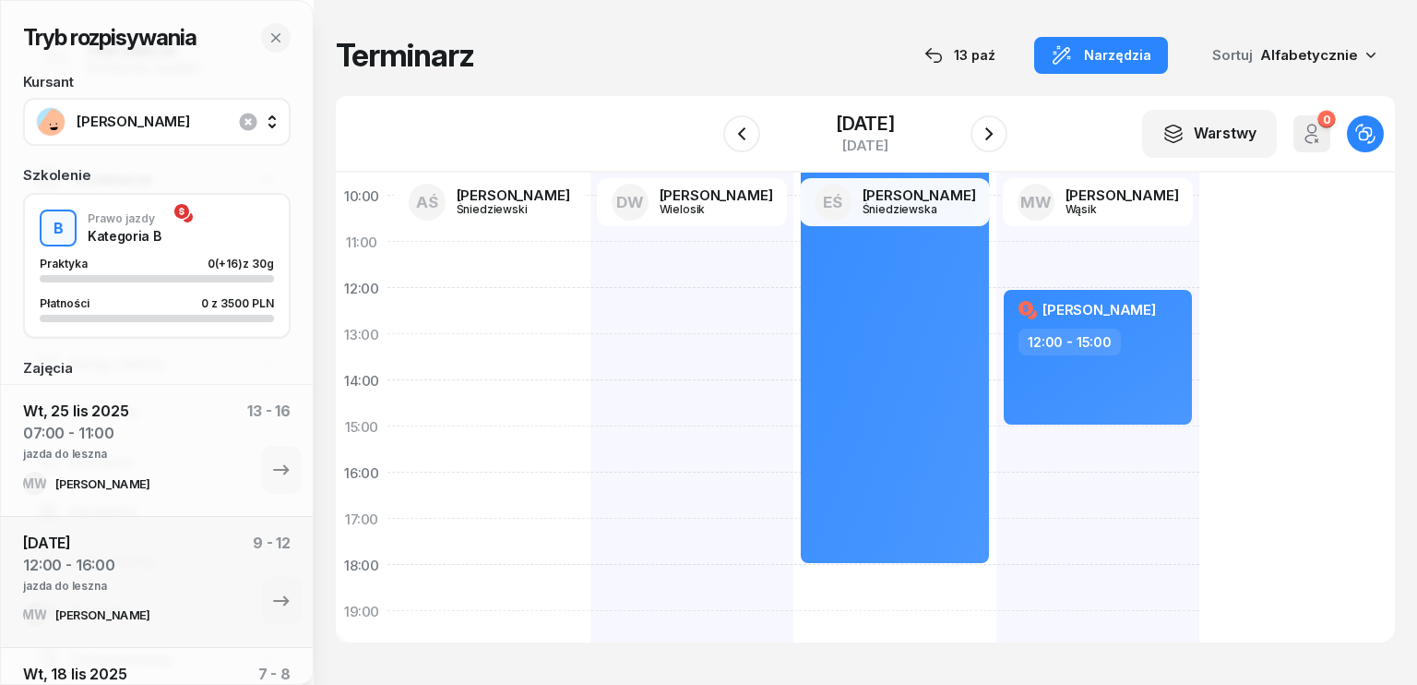
select select "15"
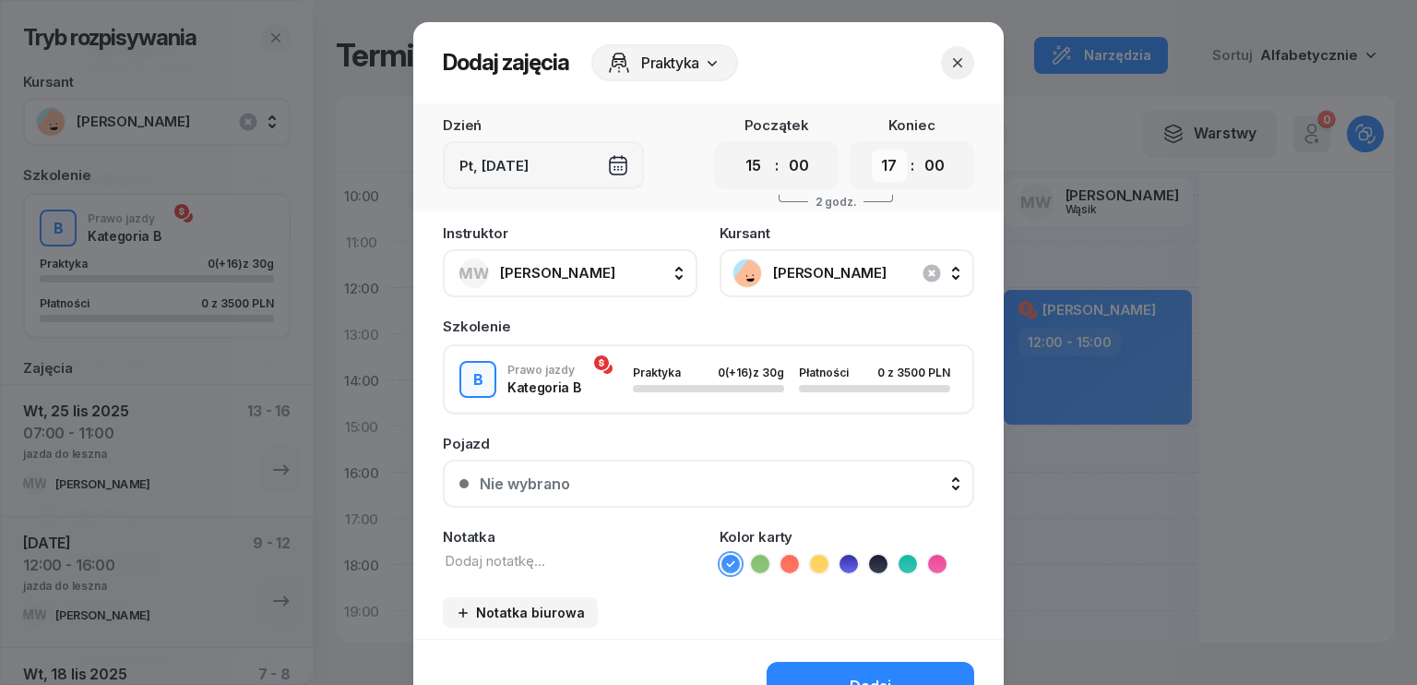
click at [872, 173] on select "00 01 02 03 04 05 06 07 08 09 10 11 12 13 14 15 16 17 18 19 20 21 22 23" at bounding box center [889, 165] width 35 height 32
select select "19"
click at [872, 149] on select "00 01 02 03 04 05 06 07 08 09 10 11 12 13 14 15 16 17 18 19 20 21 22 23" at bounding box center [889, 165] width 35 height 32
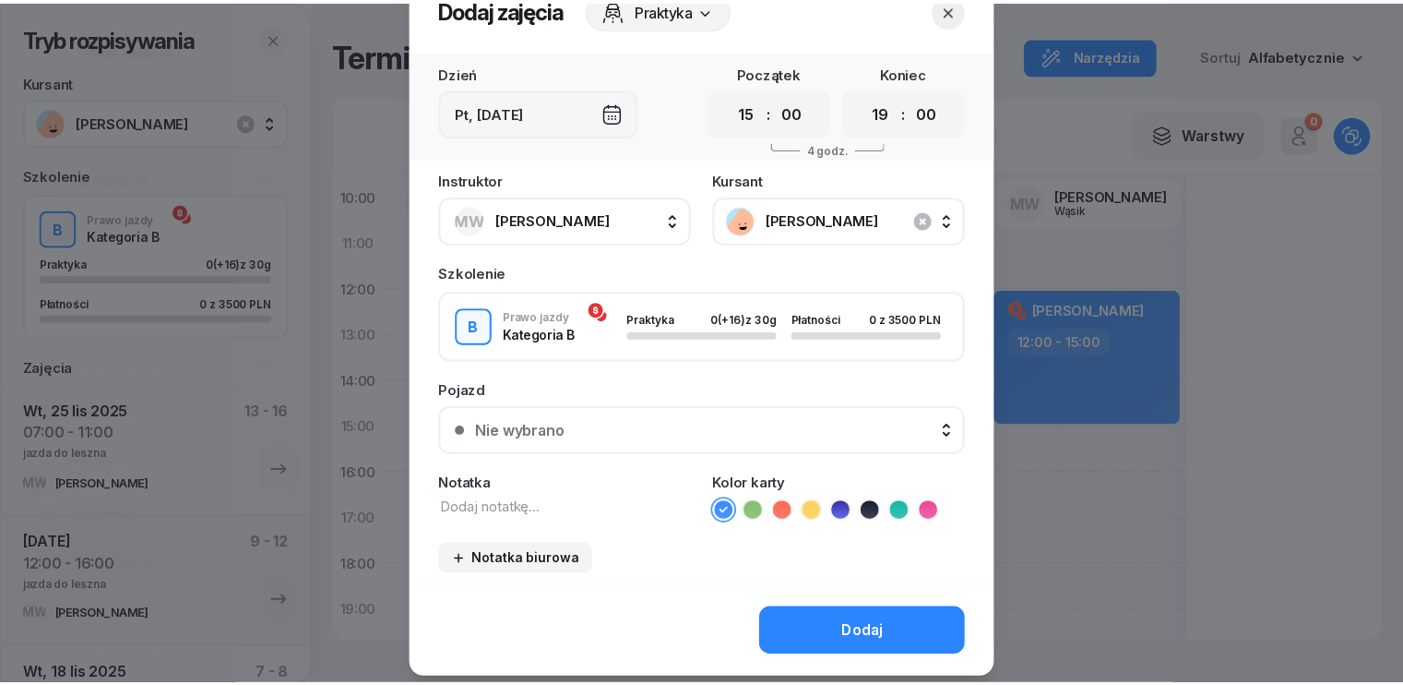
scroll to position [103, 0]
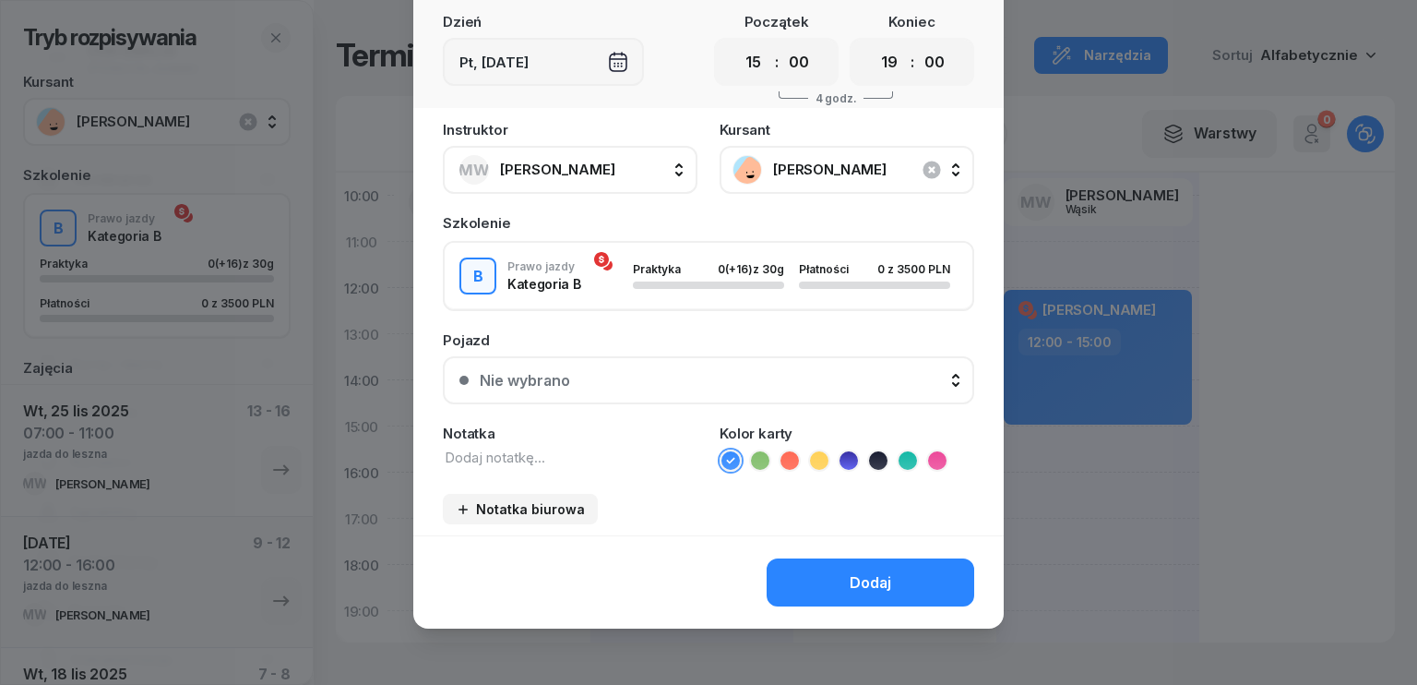
click at [560, 459] on textarea at bounding box center [570, 457] width 255 height 20
type textarea "jazda do leszna"
click at [887, 571] on button "Dodaj" at bounding box center [871, 582] width 208 height 48
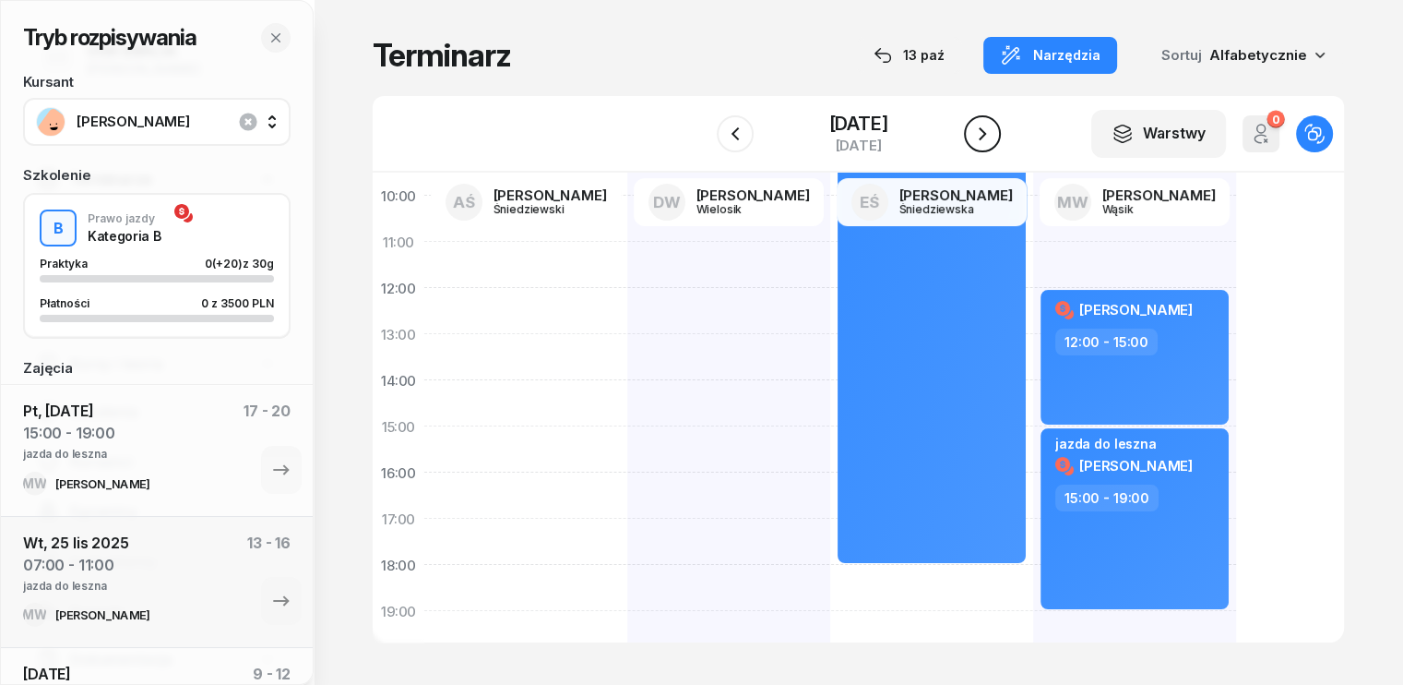
click at [993, 134] on icon "button" at bounding box center [982, 134] width 22 height 22
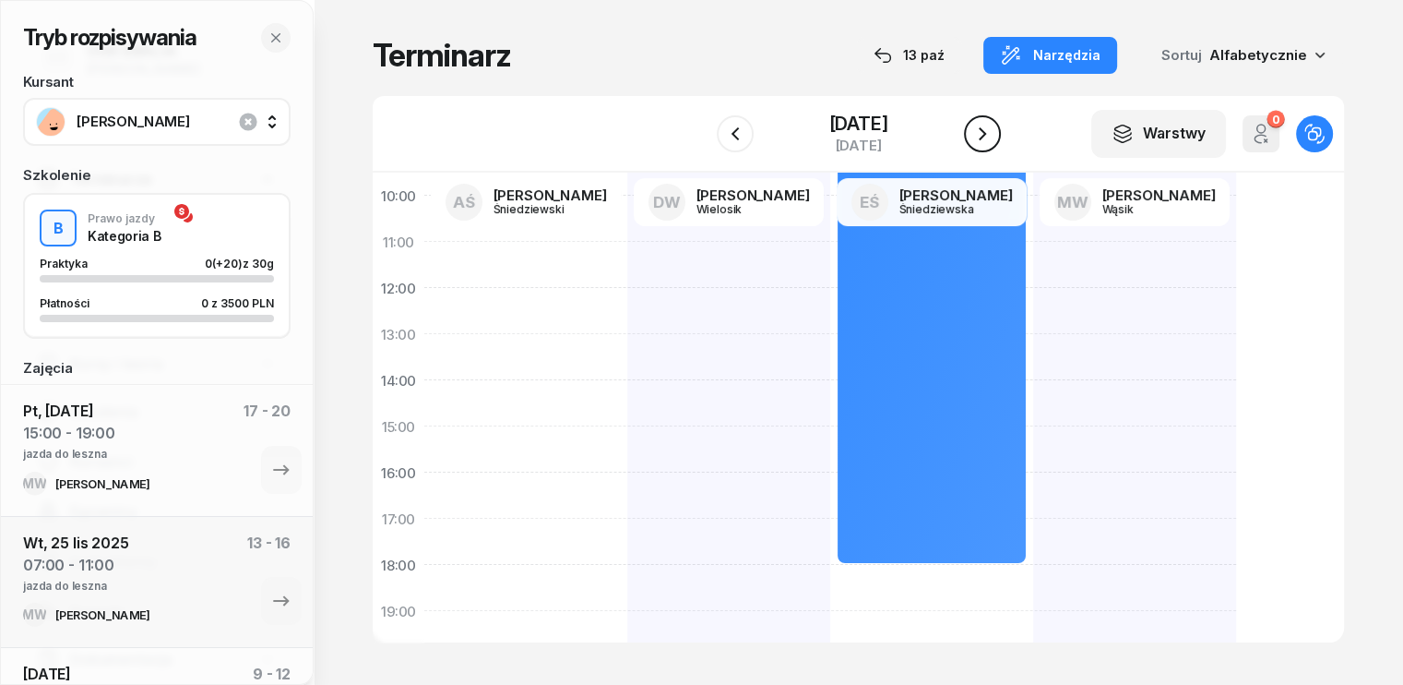
click at [993, 134] on icon "button" at bounding box center [982, 134] width 22 height 22
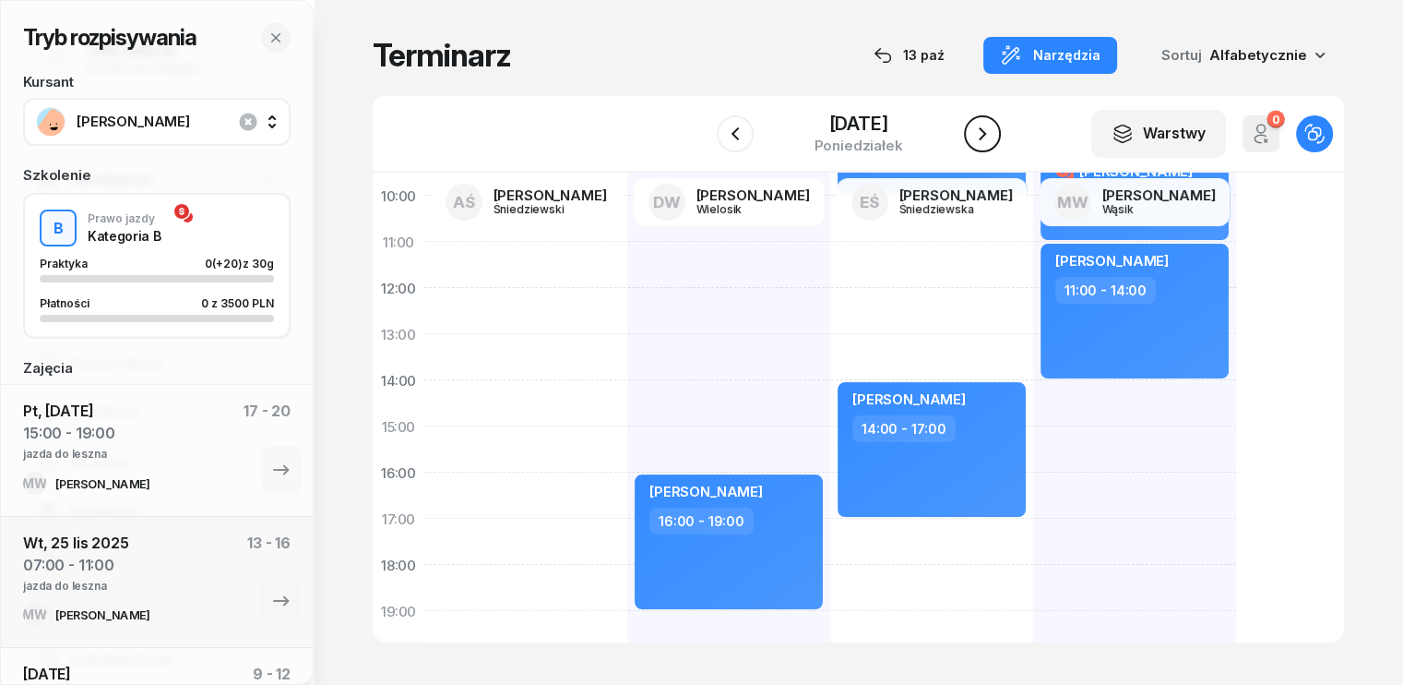
click at [982, 128] on icon "button" at bounding box center [982, 134] width 22 height 22
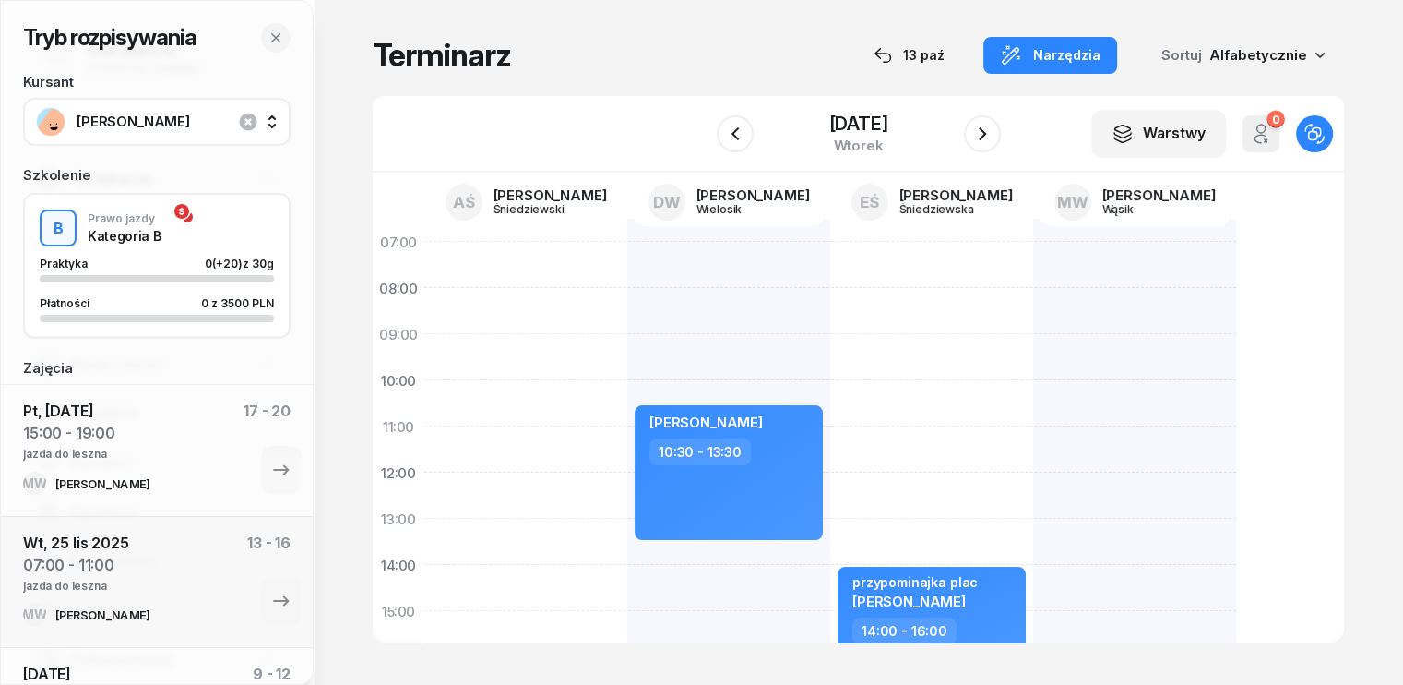
click at [1033, 247] on div at bounding box center [1134, 634] width 203 height 830
select select "07"
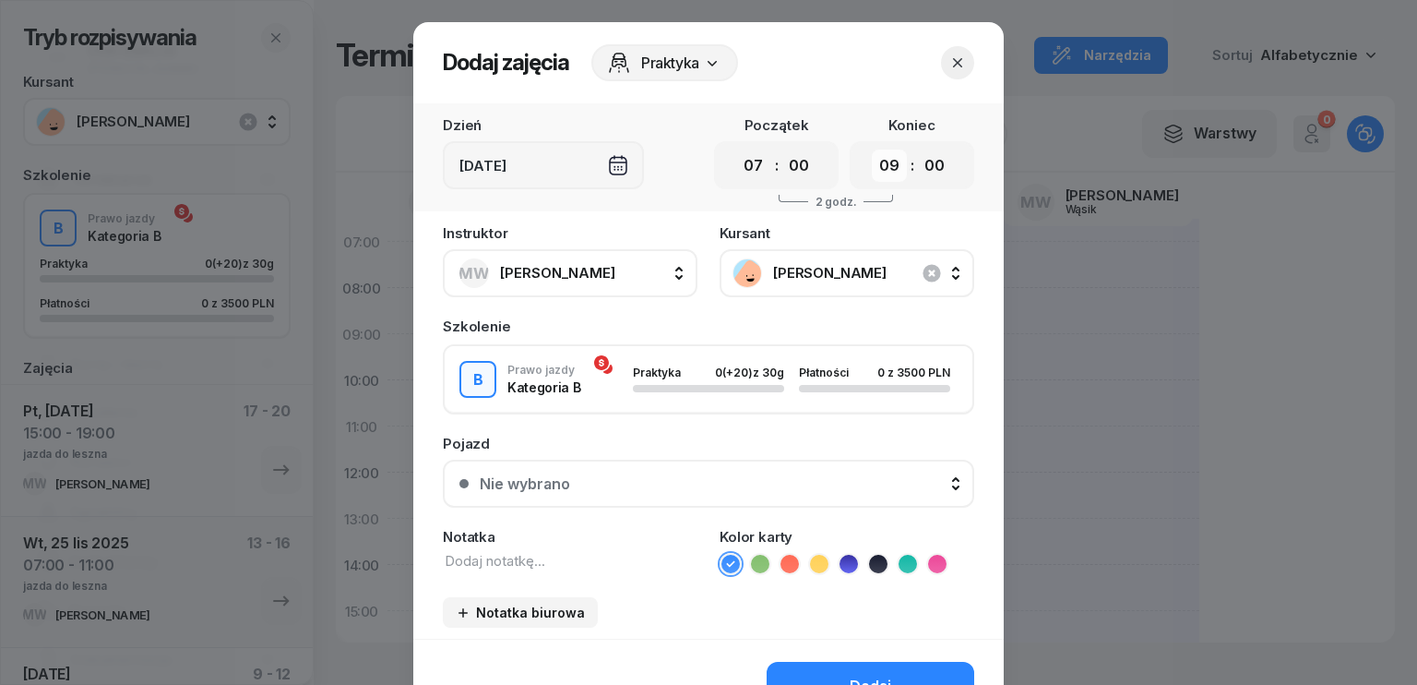
click at [891, 161] on select "00 01 02 03 04 05 06 07 08 09 10 11 12 13 14 15 16 17 18 19 20 21 22 23" at bounding box center [889, 165] width 35 height 32
select select "11"
click at [872, 149] on select "00 01 02 03 04 05 06 07 08 09 10 11 12 13 14 15 16 17 18 19 20 21 22 23" at bounding box center [889, 165] width 35 height 32
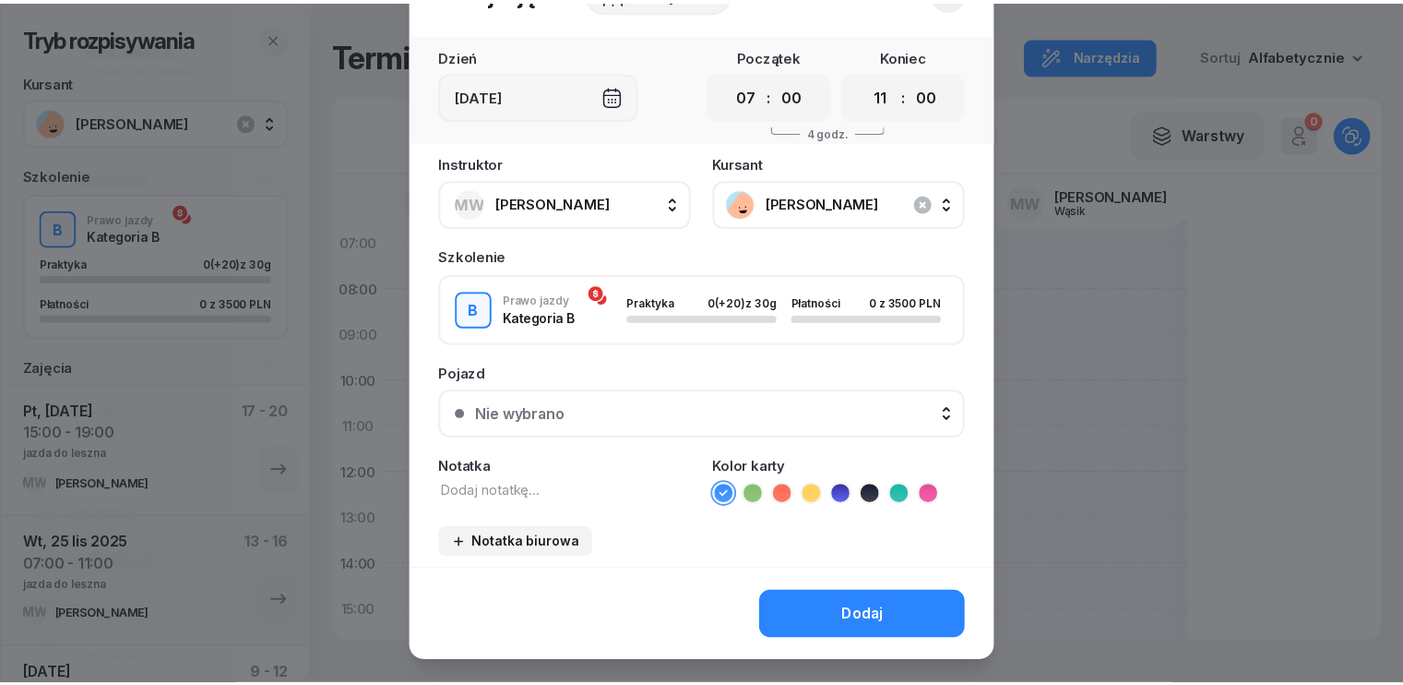
scroll to position [103, 0]
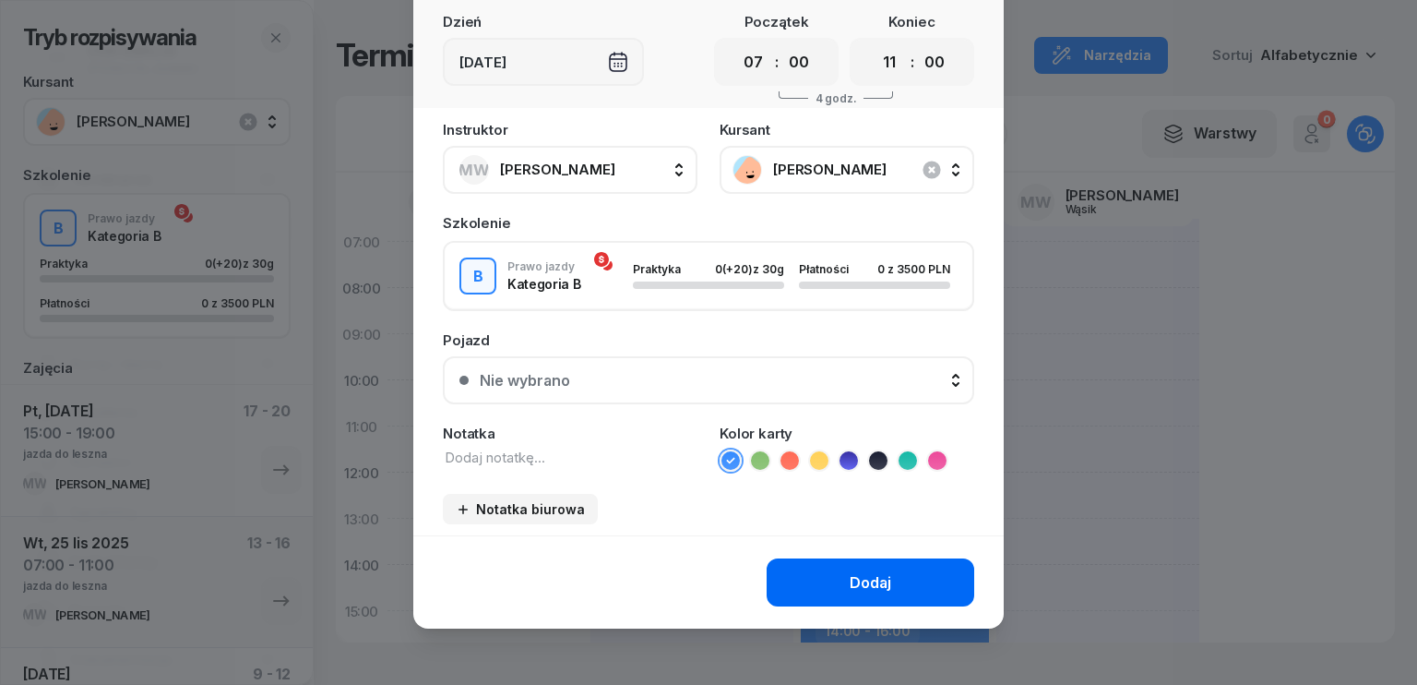
click at [861, 574] on div "Dodaj" at bounding box center [871, 583] width 42 height 18
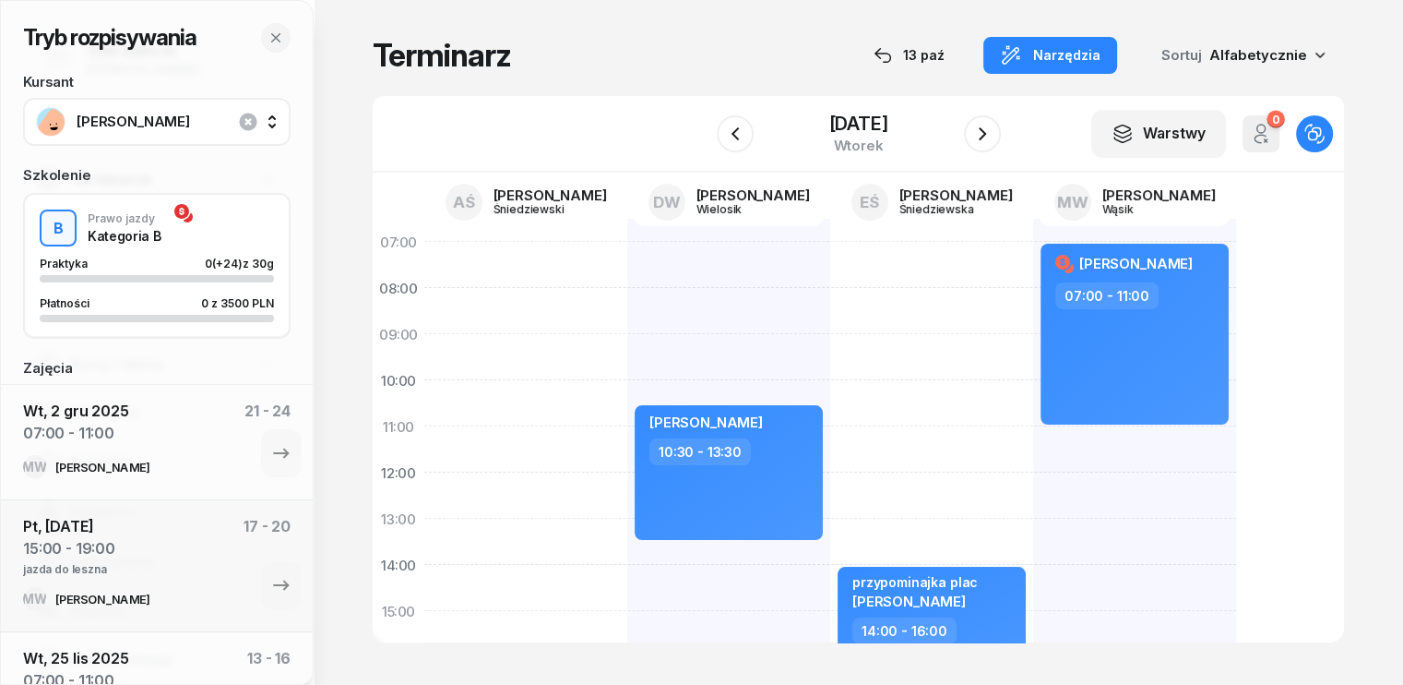
scroll to position [92, 0]
